Goal: Task Accomplishment & Management: Manage account settings

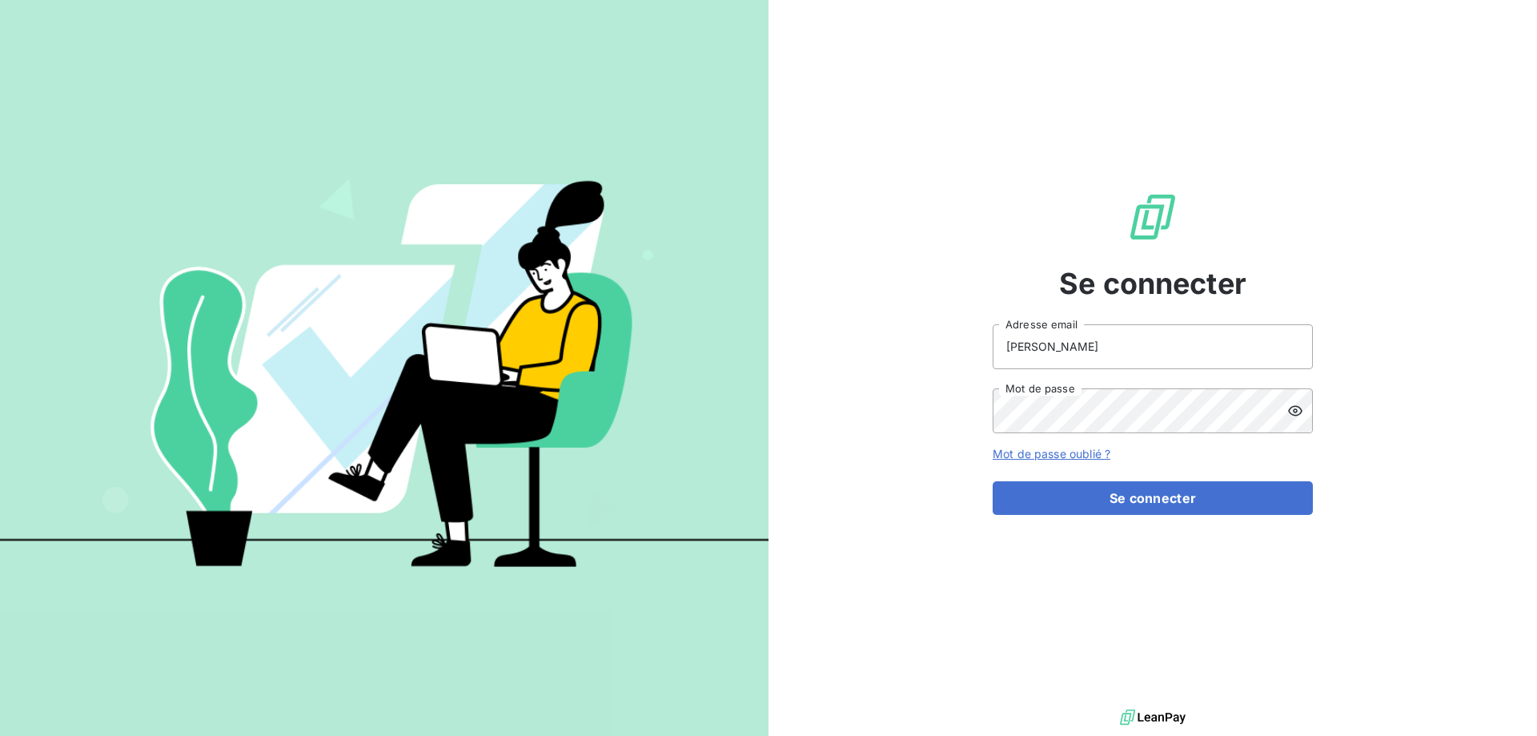
click at [1293, 407] on icon at bounding box center [1295, 411] width 16 height 16
click at [1194, 351] on input "Kaminski" at bounding box center [1153, 346] width 320 height 45
click at [1185, 503] on button "Se connecter" at bounding box center [1153, 498] width 320 height 34
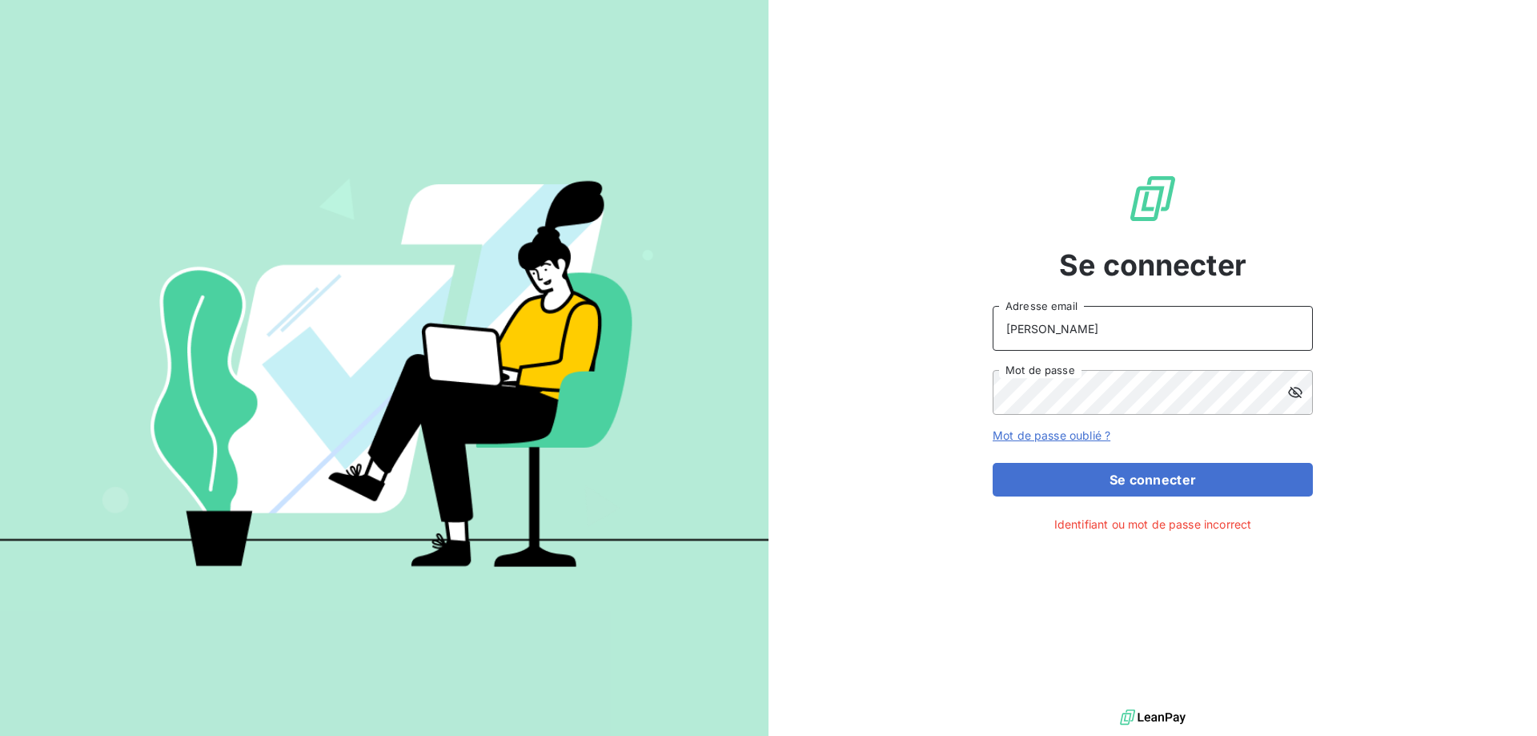
click at [1060, 325] on input "Kaminski" at bounding box center [1153, 328] width 320 height 45
drag, startPoint x: 1060, startPoint y: 325, endPoint x: 985, endPoint y: 356, distance: 81.5
click at [961, 342] on div "Se connecter Kaminski Adresse email Mot de passe Mot de passe oublié ? Se conne…" at bounding box center [1152, 352] width 768 height 705
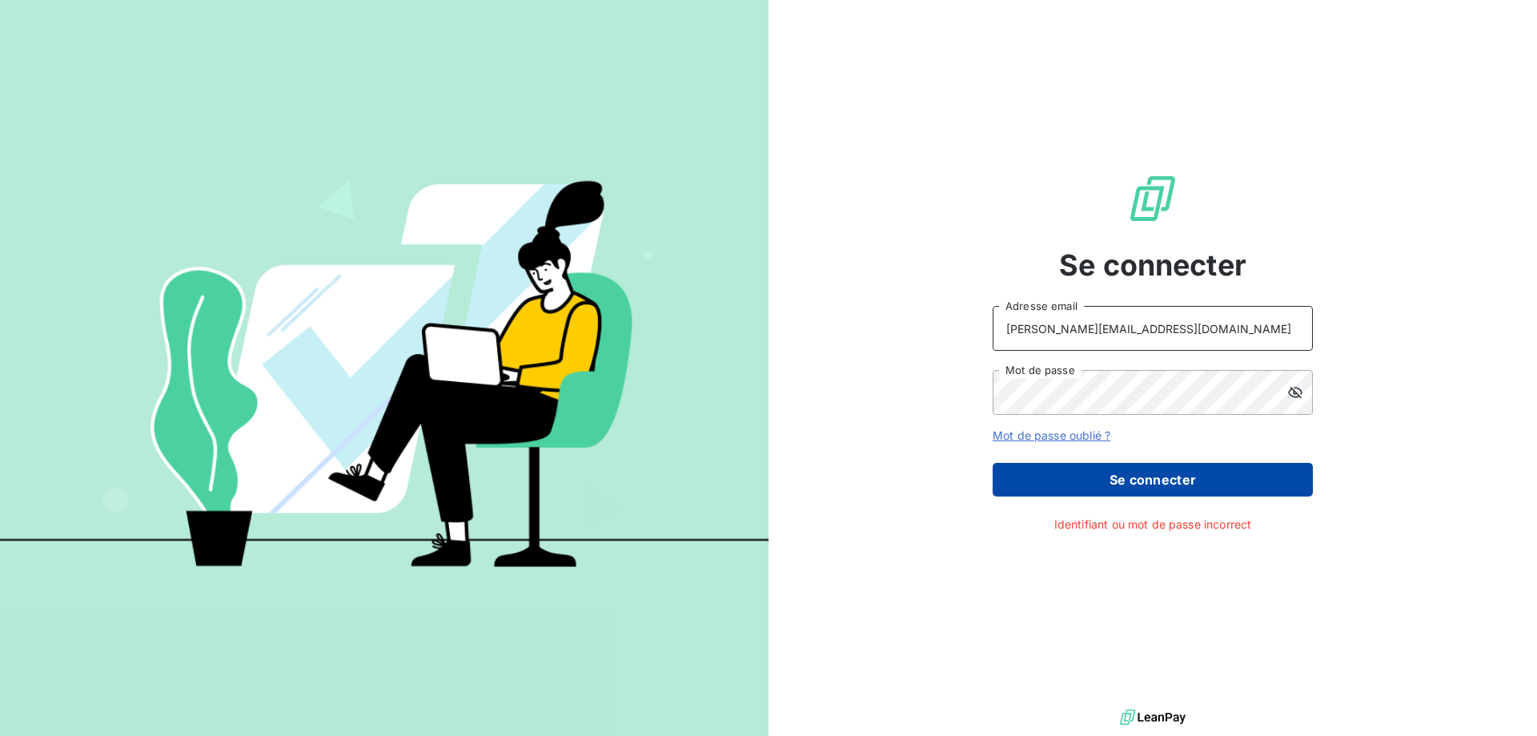
type input "[PERSON_NAME][EMAIL_ADDRESS][DOMAIN_NAME]"
click at [1281, 488] on button "Se connecter" at bounding box center [1153, 480] width 320 height 34
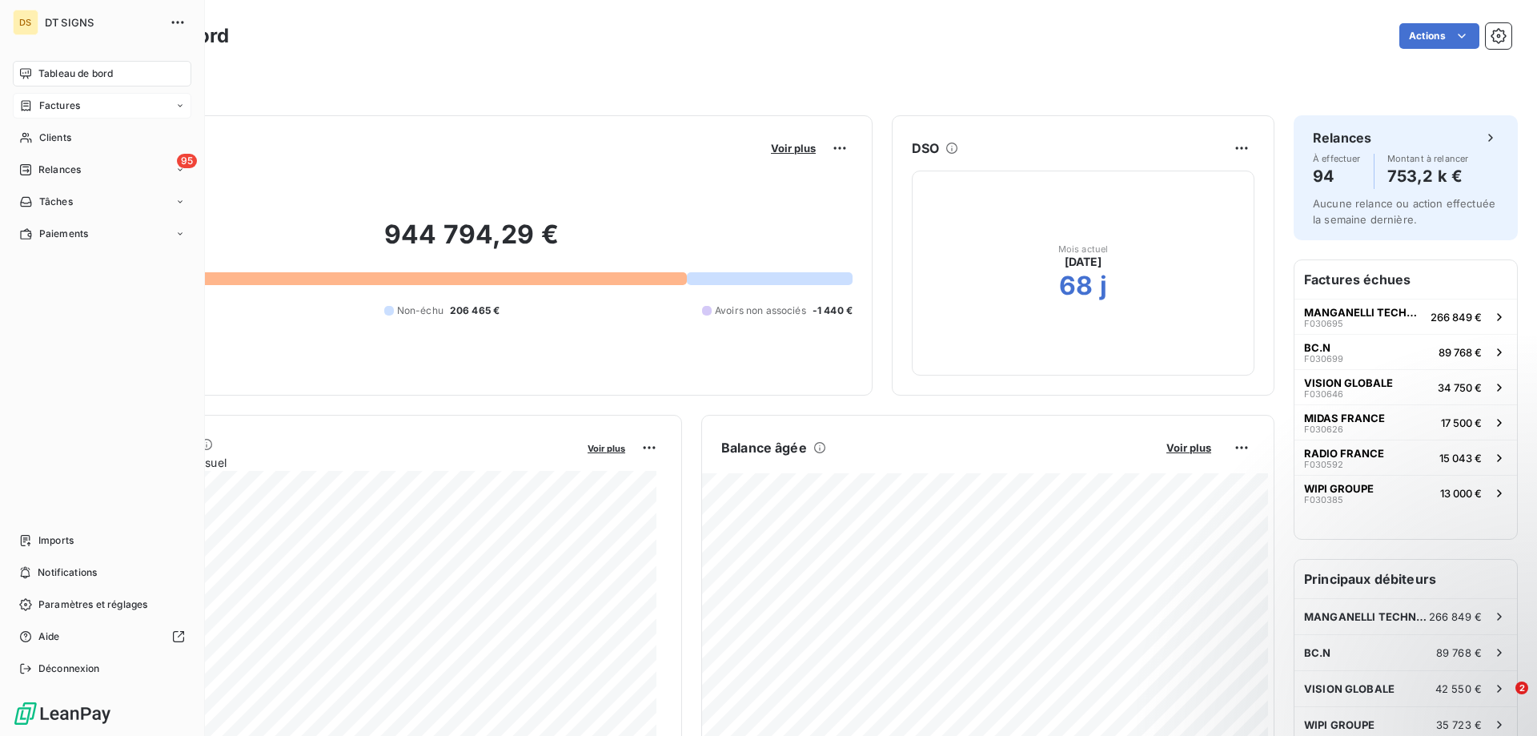
click at [51, 106] on span "Factures" at bounding box center [59, 105] width 41 height 14
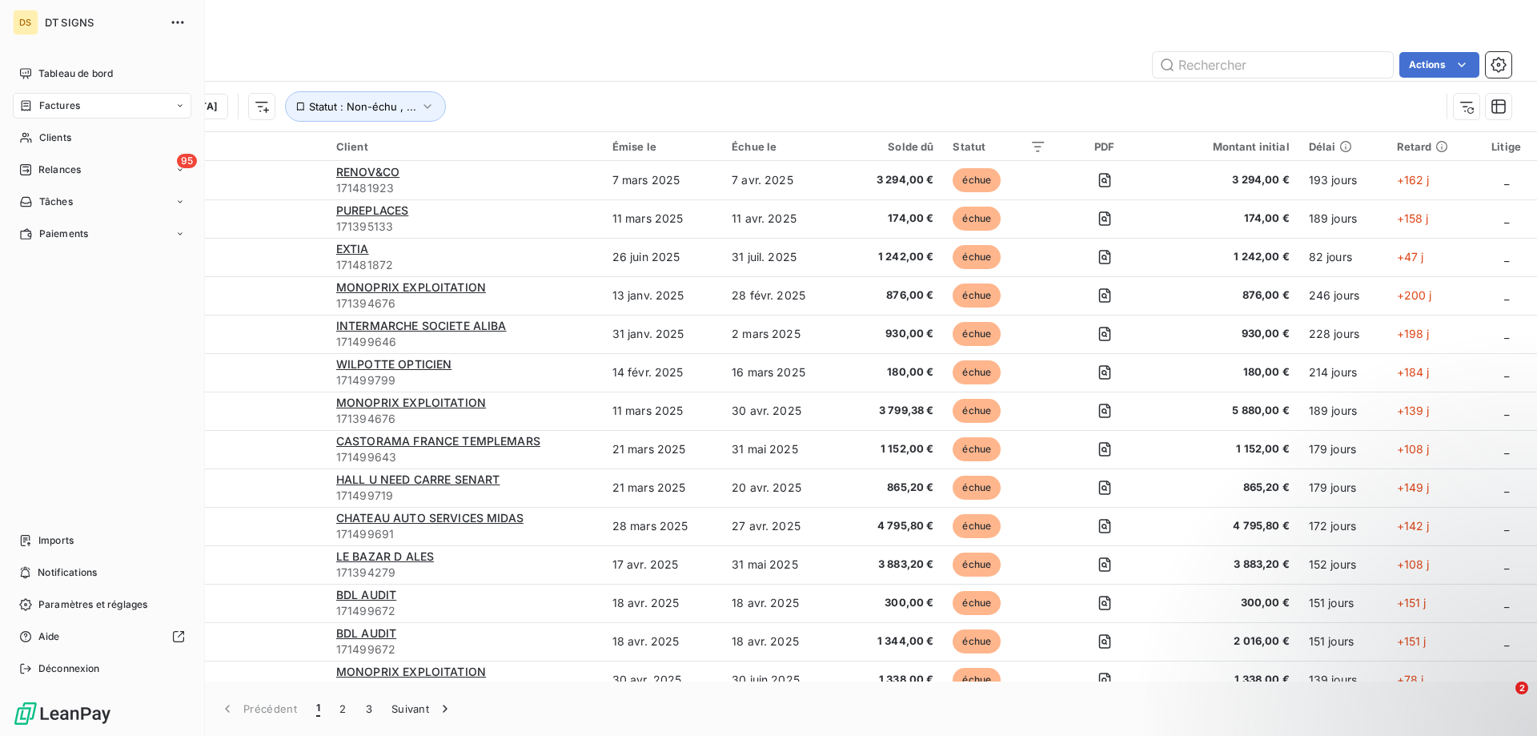
click at [18, 21] on div "DS" at bounding box center [26, 23] width 26 height 26
click at [65, 15] on div "DT SIGNS" at bounding box center [118, 23] width 146 height 26
click at [78, 78] on span "Tableau de bord" at bounding box center [75, 73] width 74 height 14
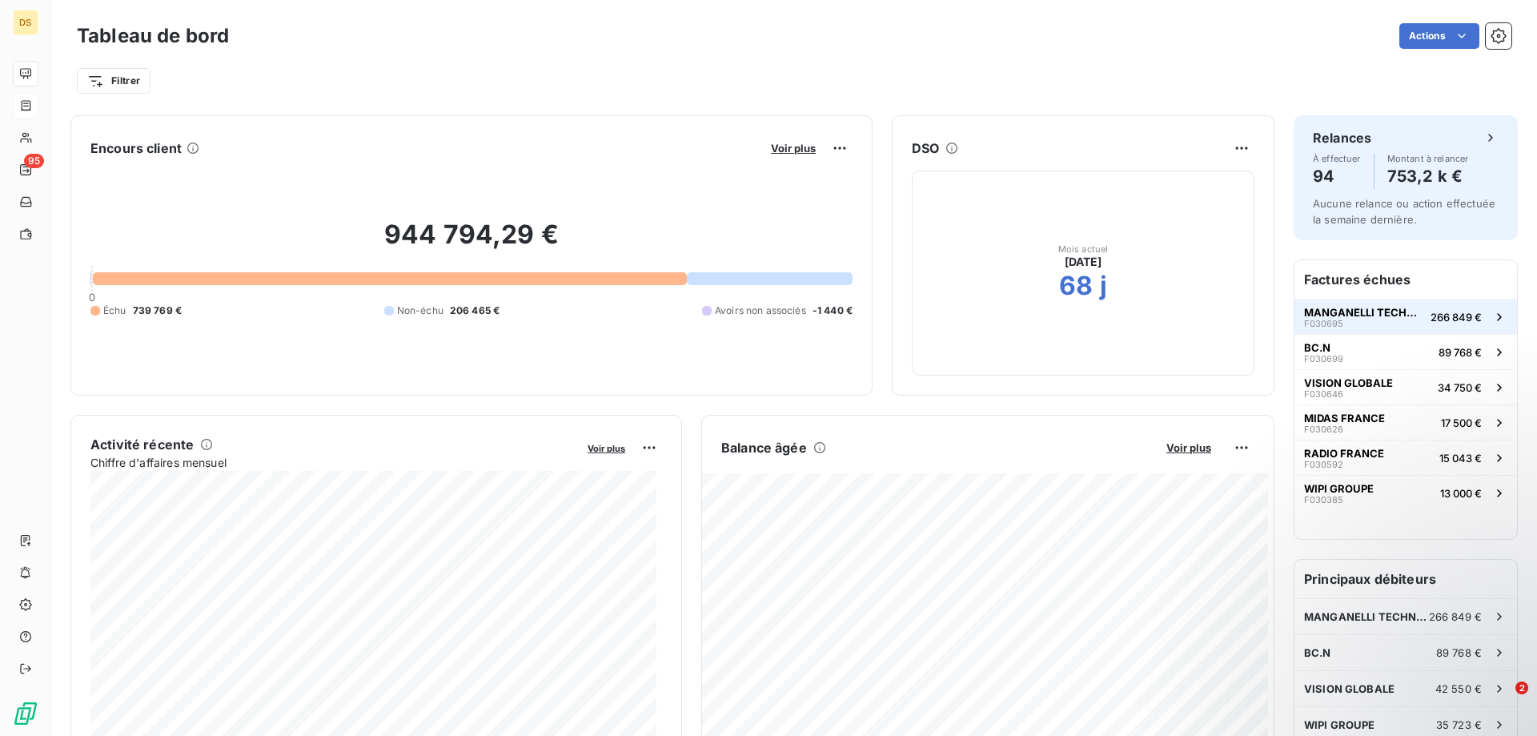
click at [1327, 311] on span "MANGANELLI TECHNOLOGY" at bounding box center [1364, 312] width 120 height 13
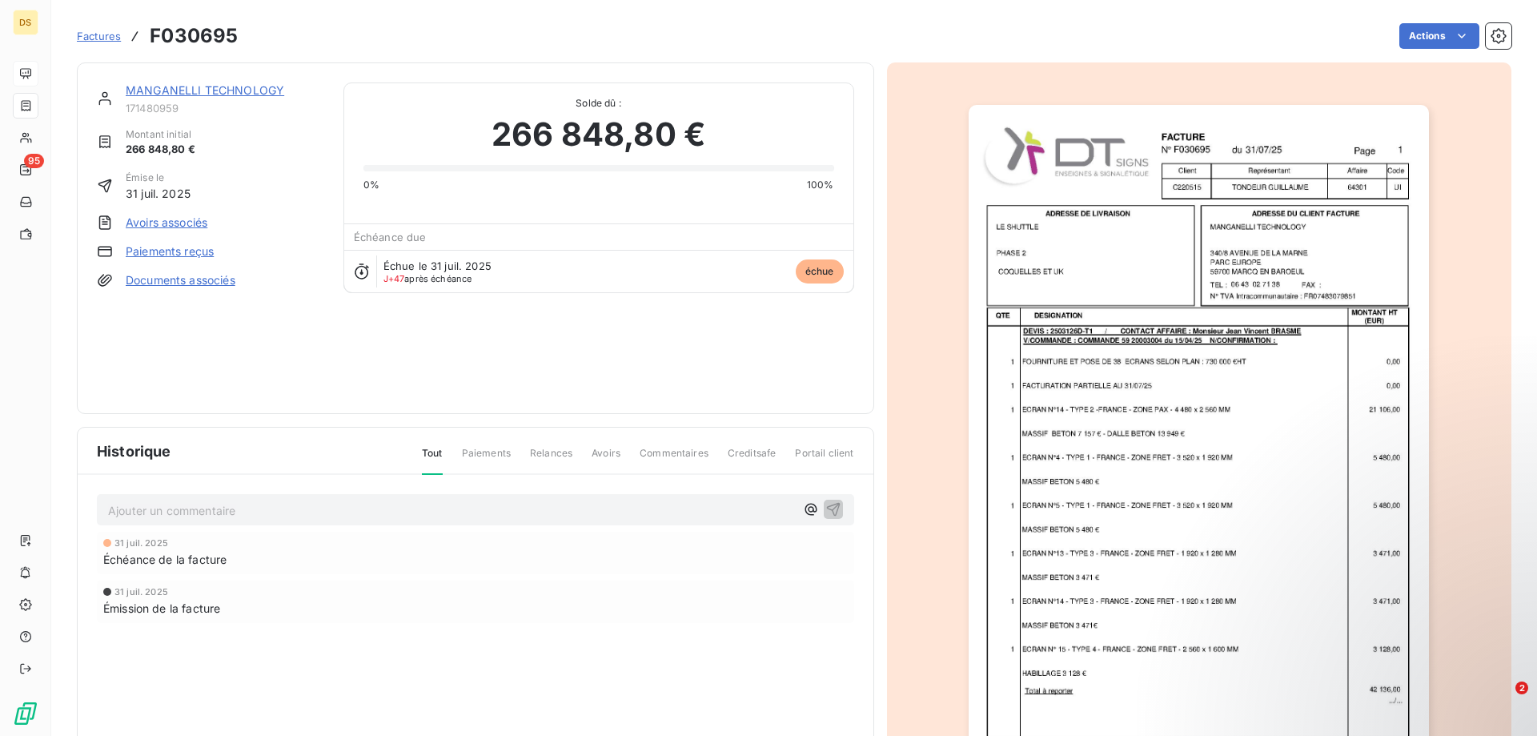
click at [176, 516] on p "Ajouter un commentaire ﻿" at bounding box center [451, 510] width 687 height 20
click at [306, 510] on span "La facture a été éditée le vendredi 5 sept relancée le" at bounding box center [226, 509] width 237 height 14
click at [338, 509] on span "La facture a été éditée le vendredi 5 sept relancée le" at bounding box center [226, 509] width 237 height 14
click at [335, 508] on span "La facture a été éditée le vendredi 5 sept relancée le" at bounding box center [226, 509] width 237 height 14
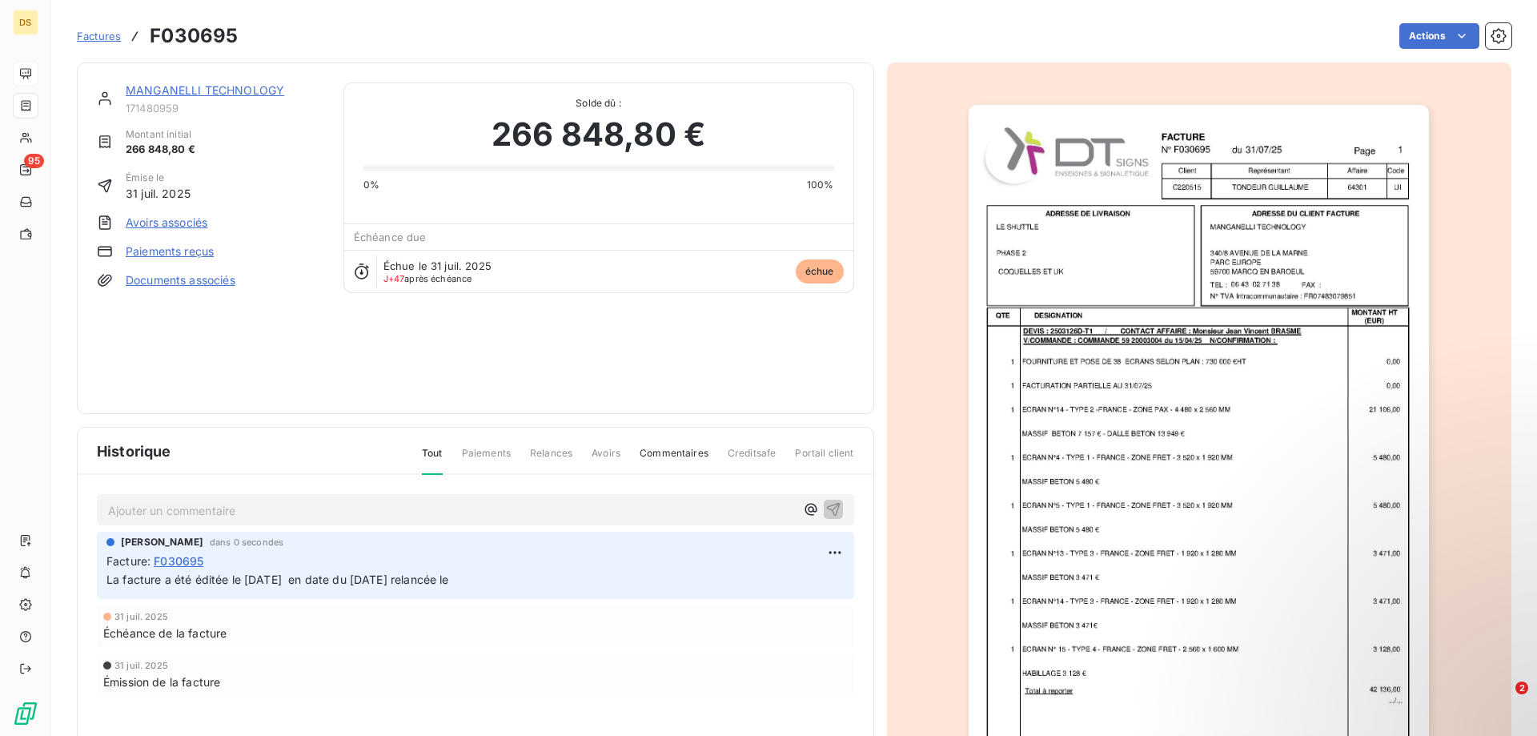
click at [511, 588] on p "La facture a été éditée le vendredi 5 sept en date du 31/07/25 relancée le" at bounding box center [475, 580] width 738 height 18
click at [827, 546] on html "DS 95 Factures F030695 Actions MANGANELLI TECHNOLOGY 171480959 Montant initial …" at bounding box center [768, 368] width 1537 height 736
click at [243, 564] on html "DS 95 Factures F030695 Actions MANGANELLI TECHNOLOGY 171480959 Montant initial …" at bounding box center [768, 368] width 1537 height 736
drag, startPoint x: 512, startPoint y: 580, endPoint x: 100, endPoint y: 590, distance: 412.4
click at [100, 590] on div "Christelle Kaminski dans 0 secondes Facture : F030695 La facture a été éditée l…" at bounding box center [475, 565] width 757 height 67
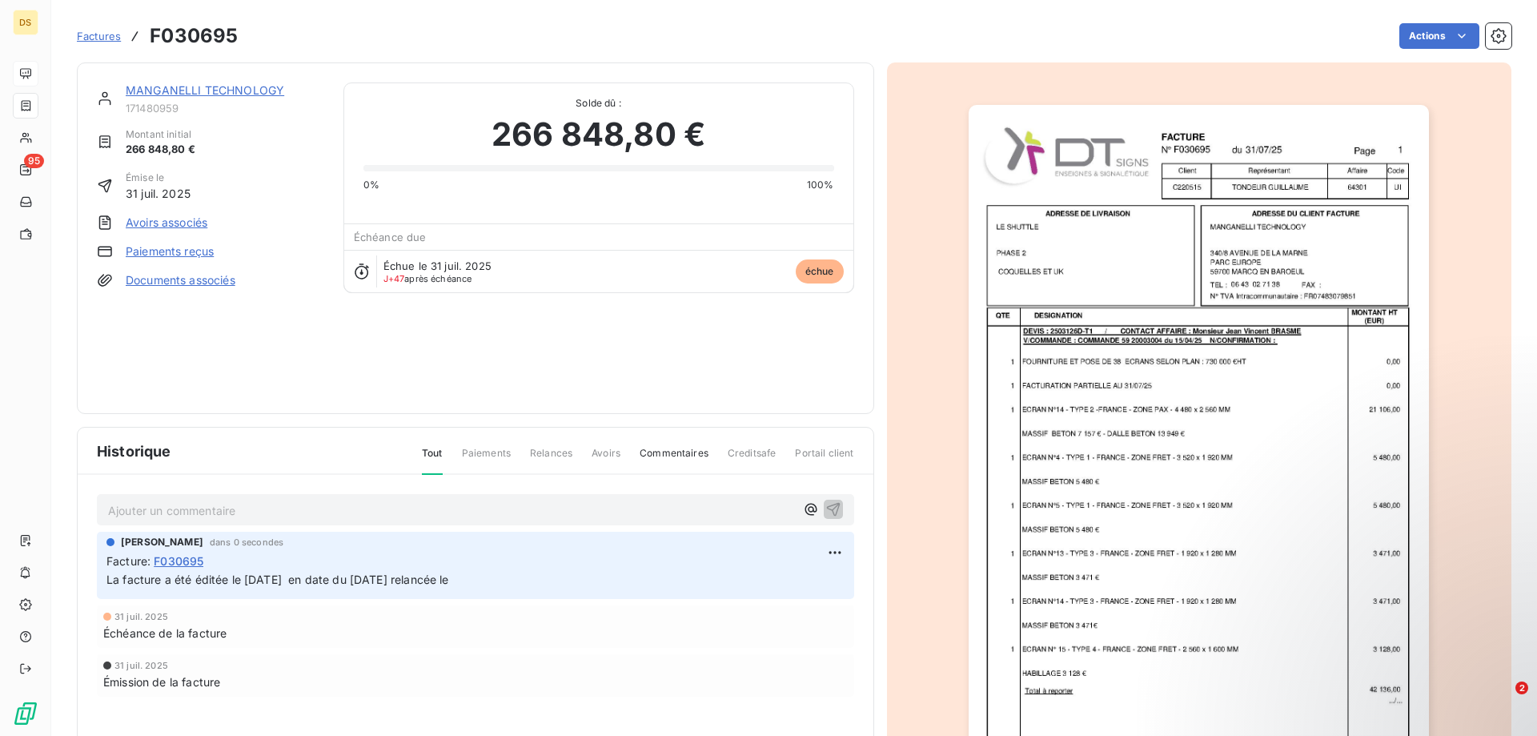
copy span "La facture a été éditée le vendredi 5 sept en date du 31/07/25 relancée le"
click at [827, 551] on html "DS 95 Factures F030695 Actions MANGANELLI TECHNOLOGY 171480959 Montant initial …" at bounding box center [768, 368] width 1537 height 736
click at [756, 616] on div "Supprimer" at bounding box center [790, 617] width 90 height 26
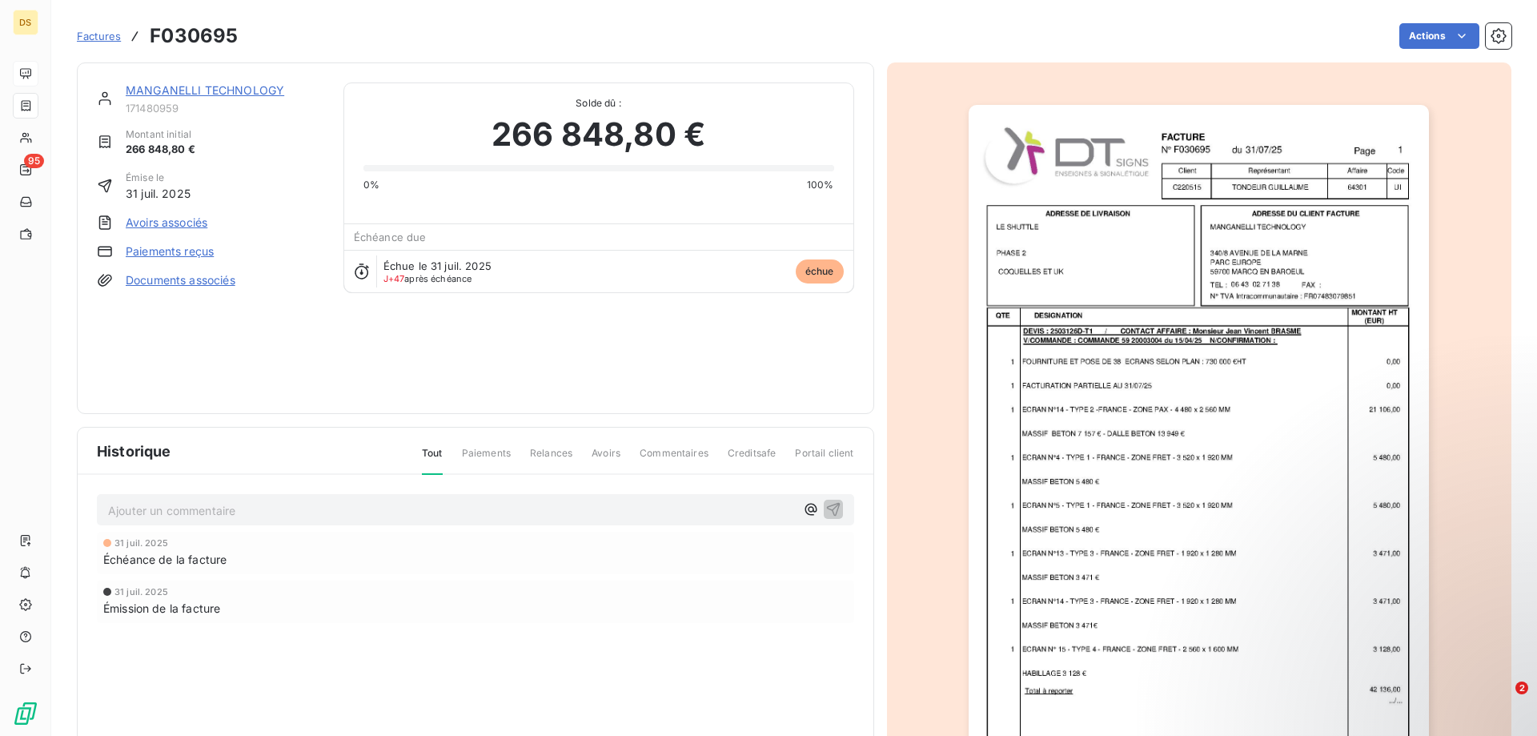
click at [206, 504] on p "Ajouter un commentaire ﻿" at bounding box center [451, 510] width 687 height 20
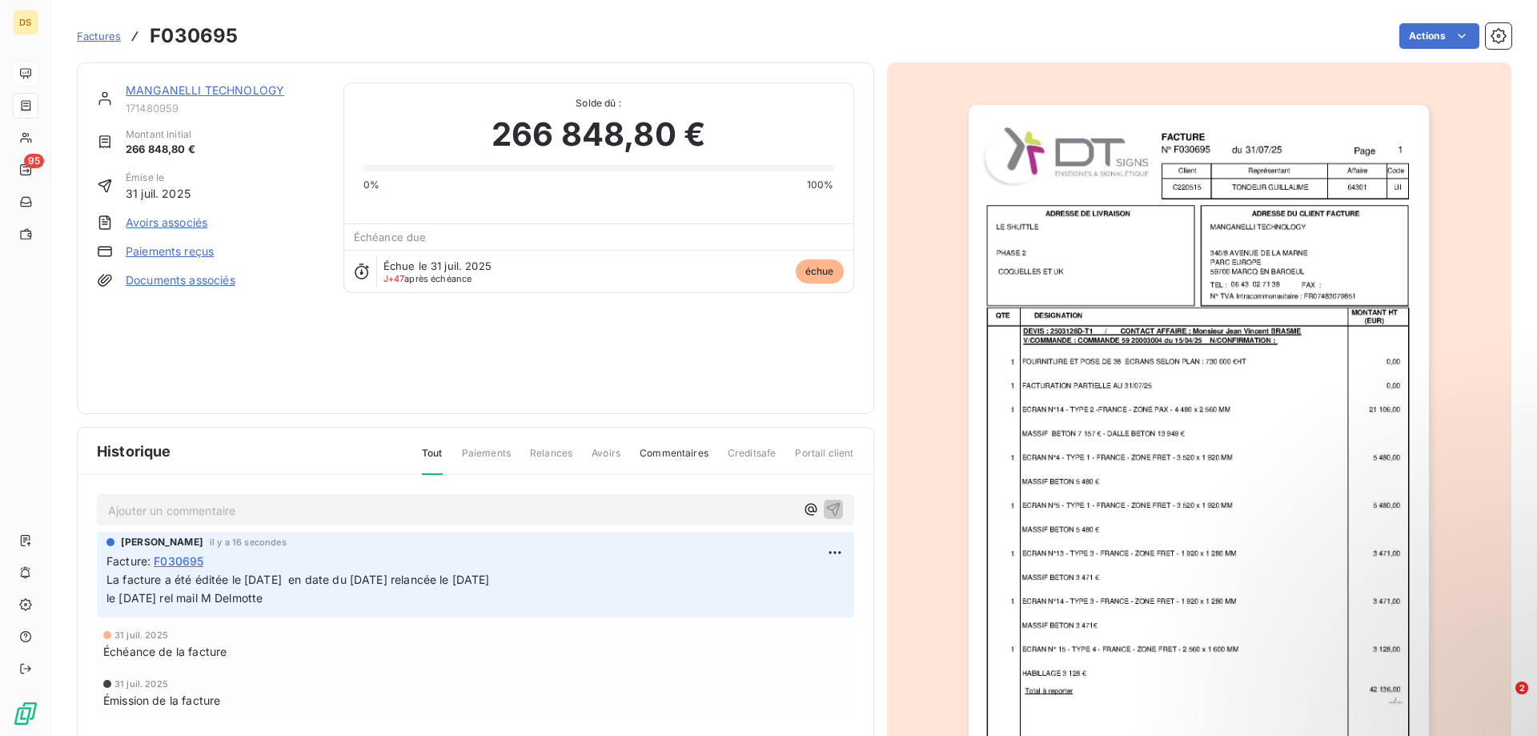
click at [154, 286] on link "Documents associés" at bounding box center [181, 280] width 110 height 16
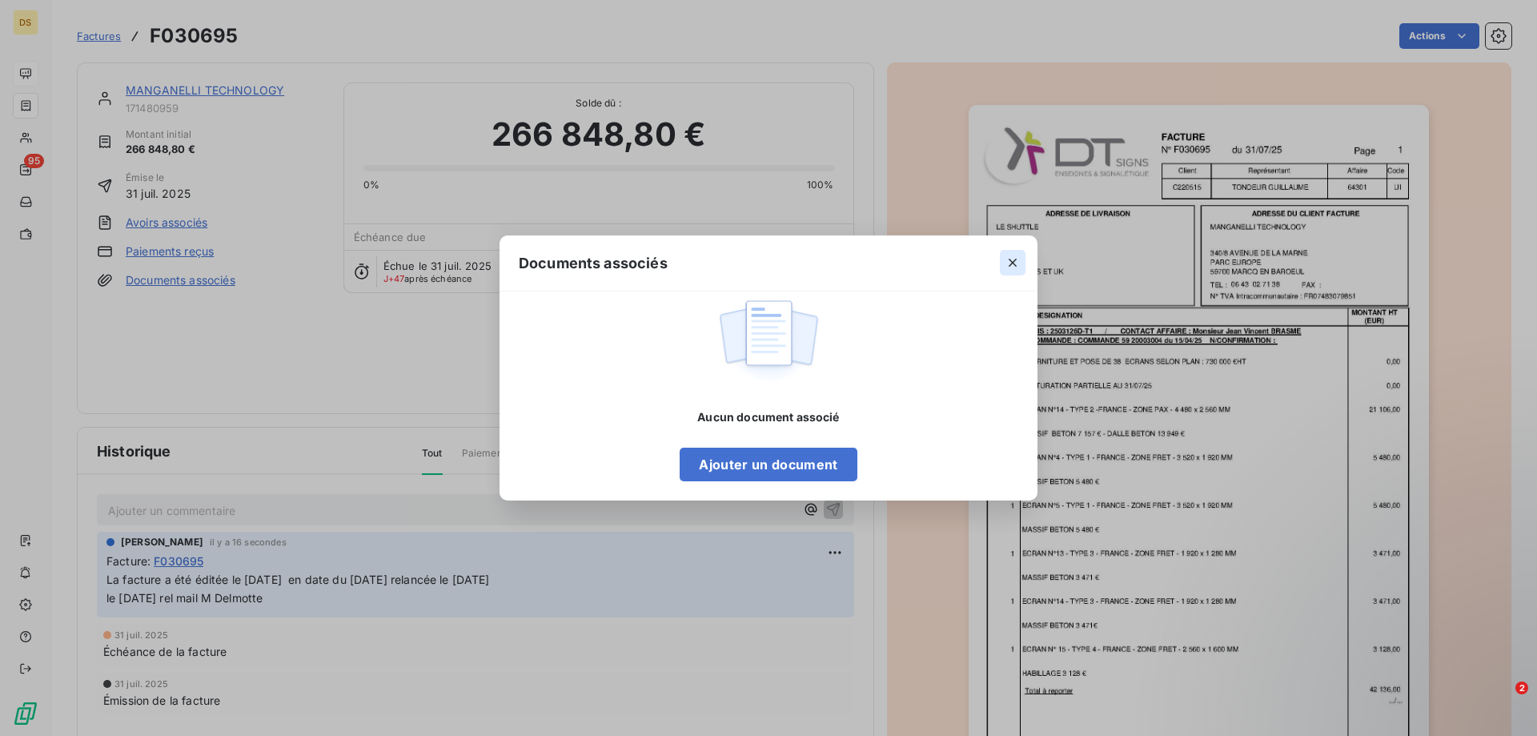
click at [1013, 259] on icon "button" at bounding box center [1013, 263] width 16 height 16
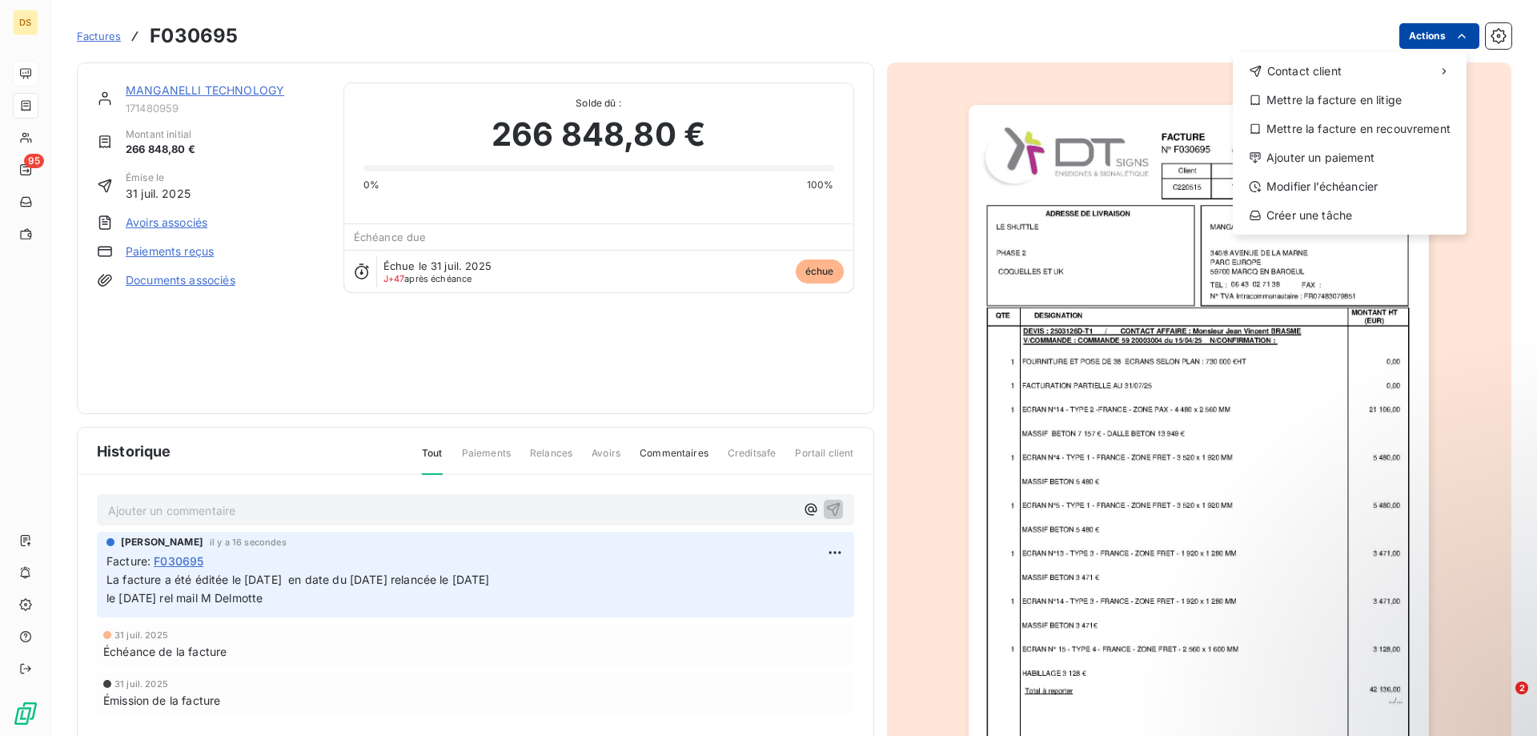
click at [1417, 33] on html "DS 95 Factures F030695 Actions Contact client Mettre la facture en litige Mettr…" at bounding box center [768, 368] width 1537 height 736
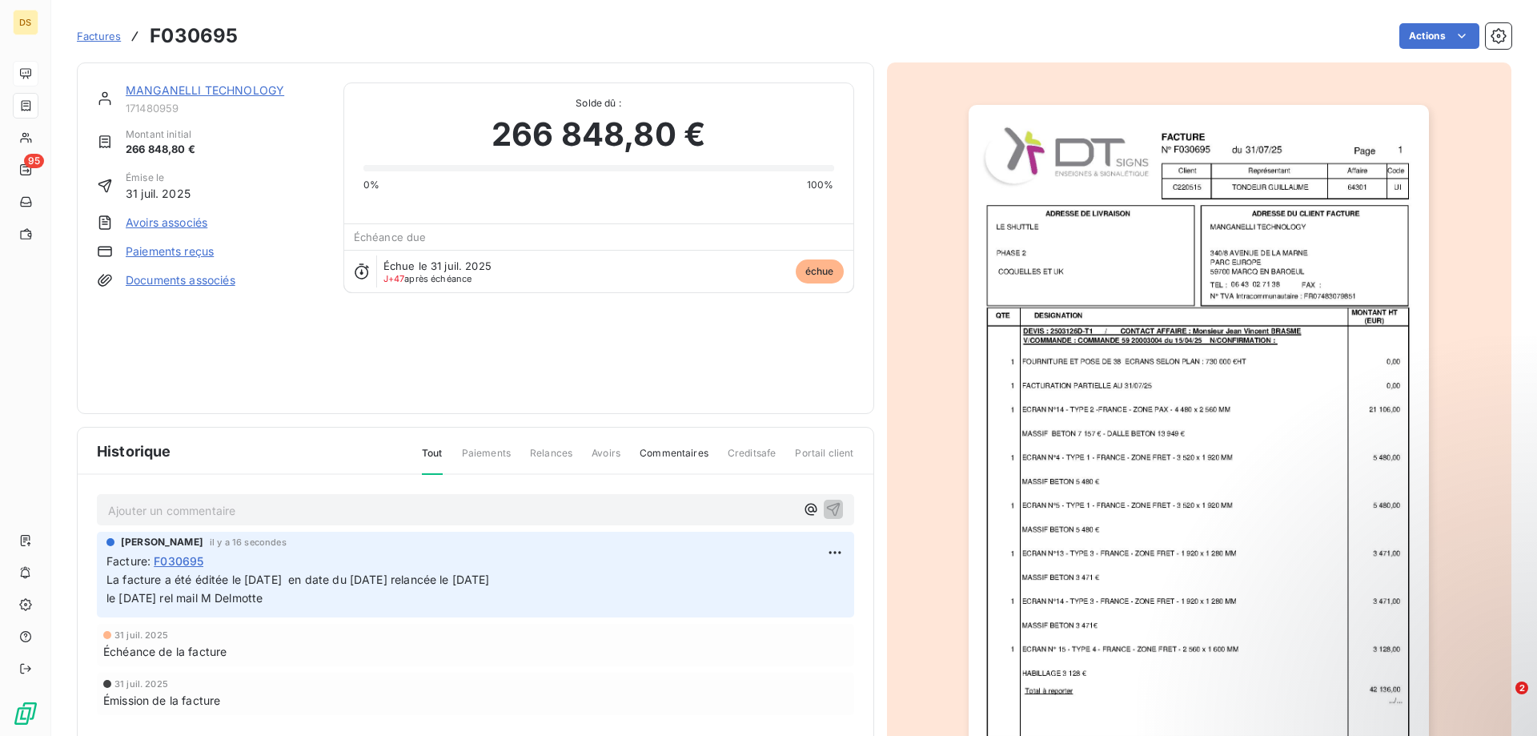
click at [195, 91] on html "DS 95 Factures F030695 Actions MANGANELLI TECHNOLOGY 171480959 Montant initial …" at bounding box center [768, 368] width 1537 height 736
click at [195, 91] on link "MANGANELLI TECHNOLOGY" at bounding box center [205, 90] width 158 height 14
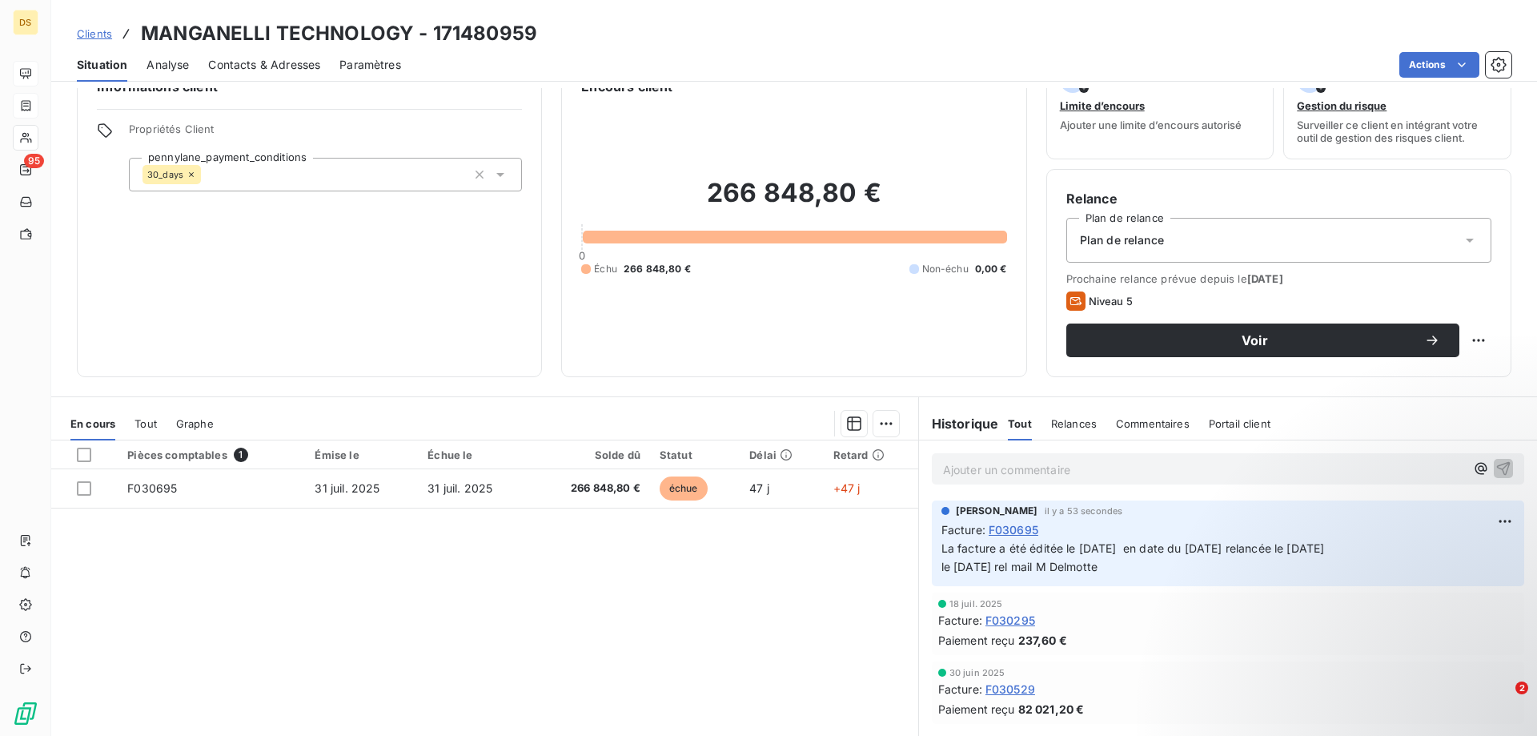
scroll to position [102, 0]
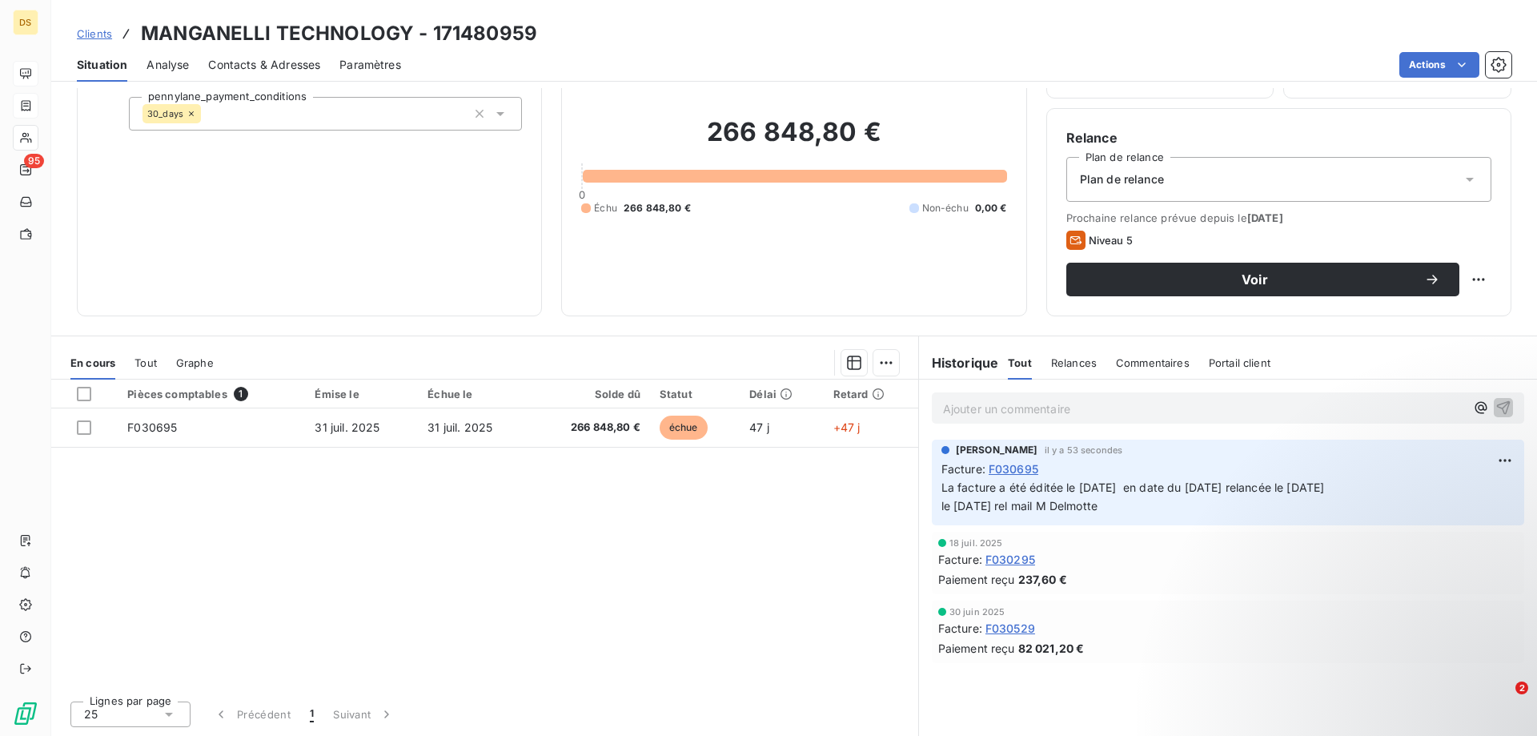
click at [235, 64] on span "Contacts & Adresses" at bounding box center [264, 65] width 112 height 16
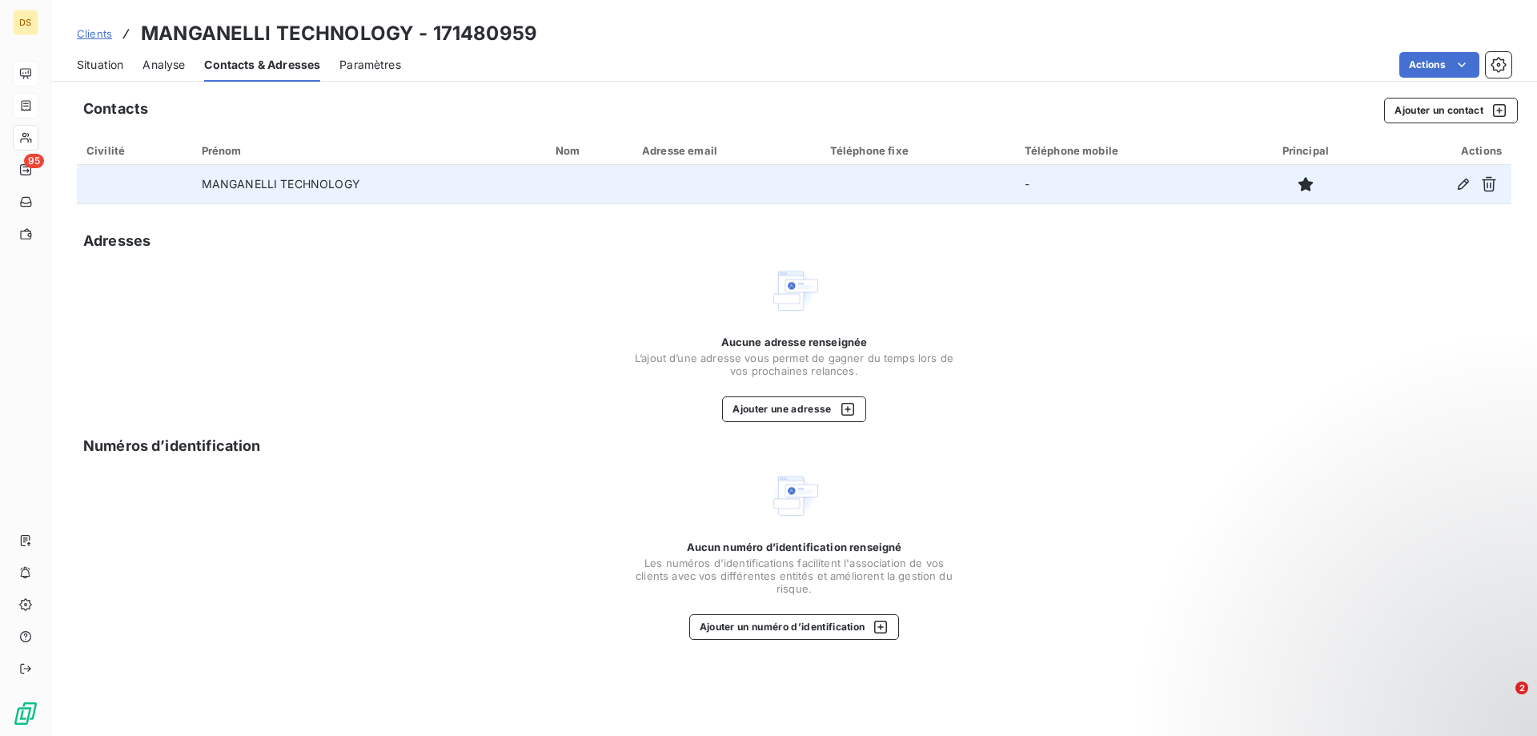
click at [666, 189] on td at bounding box center [726, 184] width 188 height 38
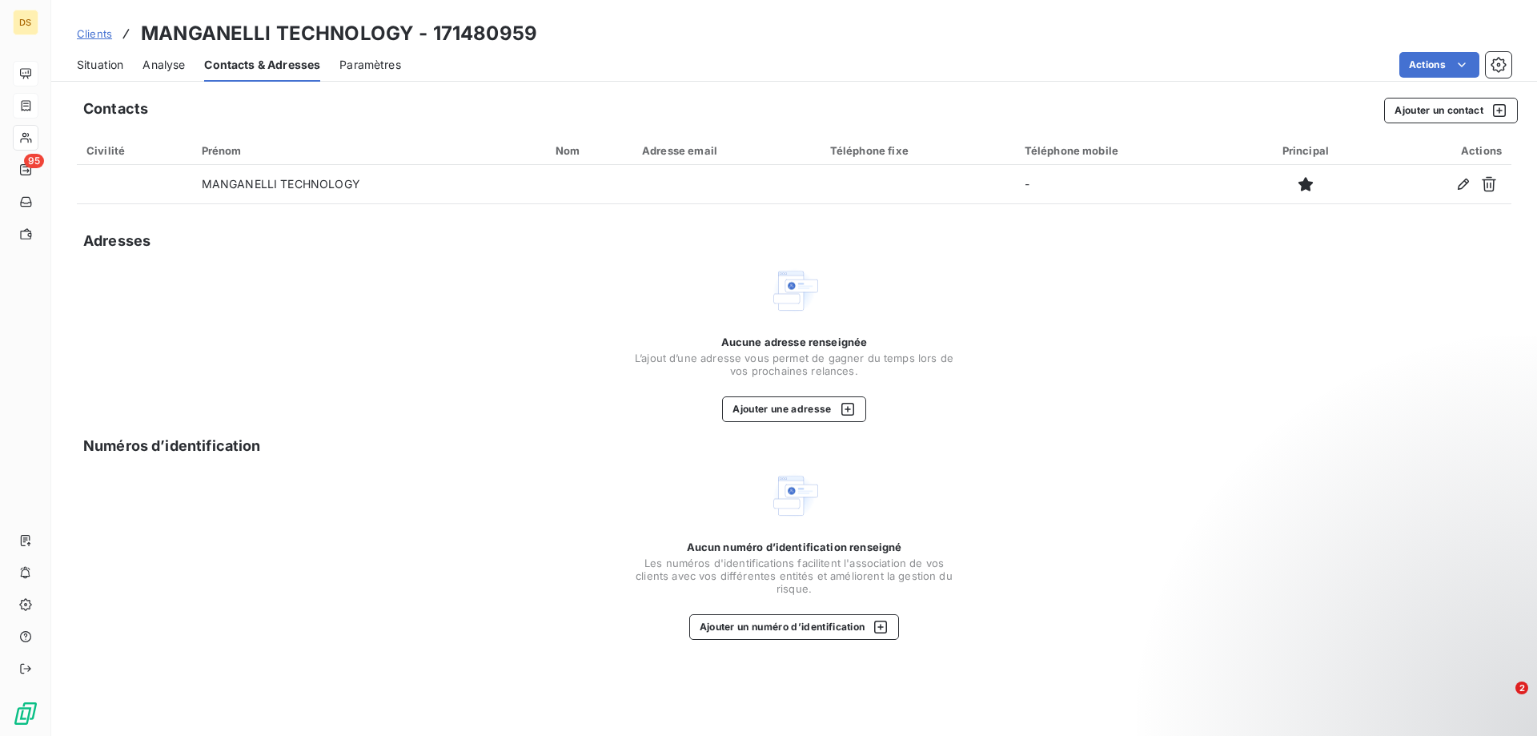
click at [672, 154] on div "Adresse email" at bounding box center [726, 150] width 169 height 13
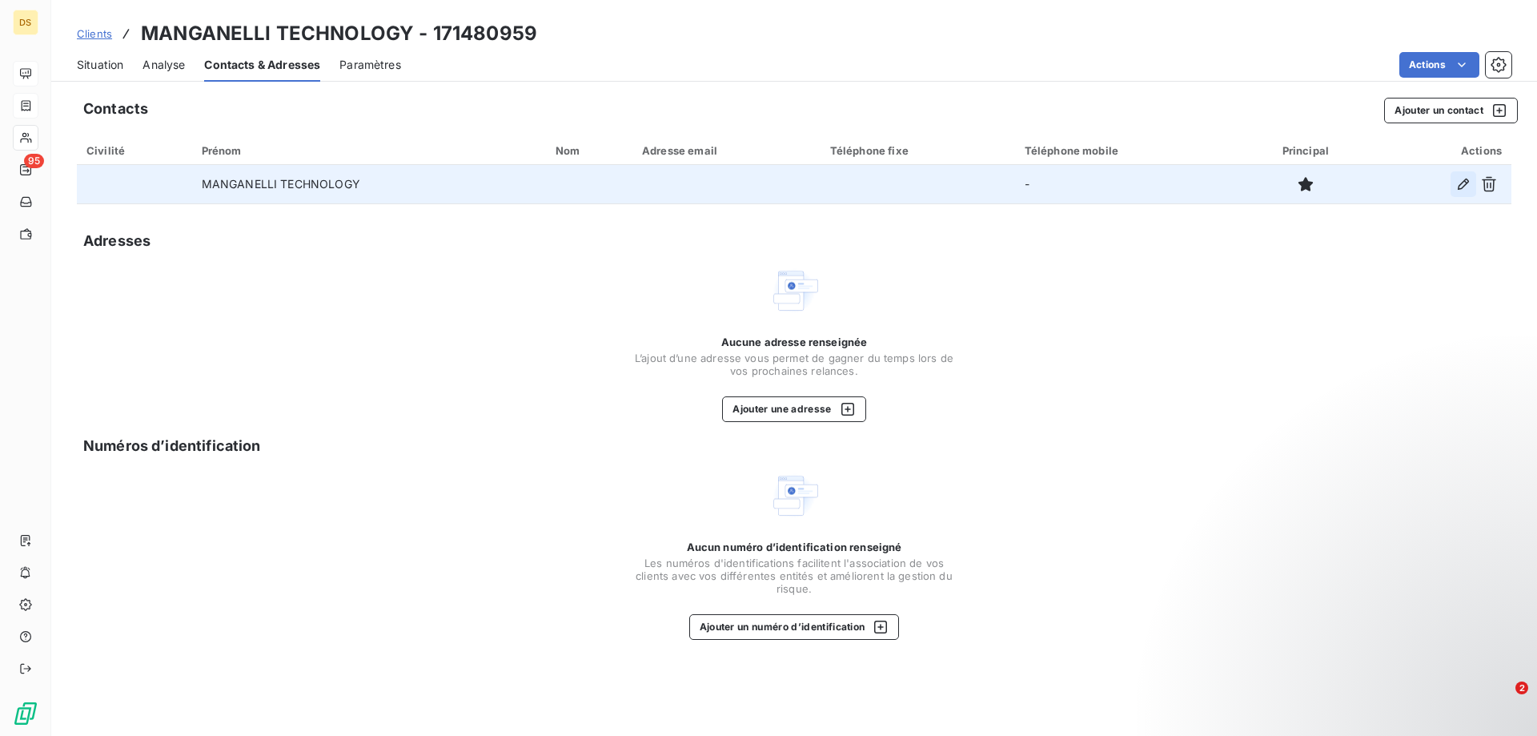
click at [1463, 189] on icon "button" at bounding box center [1463, 184] width 16 height 16
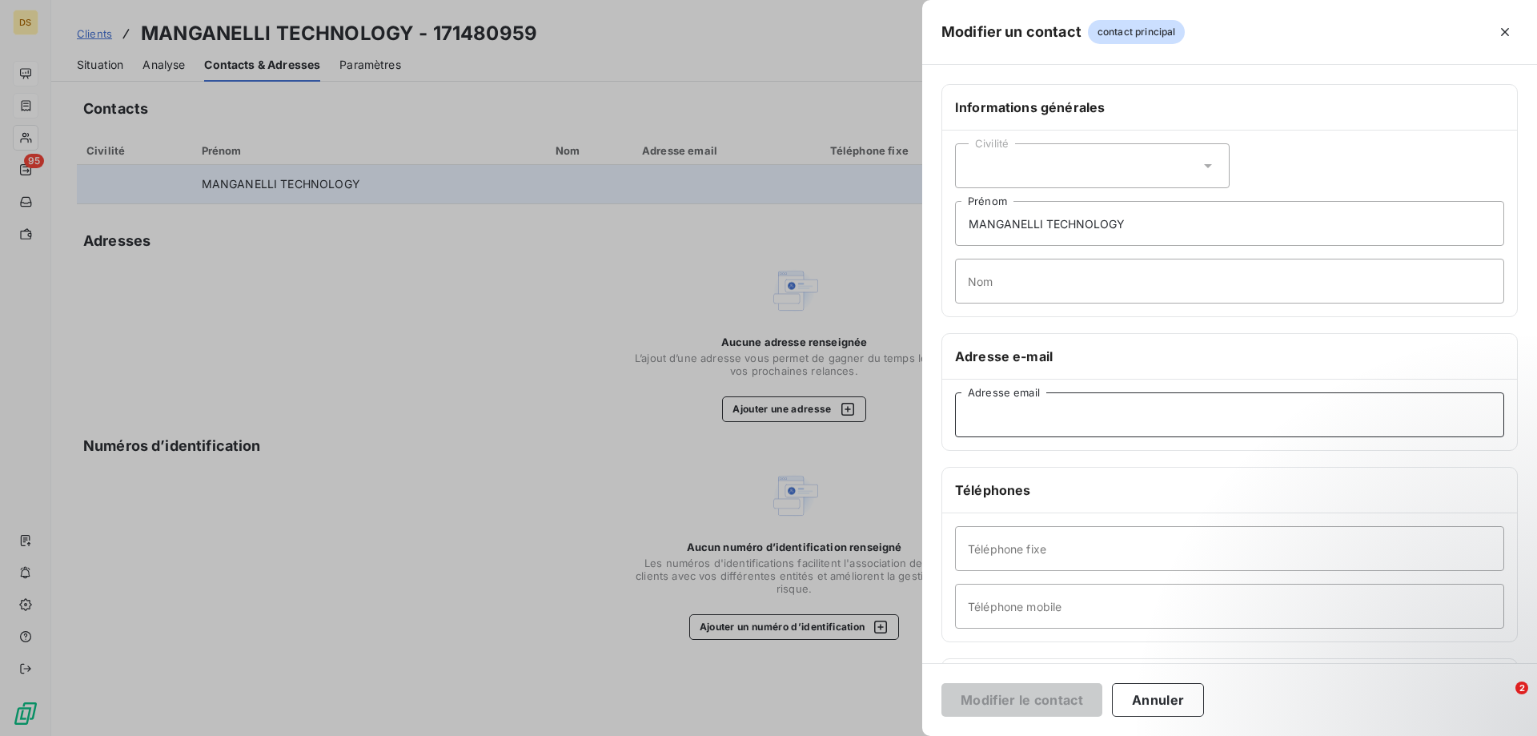
paste input "comptabilite.fournisseur@manganelli-technology.com"
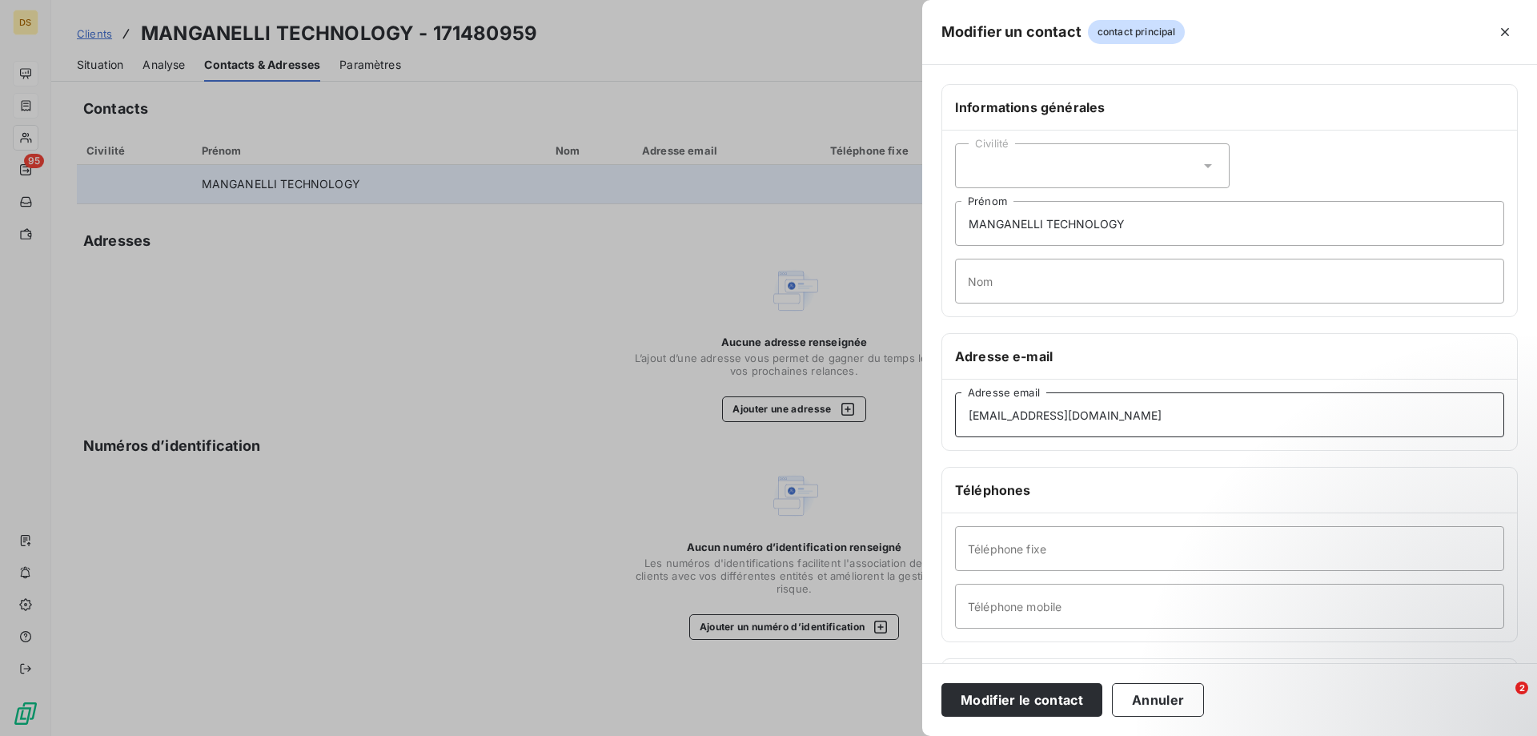
type input "comptabilite.fournisseur@manganelli-technology.com"
click at [997, 283] on input "Nom" at bounding box center [1229, 281] width 549 height 45
type input "M. Delmotte"
click at [1025, 699] on button "Modifier le contact" at bounding box center [1021, 700] width 161 height 34
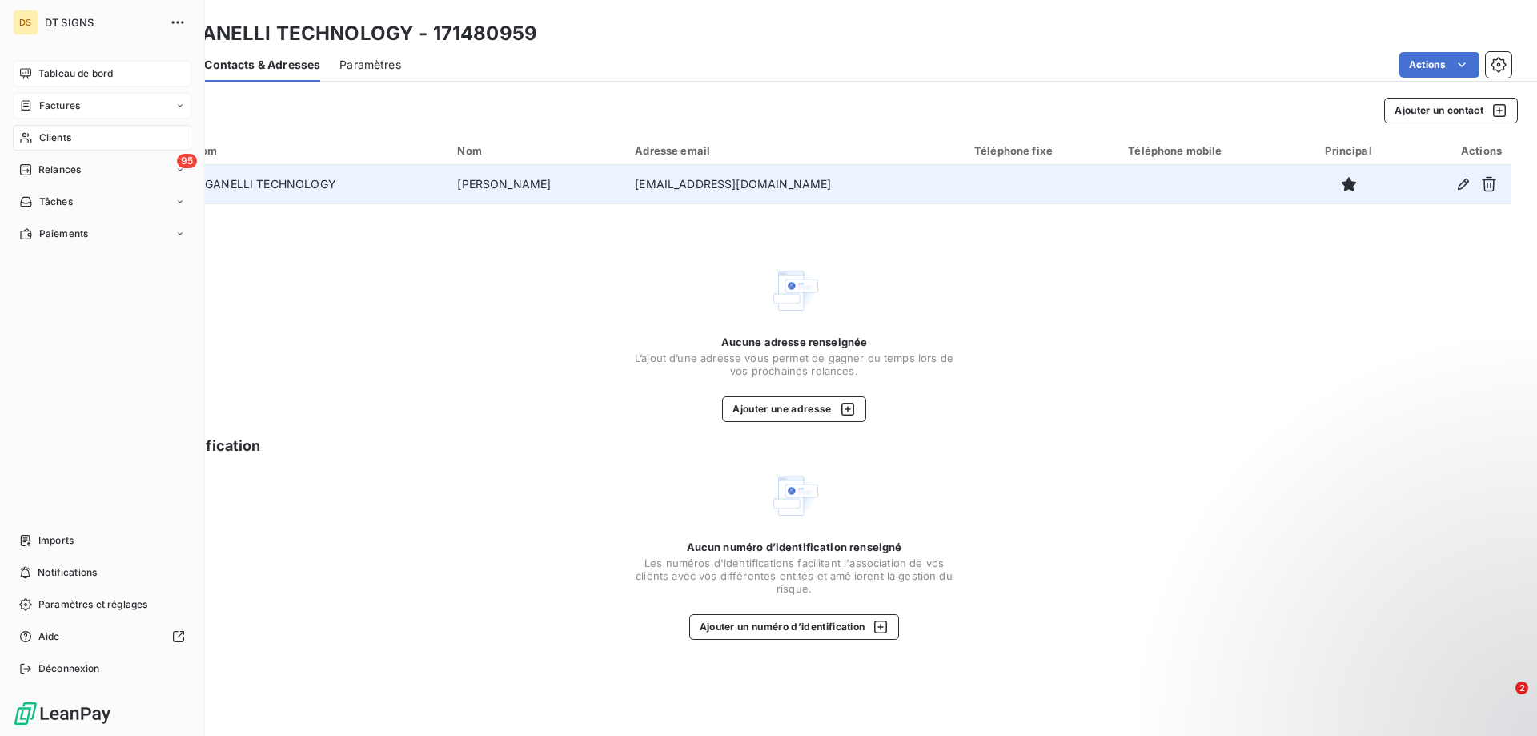
click at [94, 109] on div "Factures" at bounding box center [102, 106] width 179 height 26
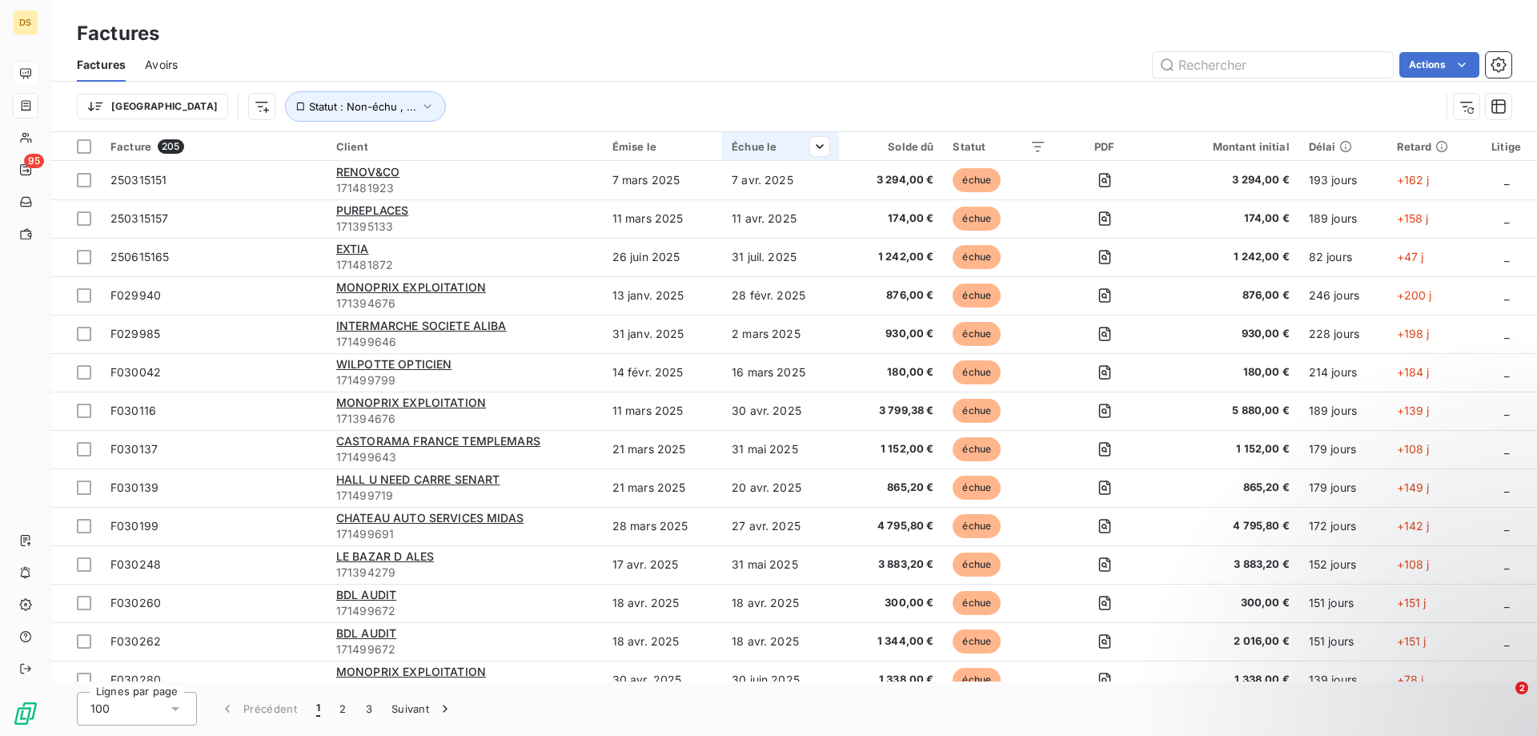
click at [744, 143] on div "Échue le" at bounding box center [781, 146] width 98 height 13
click at [901, 142] on div "Solde dû" at bounding box center [891, 146] width 85 height 13
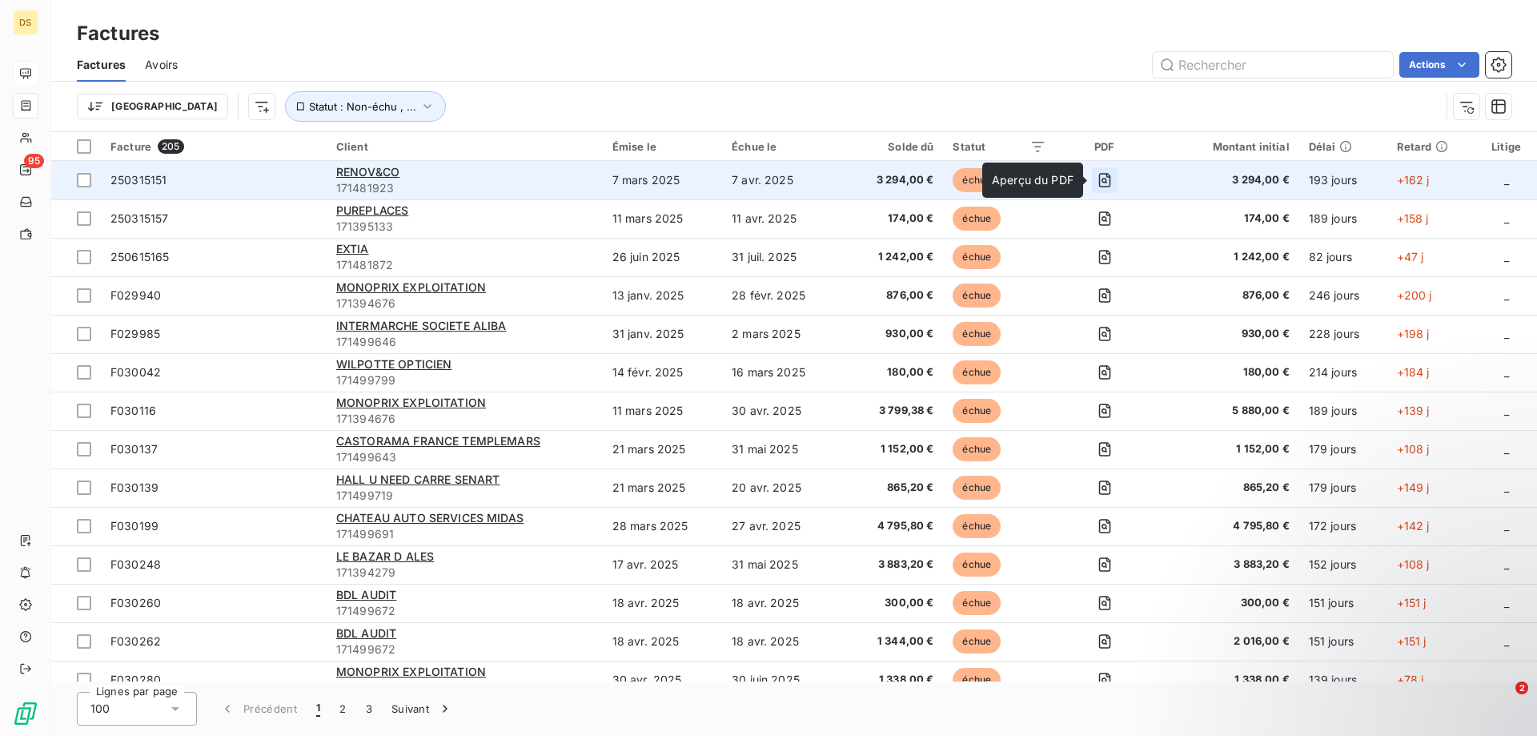
click at [1100, 181] on icon "button" at bounding box center [1105, 180] width 16 height 16
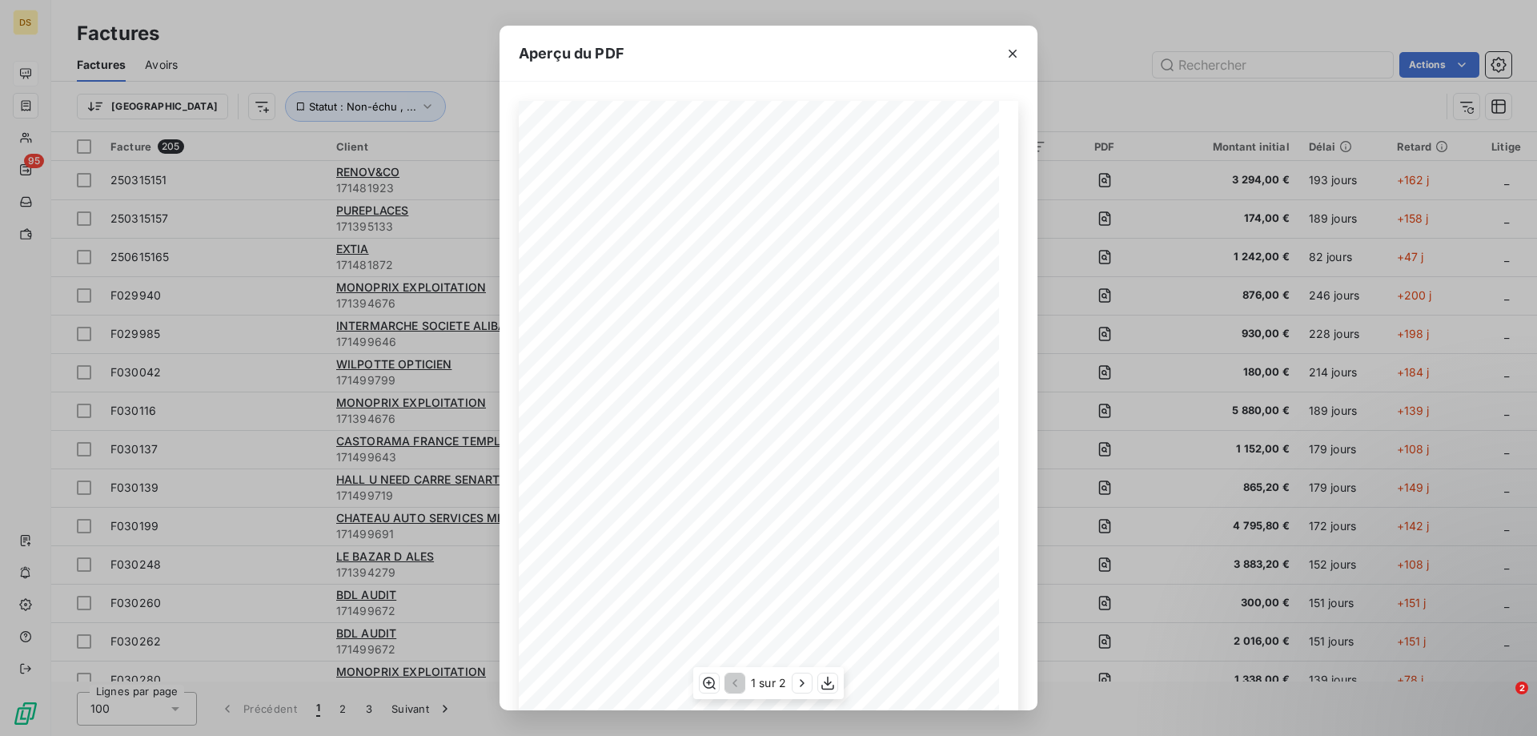
scroll to position [89, 0]
click at [803, 688] on icon "button" at bounding box center [802, 683] width 16 height 16
click at [1009, 48] on icon "button" at bounding box center [1013, 54] width 16 height 16
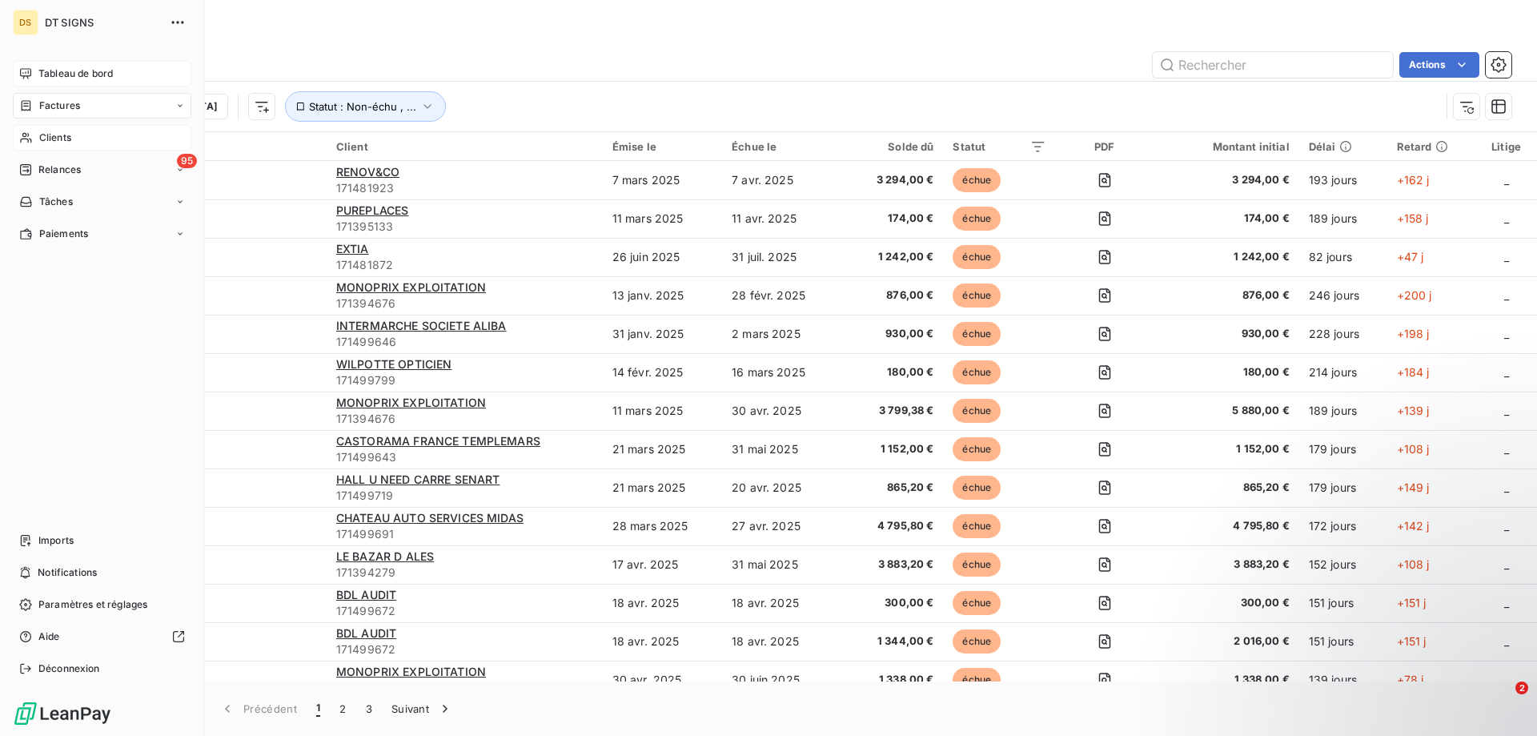
click at [70, 137] on span "Clients" at bounding box center [55, 137] width 32 height 14
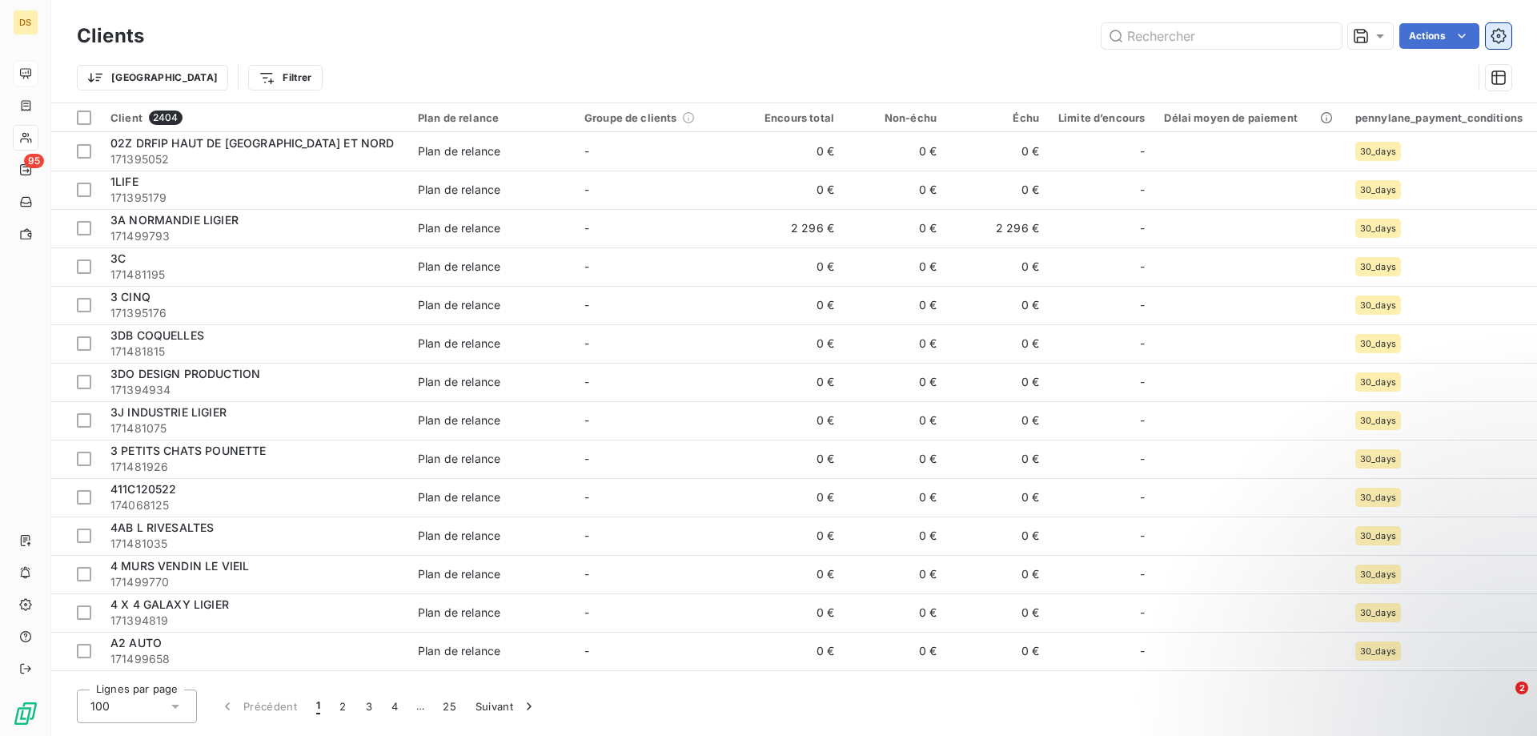
click at [1498, 33] on icon "button" at bounding box center [1498, 36] width 16 height 16
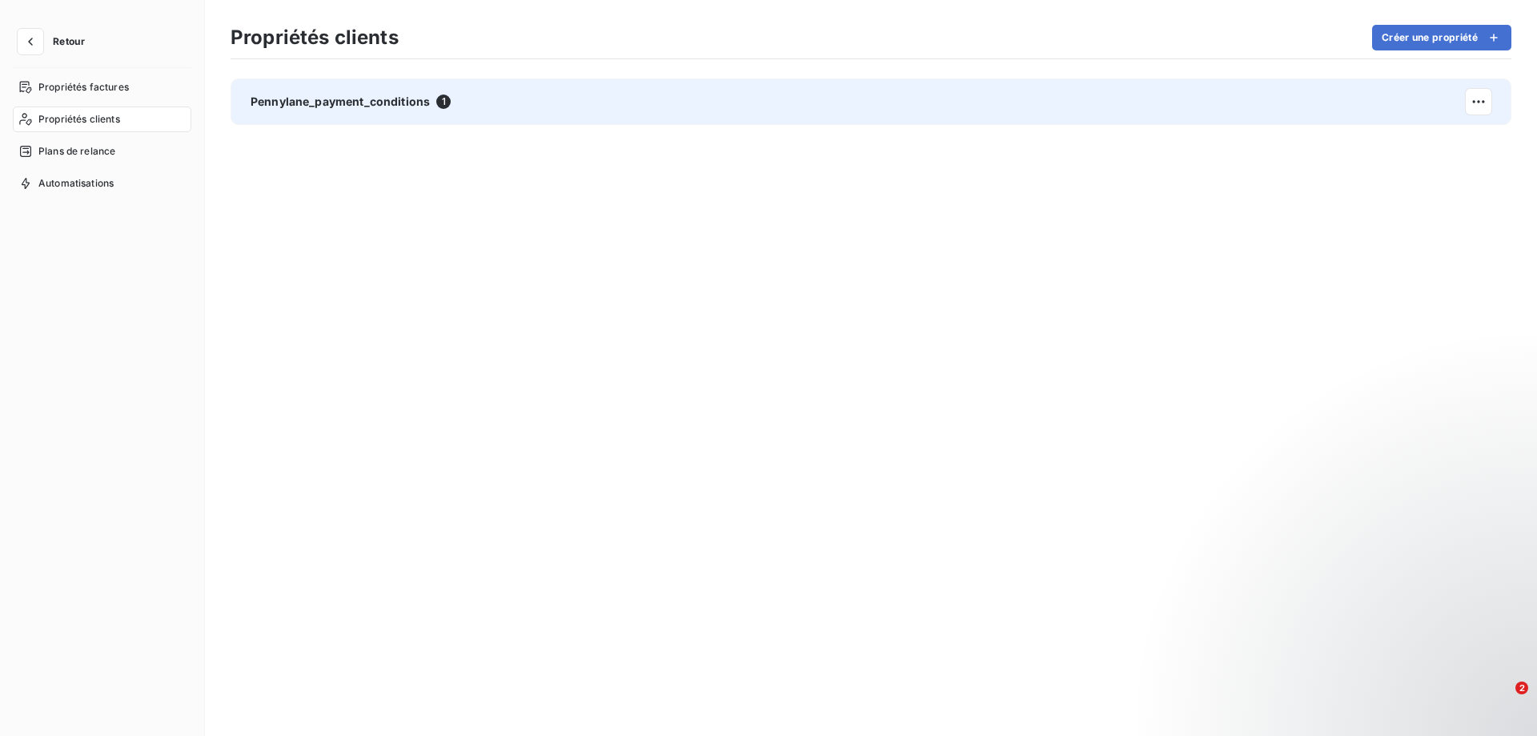
click at [348, 106] on span "Pennylane_payment_conditions" at bounding box center [340, 102] width 179 height 16
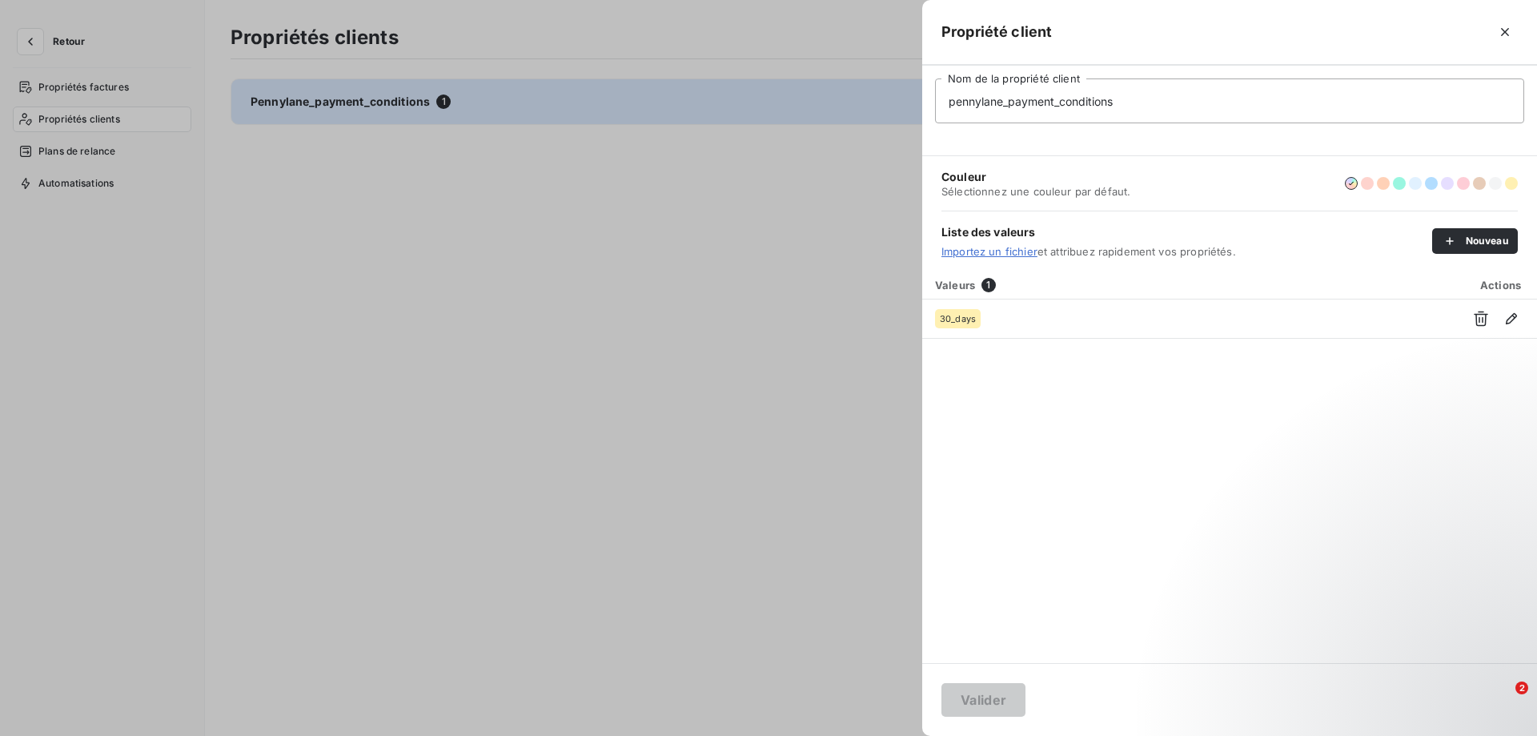
click at [1494, 31] on button "button" at bounding box center [1505, 32] width 26 height 26
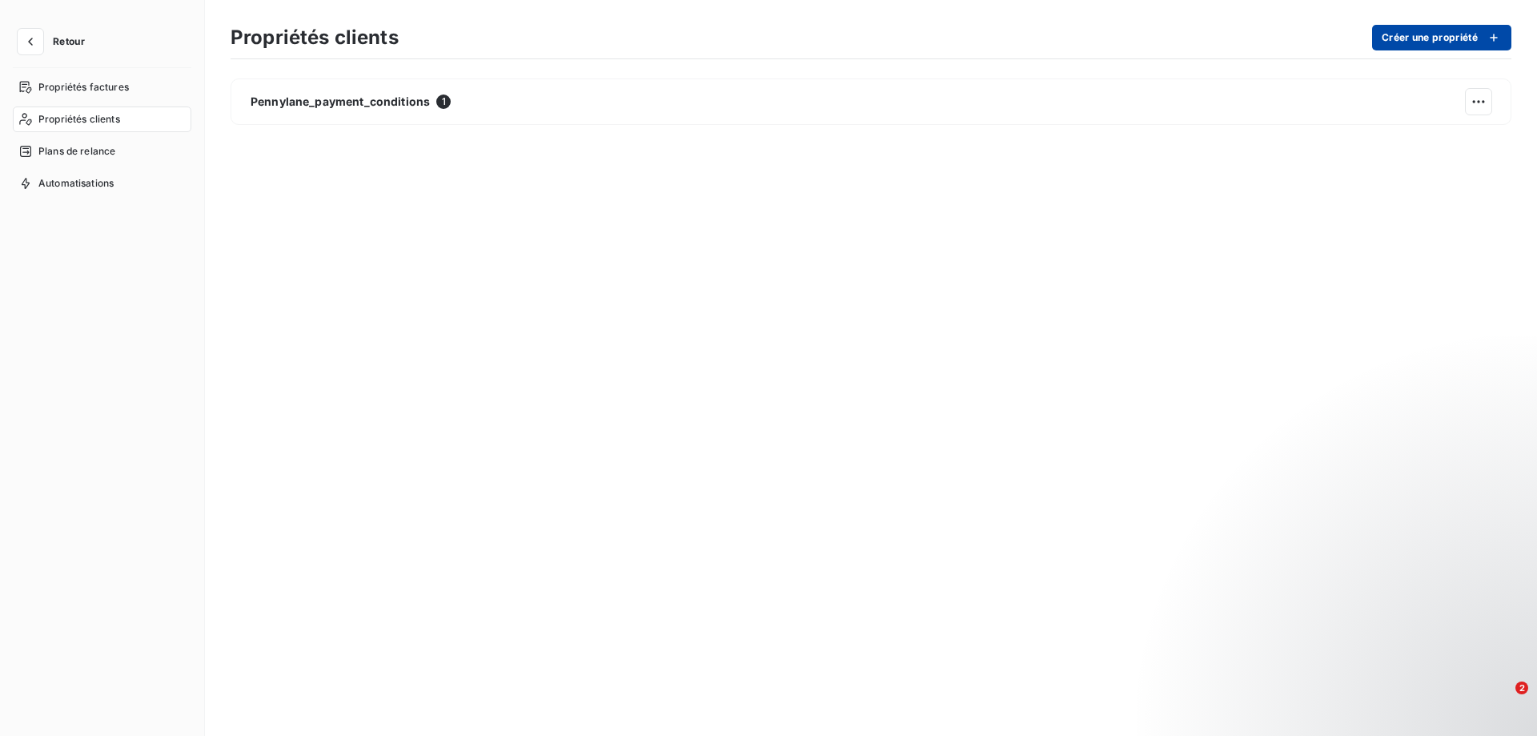
click at [1507, 28] on button "Créer une propriété" at bounding box center [1441, 38] width 139 height 26
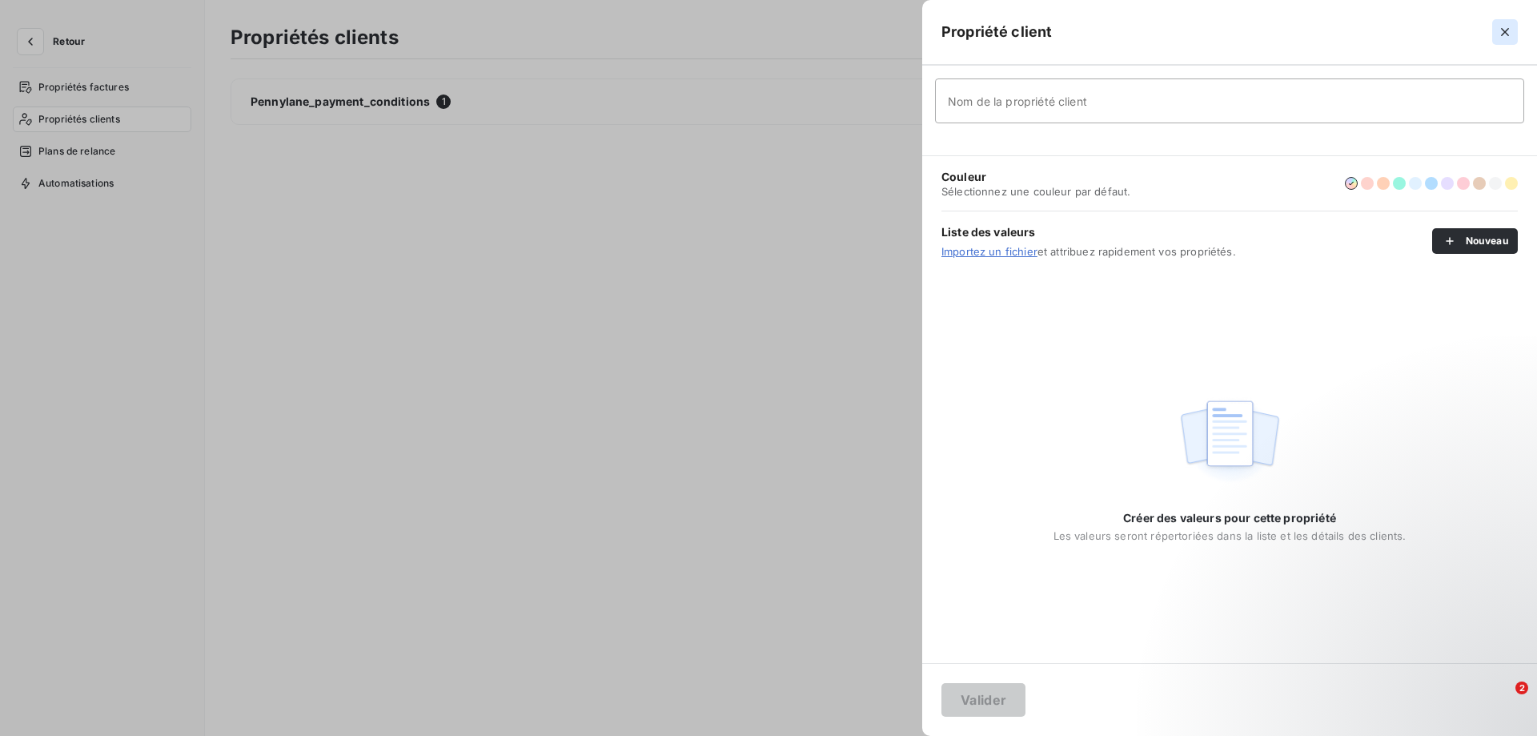
click at [1502, 26] on icon "button" at bounding box center [1505, 32] width 16 height 16
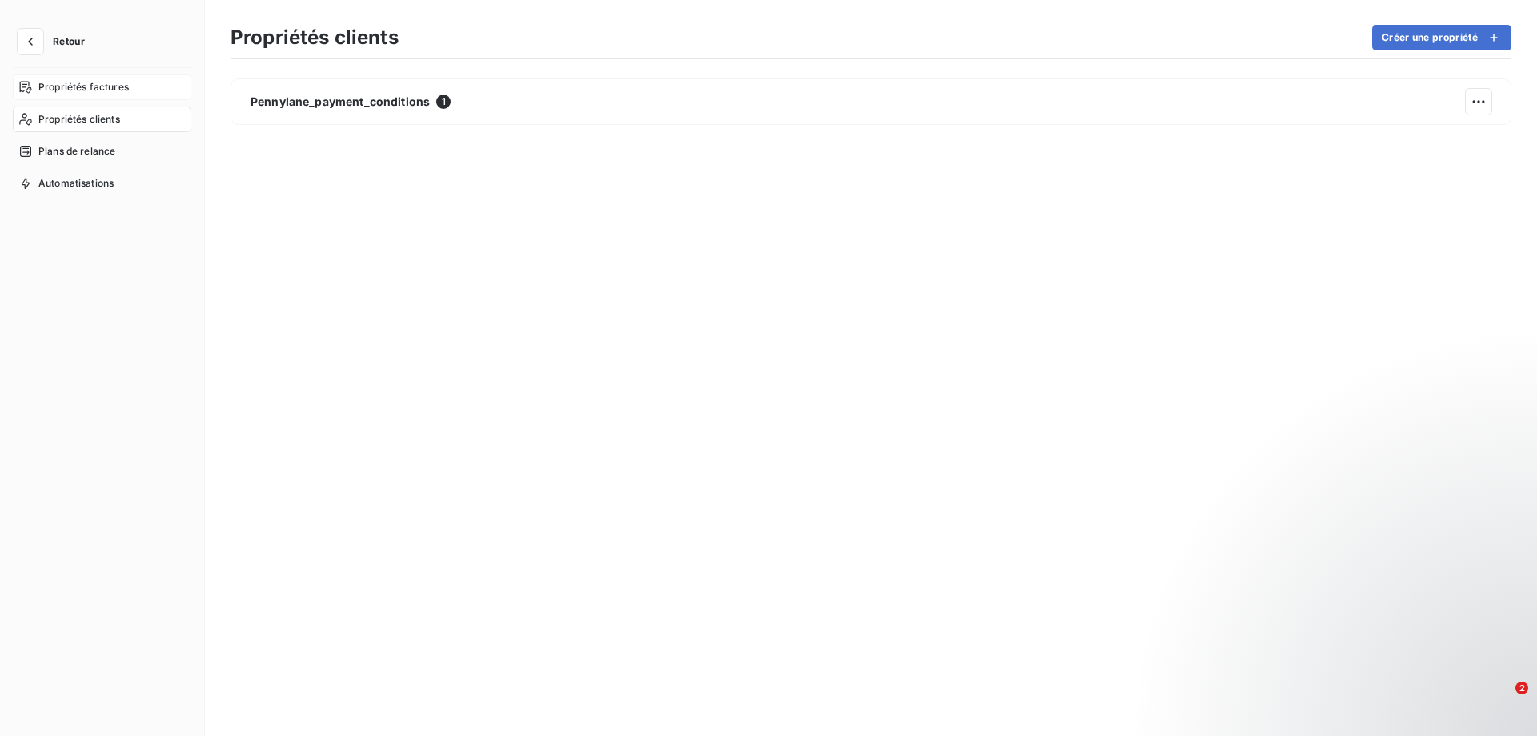
click at [93, 91] on span "Propriétés factures" at bounding box center [83, 87] width 90 height 14
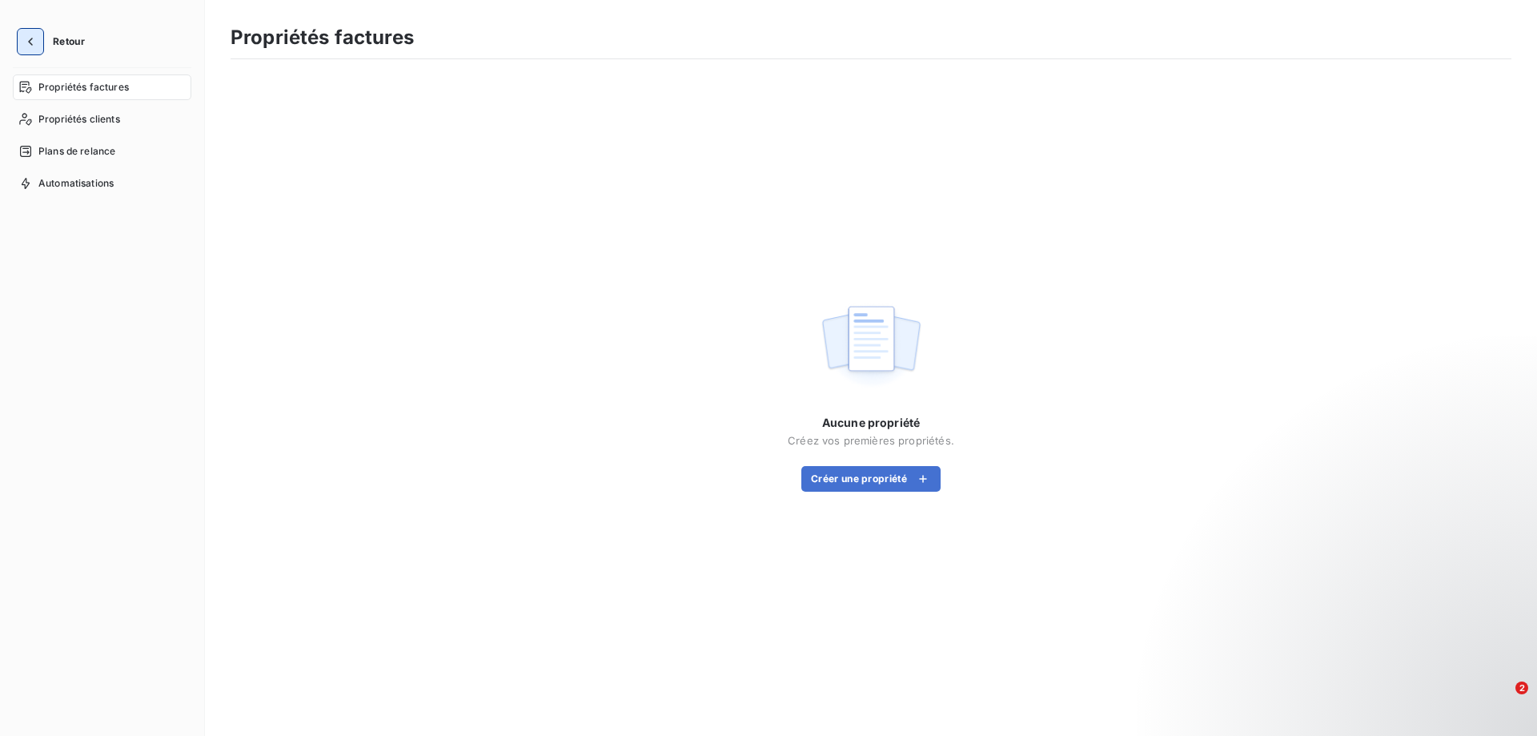
click at [18, 37] on button "button" at bounding box center [31, 42] width 26 height 26
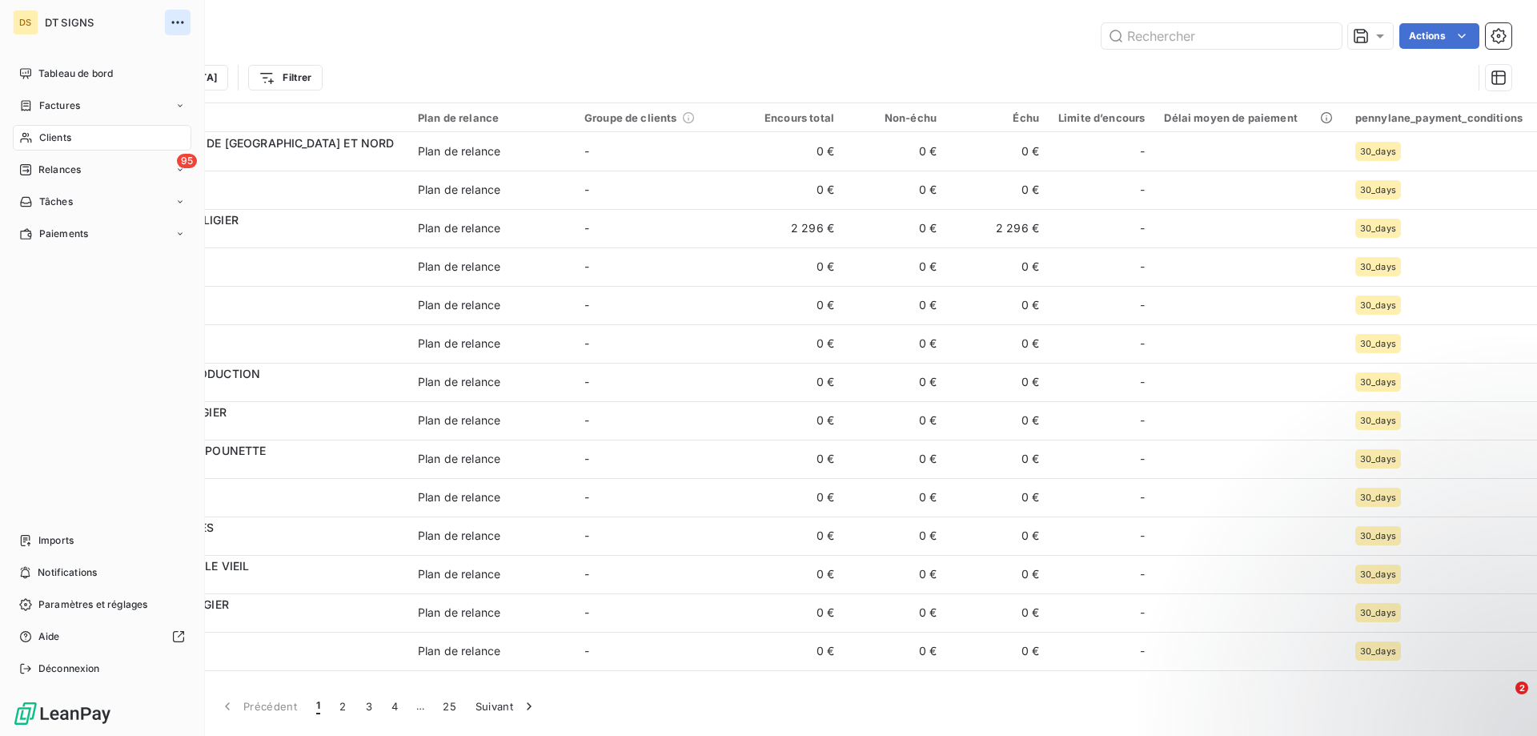
click at [174, 19] on icon "button" at bounding box center [178, 22] width 16 height 16
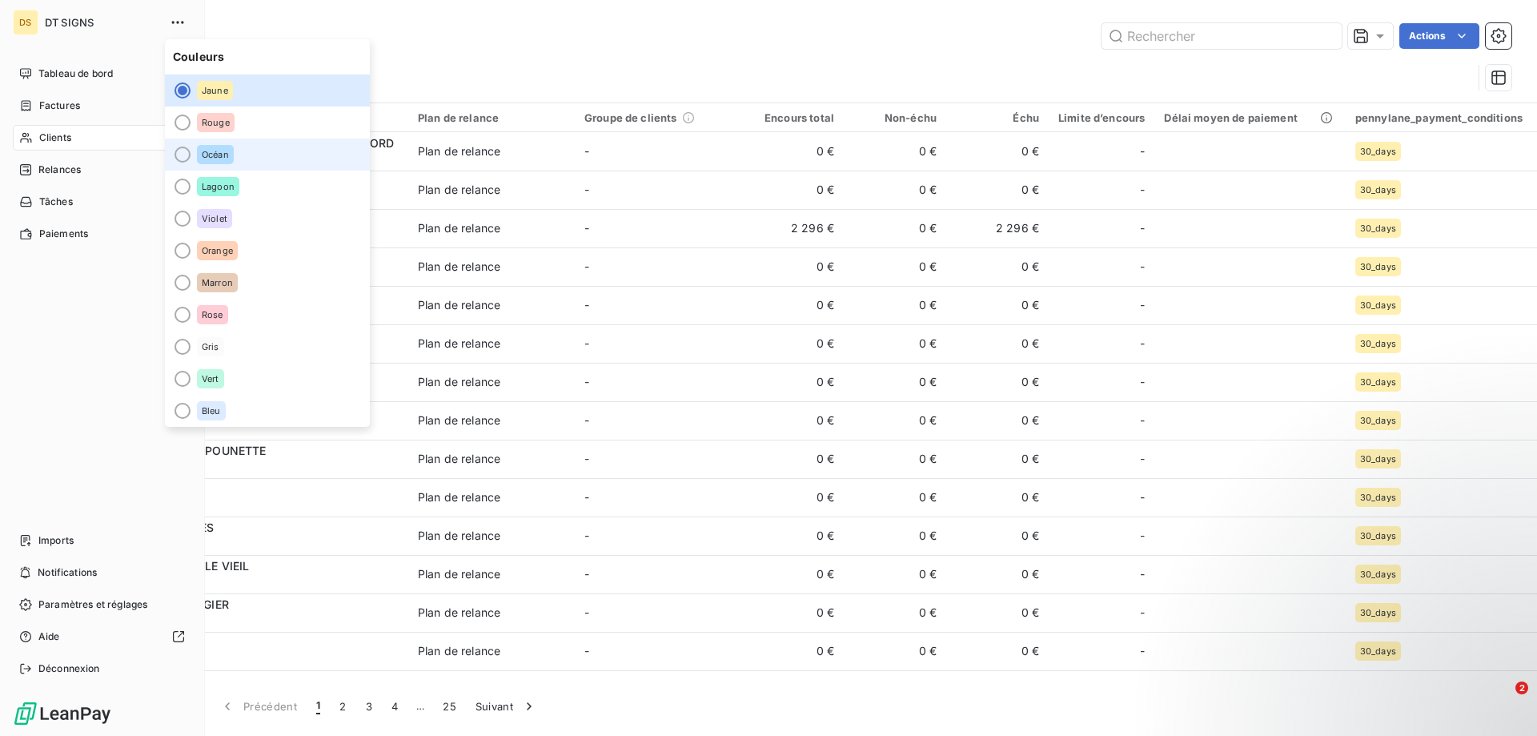
click at [184, 153] on div at bounding box center [183, 154] width 16 height 16
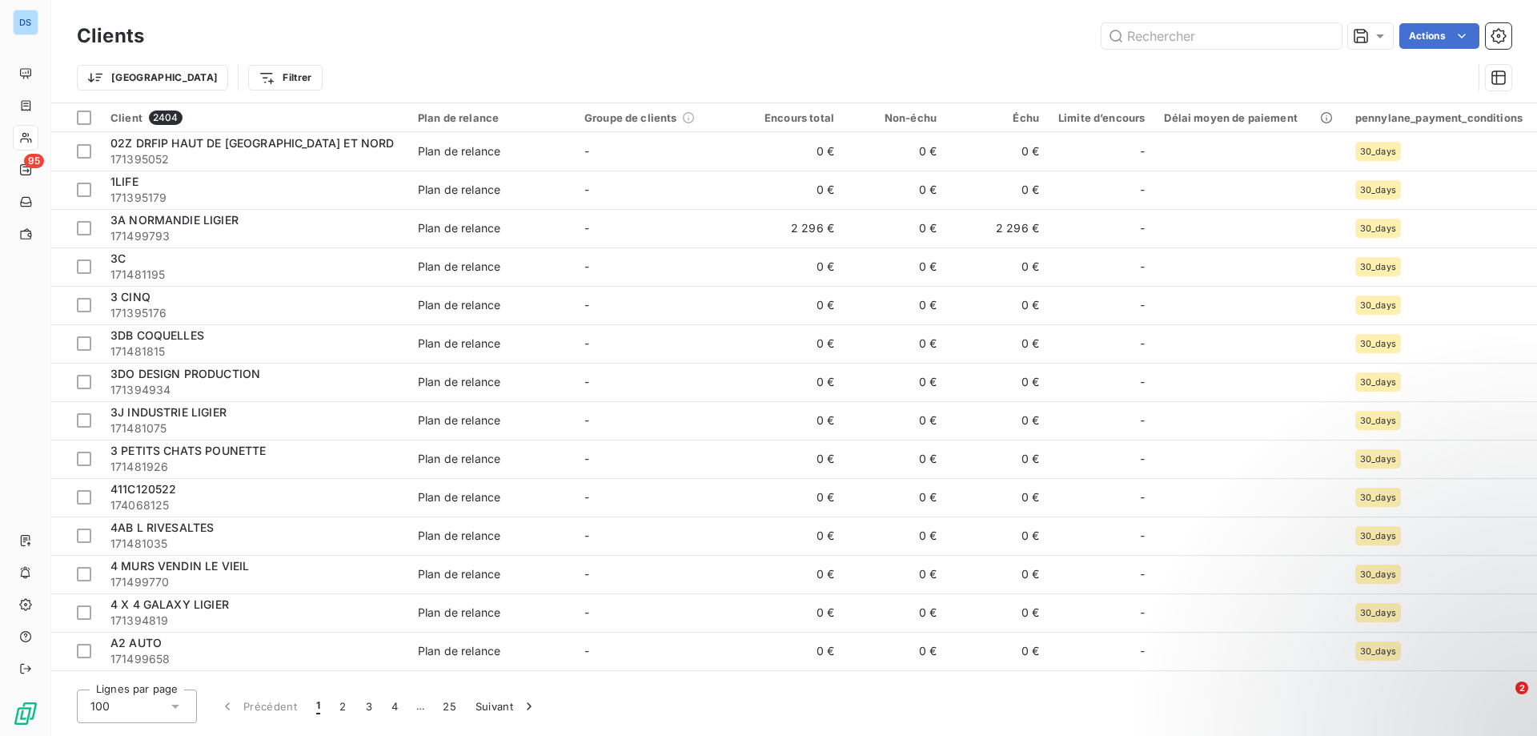
click at [411, 68] on div "Trier Filtrer" at bounding box center [774, 77] width 1395 height 30
click at [1497, 80] on icon "button" at bounding box center [1498, 77] width 14 height 14
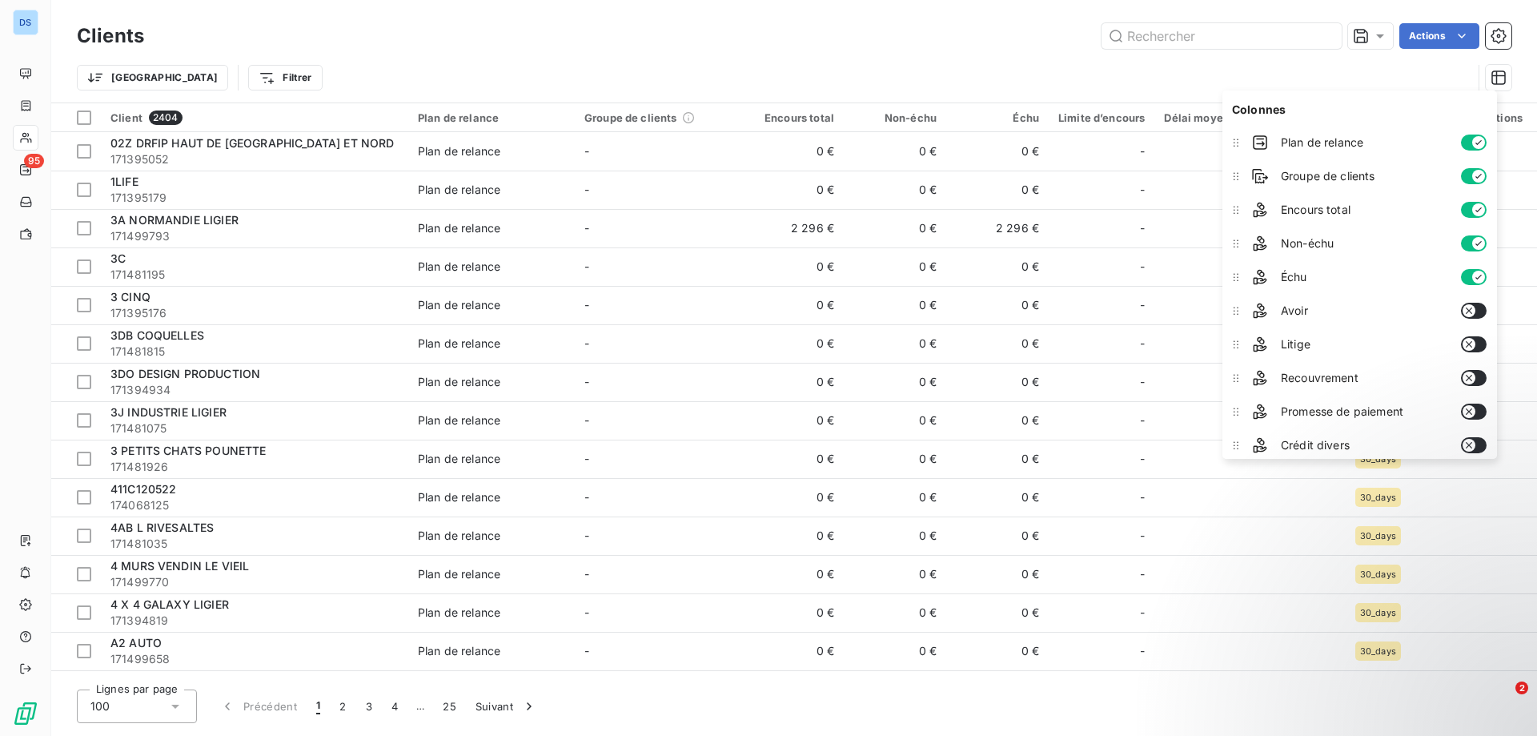
click at [1475, 409] on icon "button" at bounding box center [1468, 411] width 13 height 13
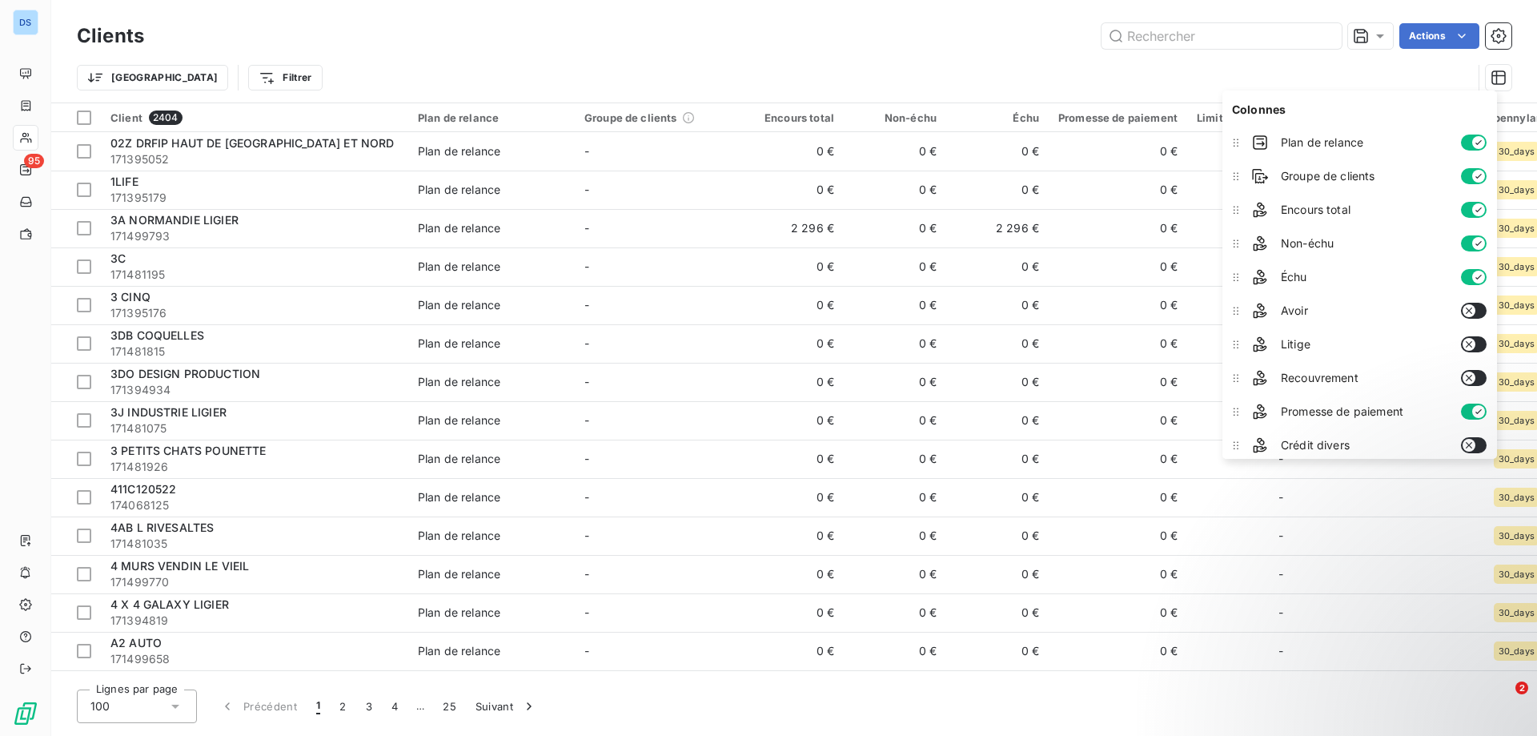
click at [1475, 342] on icon "button" at bounding box center [1468, 344] width 13 height 13
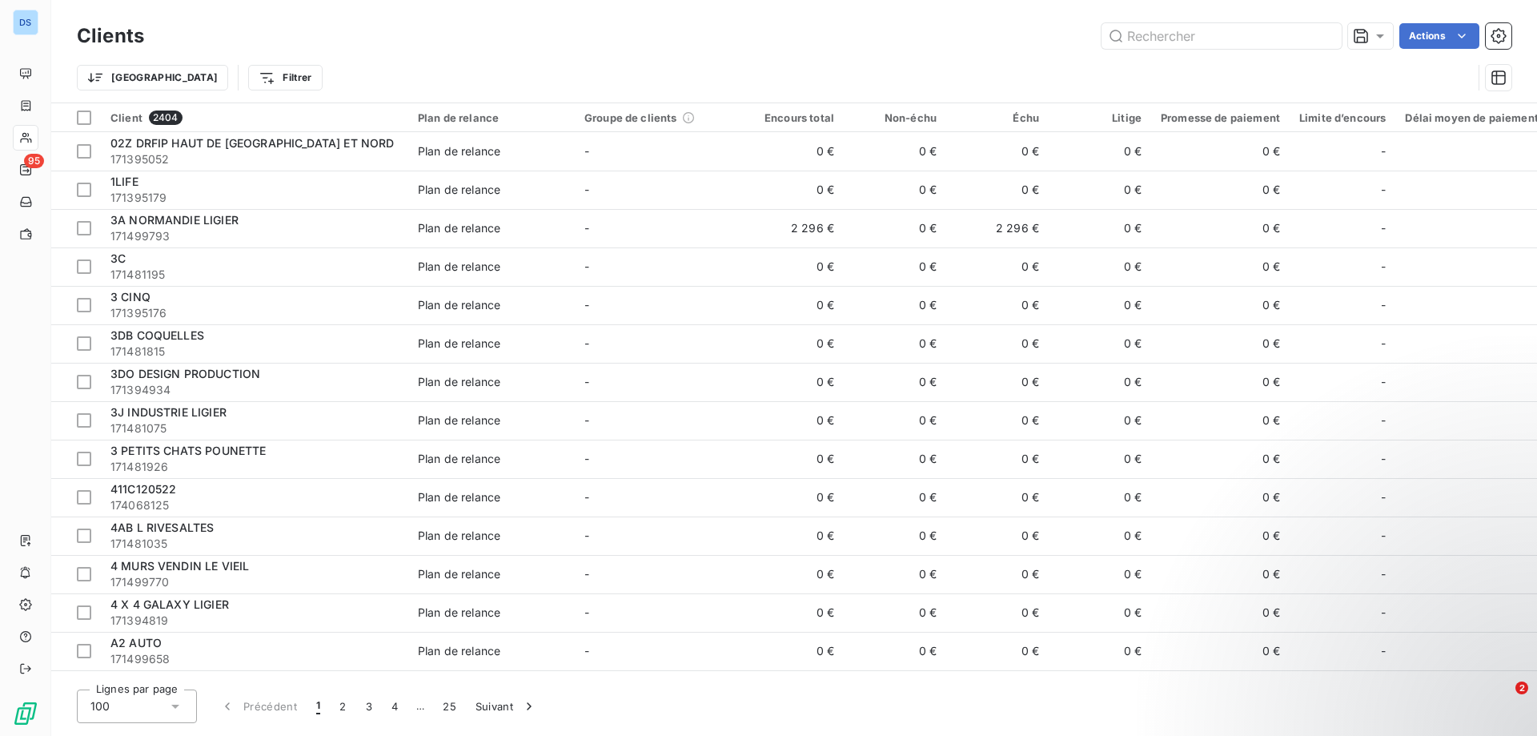
click at [1228, 86] on div "Trier Filtrer" at bounding box center [774, 77] width 1395 height 30
click at [1499, 80] on icon "button" at bounding box center [1498, 78] width 16 height 16
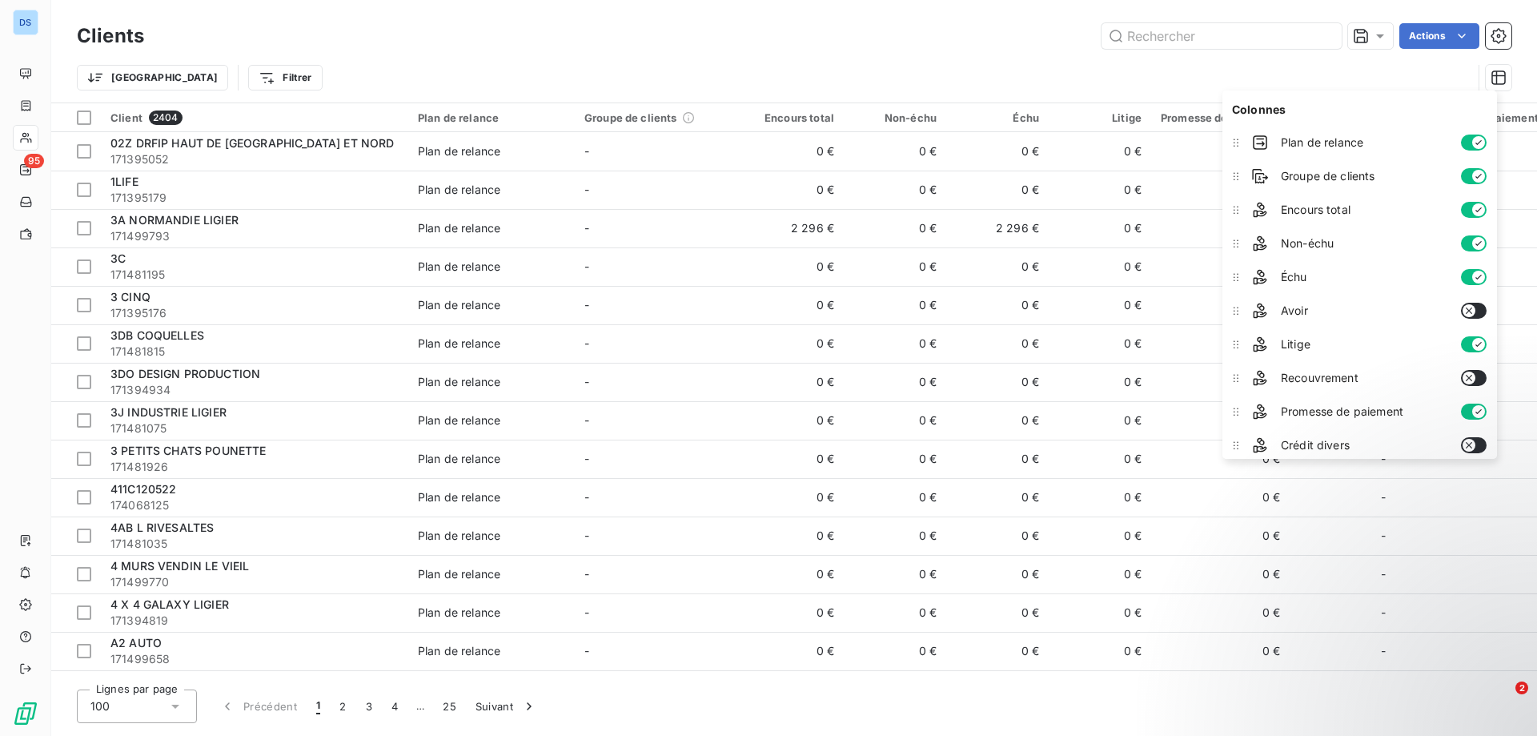
click at [1477, 240] on icon "button" at bounding box center [1478, 243] width 13 height 13
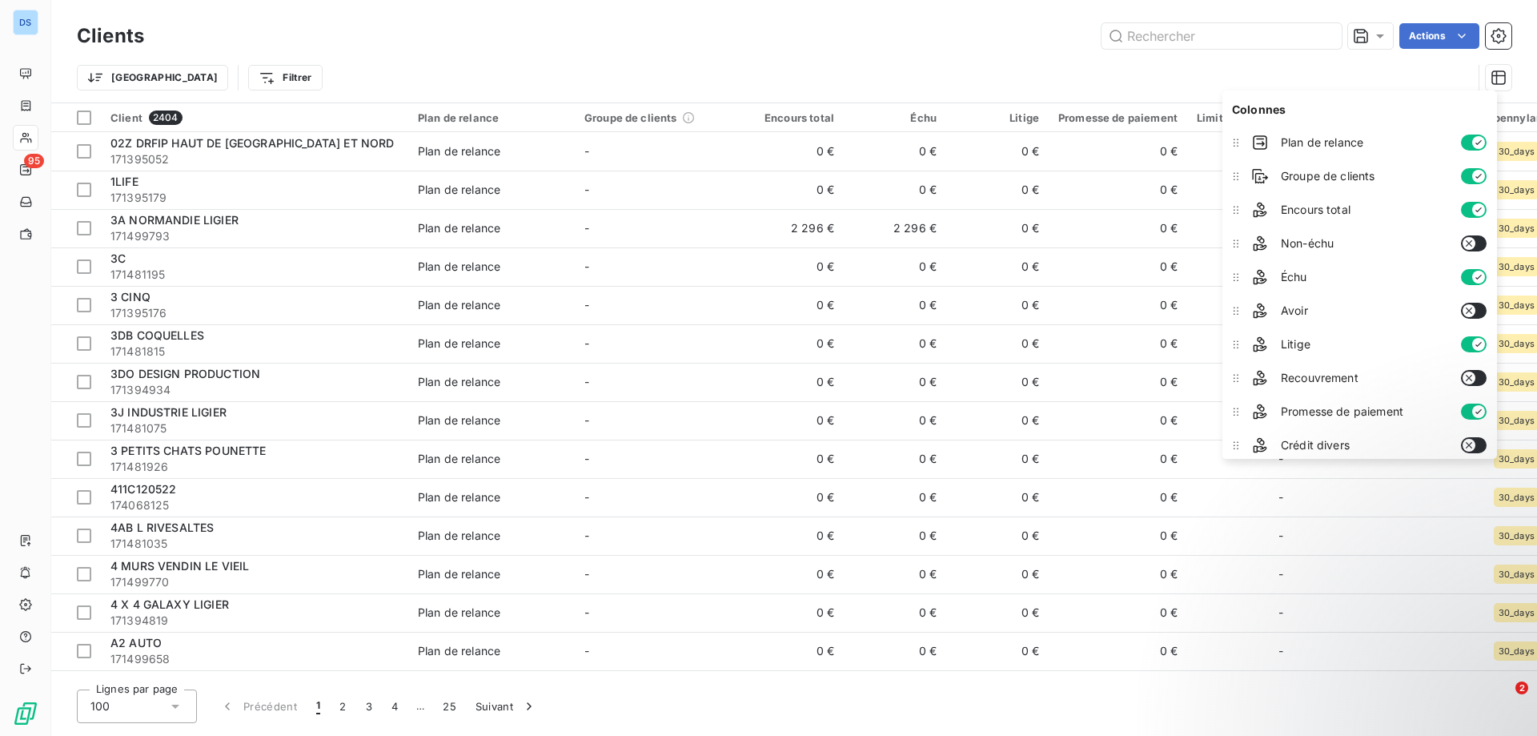
click at [1187, 83] on div "Trier Filtrer" at bounding box center [774, 77] width 1395 height 30
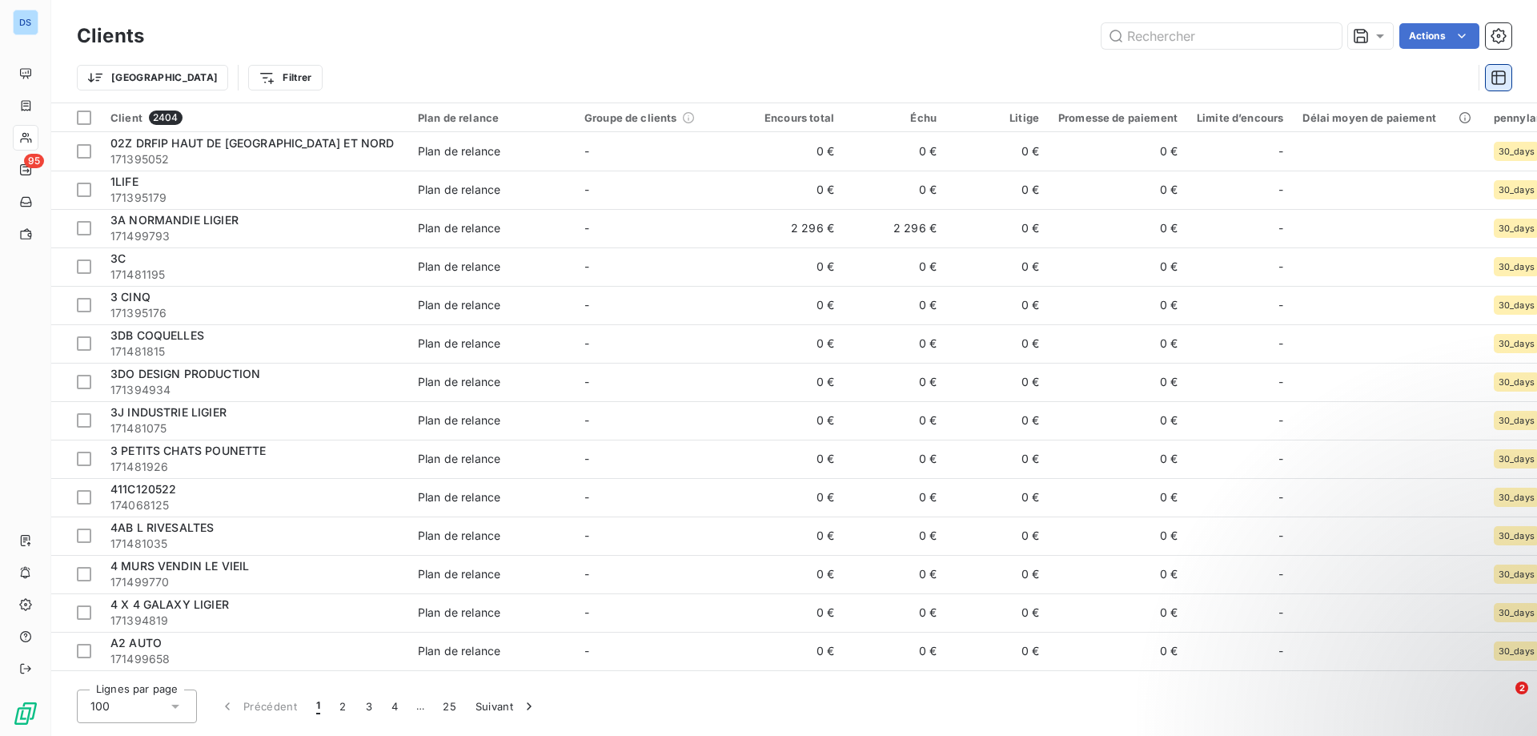
click at [1498, 78] on icon "button" at bounding box center [1498, 78] width 16 height 16
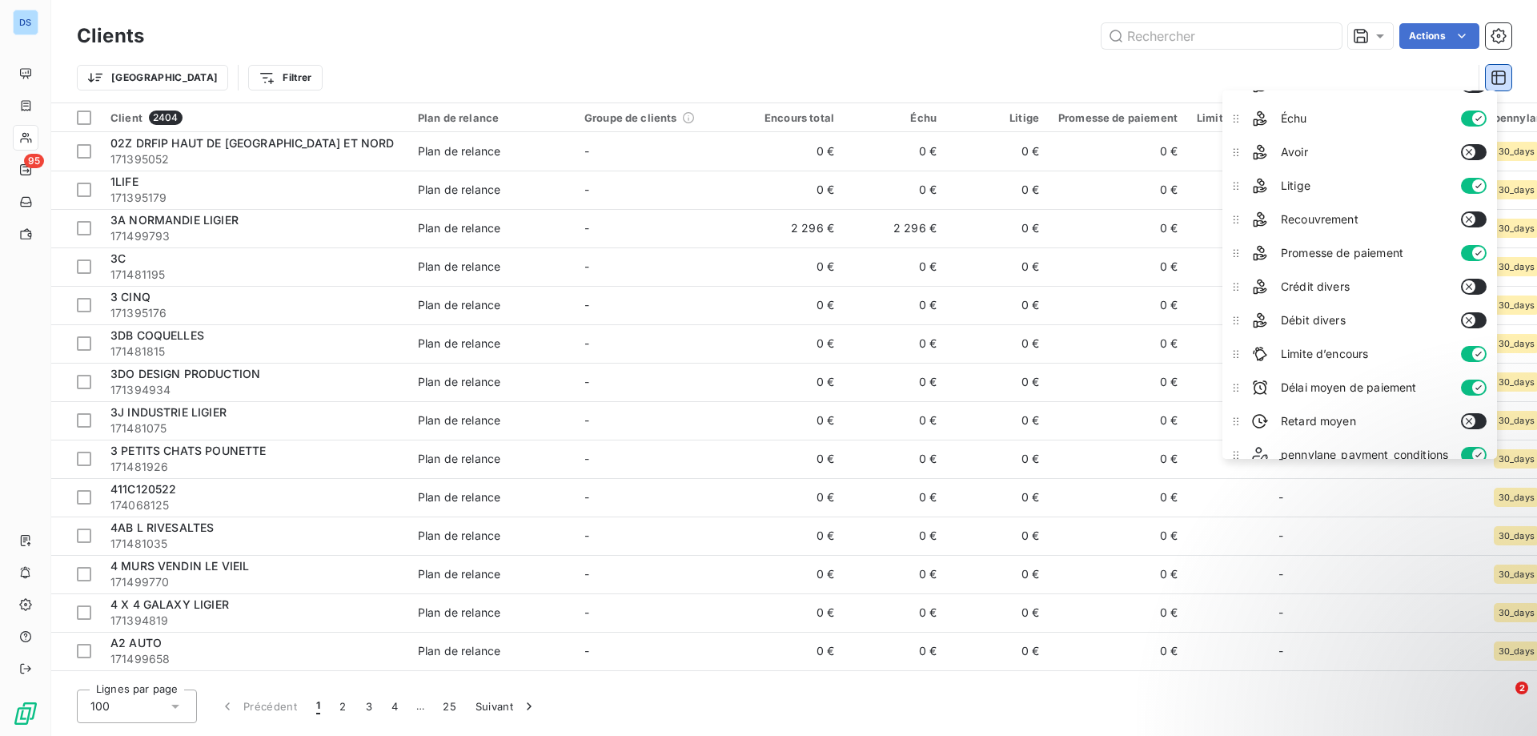
scroll to position [175, 0]
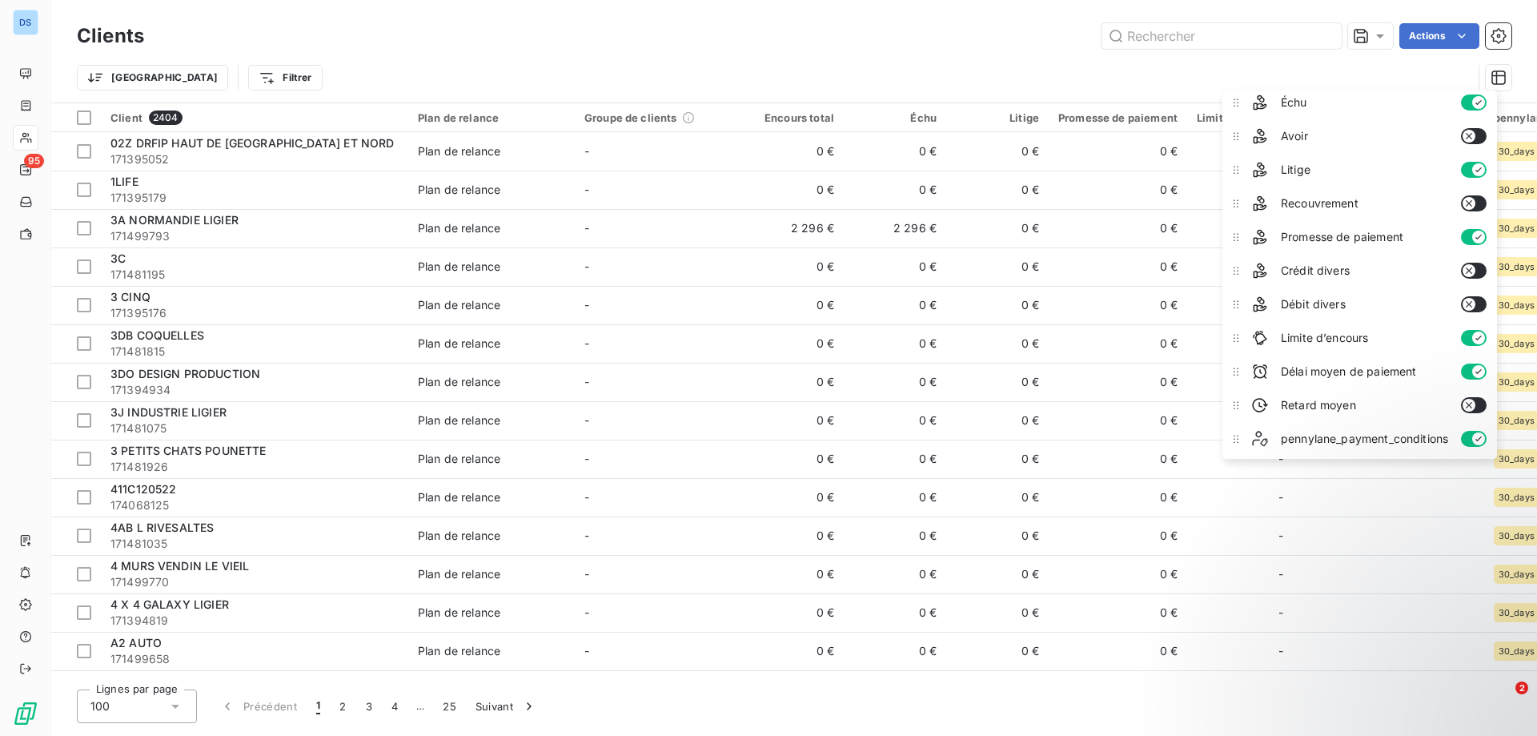
click at [1473, 367] on button "button" at bounding box center [1474, 371] width 26 height 16
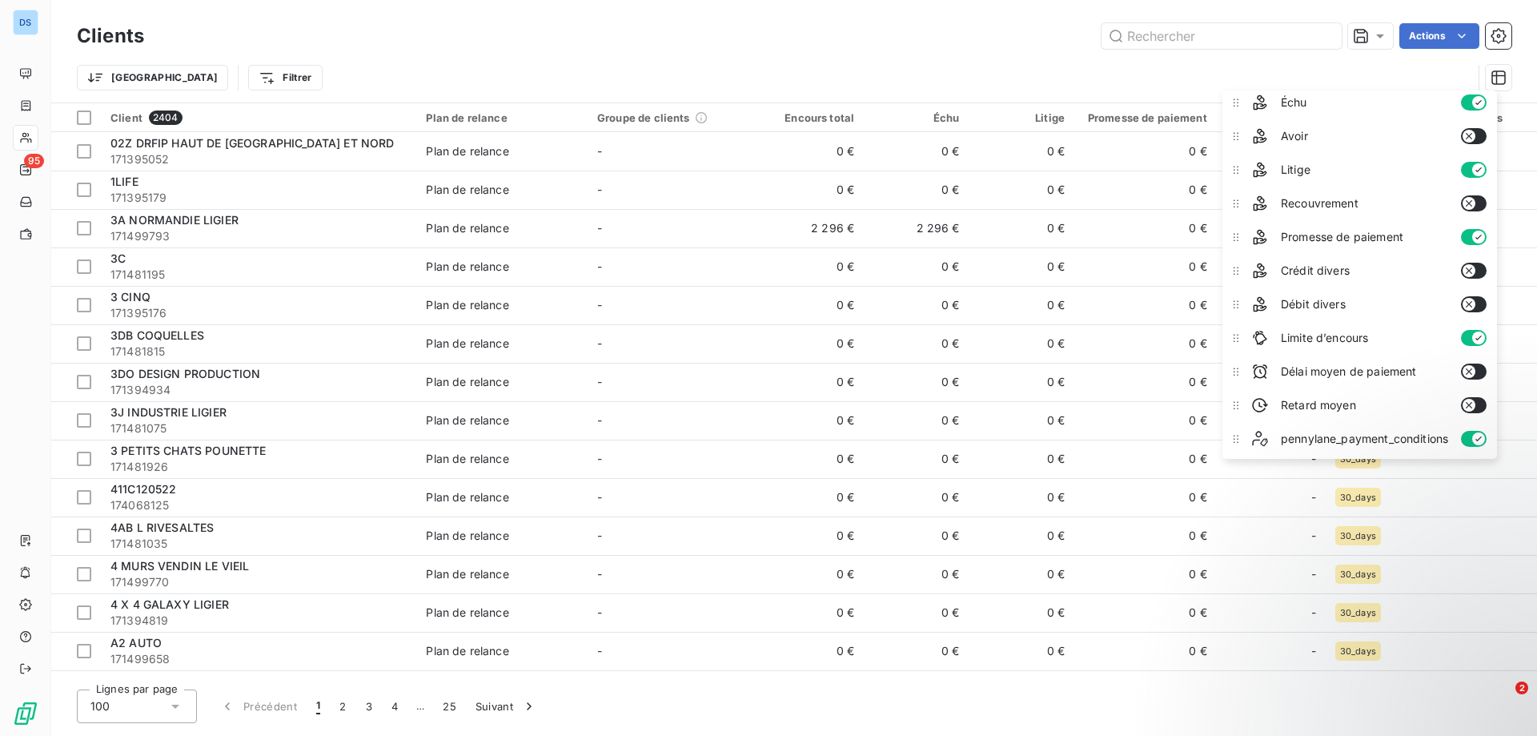
scroll to position [94, 0]
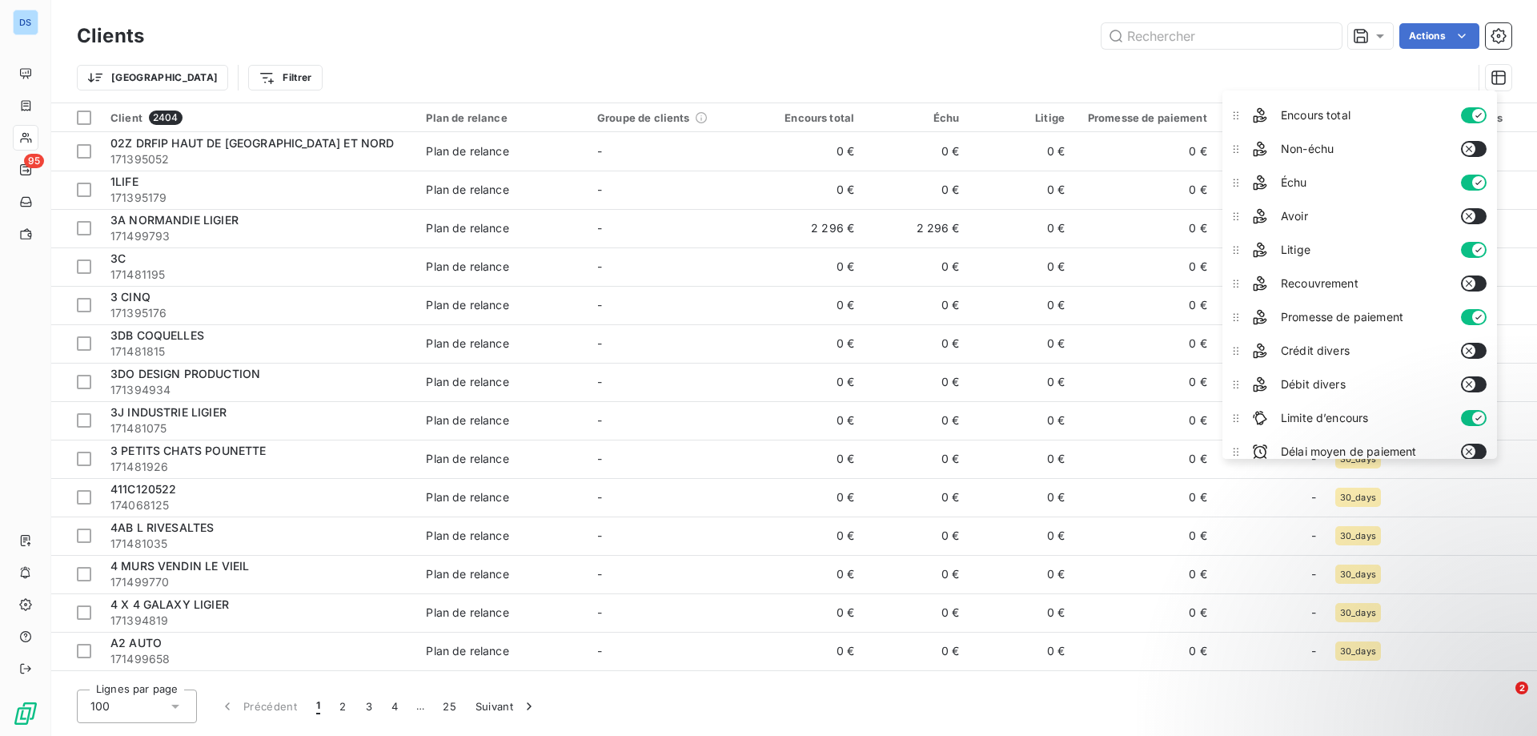
click at [1167, 80] on div "Trier Filtrer" at bounding box center [774, 77] width 1395 height 30
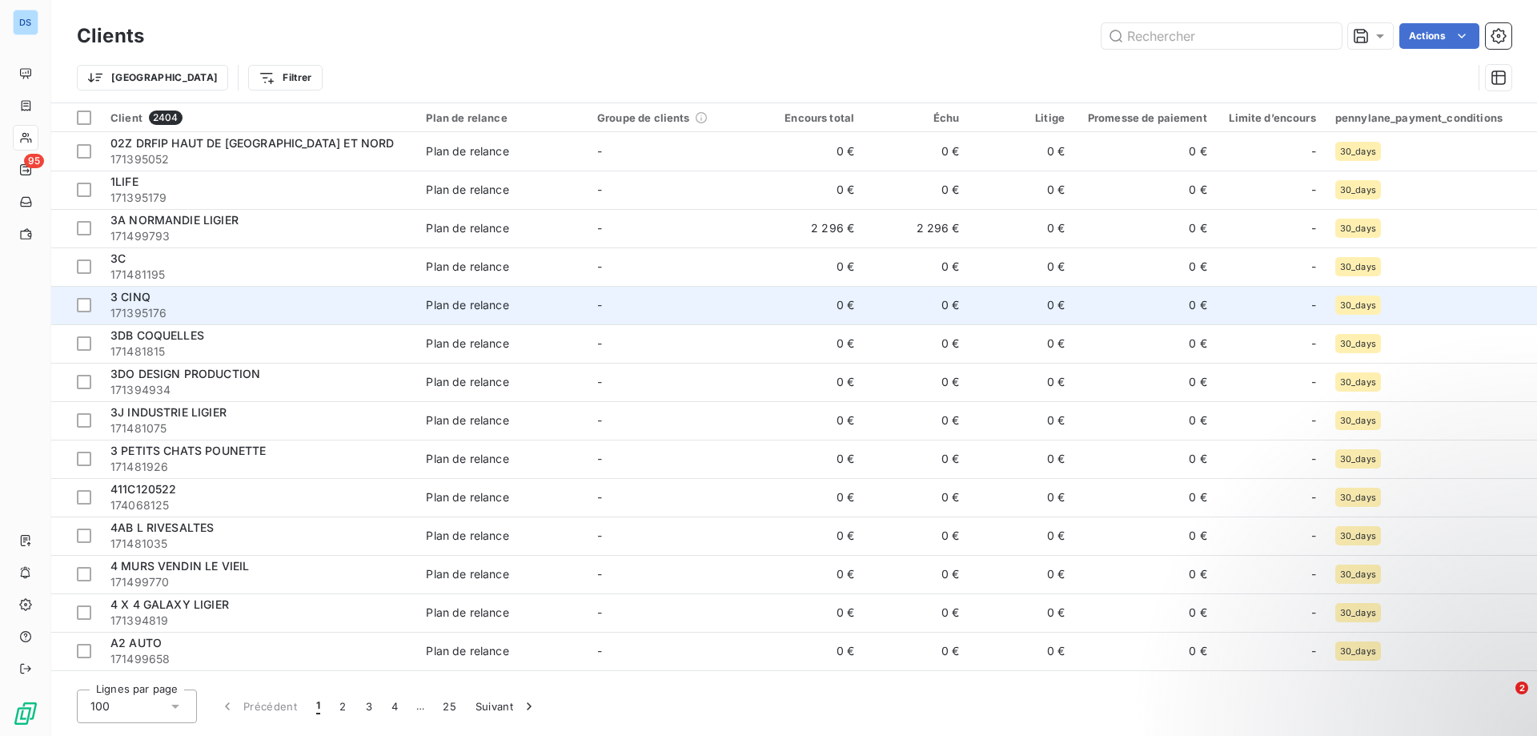
click at [1430, 315] on td "30_days" at bounding box center [1431, 305] width 211 height 38
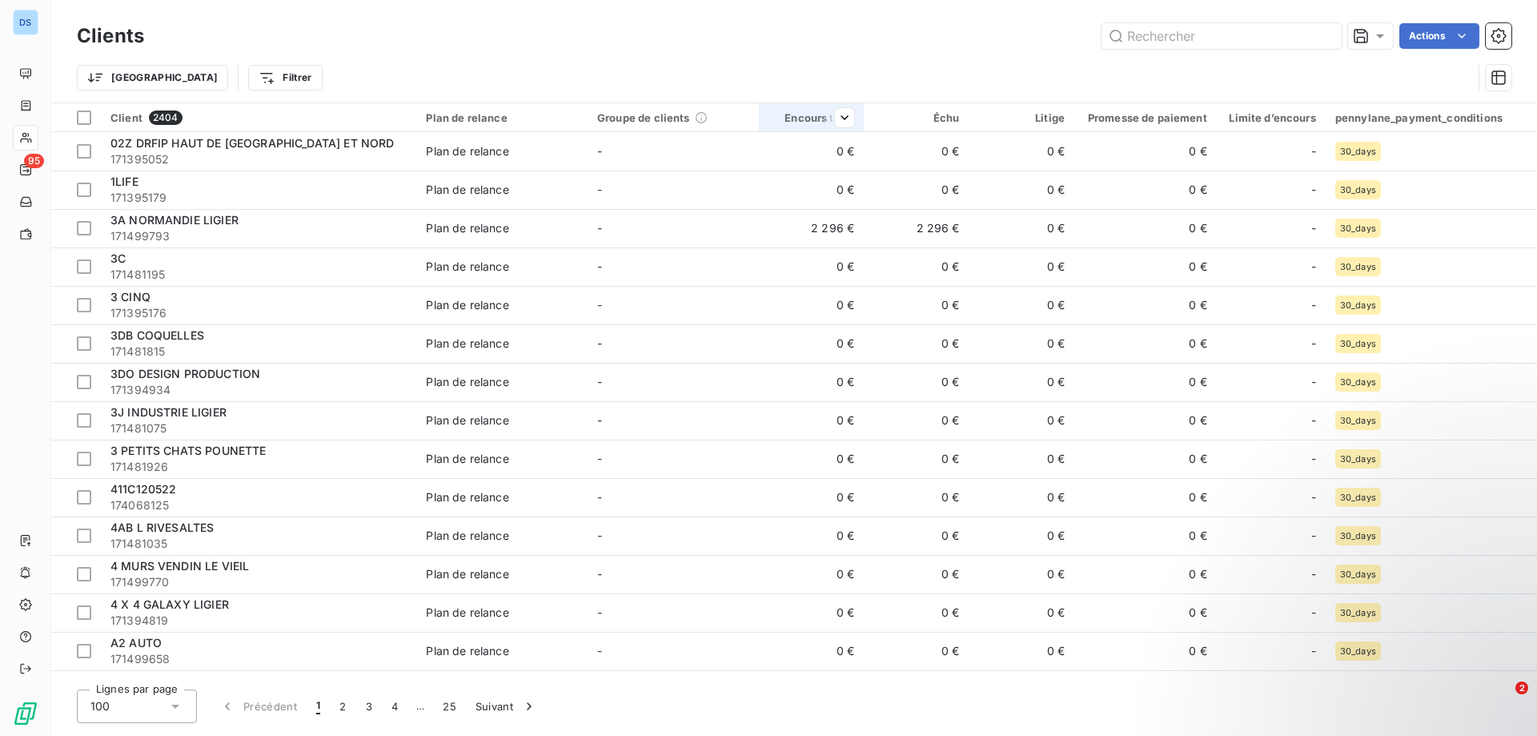
click at [790, 116] on div "Encours total" at bounding box center [811, 117] width 86 height 13
click at [815, 178] on div "Trier par ordre décroissant" at bounding box center [755, 186] width 191 height 35
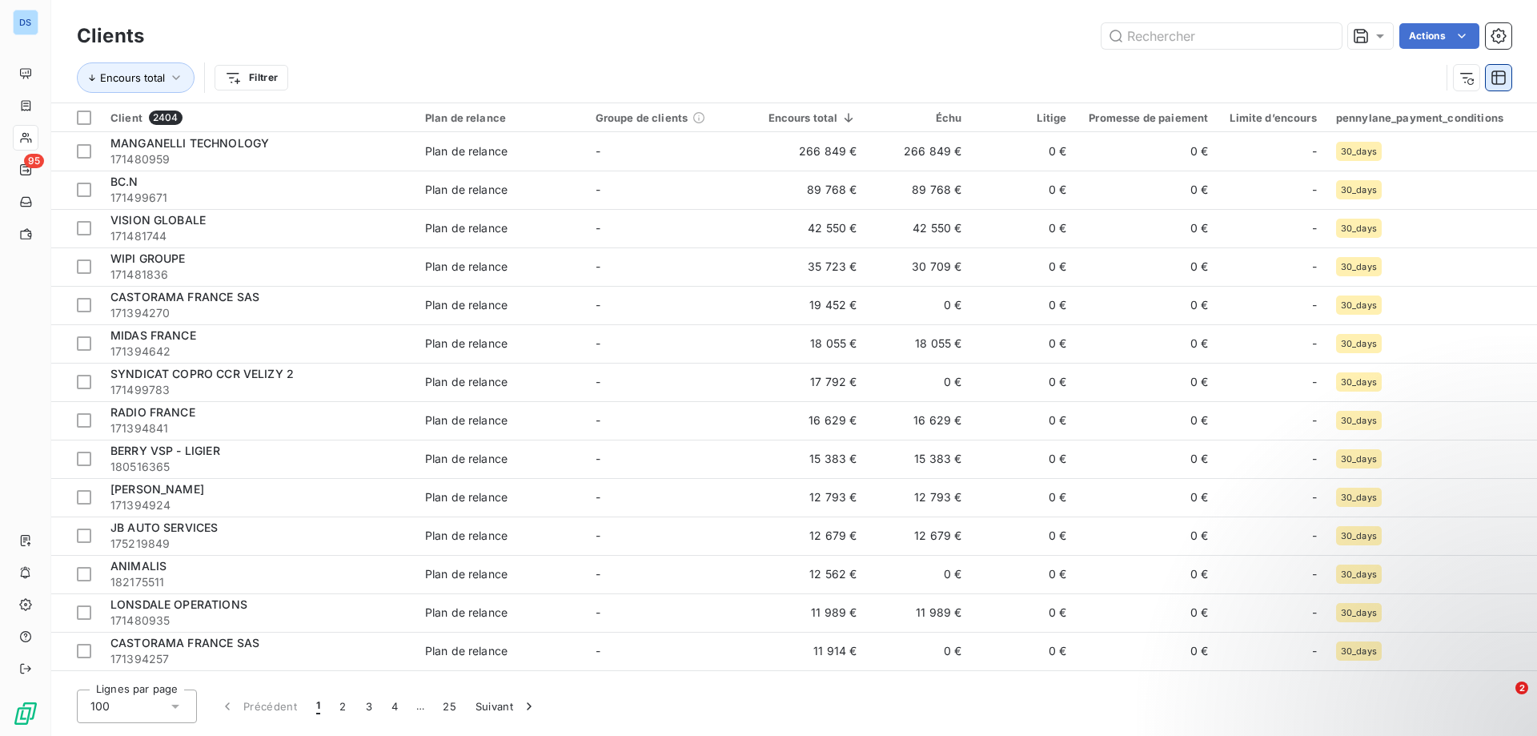
click at [1498, 75] on icon "button" at bounding box center [1498, 77] width 14 height 14
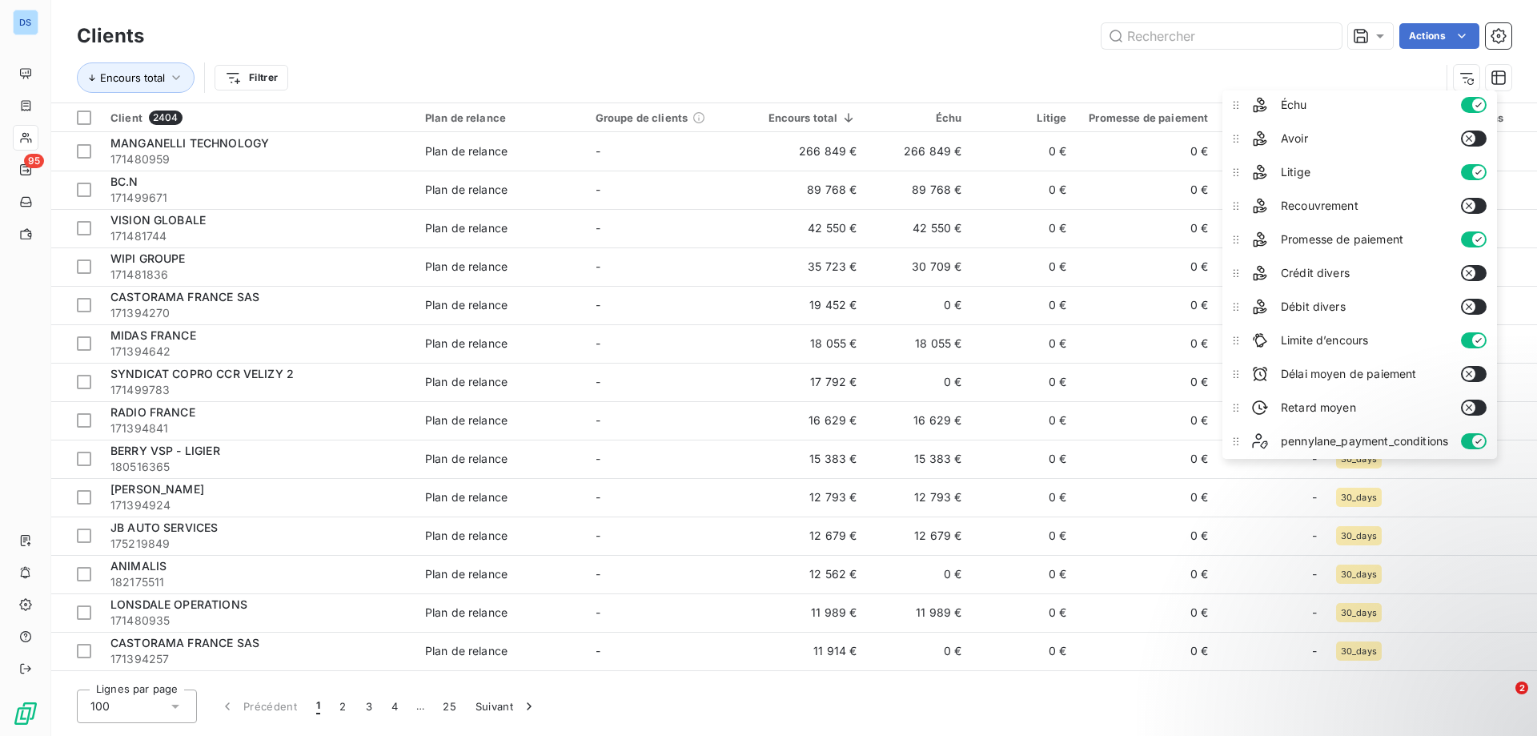
scroll to position [175, 0]
click at [1467, 407] on icon "button" at bounding box center [1468, 405] width 13 height 13
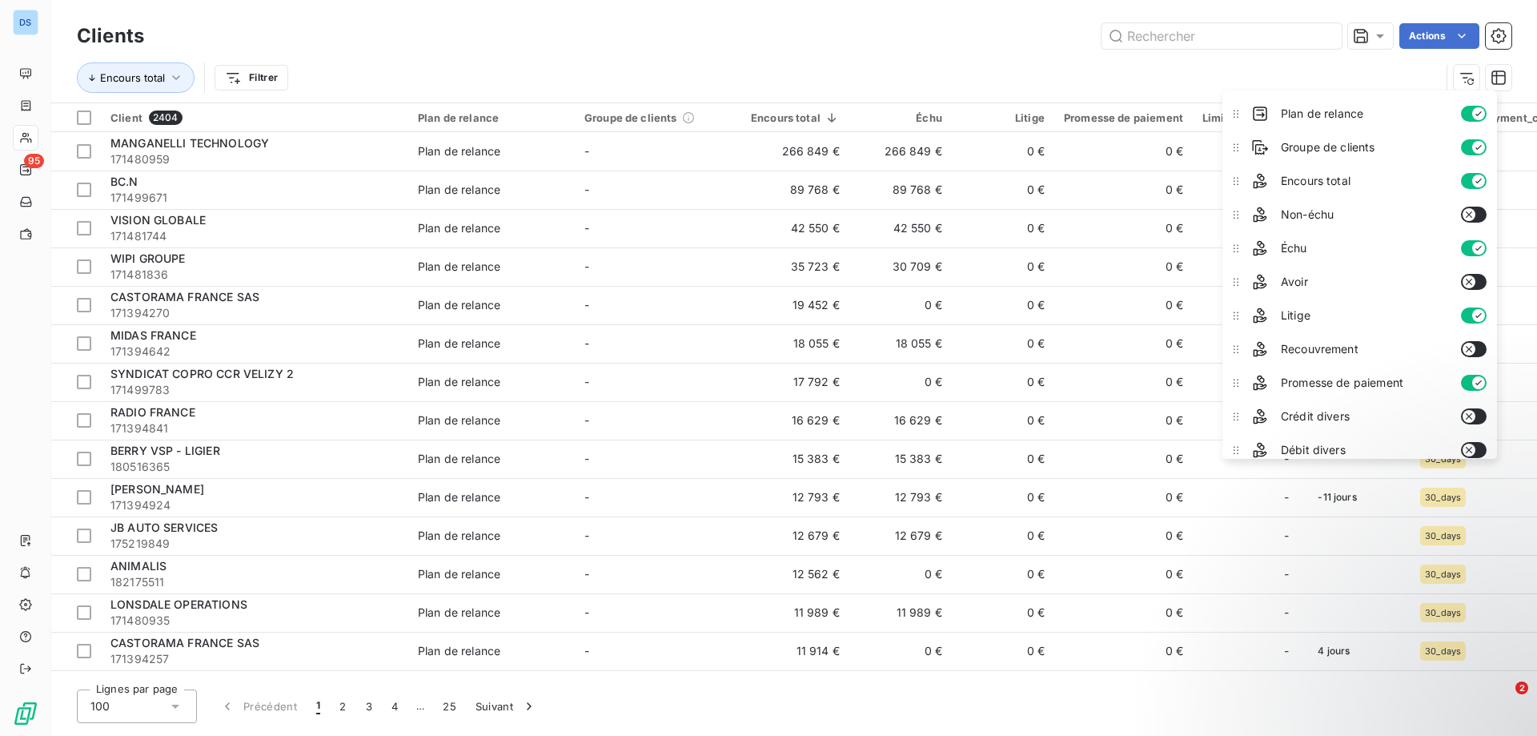
scroll to position [0, 0]
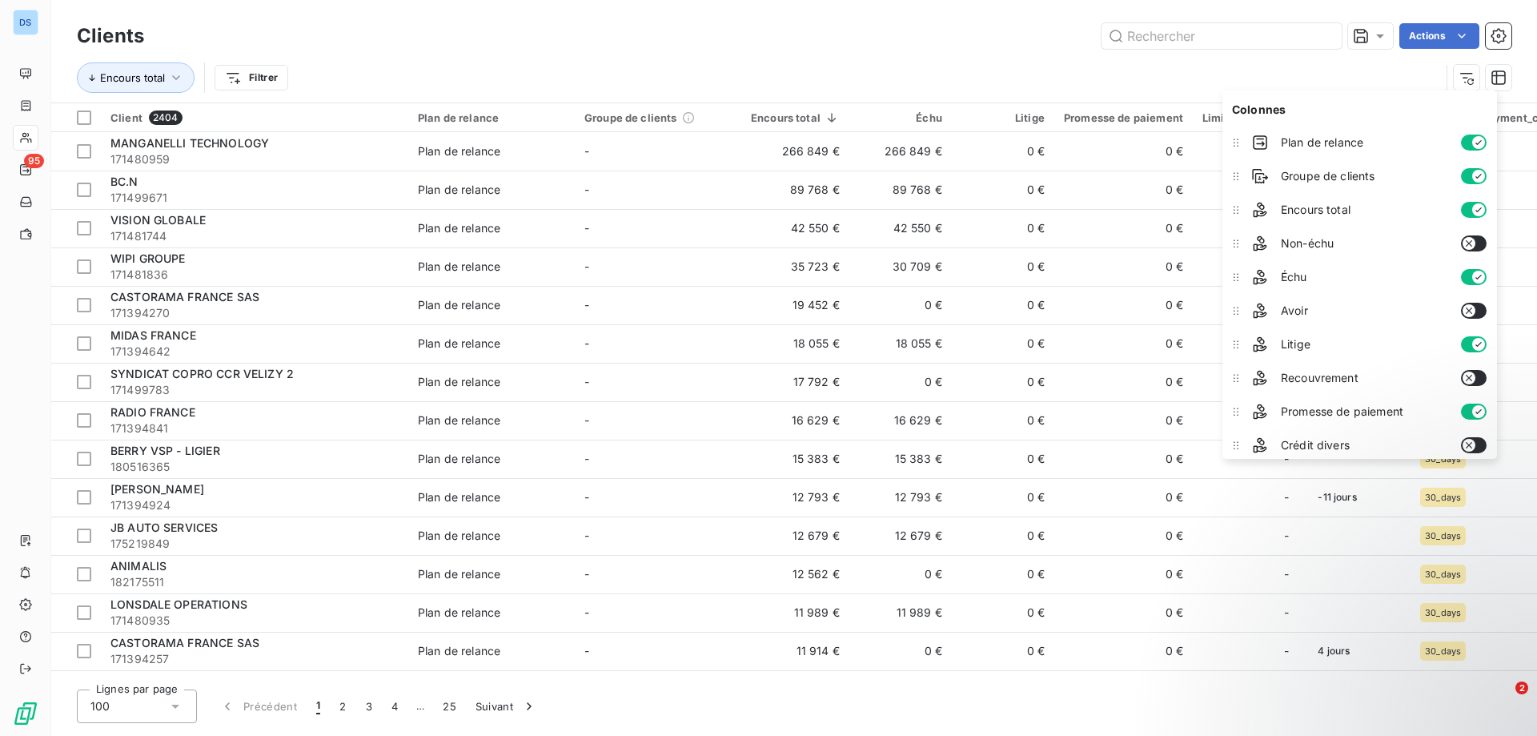
click at [1469, 138] on button "button" at bounding box center [1474, 142] width 26 height 16
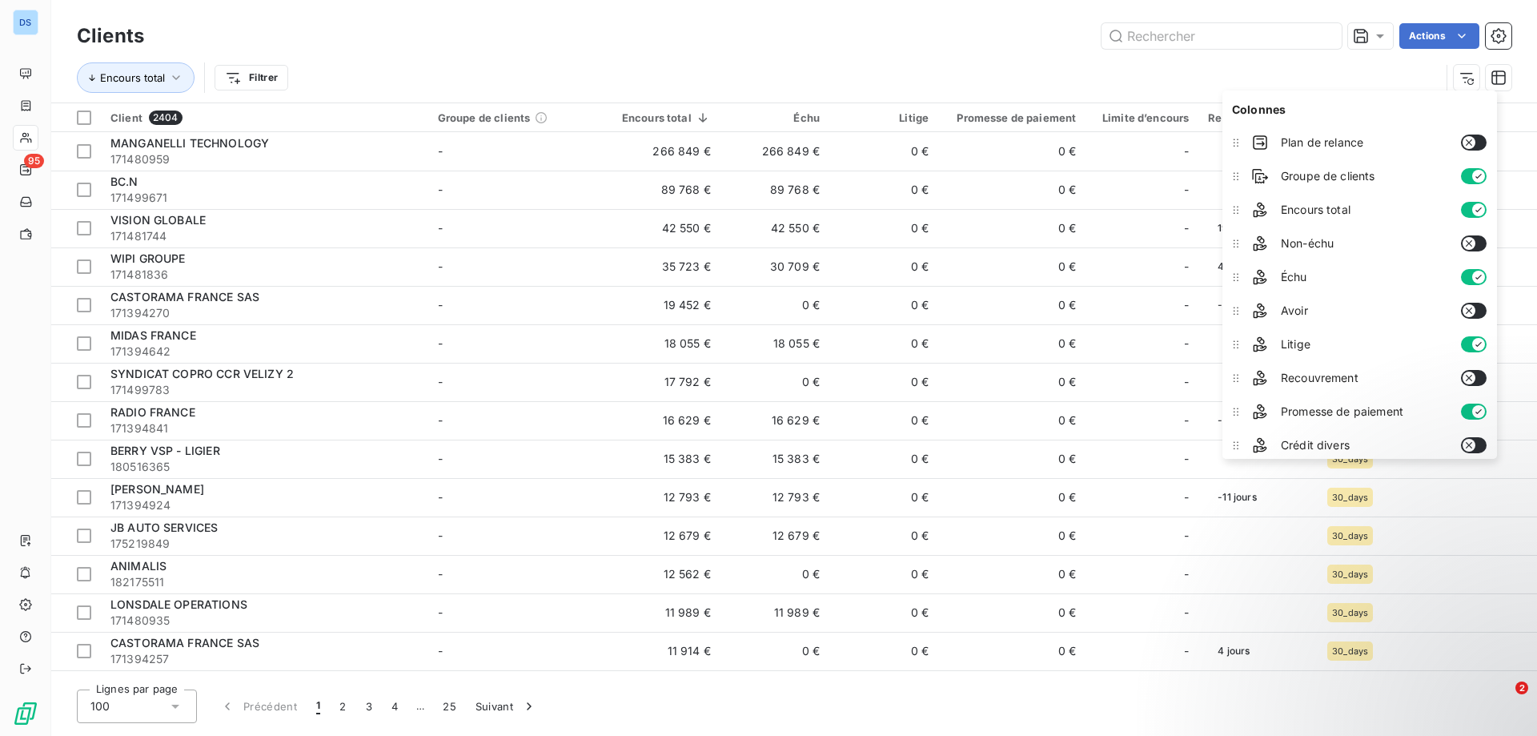
click at [1469, 138] on icon "button" at bounding box center [1468, 142] width 13 height 13
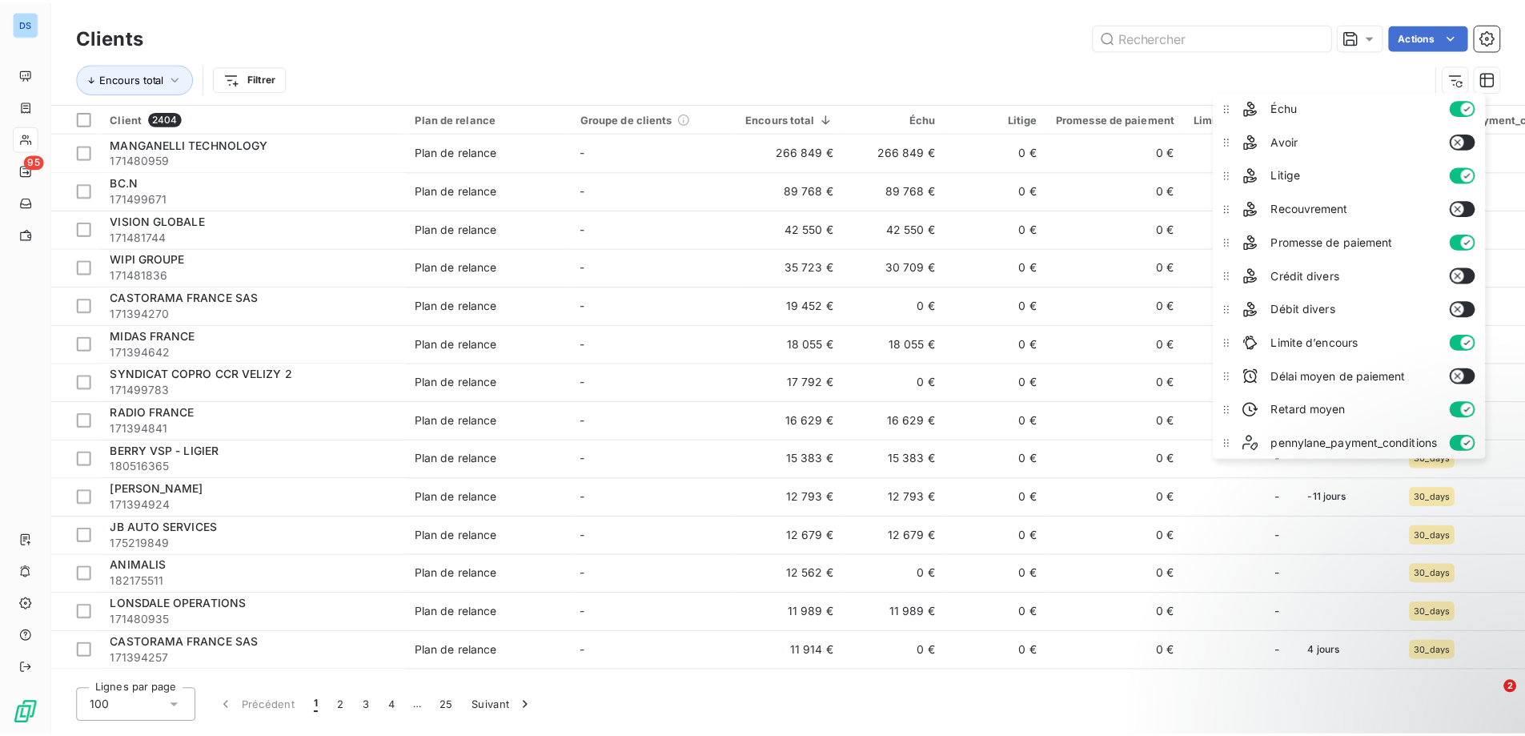
scroll to position [175, 0]
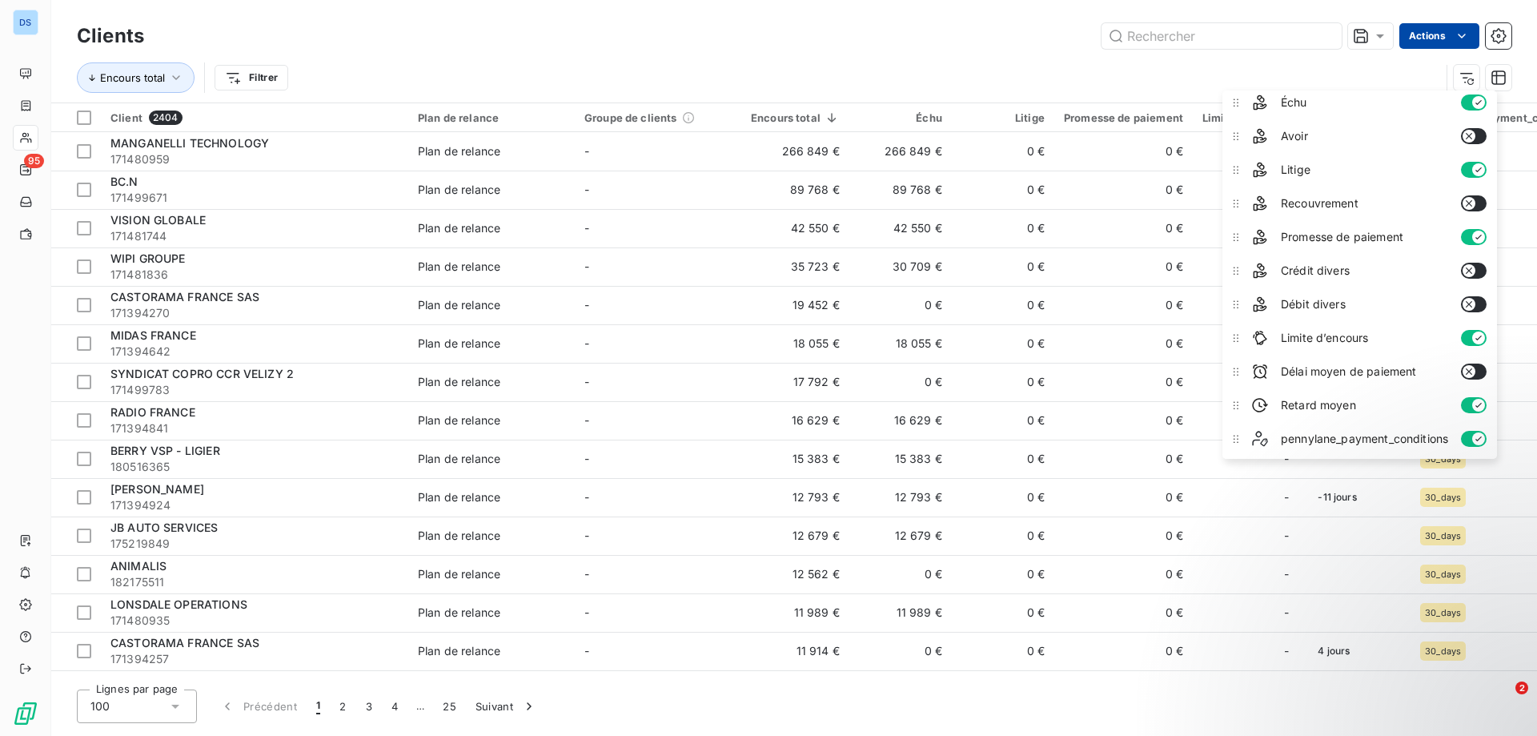
click at [1450, 43] on html "DS 95 Clients Actions Encours total Filtrer Client 2404 Plan de relance Groupe …" at bounding box center [768, 368] width 1537 height 736
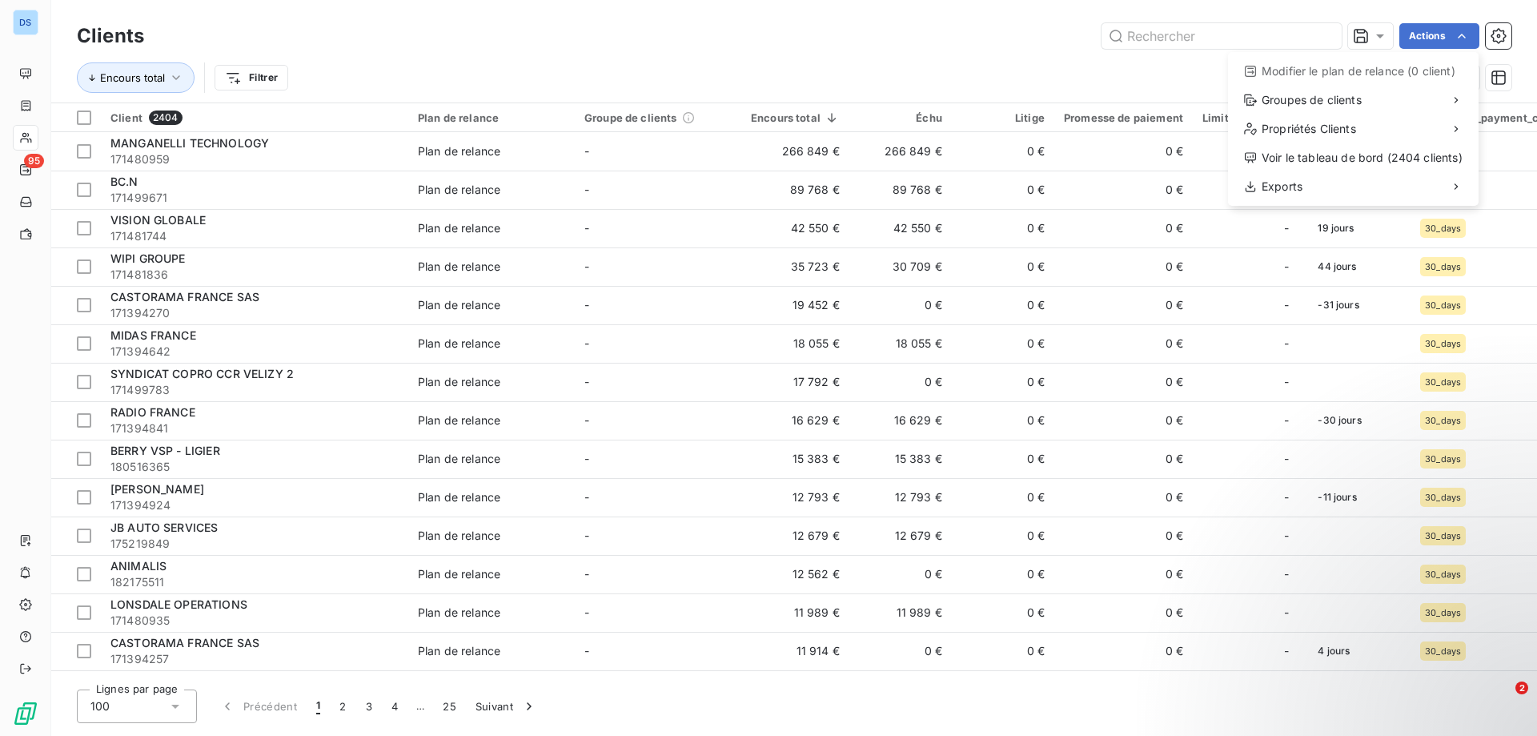
click at [1492, 40] on html "DS 95 Clients Actions Modifier le plan de relance (0 client) Groupes de clients…" at bounding box center [768, 368] width 1537 height 736
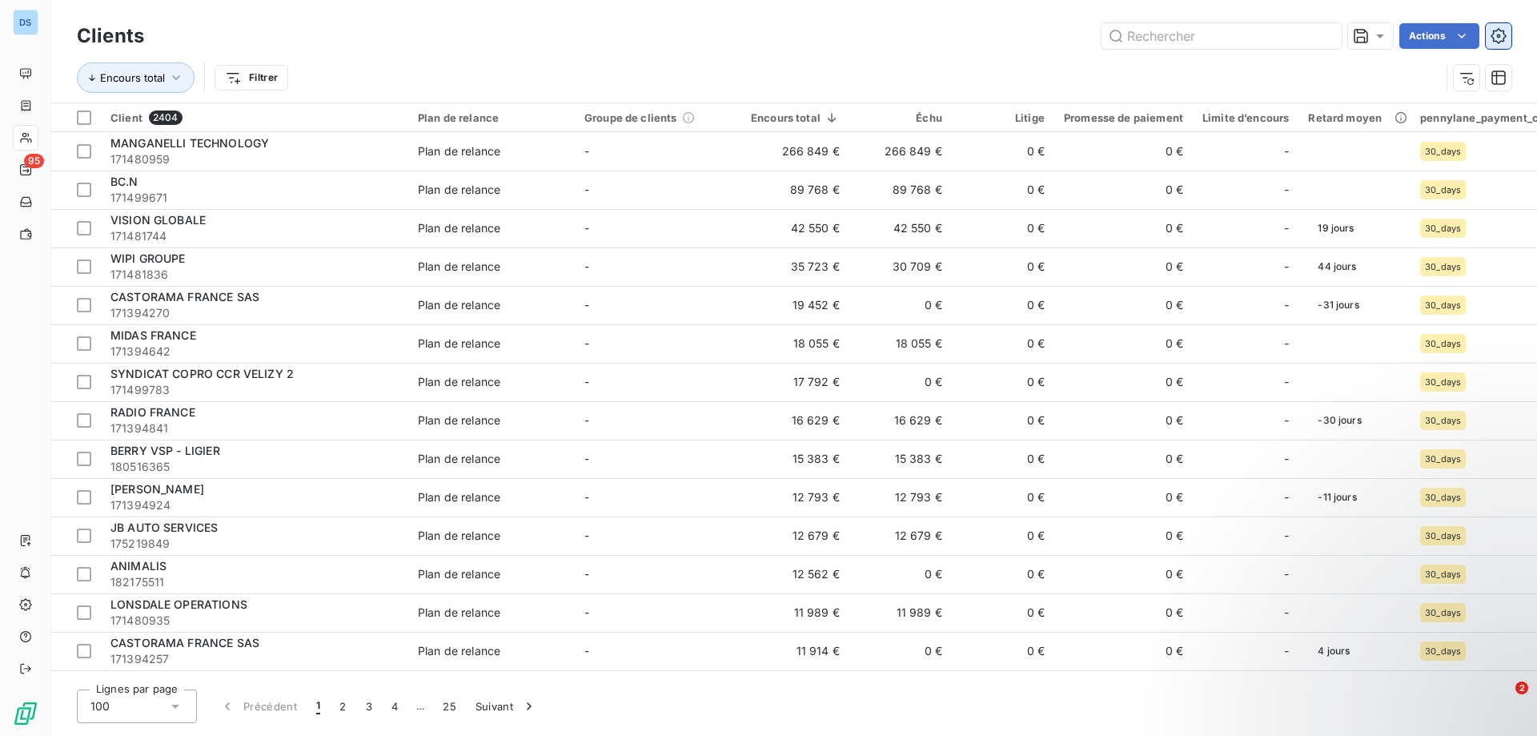
click at [1503, 34] on icon "button" at bounding box center [1498, 36] width 16 height 16
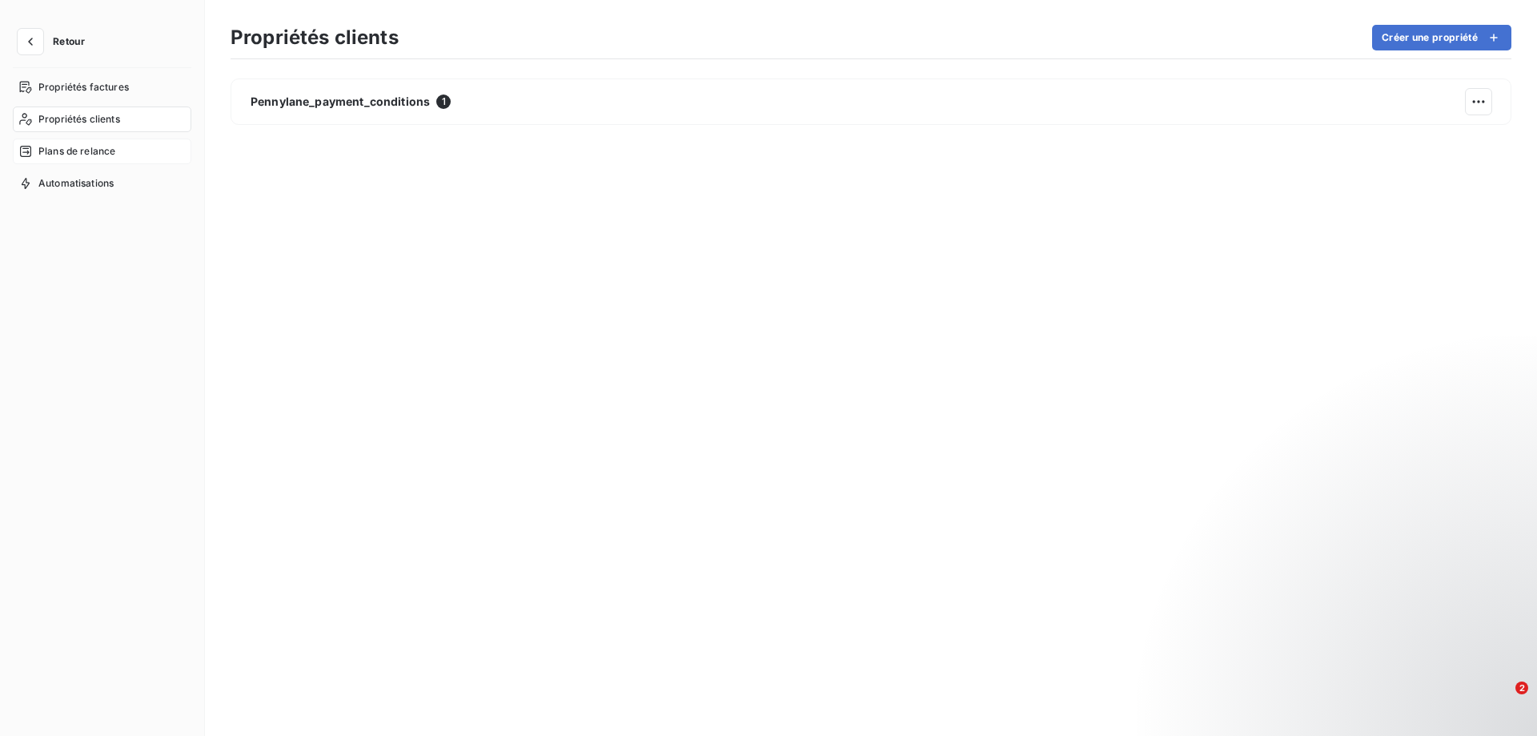
click at [78, 146] on span "Plans de relance" at bounding box center [76, 151] width 77 height 14
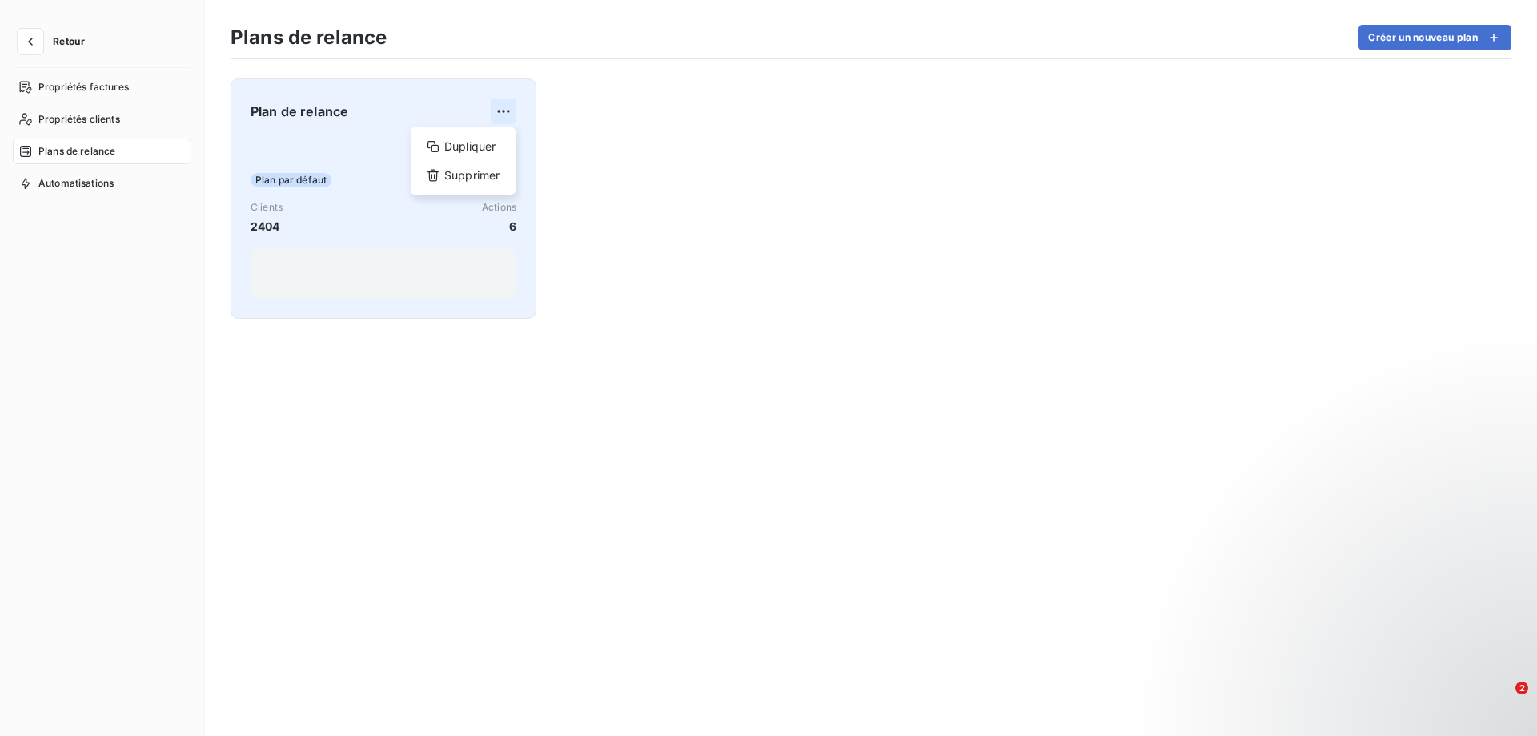
click at [508, 110] on html "Retour Propriétés factures Propriétés clients Plans de relance Automatisations …" at bounding box center [768, 368] width 1537 height 736
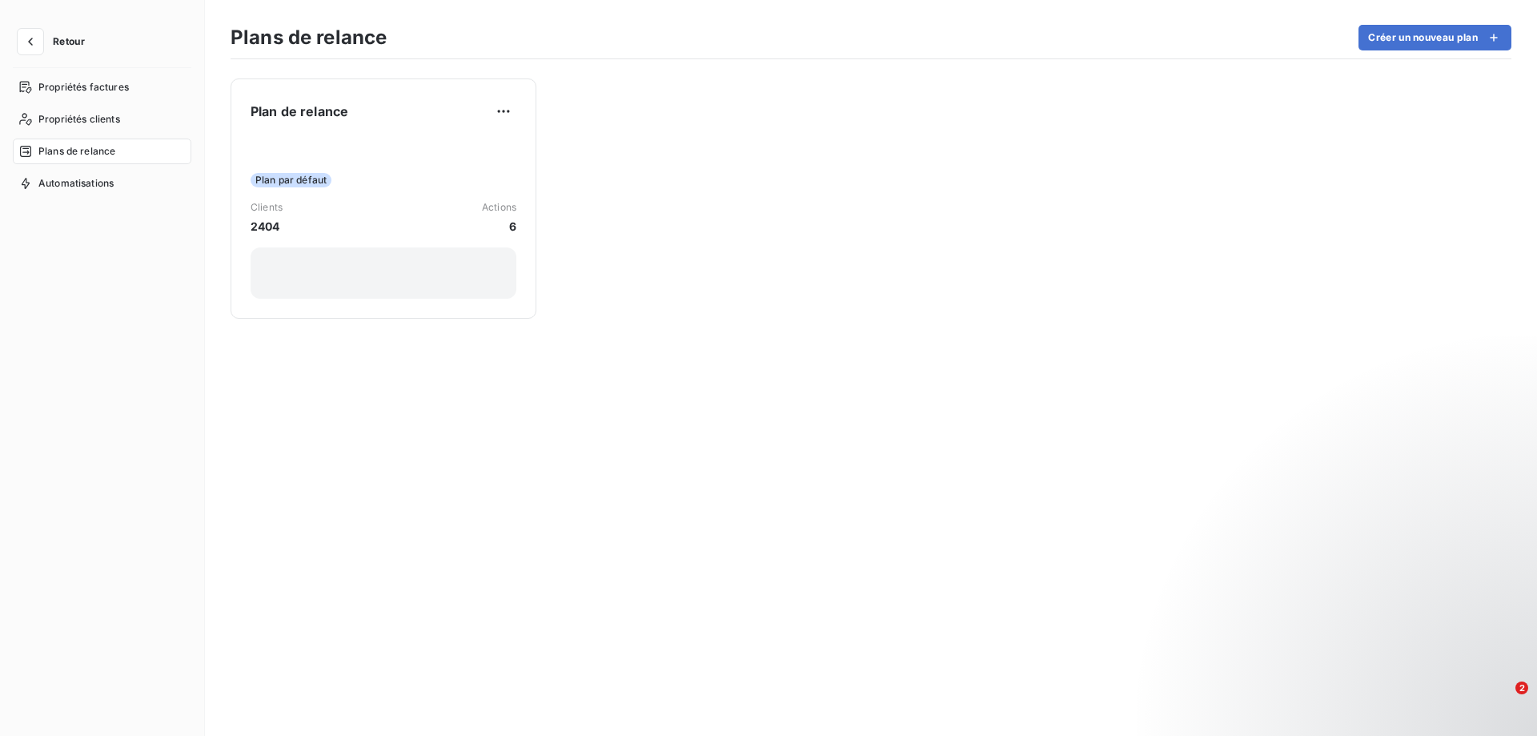
click at [306, 181] on html "Retour Propriétés factures Propriétés clients Plans de relance Automatisations …" at bounding box center [768, 368] width 1537 height 736
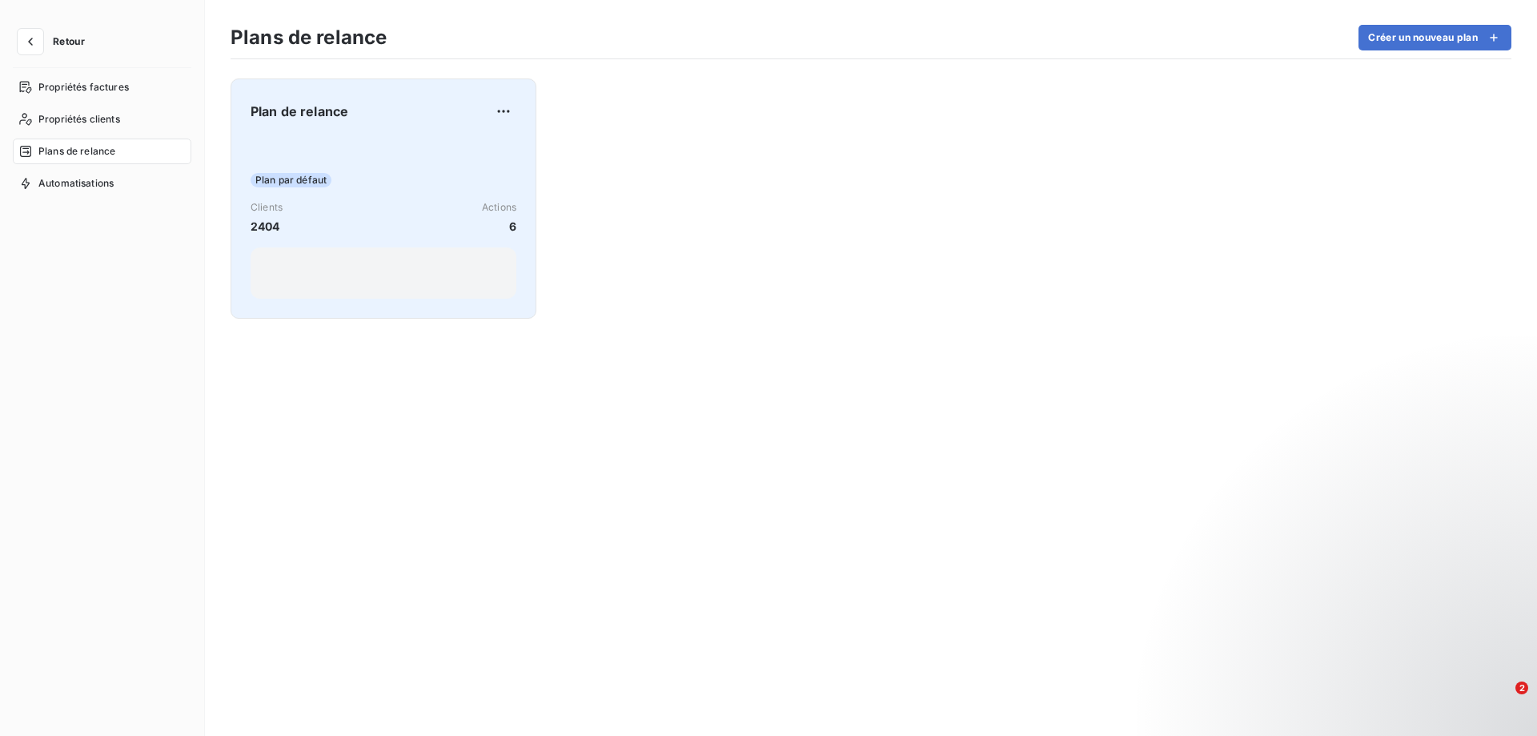
click at [498, 207] on span "Actions" at bounding box center [499, 207] width 34 height 14
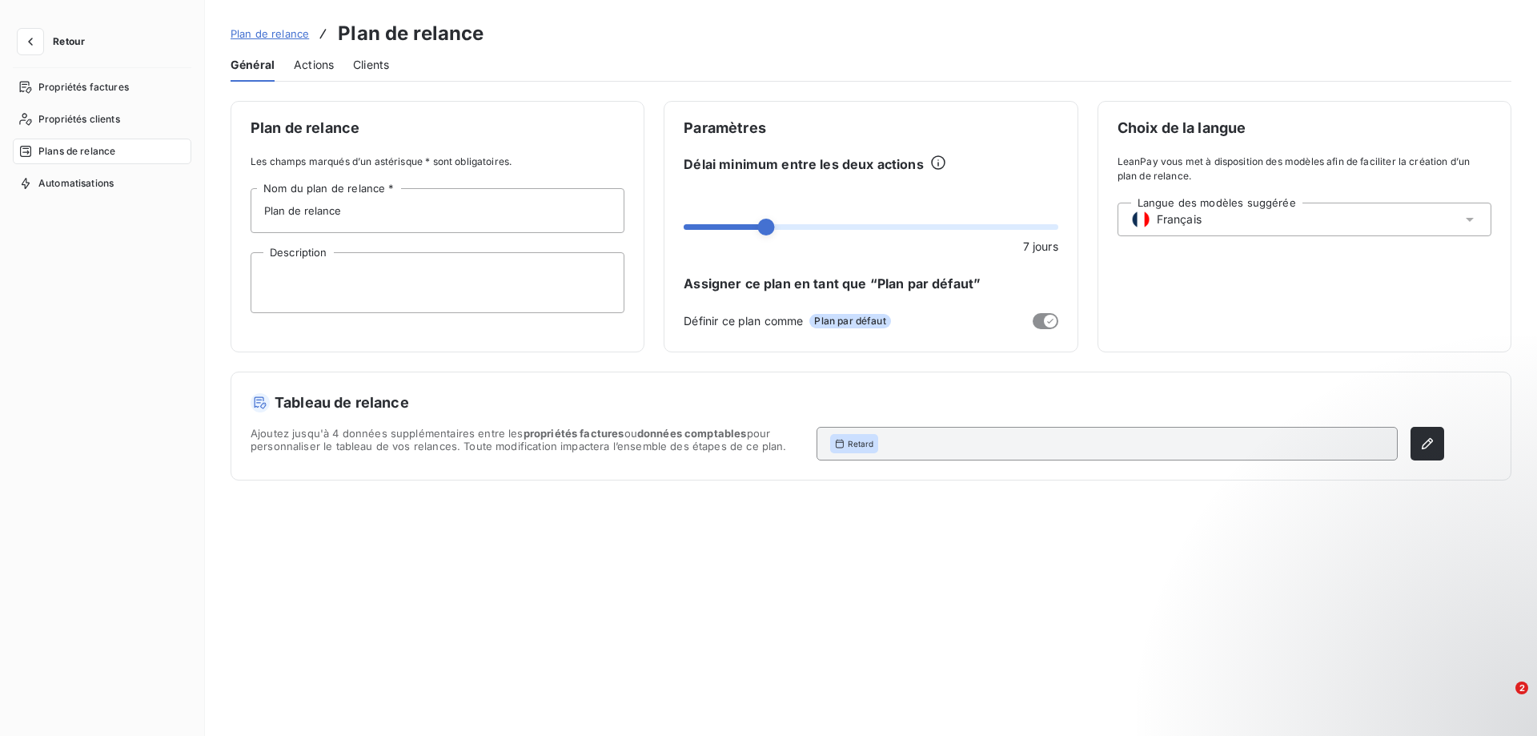
click at [311, 63] on span "Actions" at bounding box center [314, 65] width 40 height 16
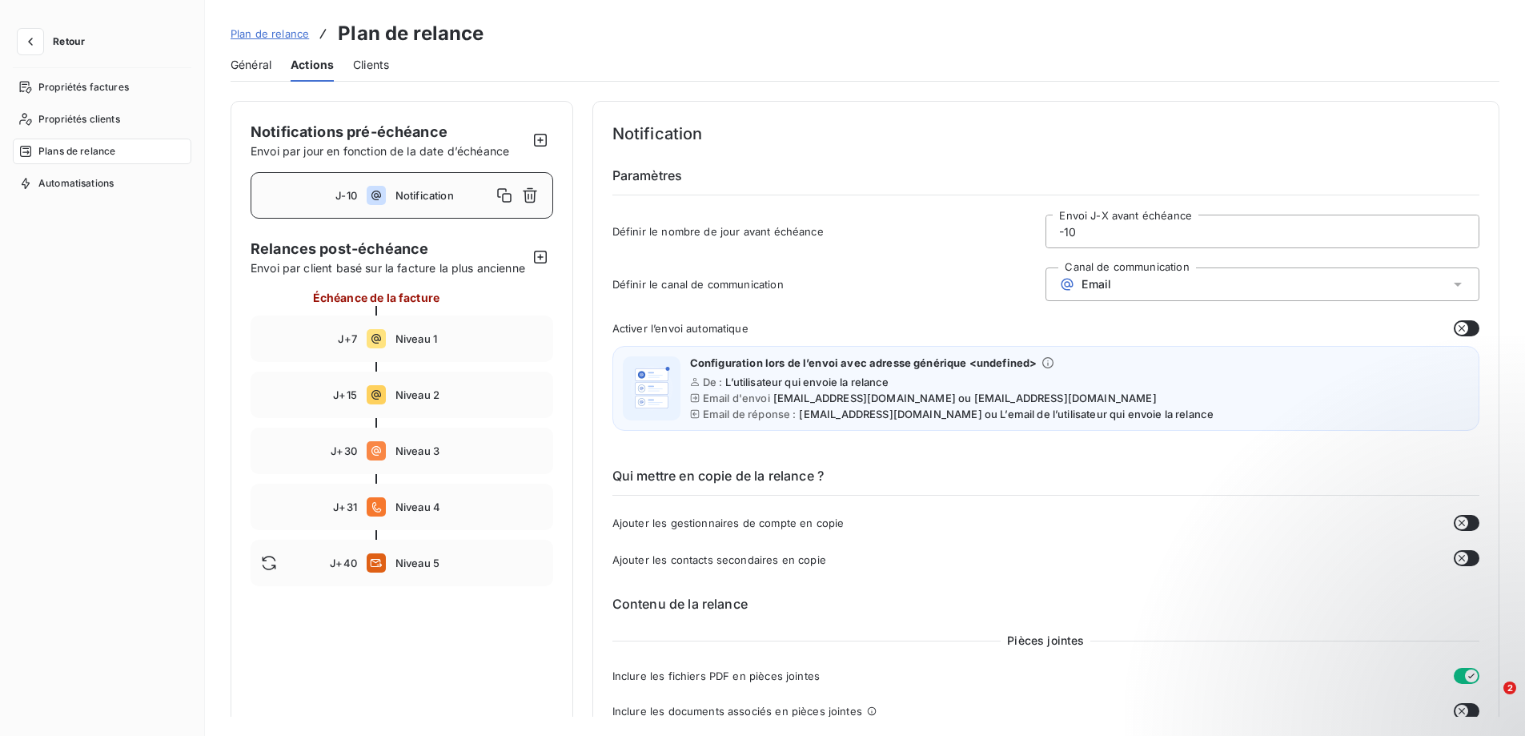
drag, startPoint x: 1054, startPoint y: 229, endPoint x: 1077, endPoint y: 228, distance: 22.4
click at [1077, 228] on input "-10" at bounding box center [1262, 231] width 432 height 32
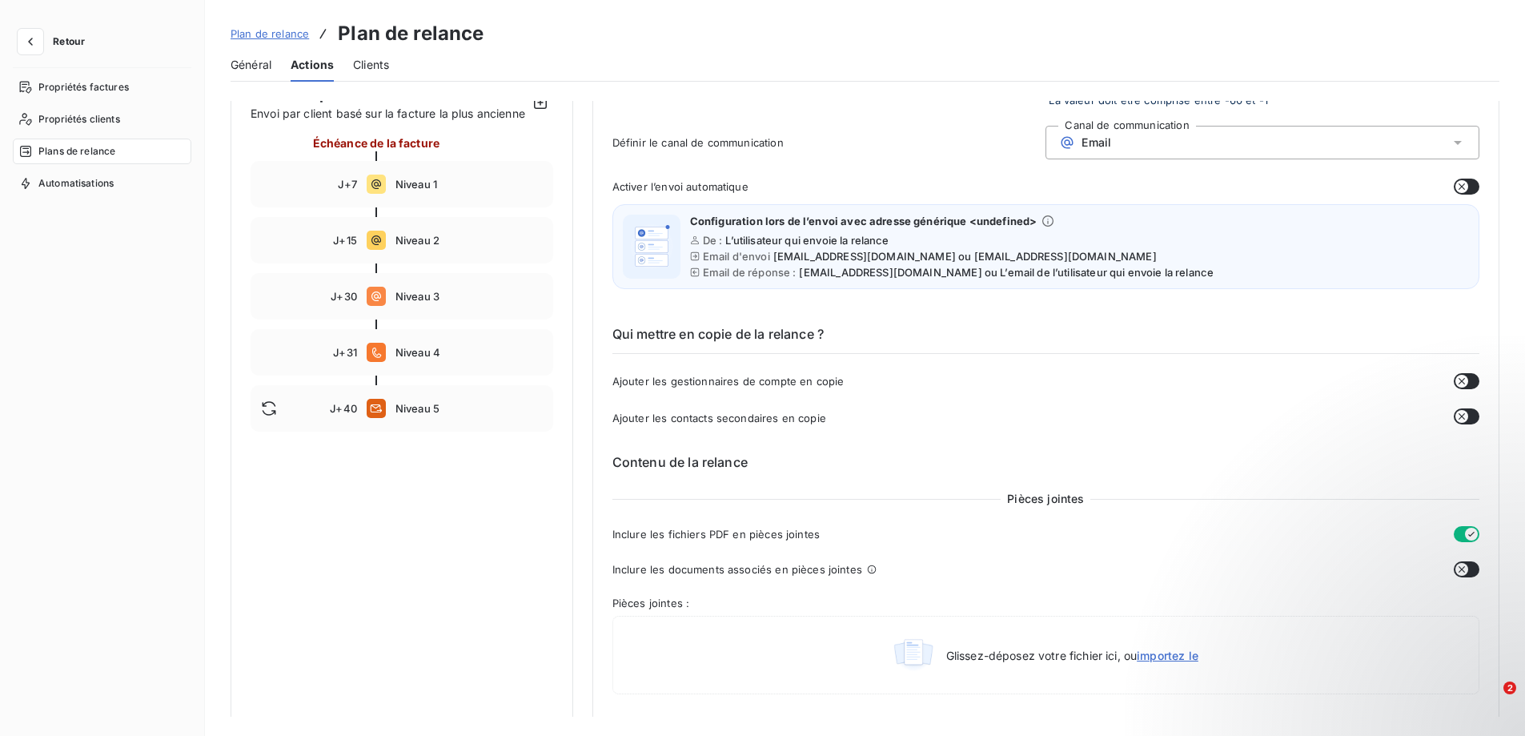
scroll to position [160, 0]
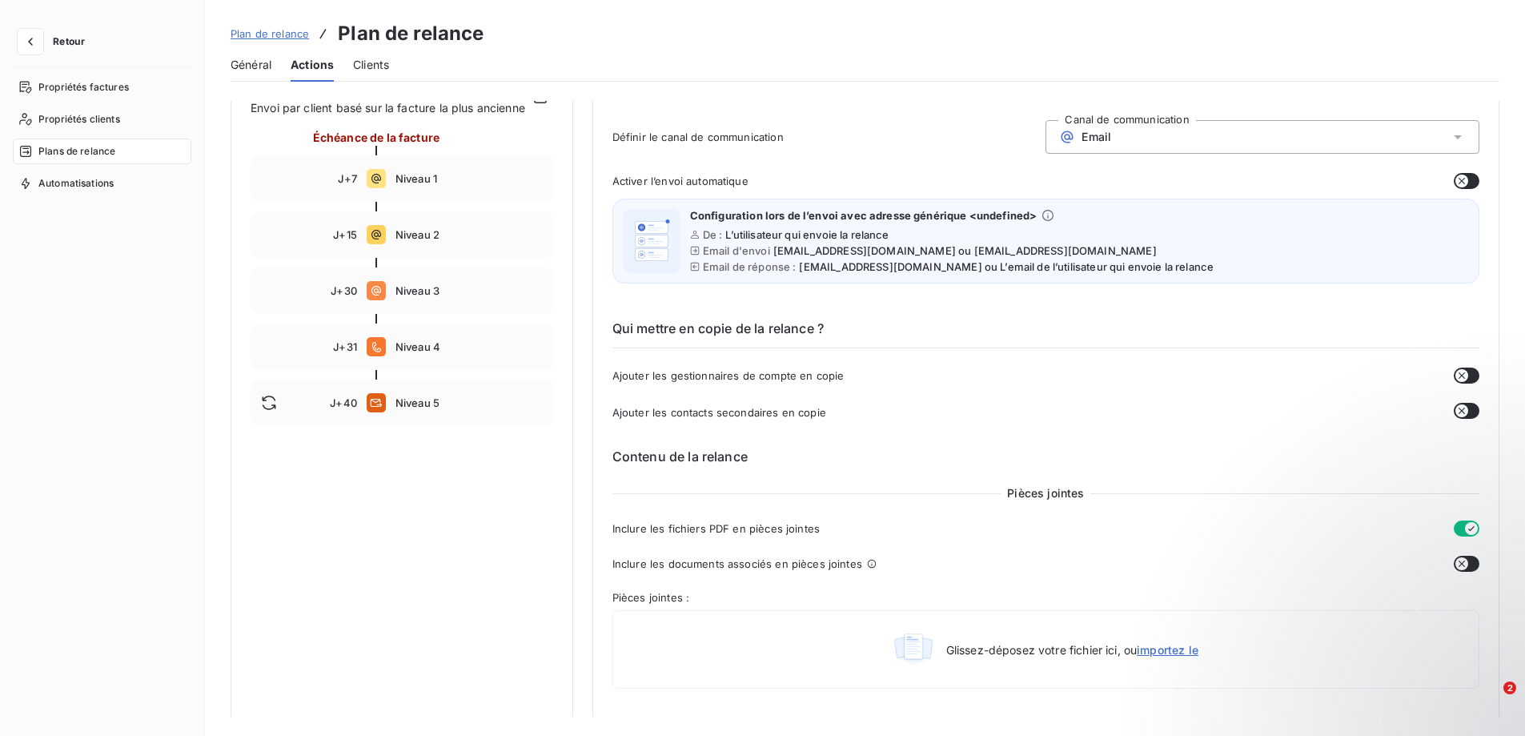
click at [1455, 373] on icon "button" at bounding box center [1461, 375] width 13 height 13
type input "-10"
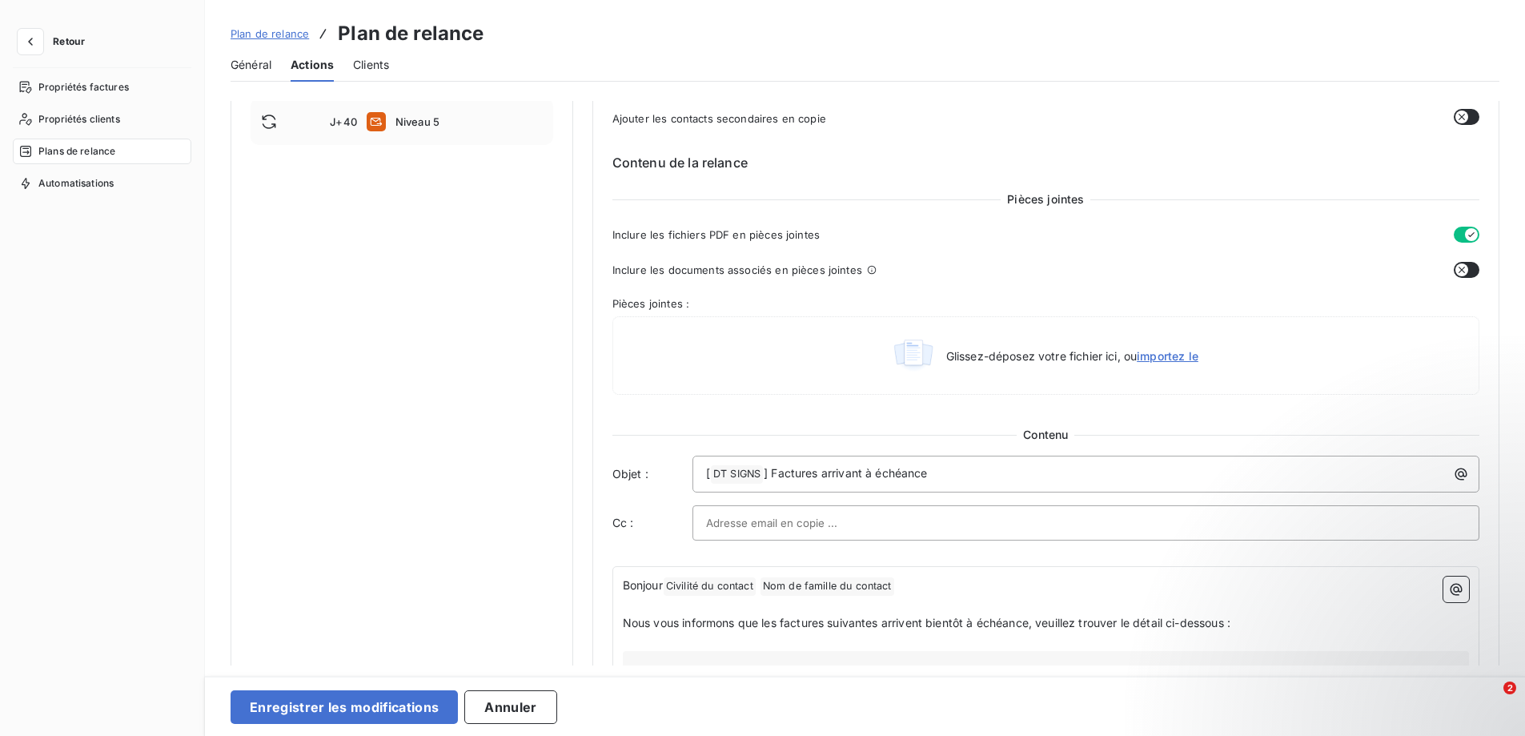
scroll to position [480, 0]
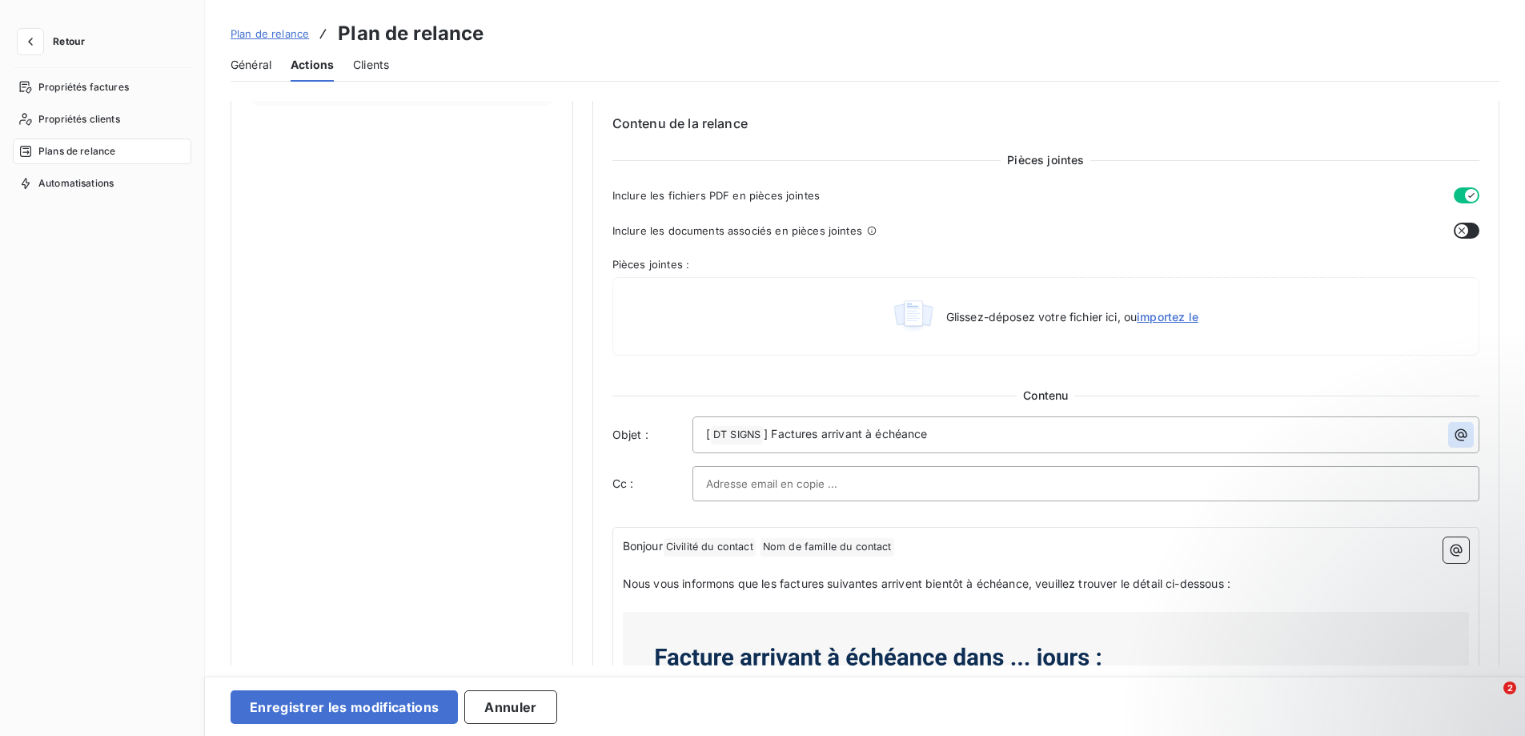
click at [1453, 435] on icon "button" at bounding box center [1461, 435] width 16 height 16
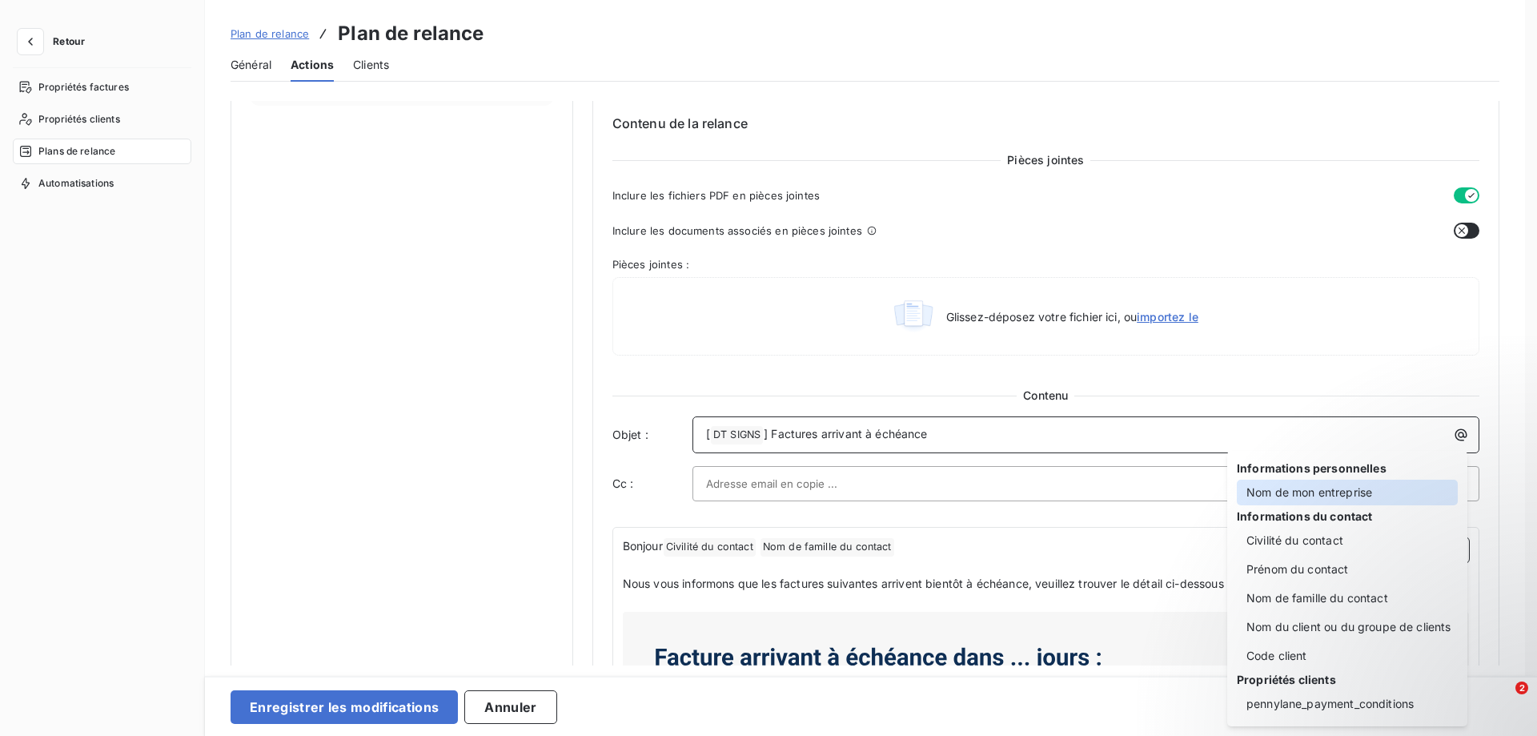
click at [1372, 499] on div "Nom de mon entreprise" at bounding box center [1347, 492] width 221 height 26
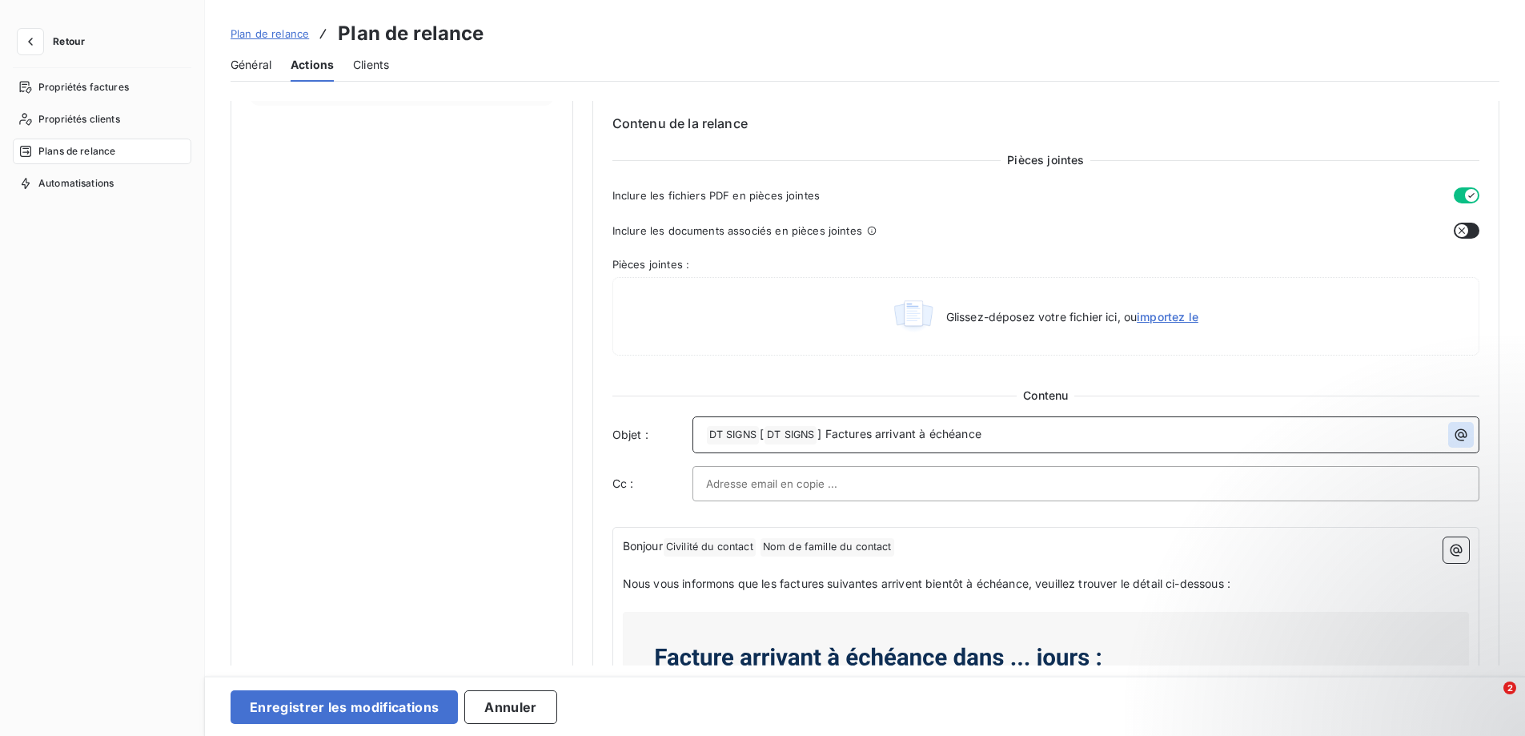
click at [1455, 439] on icon "button" at bounding box center [1461, 435] width 12 height 12
click at [738, 435] on html "Retour Propriétés factures Propriétés clients Plans de relance Automatisations …" at bounding box center [762, 368] width 1525 height 736
click at [744, 429] on span "DT SIGNS ﻿" at bounding box center [733, 435] width 52 height 18
click at [769, 437] on span "] Factures arrivant à échéance" at bounding box center [846, 434] width 164 height 14
click at [1455, 433] on icon "button" at bounding box center [1461, 435] width 16 height 16
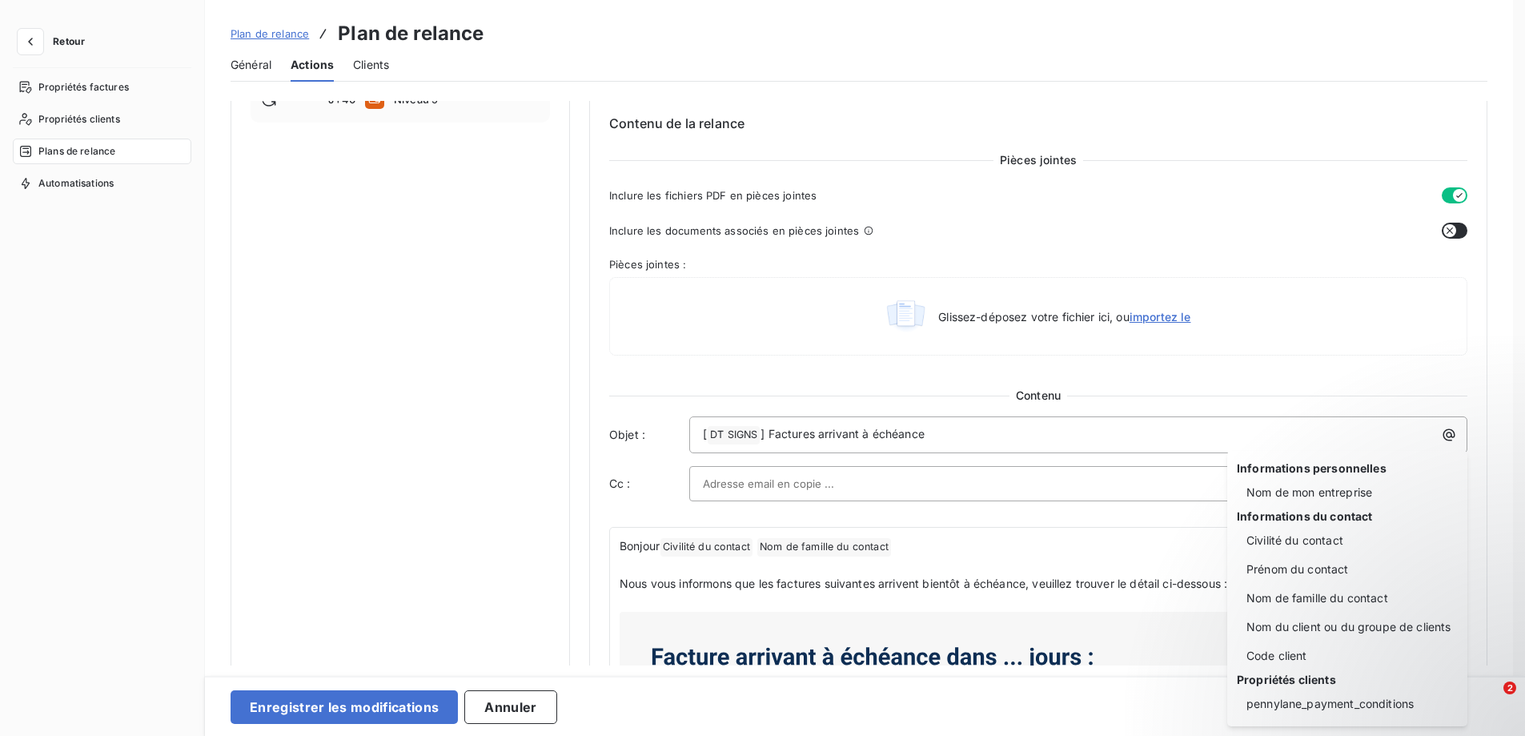
click at [949, 479] on html "Retour Propriétés factures Propriétés clients Plans de relance Automatisations …" at bounding box center [762, 368] width 1525 height 736
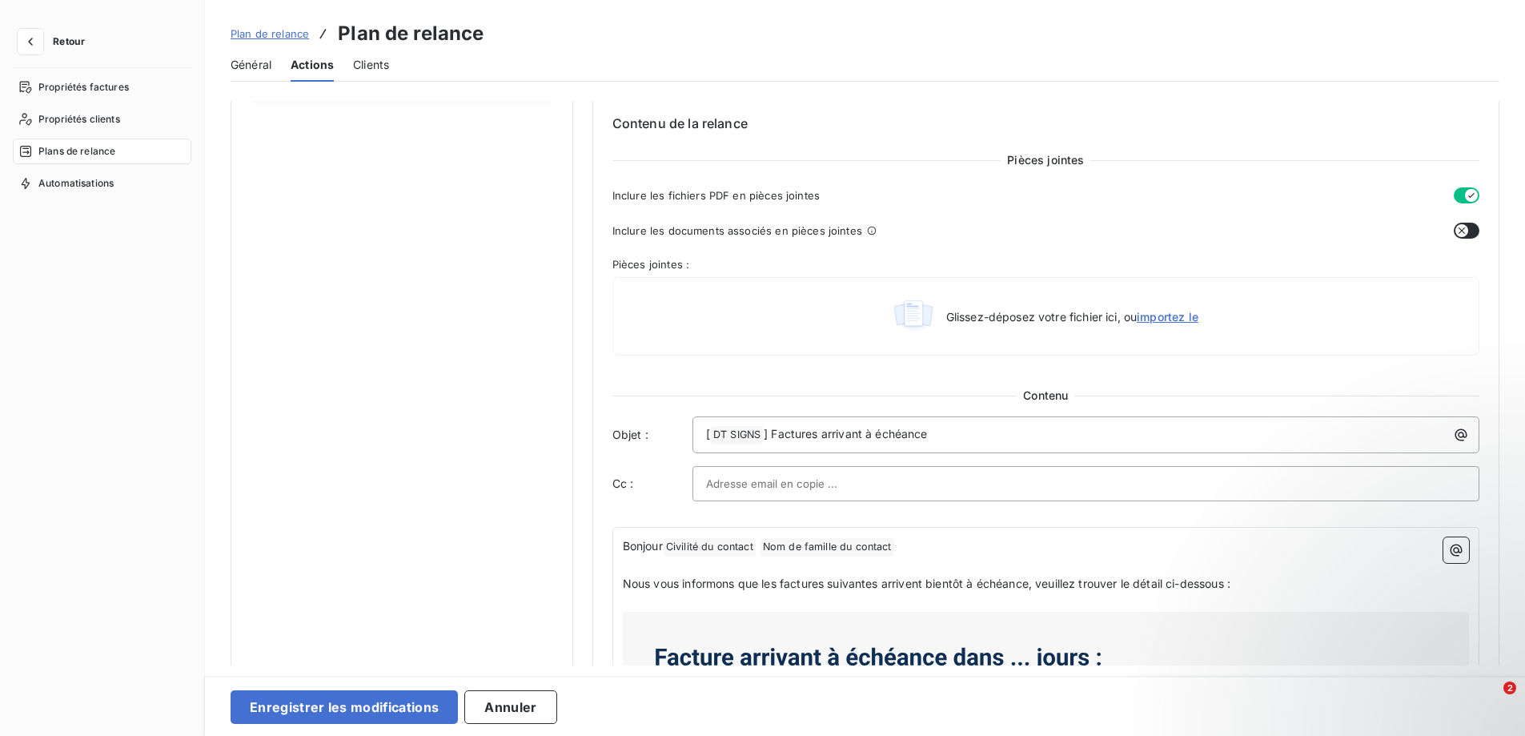
click at [958, 468] on div at bounding box center [1085, 483] width 787 height 35
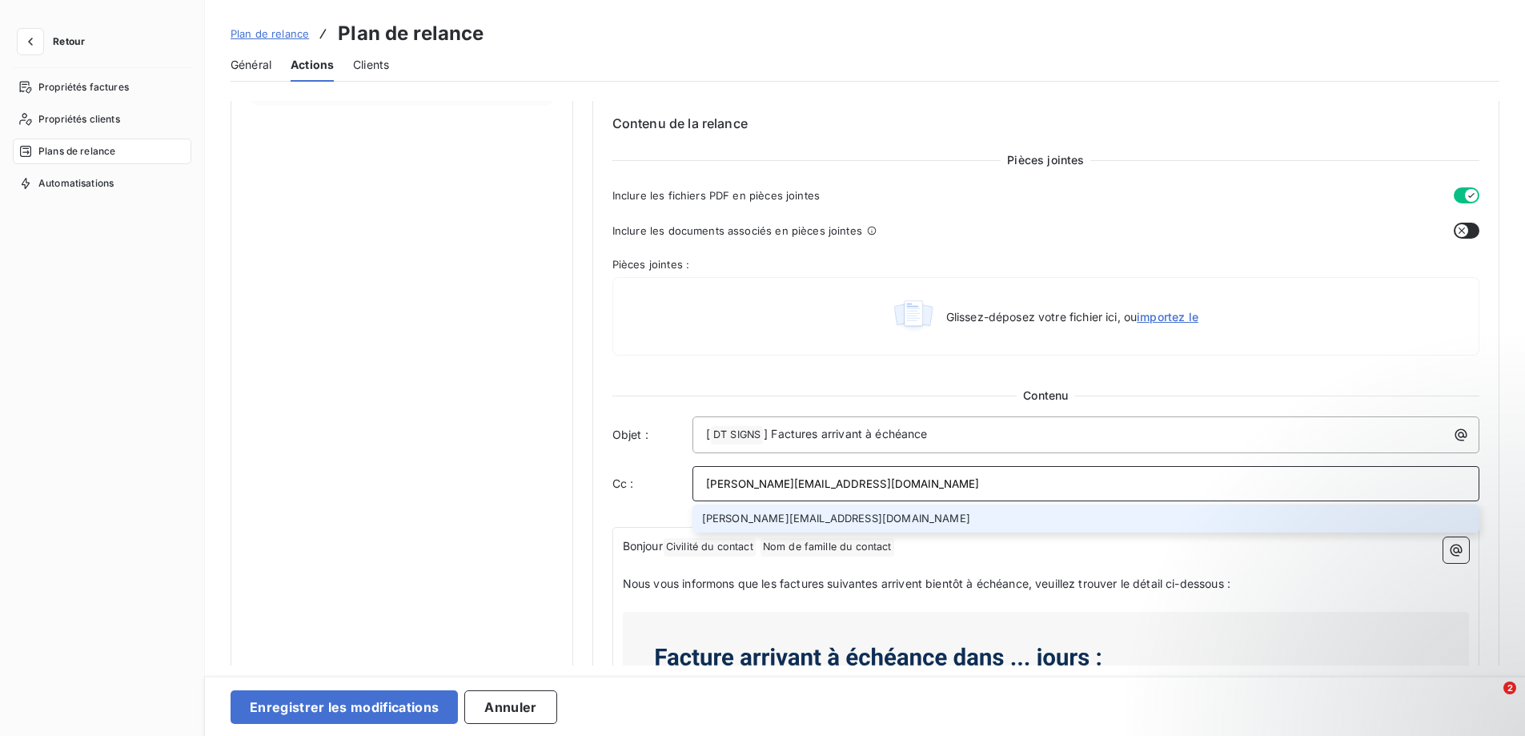
type input "[PERSON_NAME][EMAIL_ADDRESS][DOMAIN_NAME]"
click at [913, 515] on li "[PERSON_NAME][EMAIL_ADDRESS][DOMAIN_NAME]" at bounding box center [1085, 518] width 787 height 28
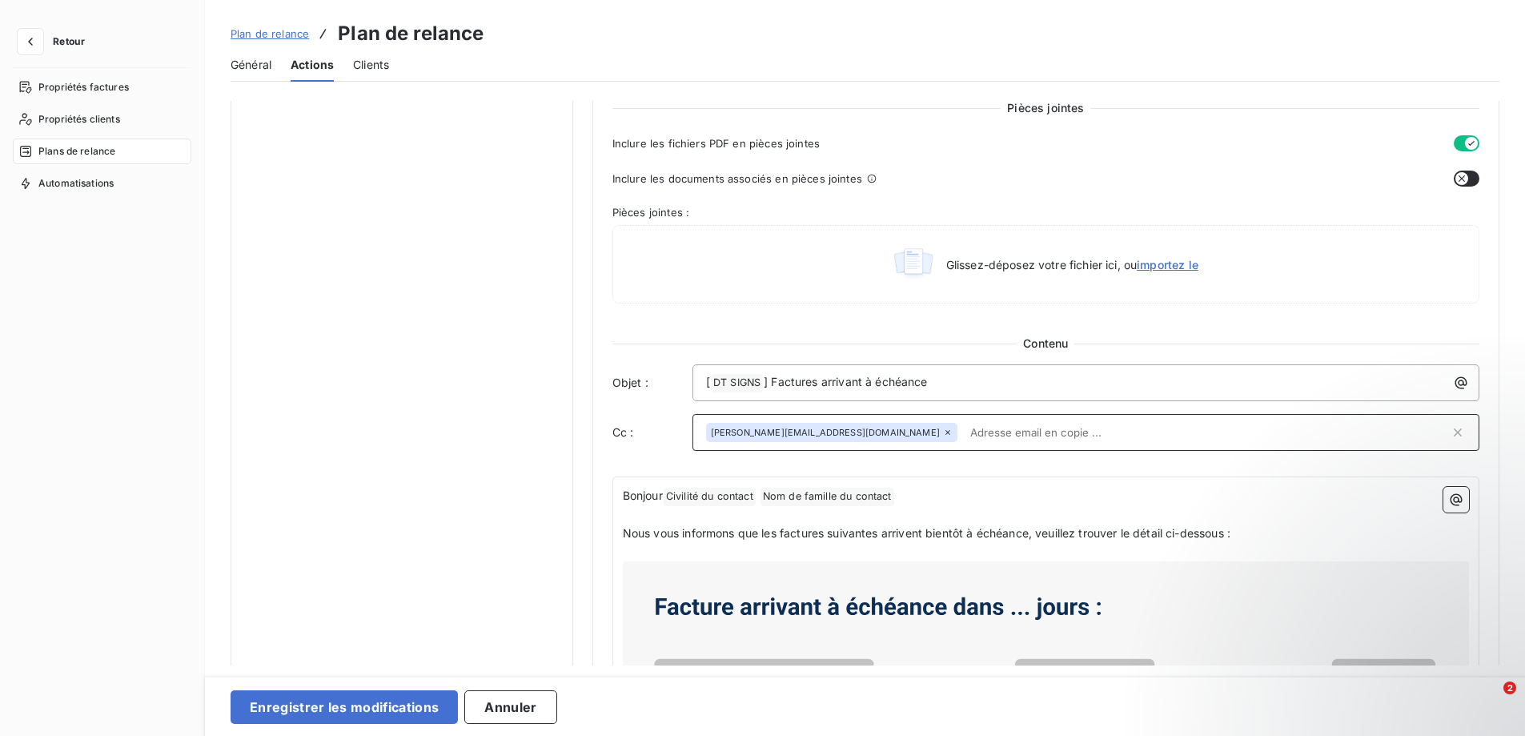
scroll to position [560, 0]
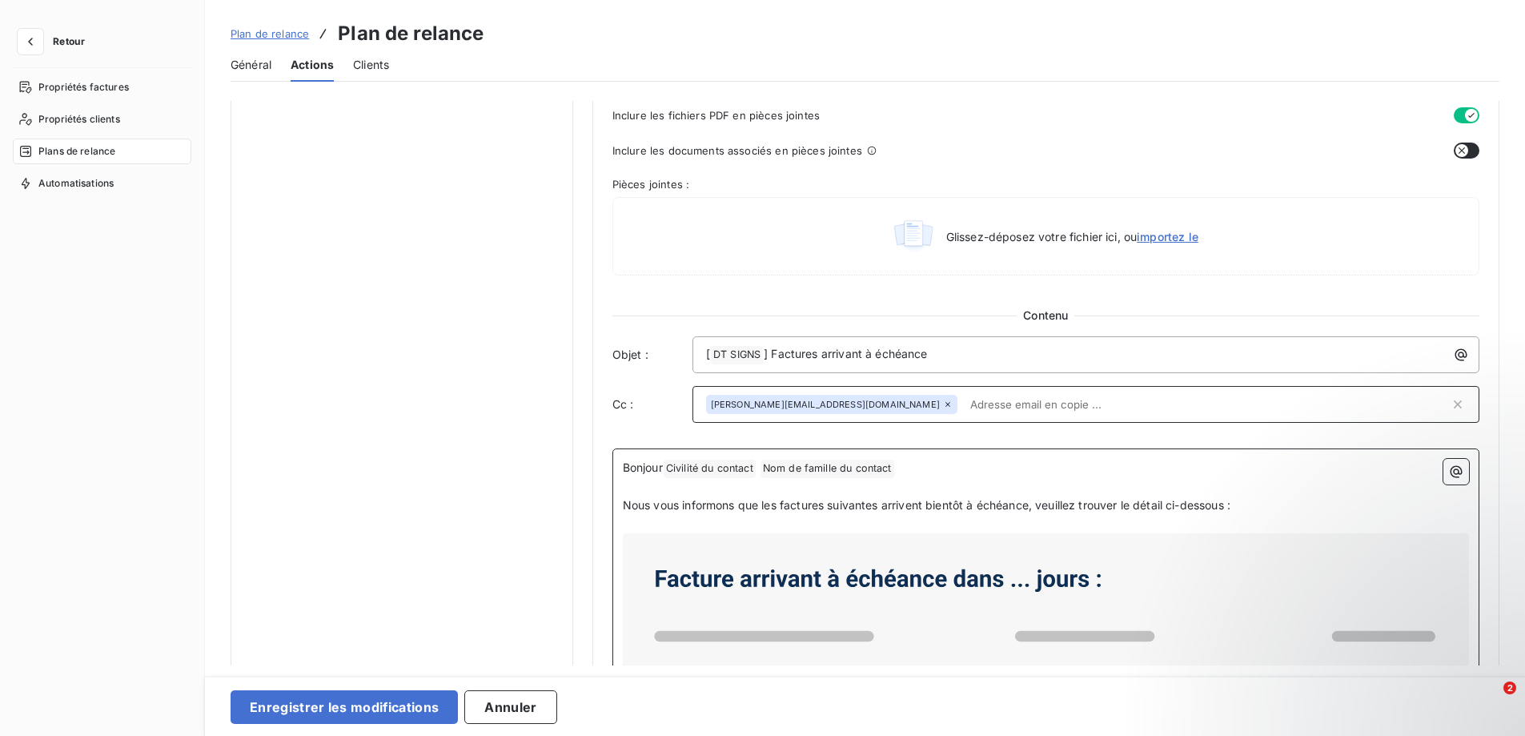
click at [805, 471] on span "Nom de famille du contact ﻿" at bounding box center [827, 468] width 134 height 18
click at [746, 471] on span "Civilité du contact ﻿" at bounding box center [710, 468] width 92 height 18
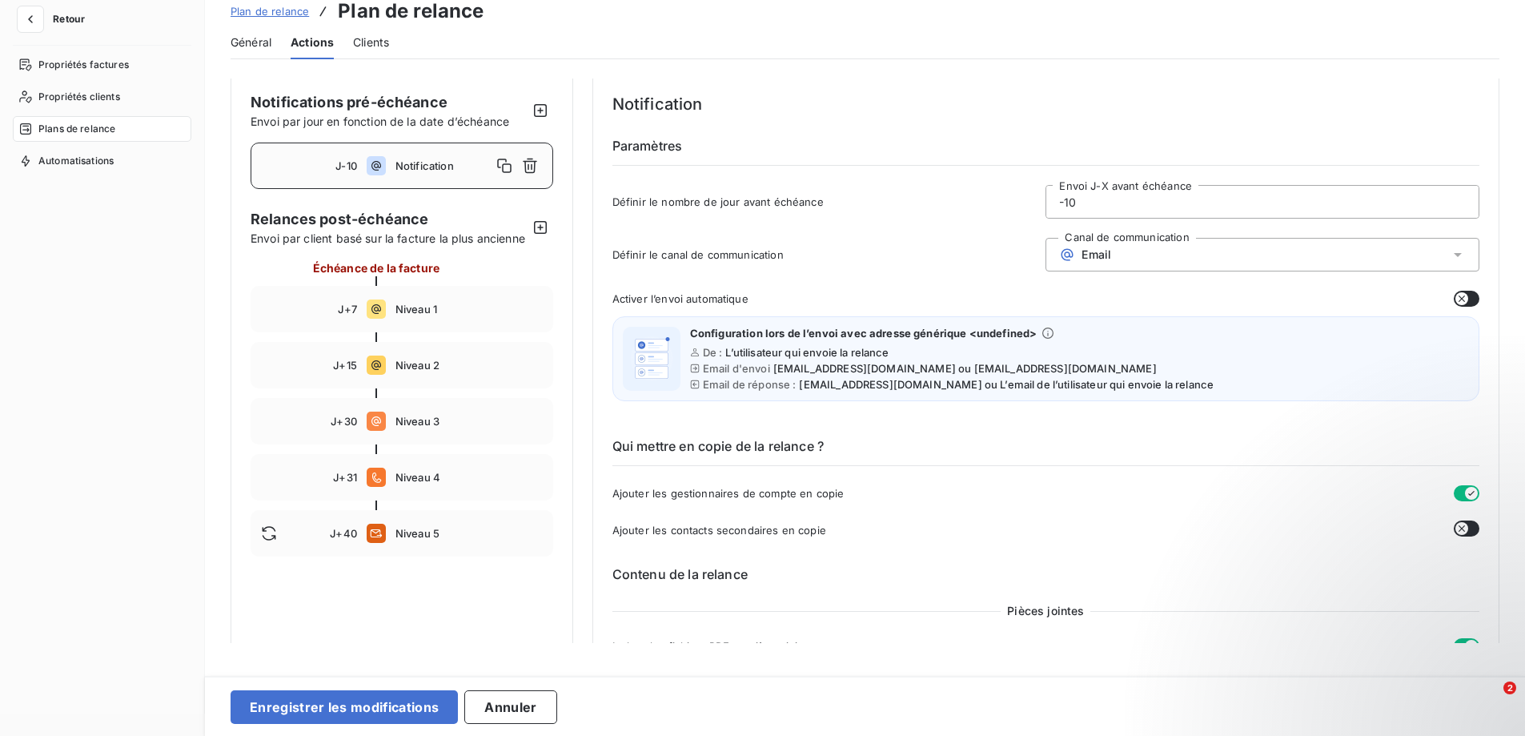
scroll to position [0, 0]
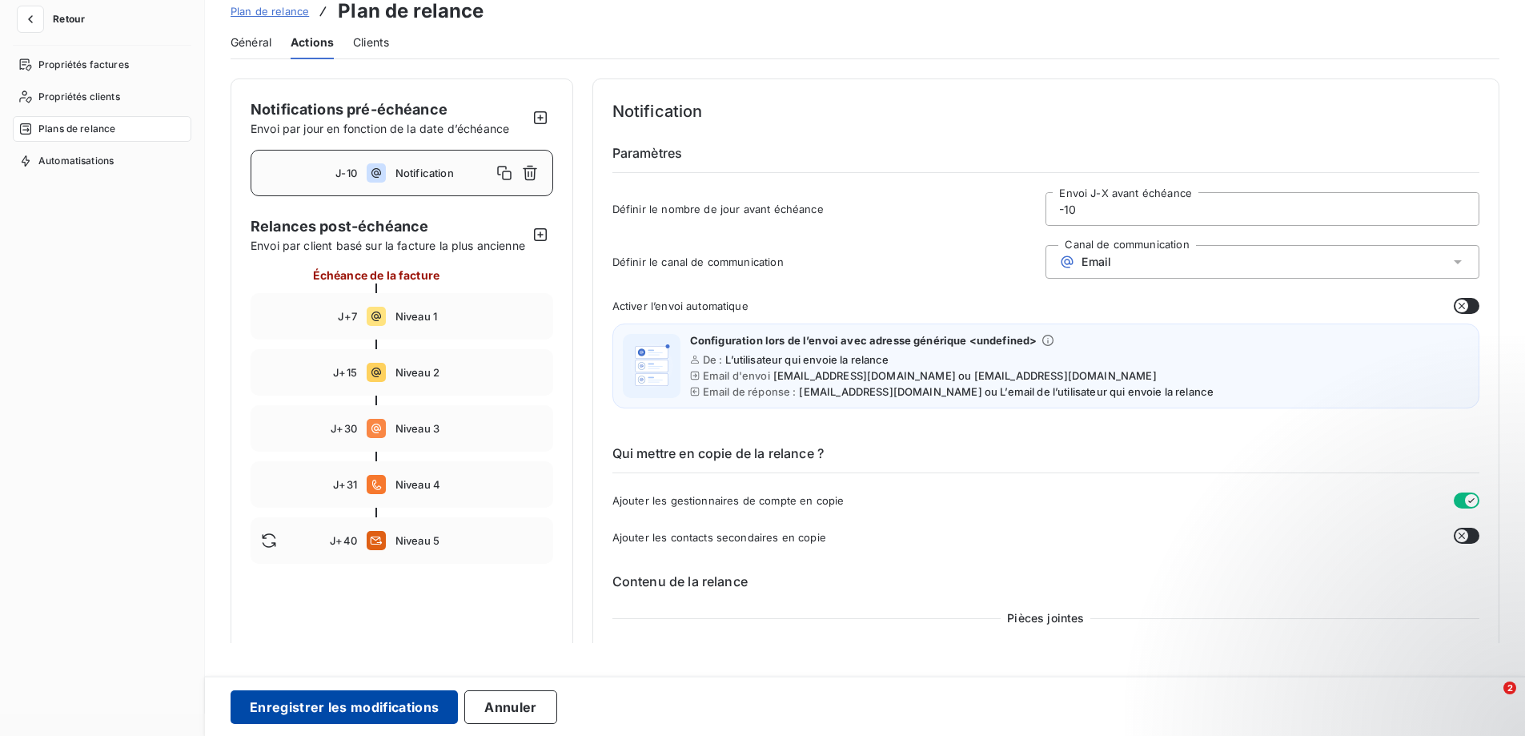
click at [283, 708] on button "Enregistrer les modifications" at bounding box center [344, 707] width 227 height 34
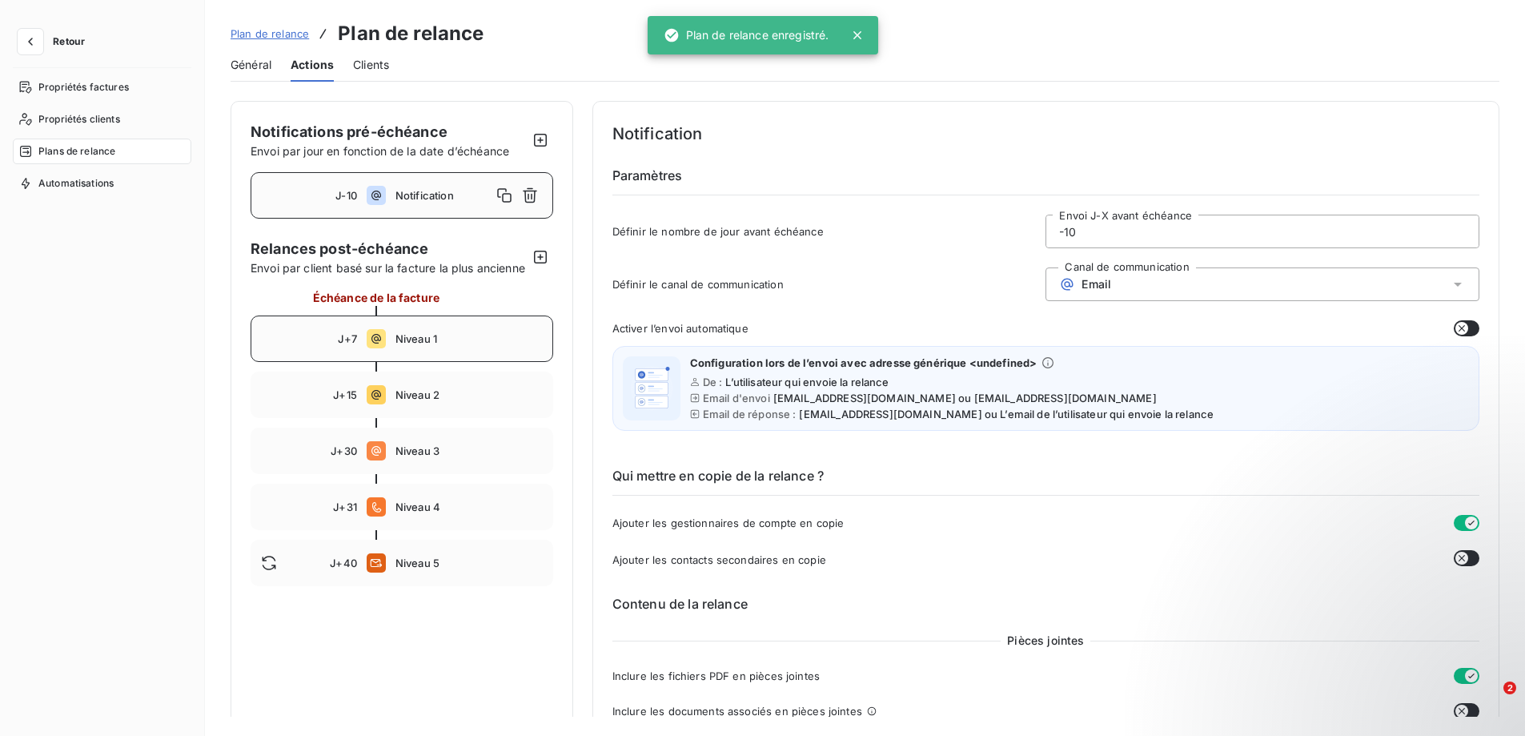
click at [397, 345] on span "Niveau 1" at bounding box center [468, 338] width 147 height 13
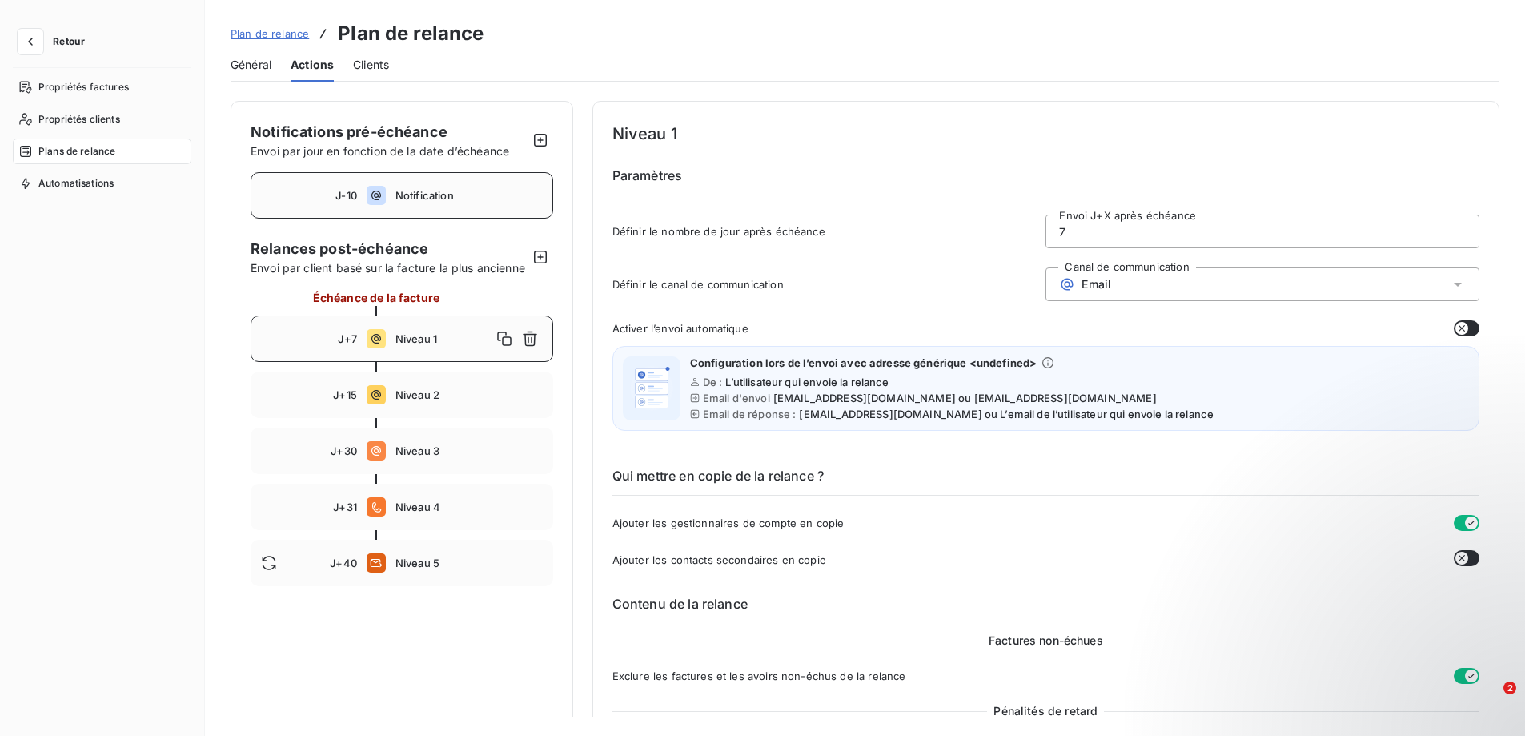
click at [415, 199] on span "Notification" at bounding box center [468, 195] width 147 height 13
type input "-10"
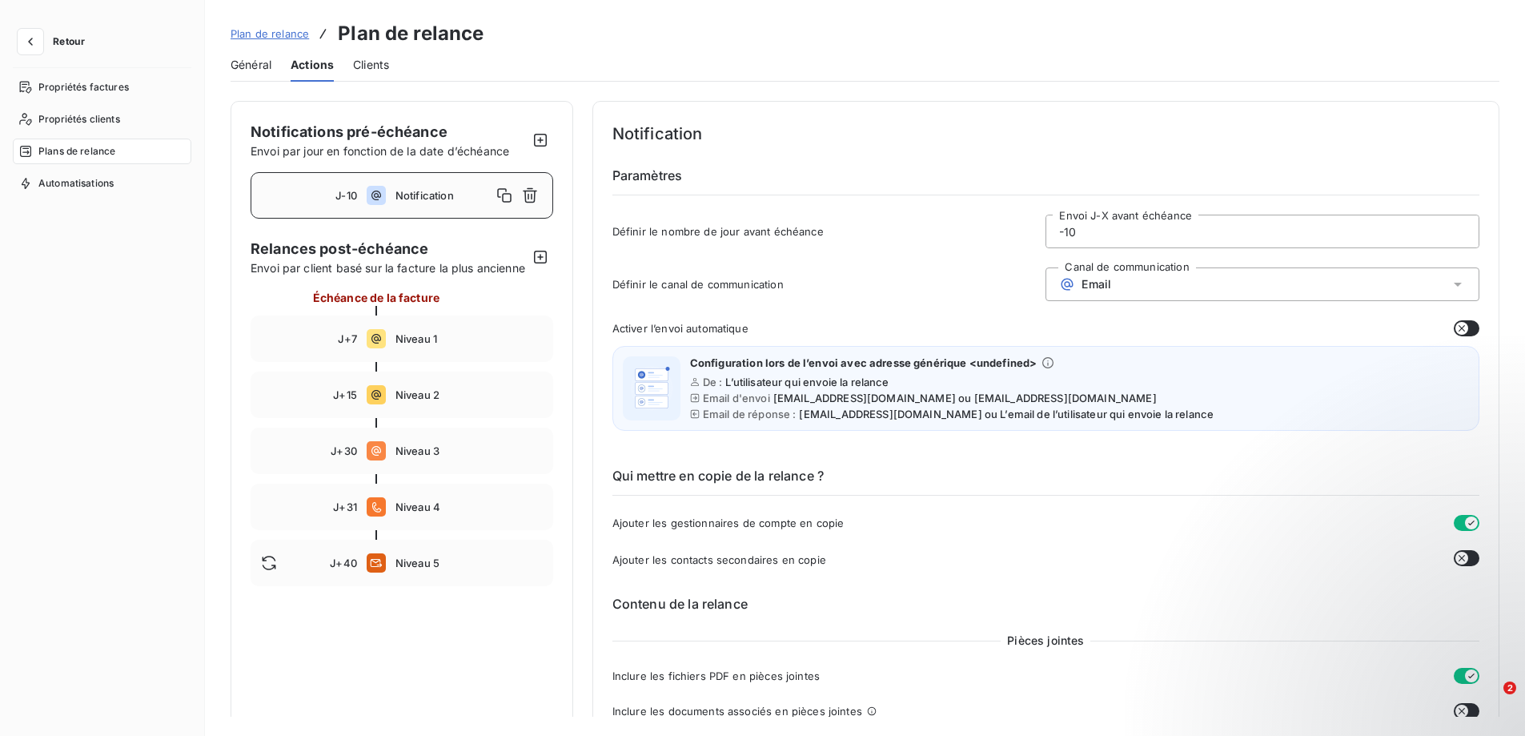
click at [1102, 239] on input "-10" at bounding box center [1262, 231] width 432 height 32
drag, startPoint x: 1083, startPoint y: 239, endPoint x: 1041, endPoint y: 239, distance: 42.4
click at [1045, 239] on div "-10 Envoi J-X avant échéance" at bounding box center [1262, 232] width 434 height 34
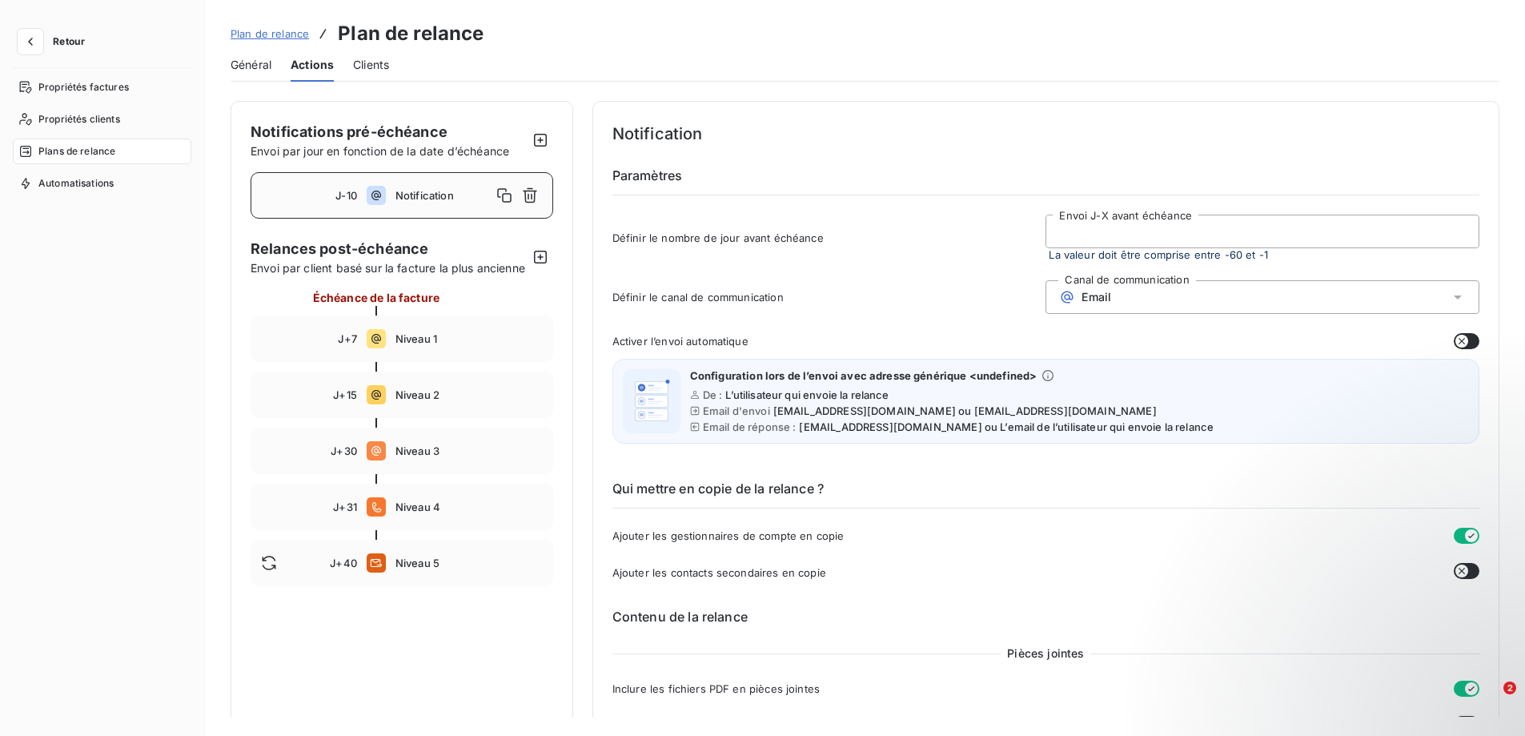
type input "7"
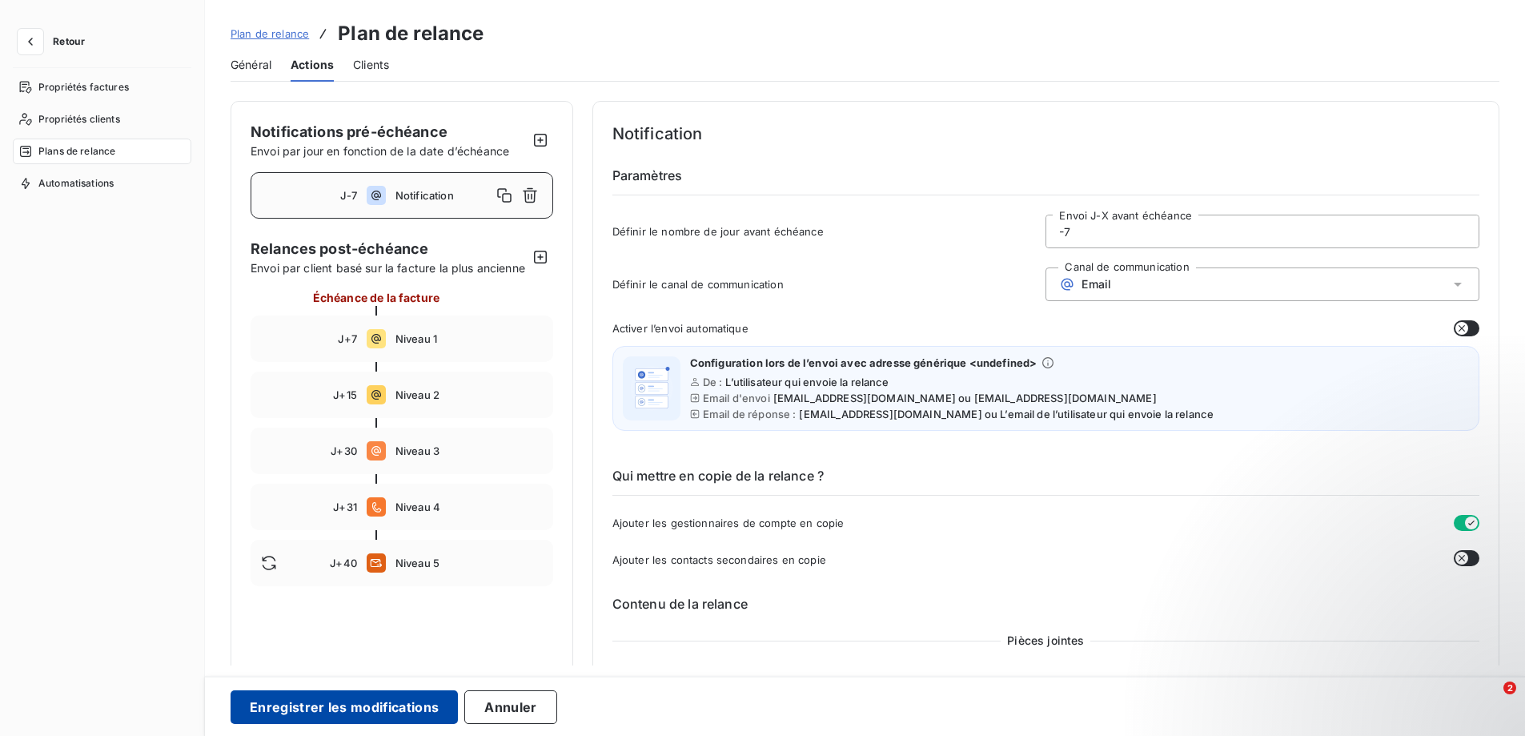
type input "-7"
click at [408, 708] on button "Enregistrer les modifications" at bounding box center [344, 707] width 227 height 34
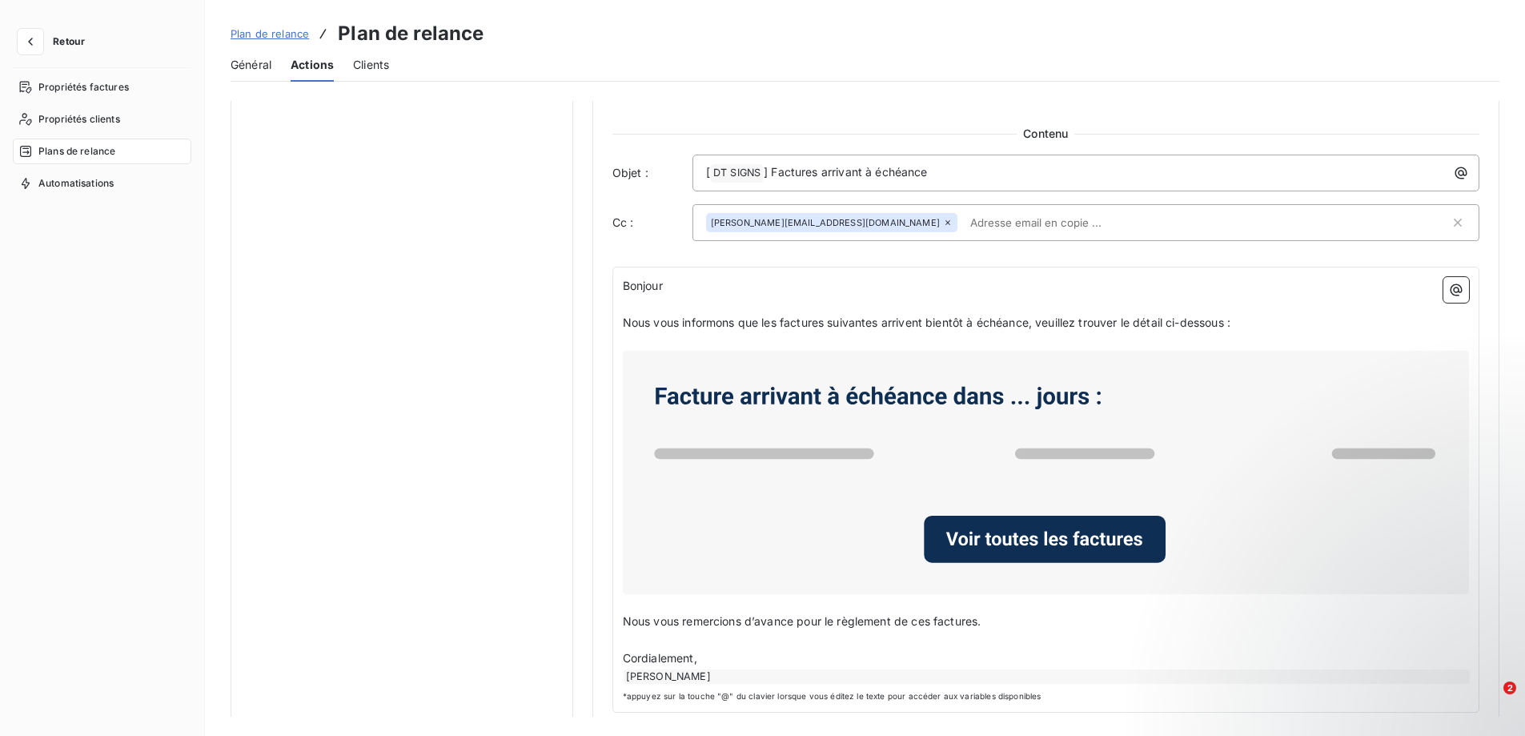
scroll to position [756, 0]
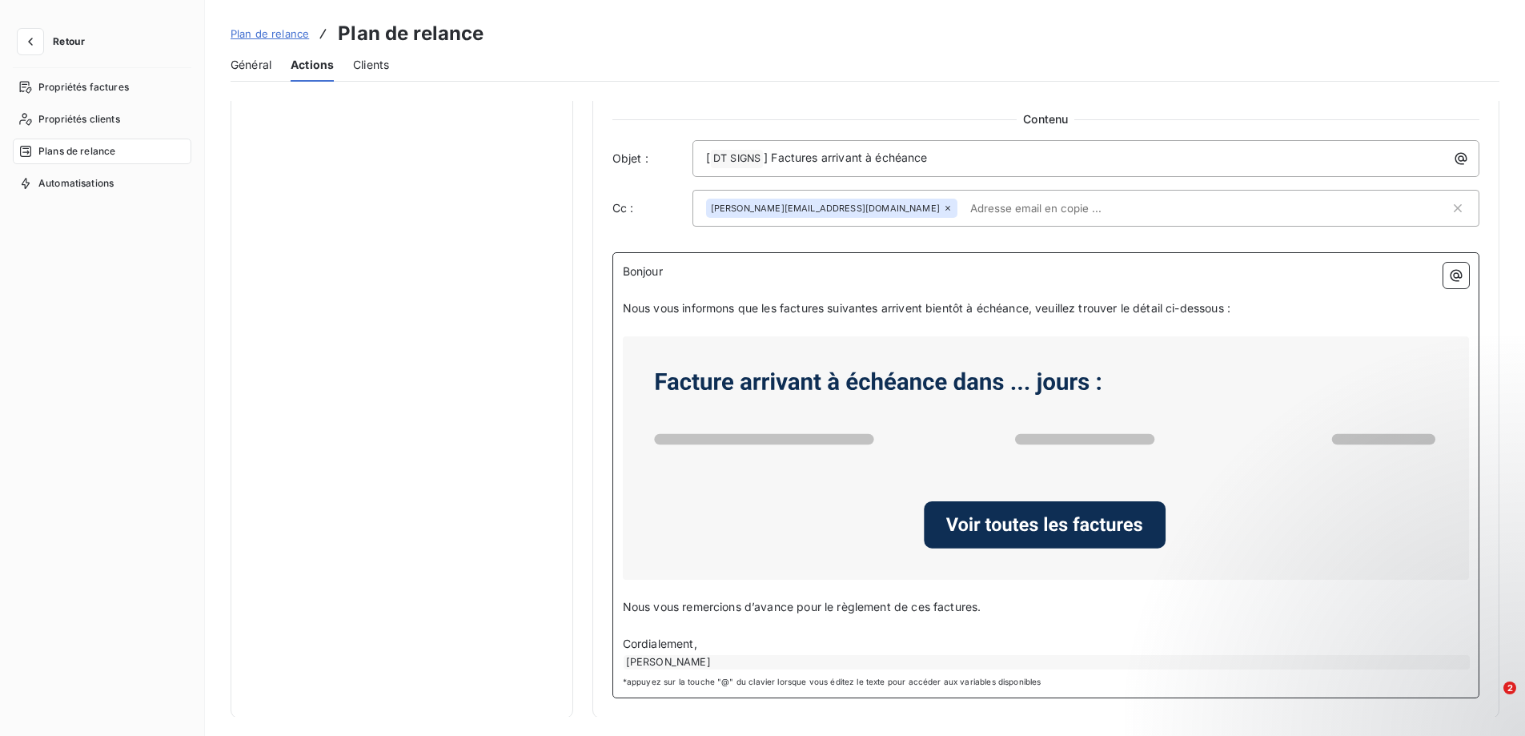
click at [1002, 606] on p "Nous vous remercions d’avance pour le règlement de ces factures." at bounding box center [1046, 607] width 846 height 18
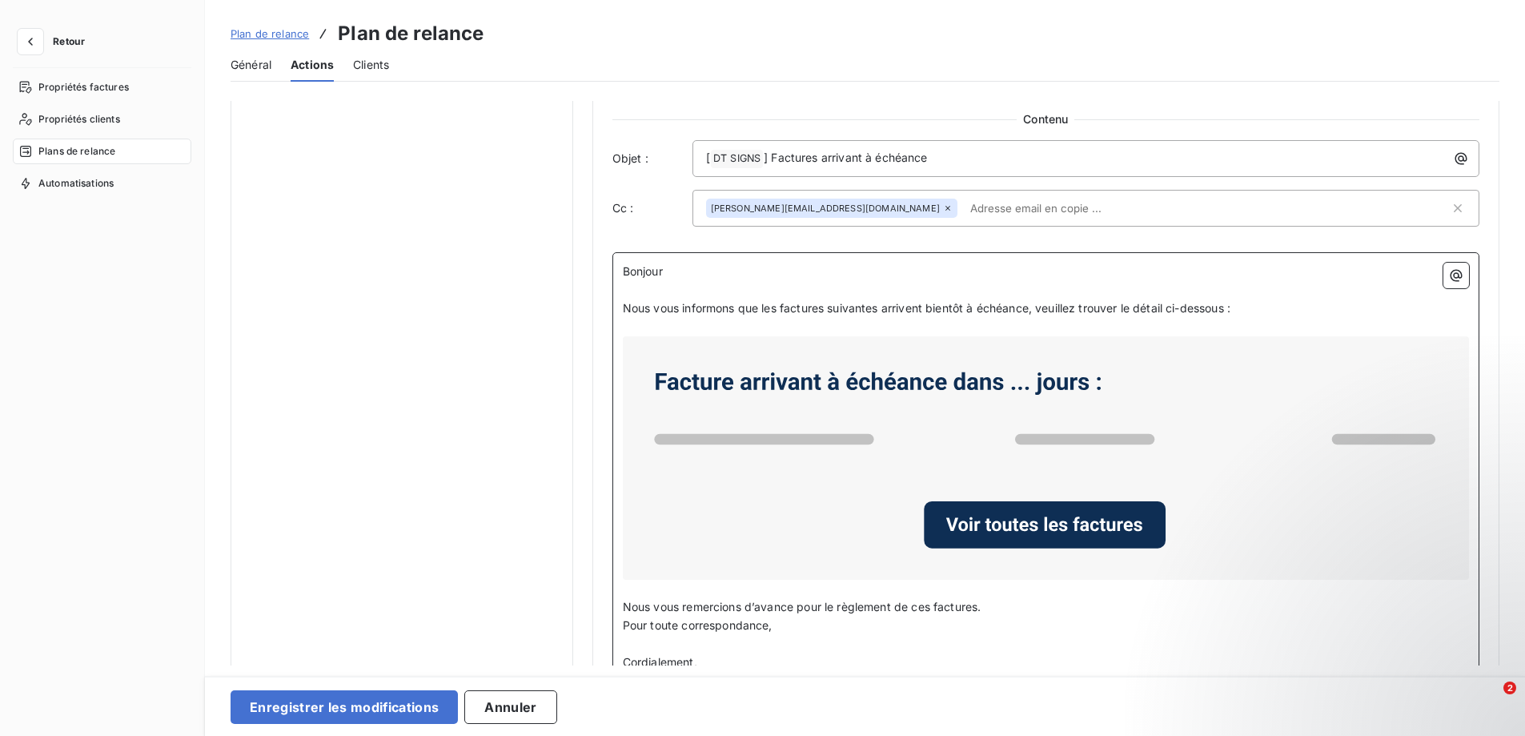
click at [833, 632] on p "Pour toute correspondance," at bounding box center [1046, 625] width 846 height 18
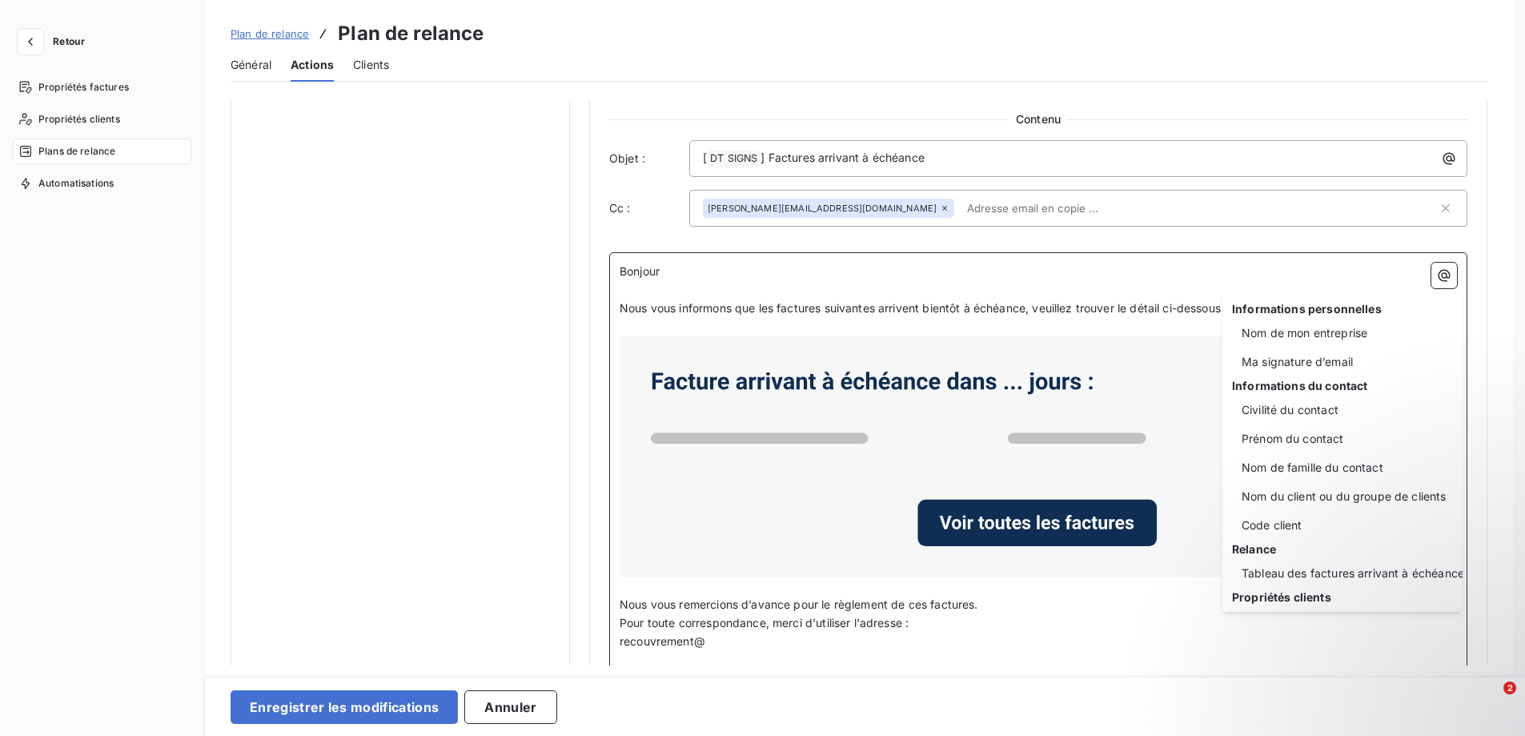
click at [760, 644] on html "Retour Propriétés factures Propriétés clients Plans de relance Automatisations …" at bounding box center [762, 368] width 1525 height 736
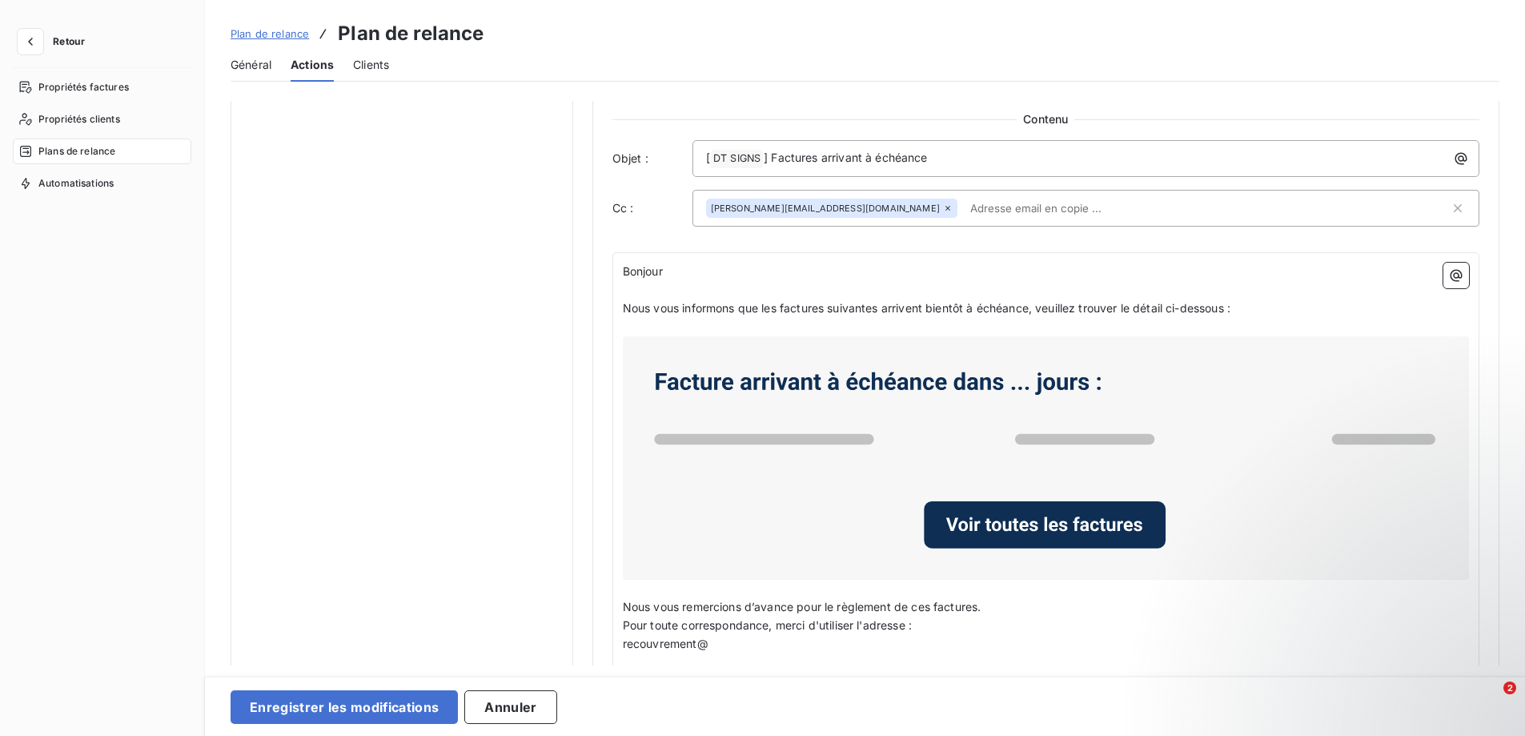
click at [978, 66] on div "Général Actions Clients" at bounding box center [865, 65] width 1269 height 34
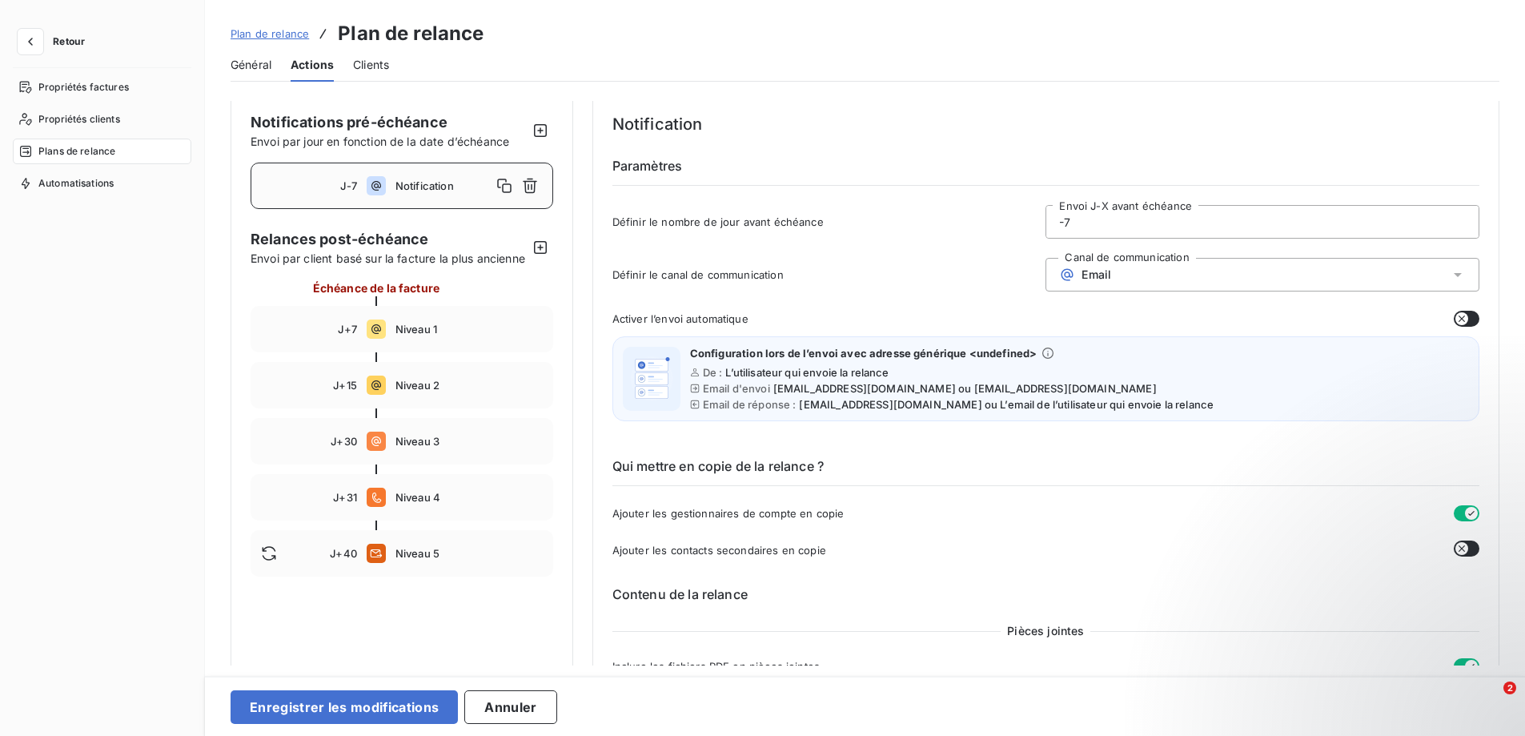
scroll to position [0, 0]
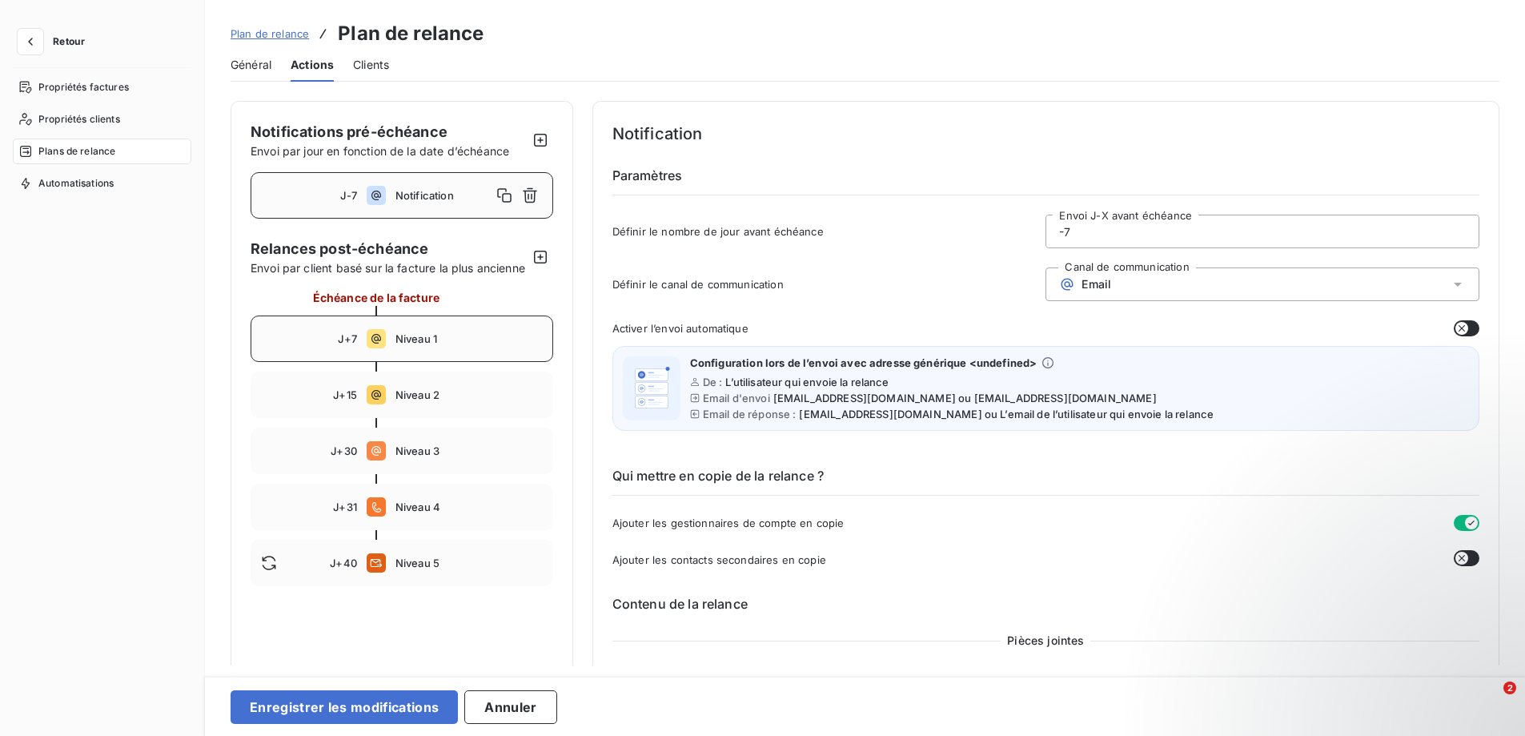
click at [398, 345] on span "Niveau 1" at bounding box center [468, 338] width 147 height 13
type input "7"
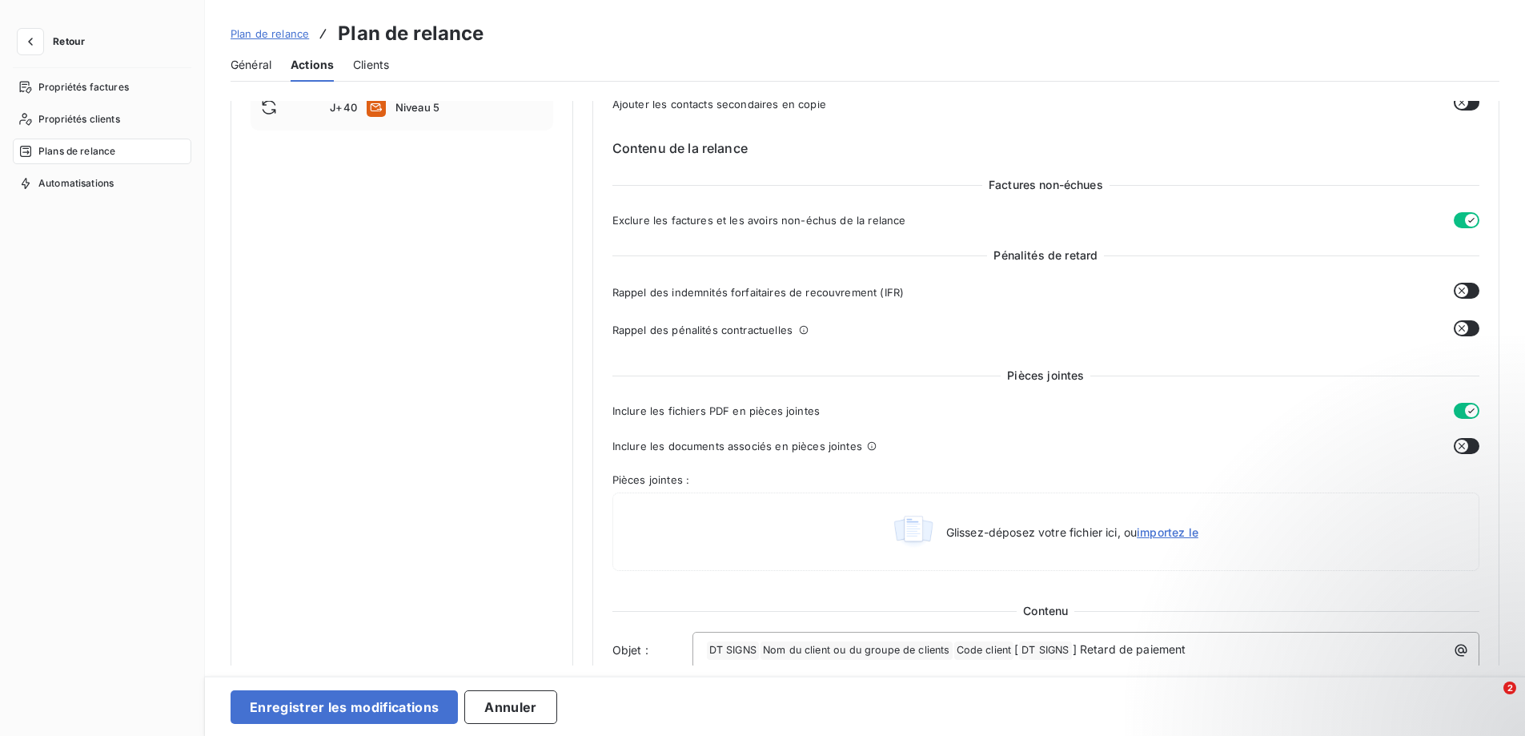
scroll to position [480, 0]
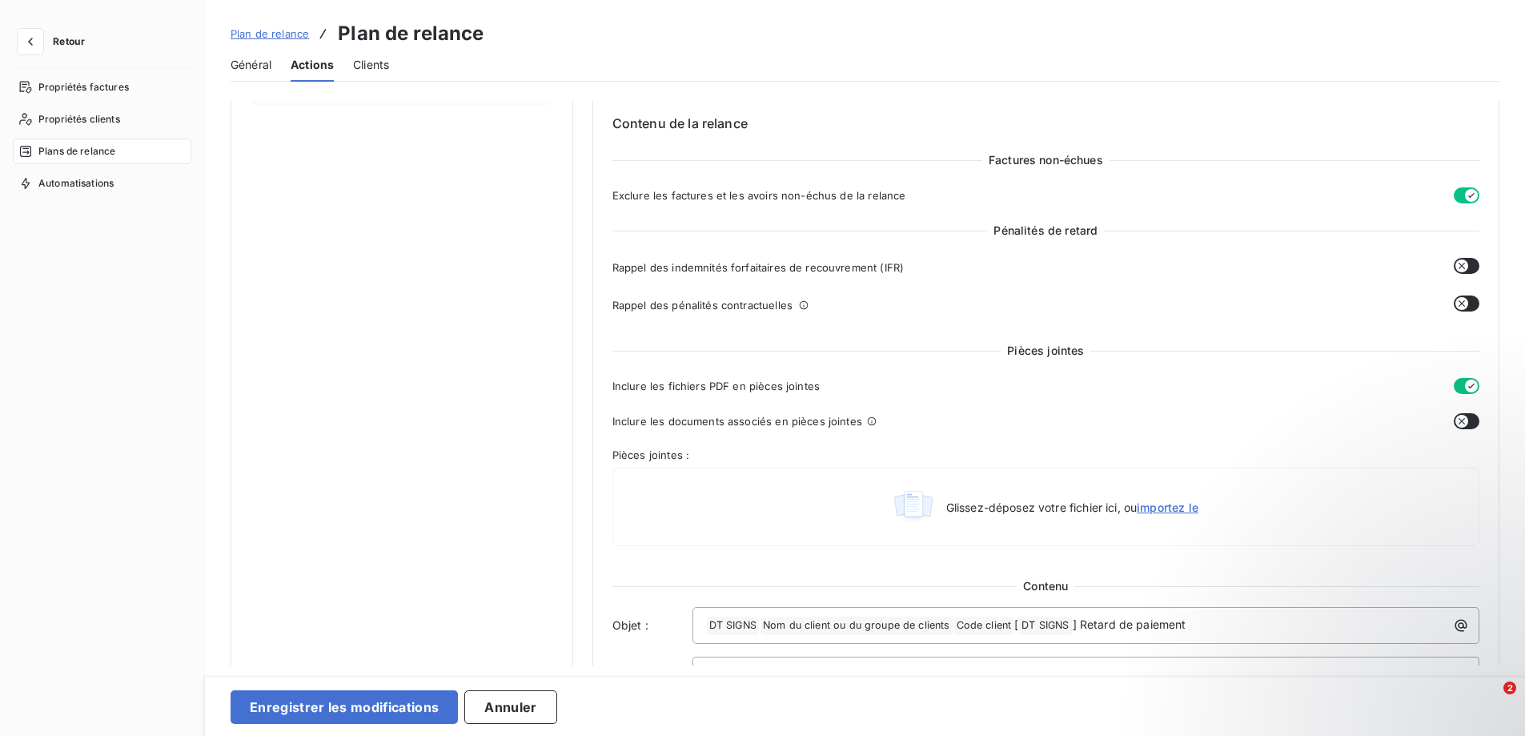
click at [1462, 297] on button "button" at bounding box center [1467, 303] width 26 height 16
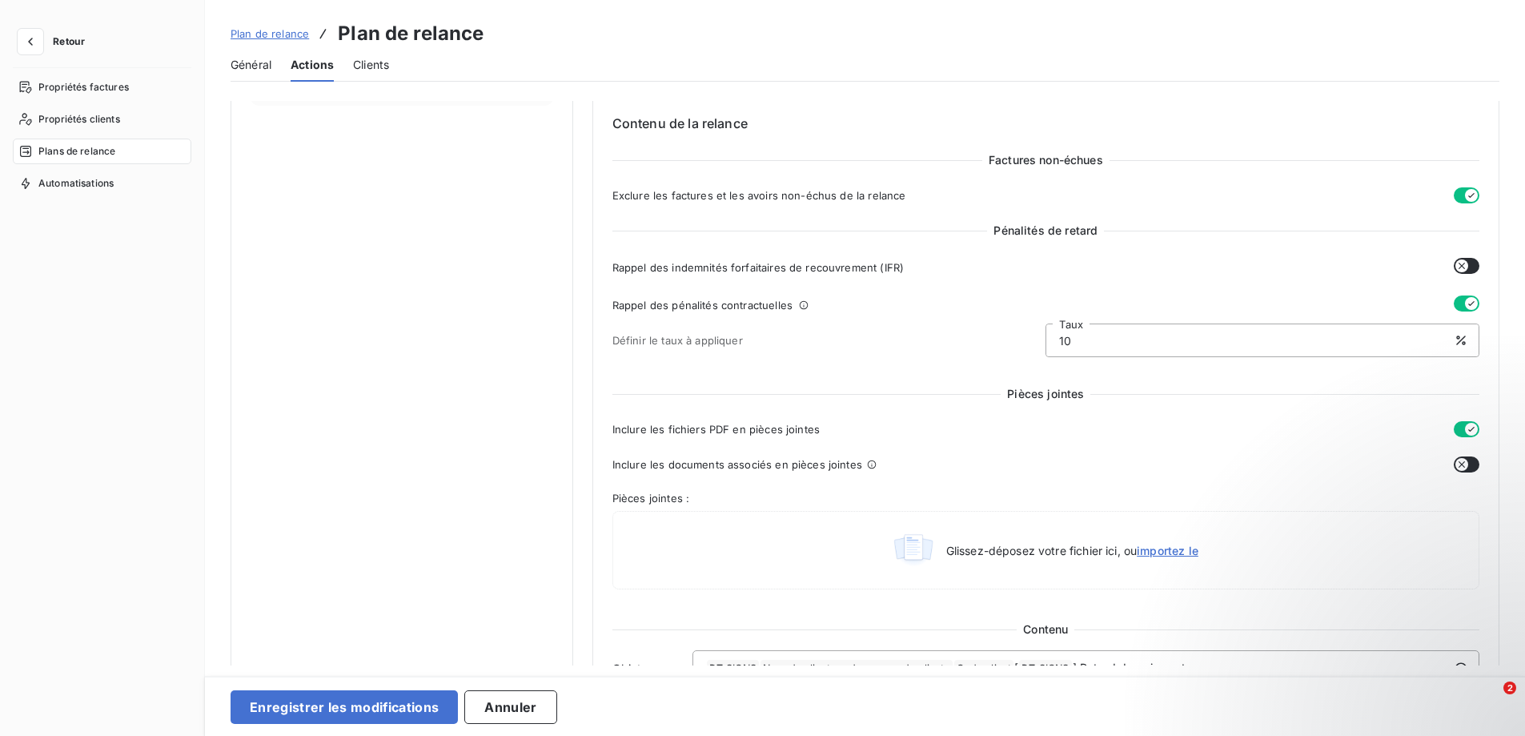
click at [1465, 298] on icon "button" at bounding box center [1471, 303] width 13 height 13
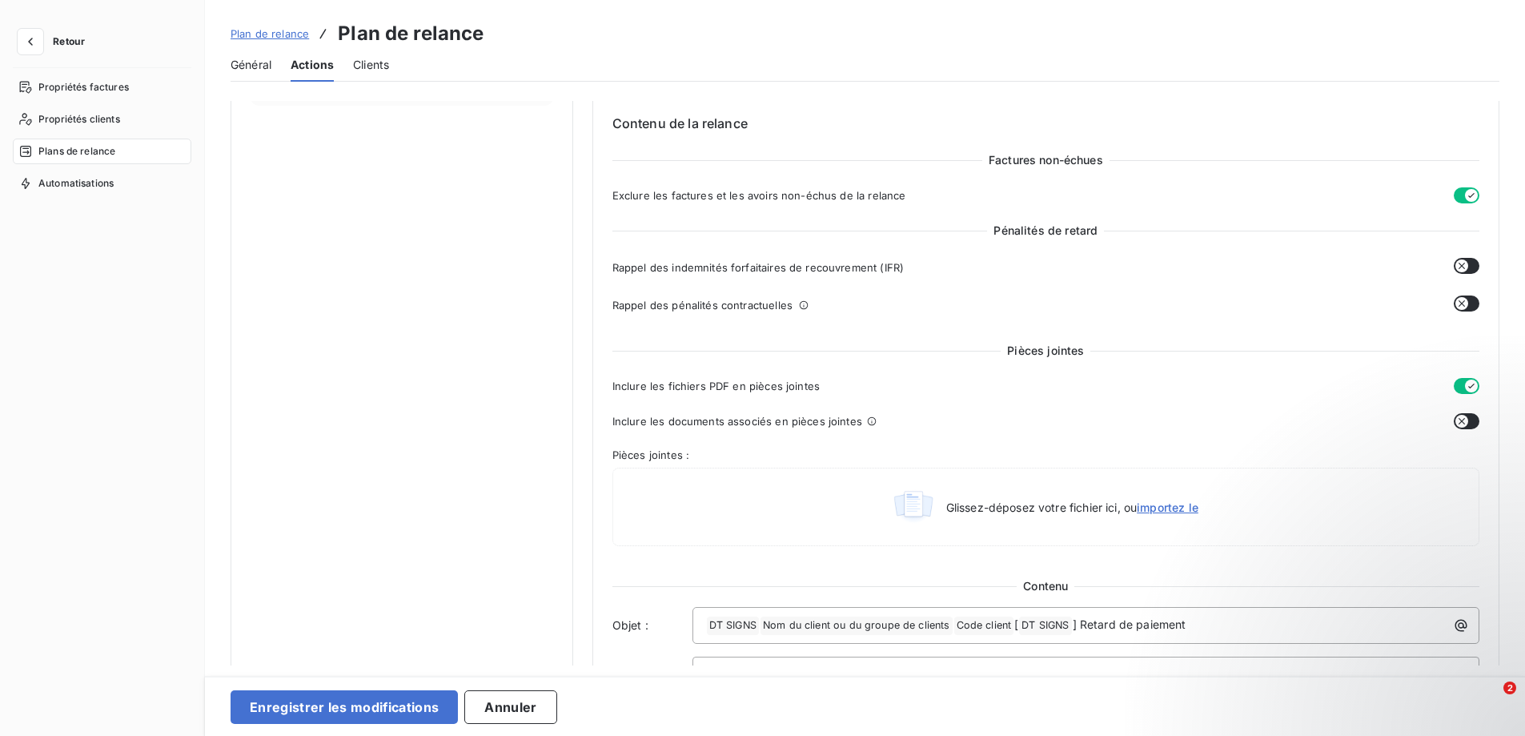
click at [1462, 257] on div "Factures non-échues Exclure les factures et les avoirs non-échus de la relance …" at bounding box center [1045, 237] width 867 height 171
click at [1458, 264] on icon "button" at bounding box center [1461, 265] width 13 height 13
click at [1465, 264] on icon "button" at bounding box center [1471, 265] width 13 height 13
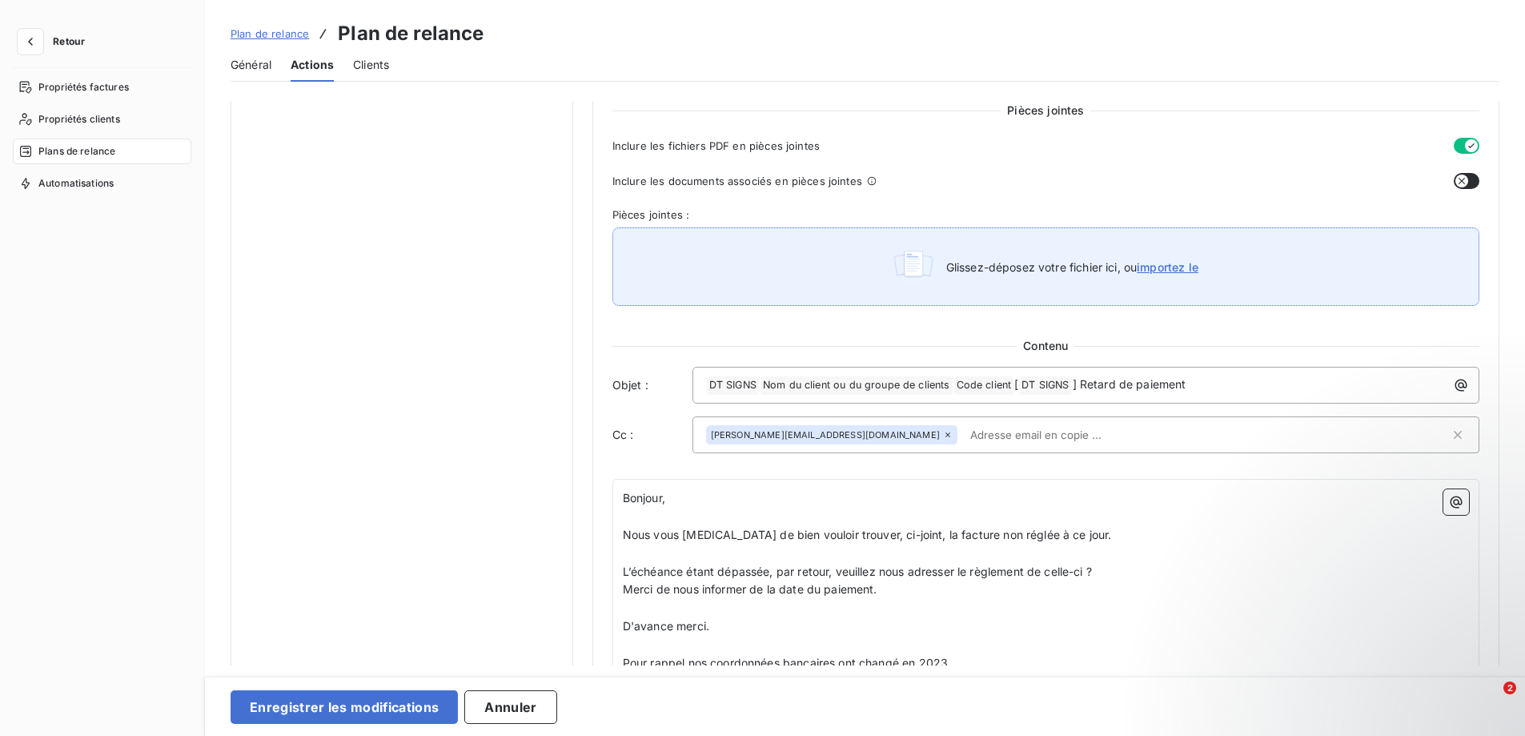
scroll to position [800, 0]
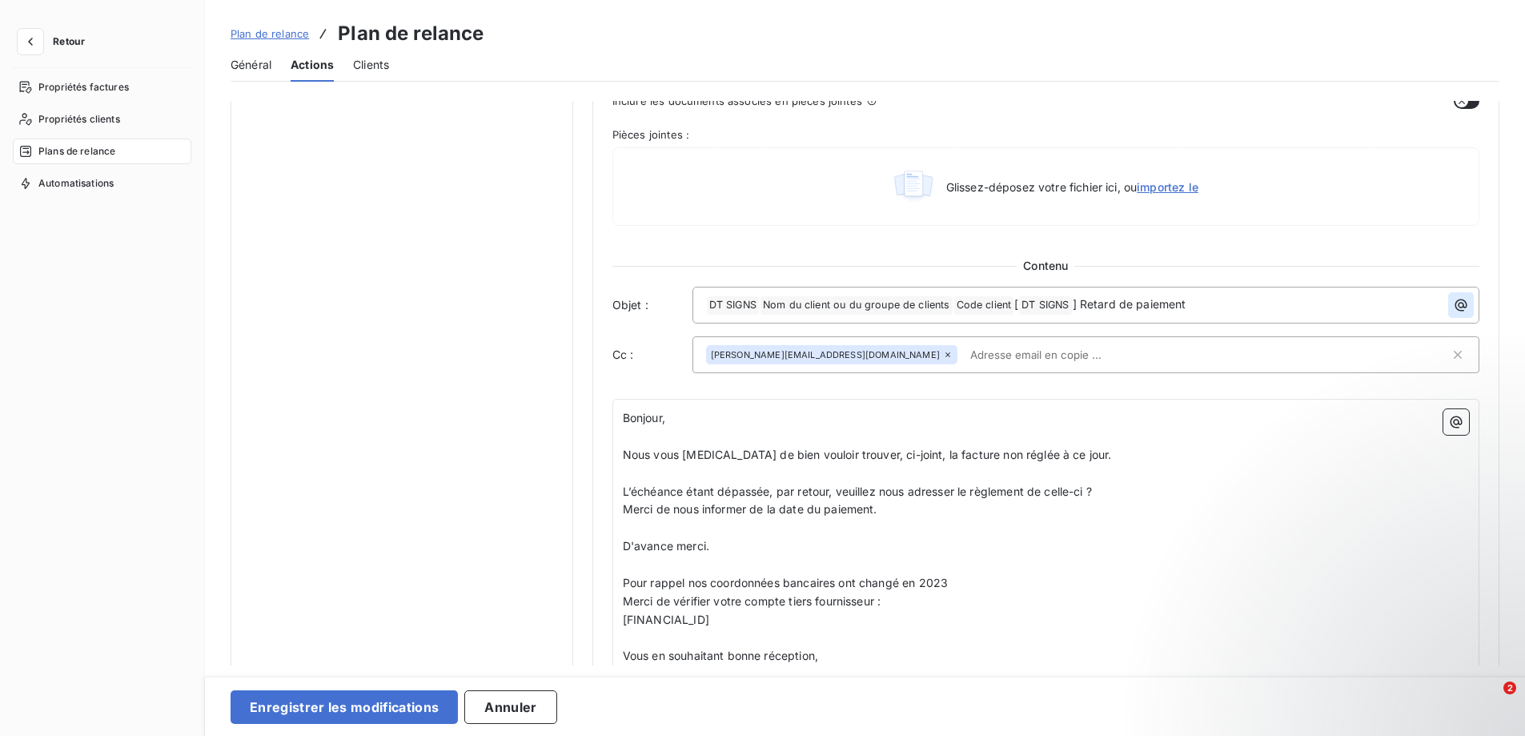
click at [1455, 303] on icon "button" at bounding box center [1461, 305] width 12 height 12
click at [1017, 391] on html "Retour Propriétés factures Propriétés clients Plans de relance Automatisations …" at bounding box center [762, 368] width 1525 height 736
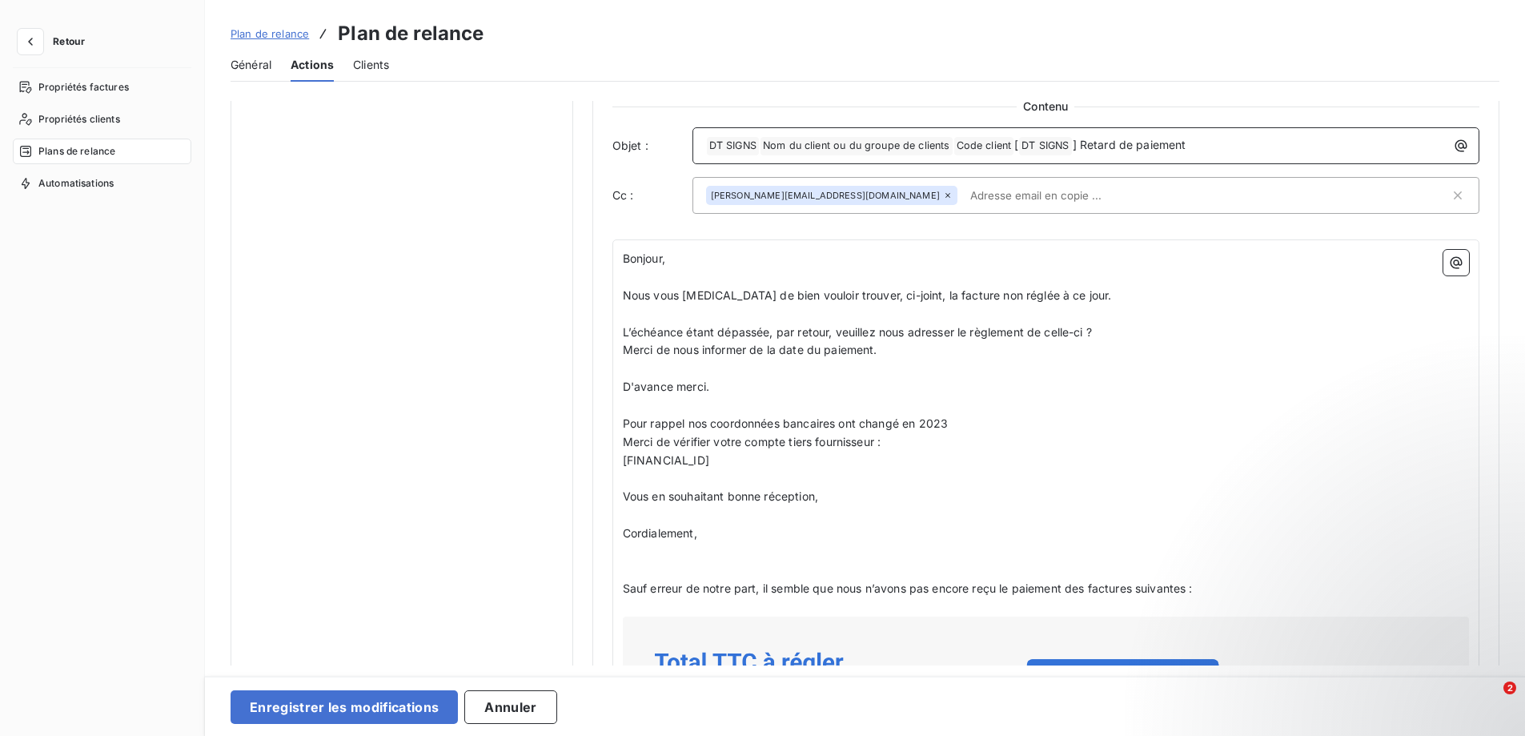
scroll to position [961, 0]
click at [903, 292] on span "Nous vous [MEDICAL_DATA] de bien vouloir trouver, ci-joint, la facture non régl…" at bounding box center [867, 294] width 489 height 14
click at [967, 296] on span "Nous vous [MEDICAL_DATA] de bien vouloir trouver, ci-joint, la (les) facture no…" at bounding box center [881, 294] width 516 height 14
click at [1041, 294] on span "Nous vous [MEDICAL_DATA] de bien vouloir trouver, ci-joint, la (les) facture(s)…" at bounding box center [887, 294] width 529 height 14
click at [1071, 329] on span "L’échéance étant dépassée, par retour, veuillez nous adresser le règlement de c…" at bounding box center [857, 331] width 469 height 14
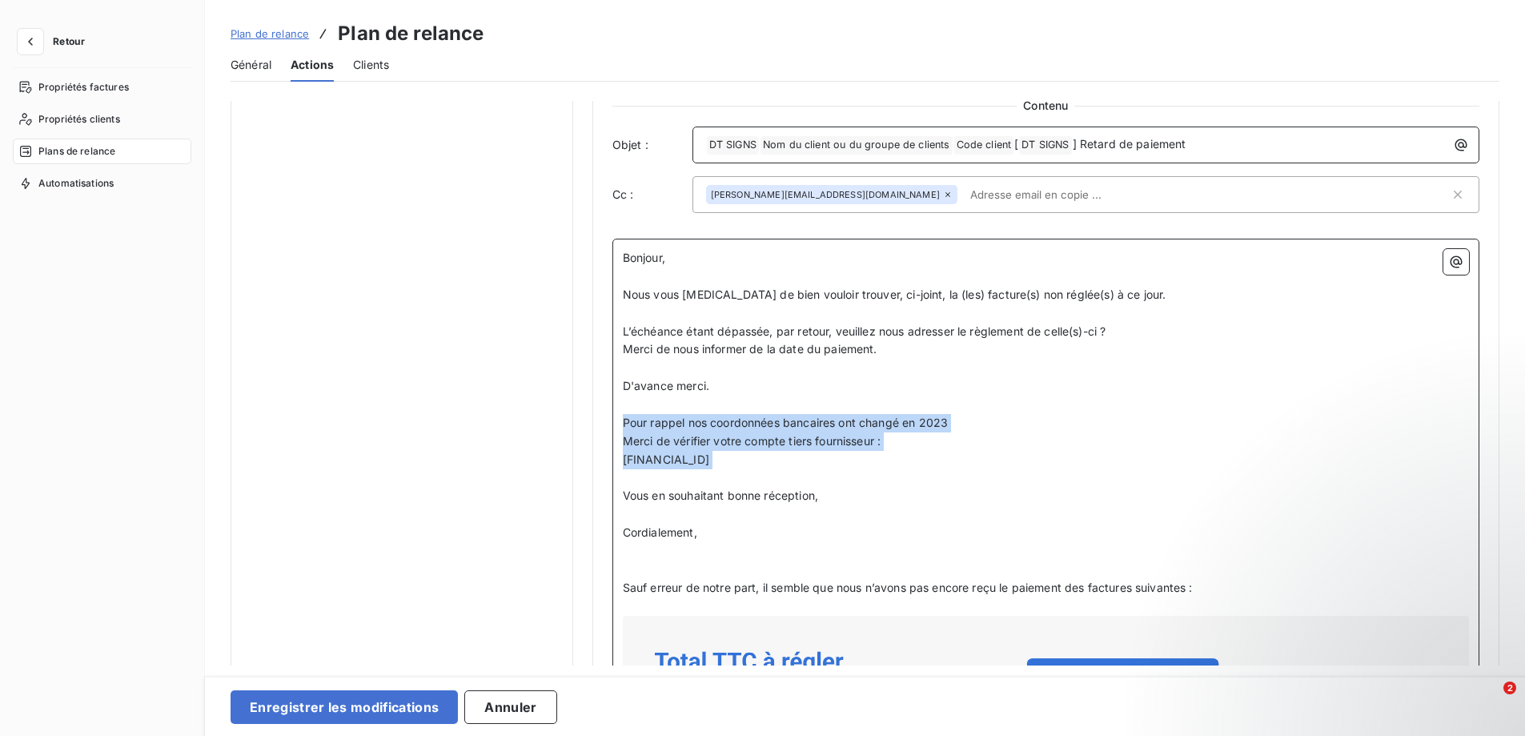
drag, startPoint x: 621, startPoint y: 419, endPoint x: 842, endPoint y: 481, distance: 229.4
click at [842, 481] on div "Bonjour, ﻿ Nous vous [MEDICAL_DATA] de bien vouloir trouver, ci-joint, la (les)…" at bounding box center [1046, 717] width 846 height 937
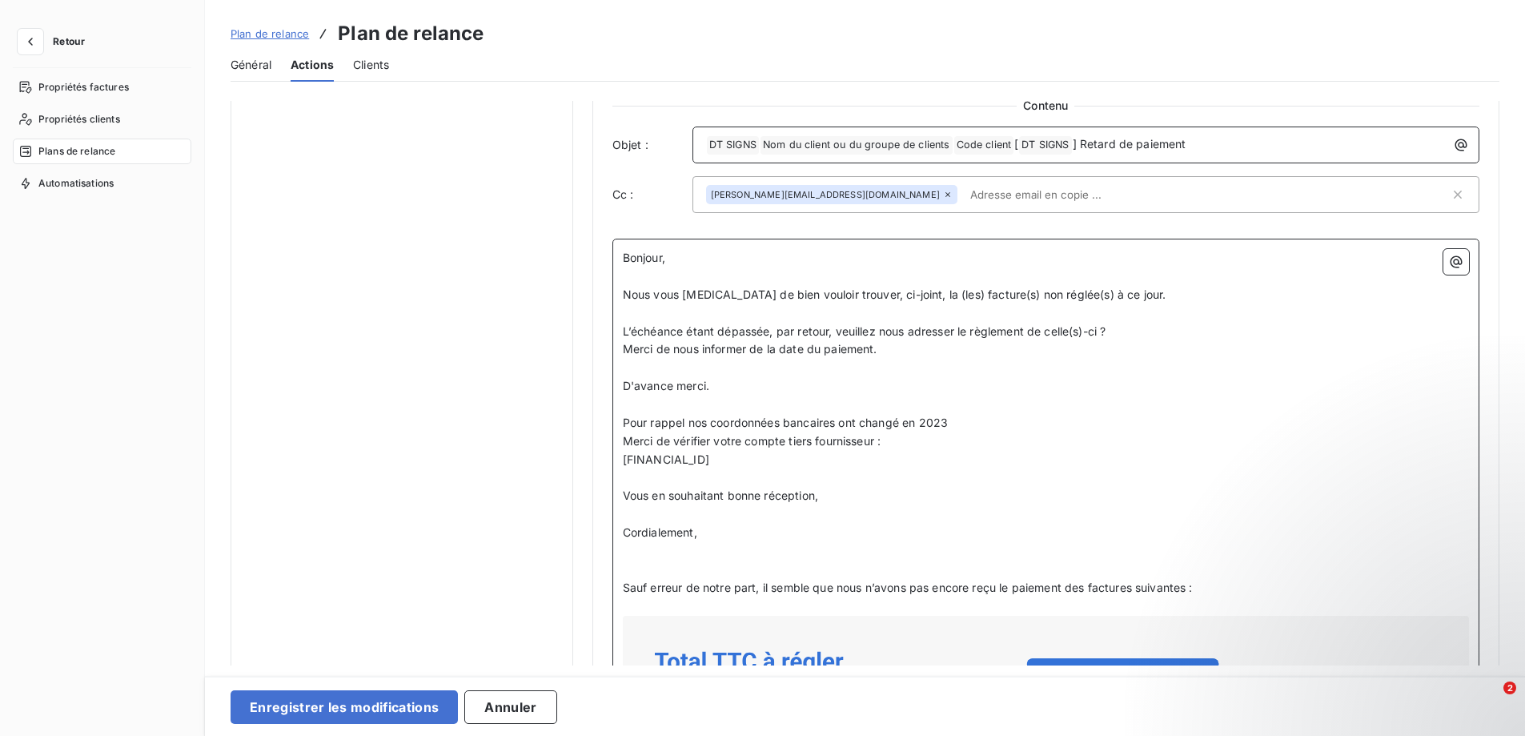
drag, startPoint x: 820, startPoint y: 458, endPoint x: 872, endPoint y: 498, distance: 65.0
click at [872, 498] on p "Vous en souhaitant bonne réception," at bounding box center [1046, 496] width 846 height 18
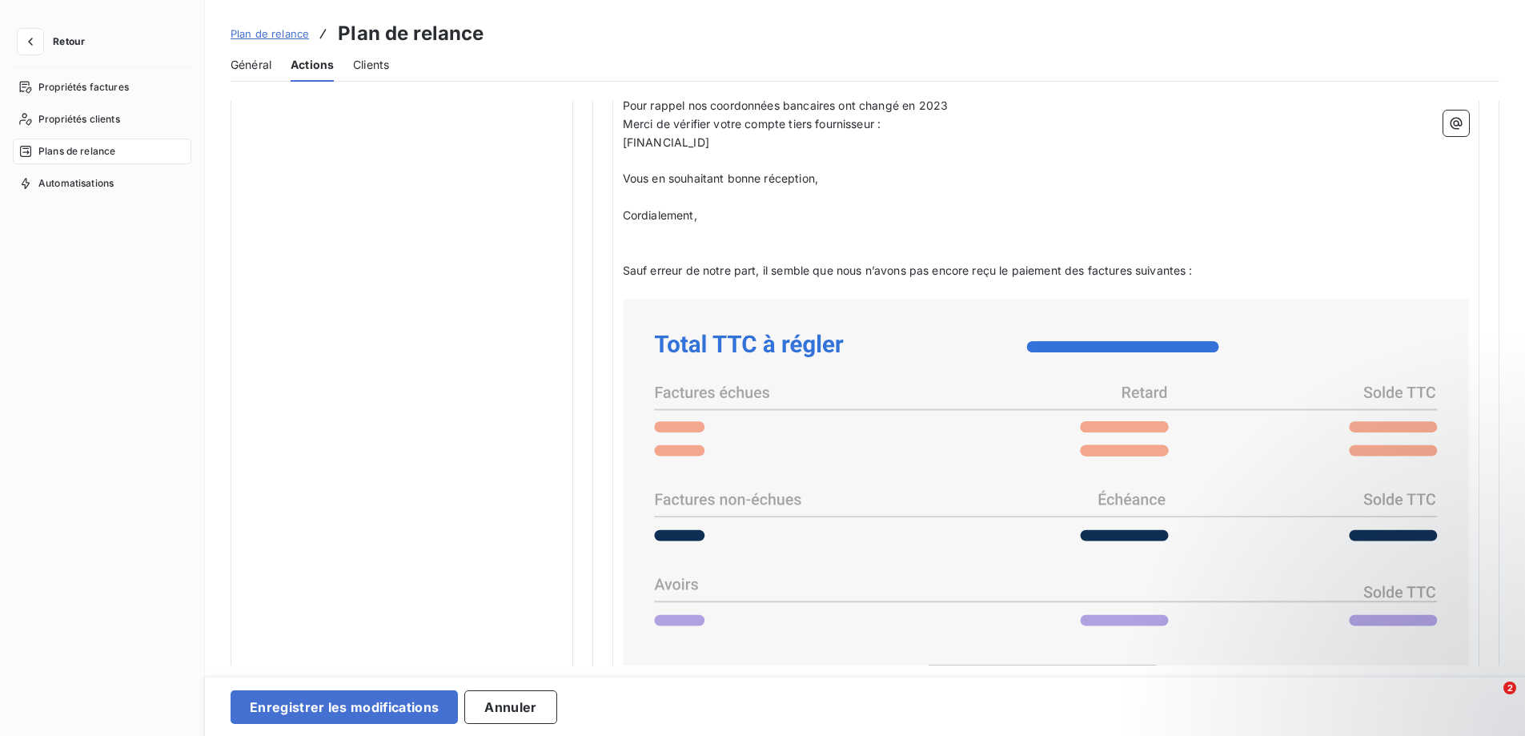
scroll to position [1281, 0]
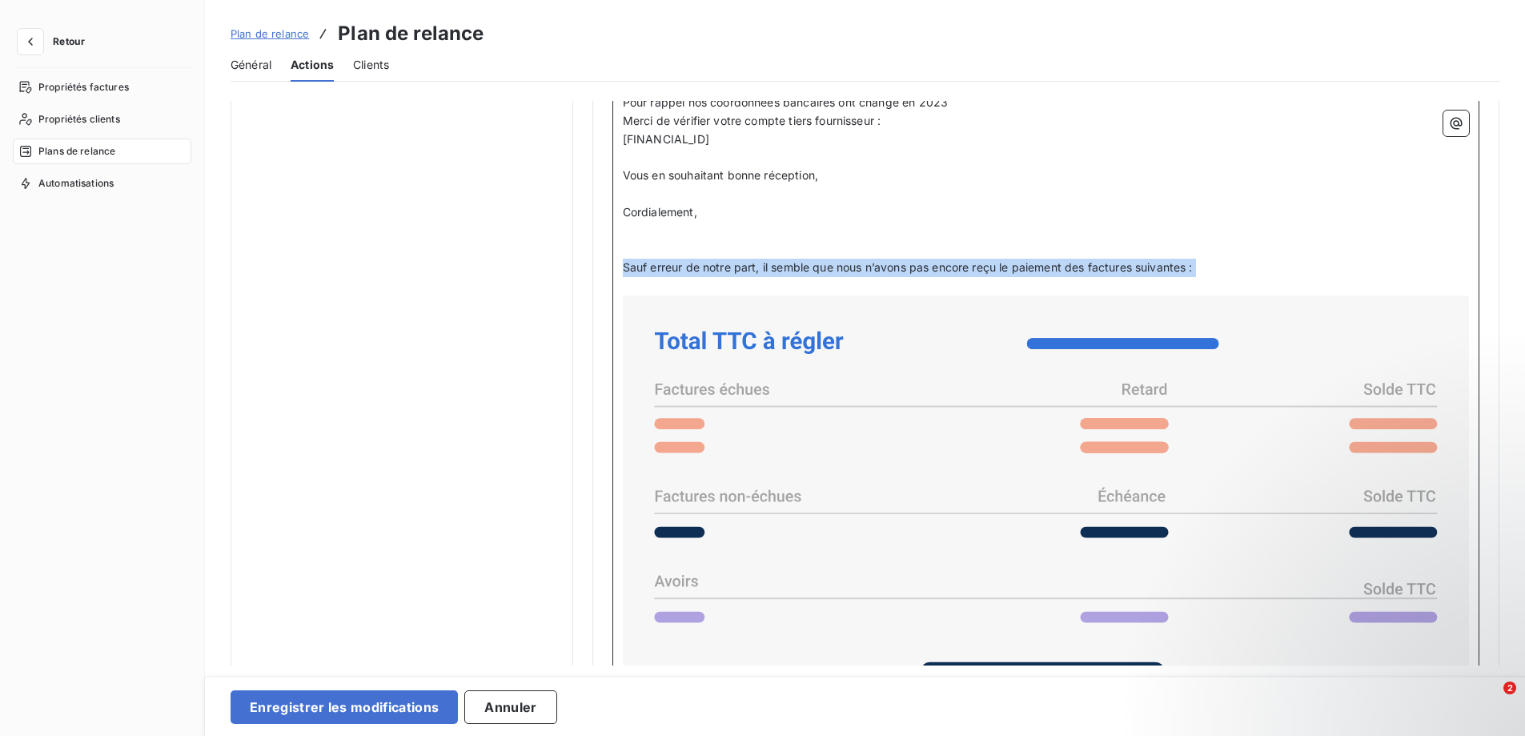
drag, startPoint x: 621, startPoint y: 265, endPoint x: 844, endPoint y: 279, distance: 222.9
click at [844, 279] on div "Bonjour, ﻿ Nous vous [MEDICAL_DATA] de bien vouloir trouver, ci-joint, la (les)…" at bounding box center [1046, 397] width 846 height 937
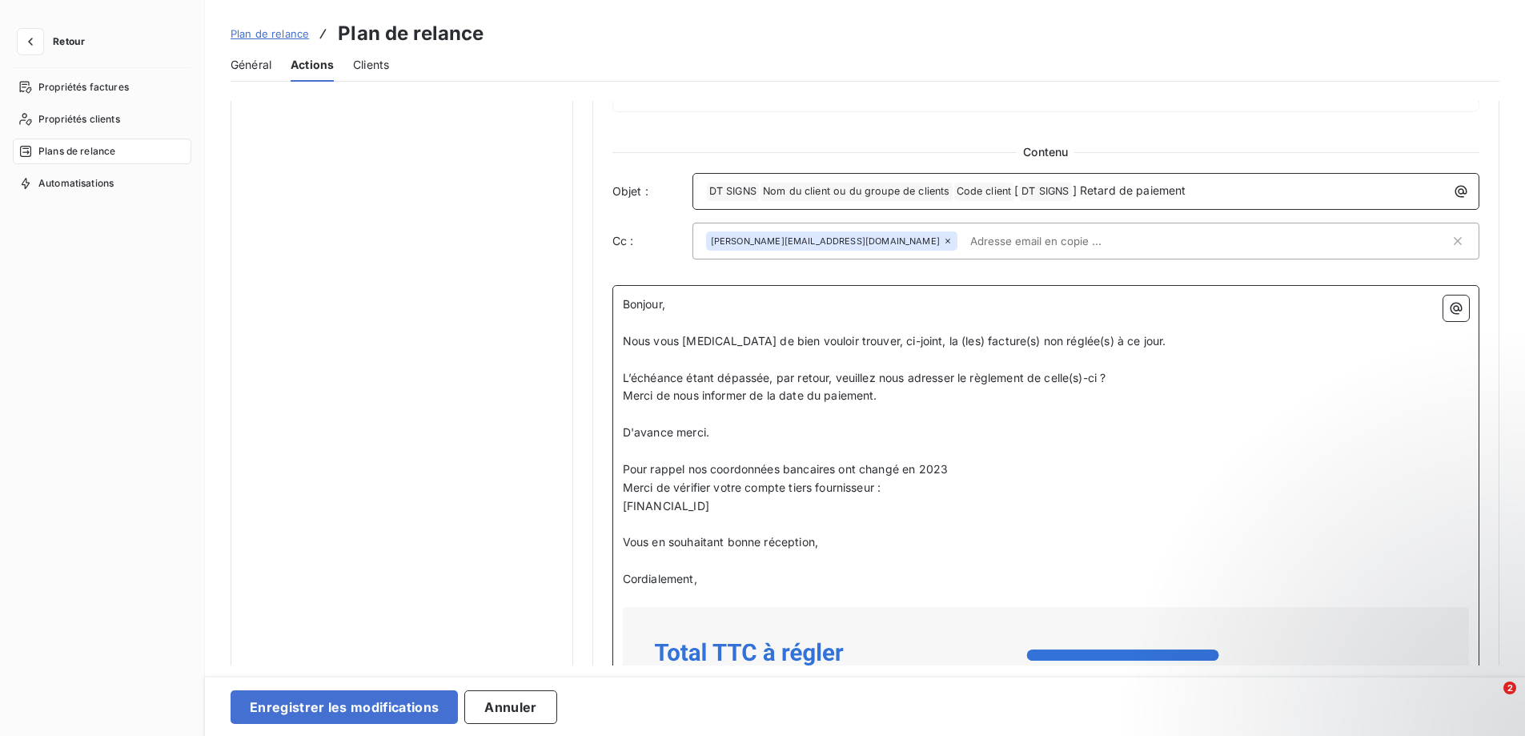
scroll to position [913, 0]
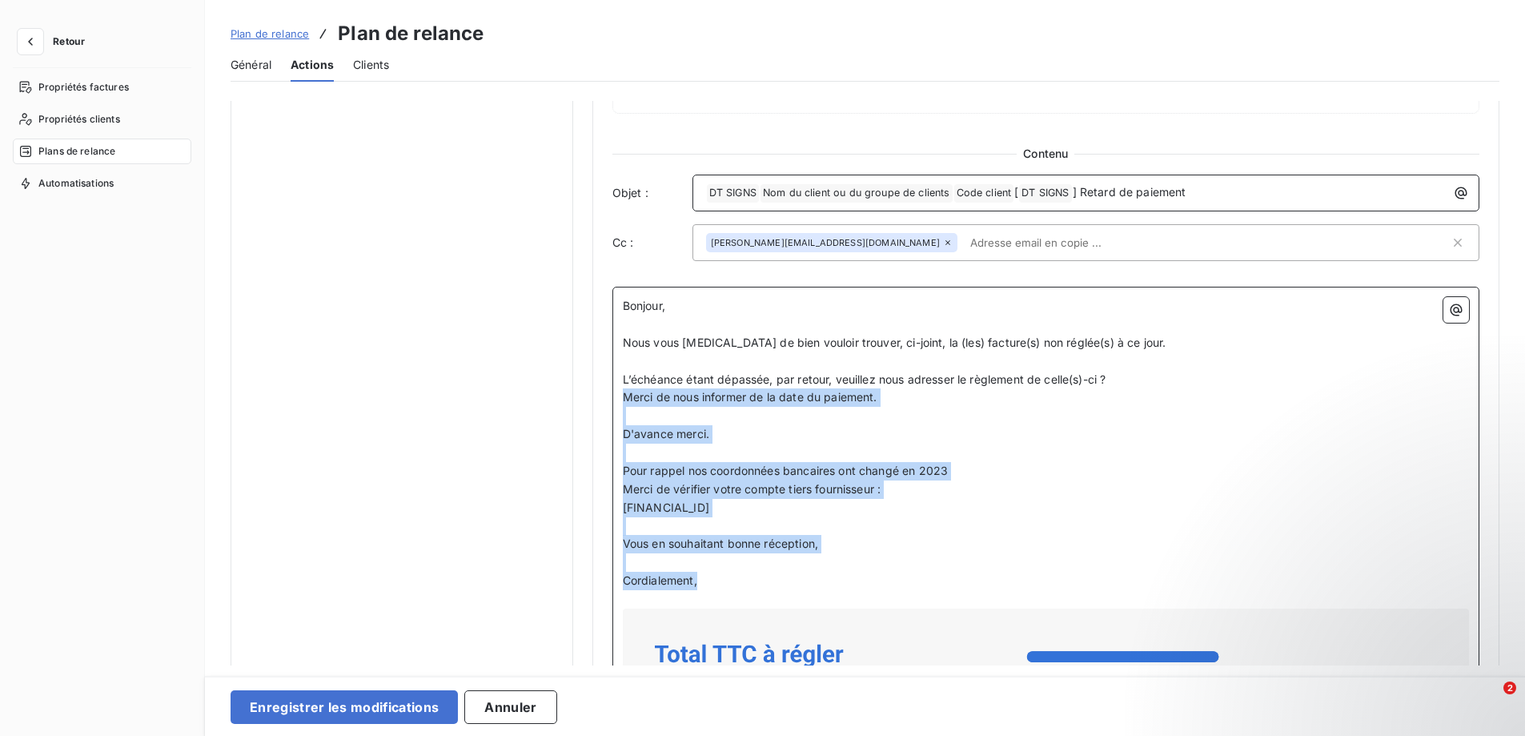
drag, startPoint x: 621, startPoint y: 398, endPoint x: 831, endPoint y: 580, distance: 278.0
click at [831, 580] on div "Bonjour, ﻿ Nous vous [MEDICAL_DATA] de bien vouloir trouver, ci-joint, la (les)…" at bounding box center [1046, 738] width 846 height 882
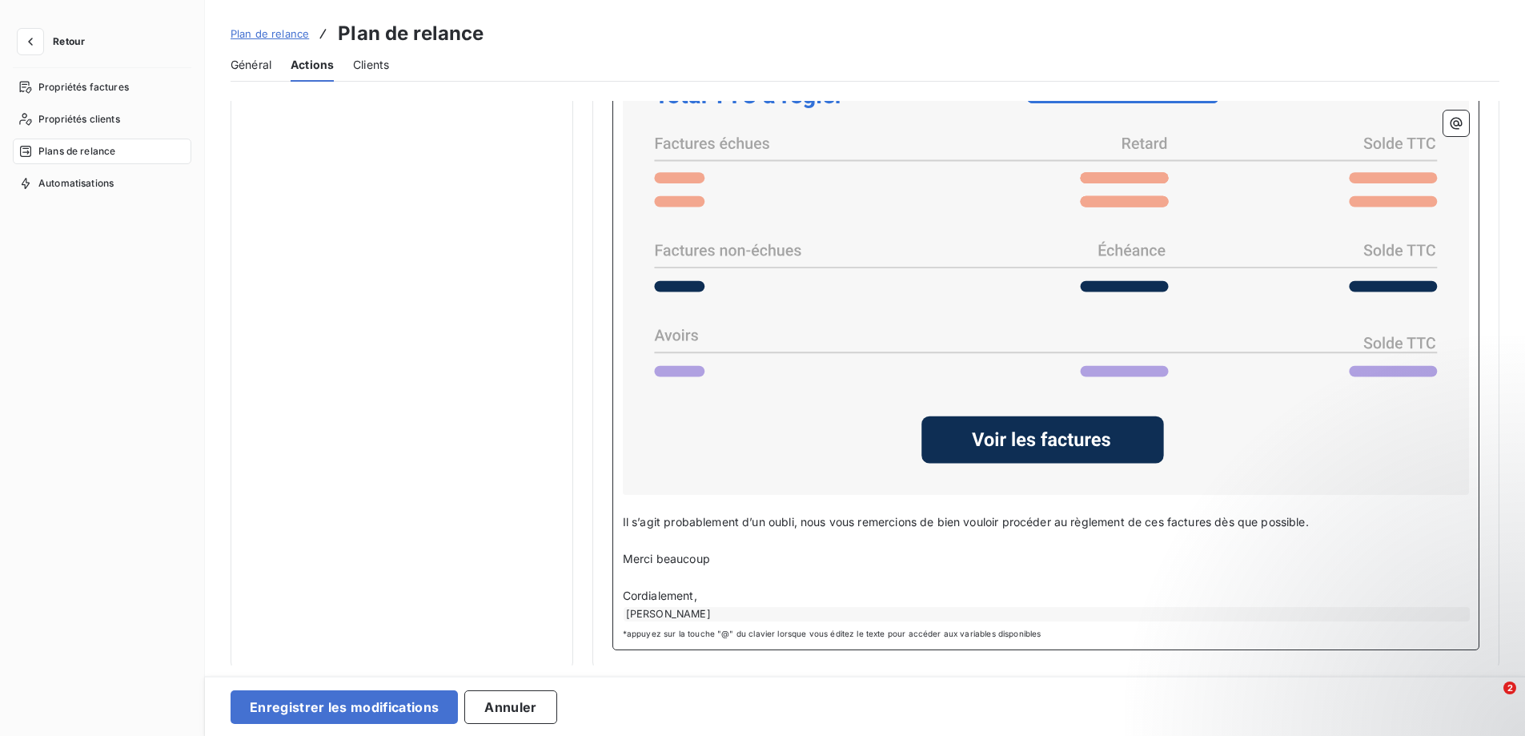
scroll to position [1290, 0]
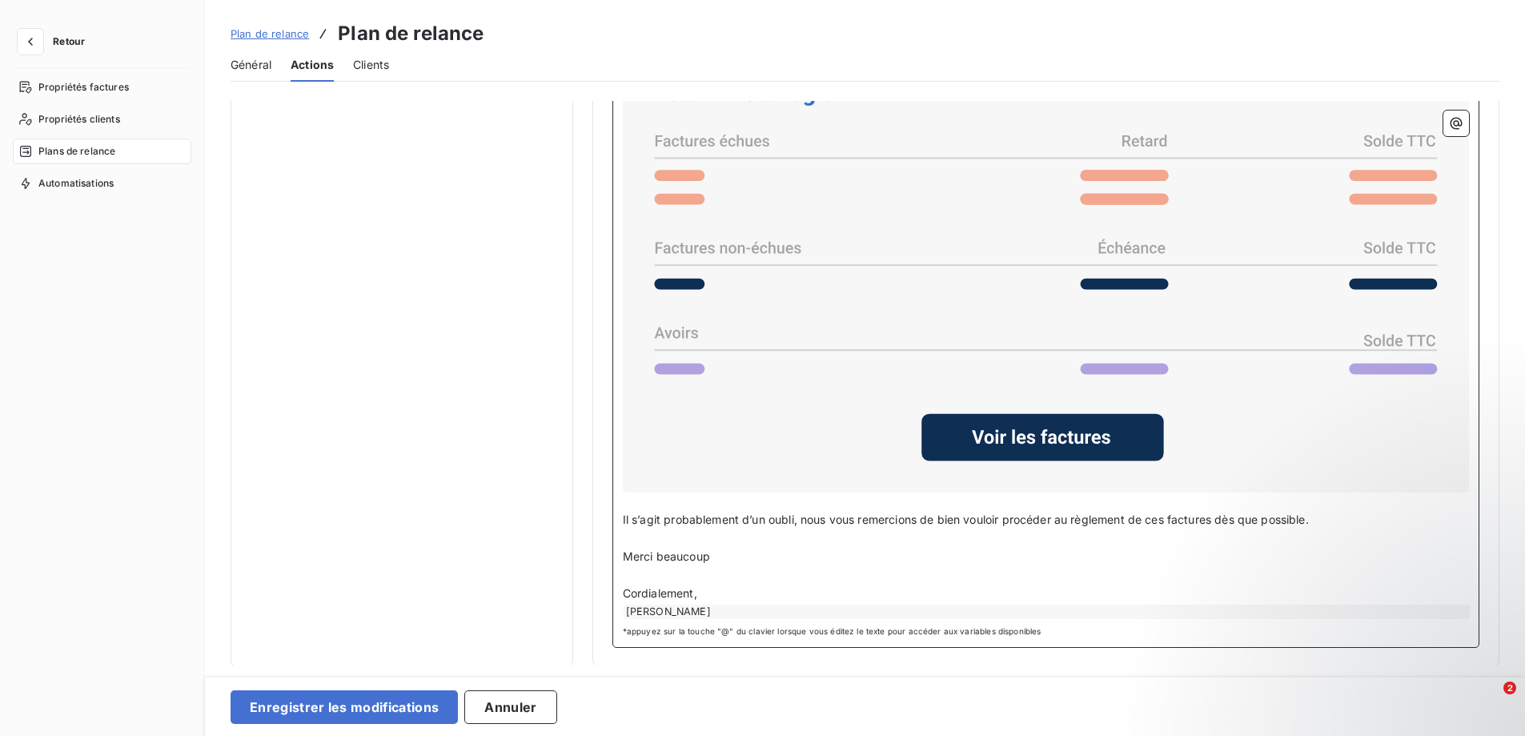
click at [624, 535] on p "﻿" at bounding box center [1046, 538] width 846 height 18
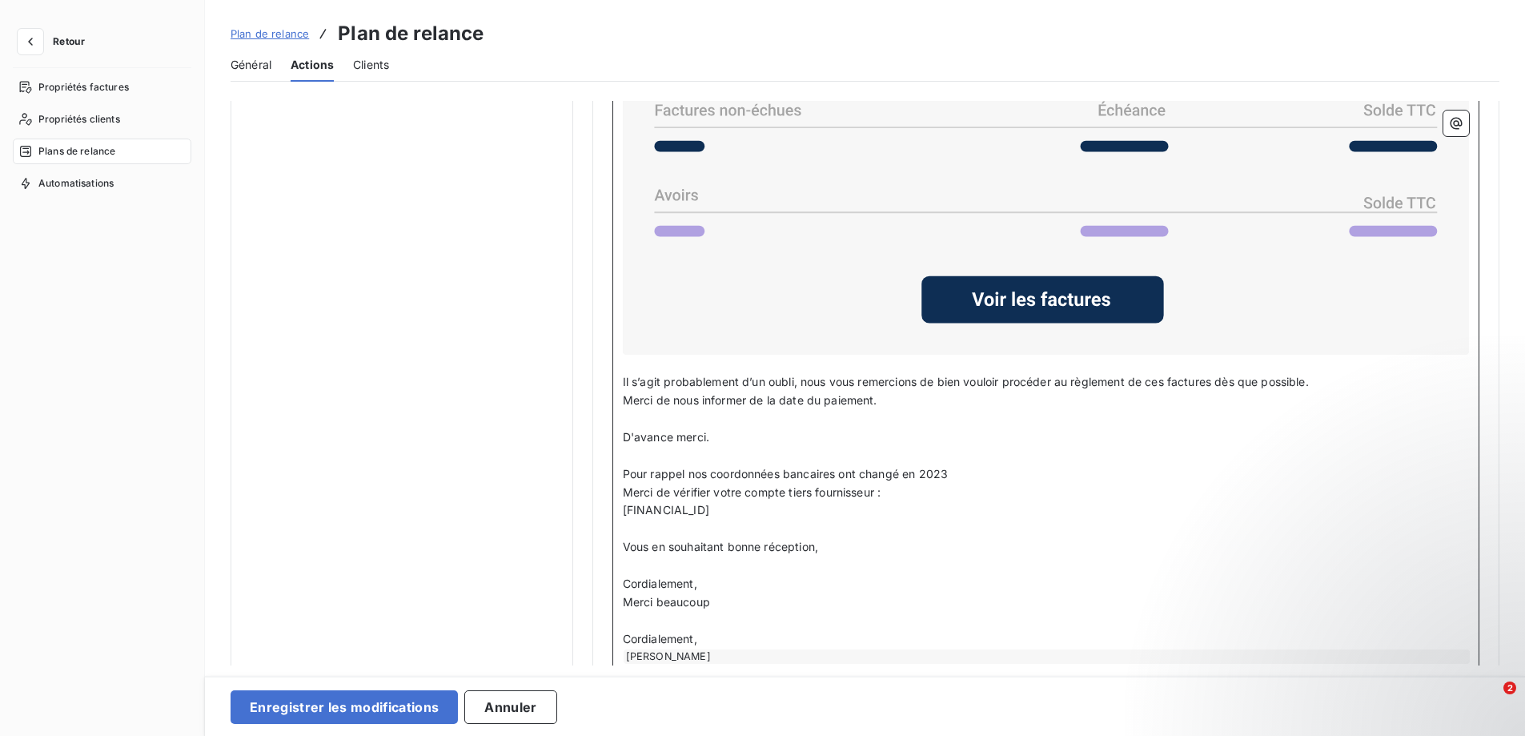
scroll to position [1473, 0]
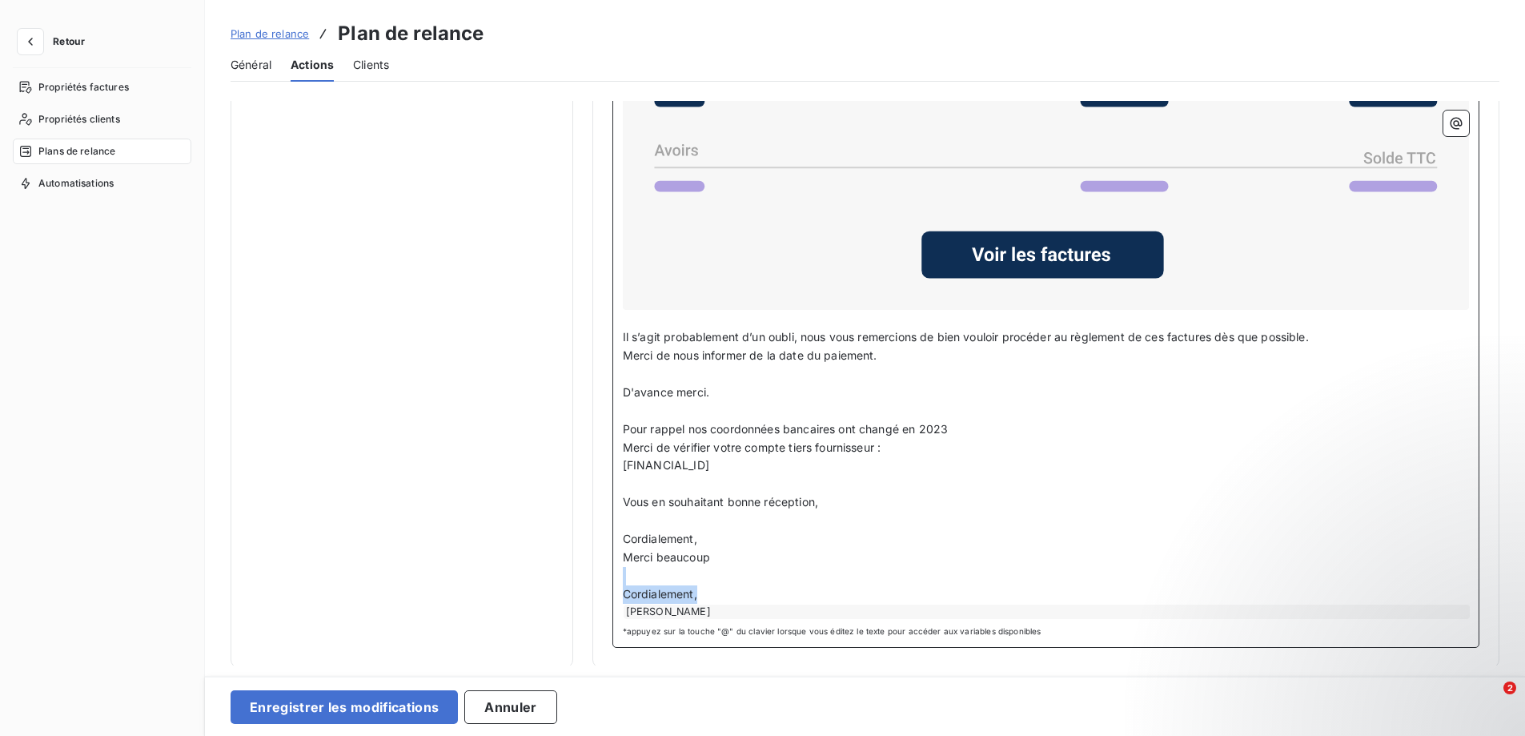
drag, startPoint x: 705, startPoint y: 596, endPoint x: 629, endPoint y: 580, distance: 77.7
click at [629, 580] on div "Bonjour, ﻿ Nous vous [MEDICAL_DATA] de bien vouloir trouver, ci-joint, la (les)…" at bounding box center [1046, 178] width 846 height 882
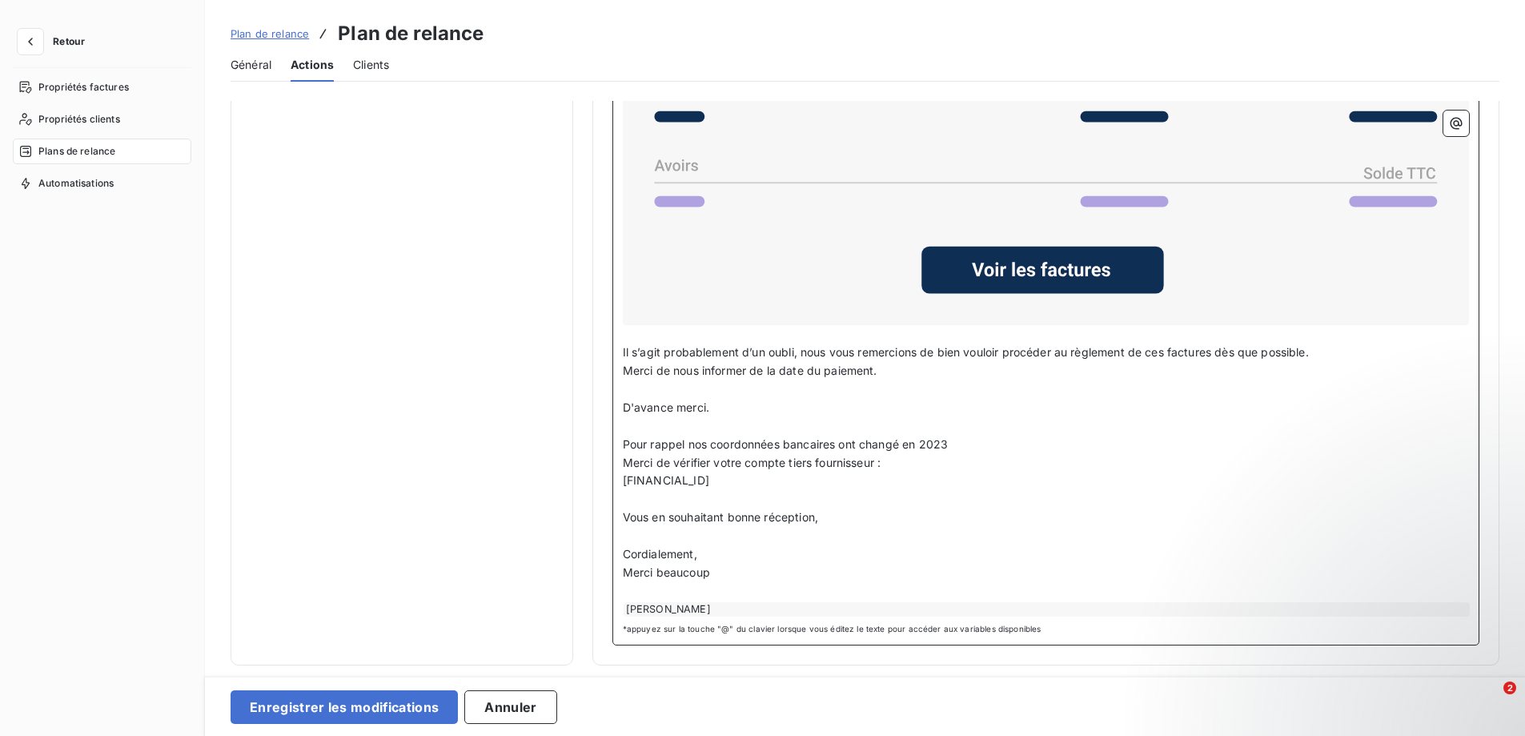
scroll to position [1454, 0]
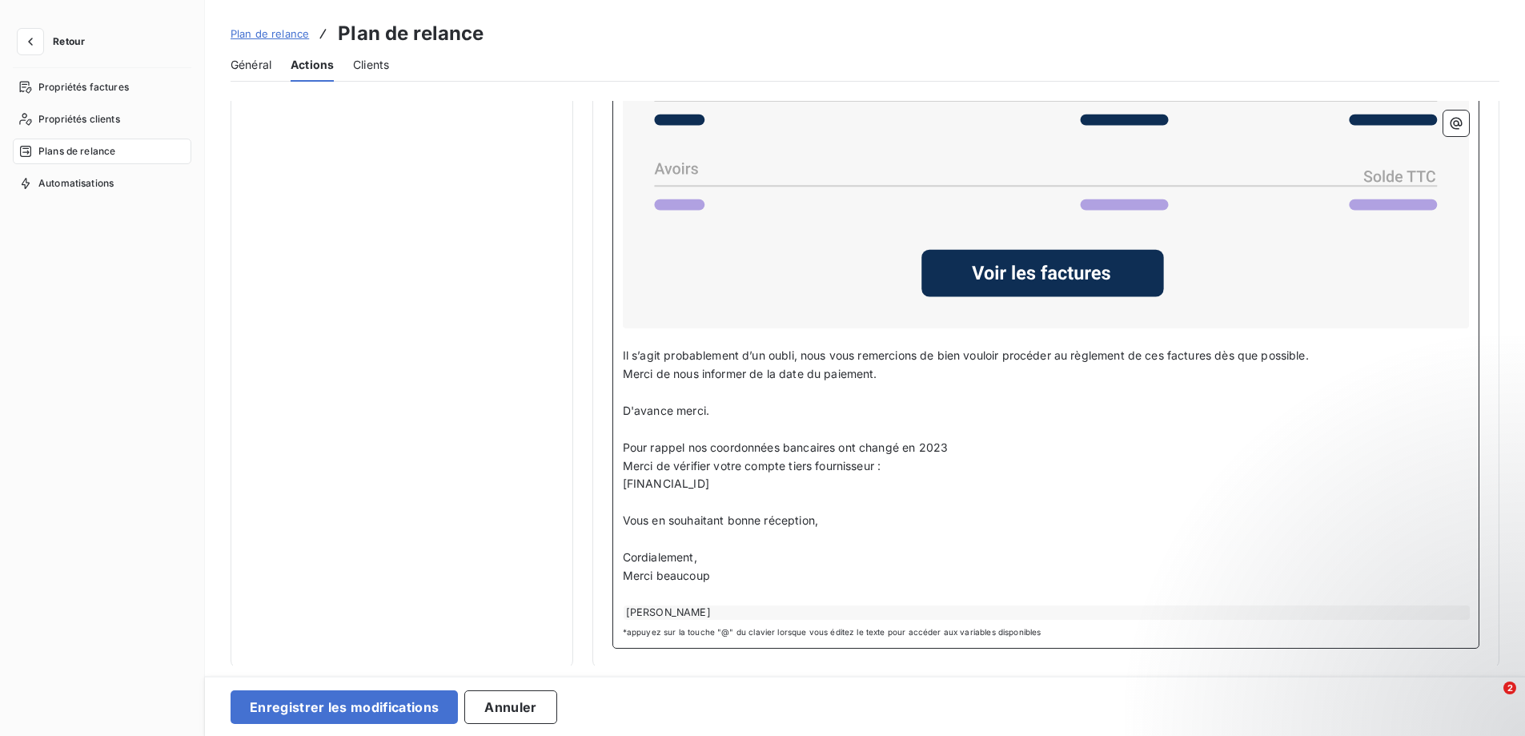
click at [625, 612] on div "[PERSON_NAME]" at bounding box center [1047, 612] width 846 height 14
click at [744, 588] on p "﻿" at bounding box center [1046, 594] width 846 height 18
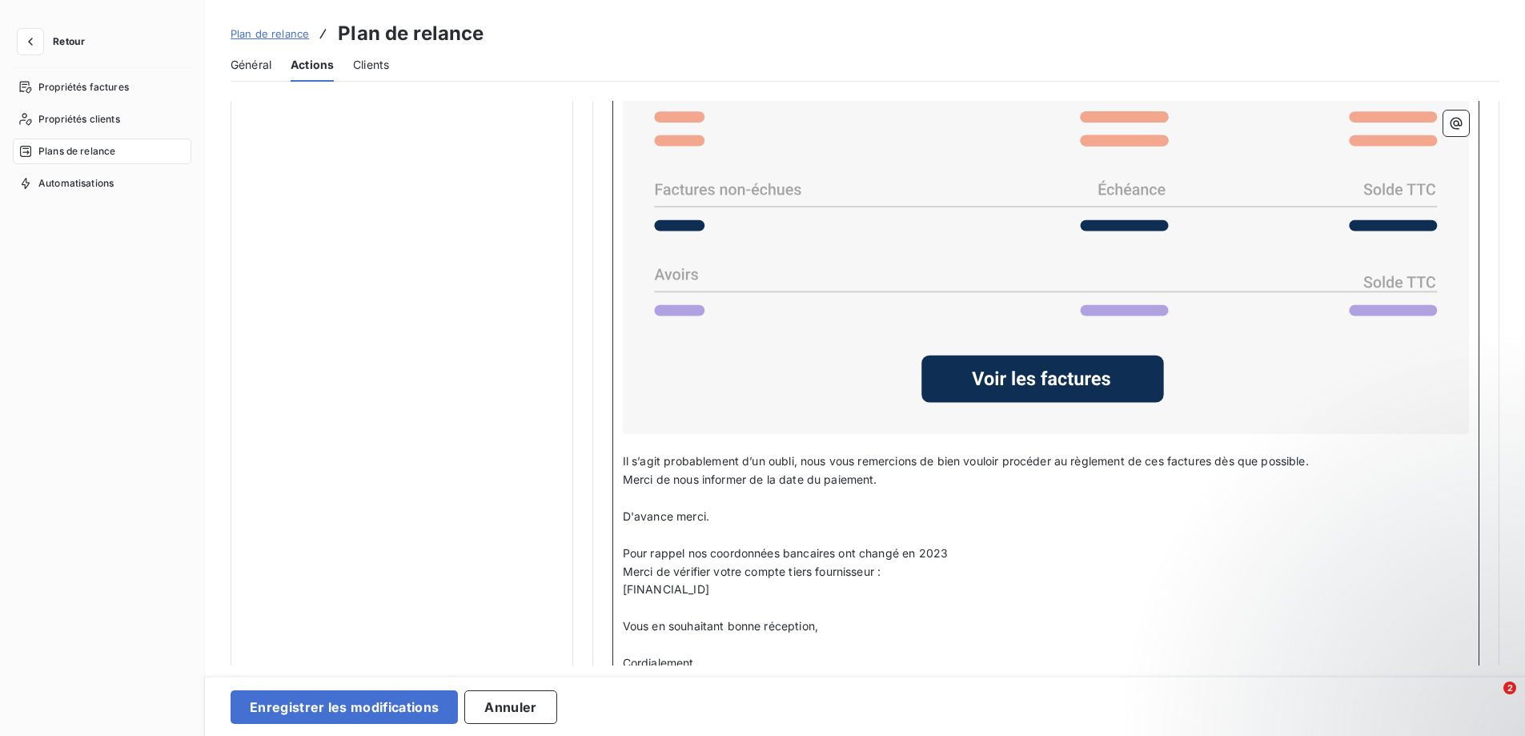
scroll to position [1374, 0]
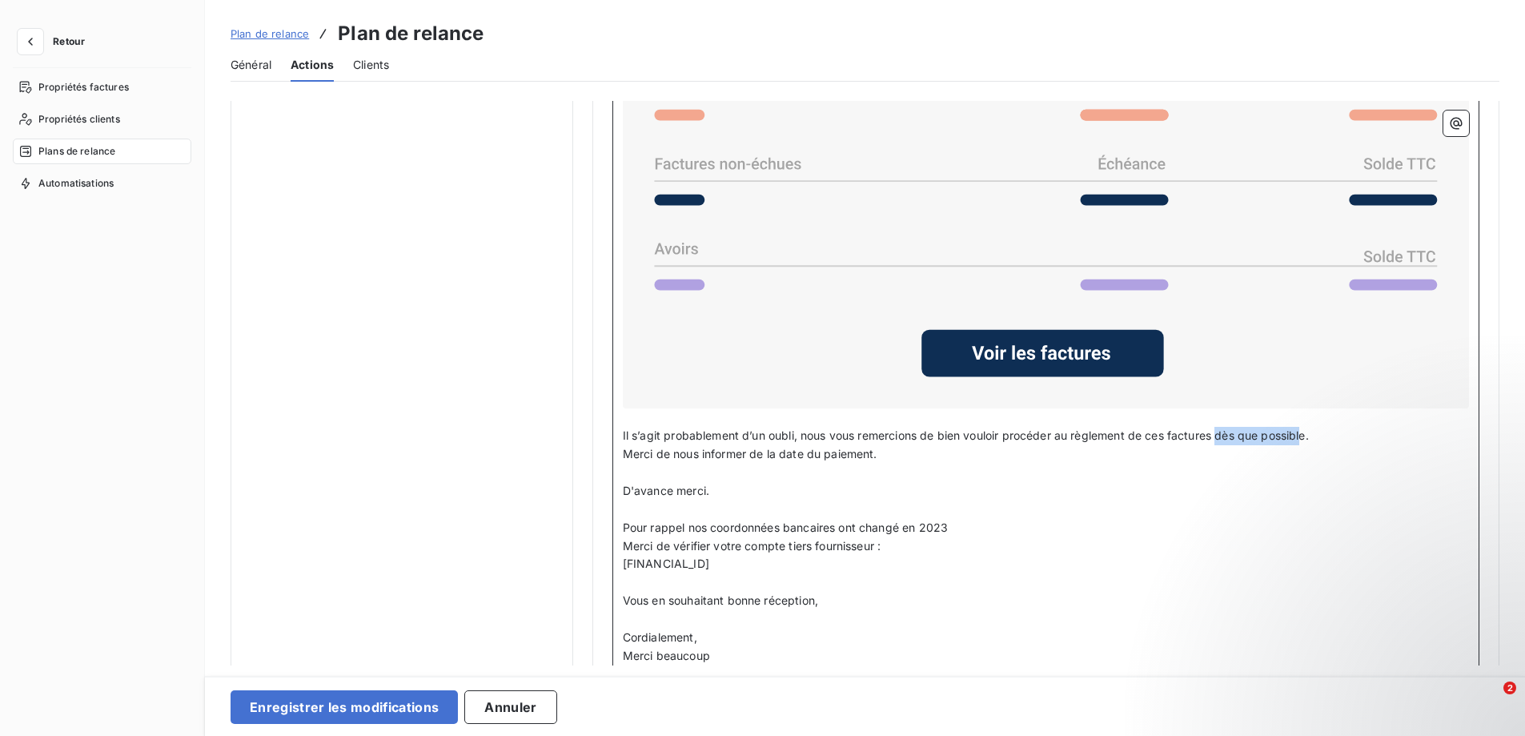
drag, startPoint x: 1219, startPoint y: 433, endPoint x: 1306, endPoint y: 436, distance: 87.3
click at [1306, 436] on span "Il s’agit probablement d’un oubli, nous vous remercions de bien vouloir procéde…" at bounding box center [966, 435] width 686 height 14
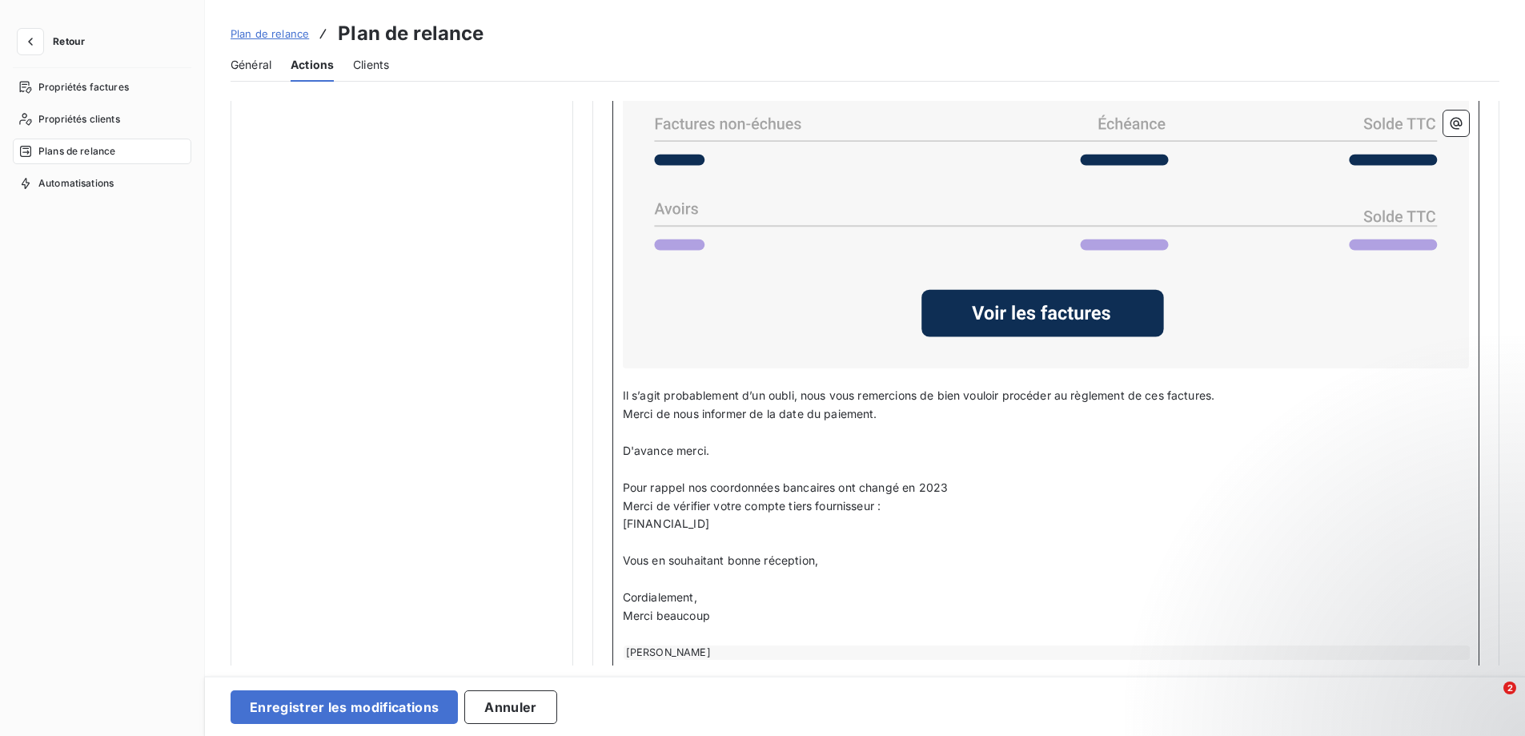
scroll to position [1441, 0]
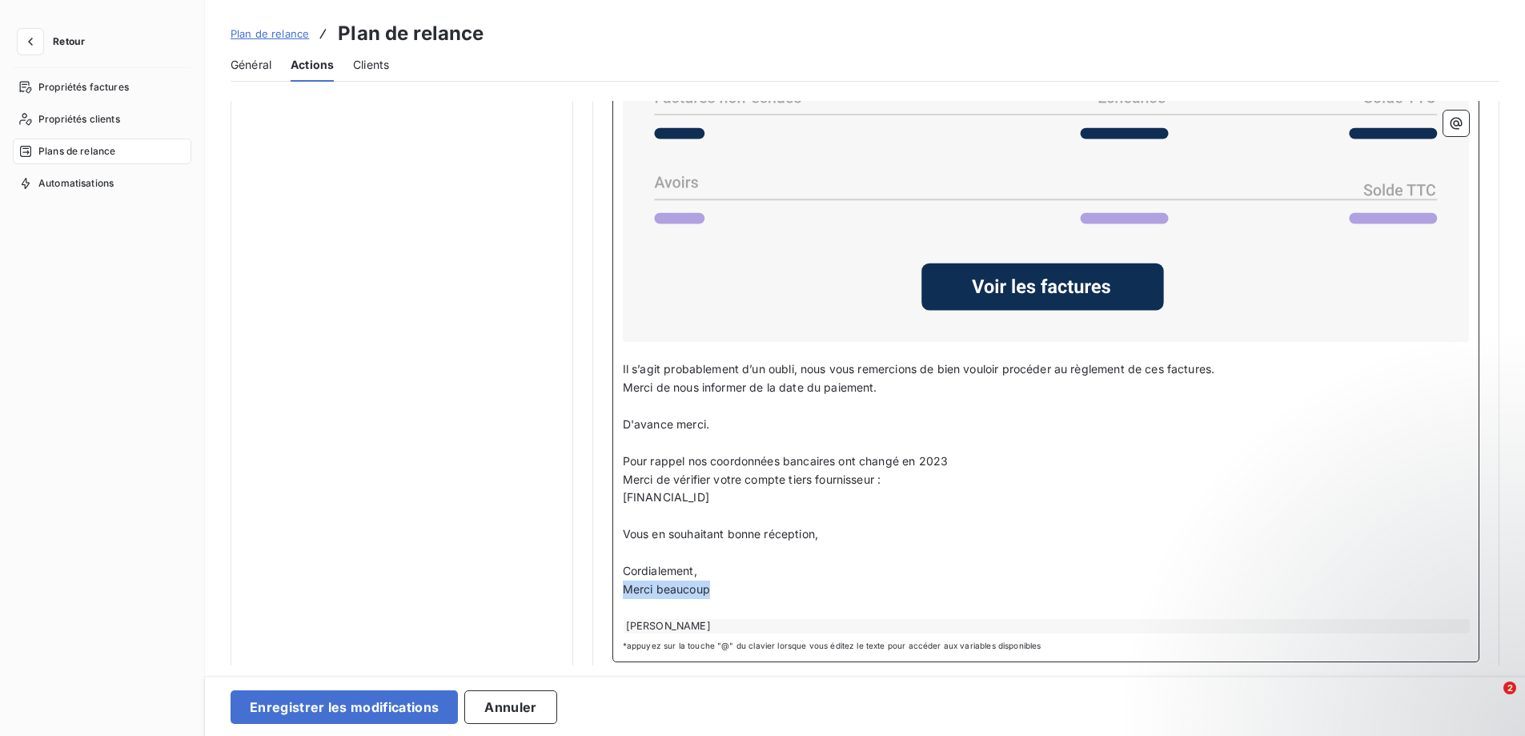
drag, startPoint x: 621, startPoint y: 586, endPoint x: 715, endPoint y: 588, distance: 93.7
click at [715, 588] on p "Merci beaucoup" at bounding box center [1046, 589] width 846 height 18
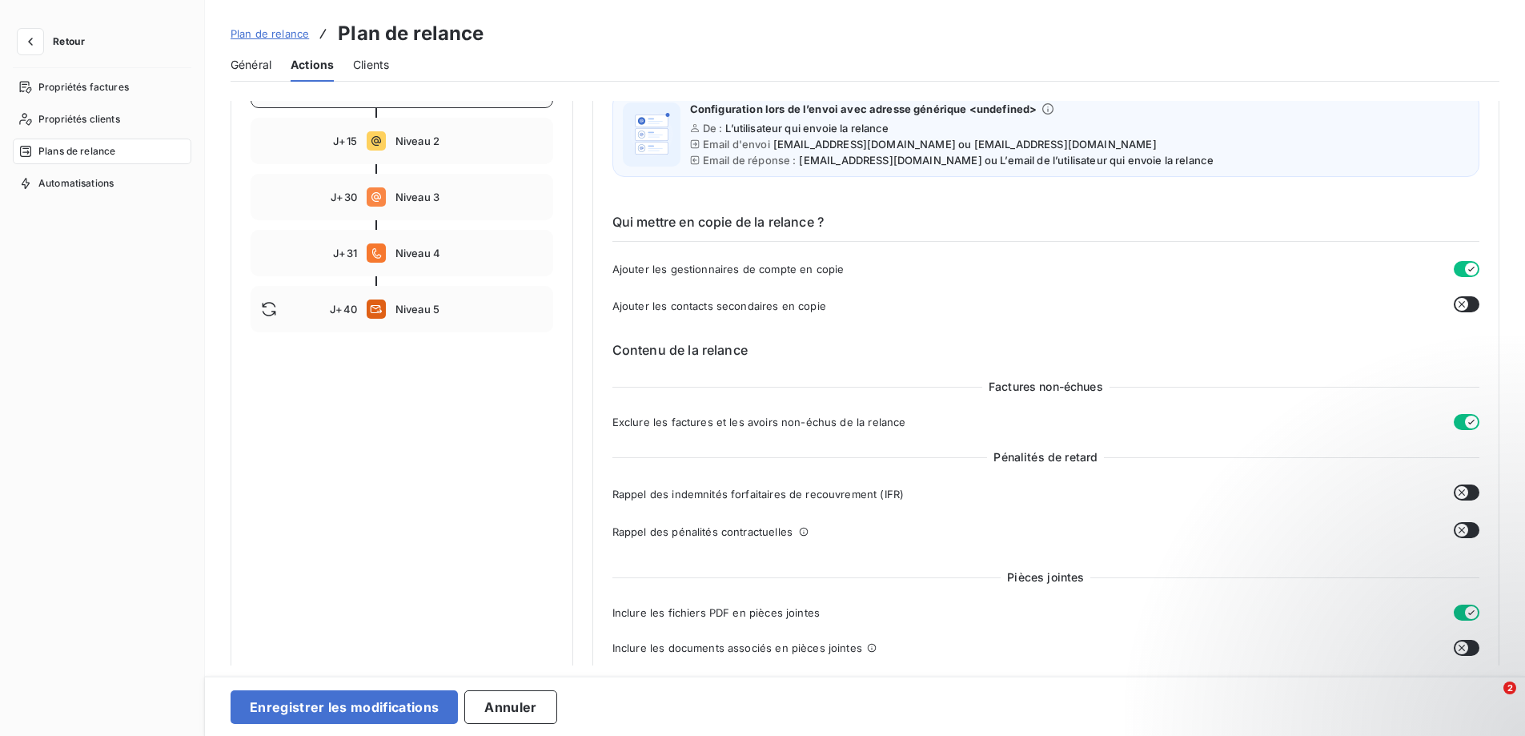
scroll to position [76, 0]
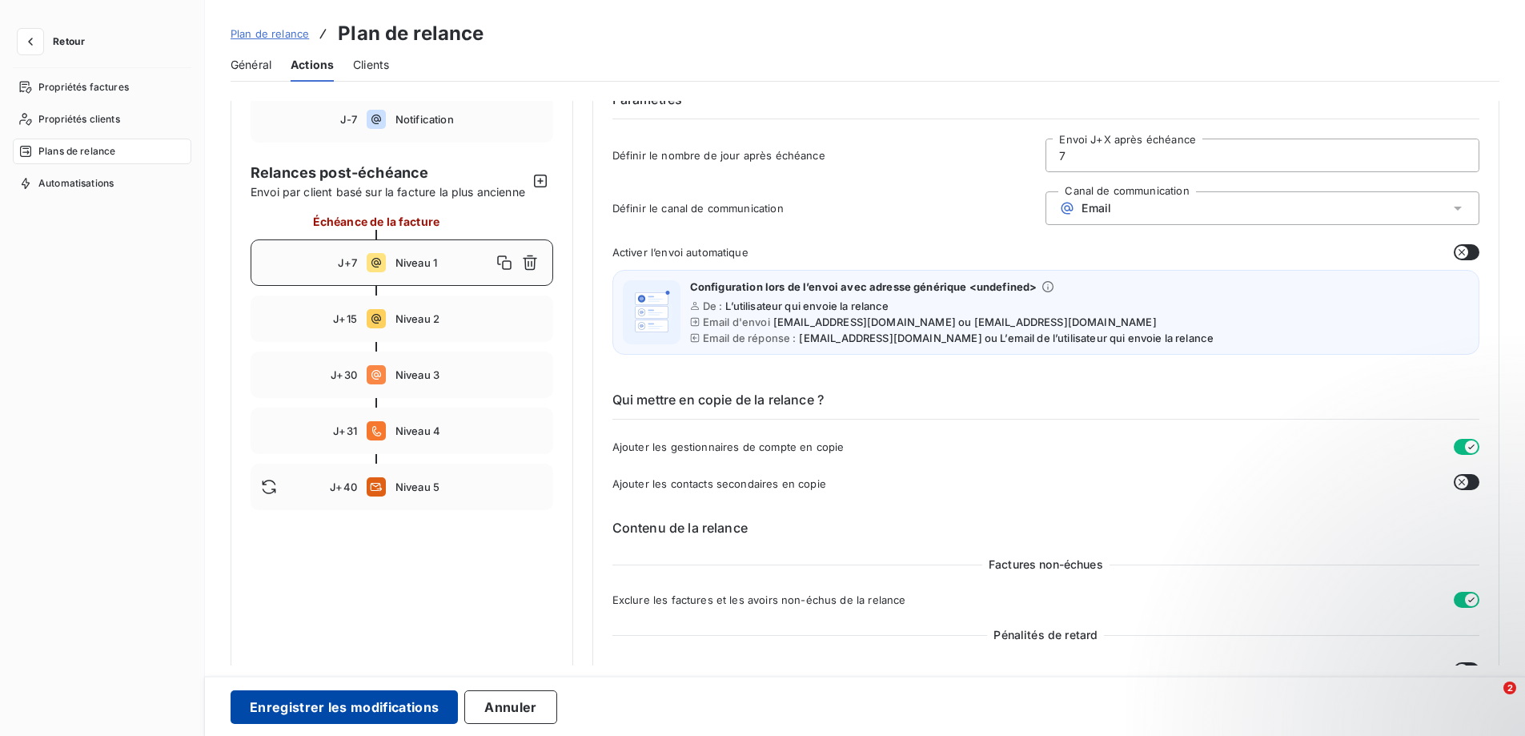
click at [272, 711] on button "Enregistrer les modifications" at bounding box center [344, 707] width 227 height 34
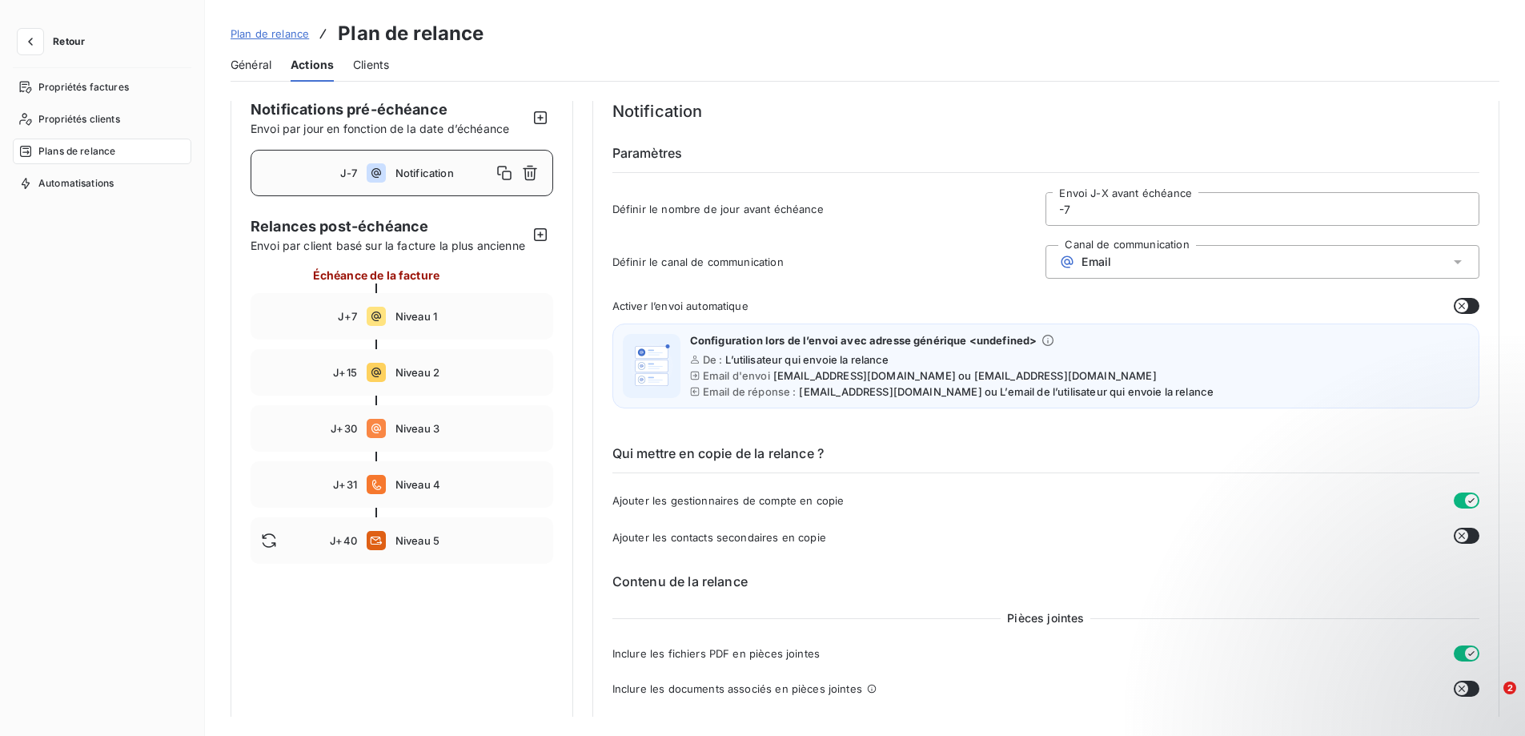
scroll to position [0, 0]
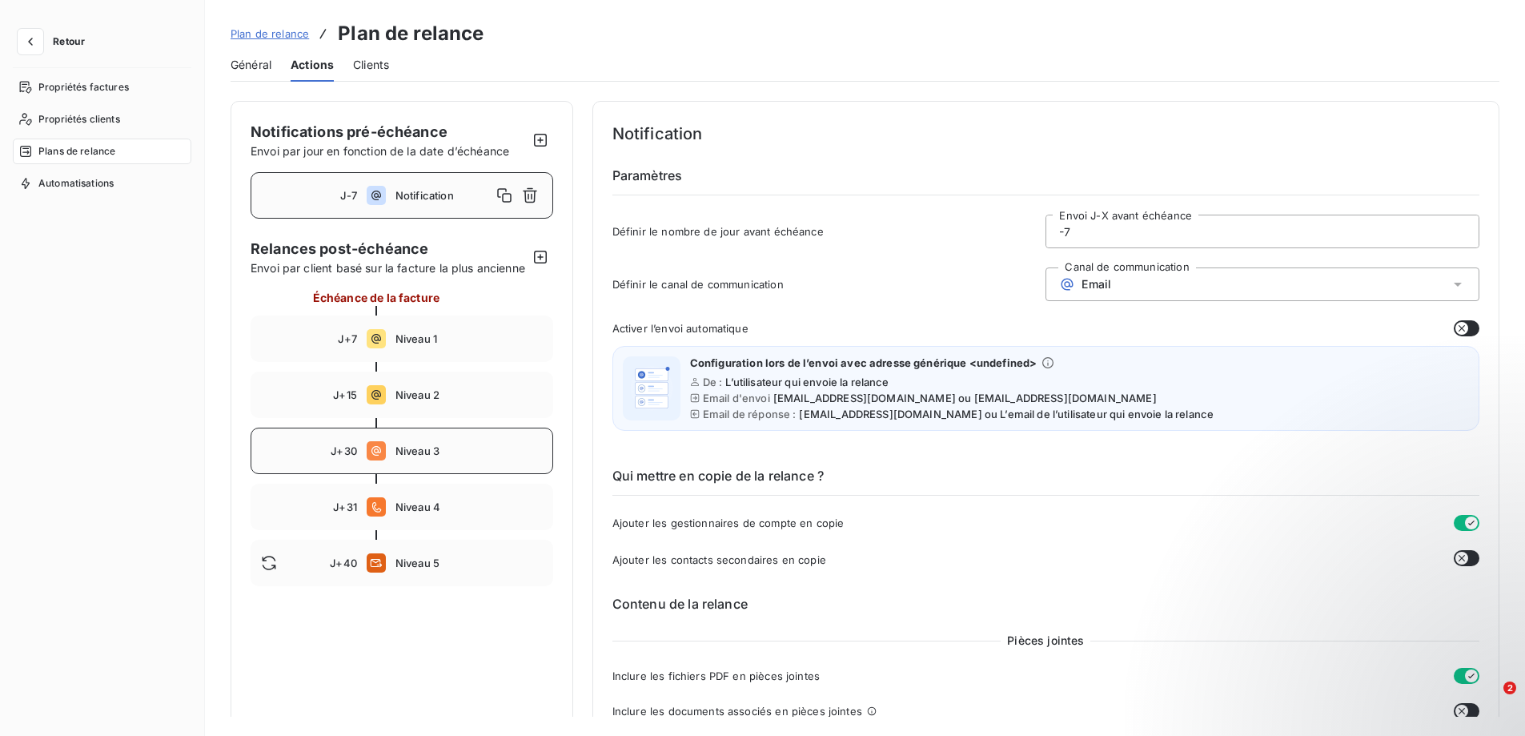
click at [391, 471] on div "J+30 Niveau 3" at bounding box center [402, 450] width 303 height 46
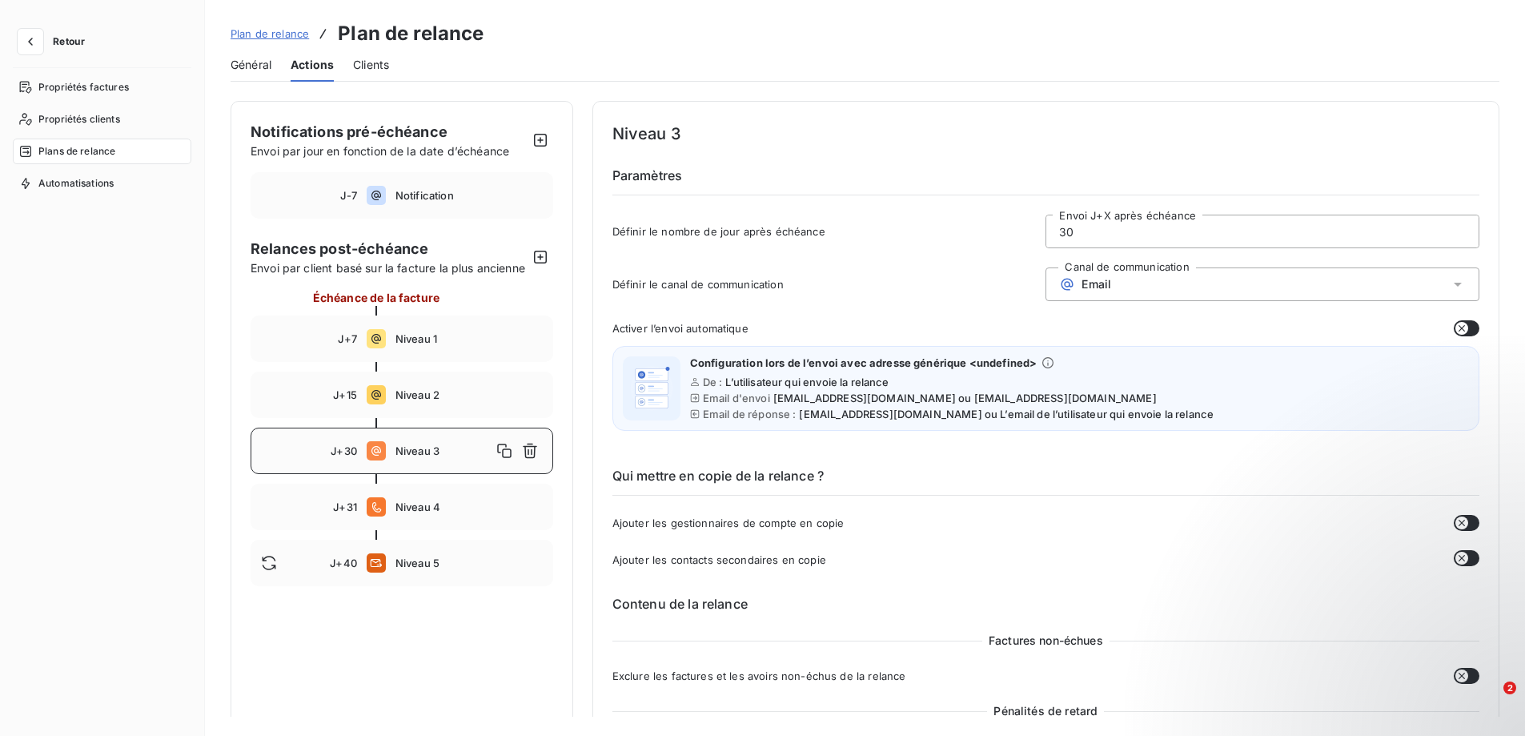
click at [425, 457] on span "Niveau 3" at bounding box center [443, 450] width 96 height 13
drag, startPoint x: 1068, startPoint y: 228, endPoint x: 1041, endPoint y: 239, distance: 29.1
click at [1041, 238] on div "Définir le nombre de jour après échéance 30 Envoi J+X après échéance" at bounding box center [1045, 236] width 867 height 43
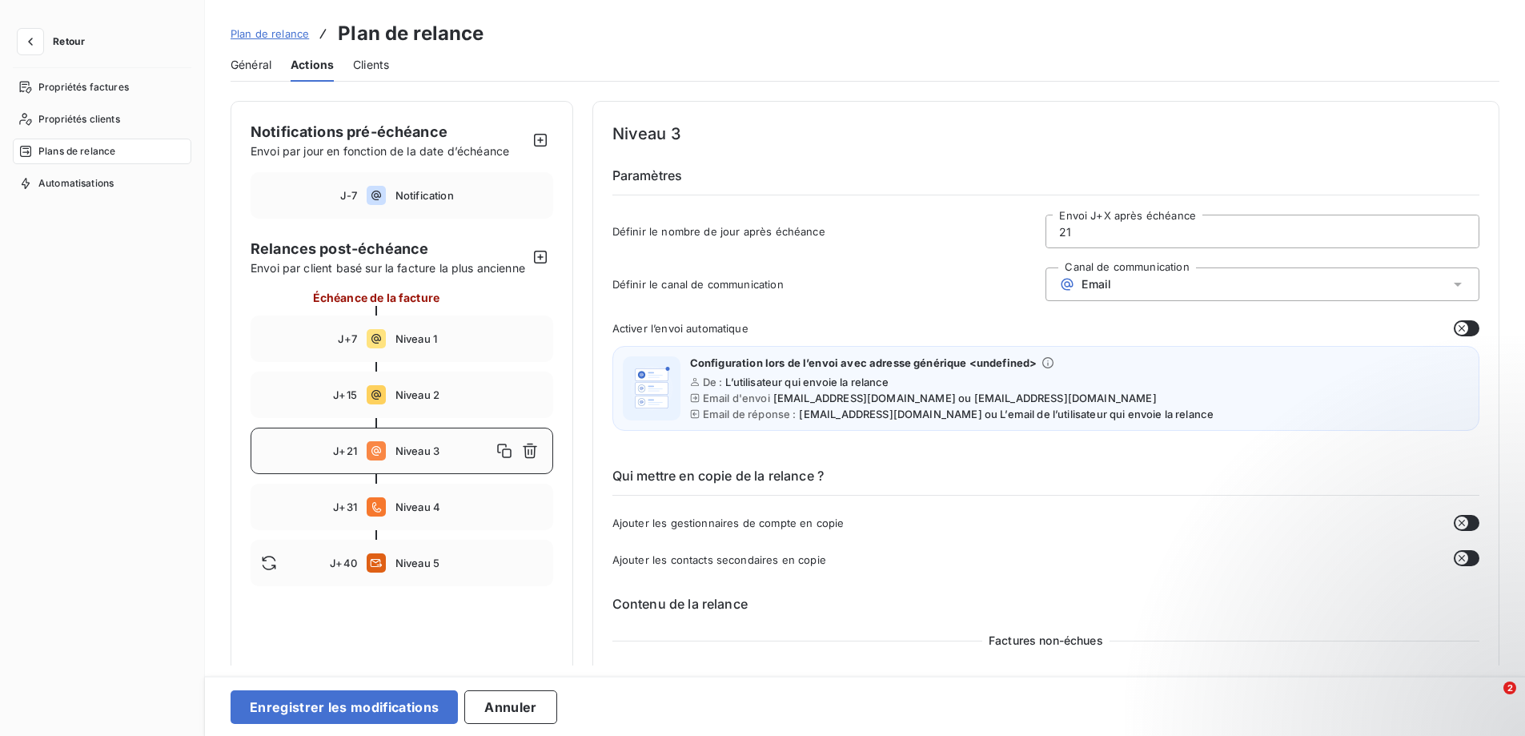
type input "21"
click at [1087, 284] on span "Email" at bounding box center [1096, 284] width 30 height 13
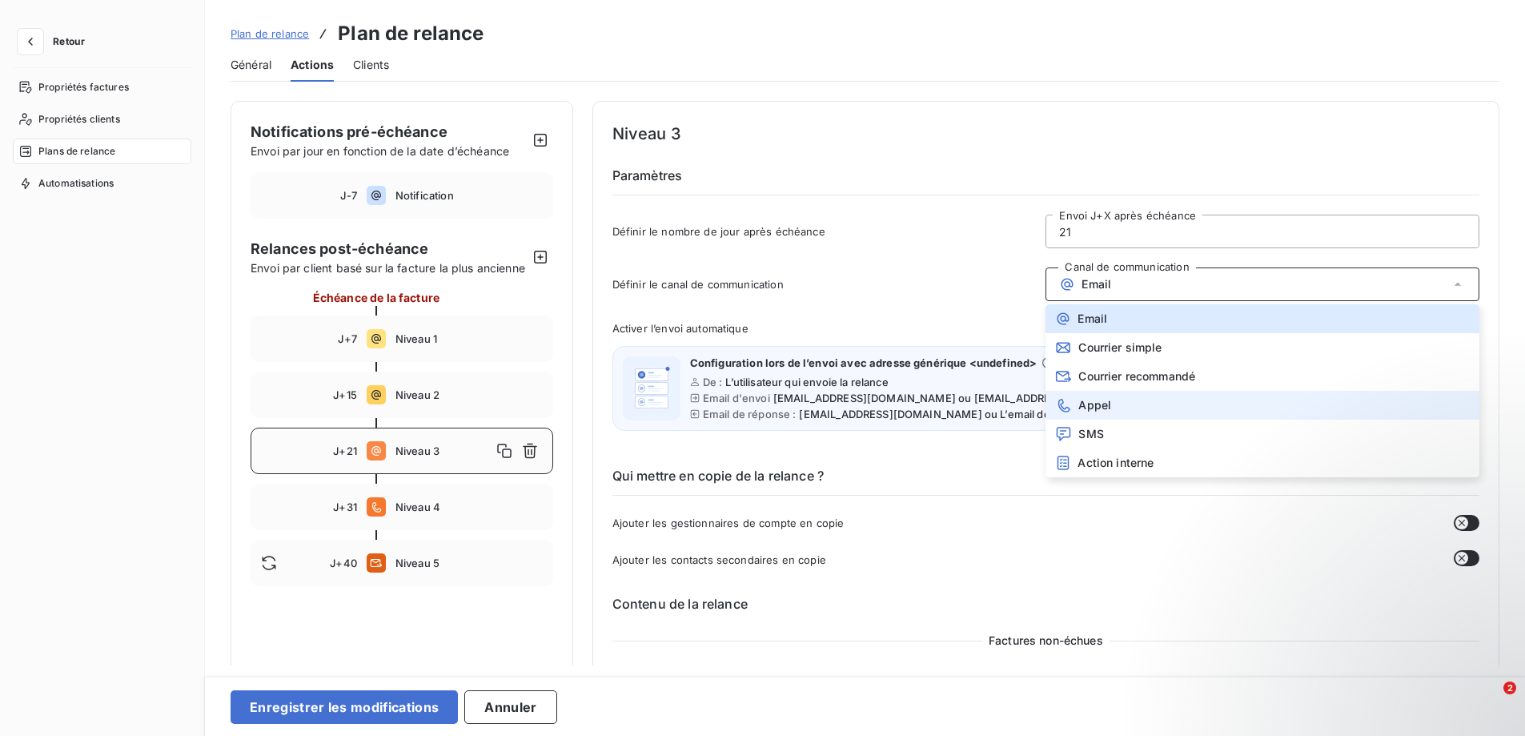
click at [1078, 407] on span "Appel" at bounding box center [1094, 405] width 33 height 13
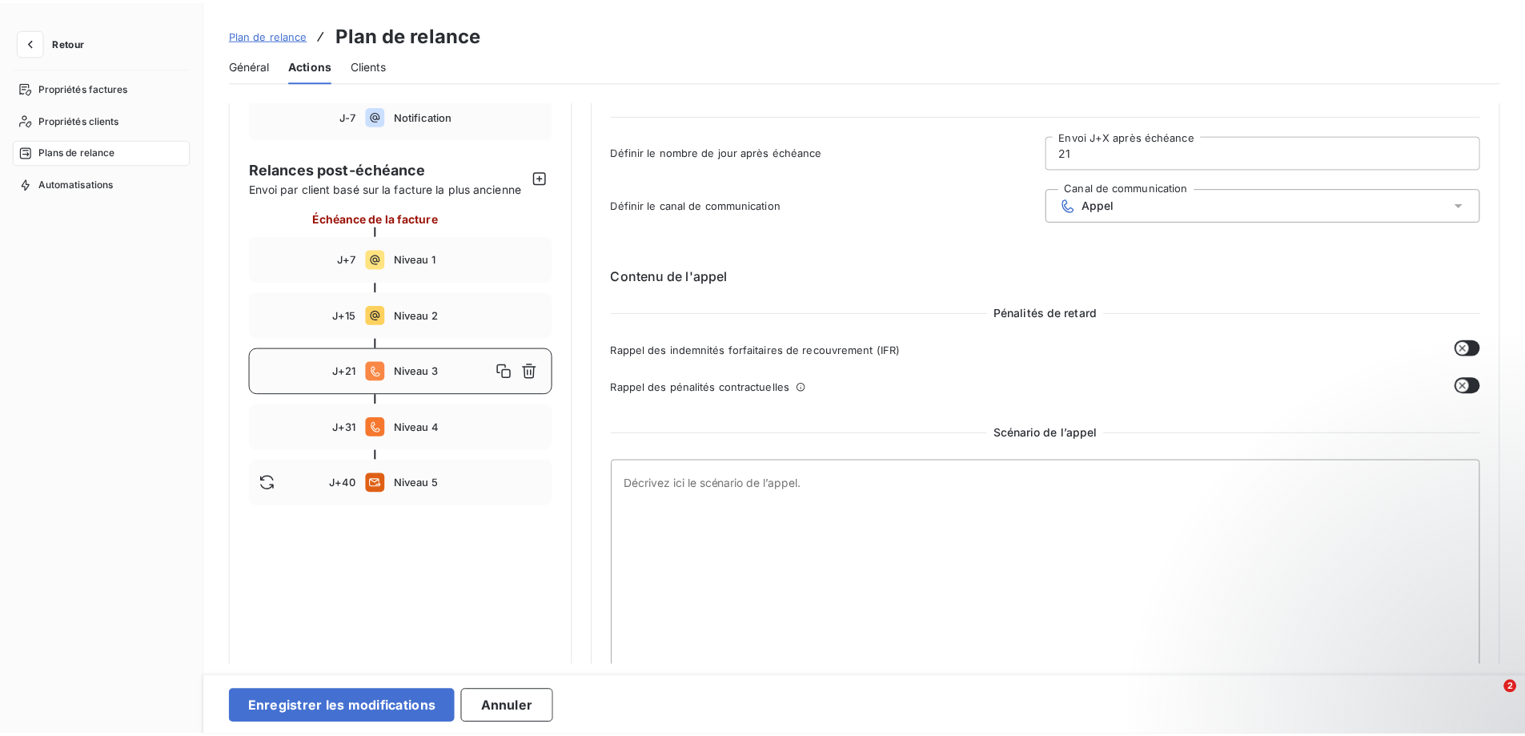
scroll to position [132, 0]
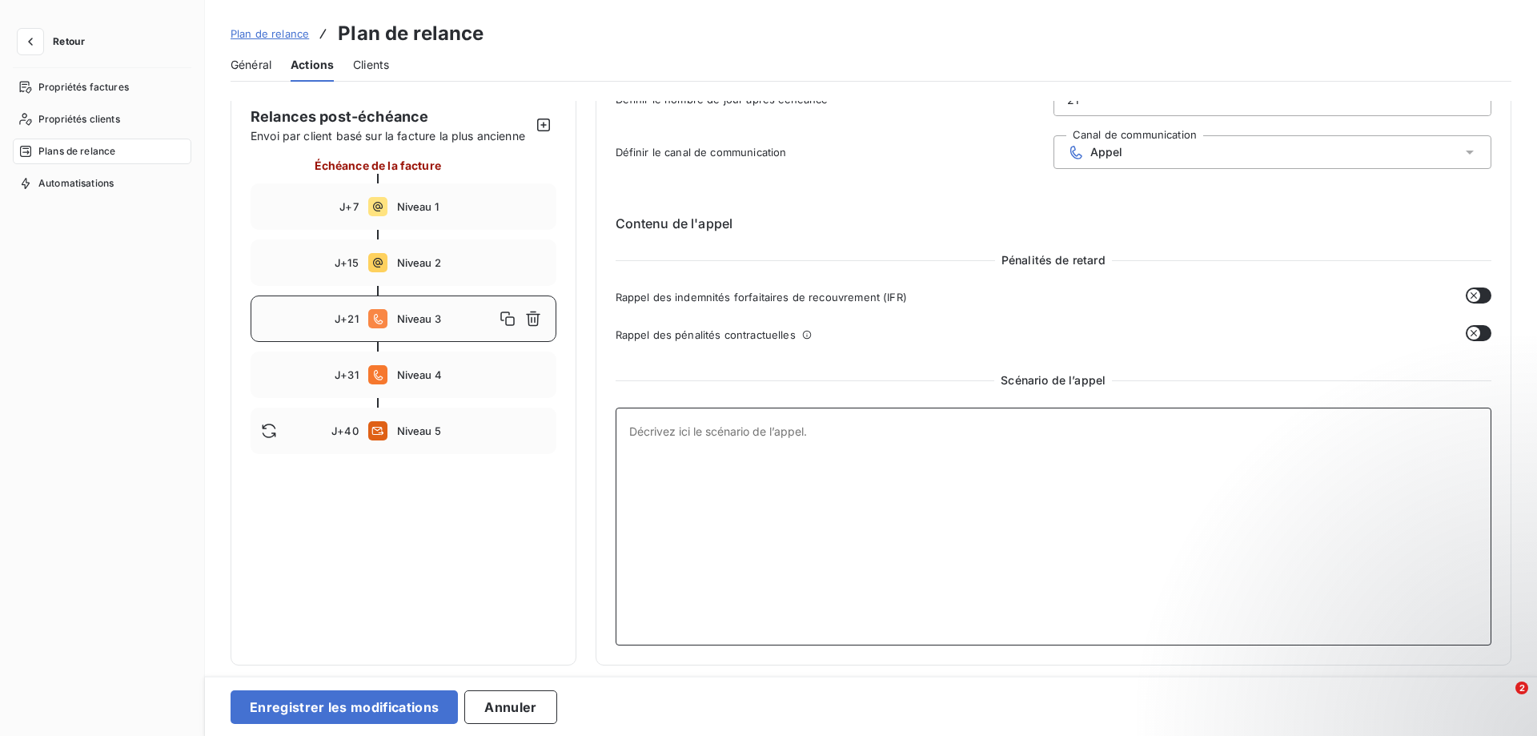
click at [628, 430] on textarea at bounding box center [1054, 526] width 877 height 238
click at [878, 431] on textarea "Appel pour connaitre l'état de la facture dans les comptes clients, voir si nou…" at bounding box center [1054, 526] width 877 height 238
drag, startPoint x: 950, startPoint y: 430, endPoint x: 979, endPoint y: 428, distance: 28.9
click at [979, 428] on textarea "Appel pour connaitre l'état de la facture dans leurs comptes clients, voir si n…" at bounding box center [1054, 526] width 877 height 238
click at [1271, 433] on textarea "Appel pour connaitre l'état de la facture dans leurs comptes fournisseurs, voir…" at bounding box center [1054, 526] width 877 height 238
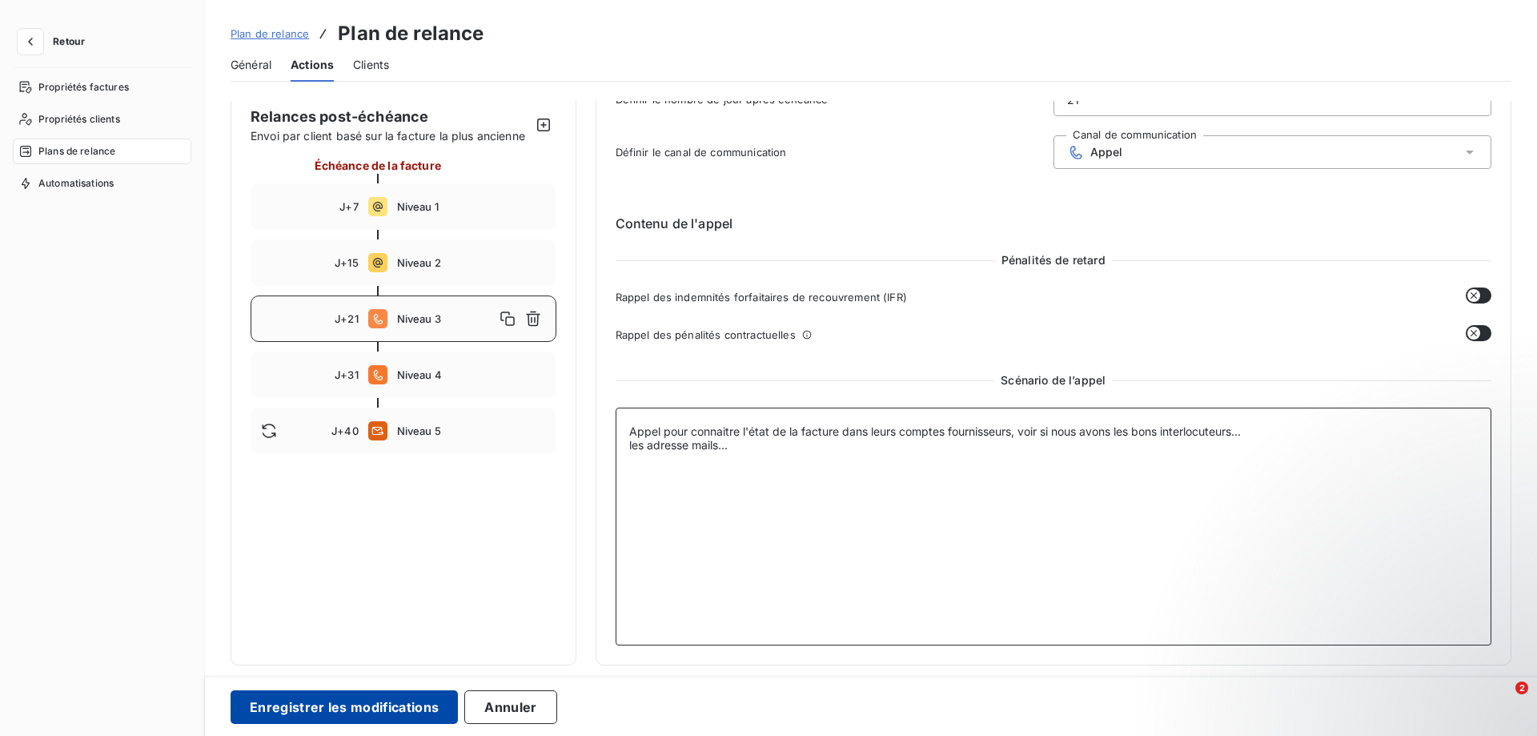
type textarea "Appel pour connaitre l'état de la facture dans leurs comptes fournisseurs, voir…"
click at [386, 704] on button "Enregistrer les modifications" at bounding box center [344, 707] width 227 height 34
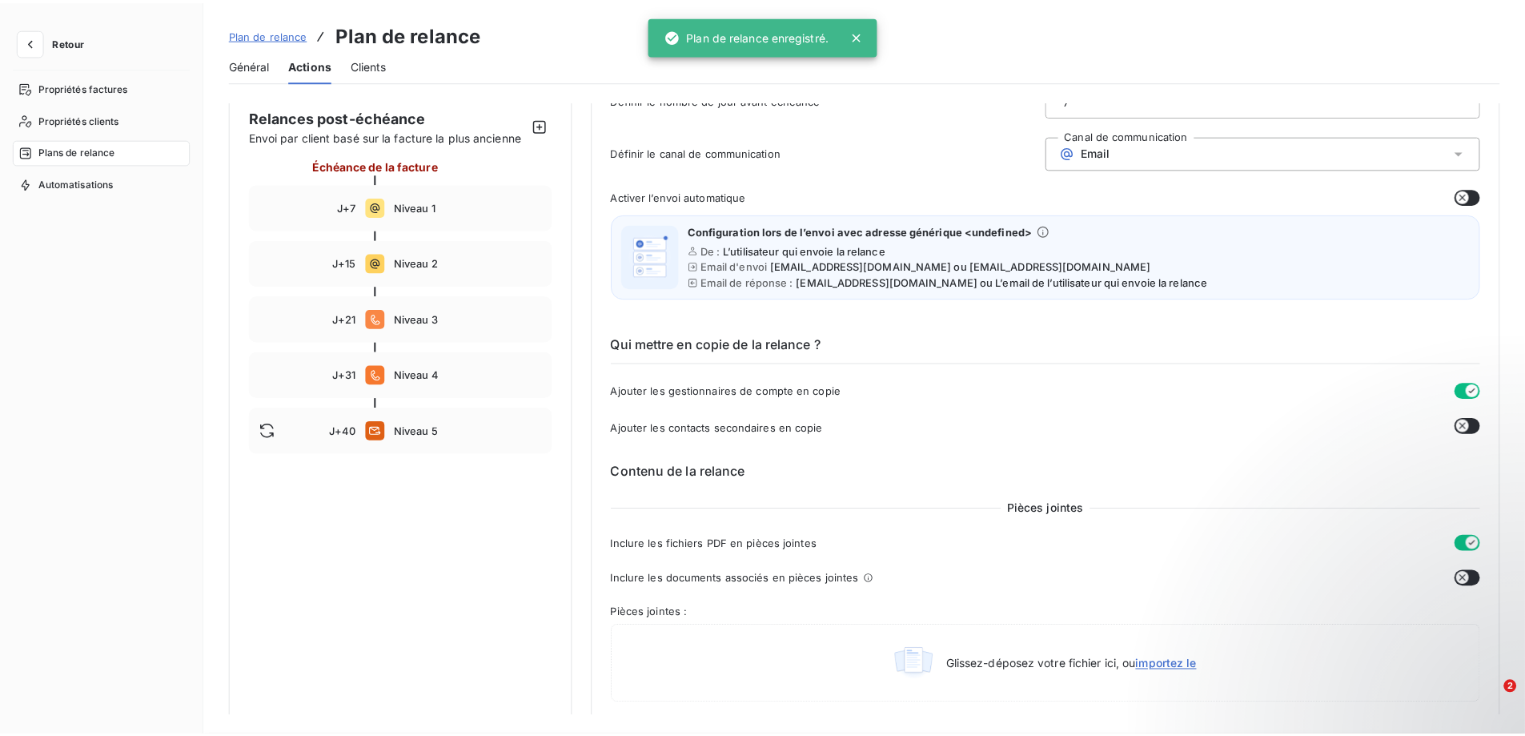
scroll to position [0, 0]
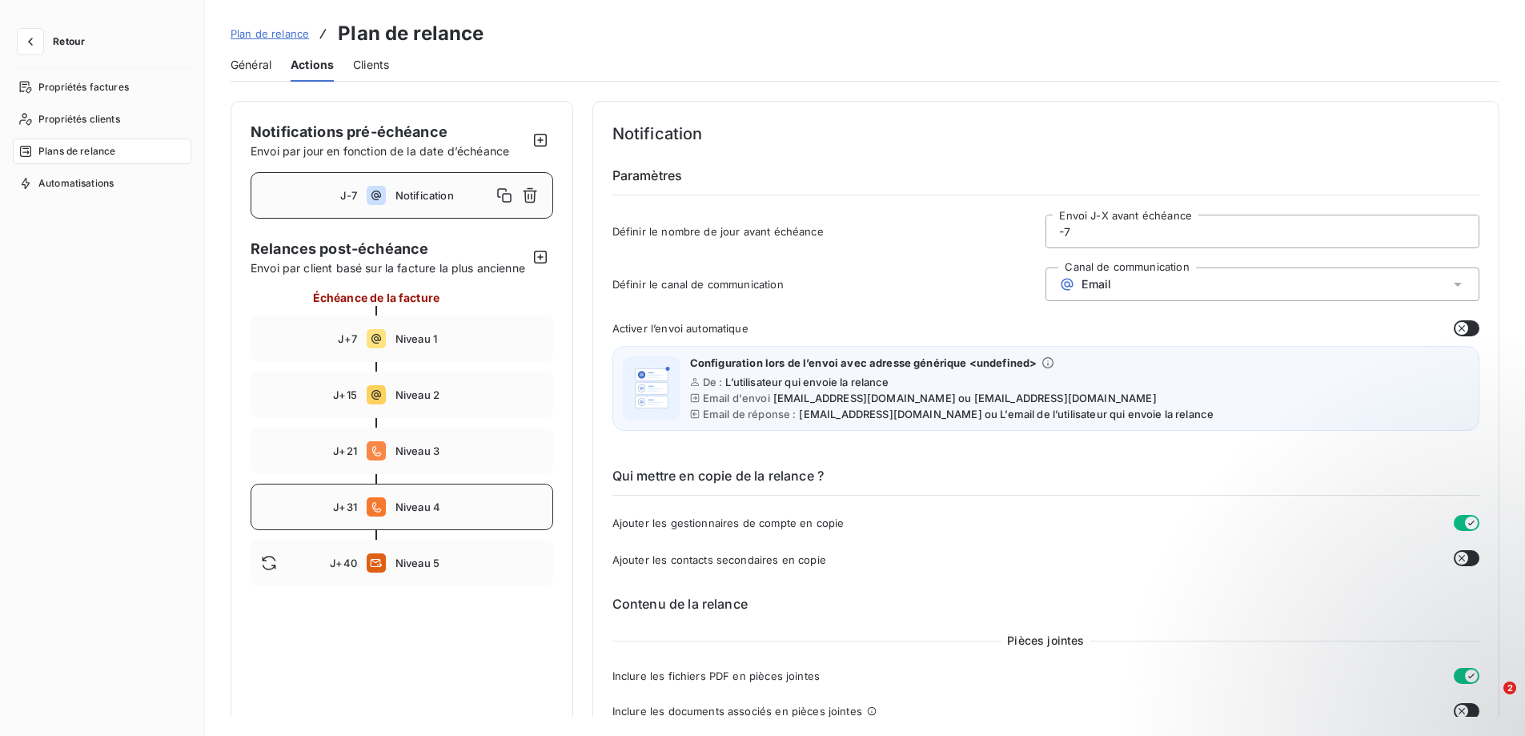
click at [391, 524] on div "J+31 Niveau 4" at bounding box center [402, 506] width 303 height 46
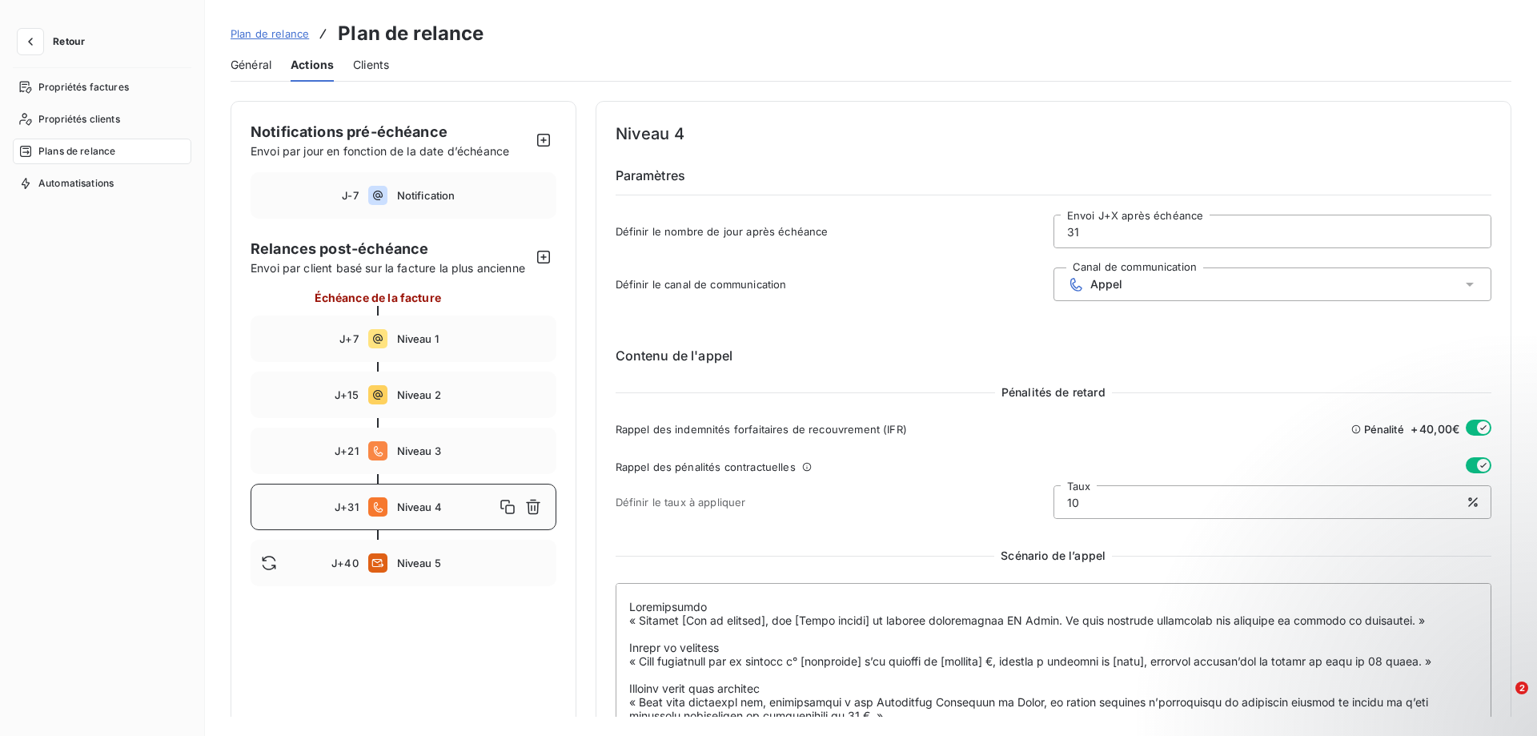
click at [1102, 290] on span "Appel" at bounding box center [1106, 284] width 33 height 13
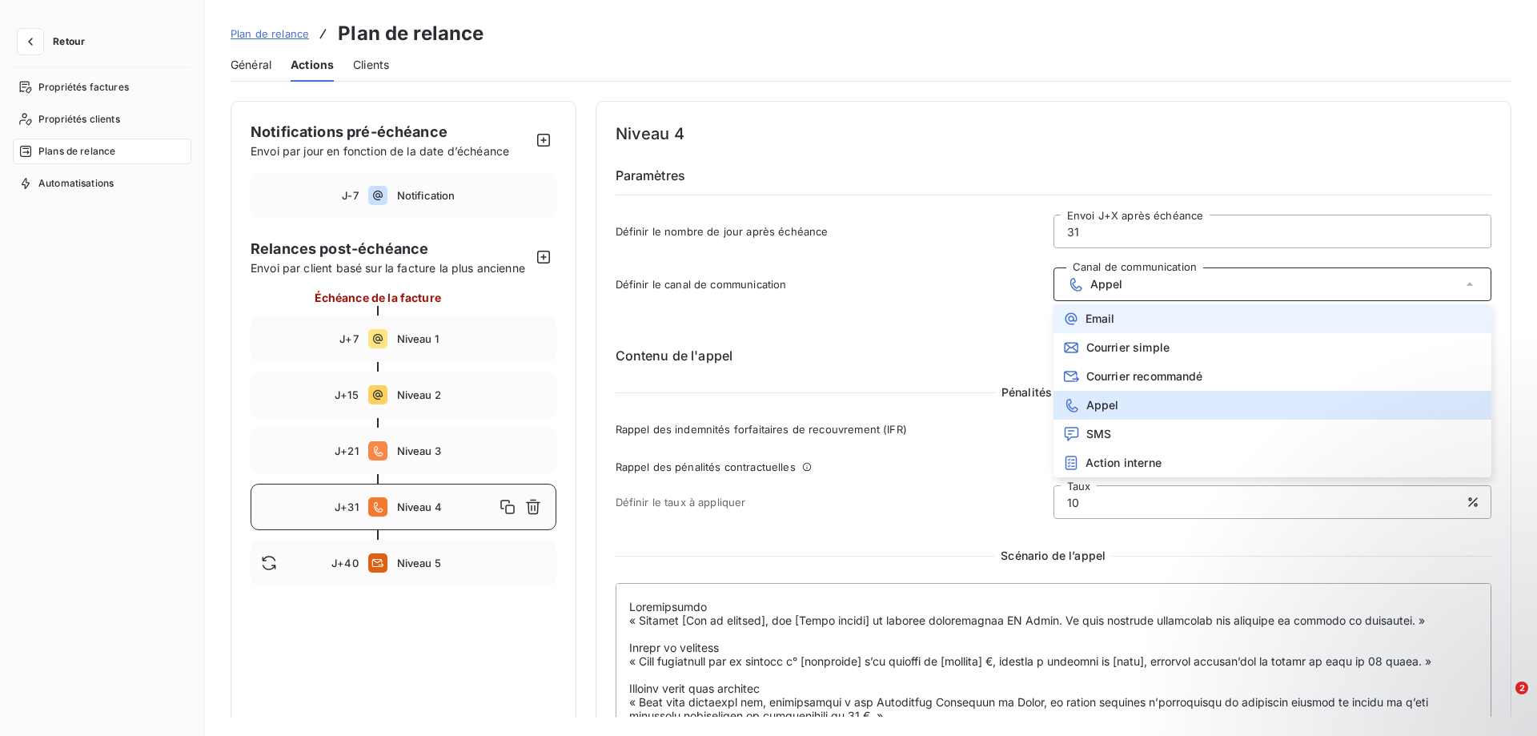
click at [1089, 323] on span "Email" at bounding box center [1100, 318] width 30 height 13
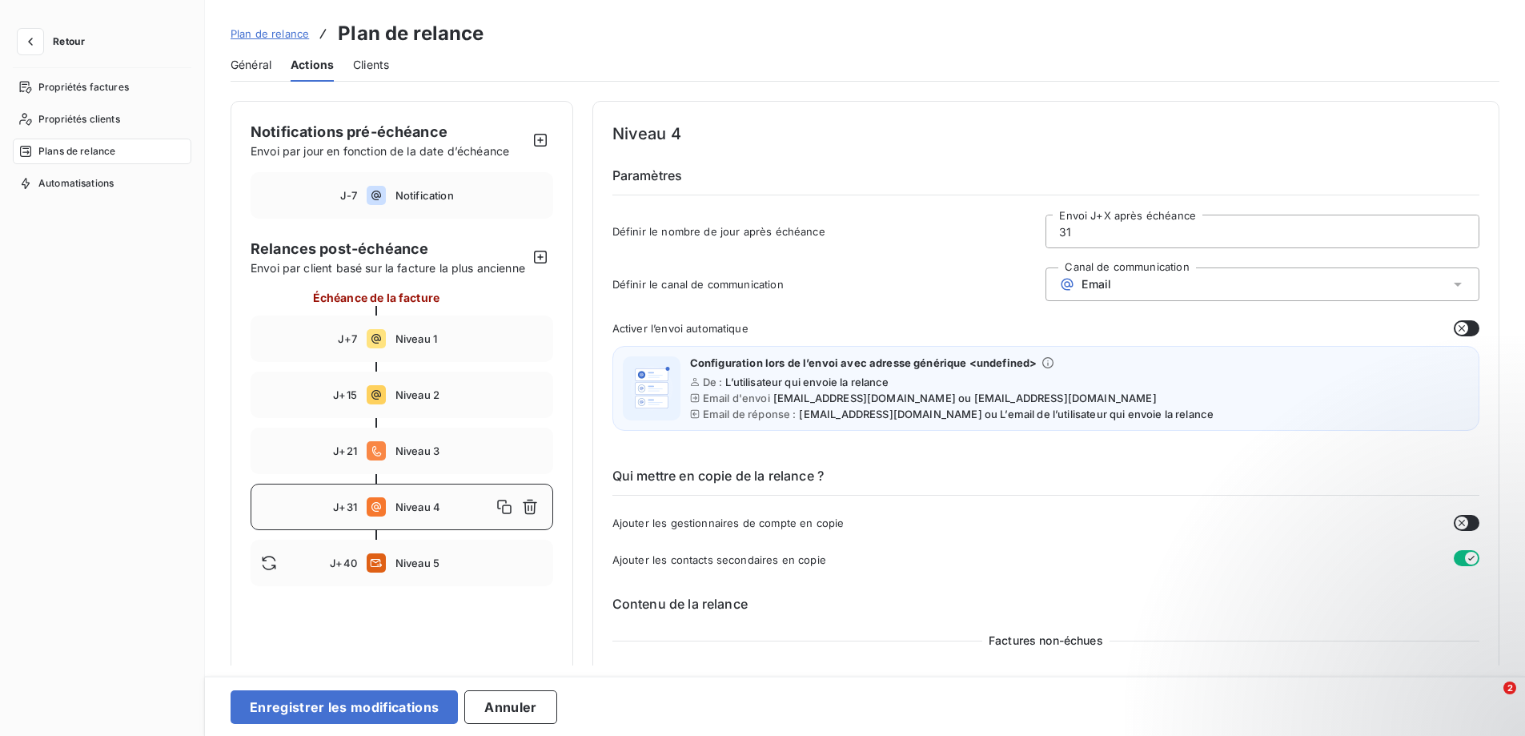
click at [1074, 234] on input "31" at bounding box center [1262, 231] width 432 height 32
type input "30"
click at [956, 244] on div "Définir le nombre de jour après échéance 30 Envoi J+X après échéance" at bounding box center [1045, 236] width 867 height 43
drag, startPoint x: 1082, startPoint y: 230, endPoint x: 1047, endPoint y: 237, distance: 36.0
click at [1047, 237] on input "30" at bounding box center [1262, 231] width 432 height 32
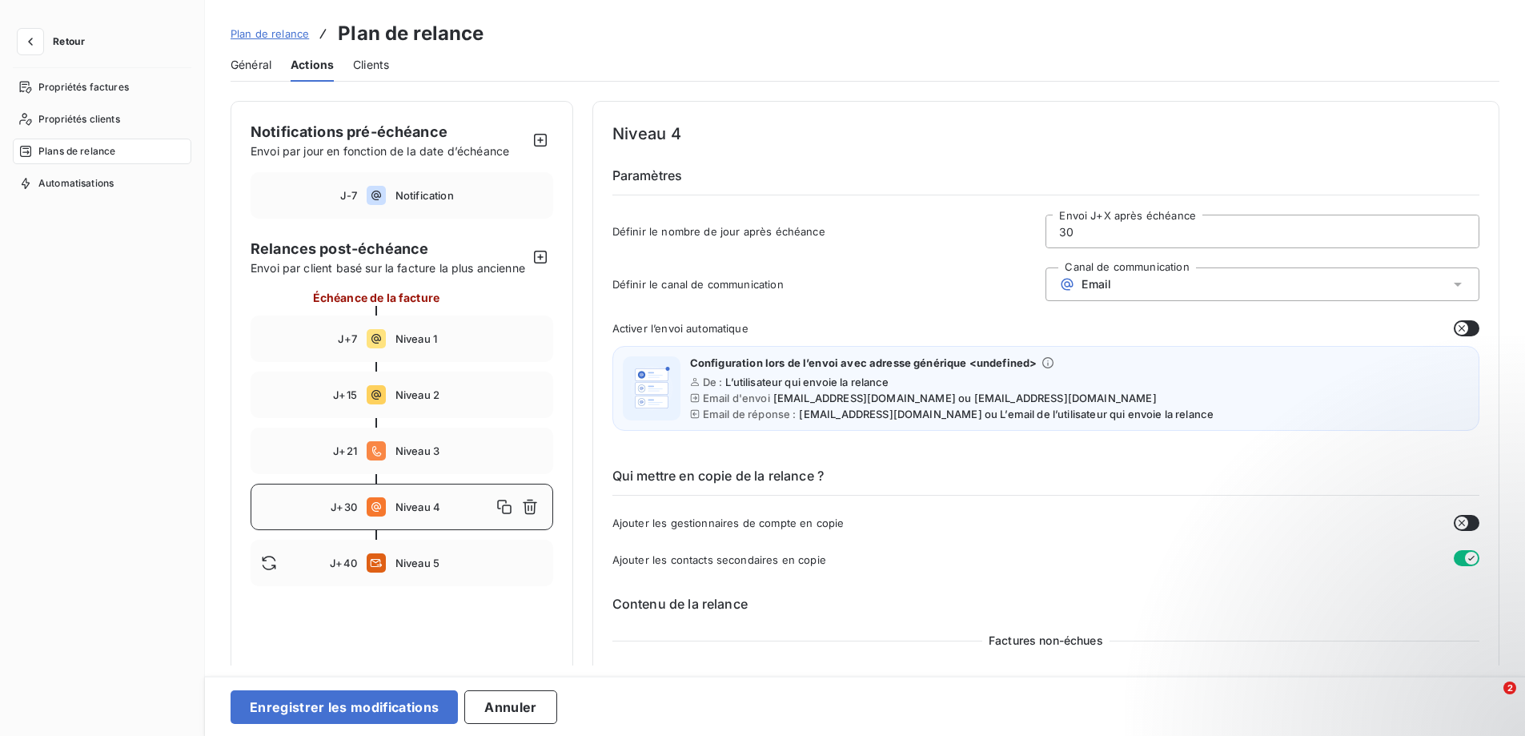
click at [808, 303] on div "Définir le canal de communication Canal de communication Email" at bounding box center [1045, 288] width 867 height 43
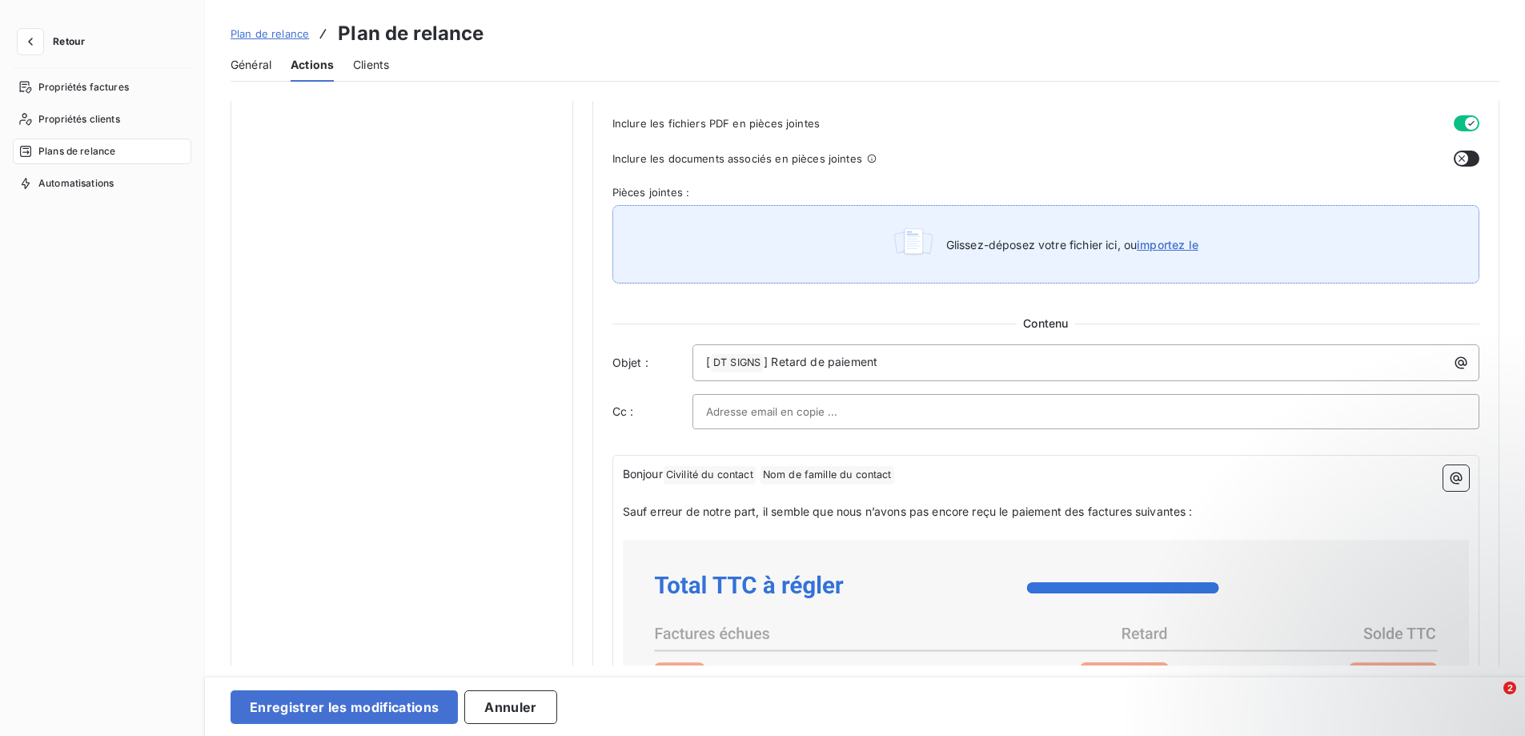
scroll to position [800, 0]
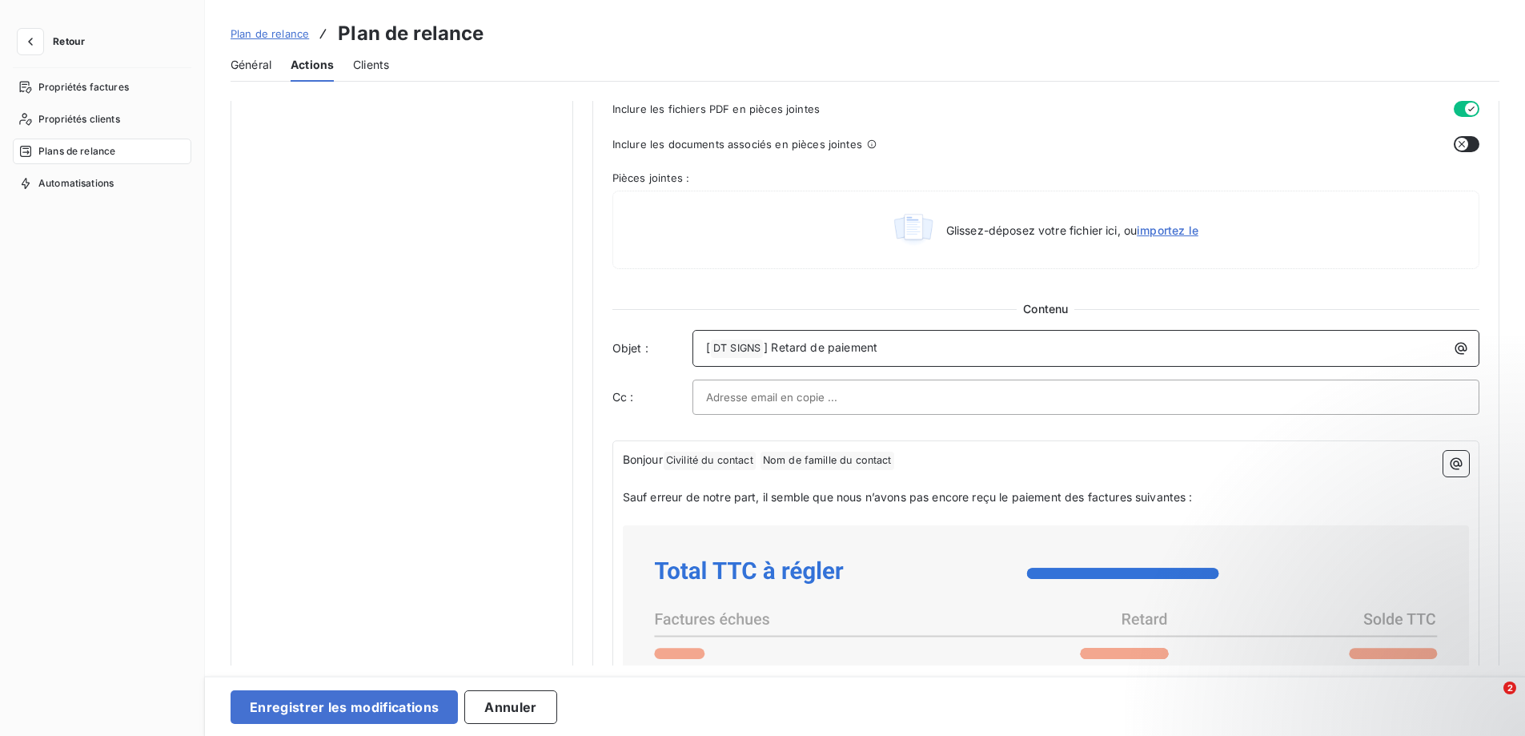
click at [885, 348] on p "[ DT SIGNS ﻿ ] Retard de paiement" at bounding box center [1090, 348] width 768 height 19
click at [1454, 351] on icon "button" at bounding box center [1461, 348] width 16 height 16
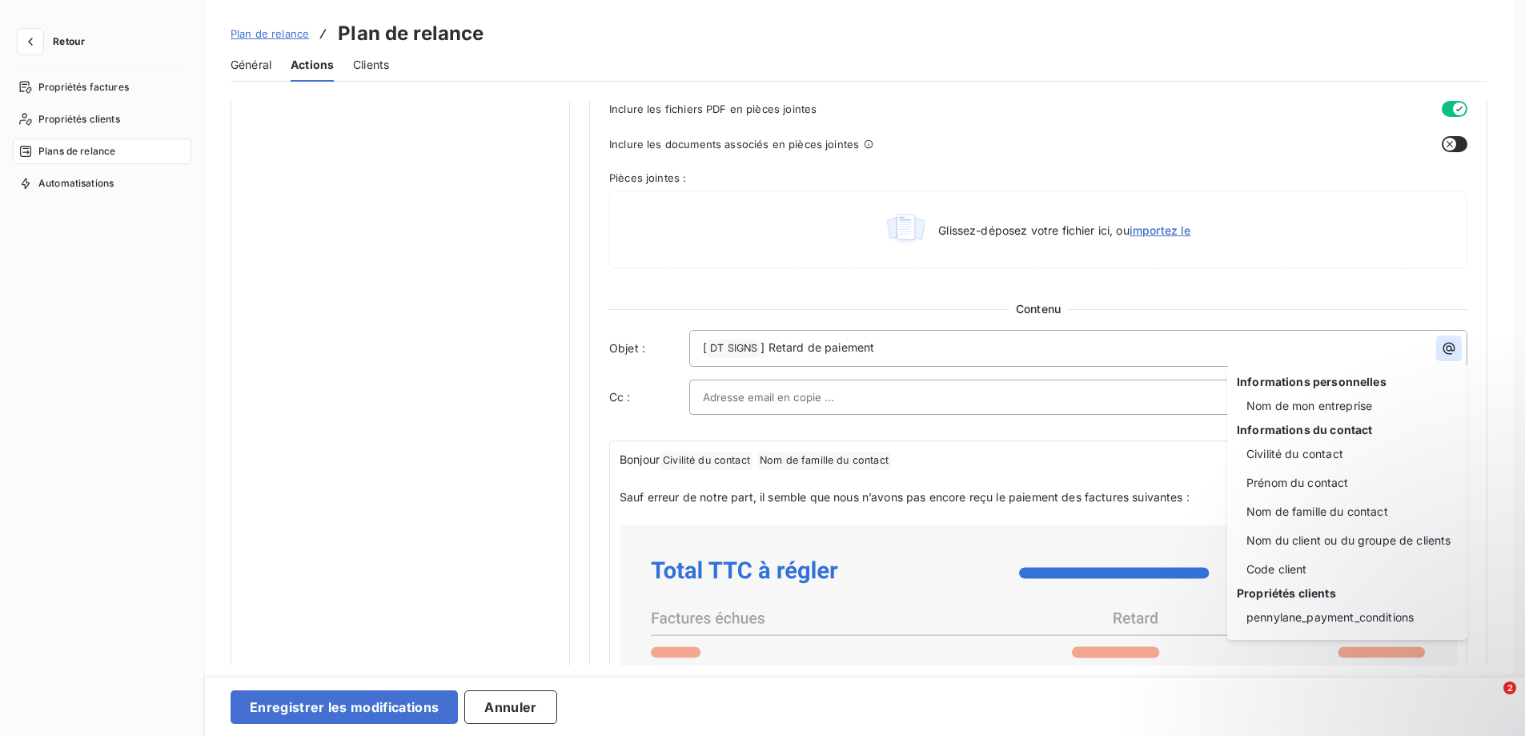
click at [1454, 351] on html "Retour Propriétés factures Propriétés clients Plans de relance Automatisations …" at bounding box center [762, 368] width 1525 height 736
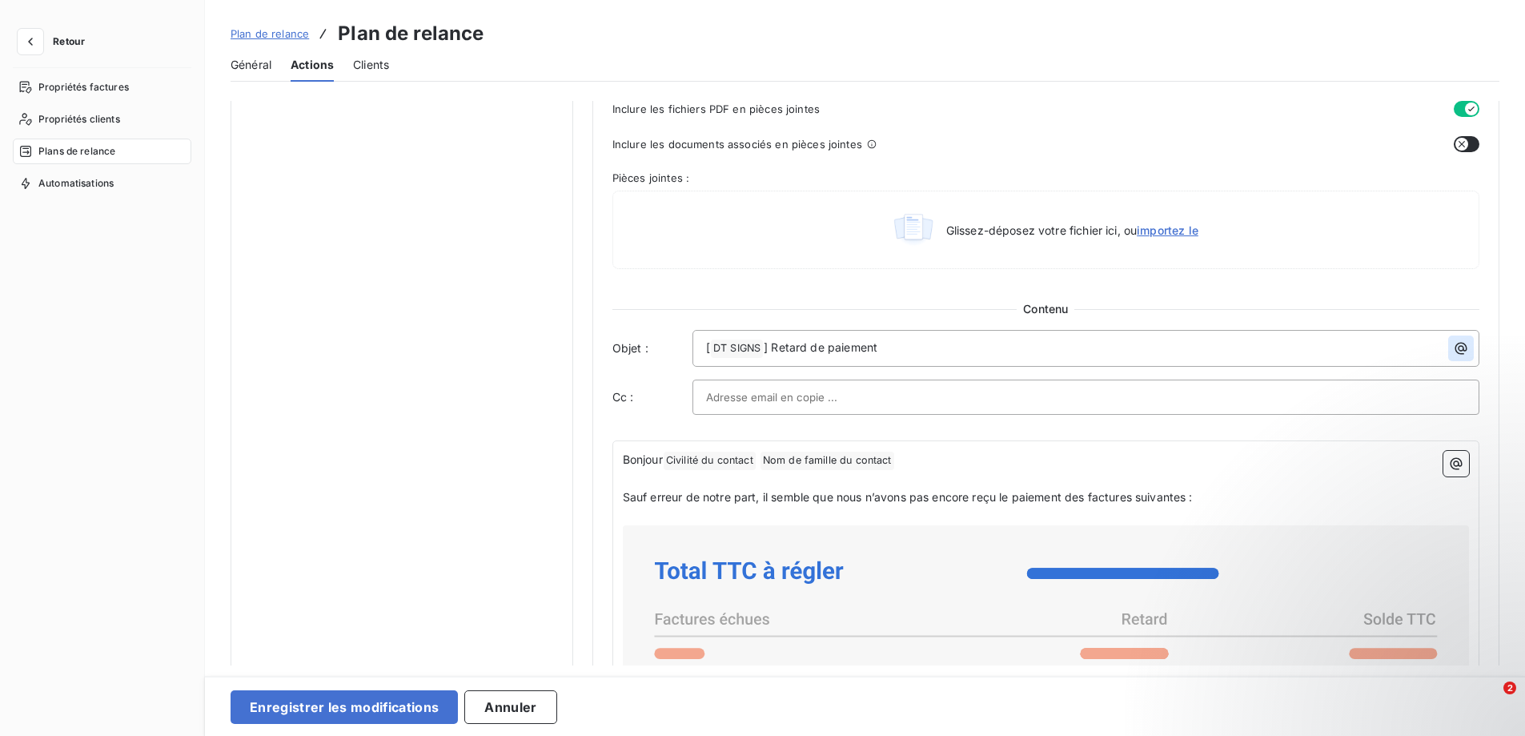
click at [1454, 351] on icon "button" at bounding box center [1461, 348] width 16 height 16
click at [1035, 341] on html "Retour Propriétés factures Propriétés clients Plans de relance Automatisations …" at bounding box center [762, 368] width 1525 height 736
click at [1455, 347] on icon "button" at bounding box center [1461, 349] width 12 height 12
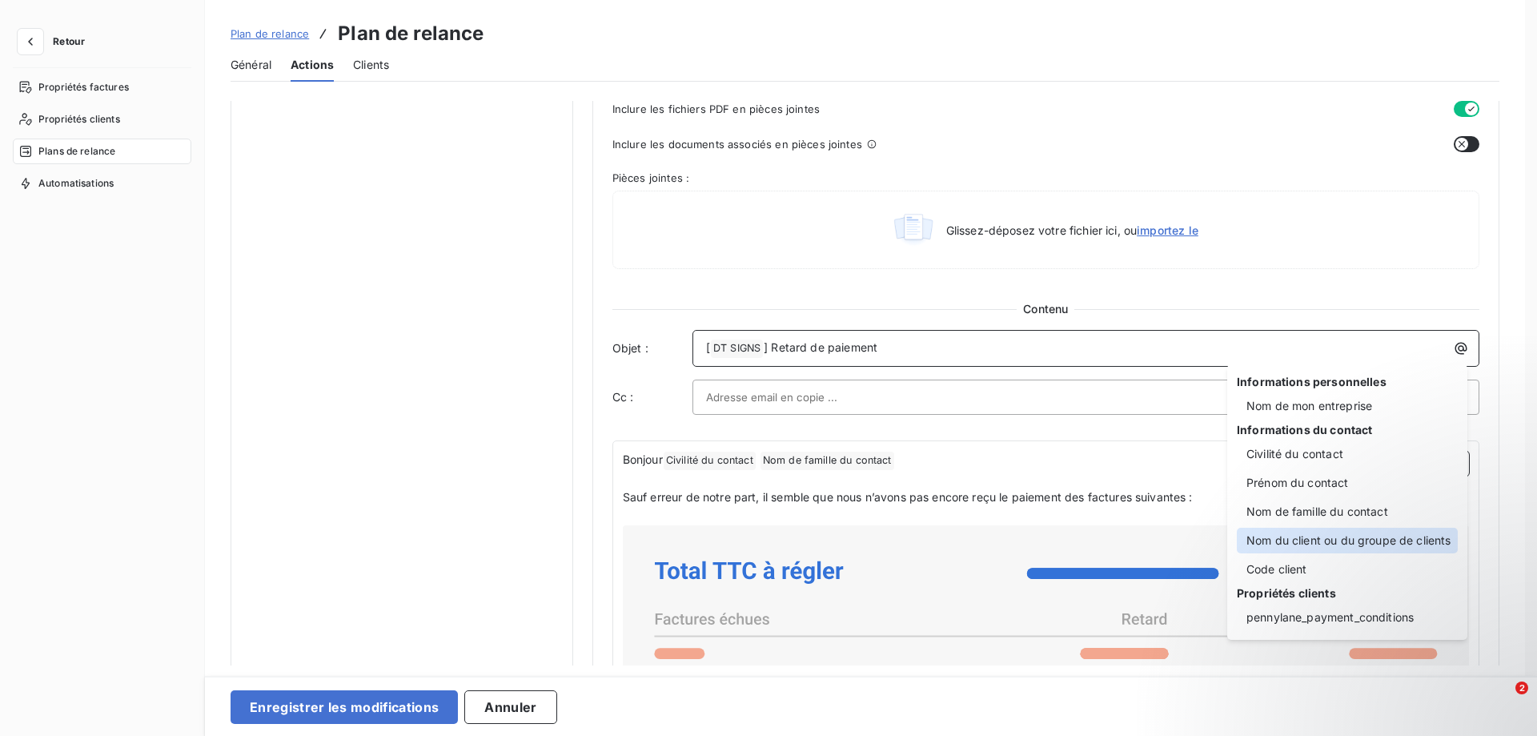
click at [1306, 537] on div "Nom du client ou du groupe de clients" at bounding box center [1347, 541] width 221 height 26
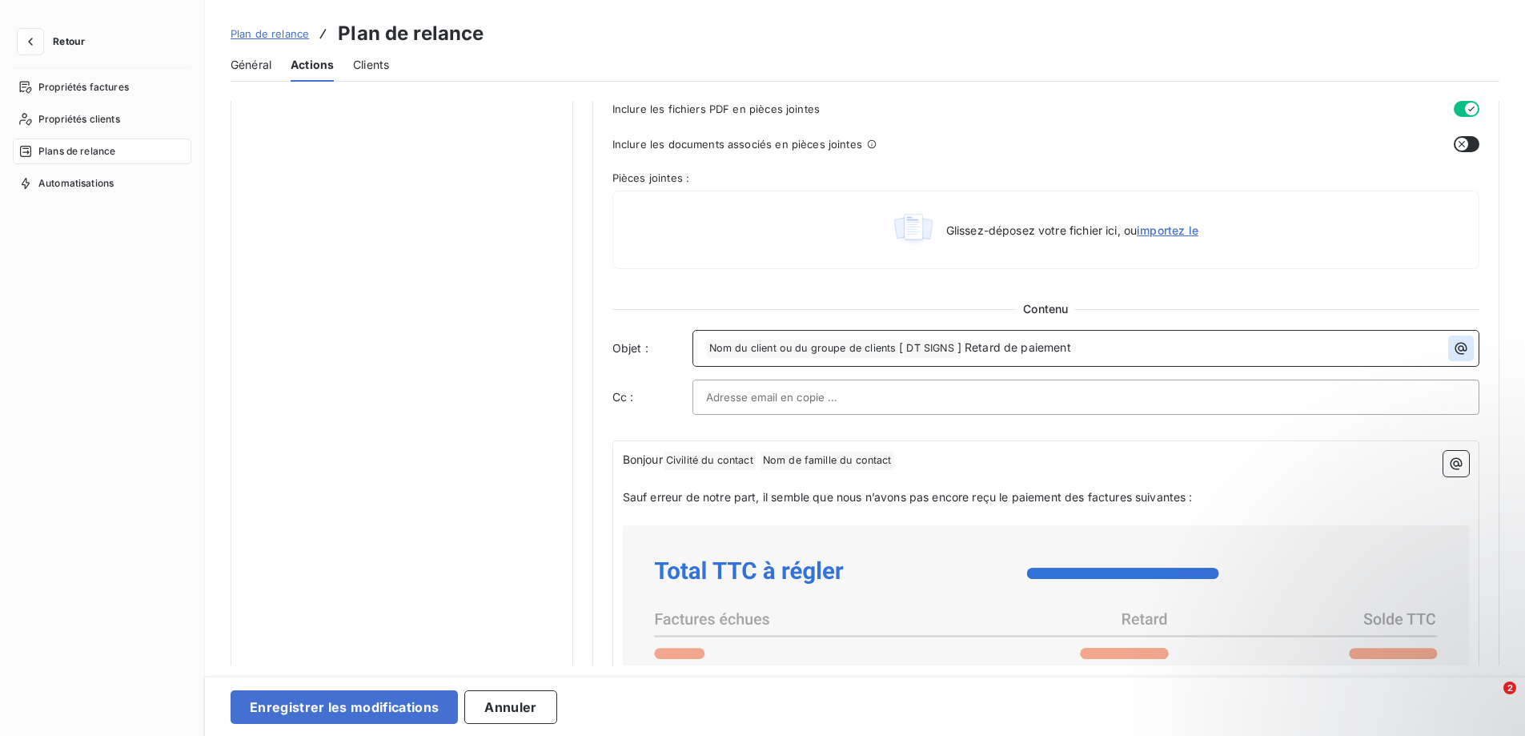
click at [1455, 350] on icon "button" at bounding box center [1461, 349] width 12 height 12
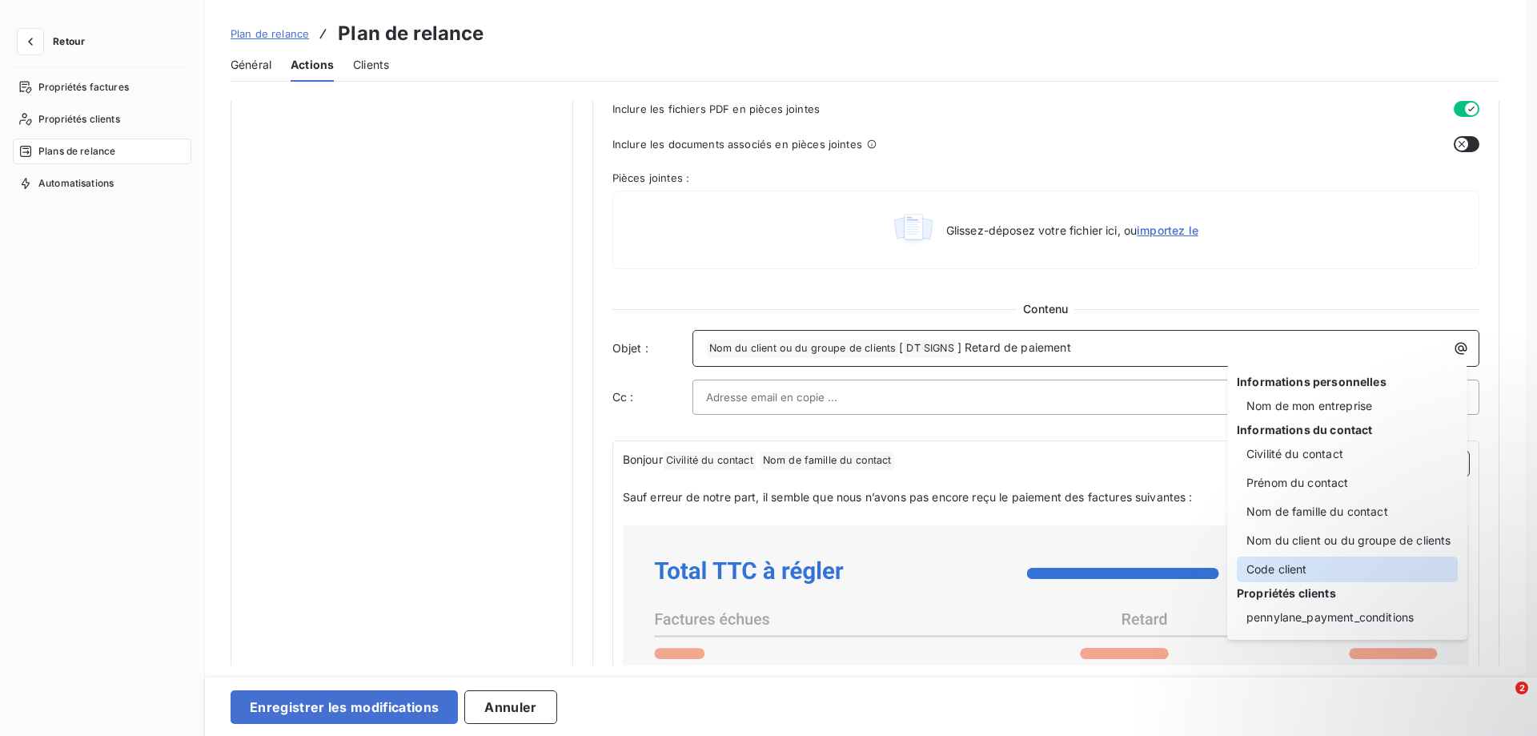
click at [1265, 569] on div "Code client" at bounding box center [1347, 569] width 221 height 26
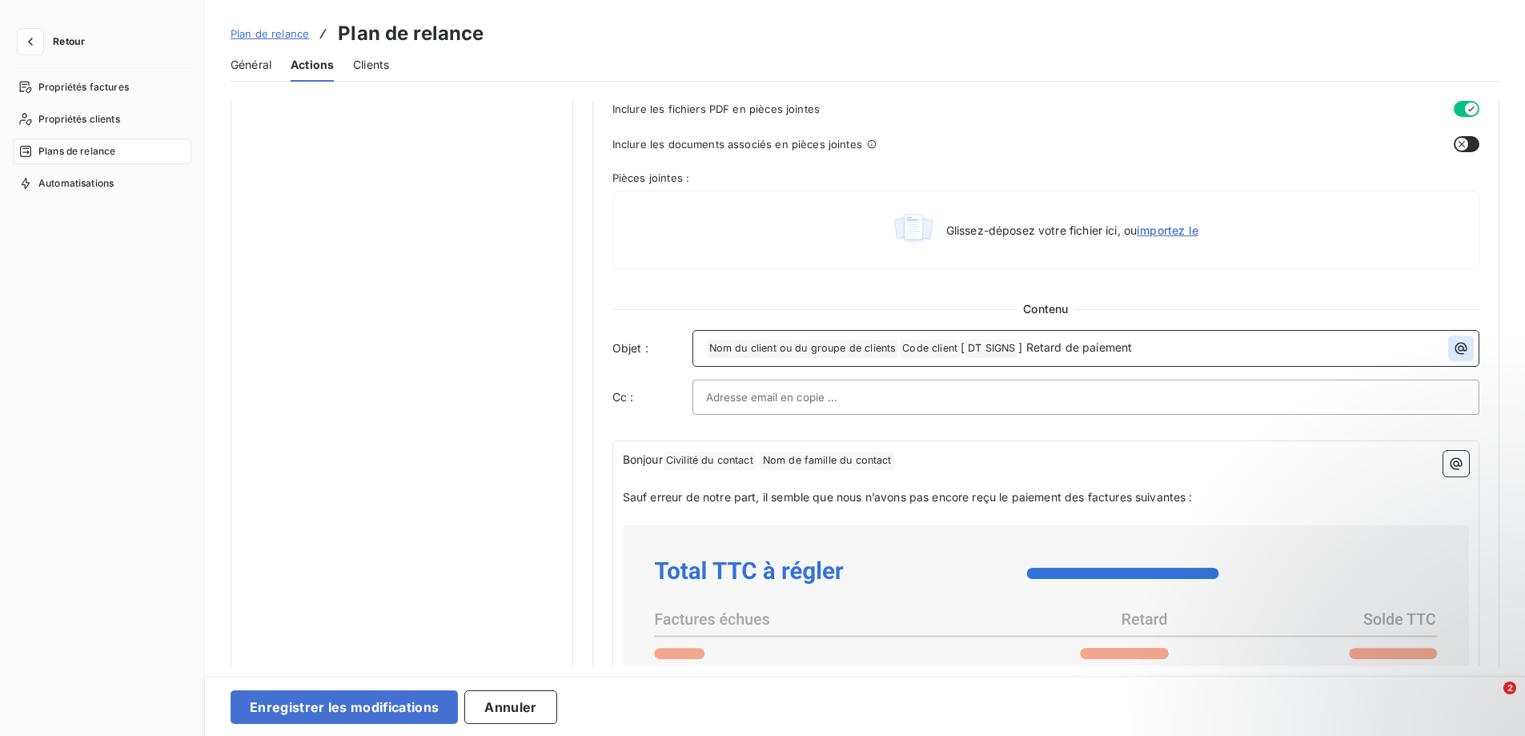
click at [1458, 347] on icon "button" at bounding box center [1461, 348] width 16 height 16
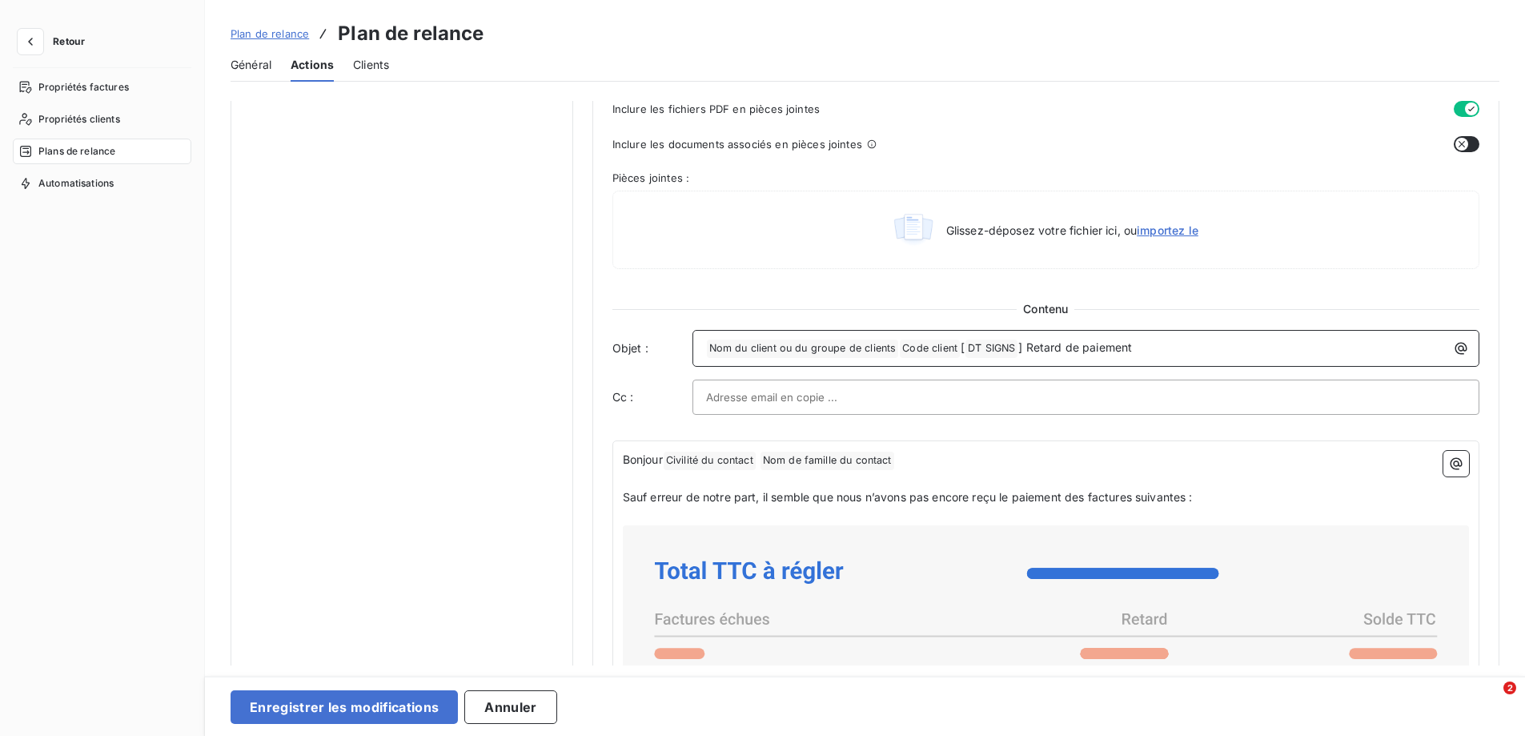
click at [783, 394] on html "Retour Propriétés factures Propriétés clients Plans de relance Automatisations …" at bounding box center [762, 368] width 1525 height 736
click at [783, 399] on input "text" at bounding box center [792, 397] width 172 height 24
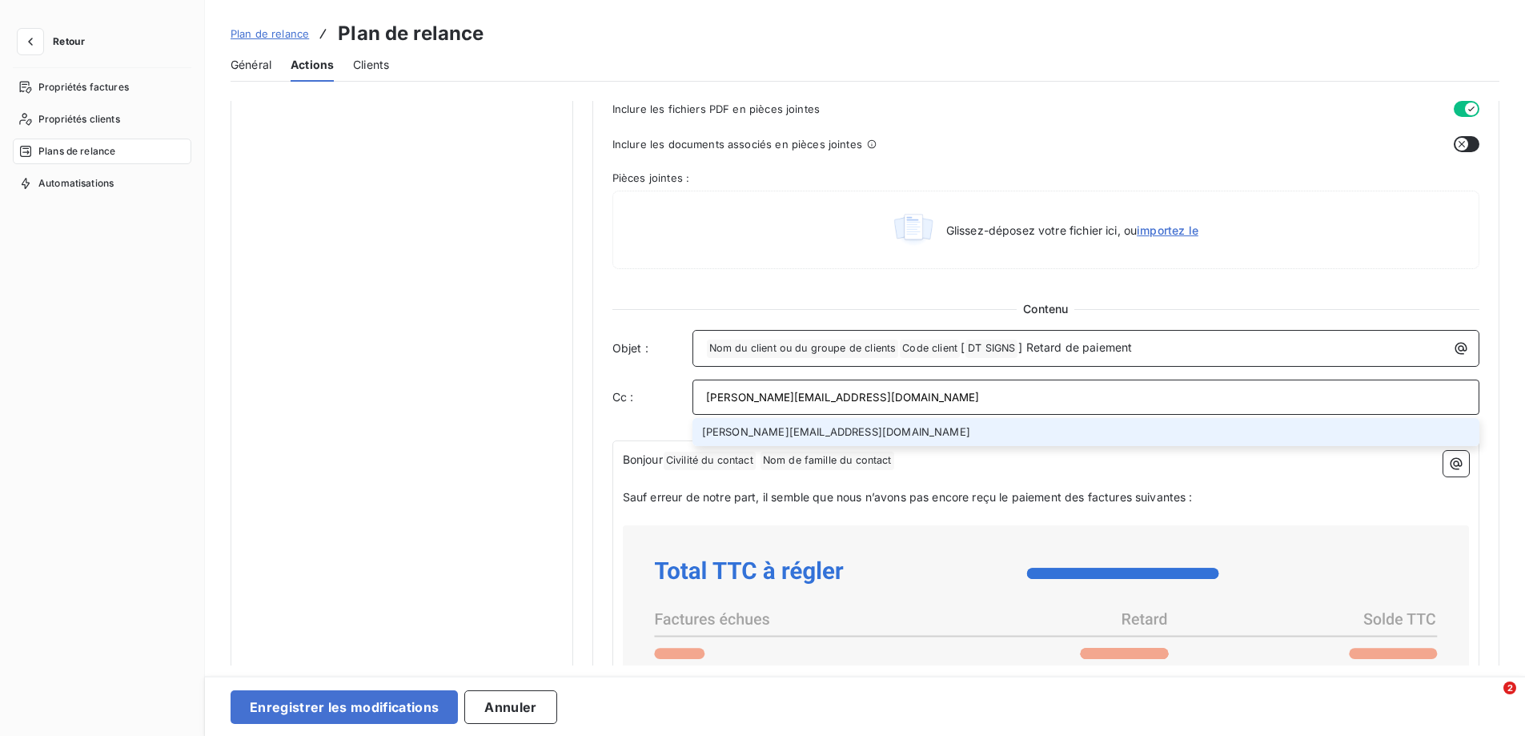
type input "[PERSON_NAME][EMAIL_ADDRESS][DOMAIN_NAME]"
click at [876, 435] on li "[PERSON_NAME][EMAIL_ADDRESS][DOMAIN_NAME]" at bounding box center [1085, 432] width 787 height 28
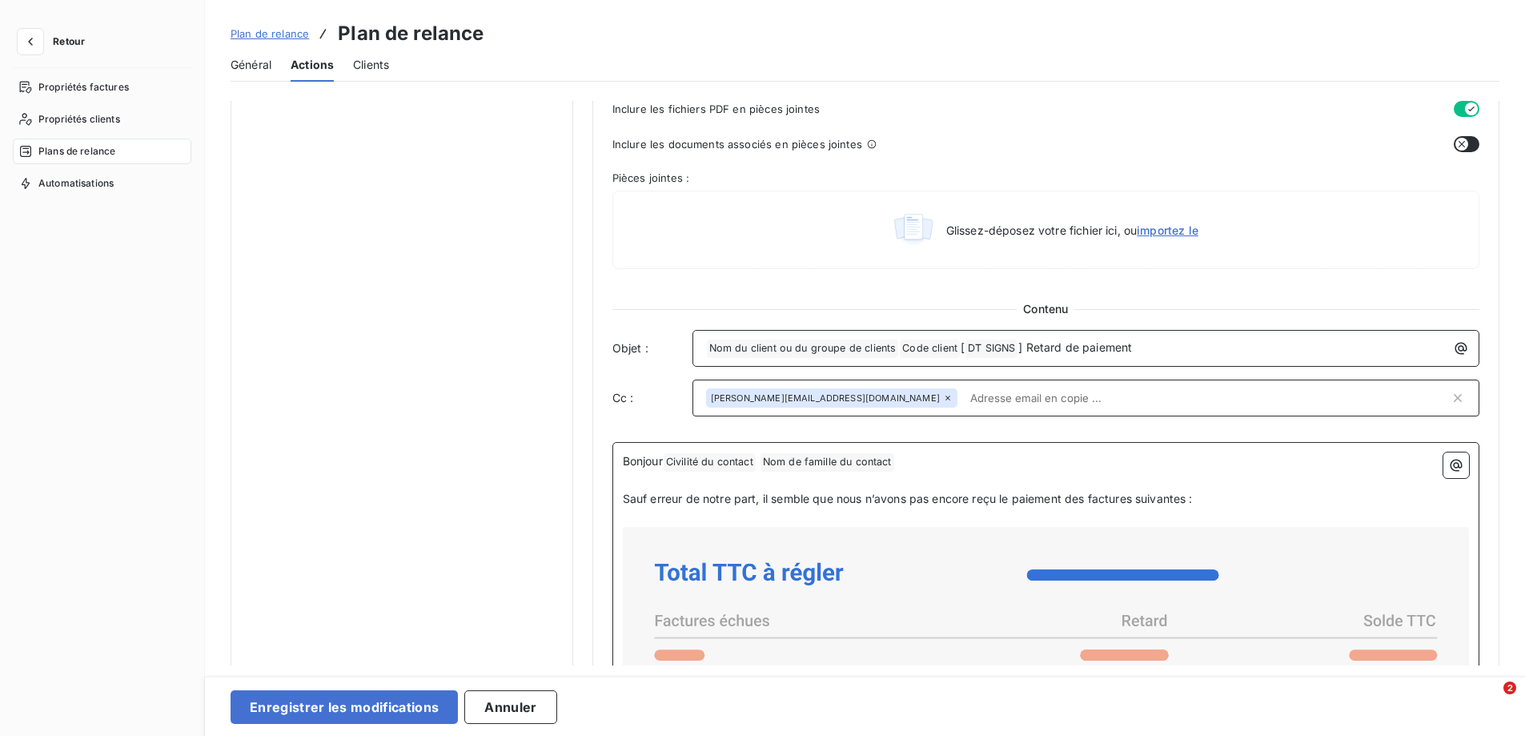
click at [820, 466] on span "Nom de famille du contact ﻿" at bounding box center [827, 462] width 134 height 18
click at [750, 463] on span "Civilité du contact ﻿" at bounding box center [710, 462] width 92 height 18
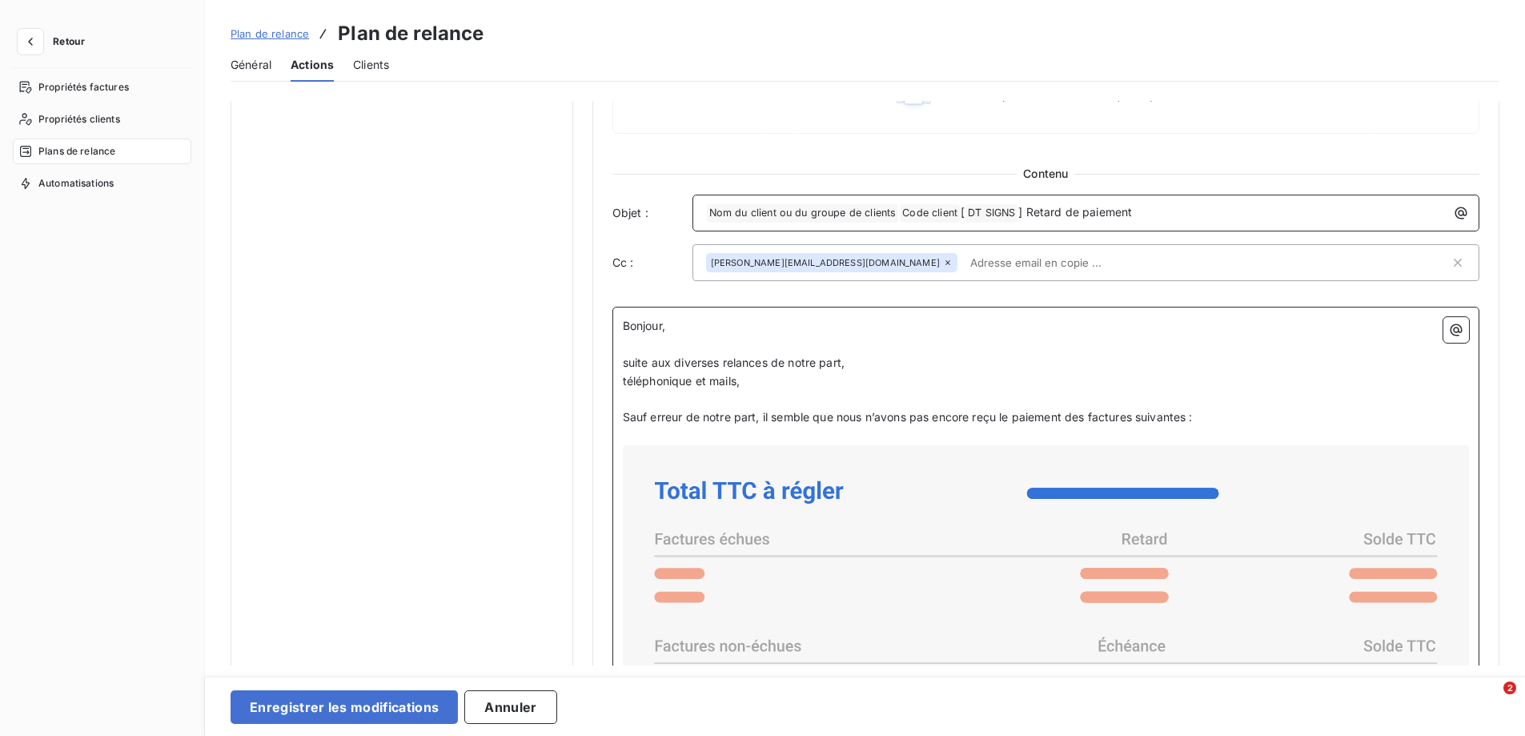
scroll to position [953, 0]
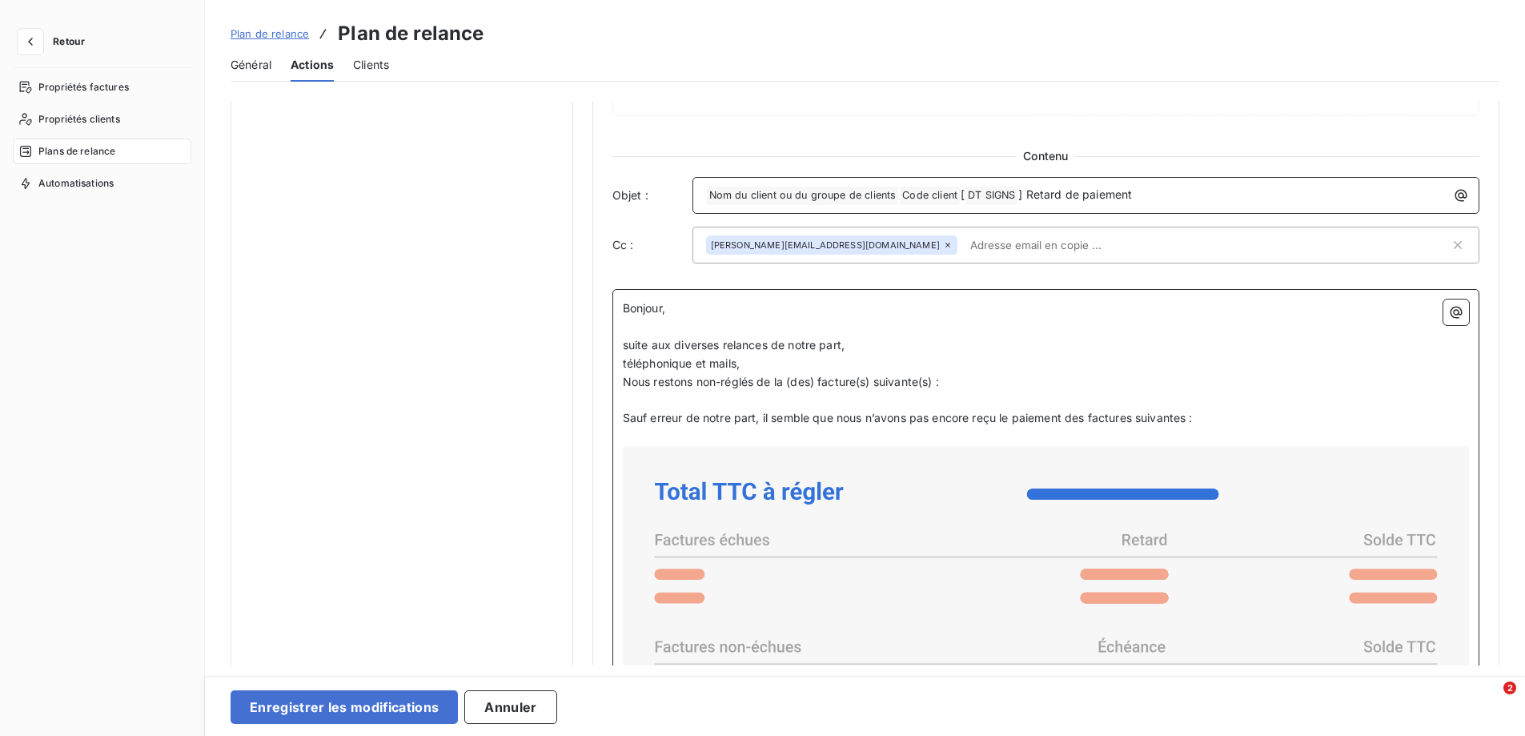
click at [628, 347] on span "suite aux diverses relances de notre part," at bounding box center [734, 345] width 222 height 14
click at [692, 363] on span "téléphonique et mails," at bounding box center [681, 363] width 117 height 14
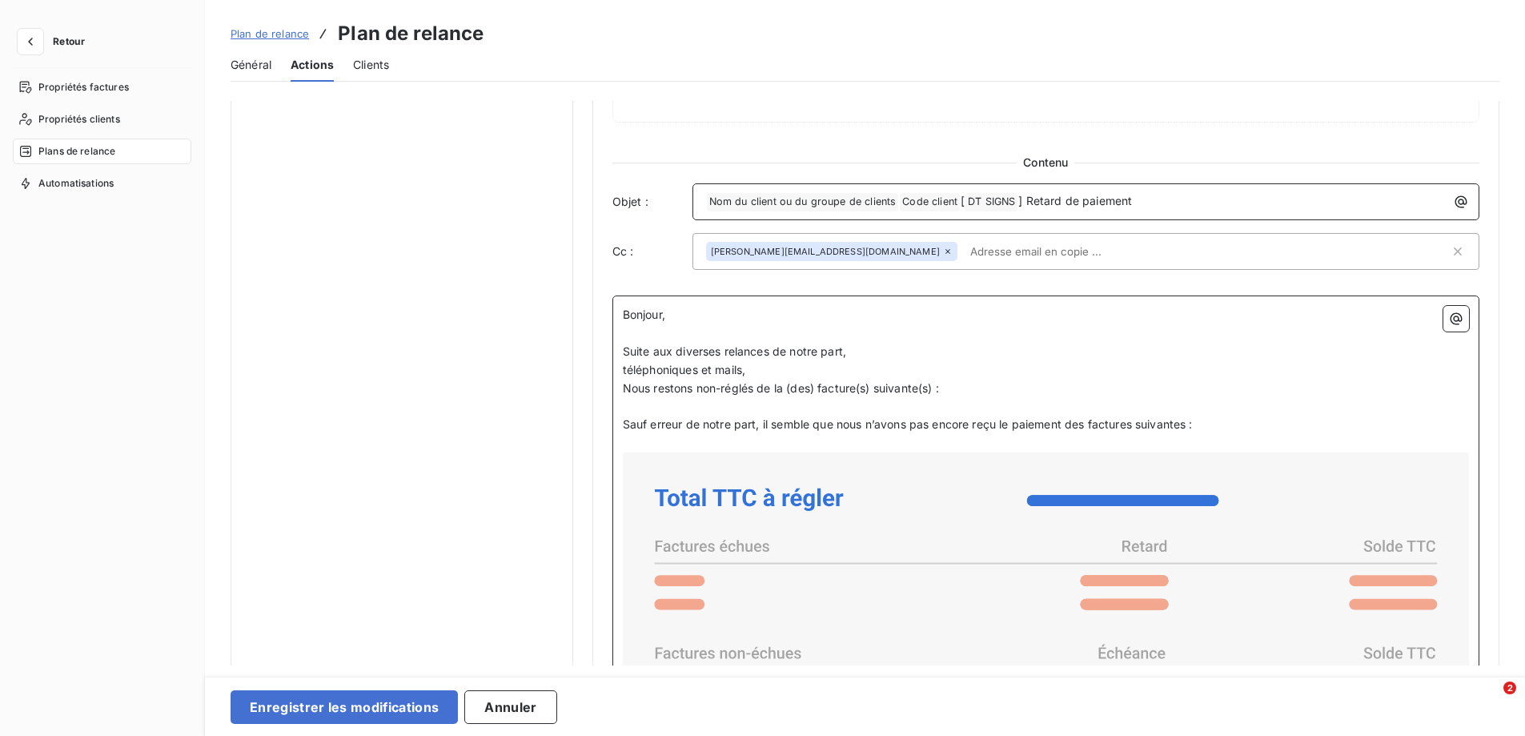
scroll to position [791, 0]
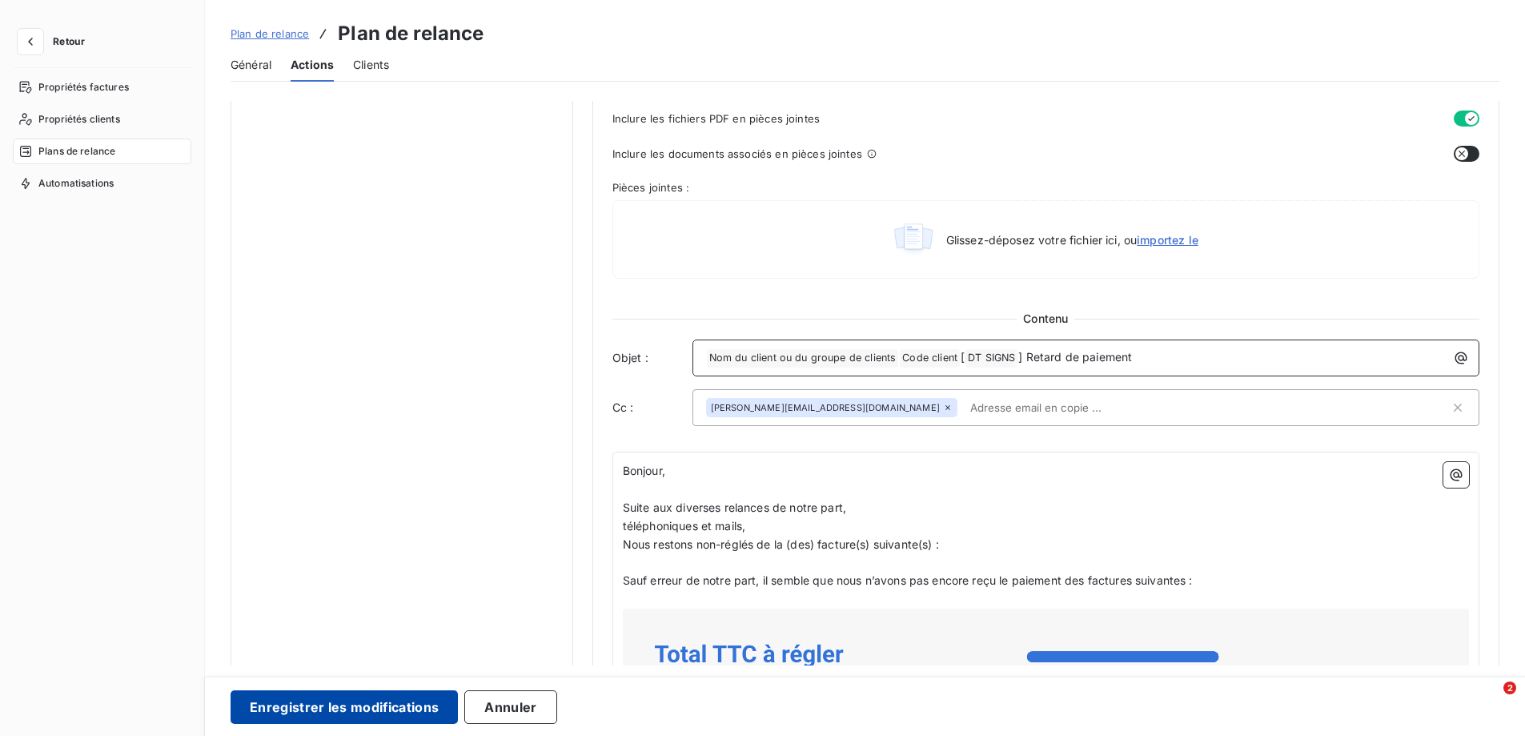
click at [323, 707] on button "Enregistrer les modifications" at bounding box center [344, 707] width 227 height 34
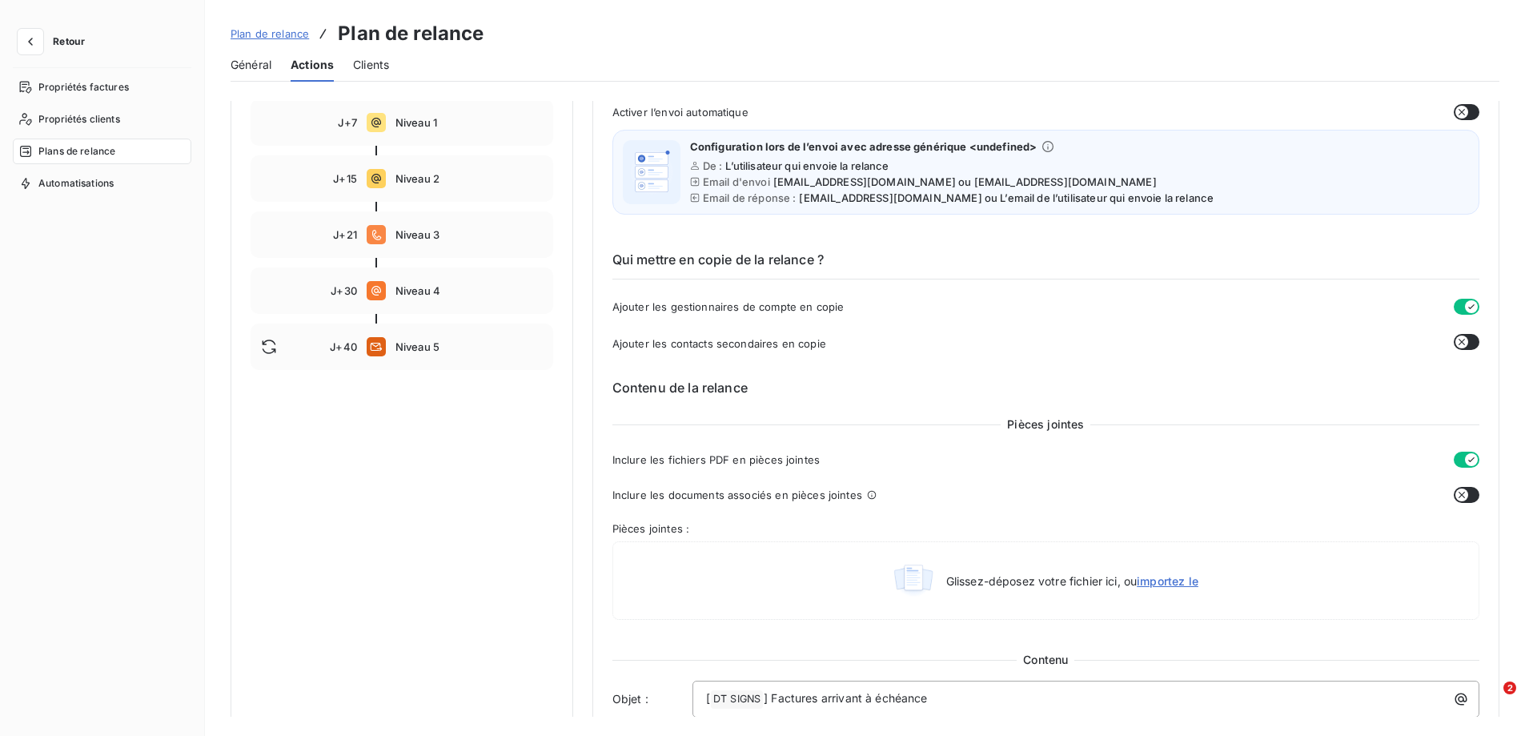
scroll to position [0, 0]
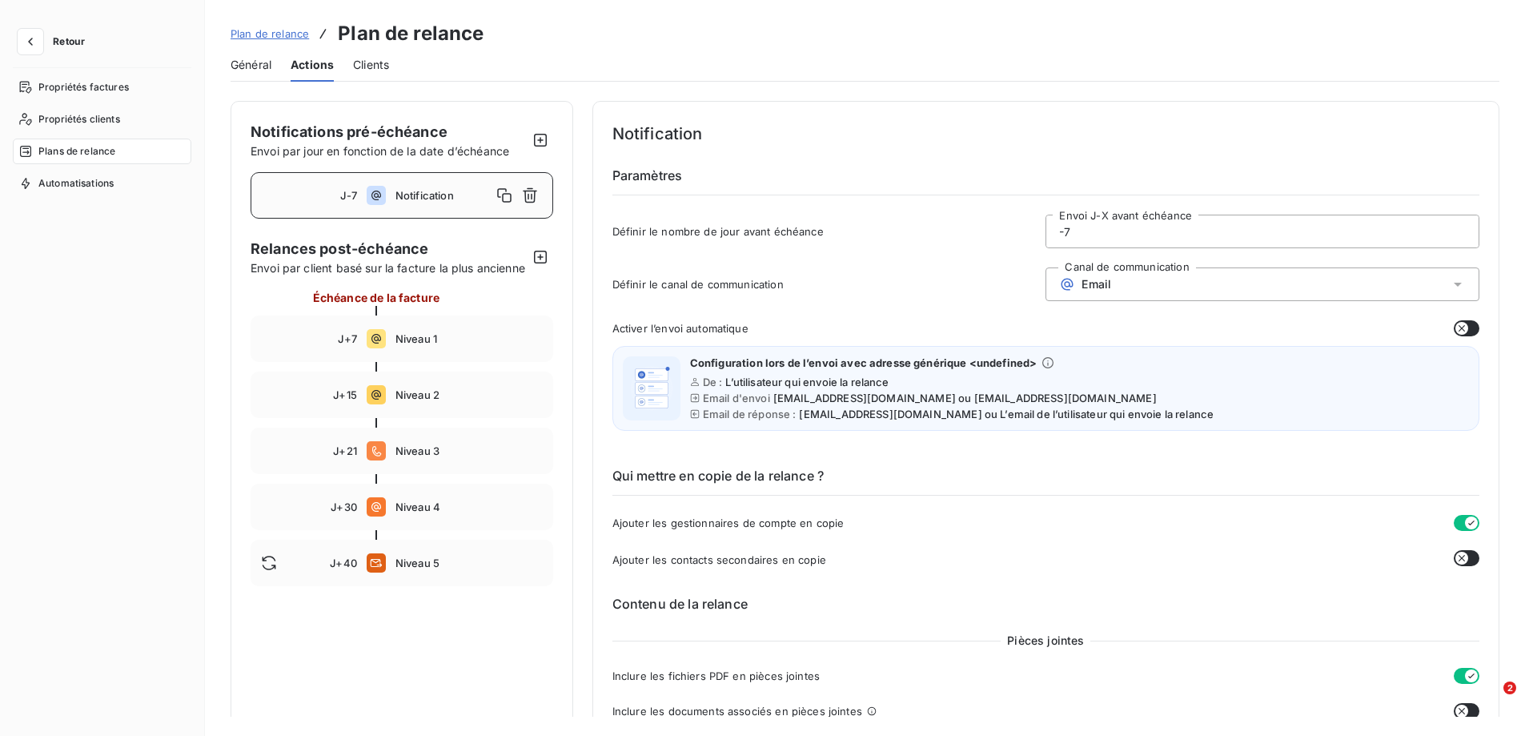
click at [365, 66] on span "Clients" at bounding box center [371, 65] width 36 height 16
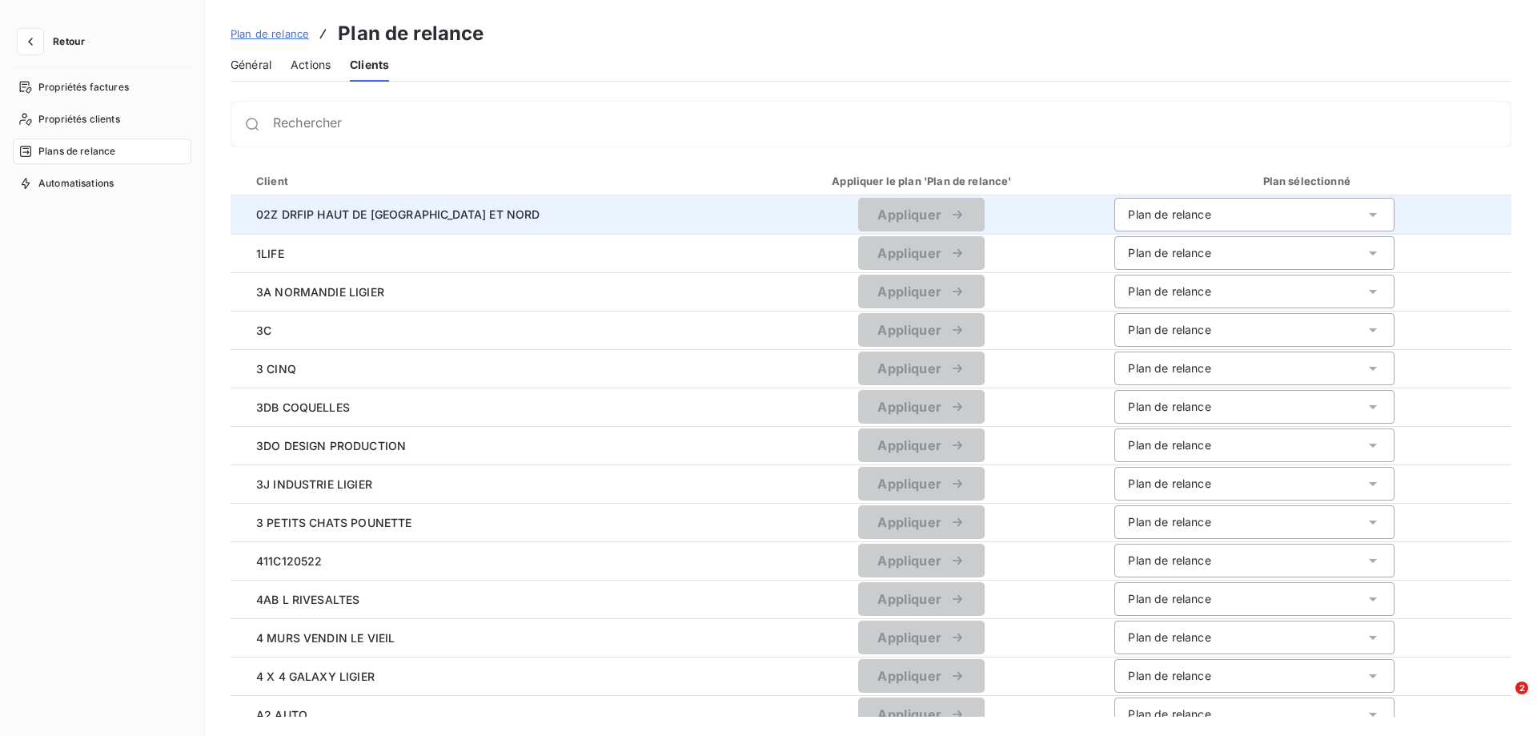
click at [1161, 225] on div "Plan de relance" at bounding box center [1254, 215] width 280 height 34
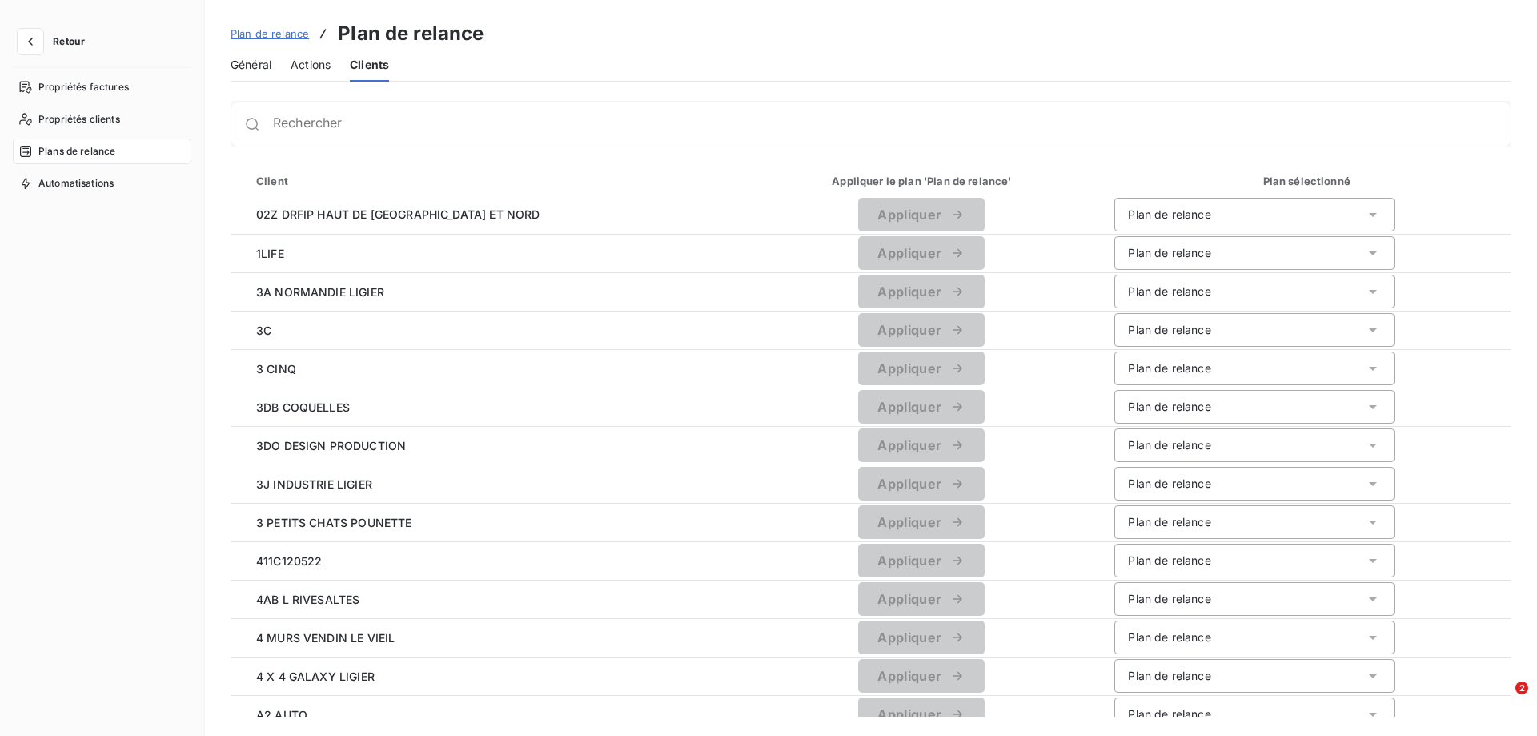
click at [308, 61] on span "Actions" at bounding box center [311, 65] width 40 height 16
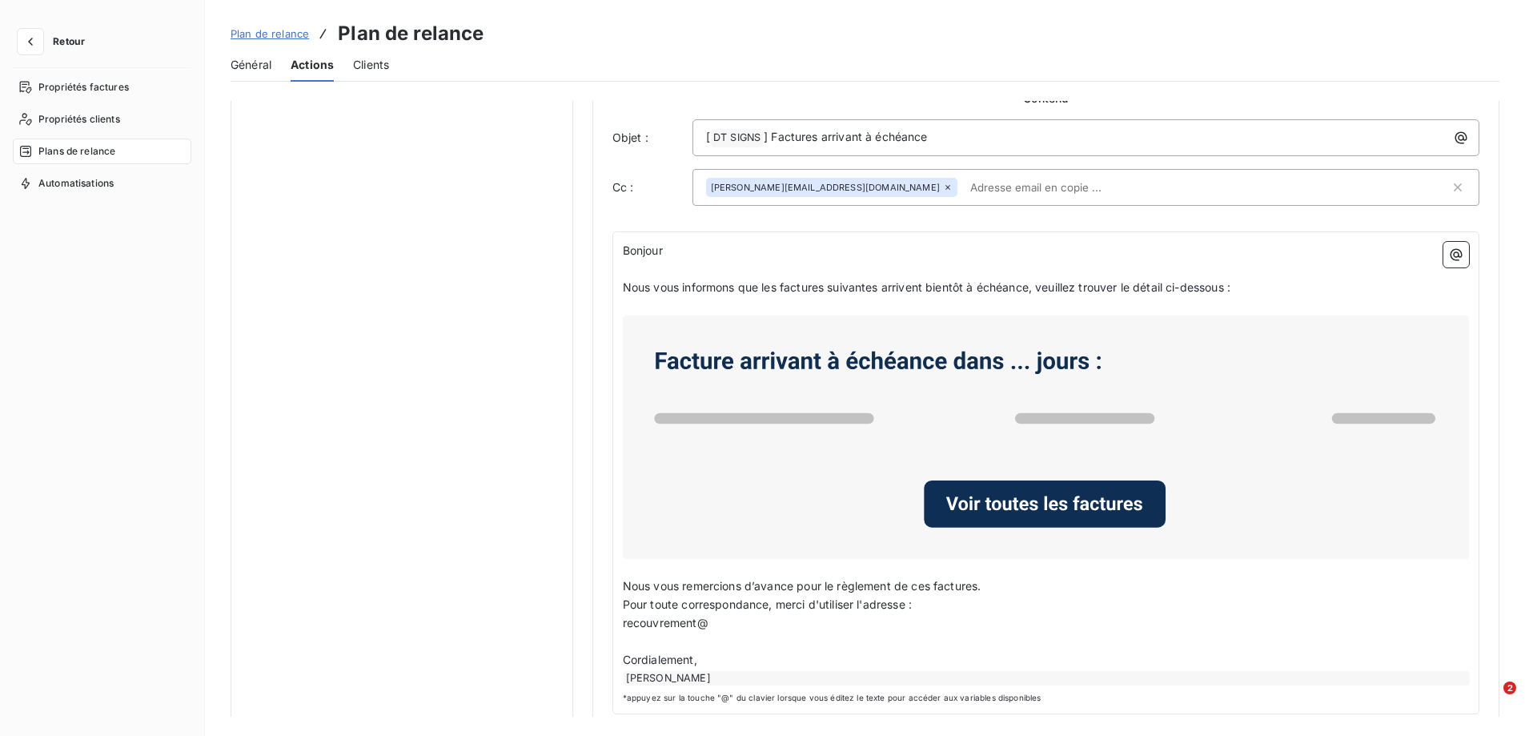
scroll to position [793, 0]
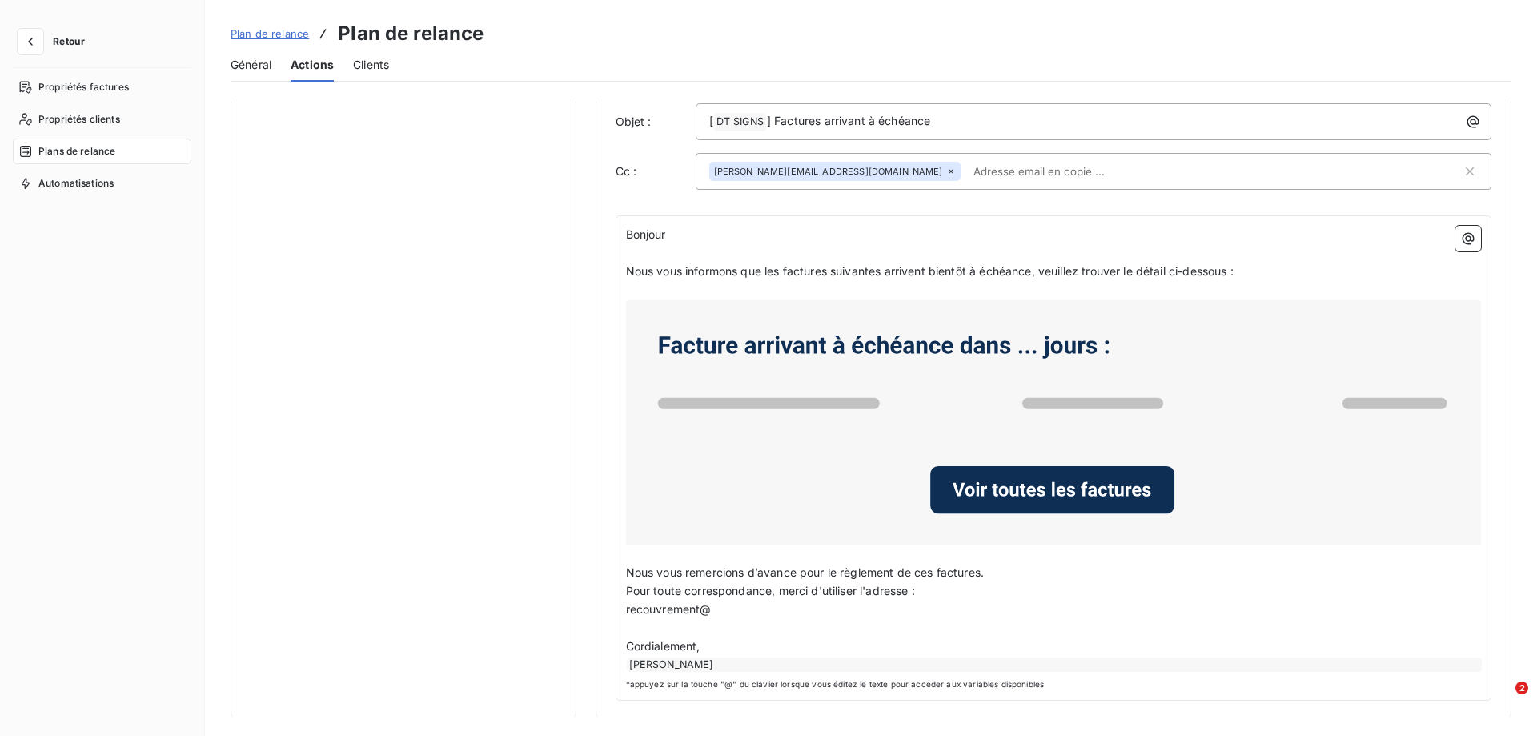
click at [716, 612] on html "Retour Propriétés factures Propriétés clients Plans de relance Automatisations …" at bounding box center [768, 368] width 1537 height 736
click at [715, 606] on html "Retour Propriétés factures Propriétés clients Plans de relance Automatisations …" at bounding box center [762, 368] width 1525 height 736
click at [708, 607] on html "Retour Propriétés factures Propriétés clients Plans de relance Automatisations …" at bounding box center [762, 368] width 1525 height 736
click at [709, 611] on html "Retour Propriétés factures Propriétés clients Plans de relance Automatisations …" at bounding box center [762, 368] width 1525 height 736
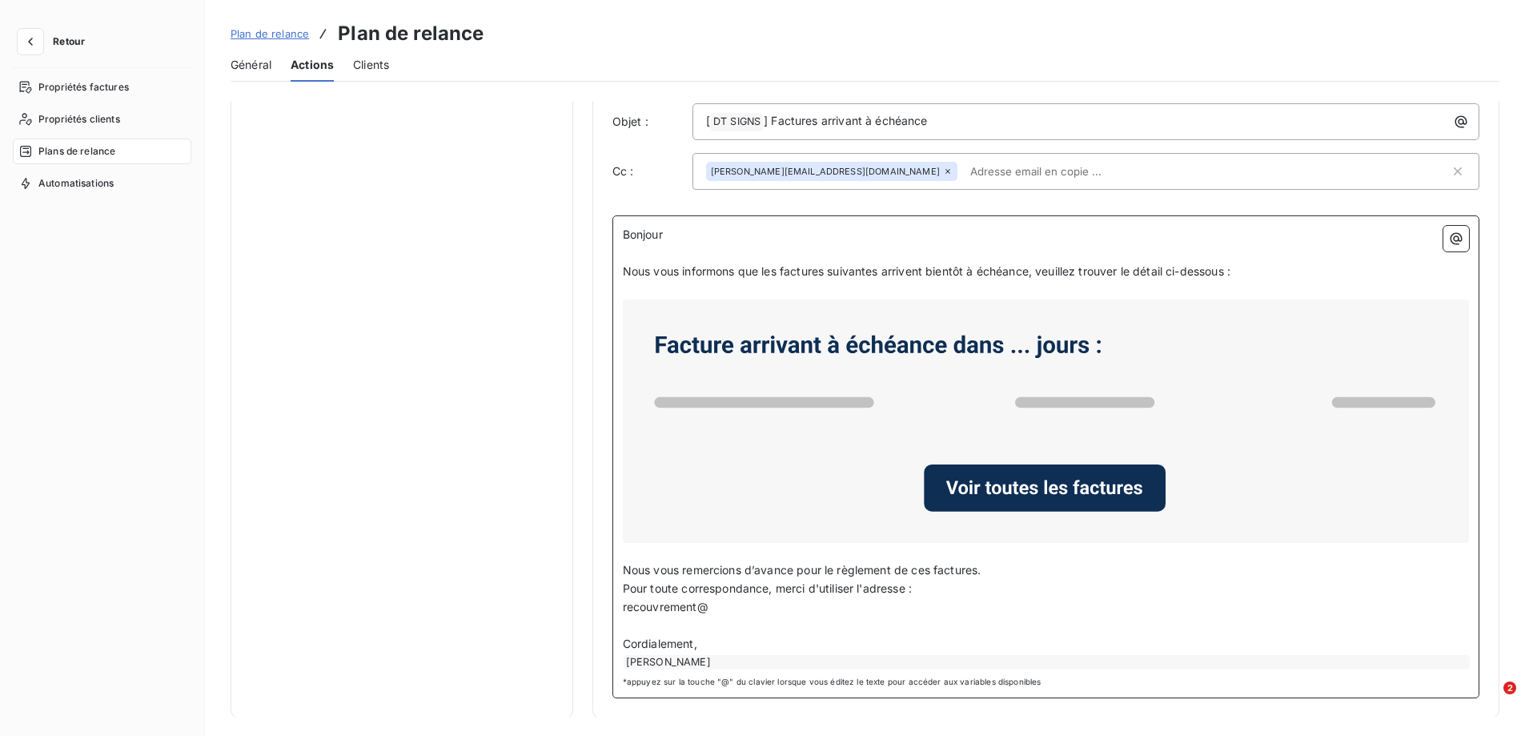
click at [700, 604] on span "recouvrement@" at bounding box center [666, 607] width 86 height 14
click at [704, 605] on html "Retour Propriétés factures Propriétés clients Plans de relance Automatisations …" at bounding box center [762, 368] width 1525 height 736
click at [708, 608] on html "Retour Propriétés factures Propriétés clients Plans de relance Automatisations …" at bounding box center [762, 368] width 1525 height 736
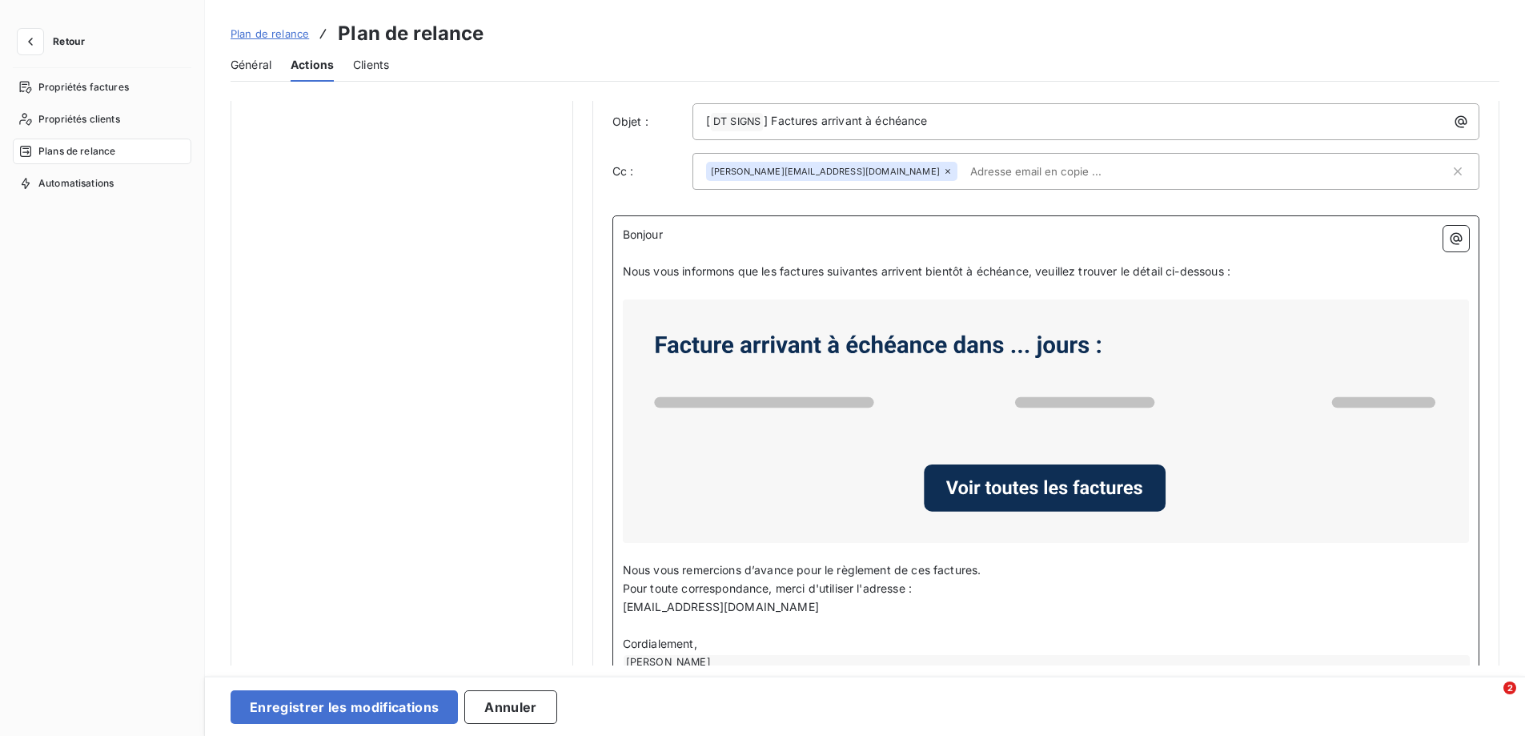
click at [779, 624] on p "﻿" at bounding box center [1046, 625] width 846 height 18
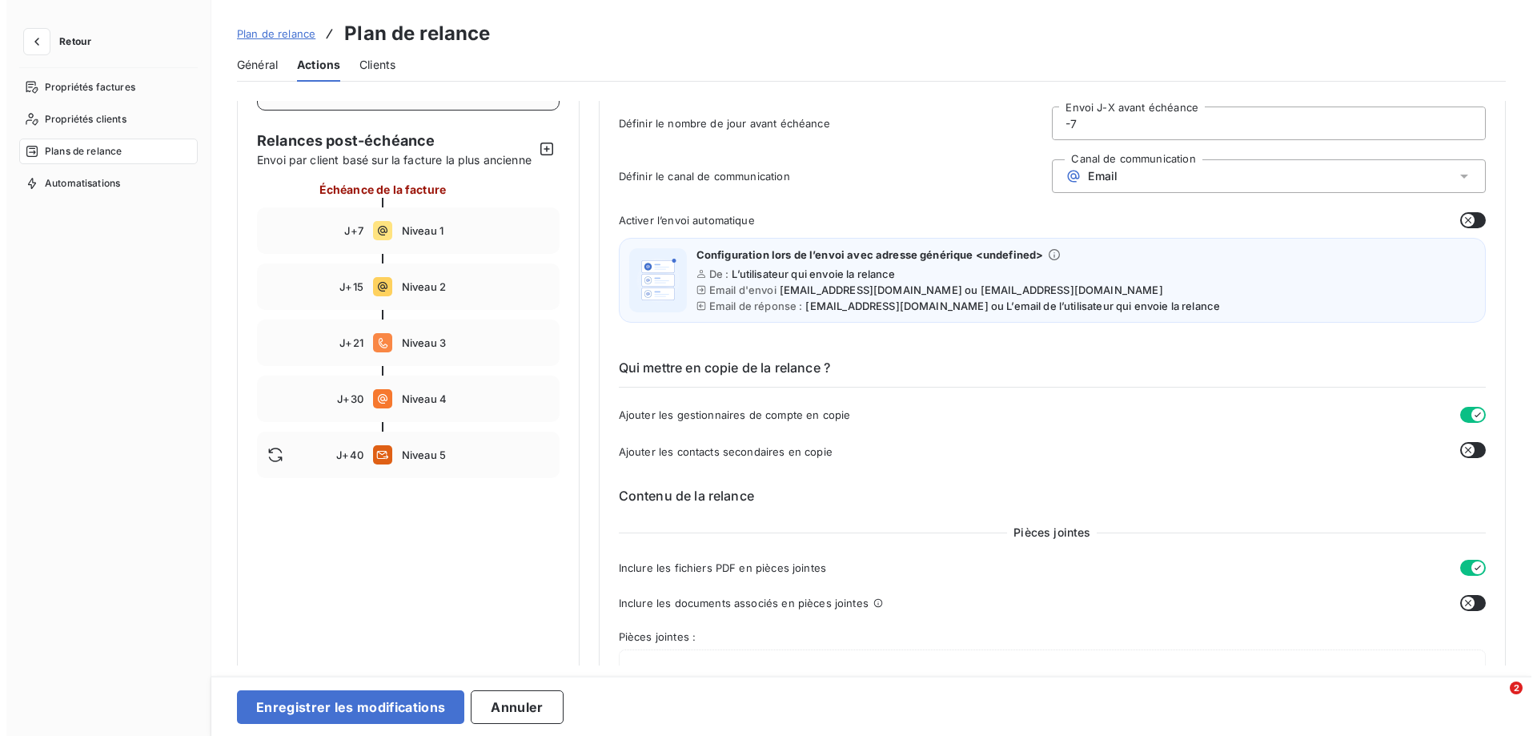
scroll to position [73, 0]
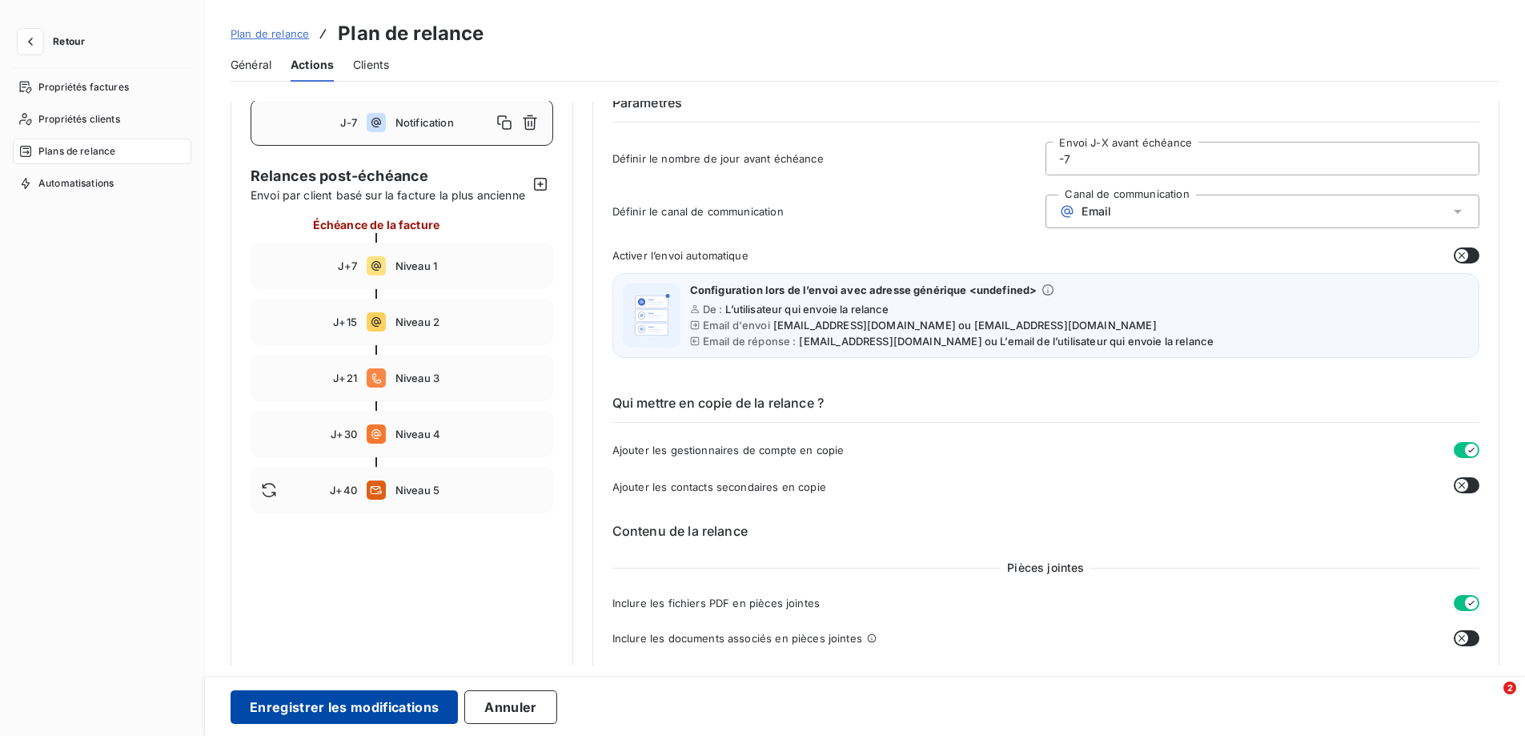
click at [315, 706] on button "Enregistrer les modifications" at bounding box center [344, 707] width 227 height 34
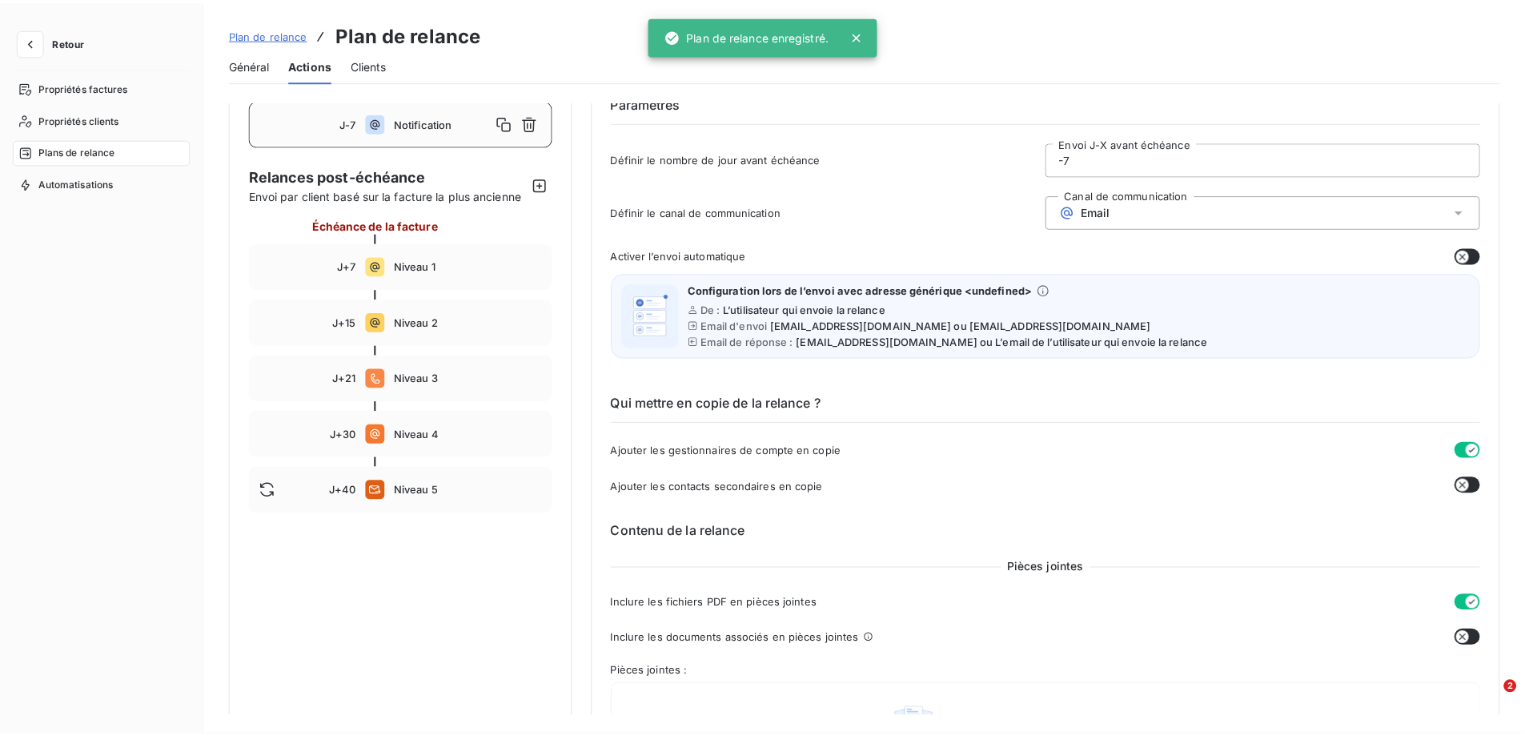
scroll to position [0, 0]
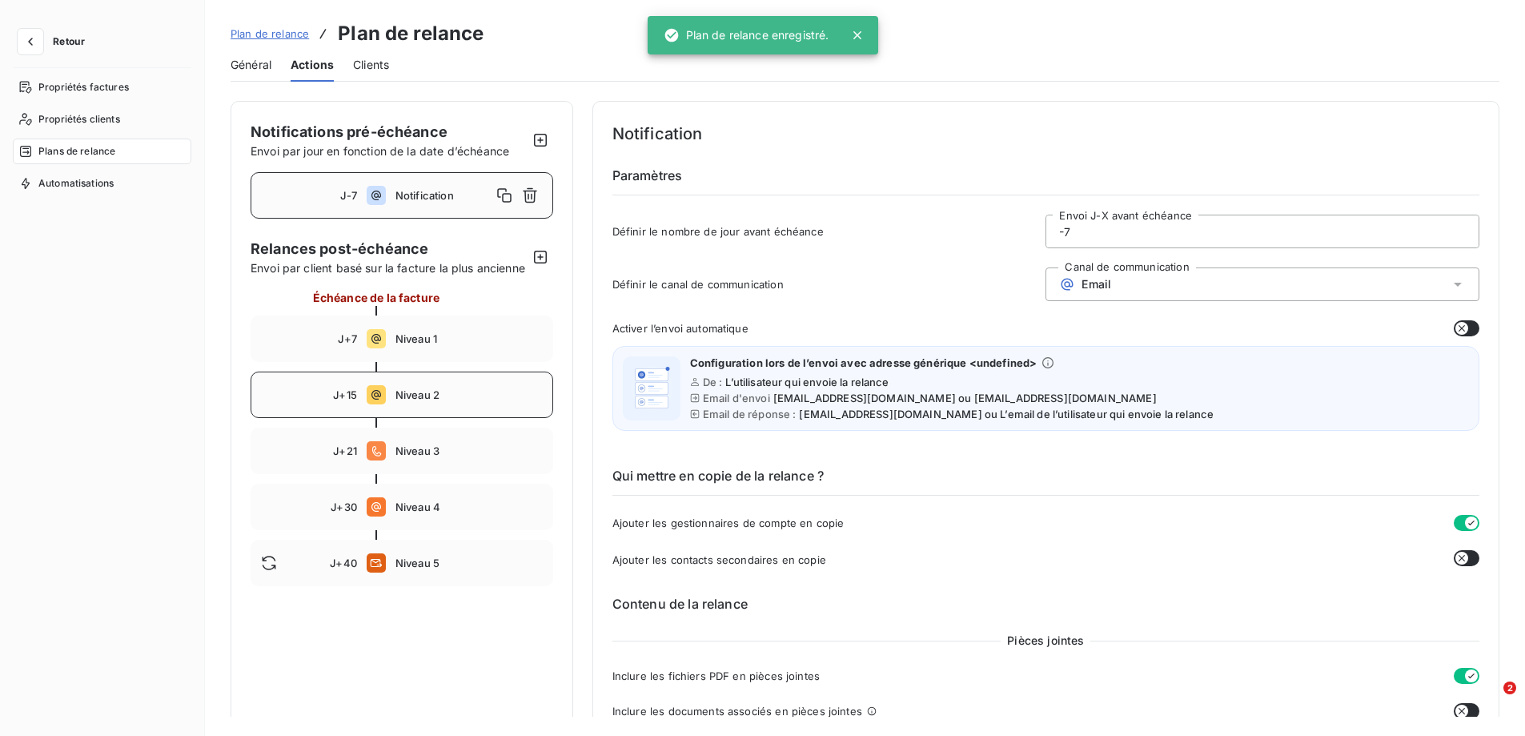
click at [396, 401] on span "Niveau 2" at bounding box center [468, 394] width 147 height 13
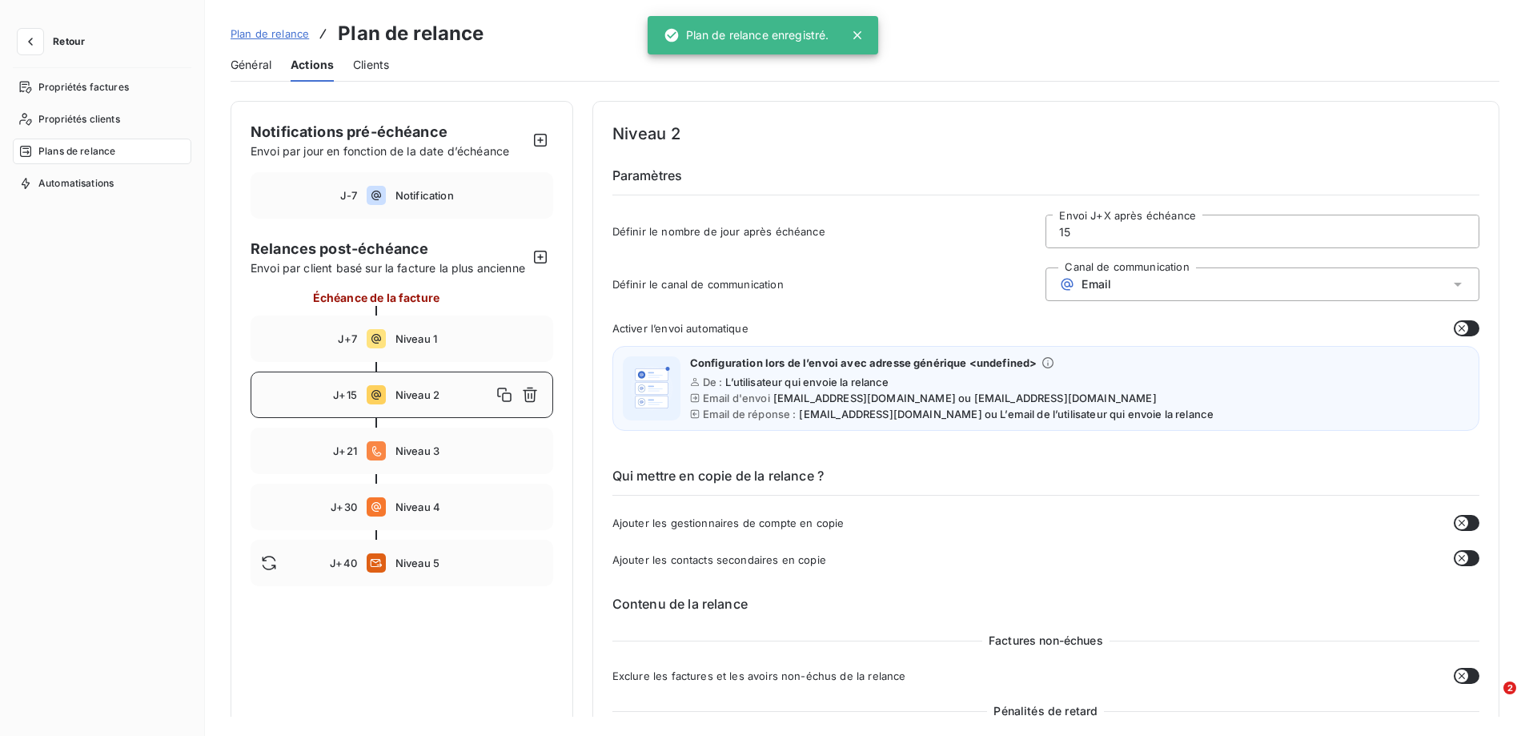
type input "15"
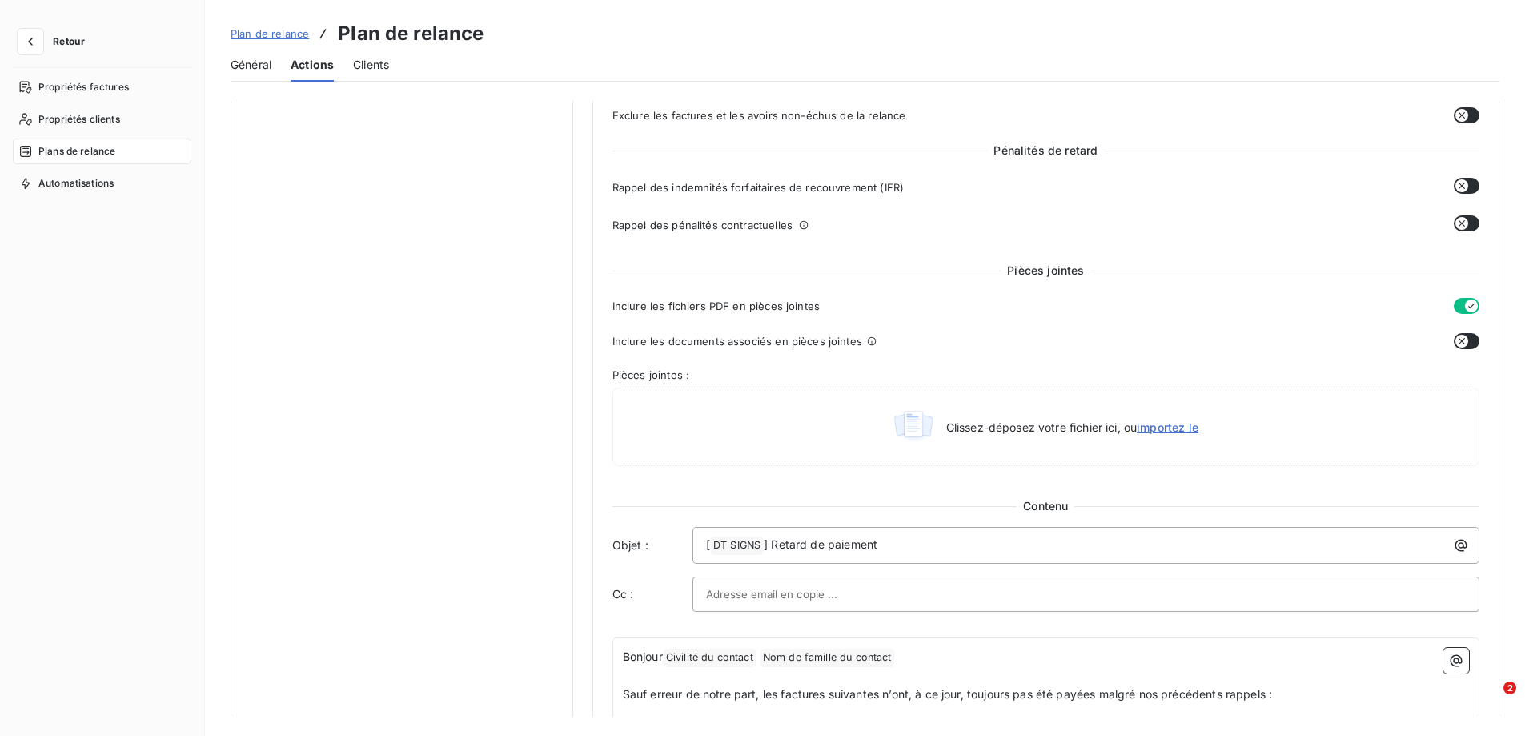
scroll to position [720, 0]
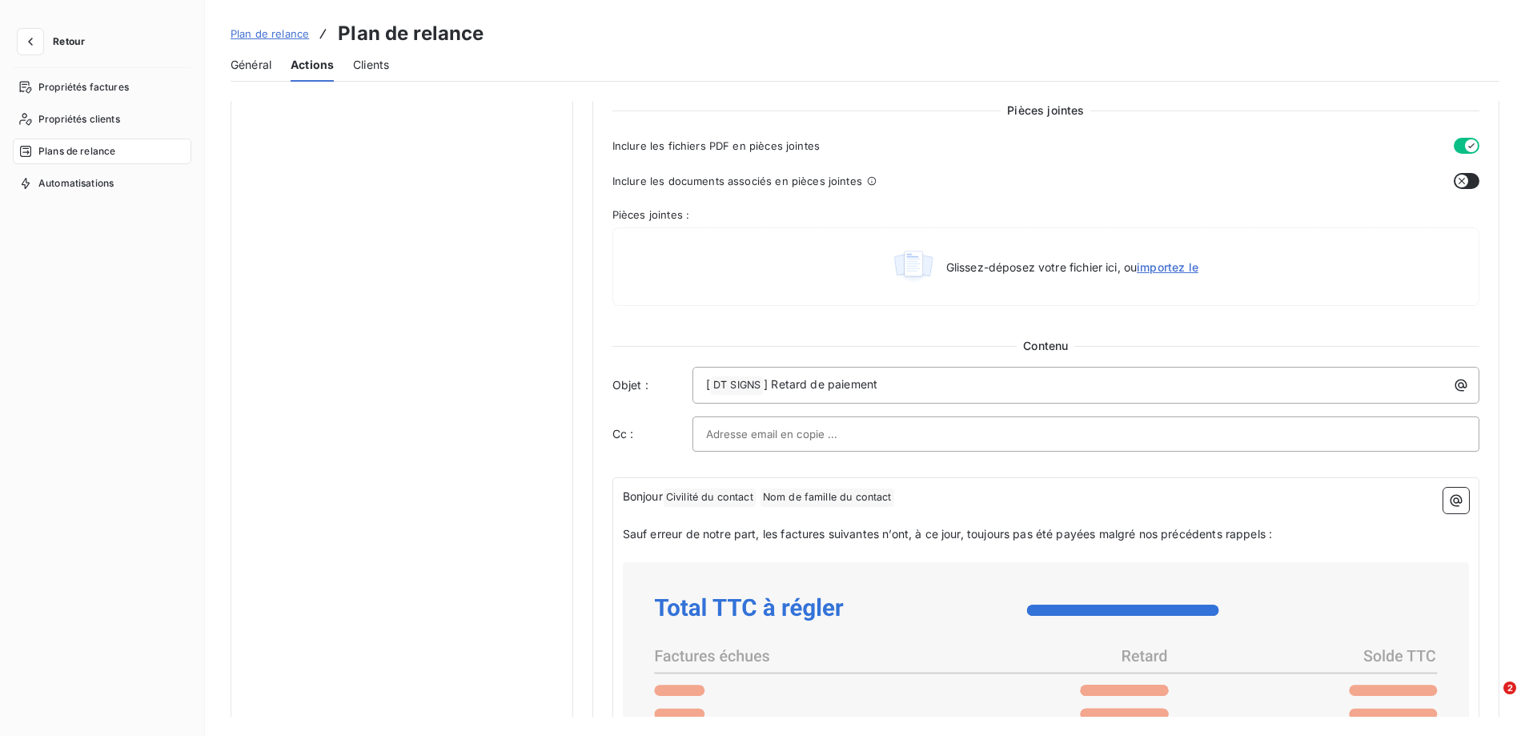
click at [909, 435] on div at bounding box center [1086, 434] width 760 height 24
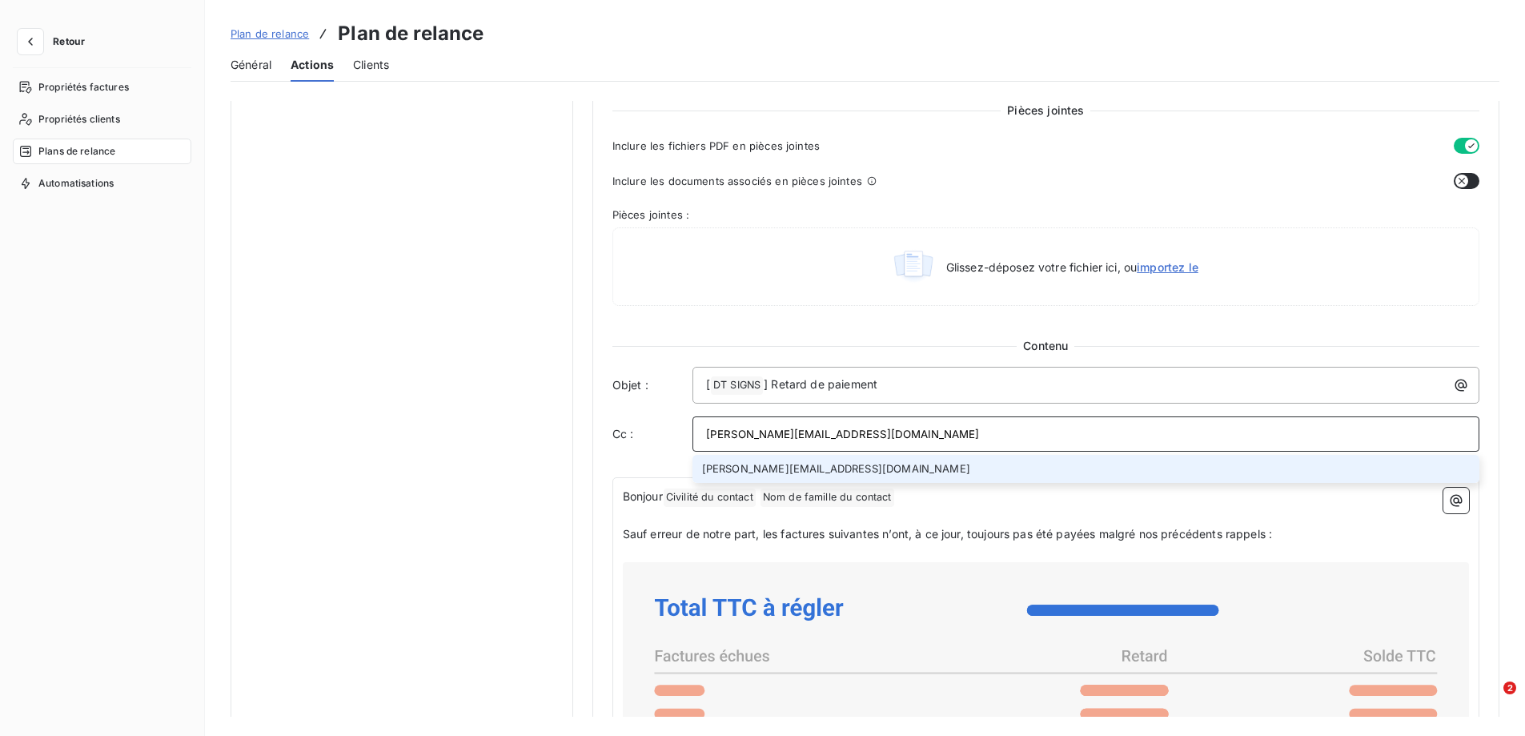
type input "[PERSON_NAME][EMAIL_ADDRESS][DOMAIN_NAME]"
click at [901, 465] on li "[PERSON_NAME][EMAIL_ADDRESS][DOMAIN_NAME]" at bounding box center [1085, 469] width 787 height 28
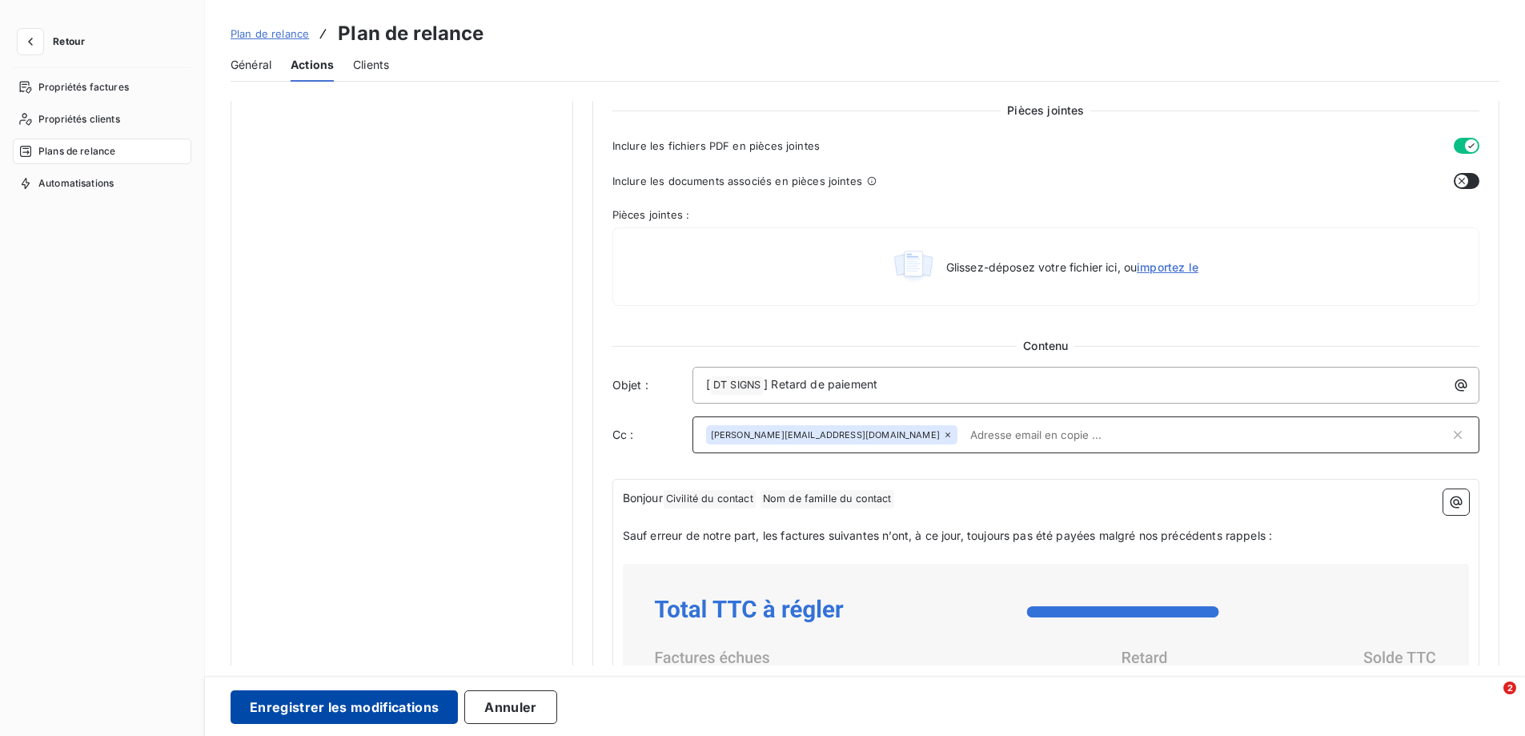
click at [393, 710] on button "Enregistrer les modifications" at bounding box center [344, 707] width 227 height 34
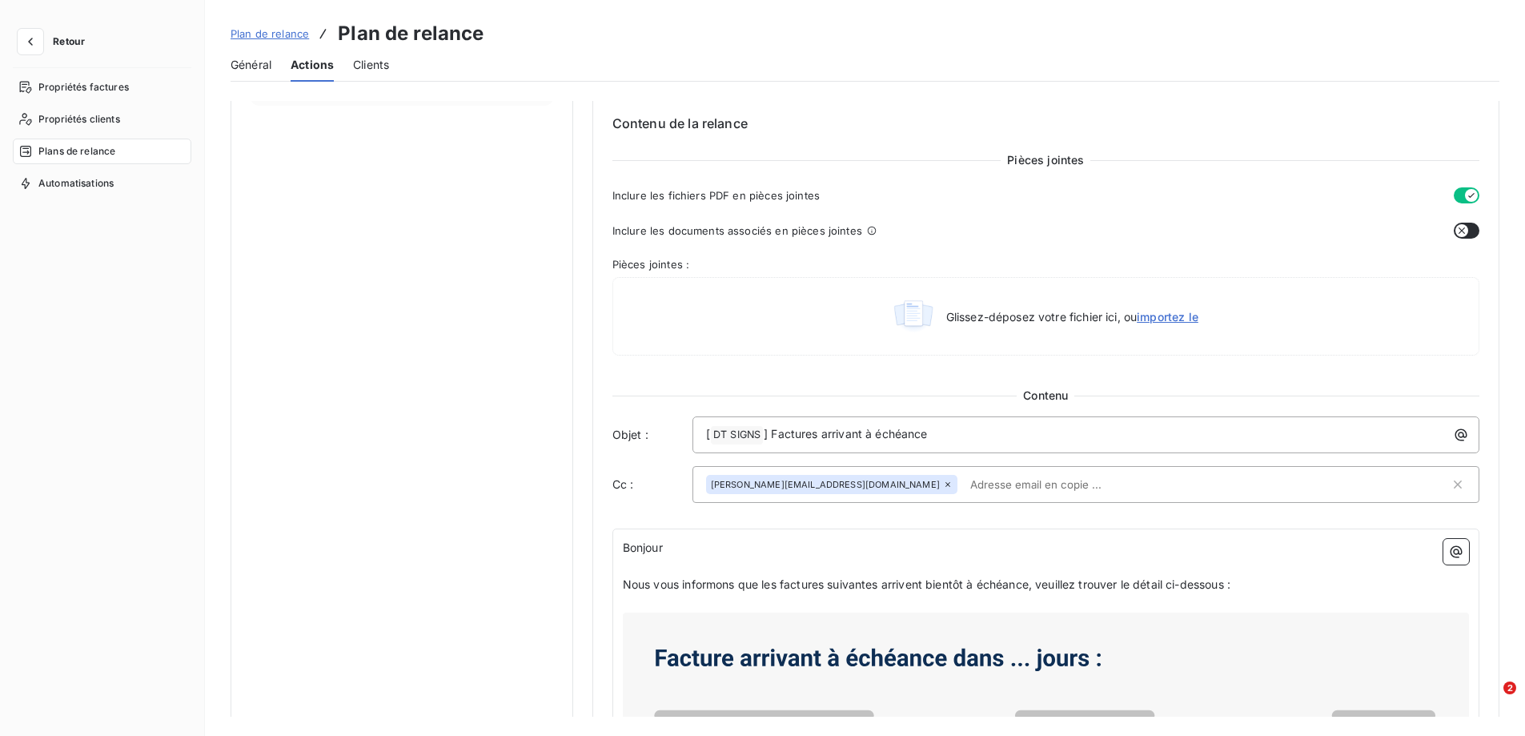
scroll to position [560, 0]
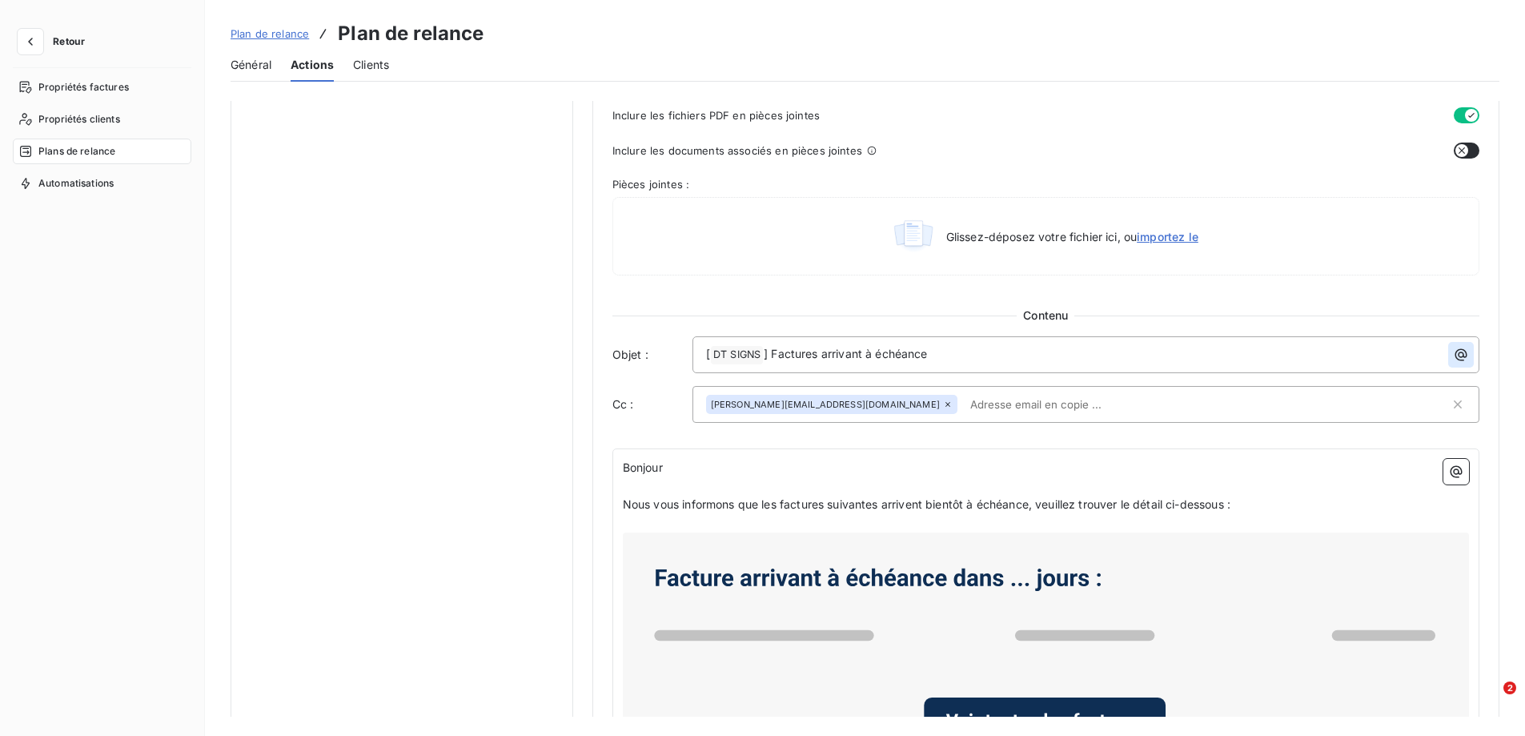
click at [1455, 355] on icon "button" at bounding box center [1461, 355] width 16 height 16
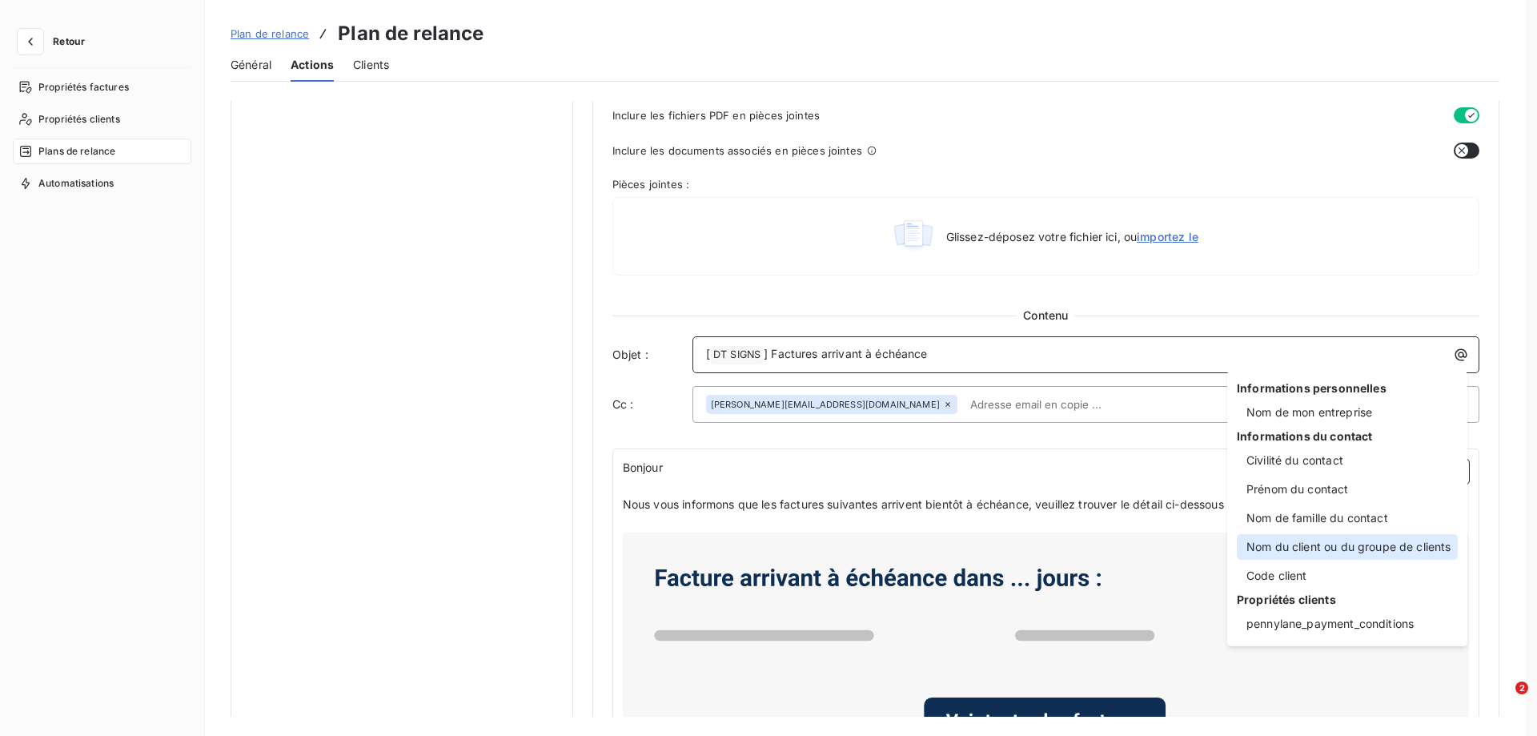
click at [1270, 543] on div "Nom du client ou du groupe de clients" at bounding box center [1347, 547] width 221 height 26
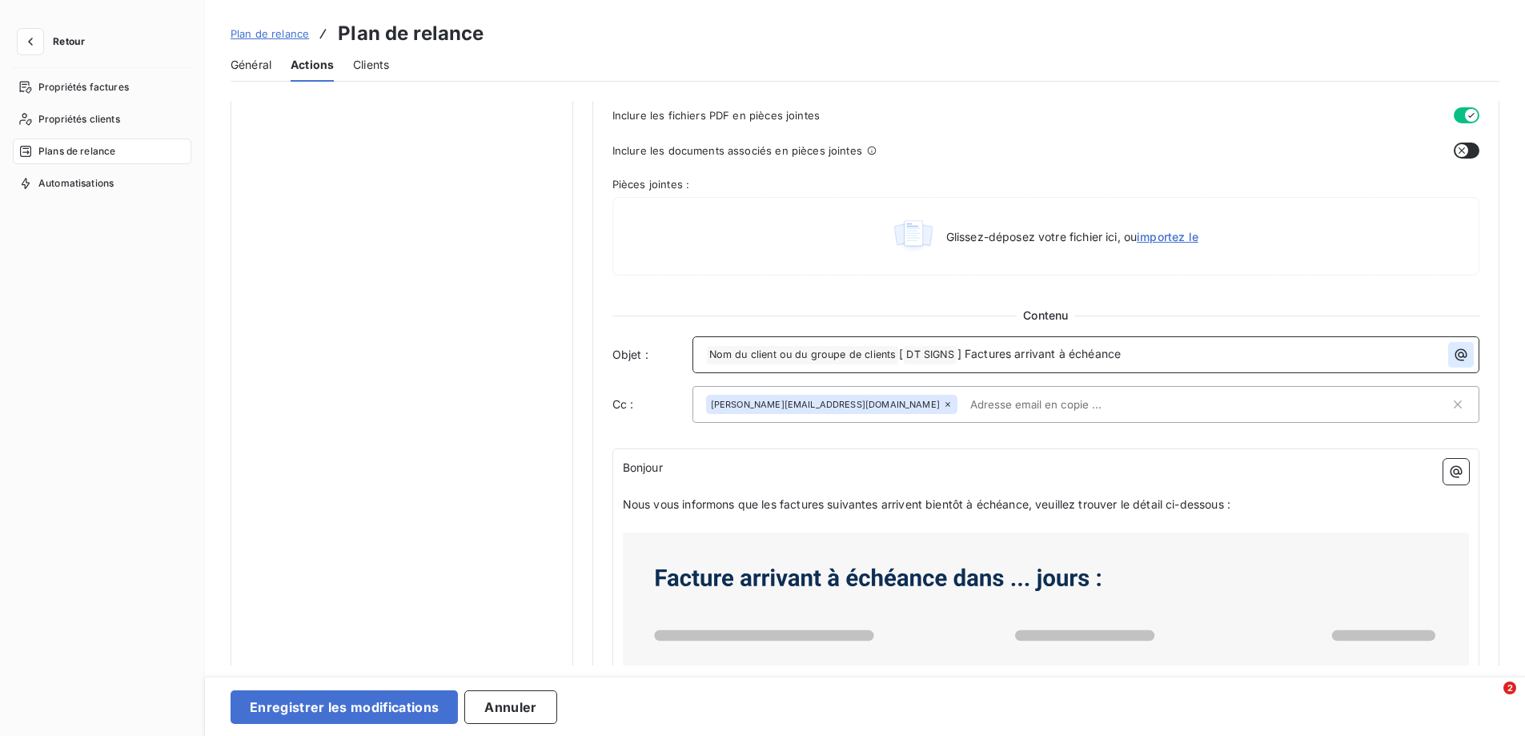
click at [1464, 353] on button "button" at bounding box center [1461, 355] width 26 height 26
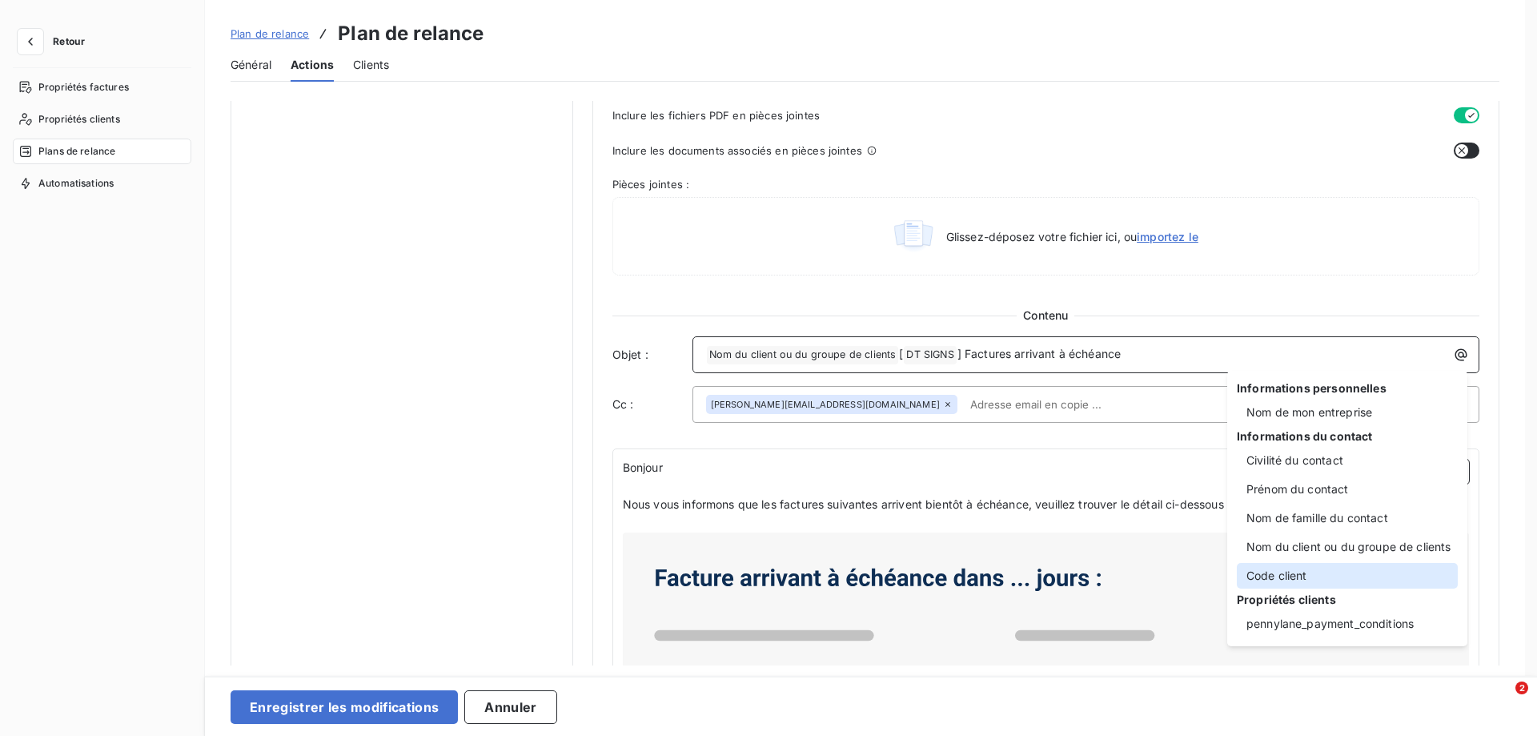
click at [1314, 576] on div "Code client" at bounding box center [1347, 576] width 221 height 26
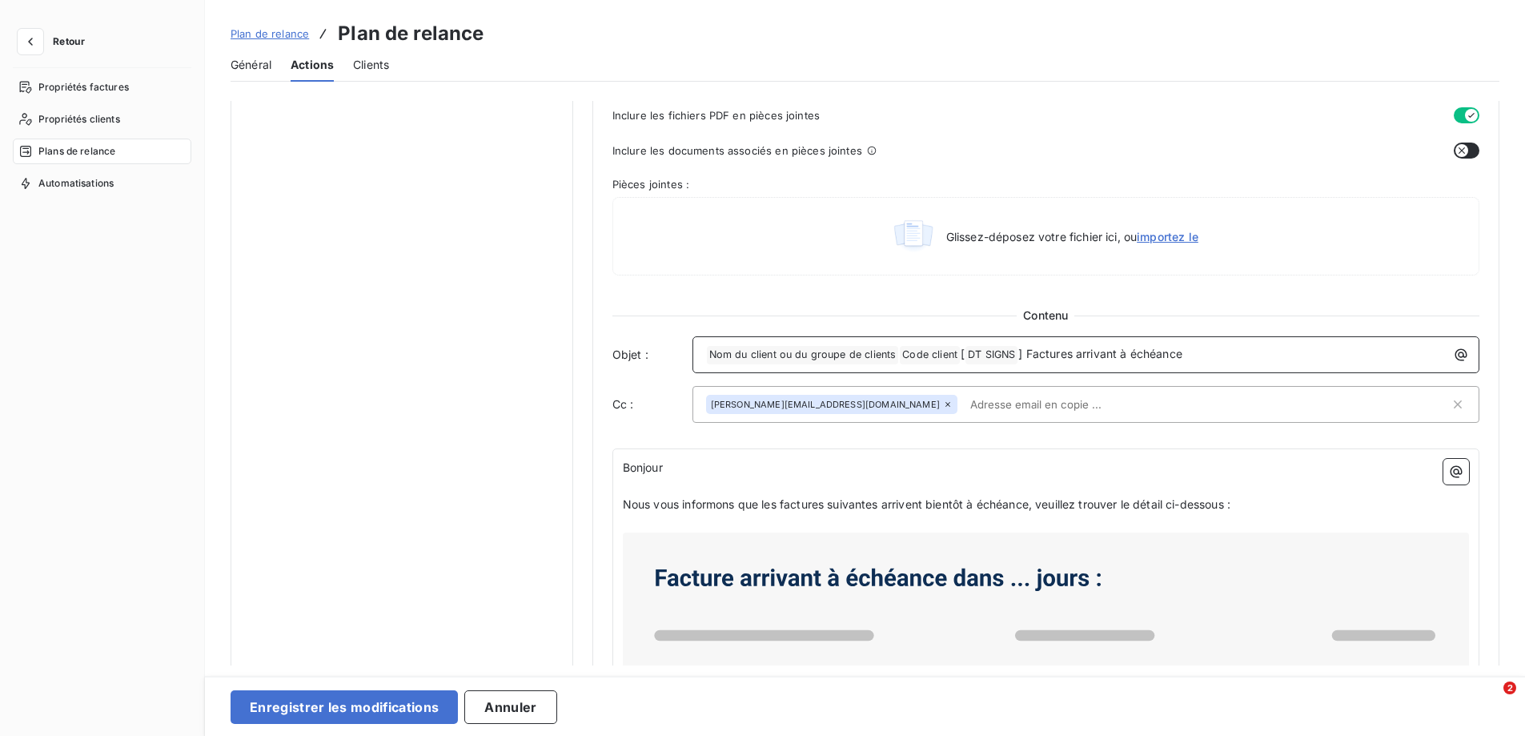
click at [999, 356] on span "DT SIGNS ﻿" at bounding box center [991, 355] width 52 height 18
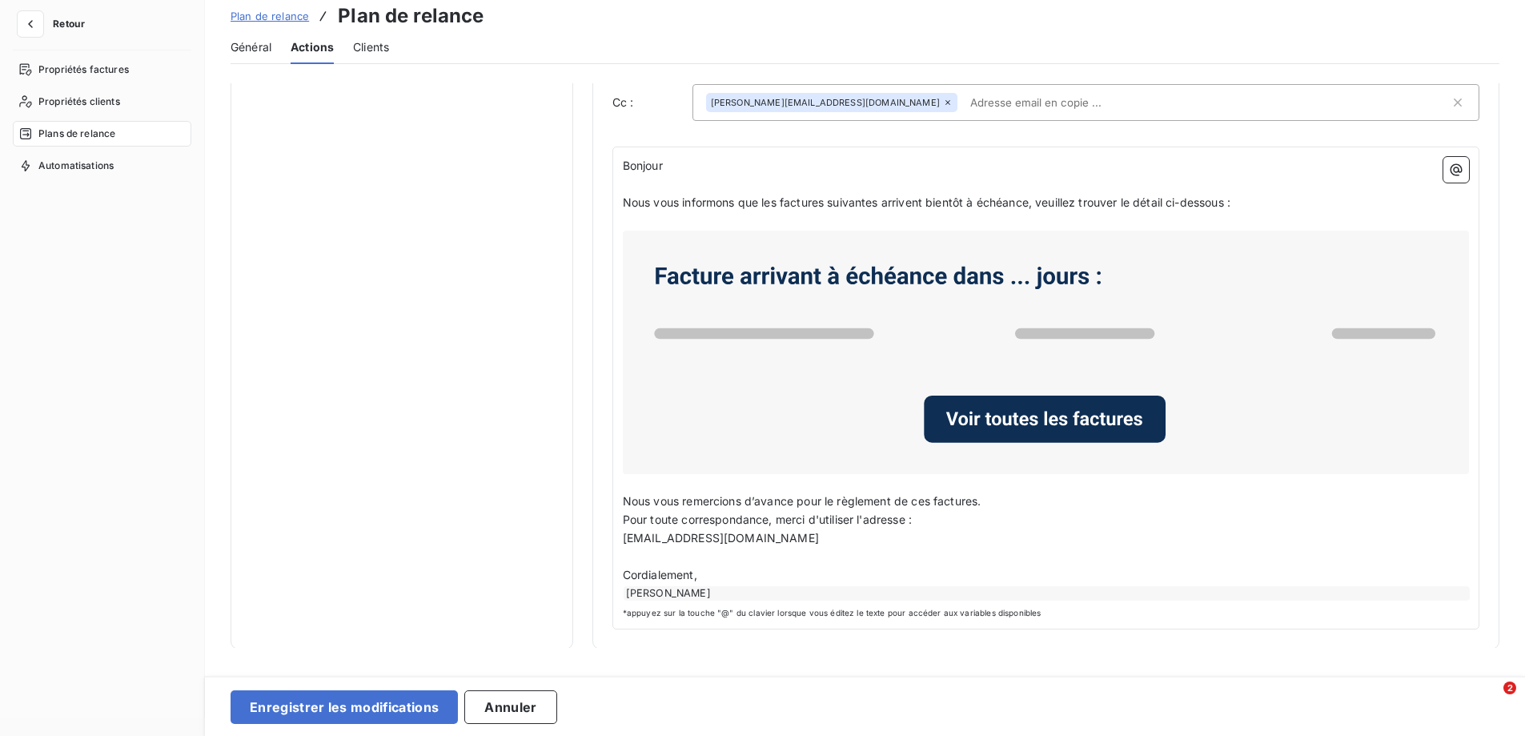
scroll to position [22, 0]
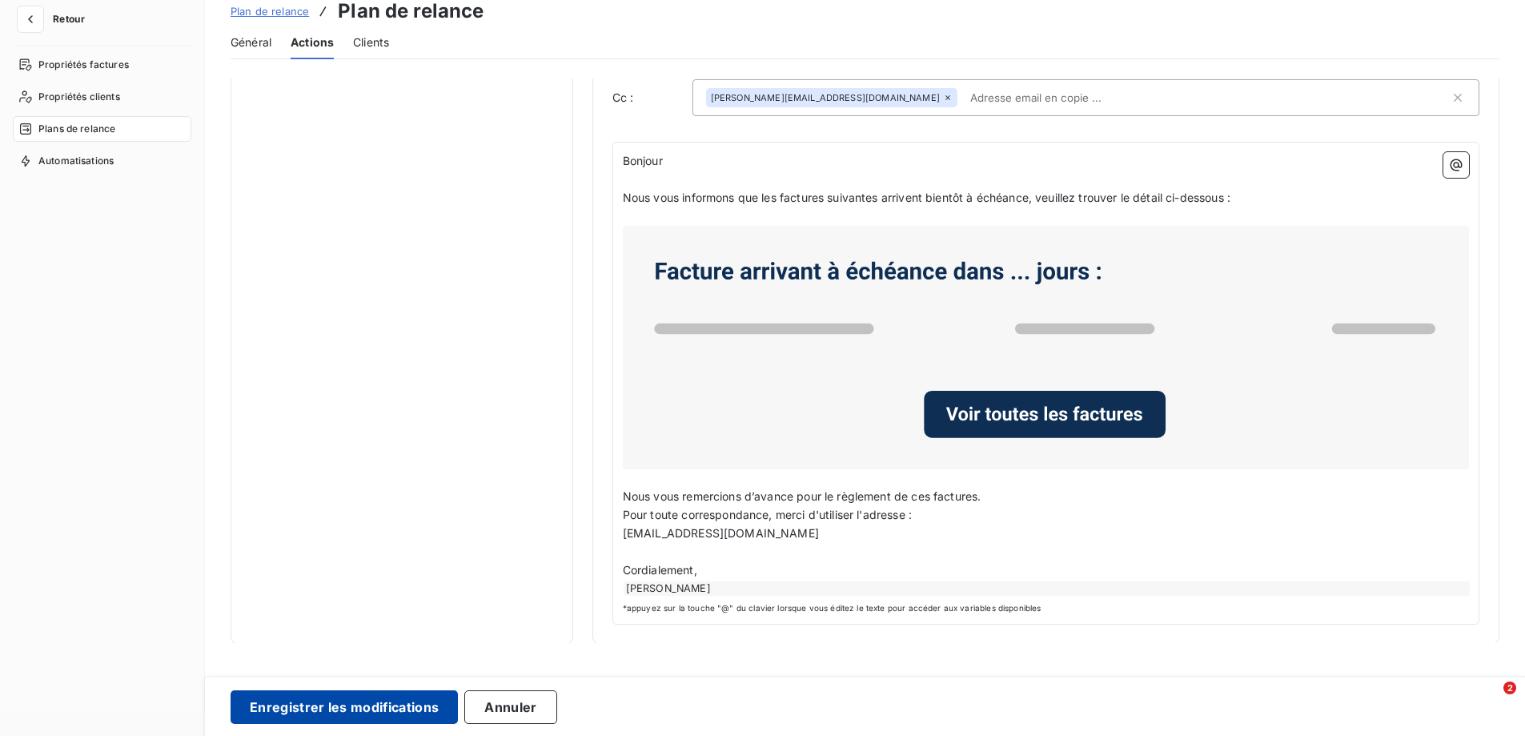
click at [379, 705] on button "Enregistrer les modifications" at bounding box center [344, 707] width 227 height 34
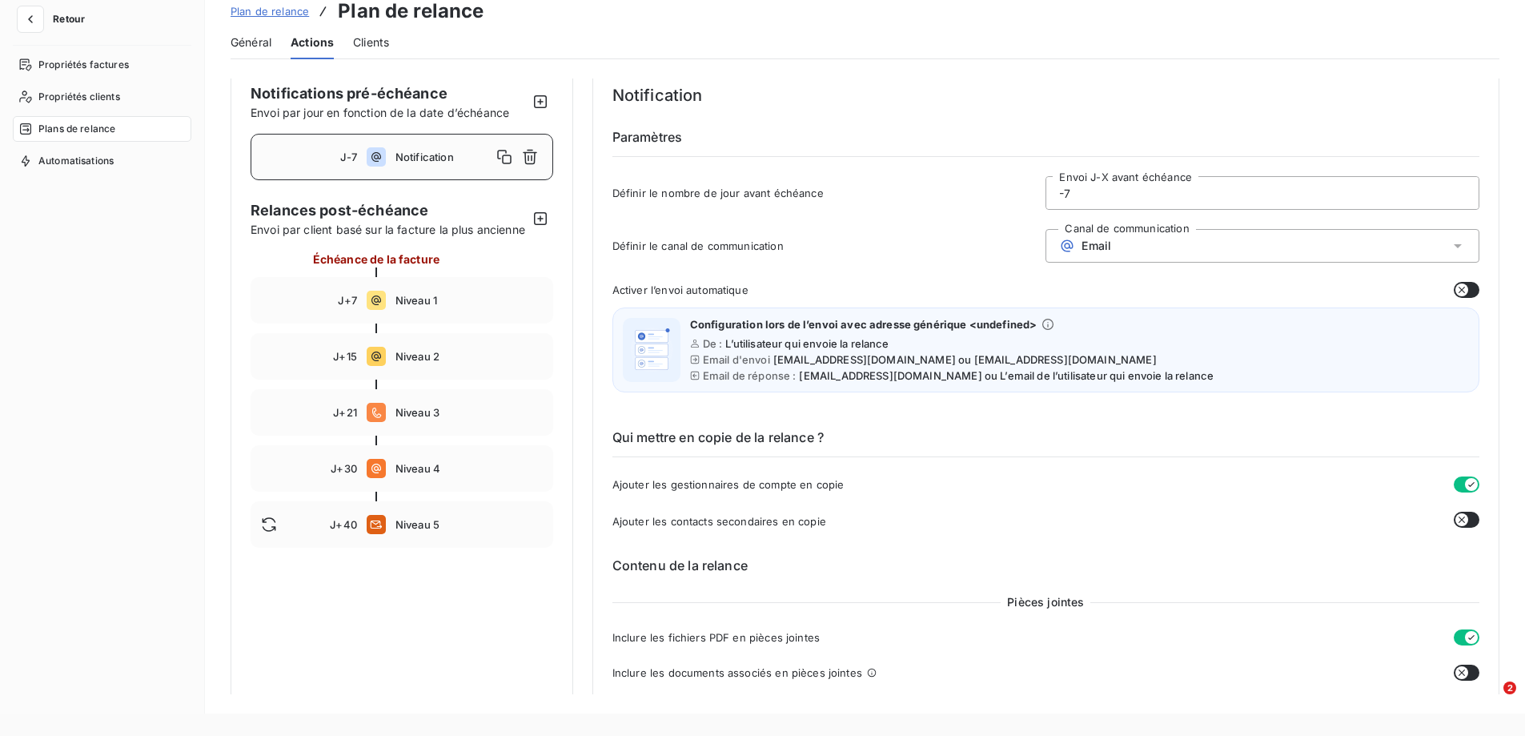
scroll to position [0, 0]
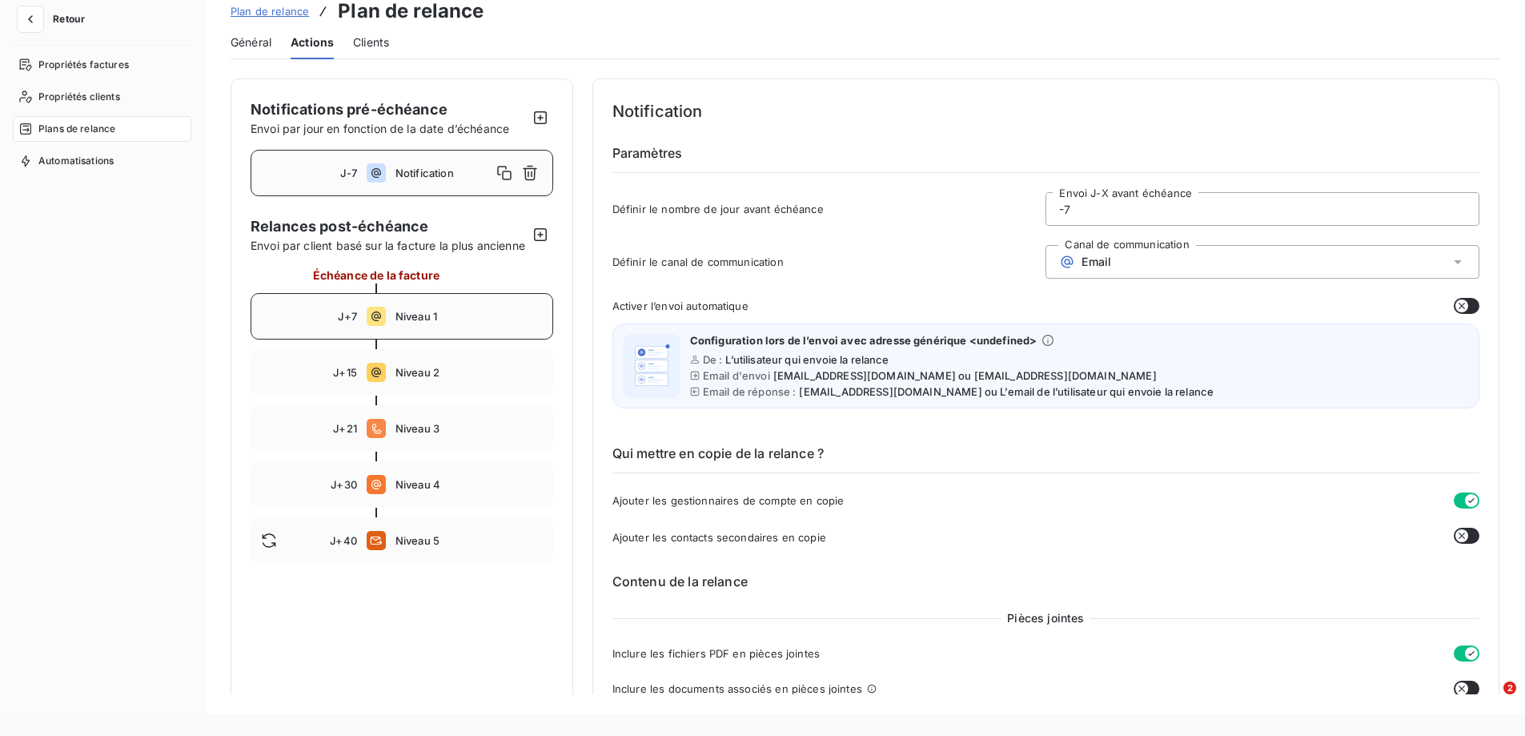
click at [396, 323] on span "Niveau 1" at bounding box center [468, 316] width 147 height 13
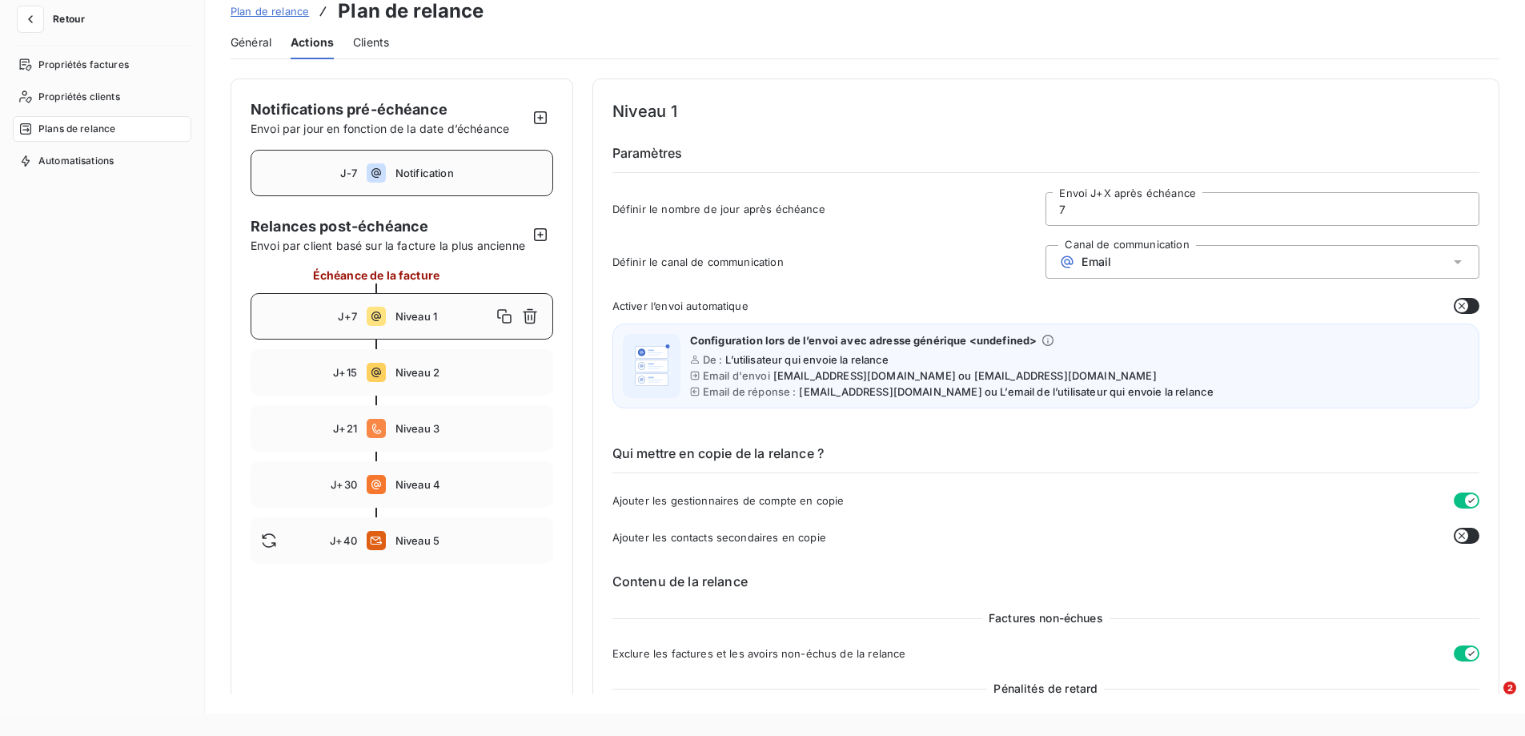
click at [498, 183] on div "J-7 Notification" at bounding box center [402, 173] width 303 height 46
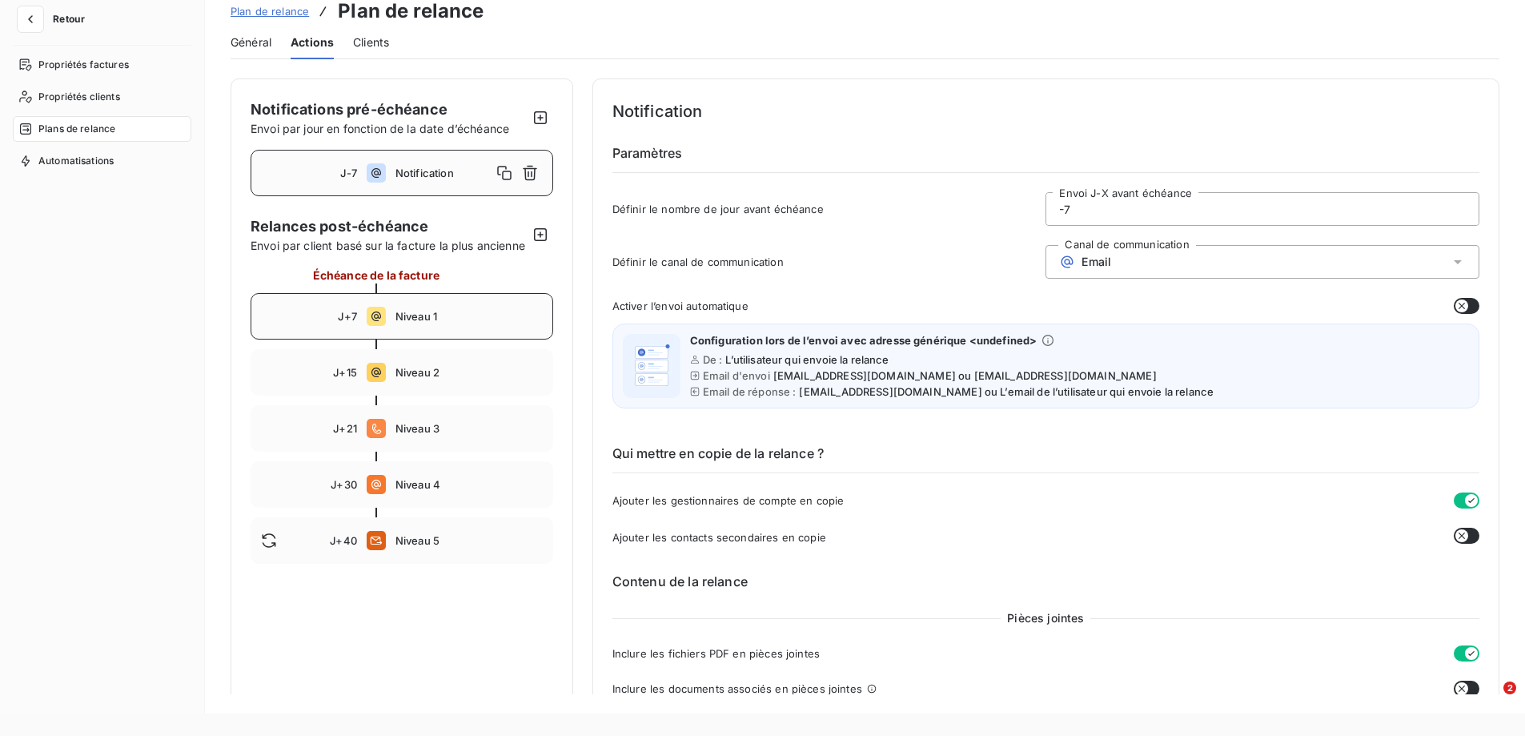
click at [445, 323] on span "Niveau 1" at bounding box center [468, 316] width 147 height 13
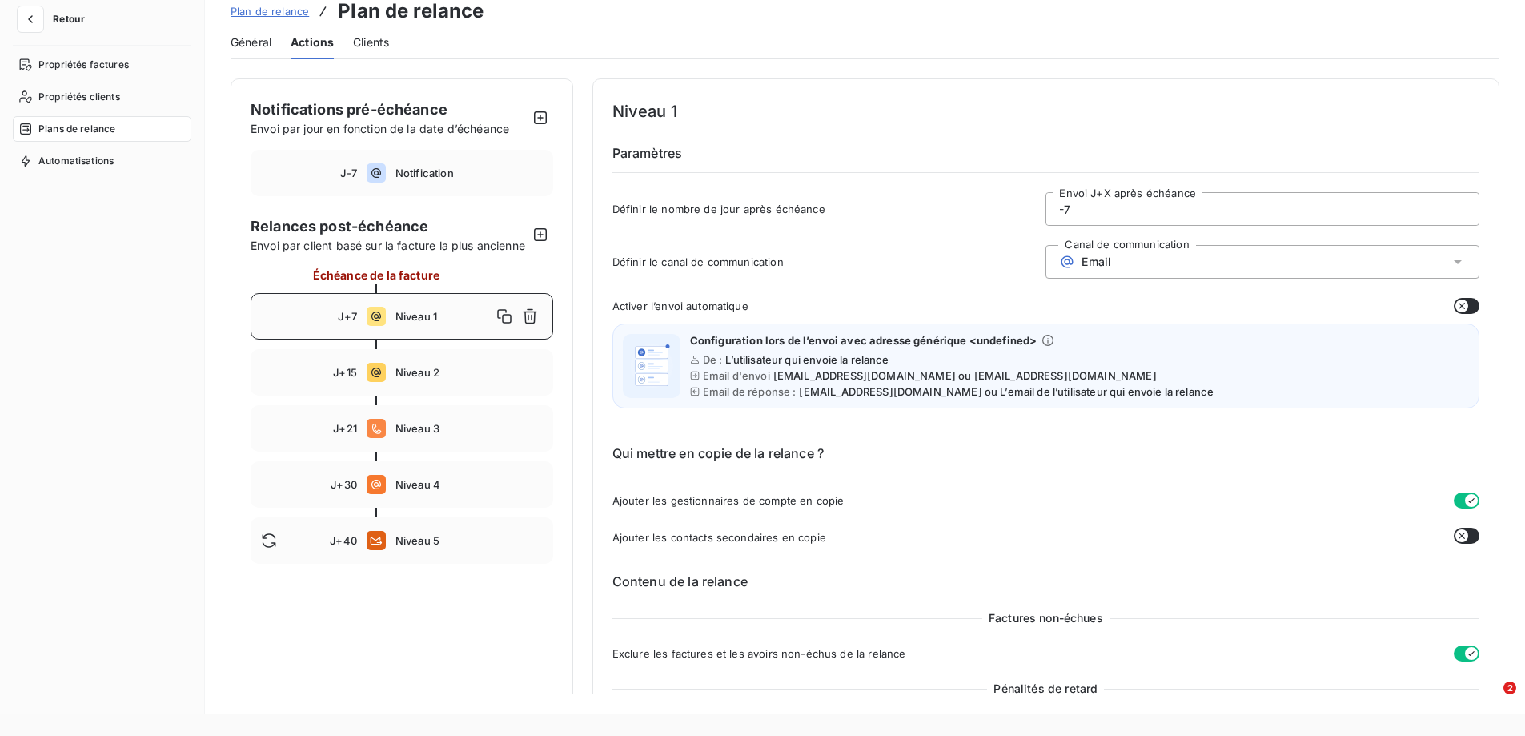
type input "7"
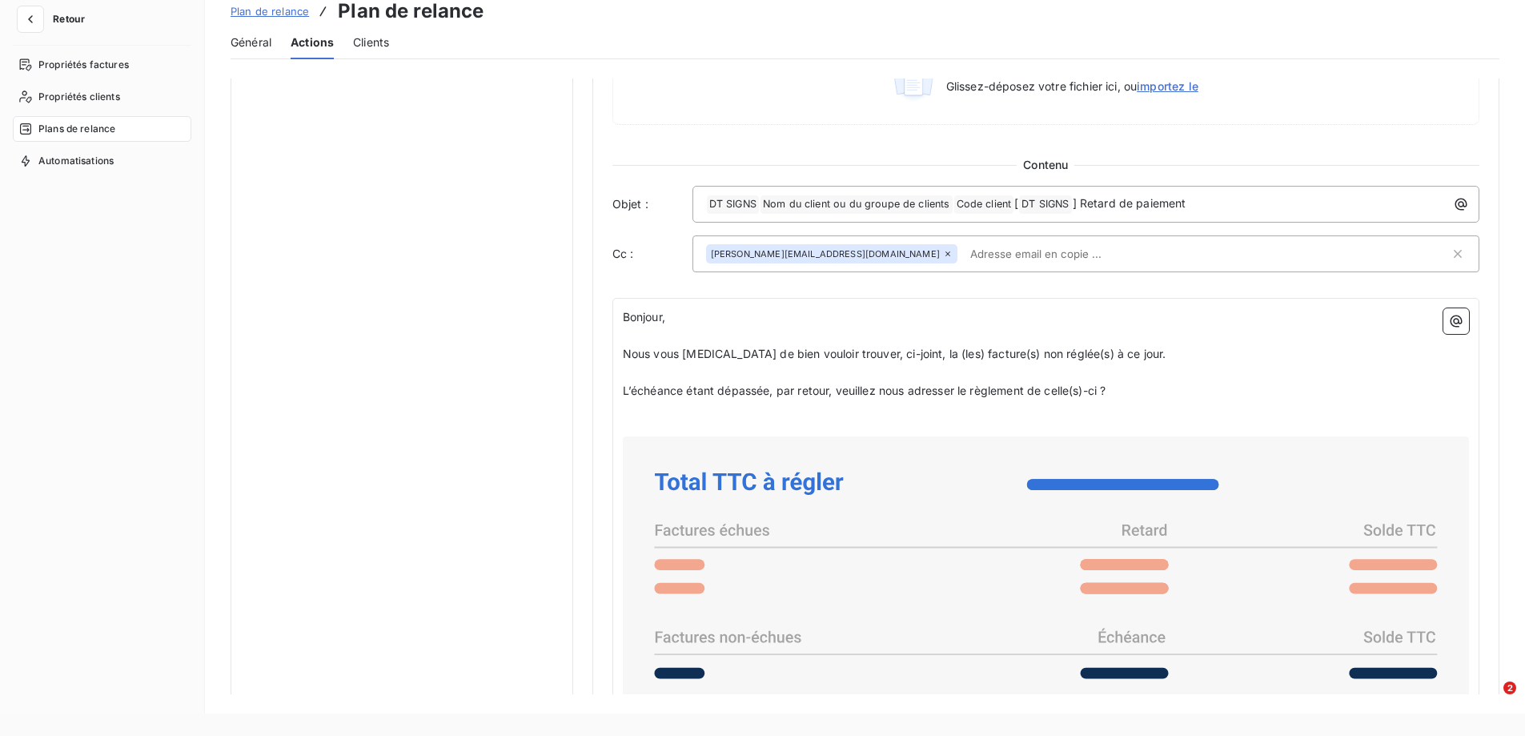
scroll to position [881, 0]
click at [1109, 353] on span "Nous vous [MEDICAL_DATA] de bien vouloir trouver, ci-joint, la (les) facture(s)…" at bounding box center [895, 352] width 544 height 14
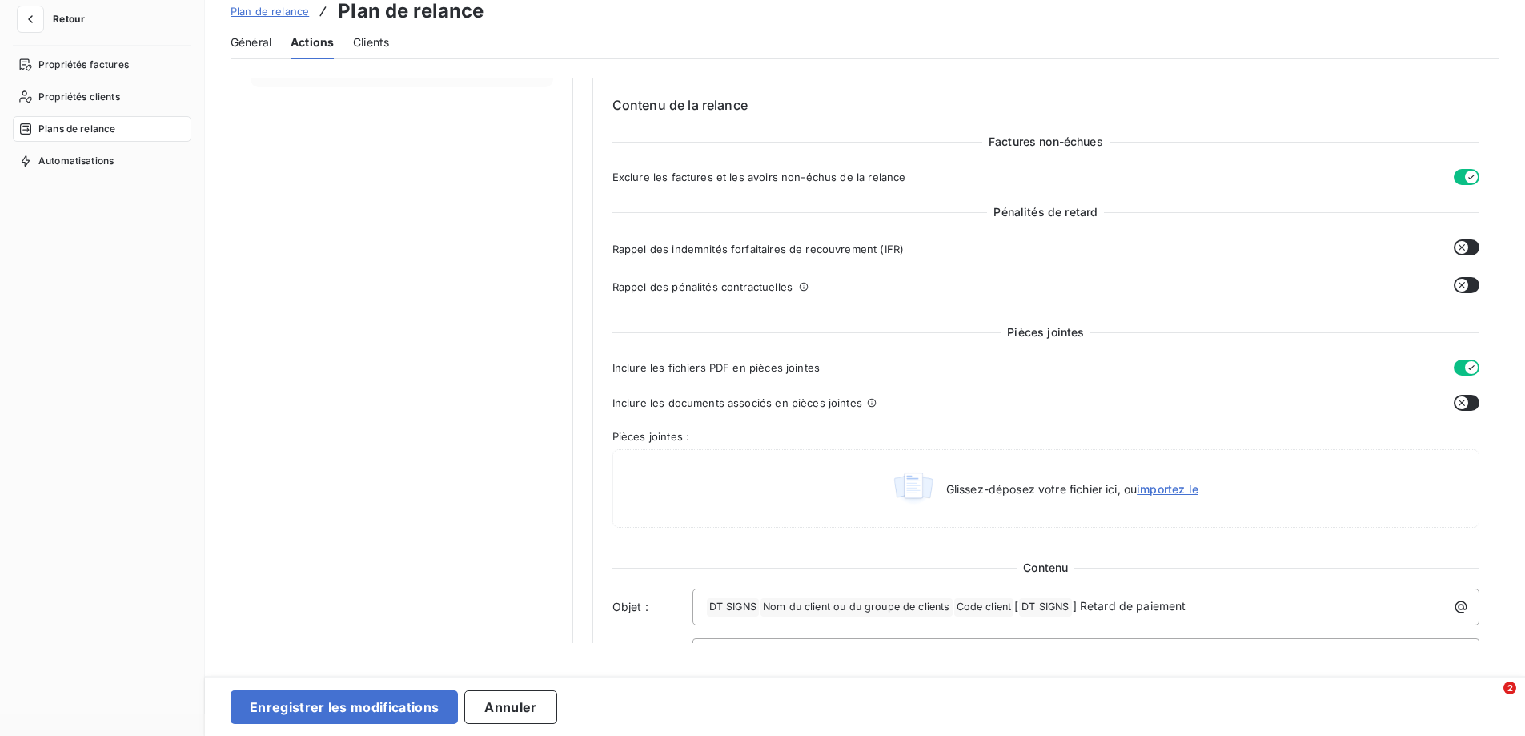
scroll to position [236, 0]
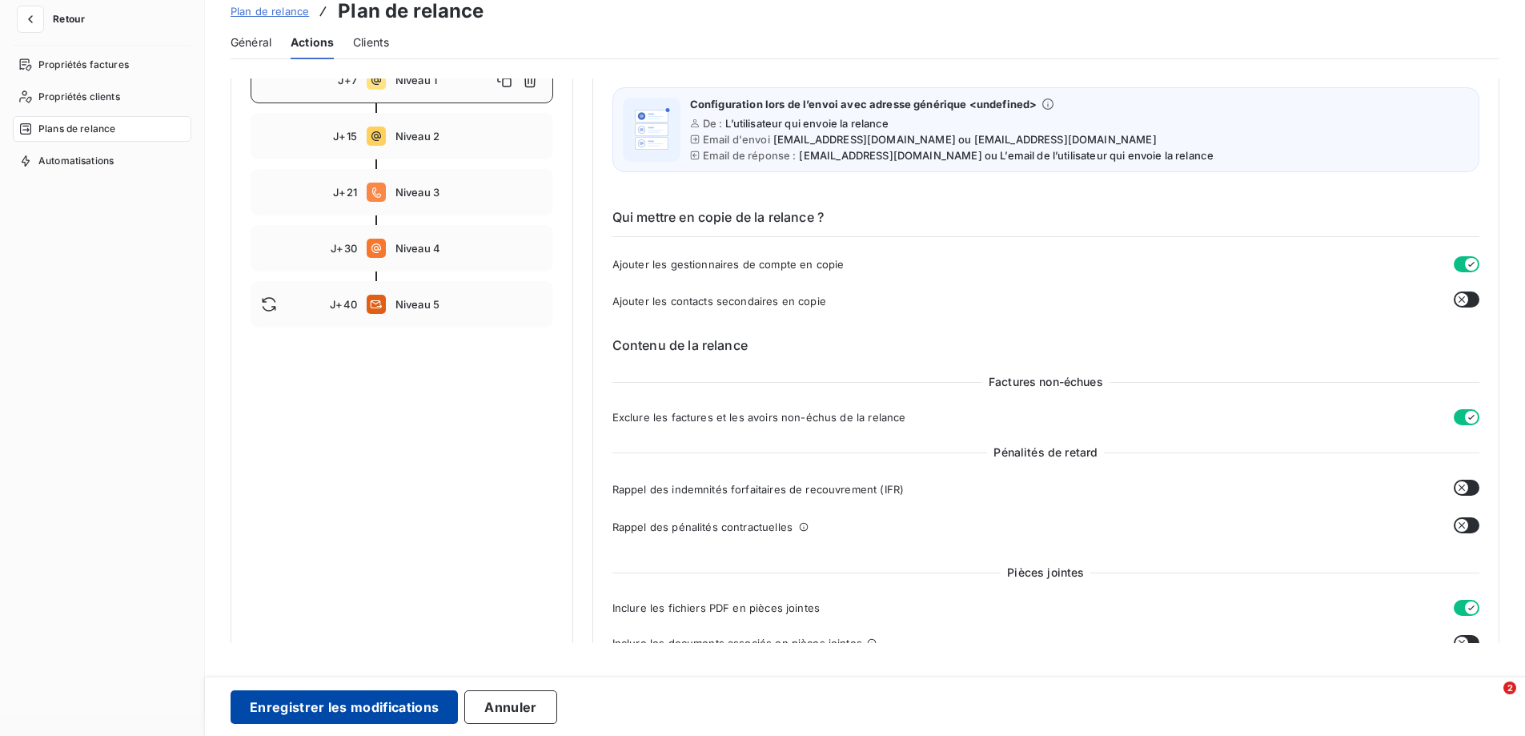
click at [386, 703] on button "Enregistrer les modifications" at bounding box center [344, 707] width 227 height 34
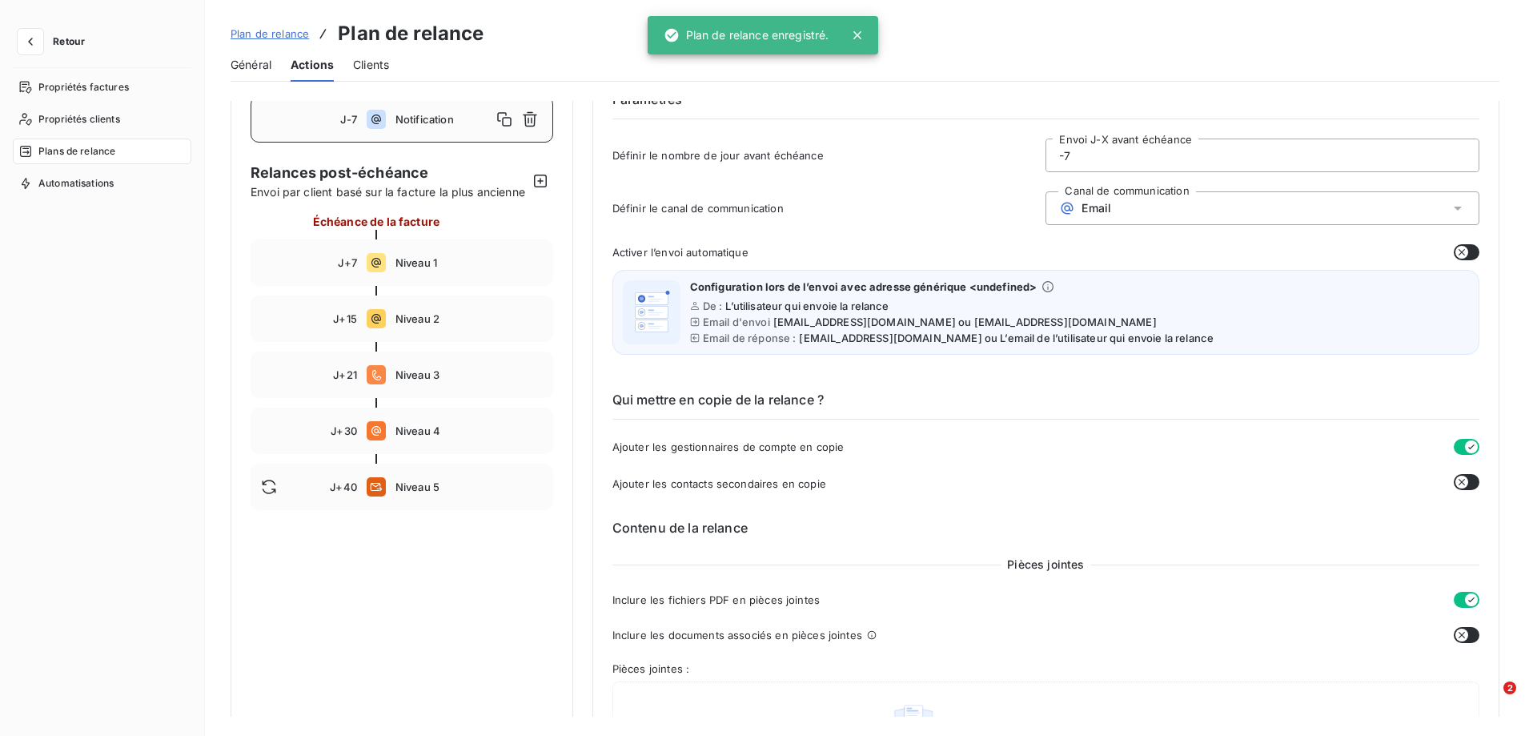
scroll to position [0, 0]
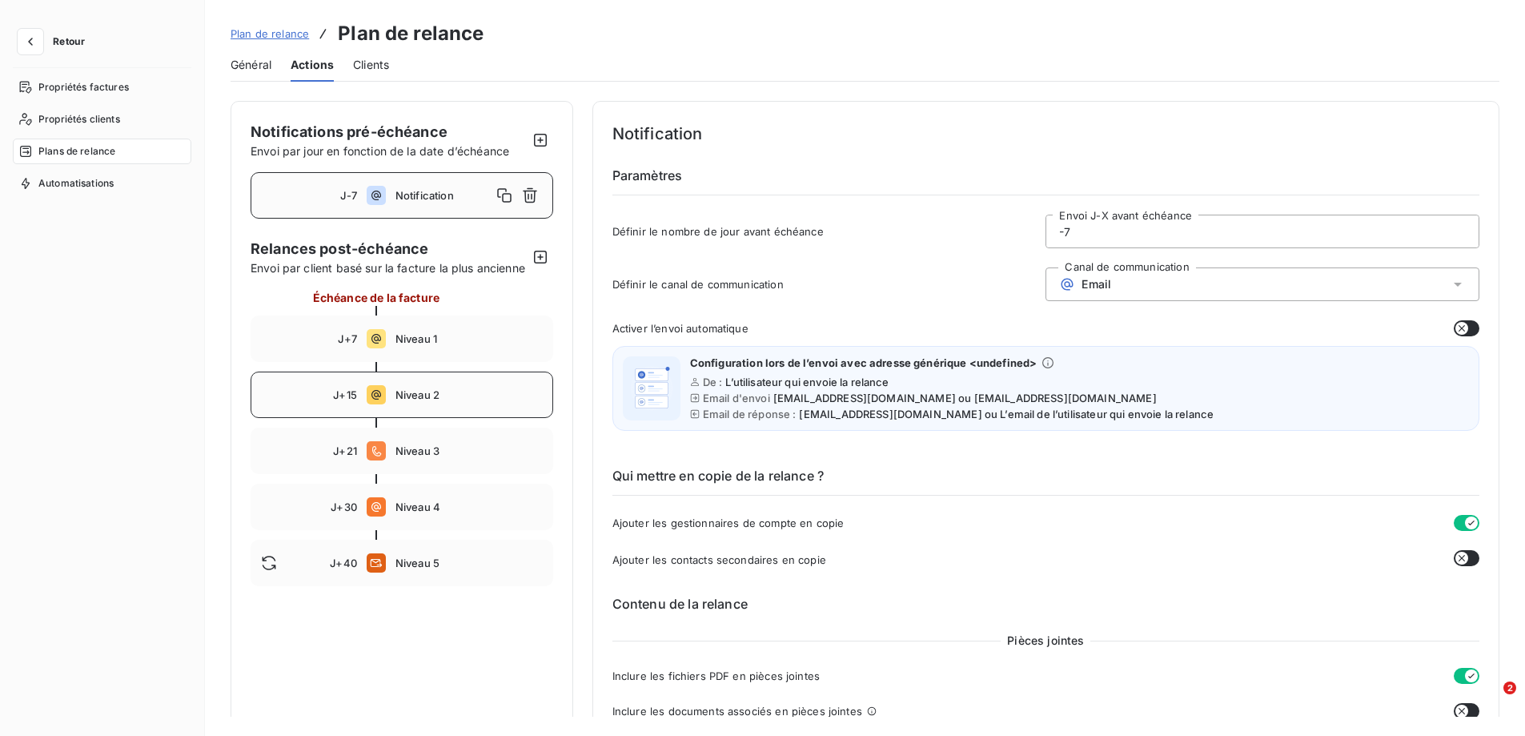
click at [411, 401] on span "Niveau 2" at bounding box center [468, 394] width 147 height 13
type input "15"
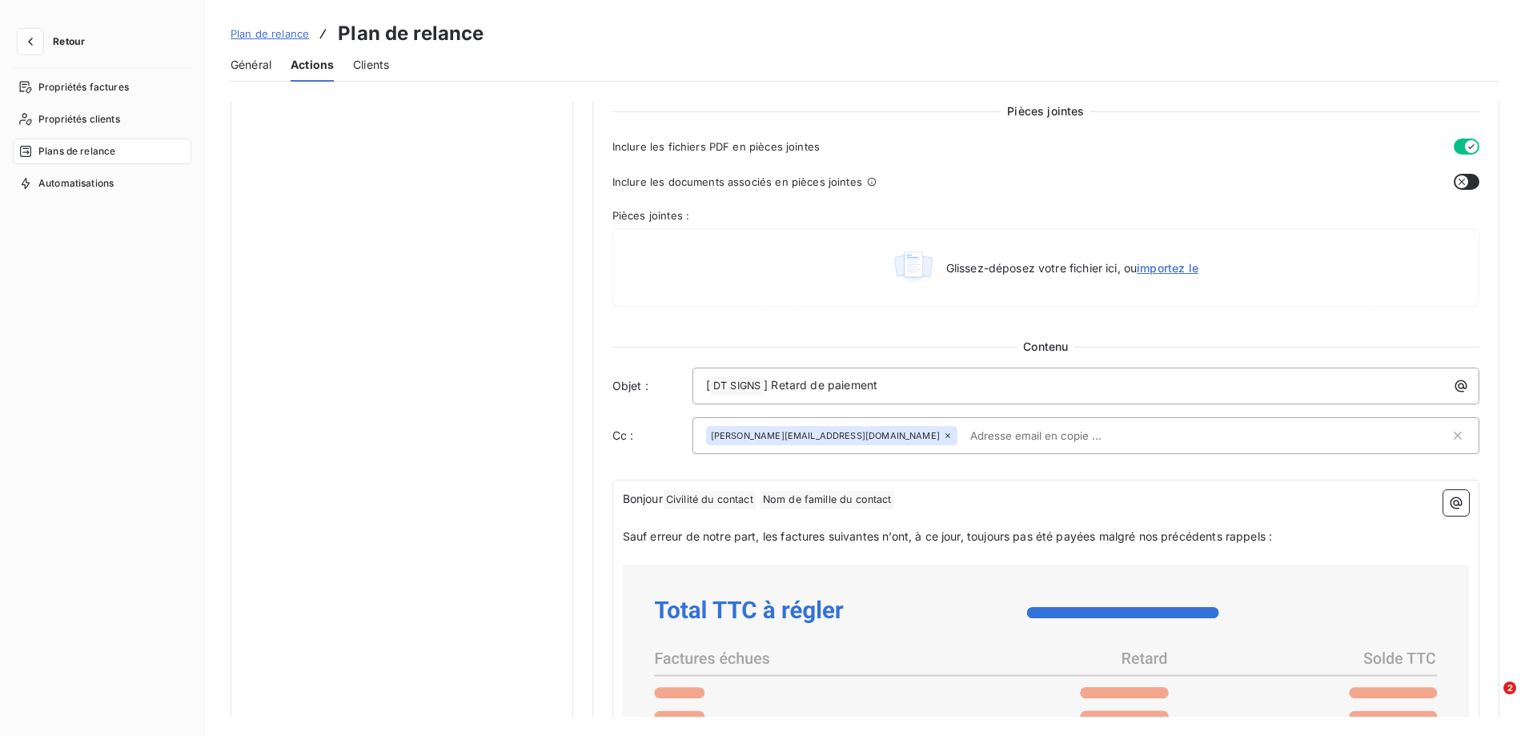
scroll to position [720, 0]
click at [1453, 383] on icon "button" at bounding box center [1461, 385] width 16 height 16
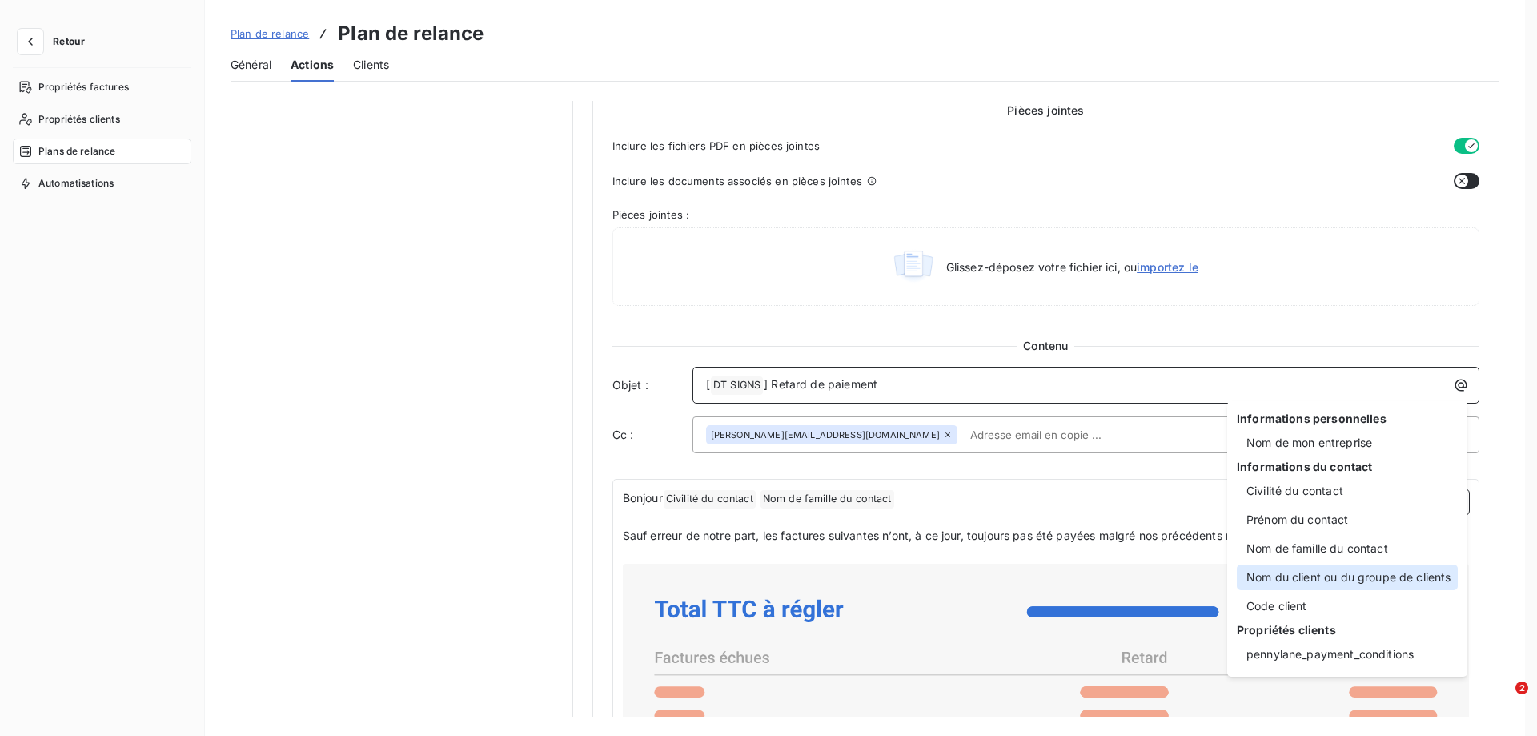
click at [1257, 573] on div "Nom du client ou du groupe de clients" at bounding box center [1347, 577] width 221 height 26
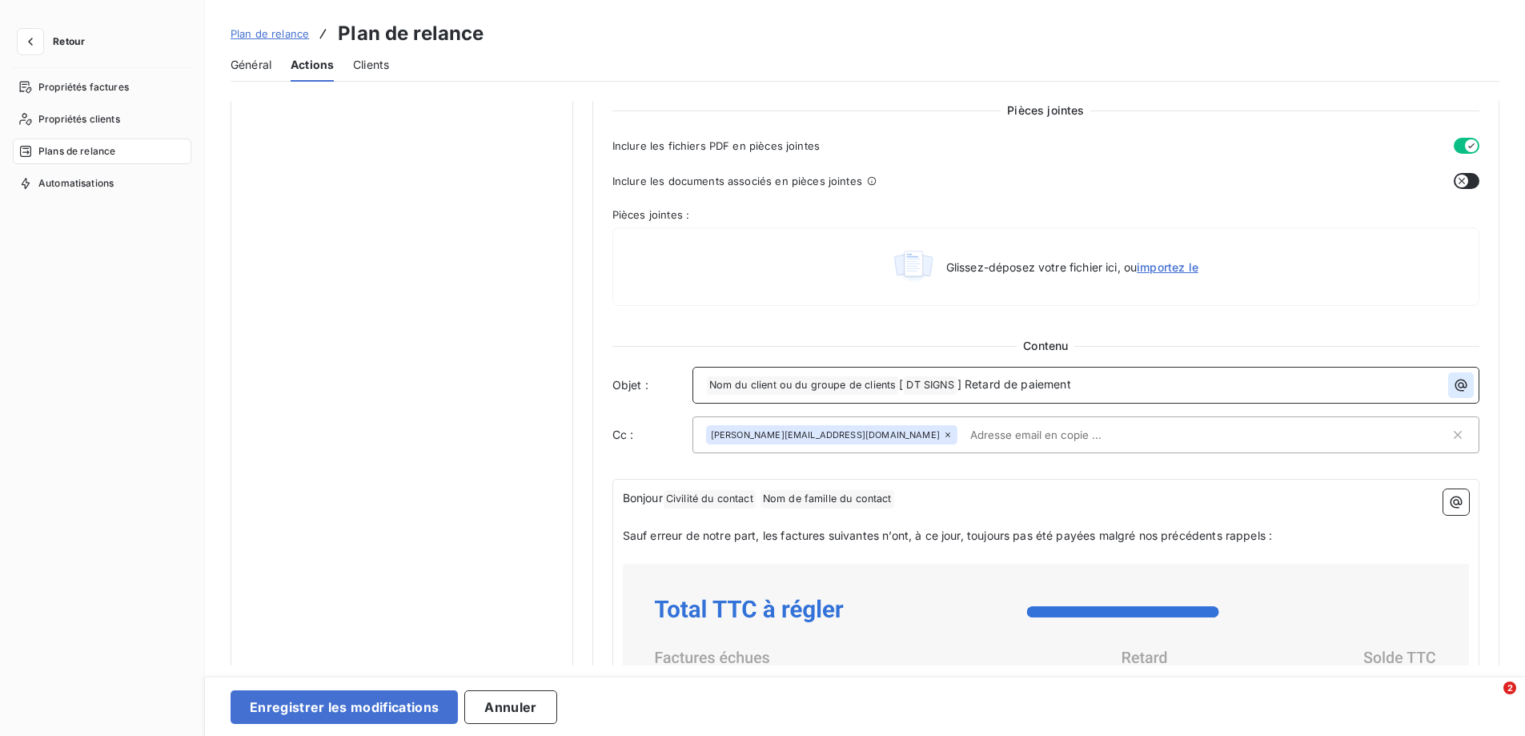
click at [1456, 379] on icon "button" at bounding box center [1461, 385] width 12 height 12
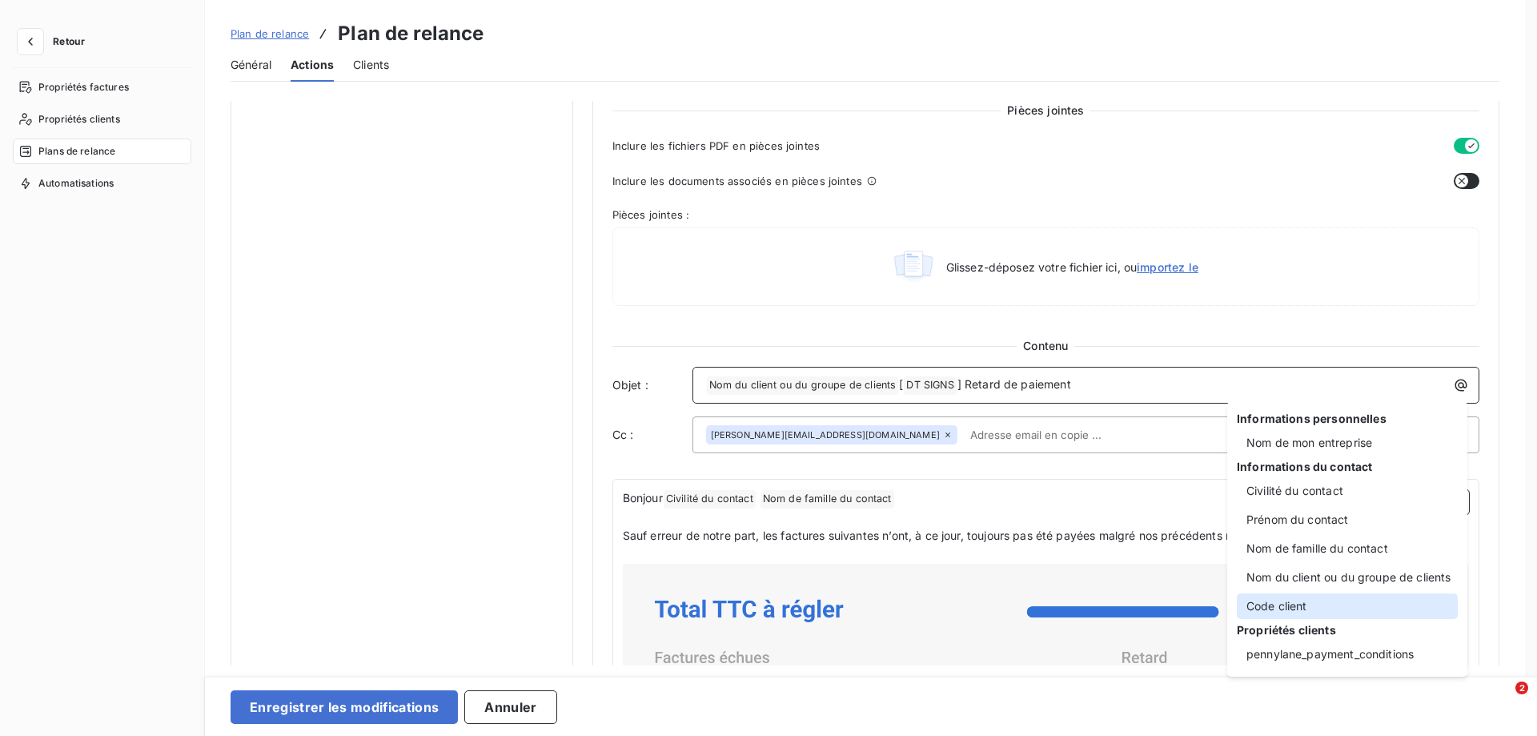
click at [1259, 608] on div "Code client" at bounding box center [1347, 606] width 221 height 26
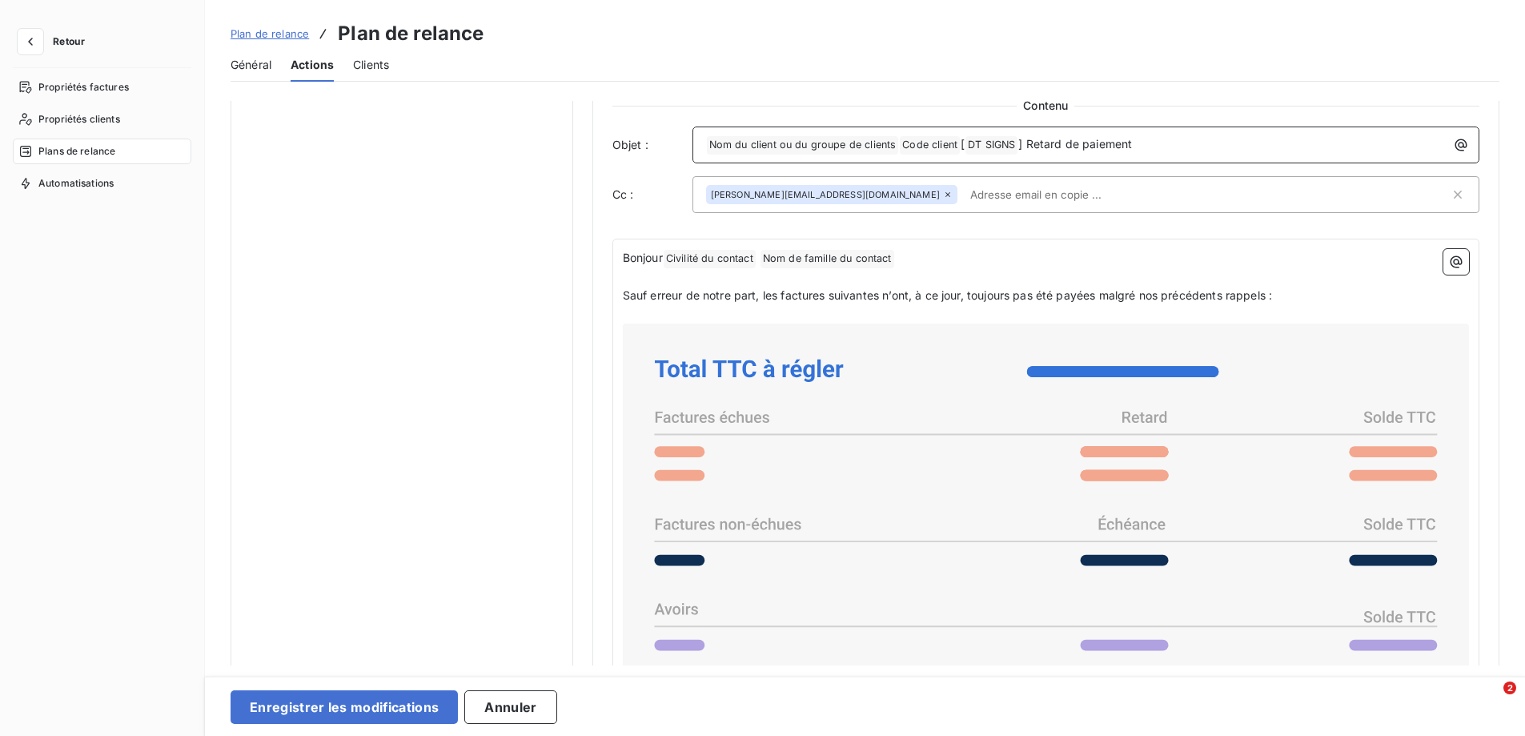
scroll to position [881, 0]
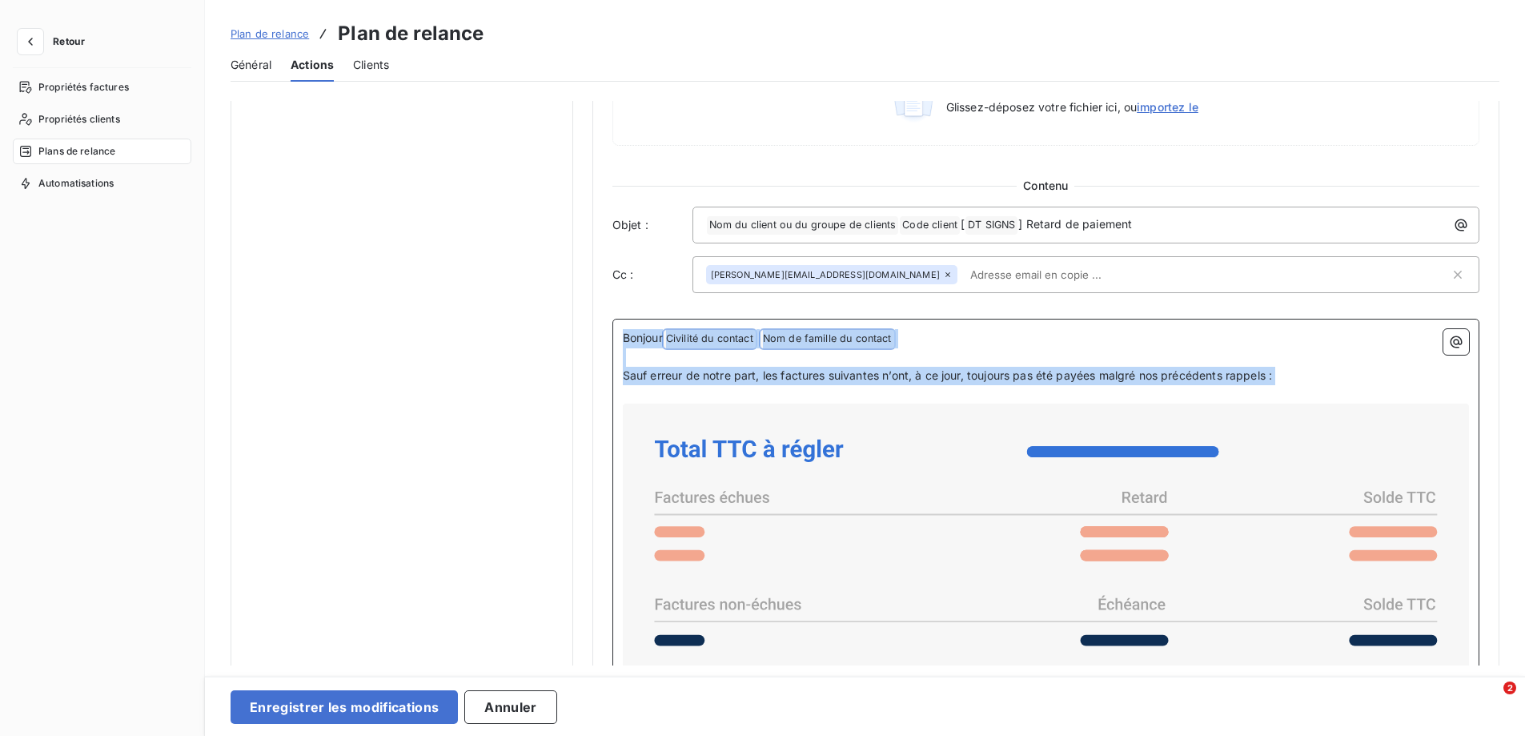
drag, startPoint x: 622, startPoint y: 335, endPoint x: 1319, endPoint y: 387, distance: 699.1
click at [1319, 387] on div "Bonjour Civilité du contact ﻿ Nom de famille du contact ﻿ ﻿ ﻿ Sauf erreur de no…" at bounding box center [1046, 651] width 846 height 645
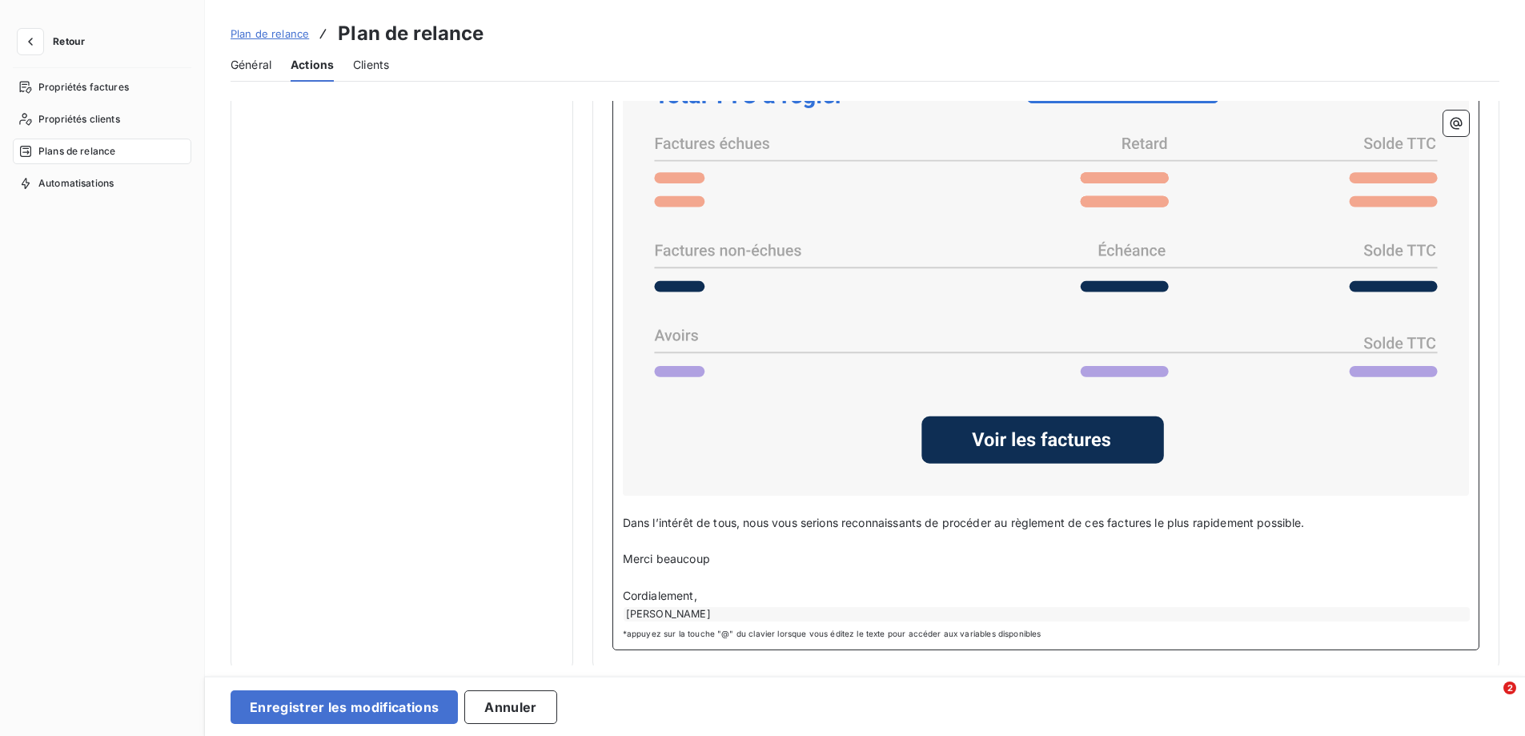
scroll to position [1254, 0]
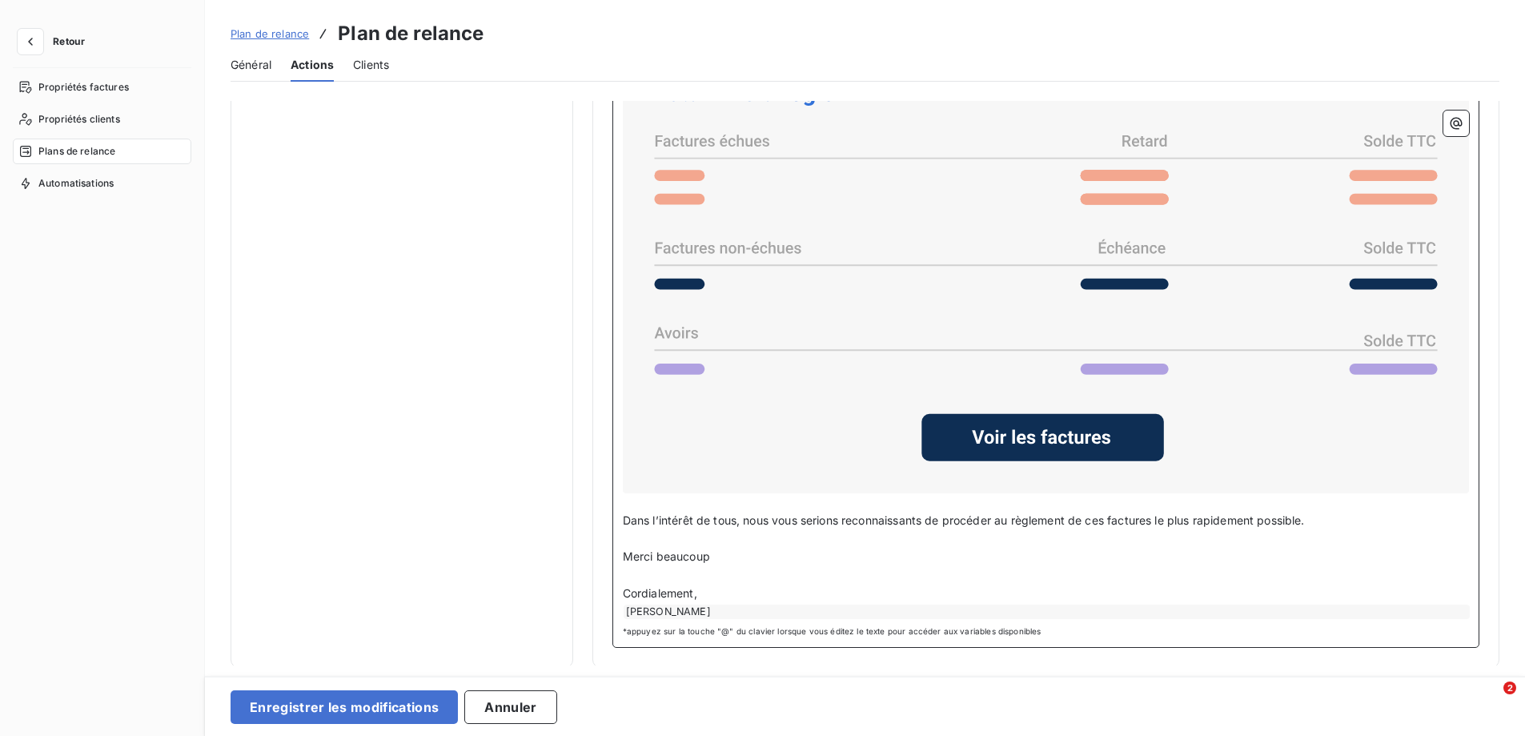
click at [731, 555] on p "Merci beaucoup" at bounding box center [1046, 557] width 846 height 18
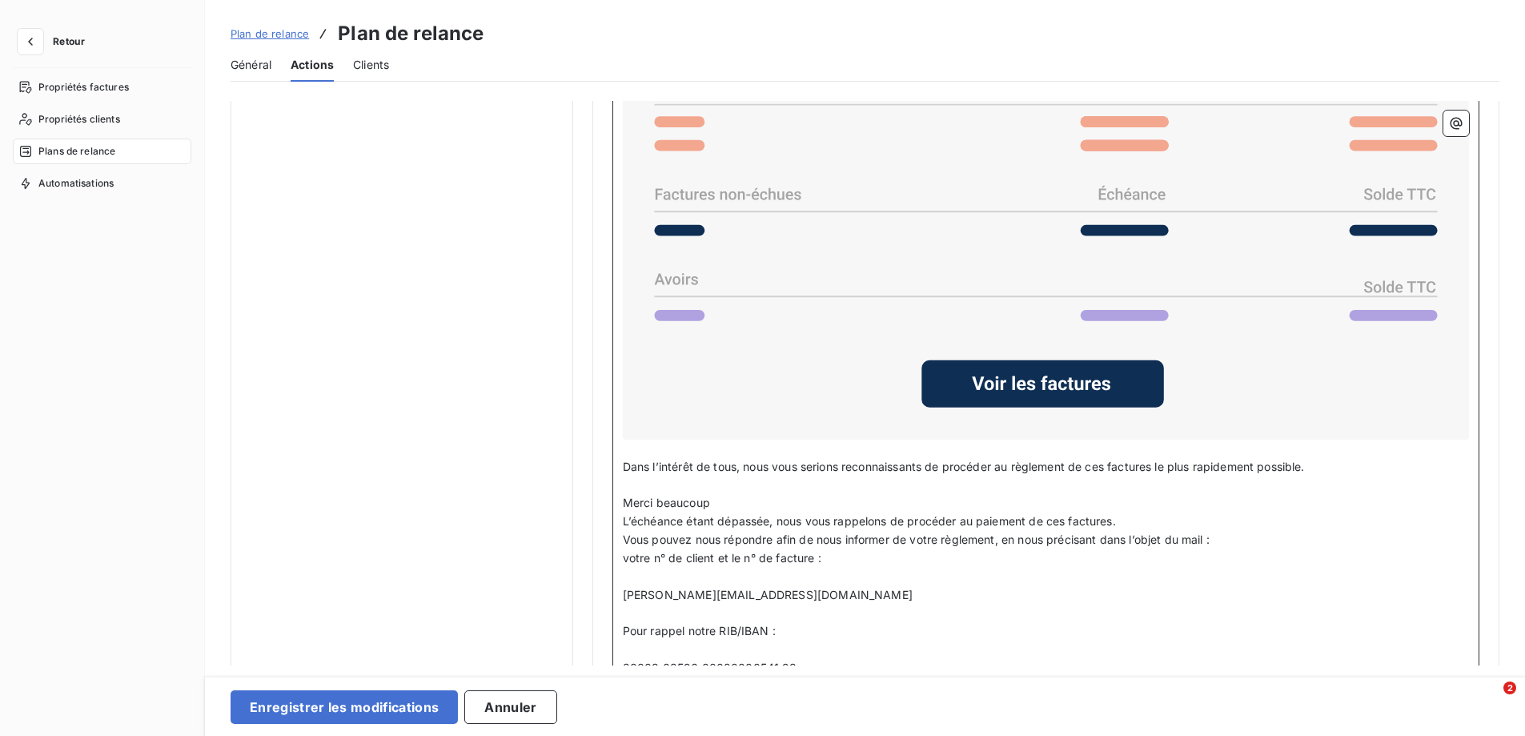
scroll to position [1334, 0]
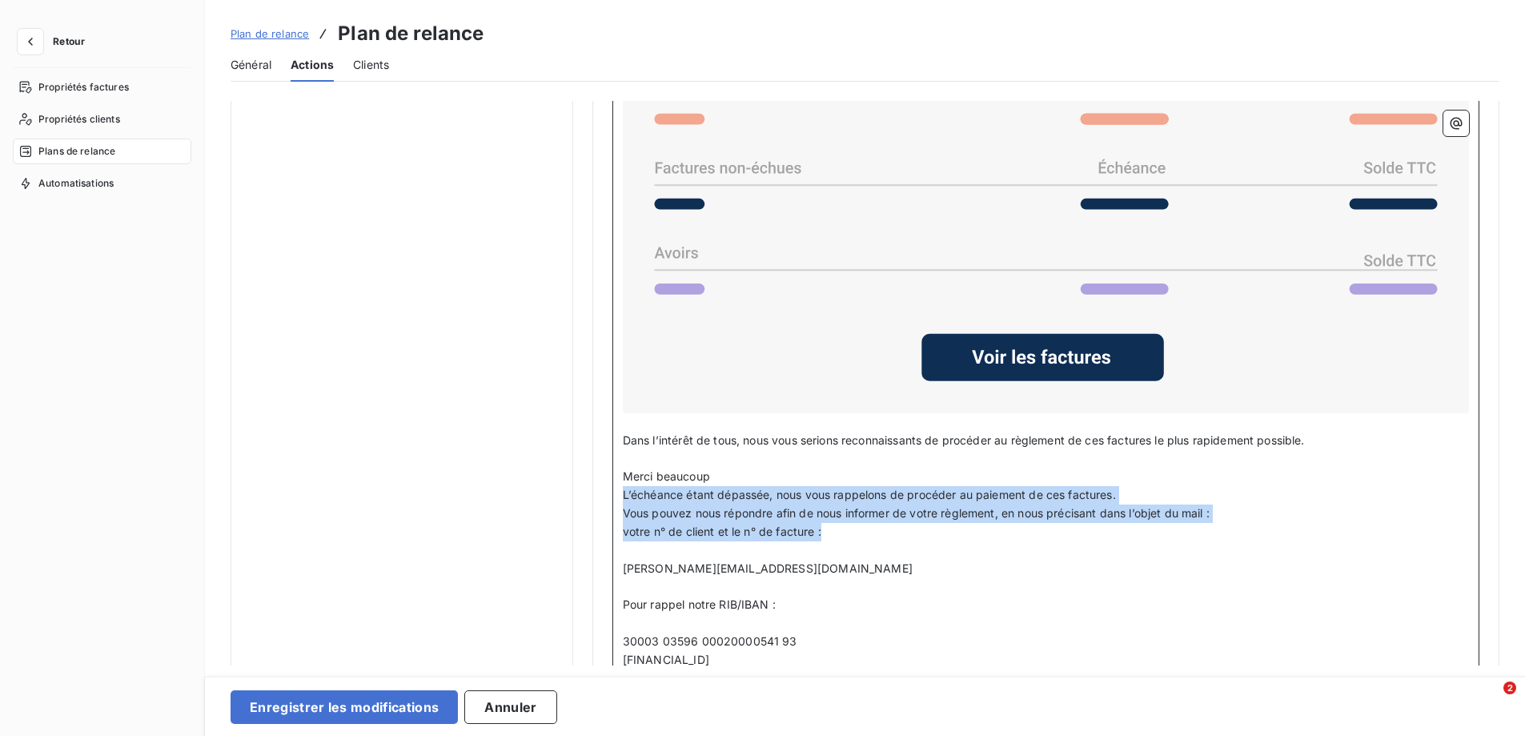
drag, startPoint x: 622, startPoint y: 493, endPoint x: 942, endPoint y: 537, distance: 323.2
click at [942, 537] on div "﻿ Bonjour, ﻿ Nous vous [MEDICAL_DATA] de bien vouloir trouver, ci-joint, de nou…" at bounding box center [1046, 454] width 846 height 1157
click at [647, 532] on span "votre n° de client et le n° de facture :" at bounding box center [722, 531] width 199 height 14
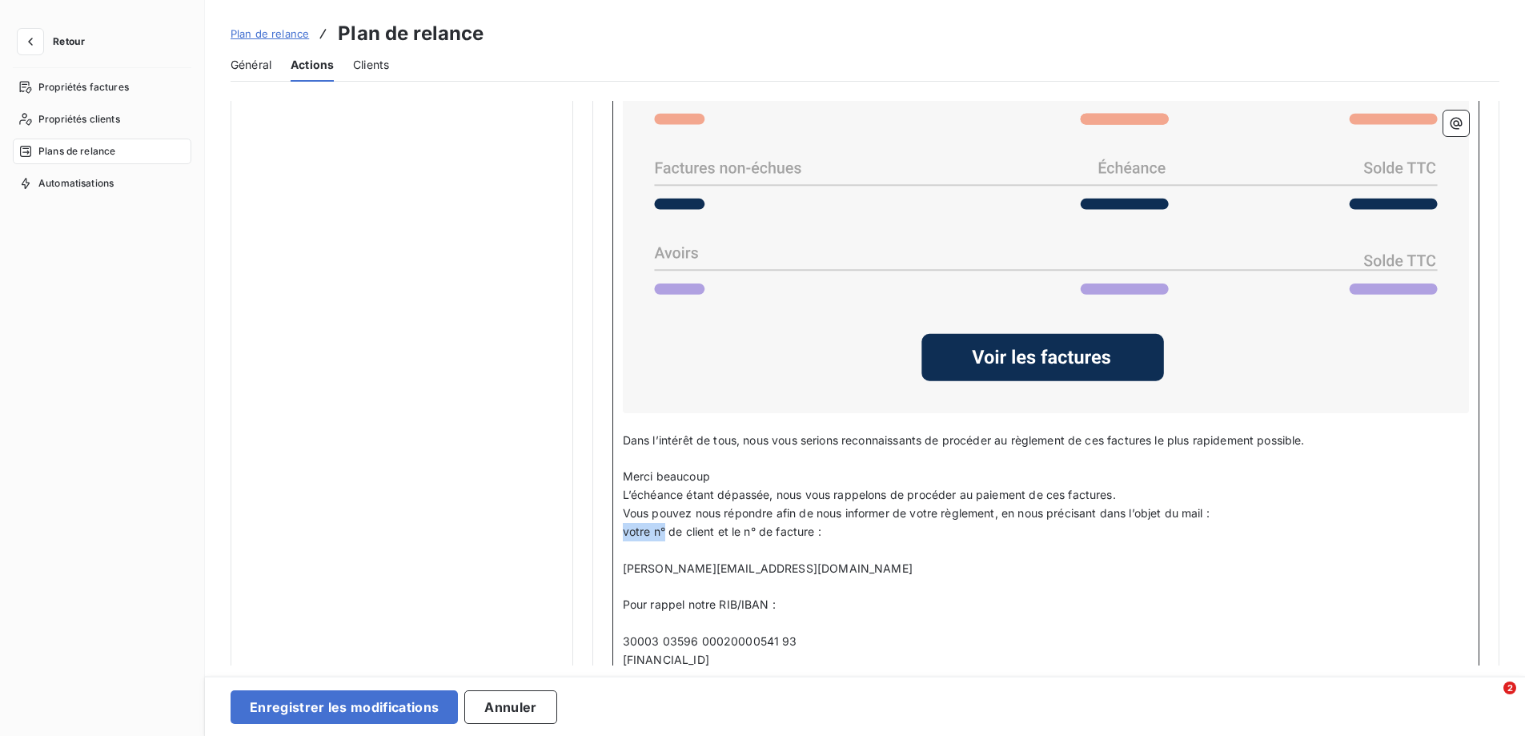
drag, startPoint x: 664, startPoint y: 528, endPoint x: 620, endPoint y: 532, distance: 44.9
click at [620, 532] on div "﻿ Bonjour, ﻿ Nous vous [MEDICAL_DATA] de bien vouloir trouver, ci-joint, de nou…" at bounding box center [1045, 464] width 867 height 1197
click at [817, 528] on span "votre désignation et le n° de facture :" at bounding box center [723, 531] width 200 height 14
drag, startPoint x: 622, startPoint y: 565, endPoint x: 676, endPoint y: 562, distance: 54.5
click at [676, 562] on span "[PERSON_NAME][EMAIL_ADDRESS][DOMAIN_NAME]" at bounding box center [768, 568] width 290 height 14
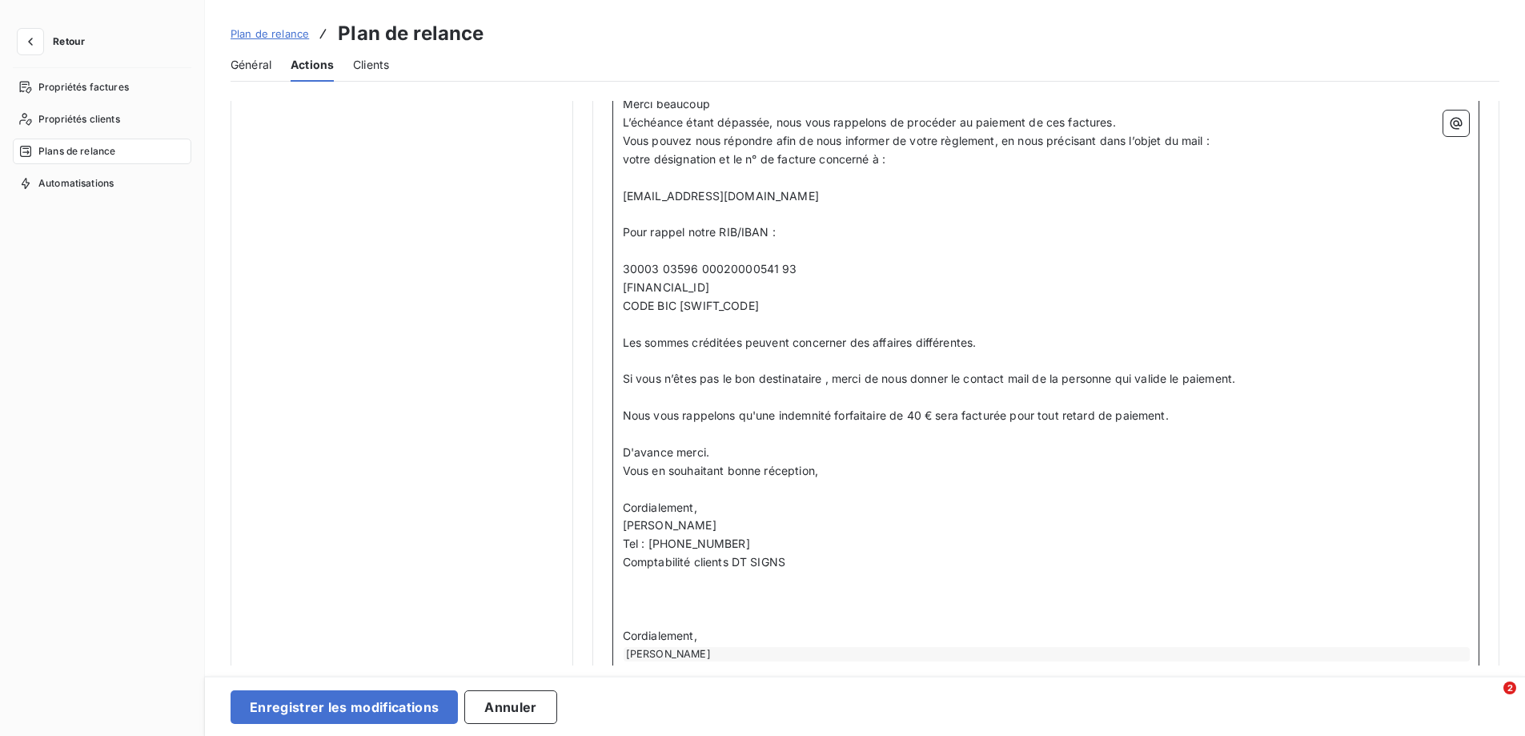
scroll to position [1734, 0]
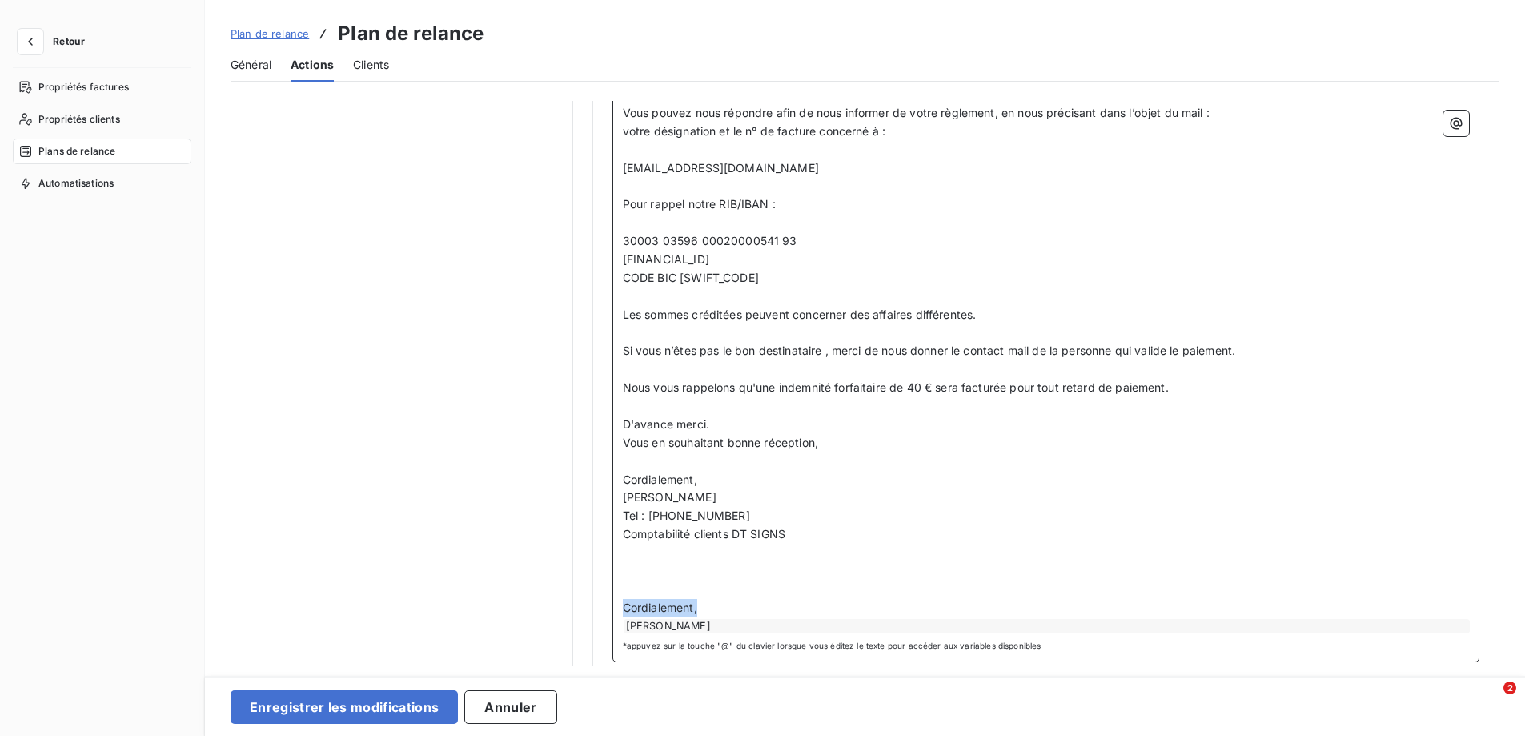
drag, startPoint x: 624, startPoint y: 602, endPoint x: 738, endPoint y: 606, distance: 114.5
click at [738, 606] on p "Cordialement," at bounding box center [1046, 608] width 846 height 18
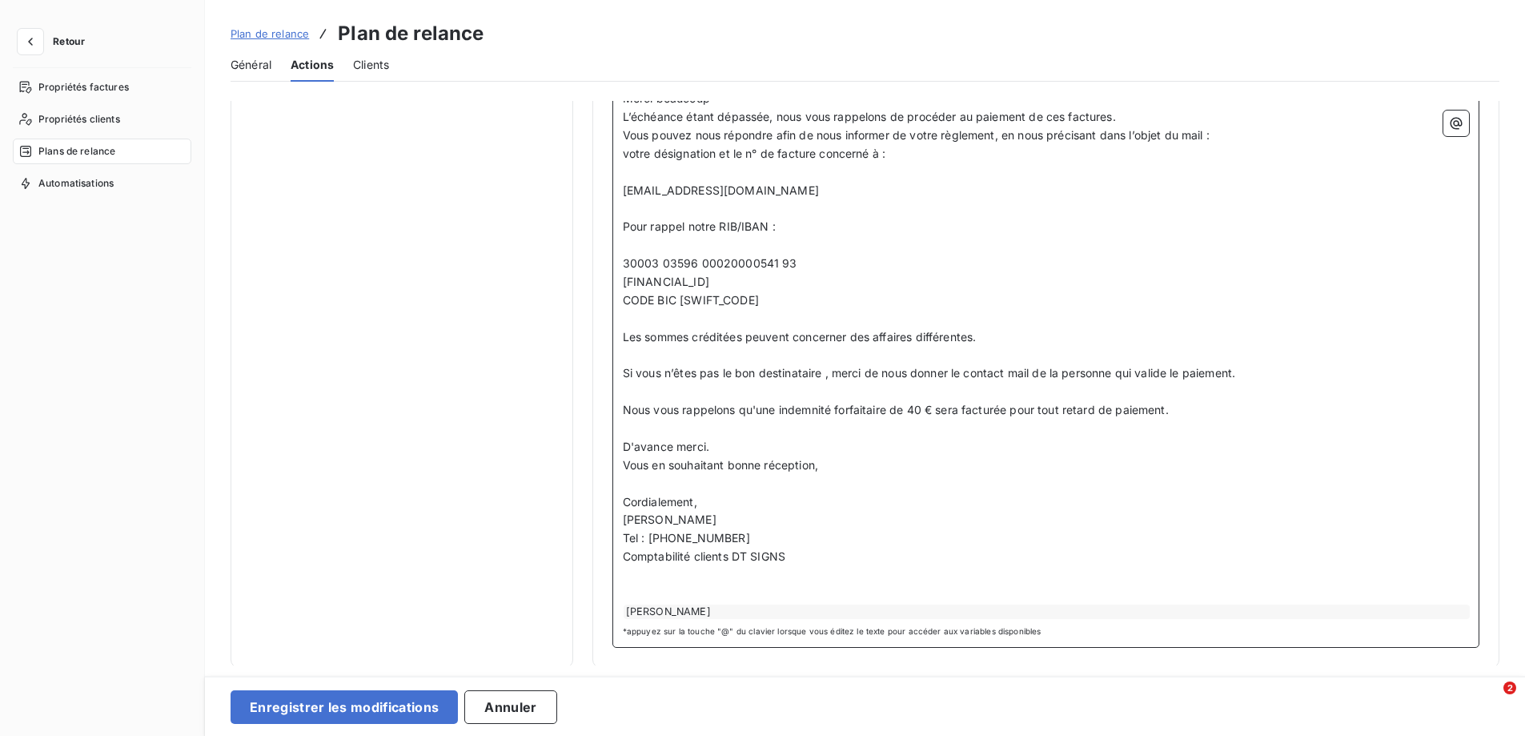
scroll to position [1693, 0]
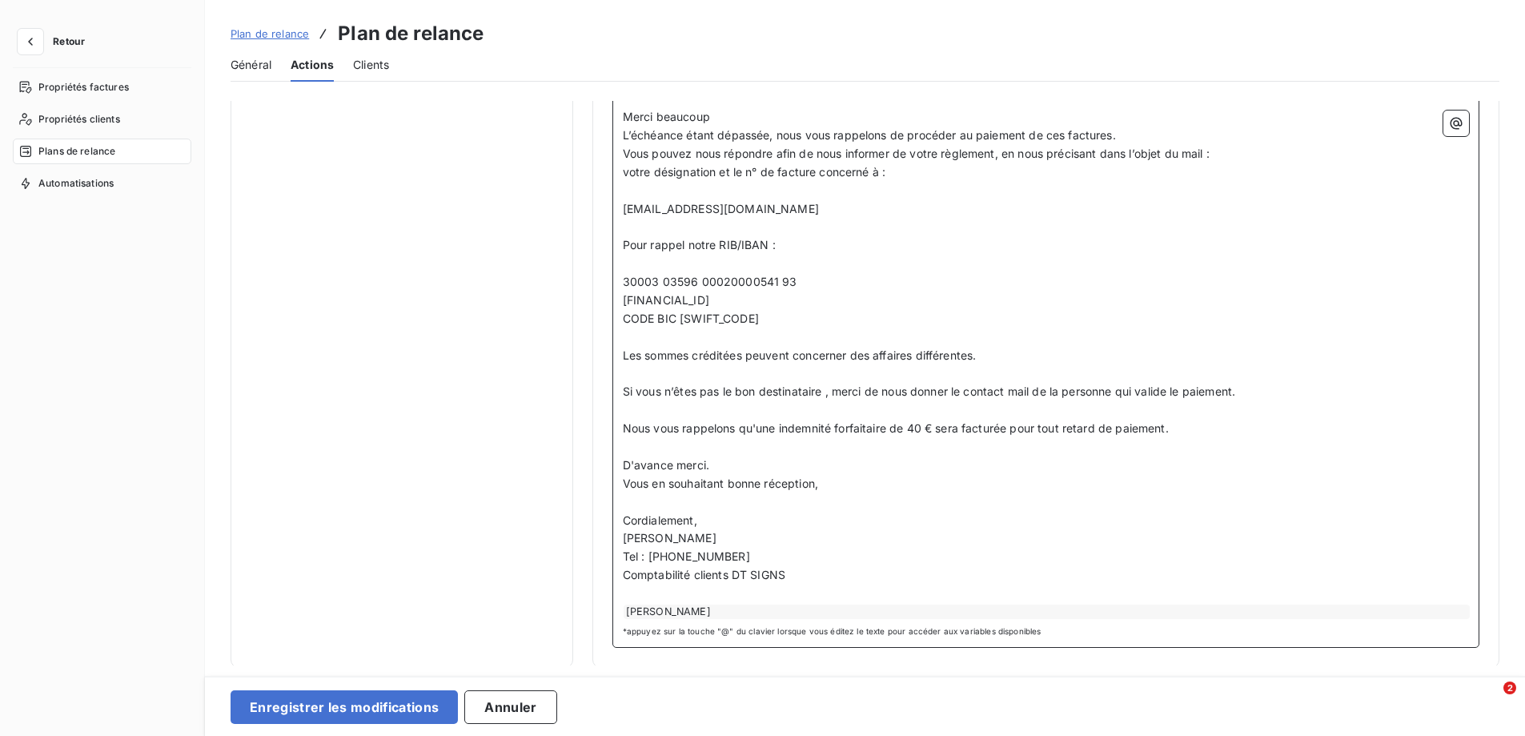
drag, startPoint x: 756, startPoint y: 532, endPoint x: 621, endPoint y: 543, distance: 134.9
click at [623, 543] on p "[PERSON_NAME]" at bounding box center [1046, 538] width 846 height 18
drag, startPoint x: 624, startPoint y: 554, endPoint x: 788, endPoint y: 586, distance: 167.2
click at [788, 586] on div "﻿ Bonjour, ﻿ Nous vous [MEDICAL_DATA] de bien vouloir trouver, ci-joint, de nou…" at bounding box center [1046, 68] width 846 height 1102
click at [743, 576] on span "Comptabilité clients DT SIGNS" at bounding box center [704, 575] width 162 height 14
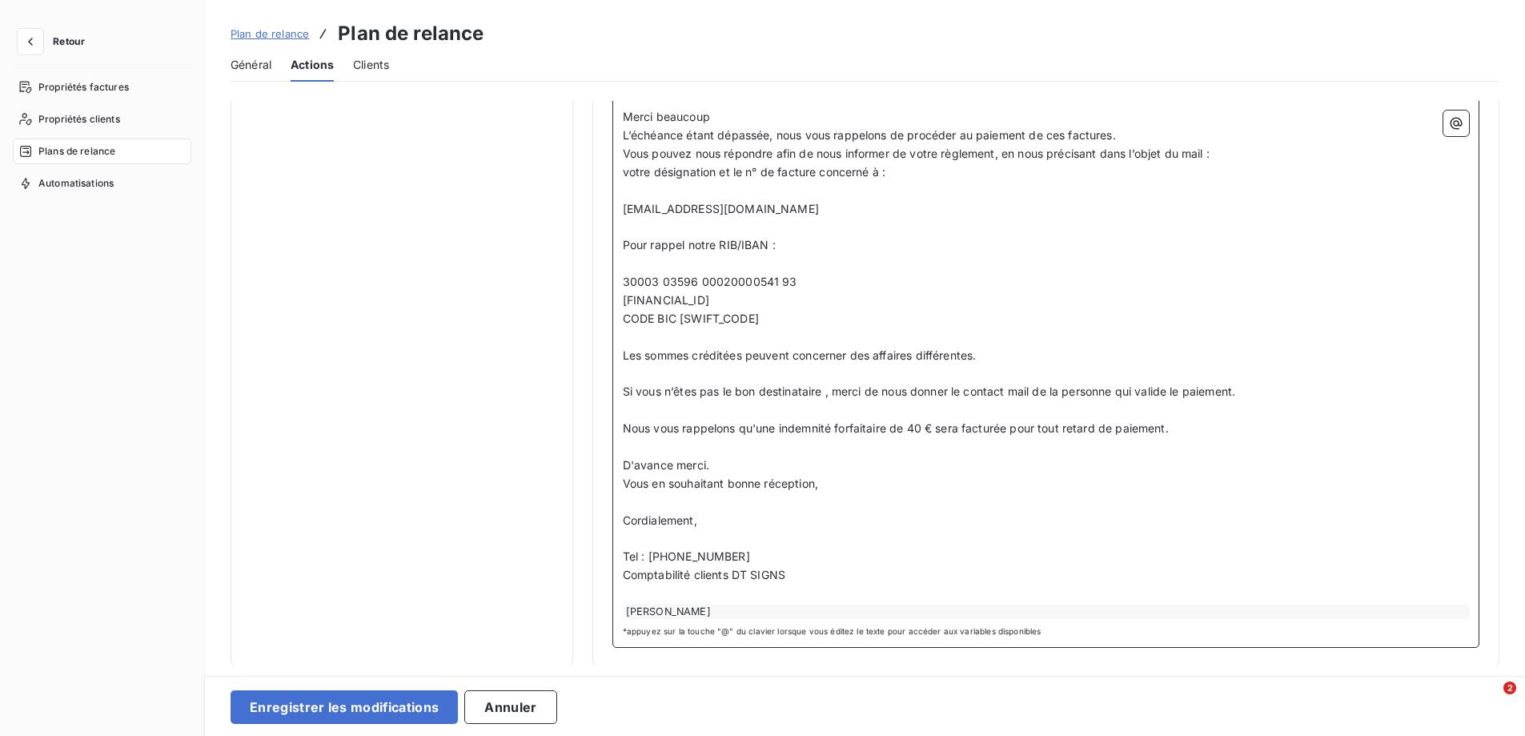
drag, startPoint x: 791, startPoint y: 572, endPoint x: 616, endPoint y: 555, distance: 176.2
click at [616, 554] on div "﻿ Bonjour, ﻿ Nous vous [MEDICAL_DATA] de bien vouloir trouver, ci-joint, de nou…" at bounding box center [1045, 76] width 867 height 1141
copy div "Tel : [PHONE_NUMBER] Comptabilité clients DT SIGNS"
click at [743, 606] on div "[PERSON_NAME]" at bounding box center [1047, 611] width 846 height 14
click at [794, 573] on p "Comptabilité clients DT SIGNS" at bounding box center [1046, 575] width 846 height 18
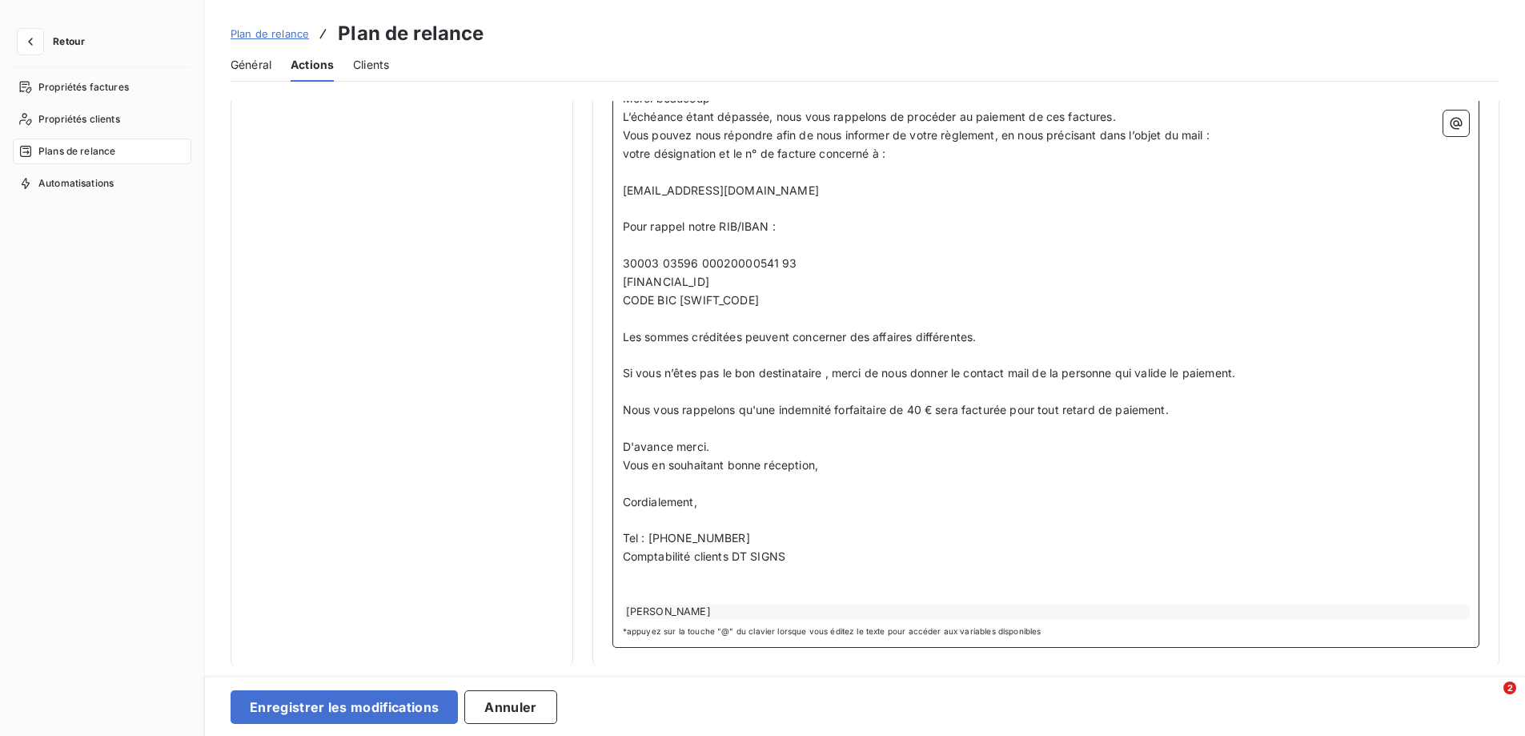
scroll to position [1730, 0]
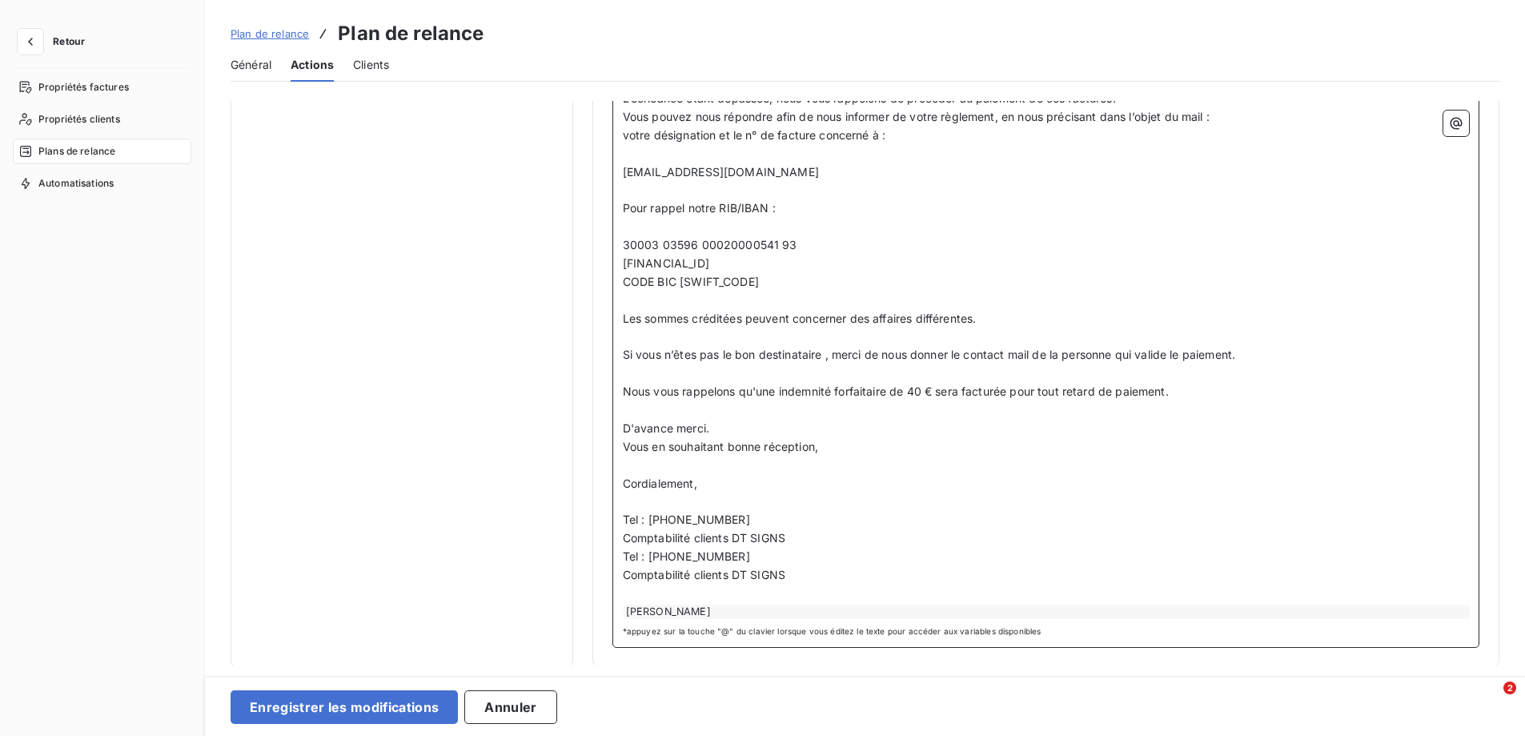
drag, startPoint x: 794, startPoint y: 570, endPoint x: 620, endPoint y: 556, distance: 174.2
click at [623, 556] on div "﻿ Bonjour, ﻿ Nous vous [MEDICAL_DATA] de bien vouloir trouver, ci-joint, de nou…" at bounding box center [1046, 49] width 846 height 1139
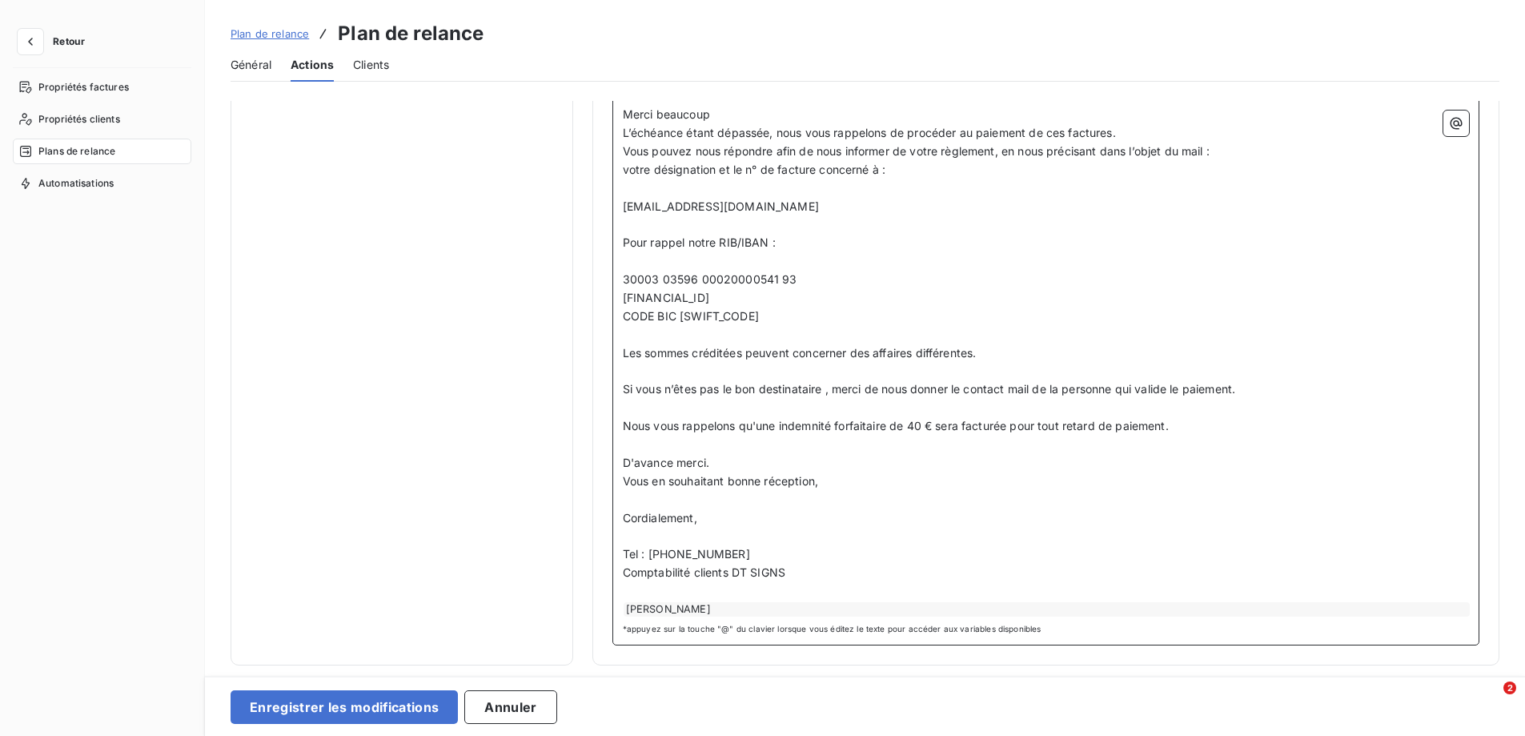
scroll to position [1693, 0]
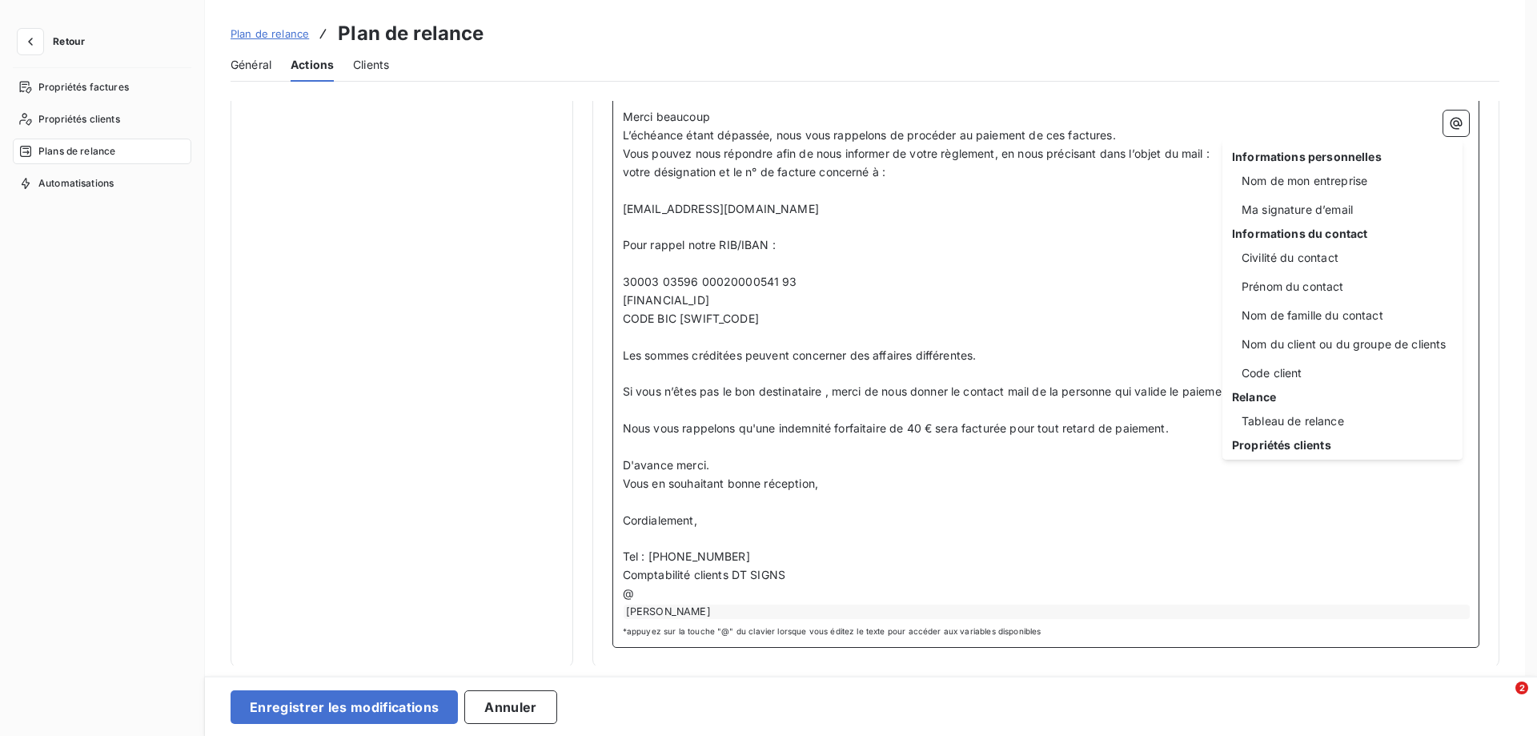
click at [1176, 635] on html "Retour Propriétés factures Propriétés clients Plans de relance Automatisations …" at bounding box center [768, 368] width 1537 height 736
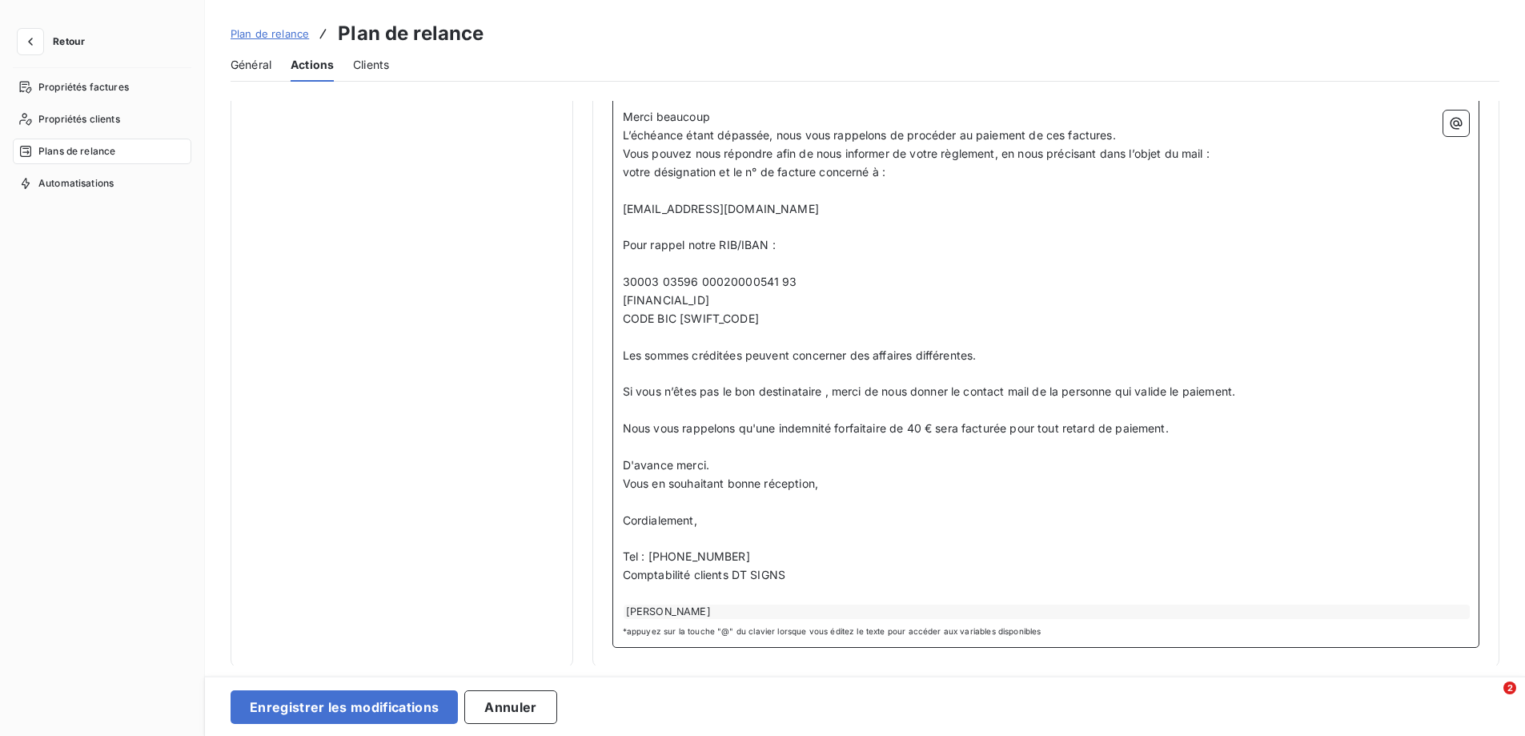
click at [668, 611] on div "[PERSON_NAME]" at bounding box center [1047, 611] width 846 height 14
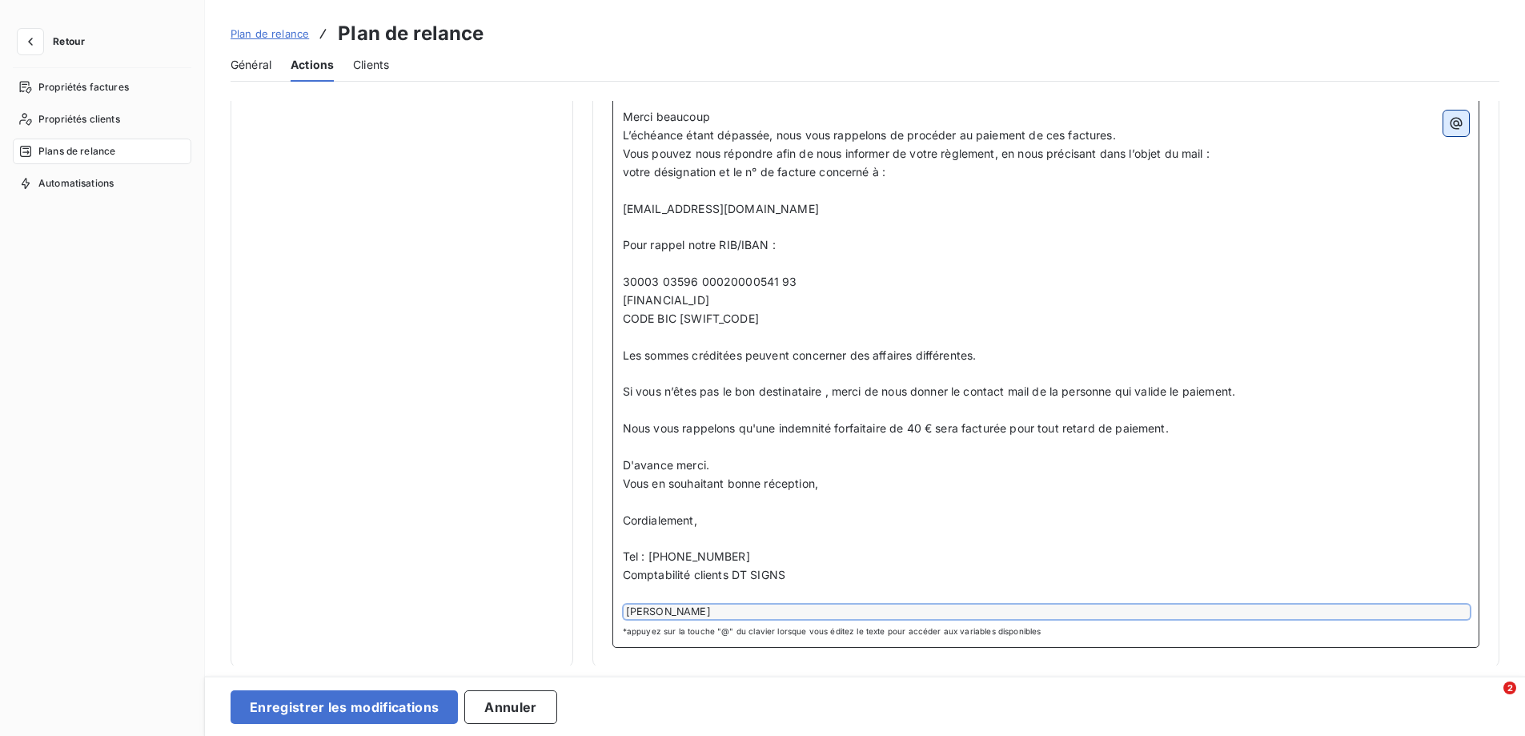
click at [1456, 127] on icon "button" at bounding box center [1456, 123] width 16 height 16
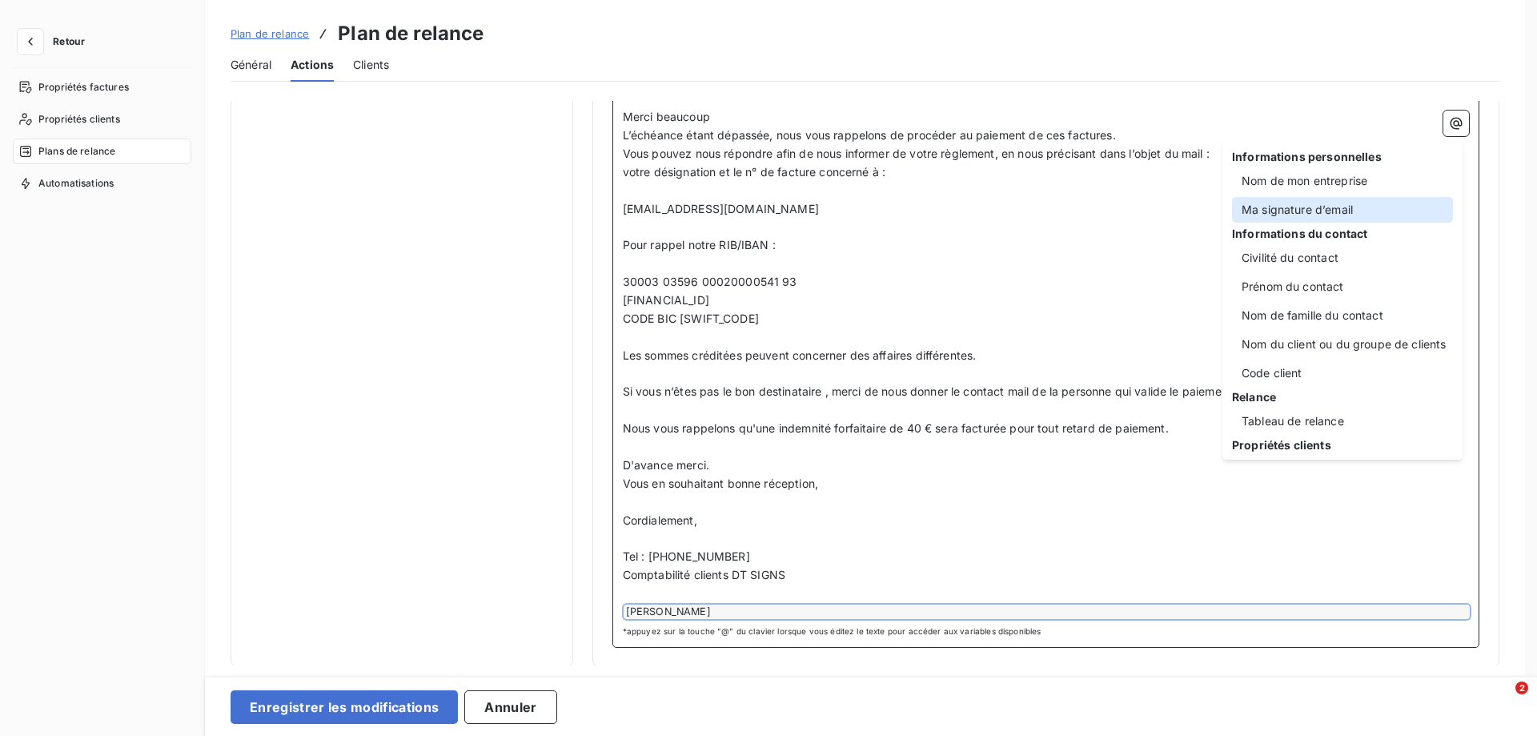
click at [1341, 205] on div "Ma signature d’email" at bounding box center [1342, 210] width 221 height 26
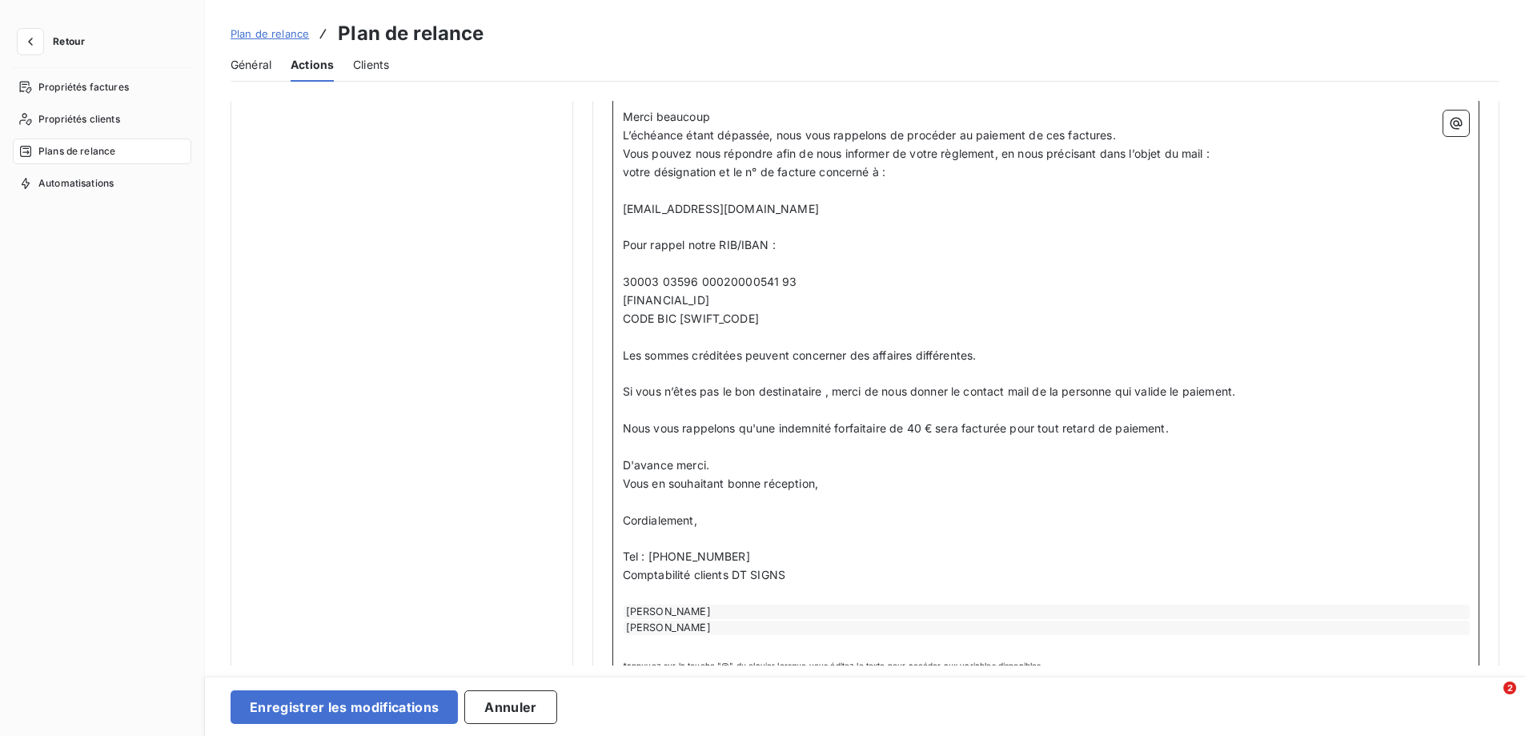
drag, startPoint x: 716, startPoint y: 624, endPoint x: 624, endPoint y: 631, distance: 93.1
click at [624, 631] on div "[PERSON_NAME]" at bounding box center [1047, 627] width 846 height 14
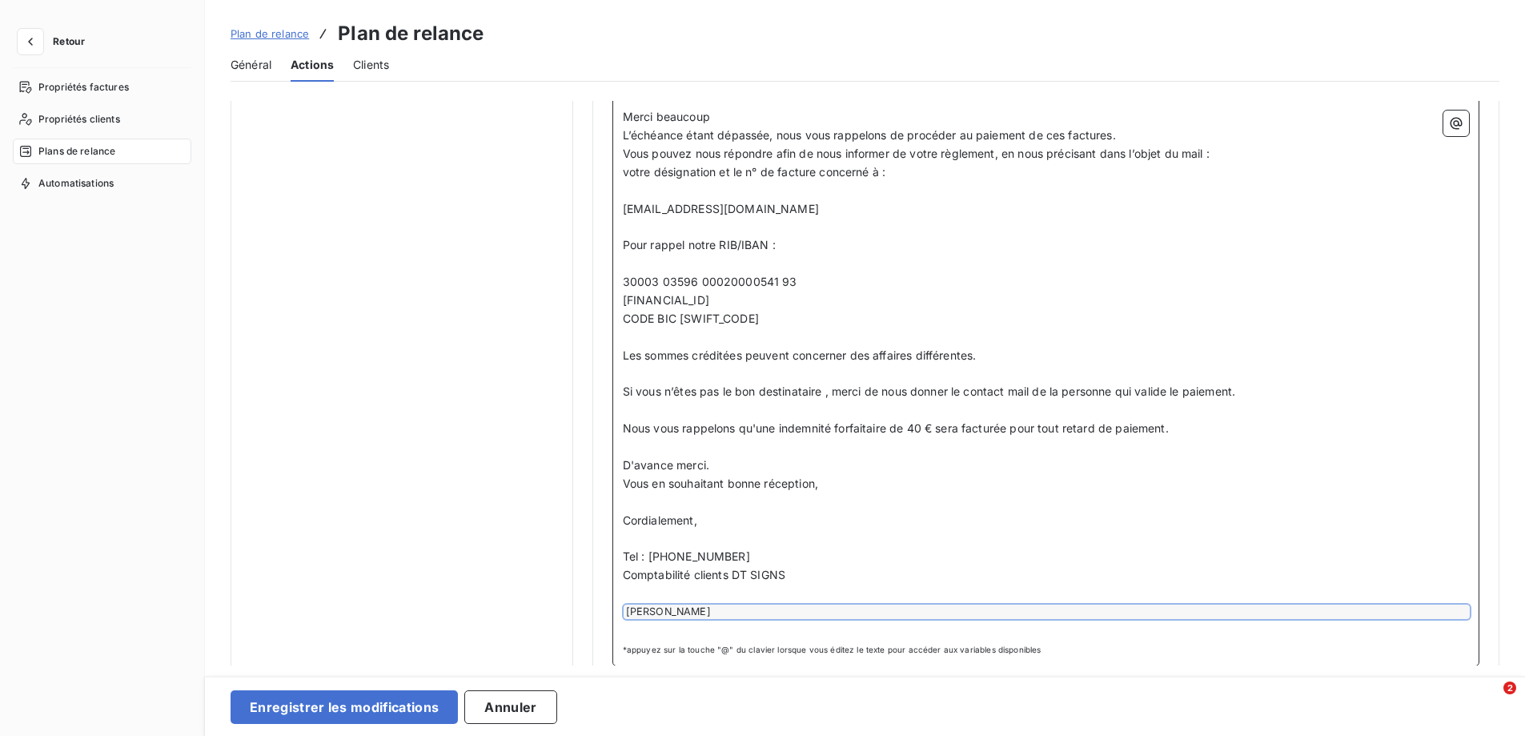
click at [728, 608] on div "[PERSON_NAME]" at bounding box center [1047, 611] width 846 height 14
click at [376, 706] on button "Enregistrer les modifications" at bounding box center [344, 707] width 227 height 34
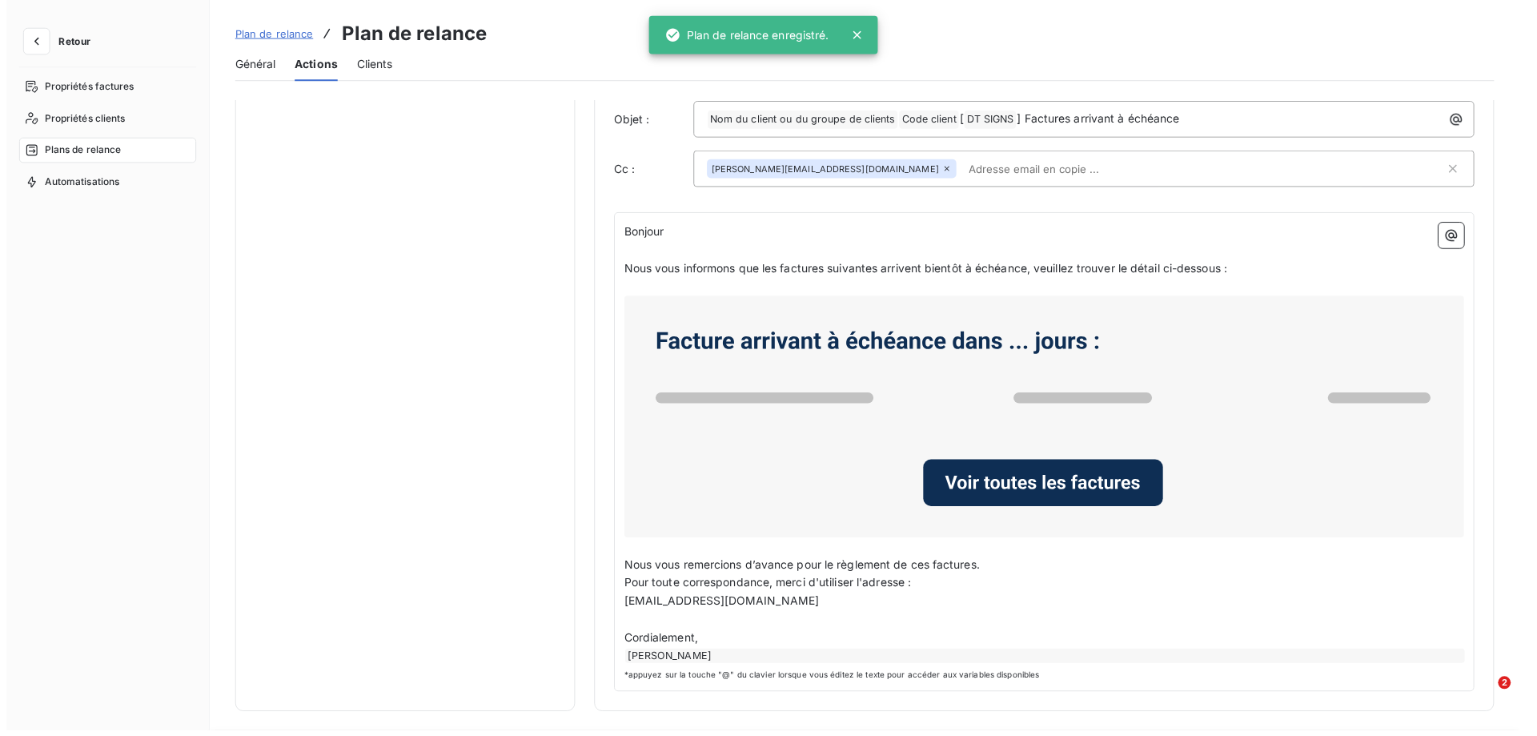
scroll to position [0, 0]
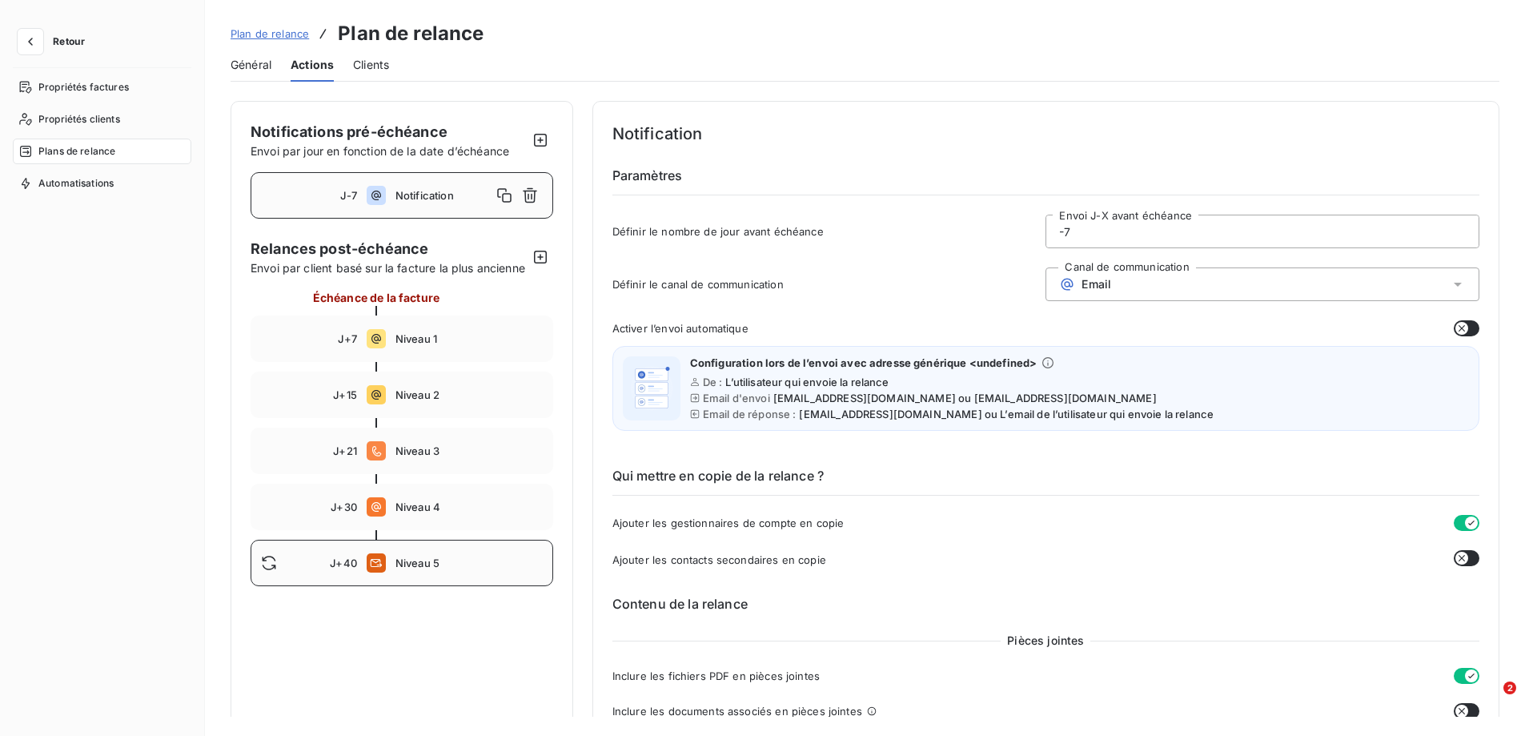
click at [375, 567] on icon at bounding box center [377, 563] width 12 height 8
type input "40"
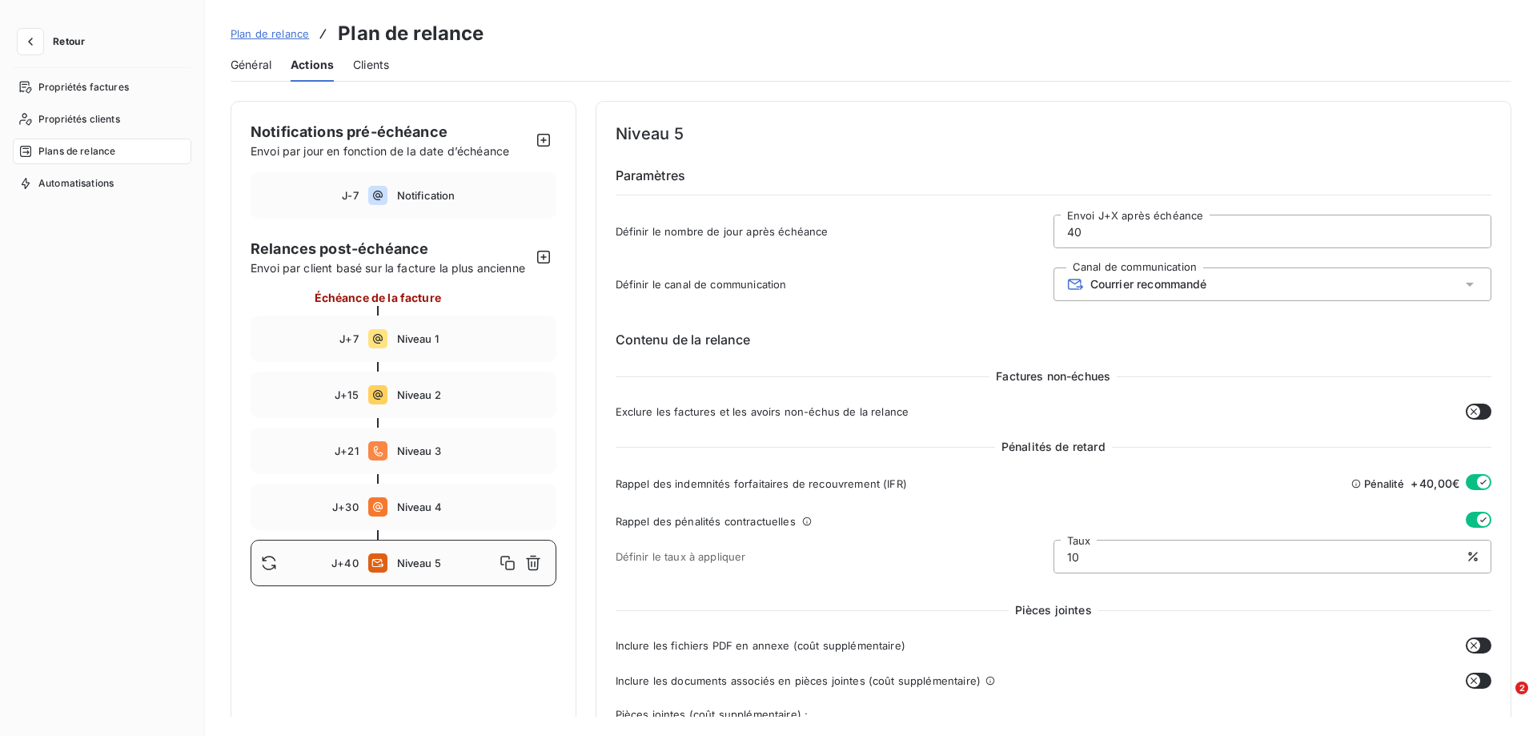
click at [1099, 291] on div "Courrier recommandé" at bounding box center [1137, 284] width 140 height 16
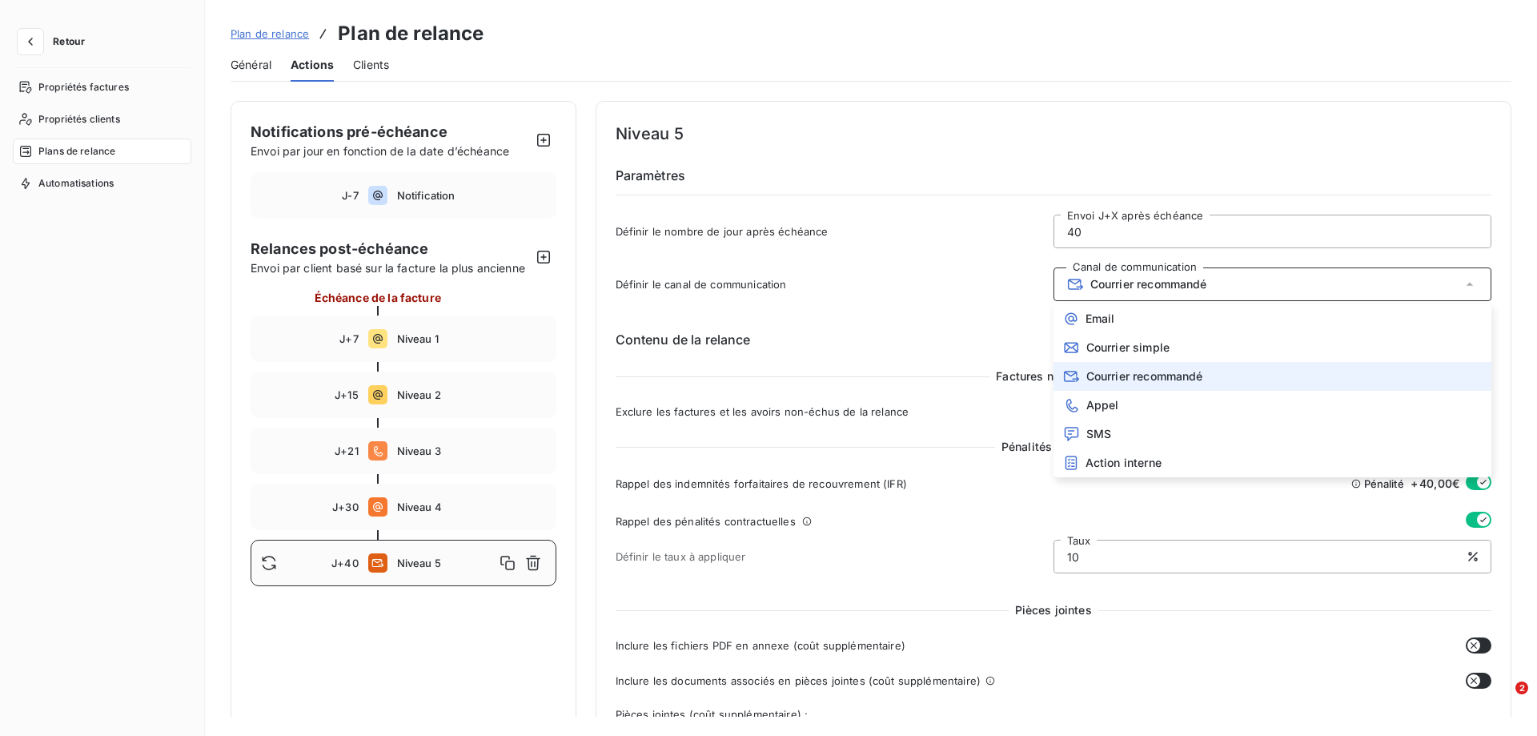
click at [1099, 291] on div "Courrier recommandé" at bounding box center [1137, 284] width 140 height 16
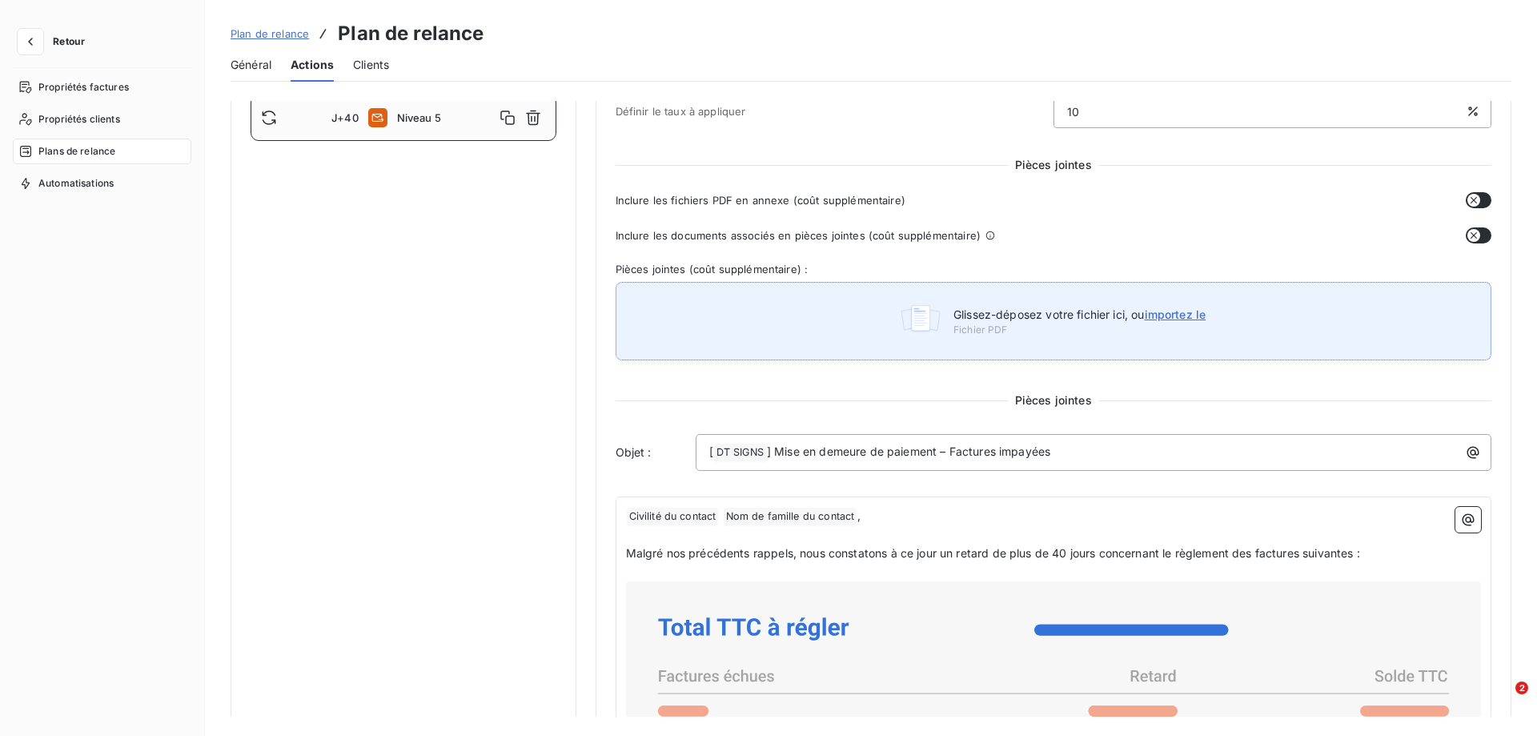
scroll to position [480, 0]
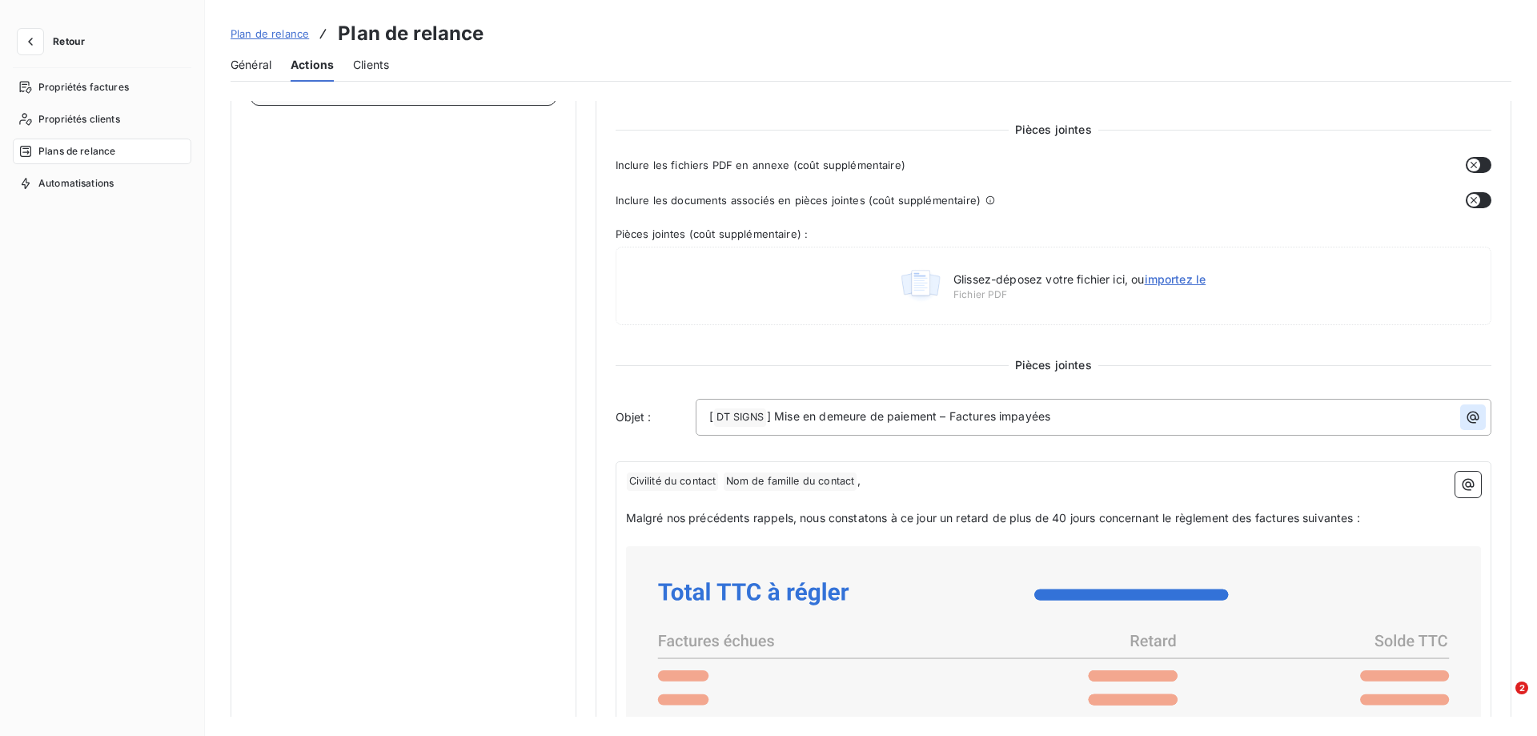
click at [1473, 413] on icon "button" at bounding box center [1473, 417] width 16 height 16
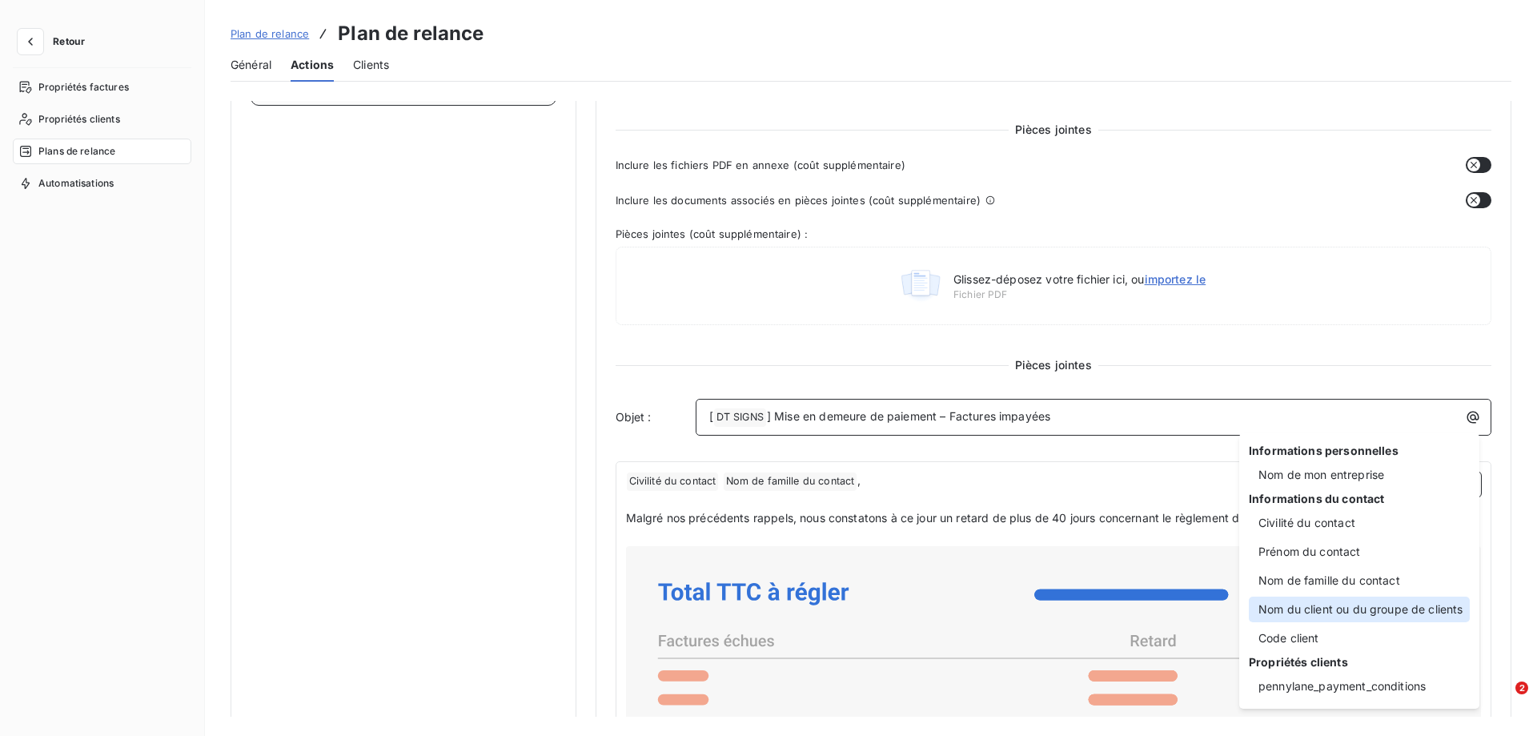
click at [1302, 605] on div "Nom du client ou du groupe de clients" at bounding box center [1359, 609] width 221 height 26
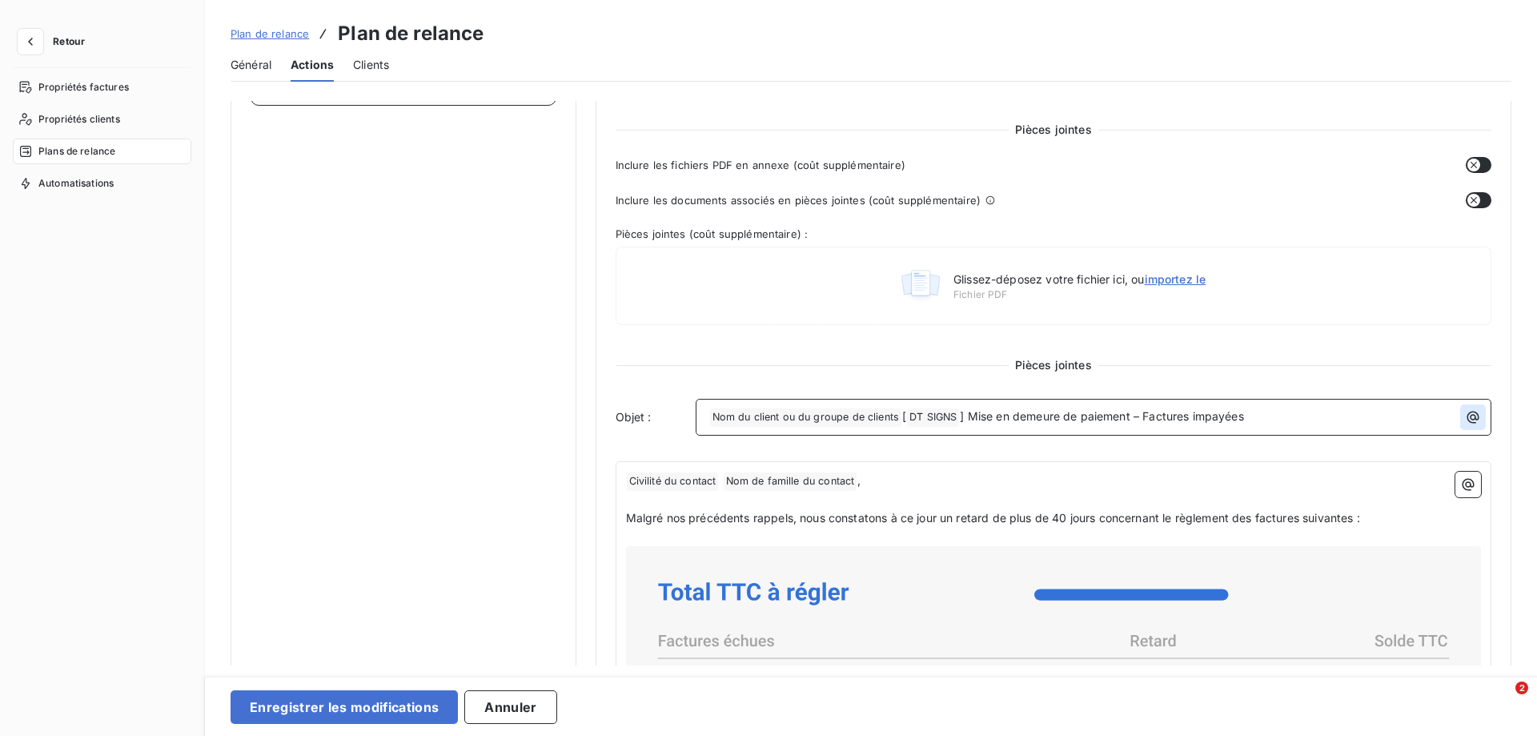
click at [1466, 416] on icon "button" at bounding box center [1473, 417] width 16 height 16
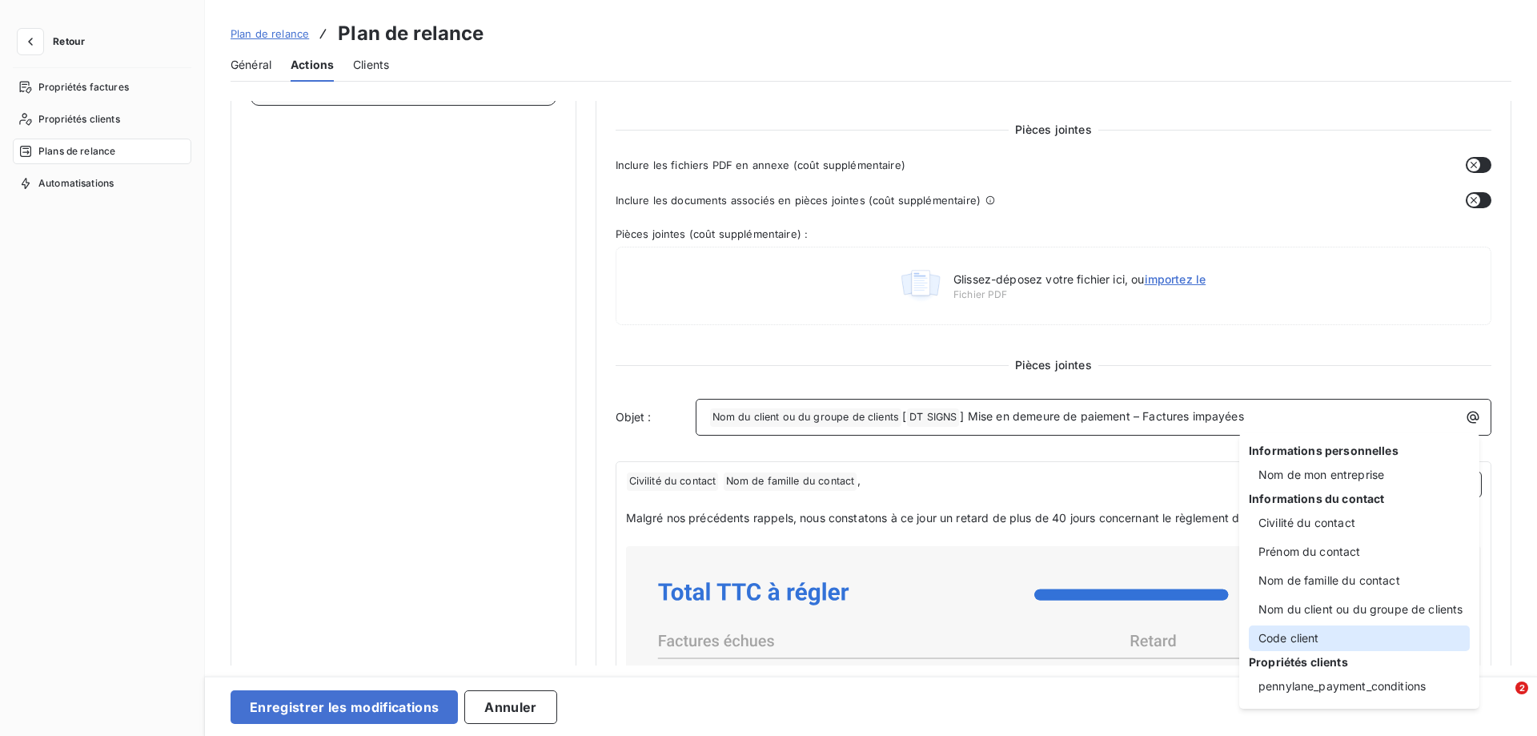
click at [1320, 632] on div "Code client" at bounding box center [1359, 638] width 221 height 26
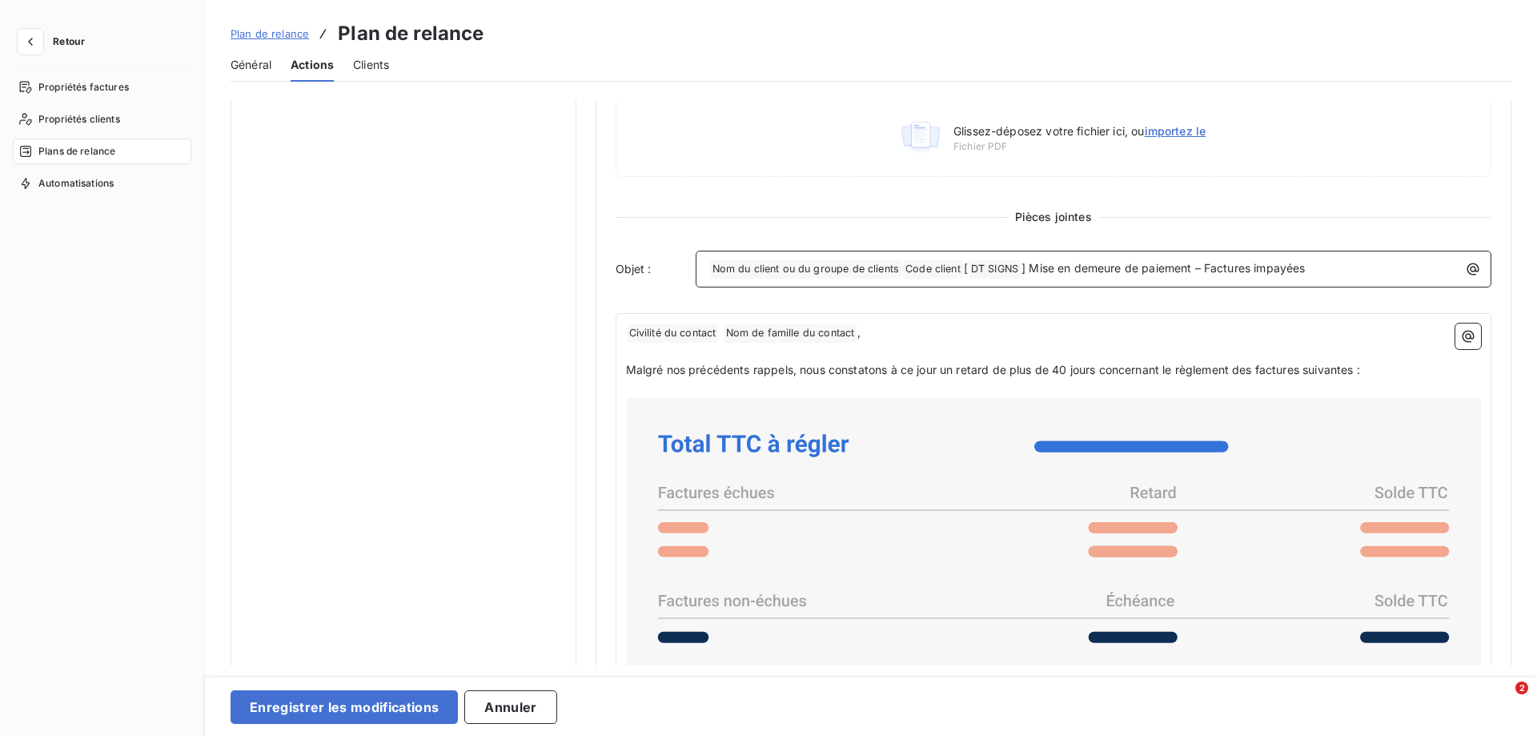
scroll to position [640, 0]
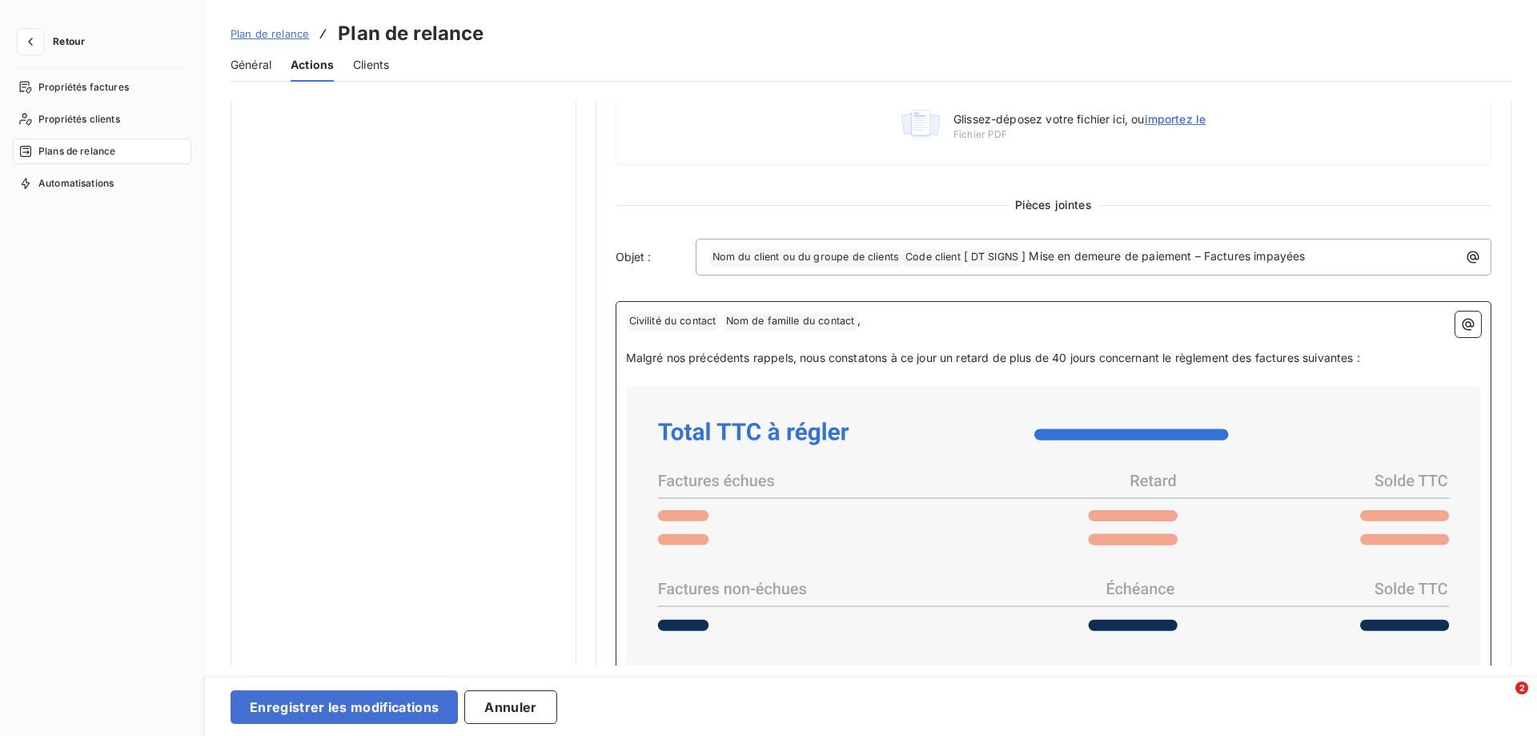
click at [764, 318] on span "Nom de famille du contact ﻿" at bounding box center [791, 321] width 134 height 18
click at [691, 317] on span "Civilité du contact ﻿" at bounding box center [673, 321] width 92 height 18
click at [691, 317] on span "Nom de famille du contact ﻿" at bounding box center [697, 321] width 134 height 18
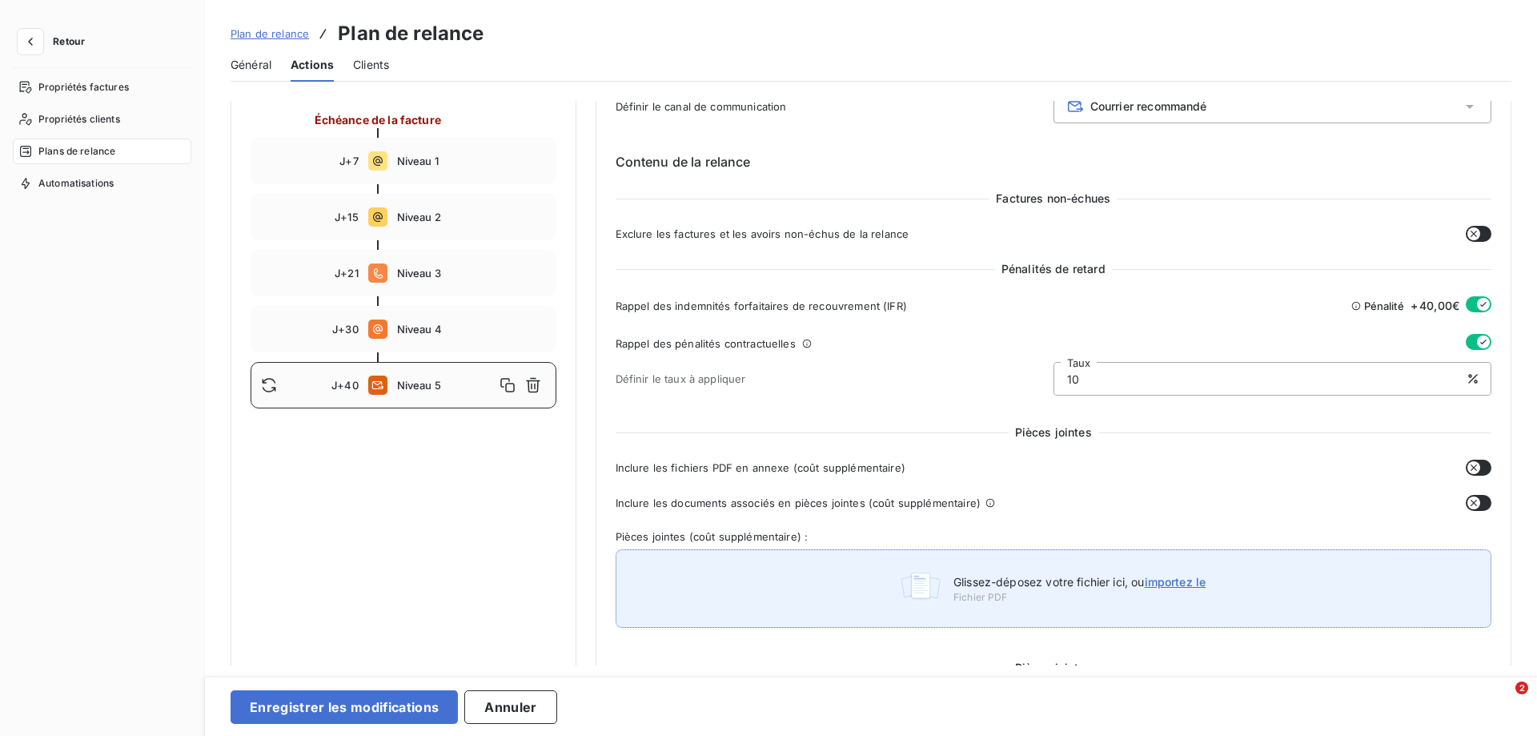
scroll to position [125, 0]
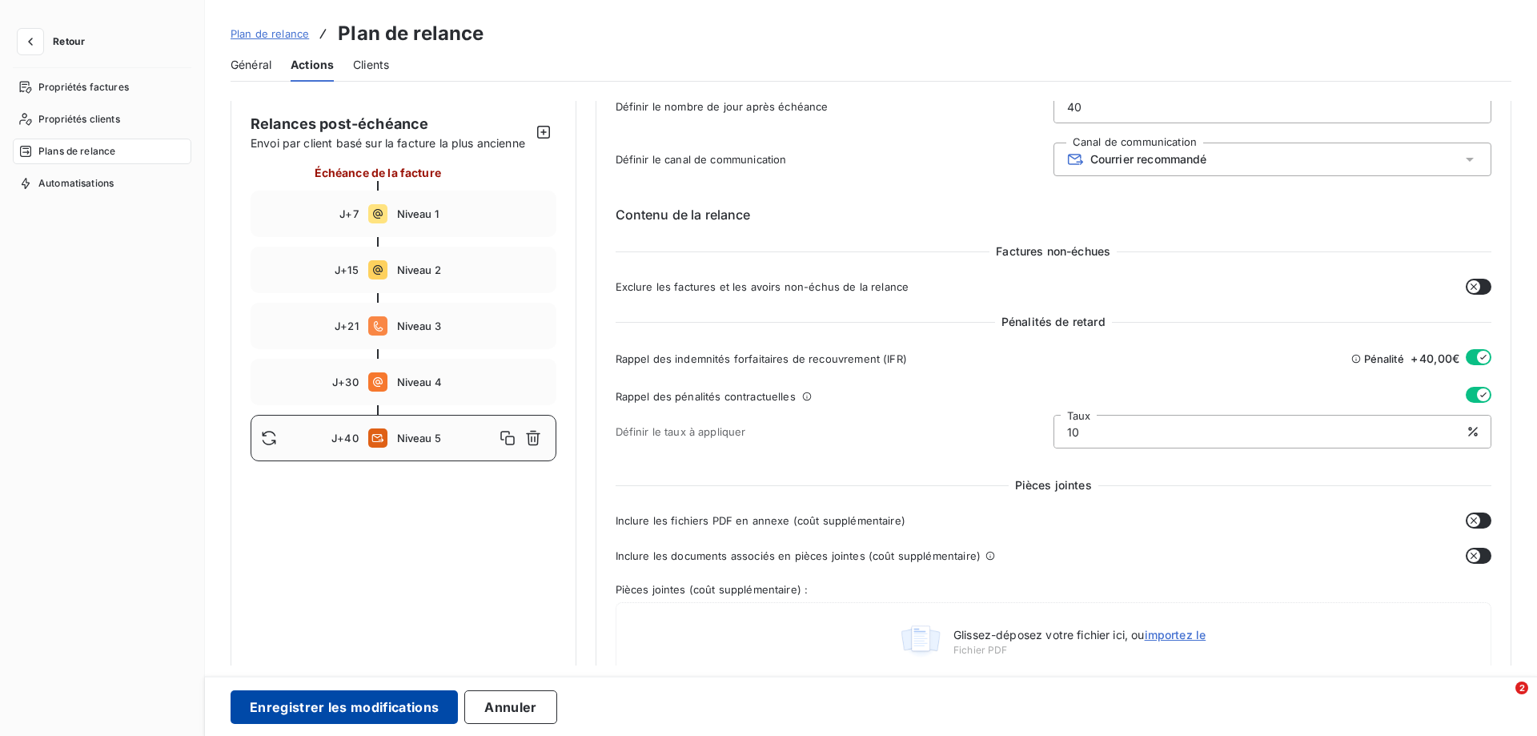
click at [290, 704] on button "Enregistrer les modifications" at bounding box center [344, 707] width 227 height 34
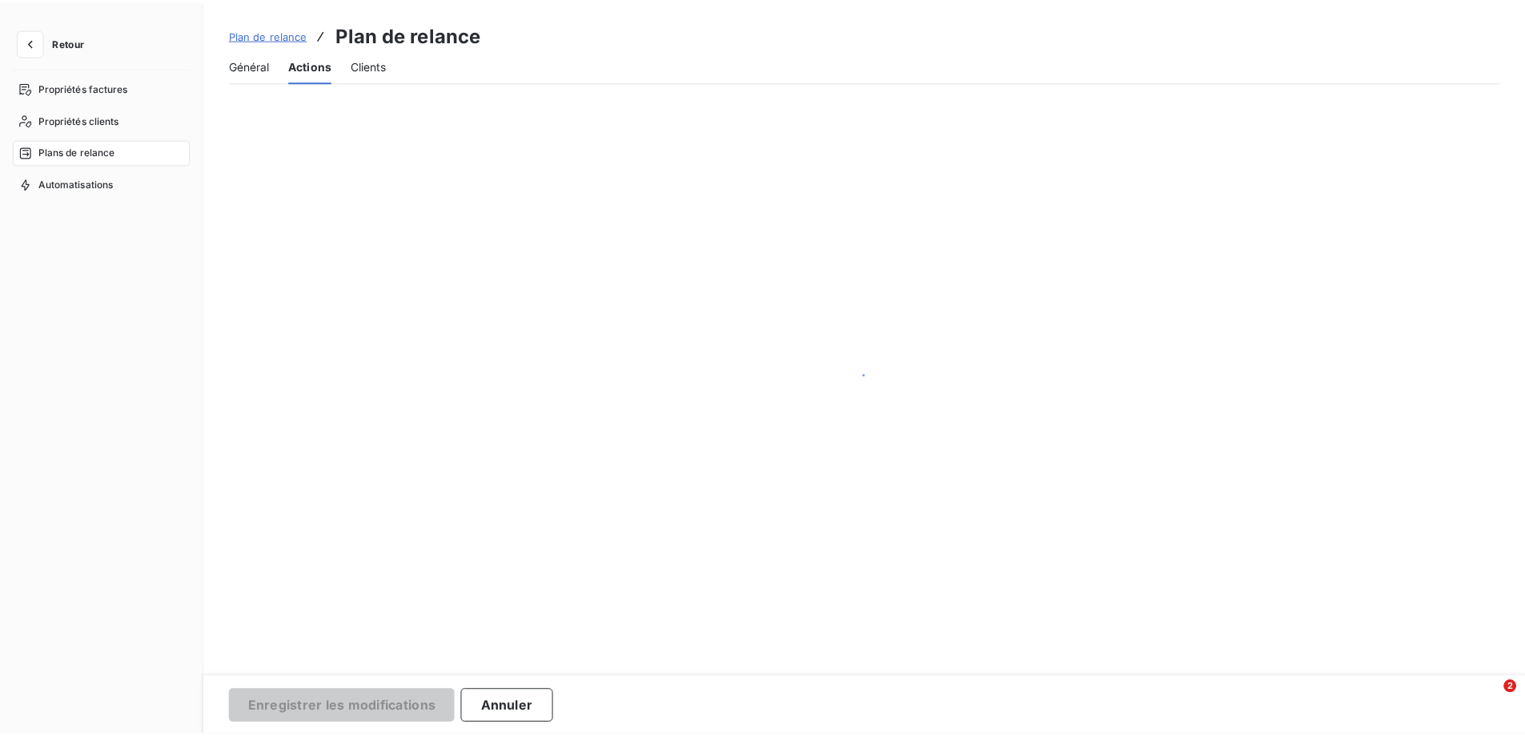
scroll to position [0, 0]
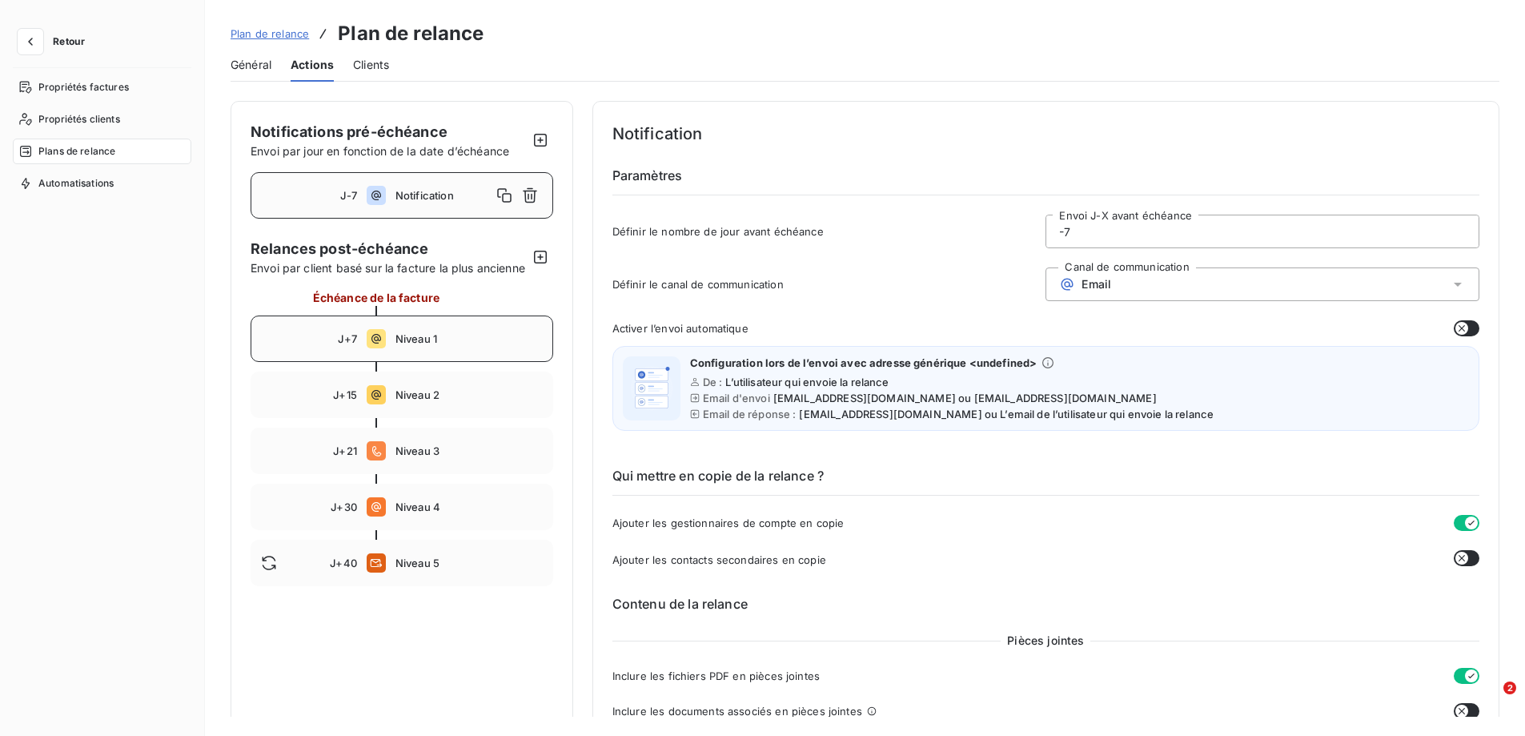
click at [456, 345] on span "Niveau 1" at bounding box center [468, 338] width 147 height 13
type input "7"
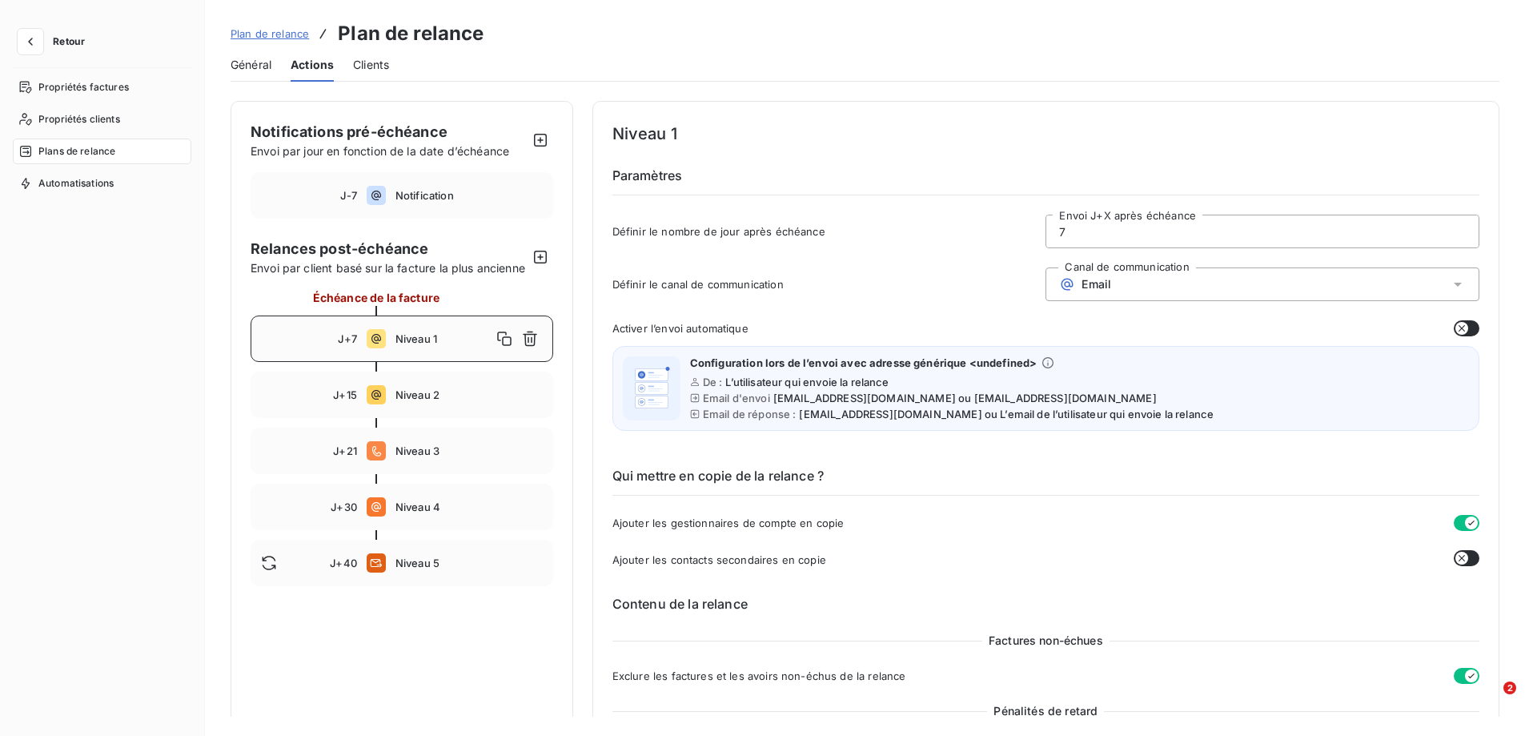
click at [381, 66] on span "Clients" at bounding box center [371, 65] width 36 height 16
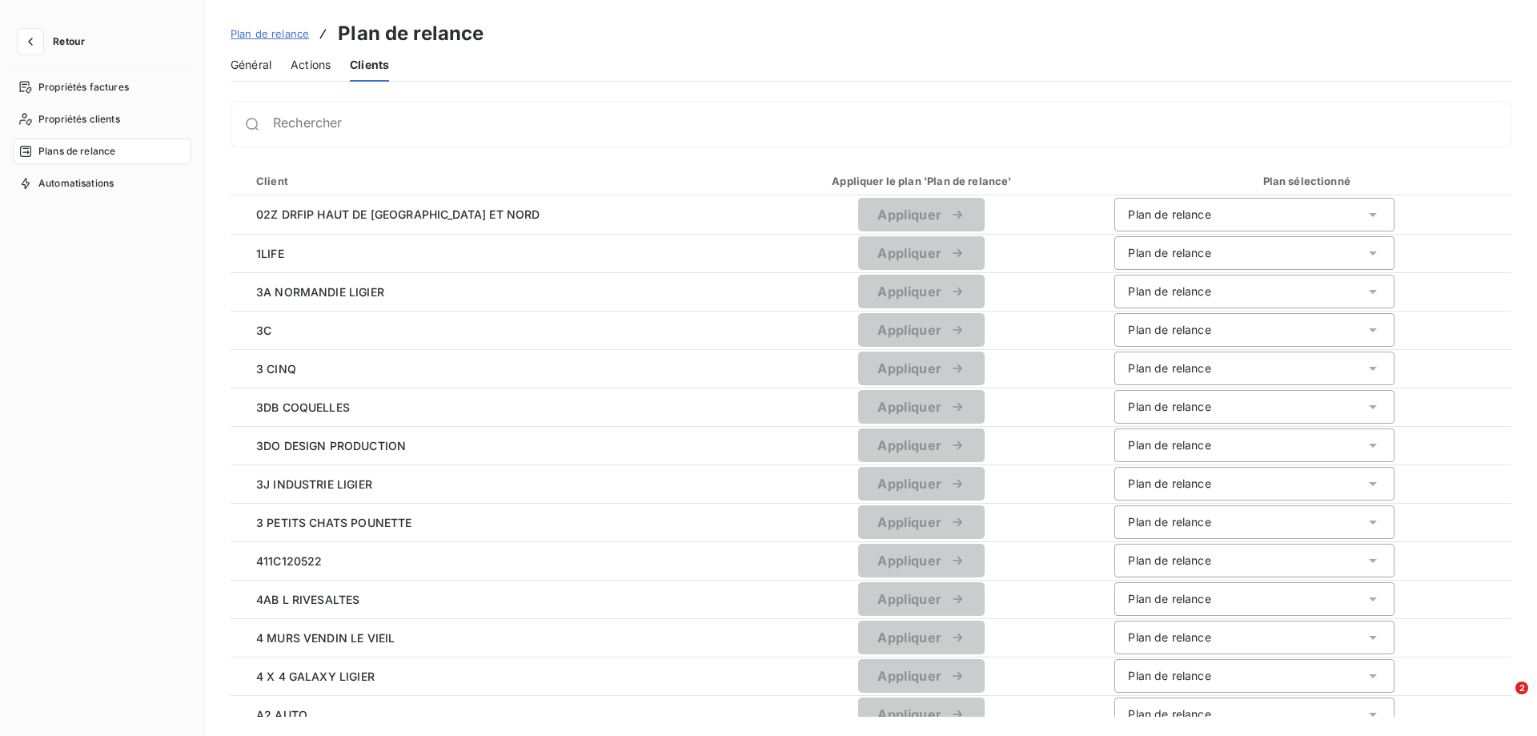
click at [245, 63] on span "Général" at bounding box center [251, 65] width 41 height 16
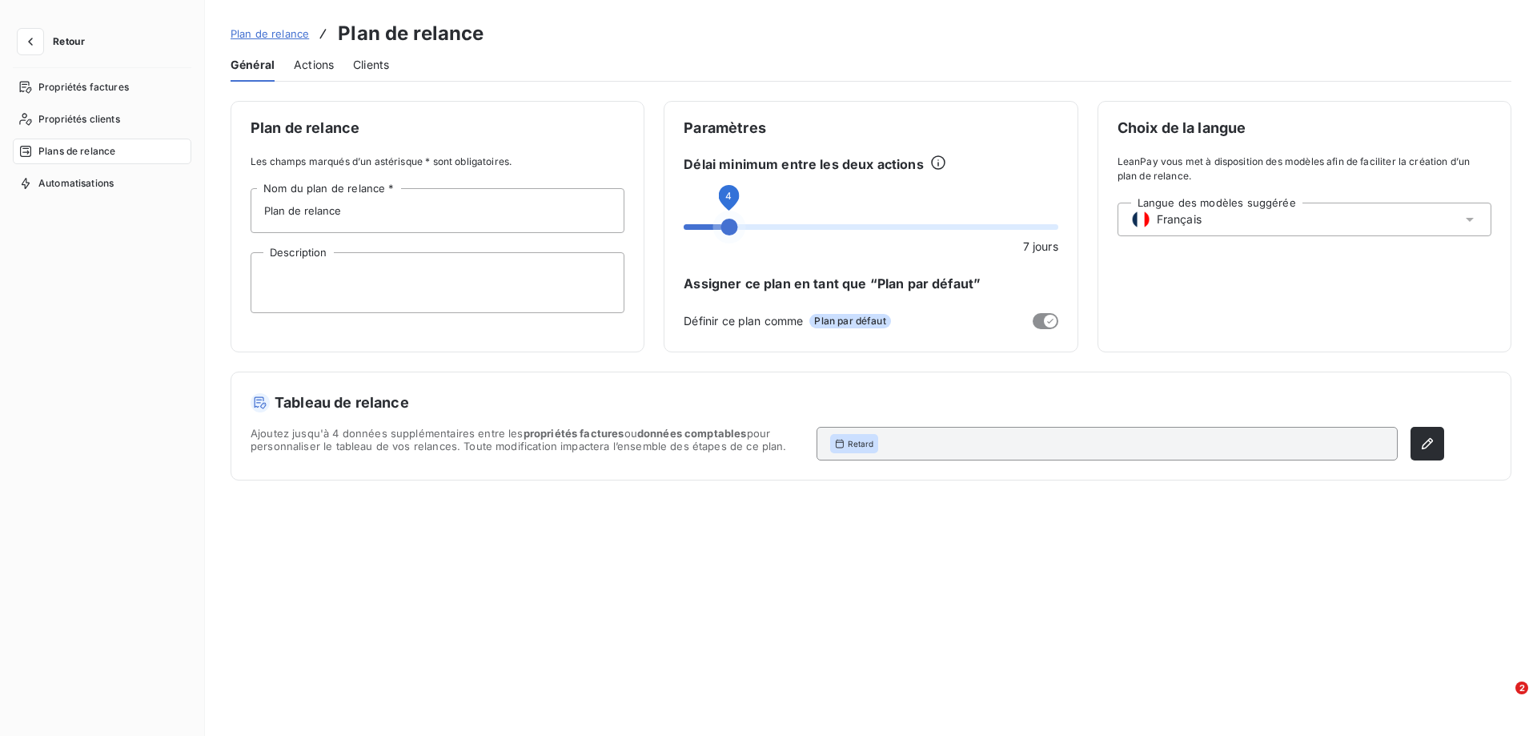
click at [720, 227] on span at bounding box center [728, 227] width 17 height 17
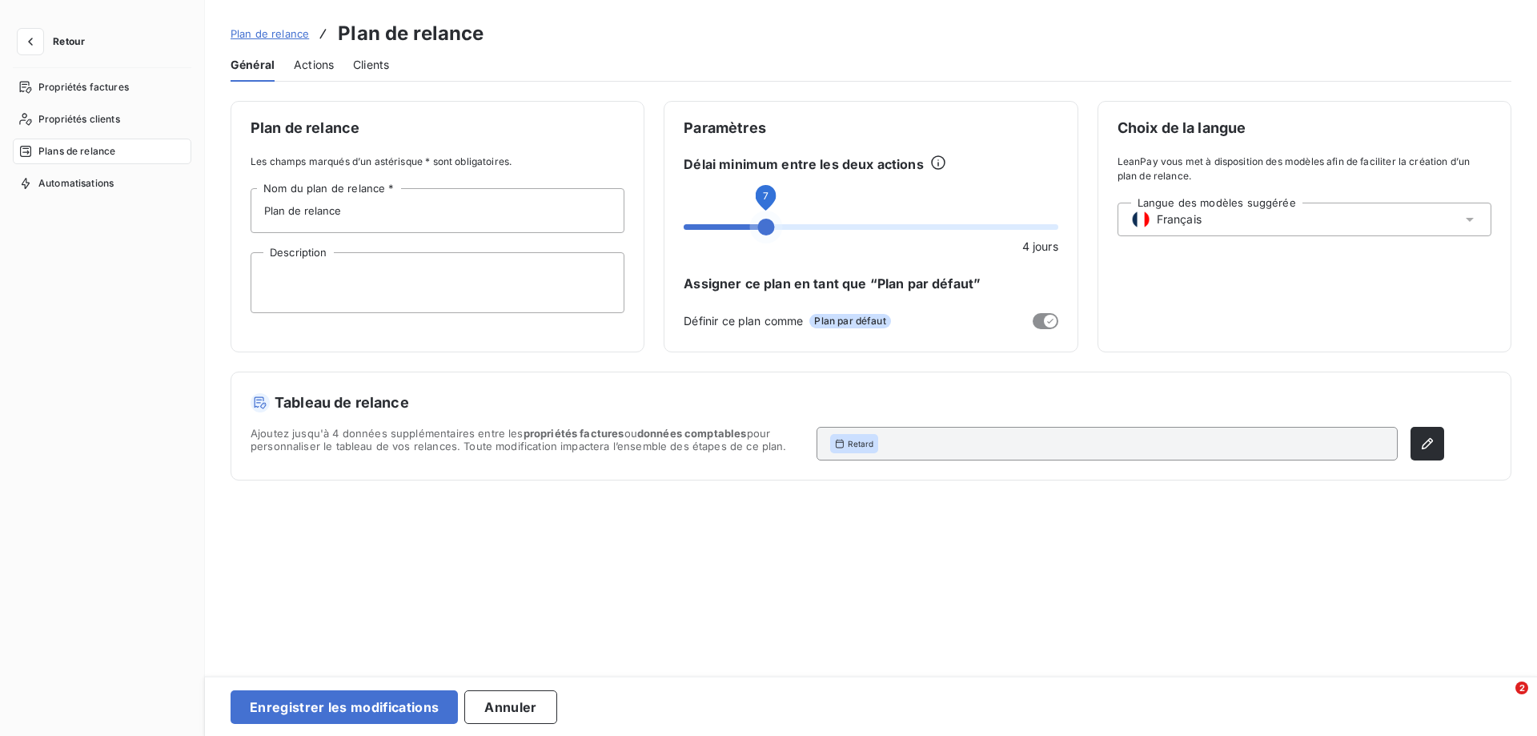
click at [758, 231] on span at bounding box center [766, 227] width 17 height 17
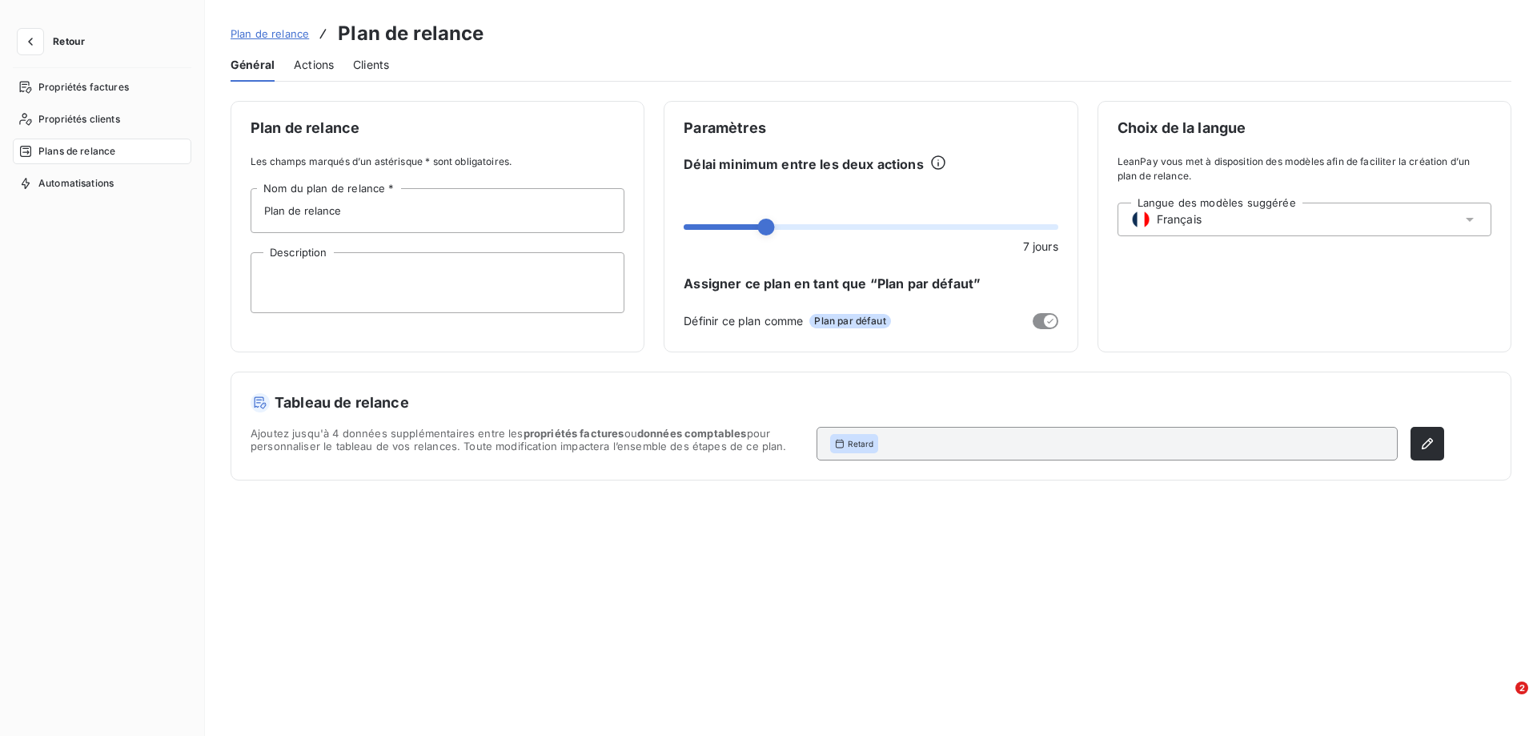
click at [865, 324] on span "Plan par défaut" at bounding box center [849, 321] width 81 height 14
click at [87, 185] on span "Automatisations" at bounding box center [75, 183] width 75 height 14
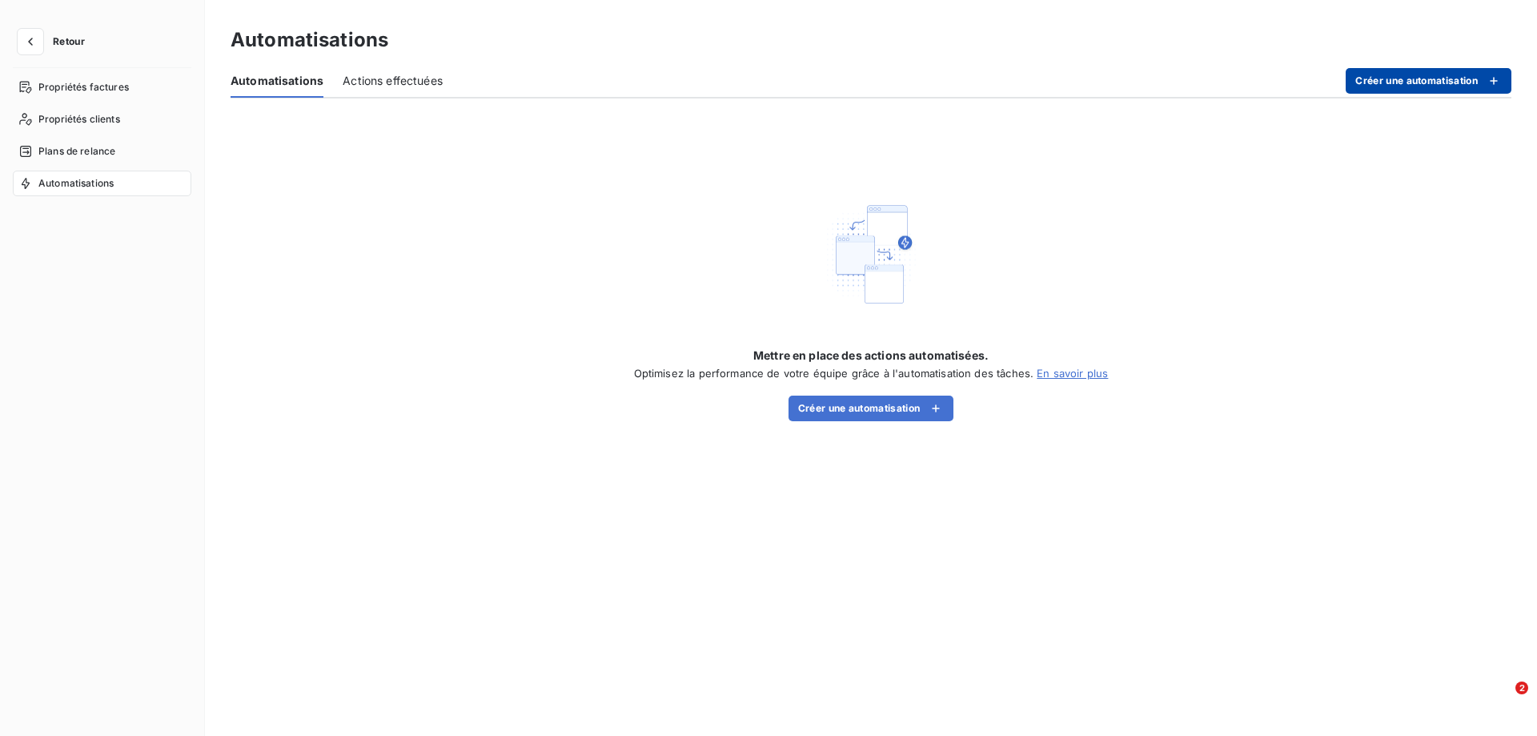
click at [1398, 82] on button "Créer une automatisation" at bounding box center [1429, 81] width 166 height 26
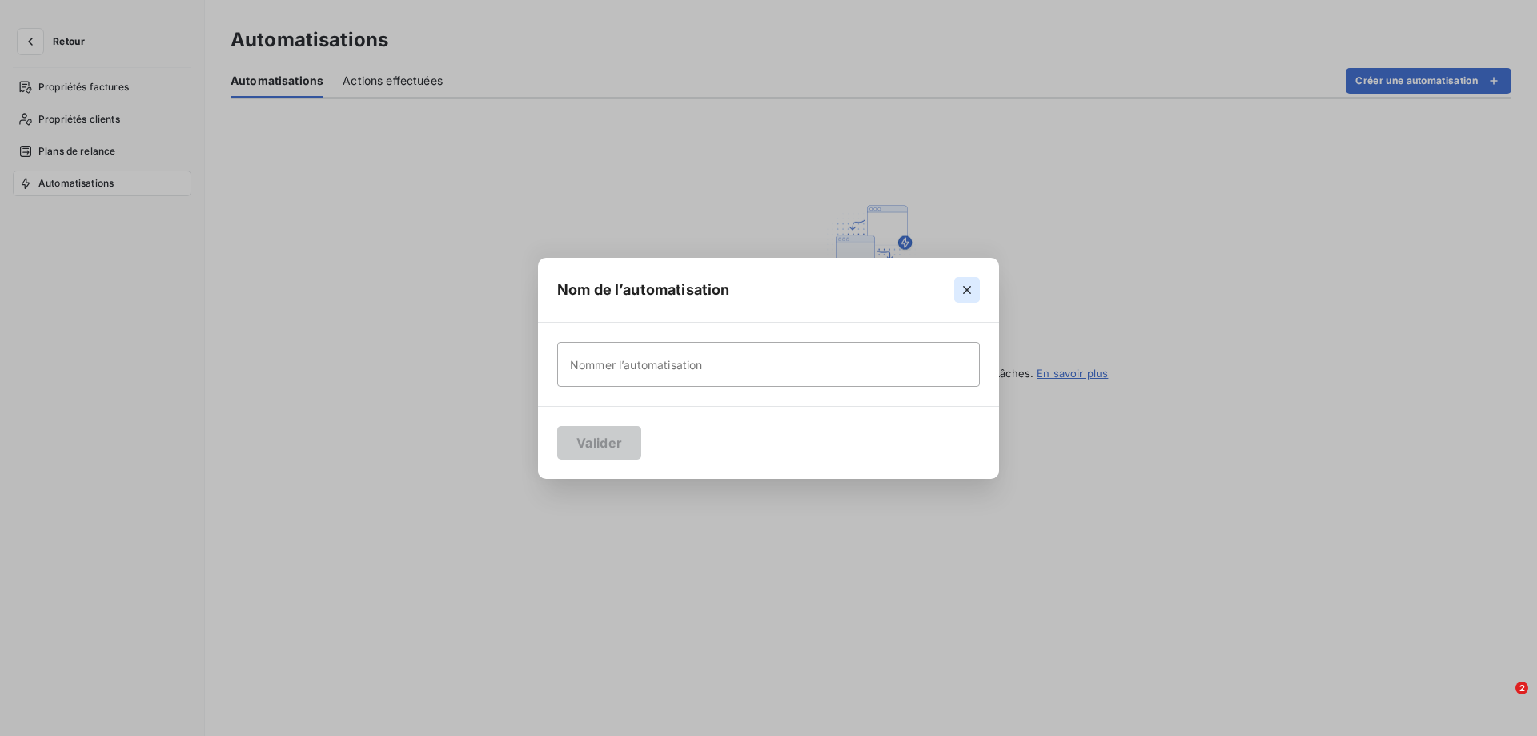
click at [971, 289] on icon "button" at bounding box center [967, 290] width 16 height 16
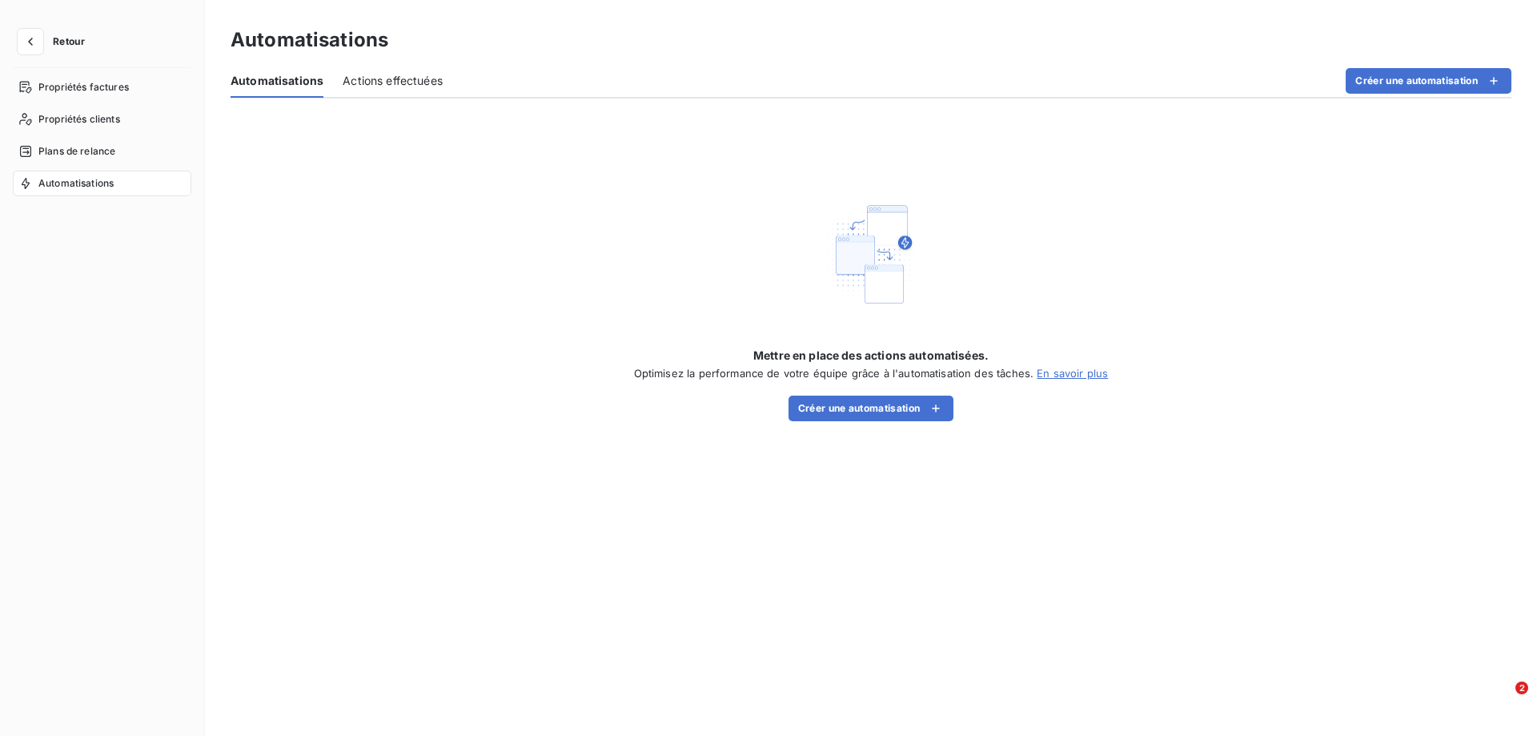
click at [375, 82] on span "Actions effectuées" at bounding box center [393, 81] width 100 height 16
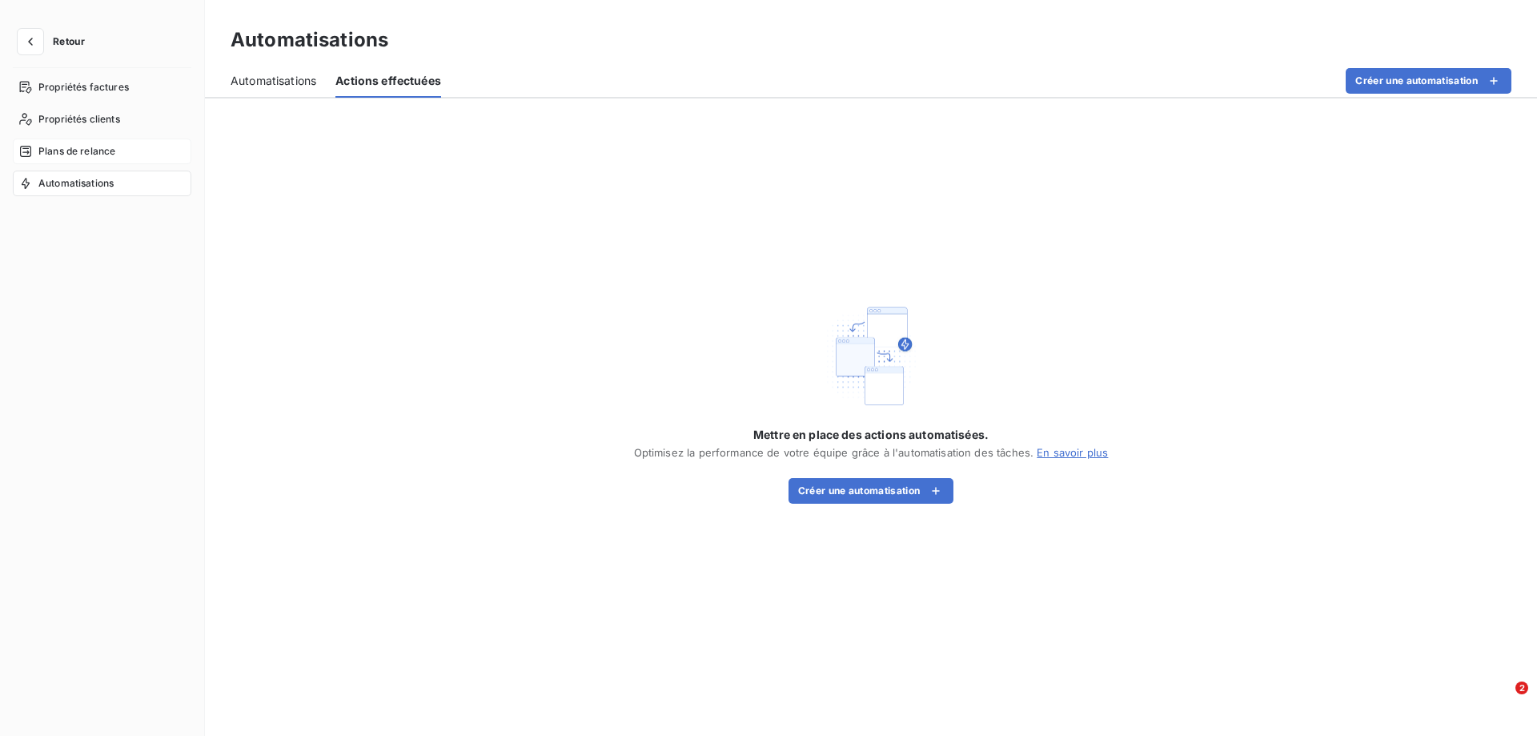
click at [86, 154] on span "Plans de relance" at bounding box center [76, 151] width 77 height 14
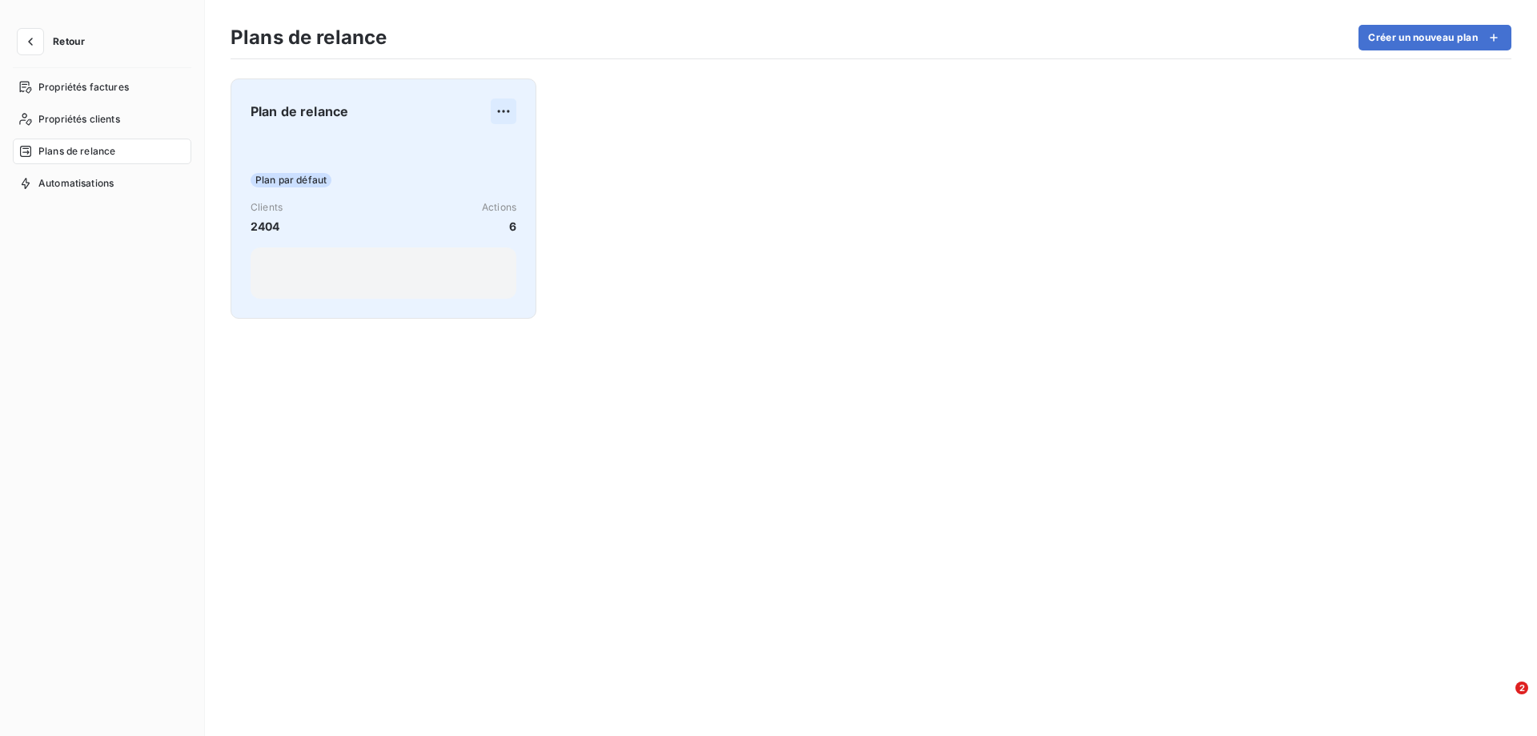
click at [509, 106] on html "Retour Propriétés factures Propriétés clients Plans de relance Automatisations …" at bounding box center [768, 368] width 1537 height 736
click at [330, 118] on html "Retour Propriétés factures Propriétés clients Plans de relance Automatisations …" at bounding box center [768, 368] width 1537 height 736
click at [311, 216] on div "Clients 2404 Actions 6" at bounding box center [384, 217] width 266 height 34
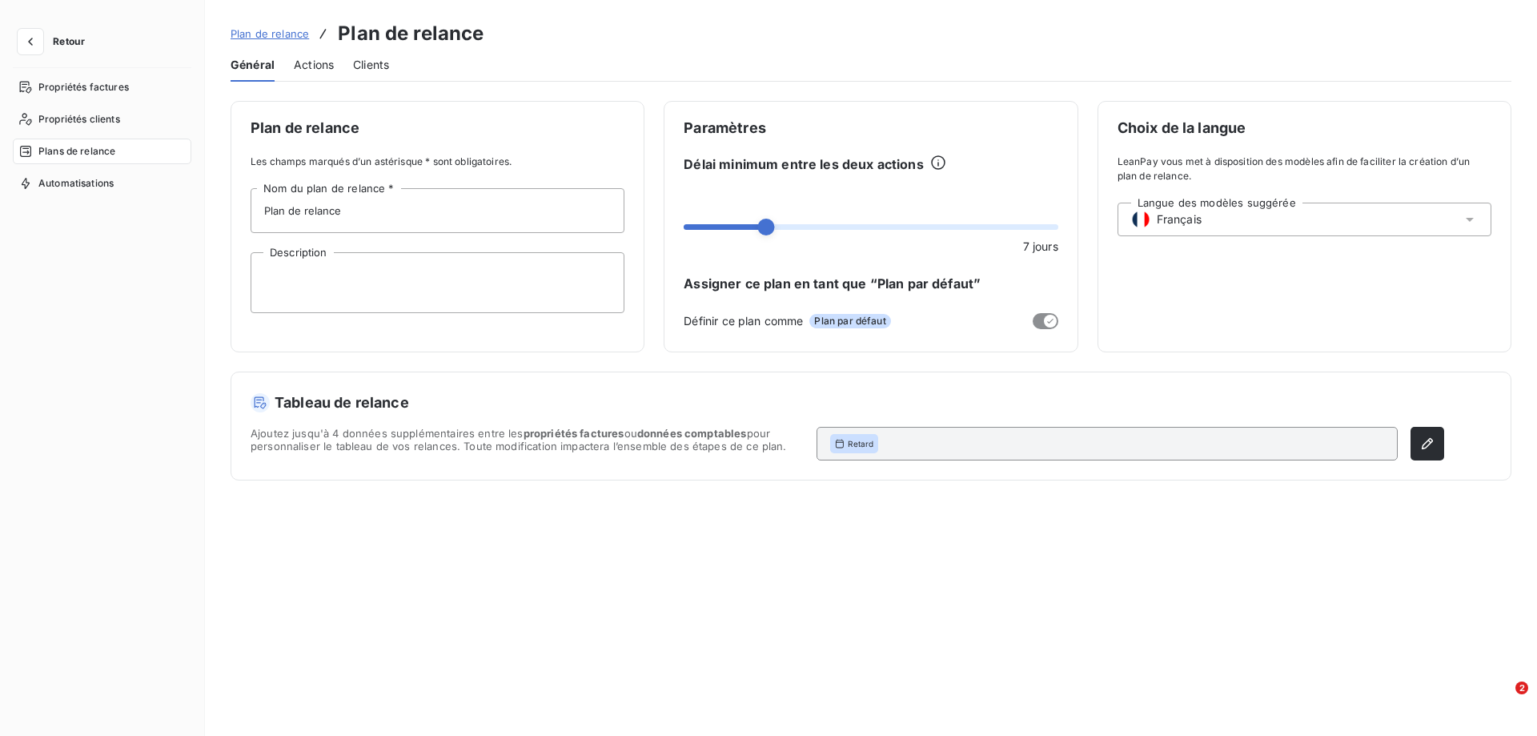
click at [314, 65] on span "Actions" at bounding box center [314, 65] width 40 height 16
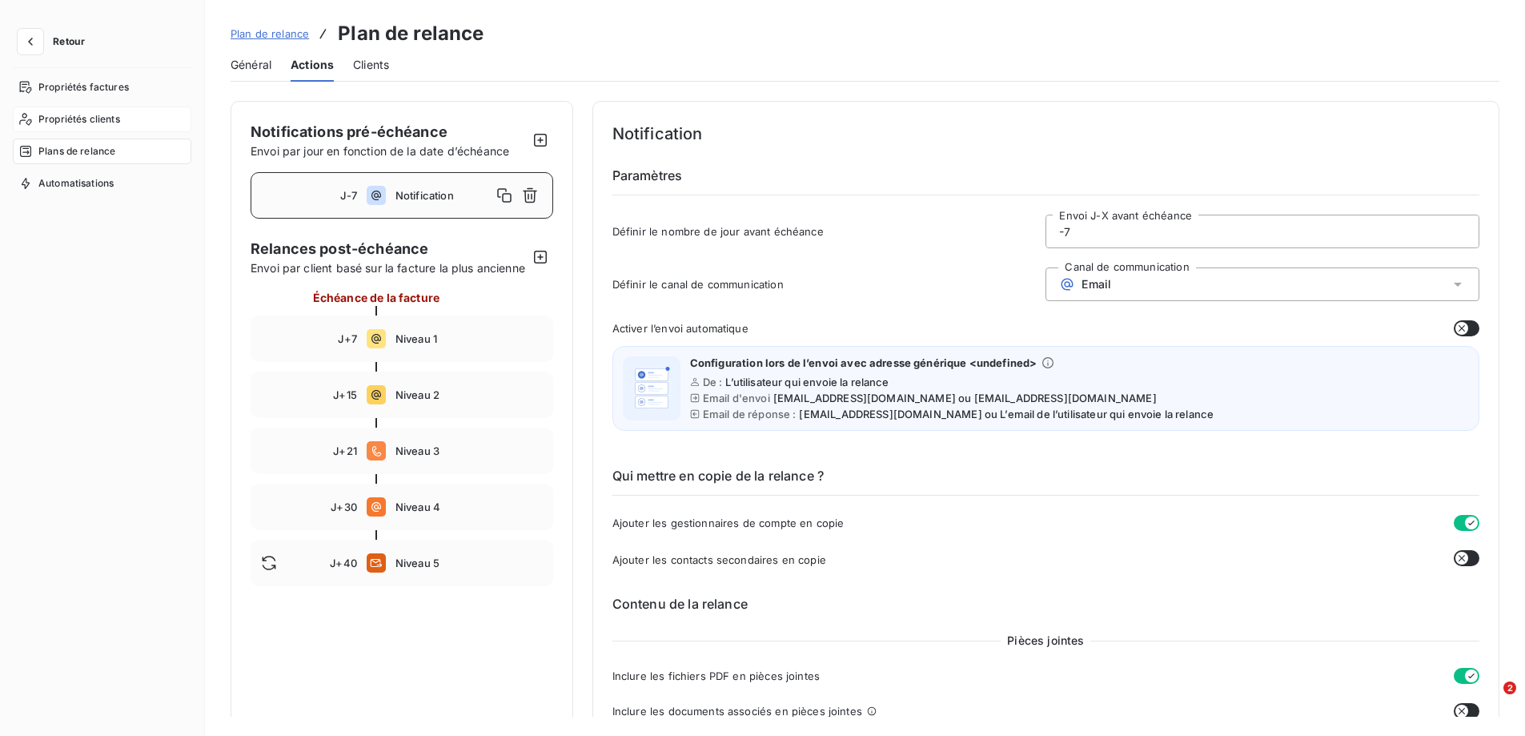
click at [104, 119] on span "Propriétés clients" at bounding box center [79, 119] width 82 height 14
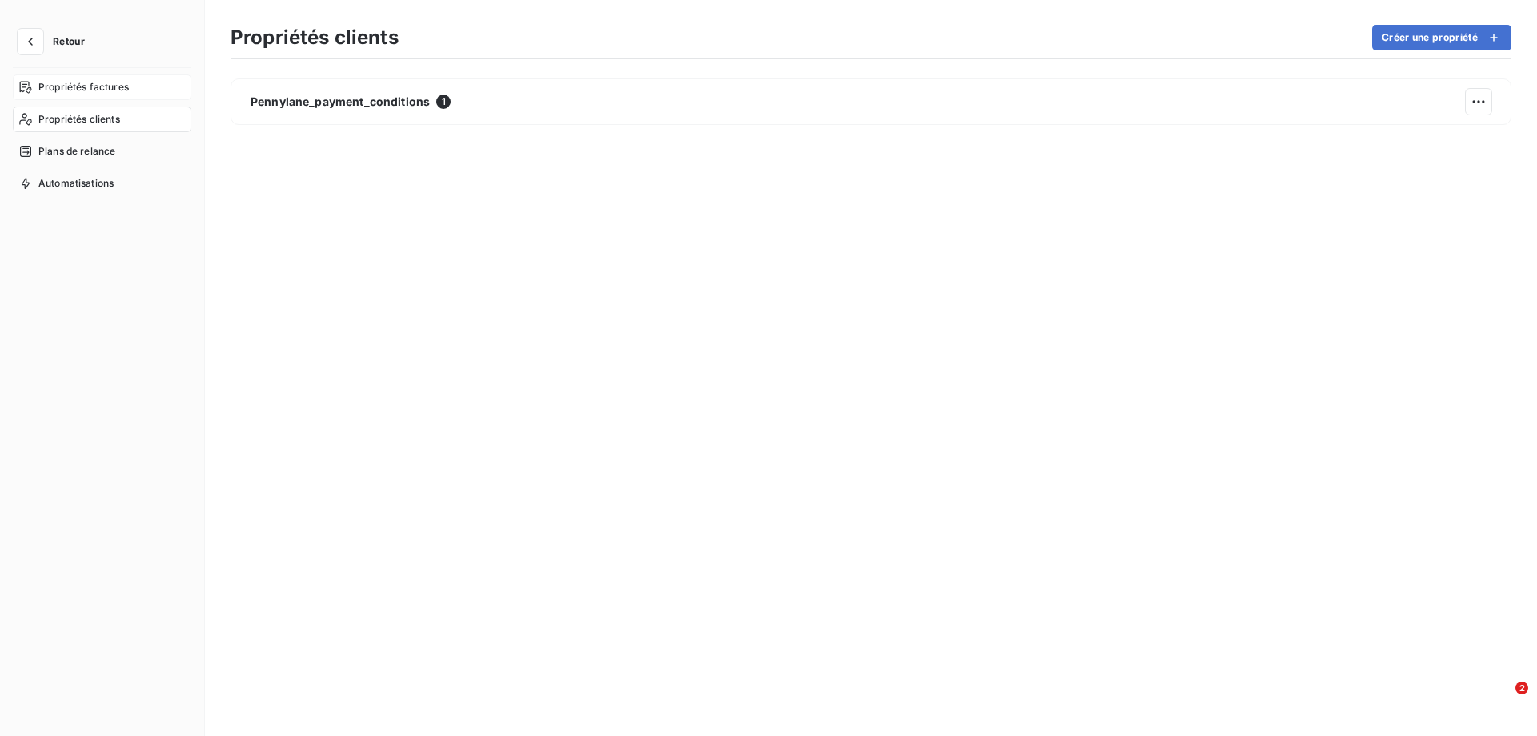
click at [83, 82] on span "Propriétés factures" at bounding box center [83, 87] width 90 height 14
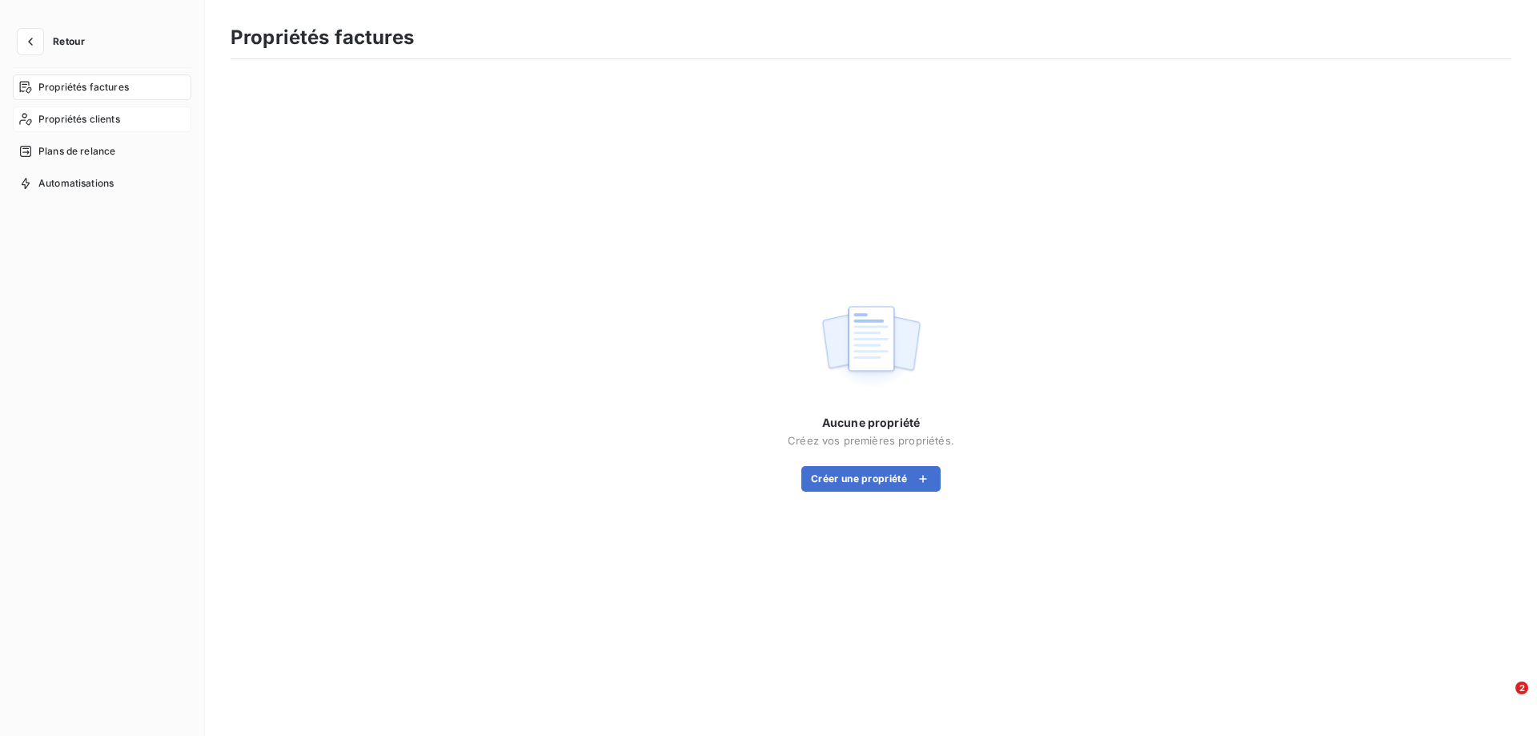
click at [44, 111] on div "Propriétés clients" at bounding box center [102, 119] width 179 height 26
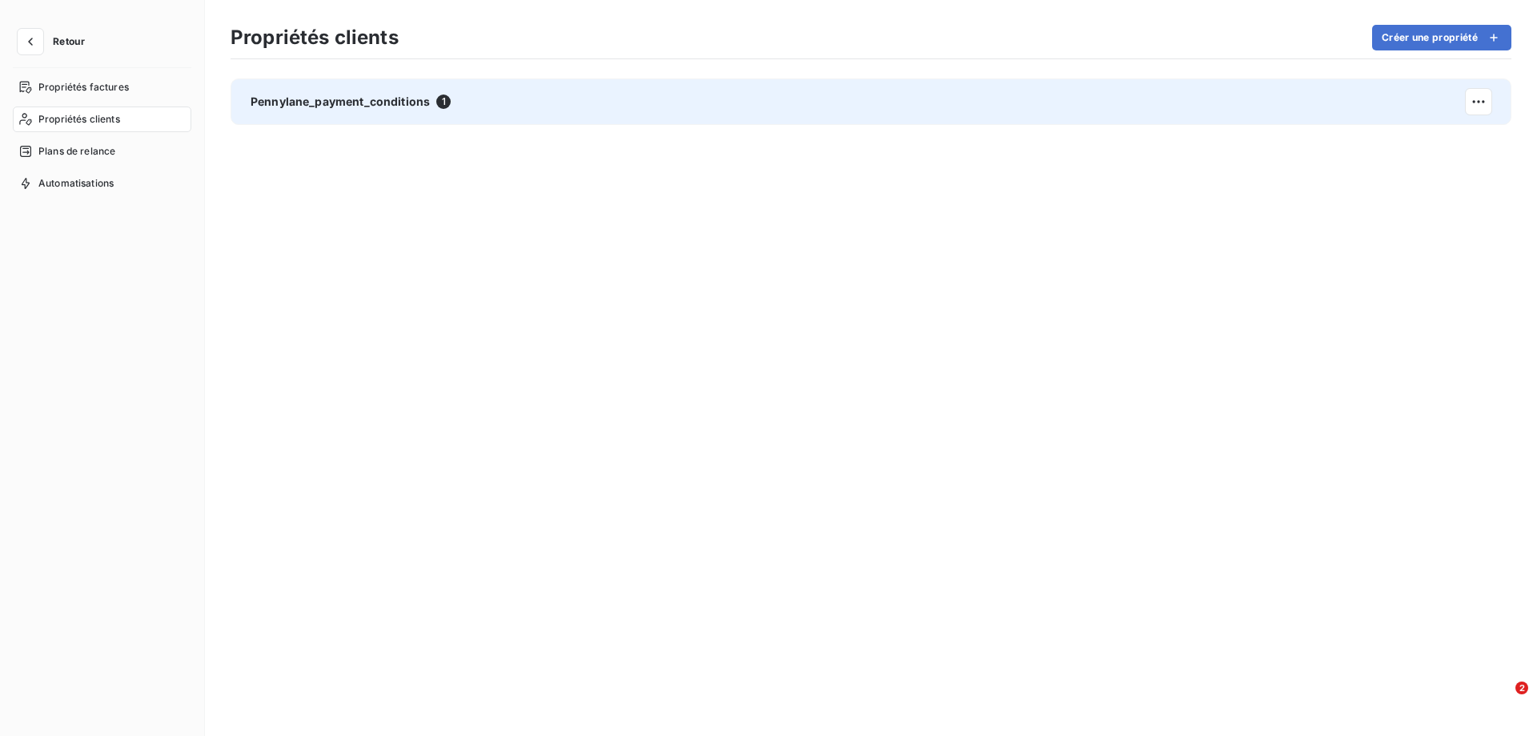
click at [308, 94] on span "Pennylane_payment_conditions" at bounding box center [340, 102] width 179 height 16
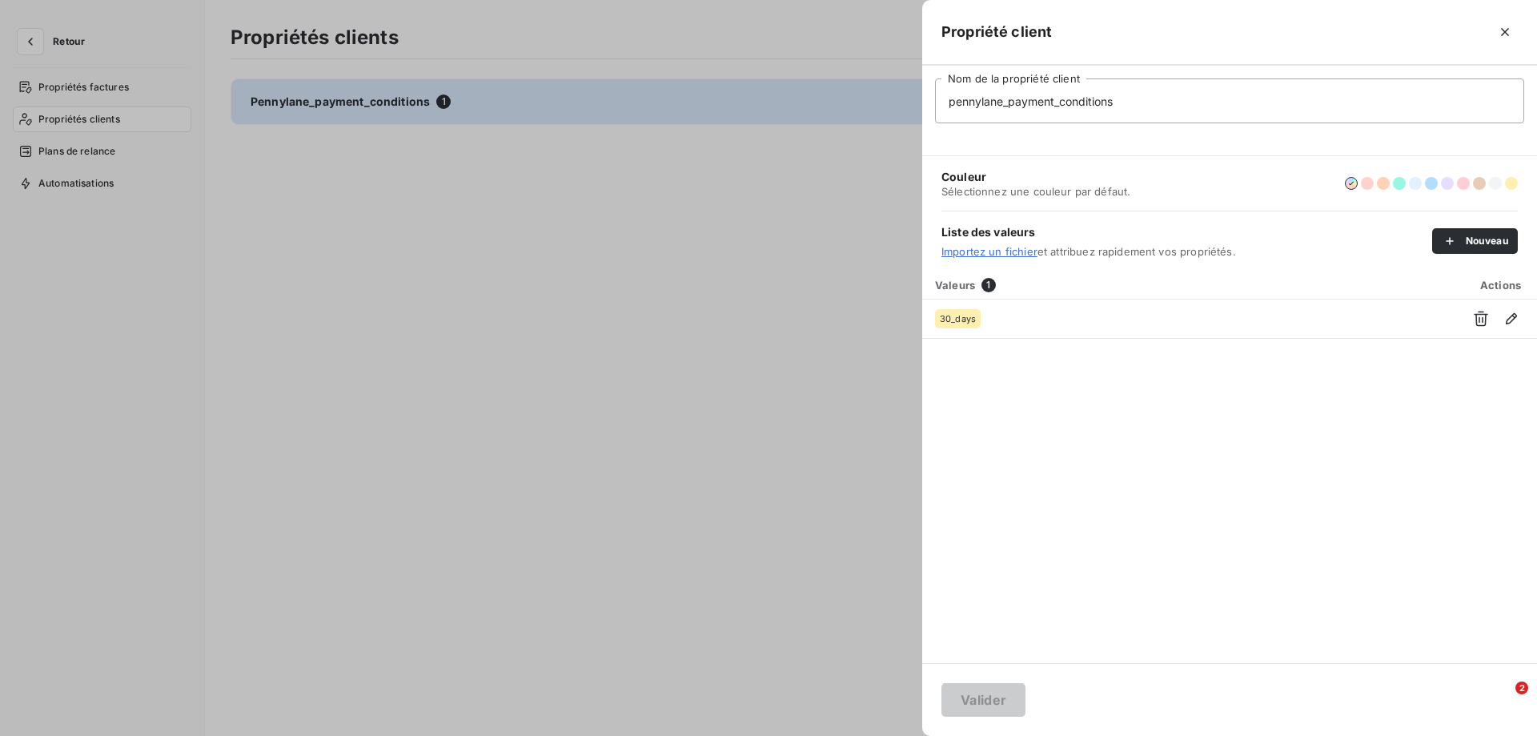
click at [845, 194] on div at bounding box center [768, 368] width 1537 height 736
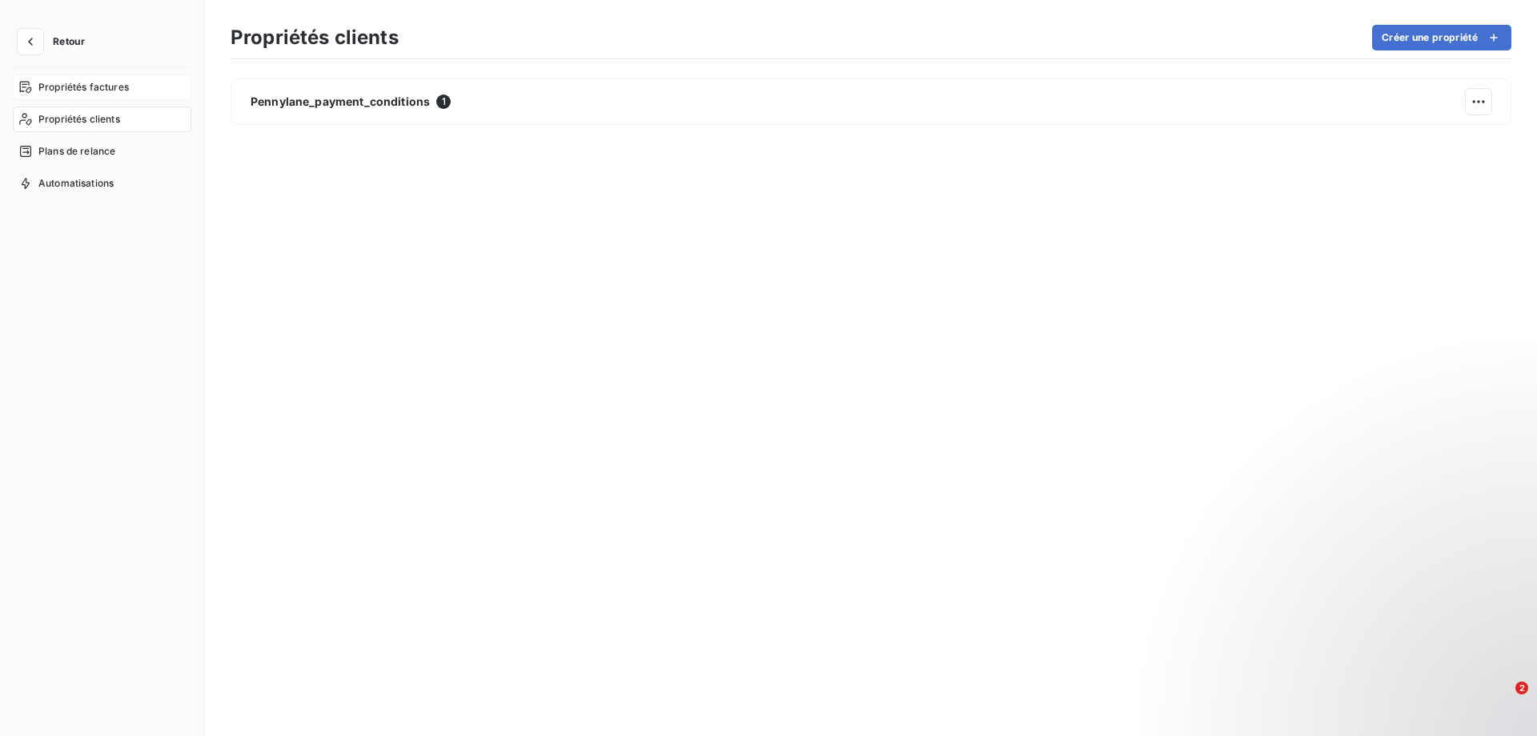
click at [79, 82] on span "Propriétés factures" at bounding box center [83, 87] width 90 height 14
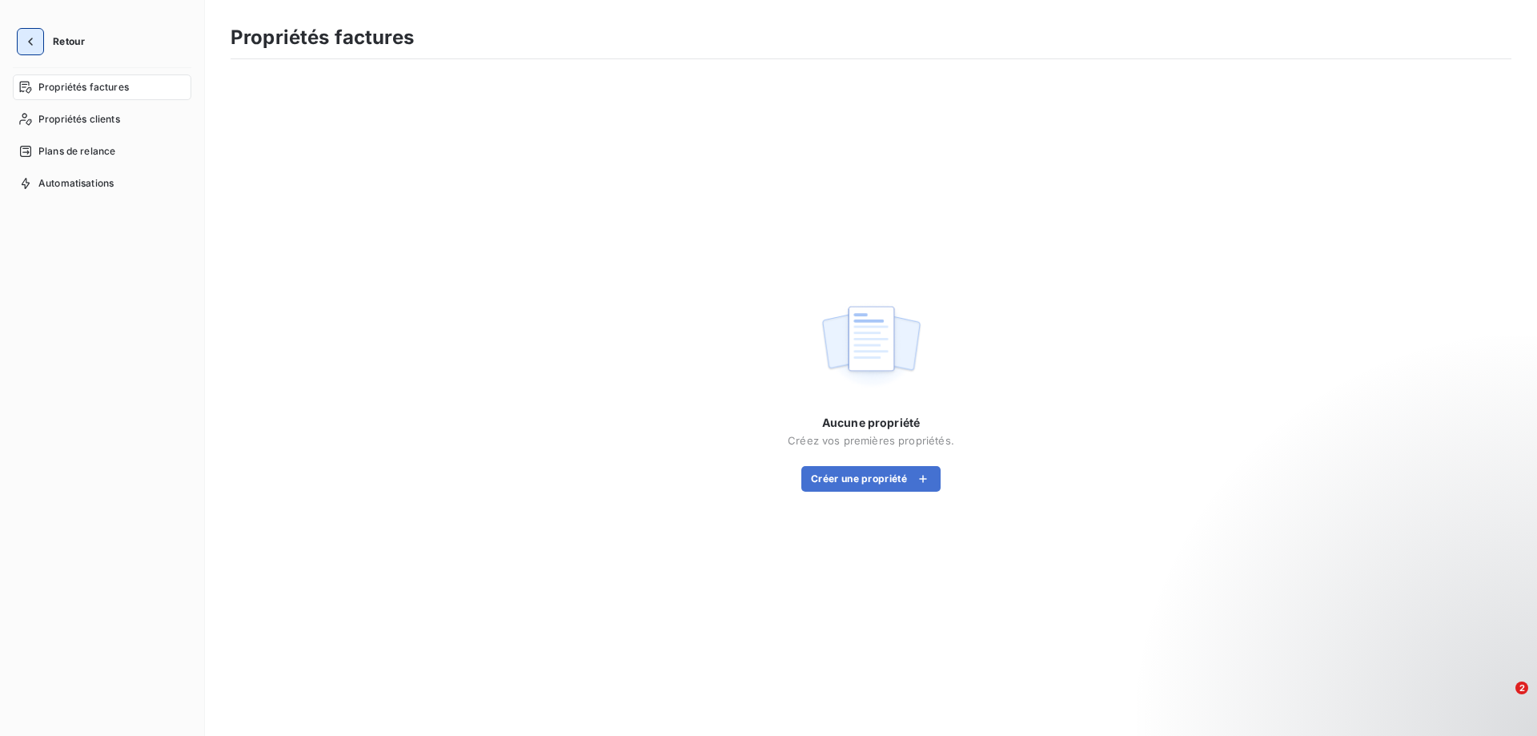
click at [26, 38] on icon "button" at bounding box center [30, 42] width 16 height 16
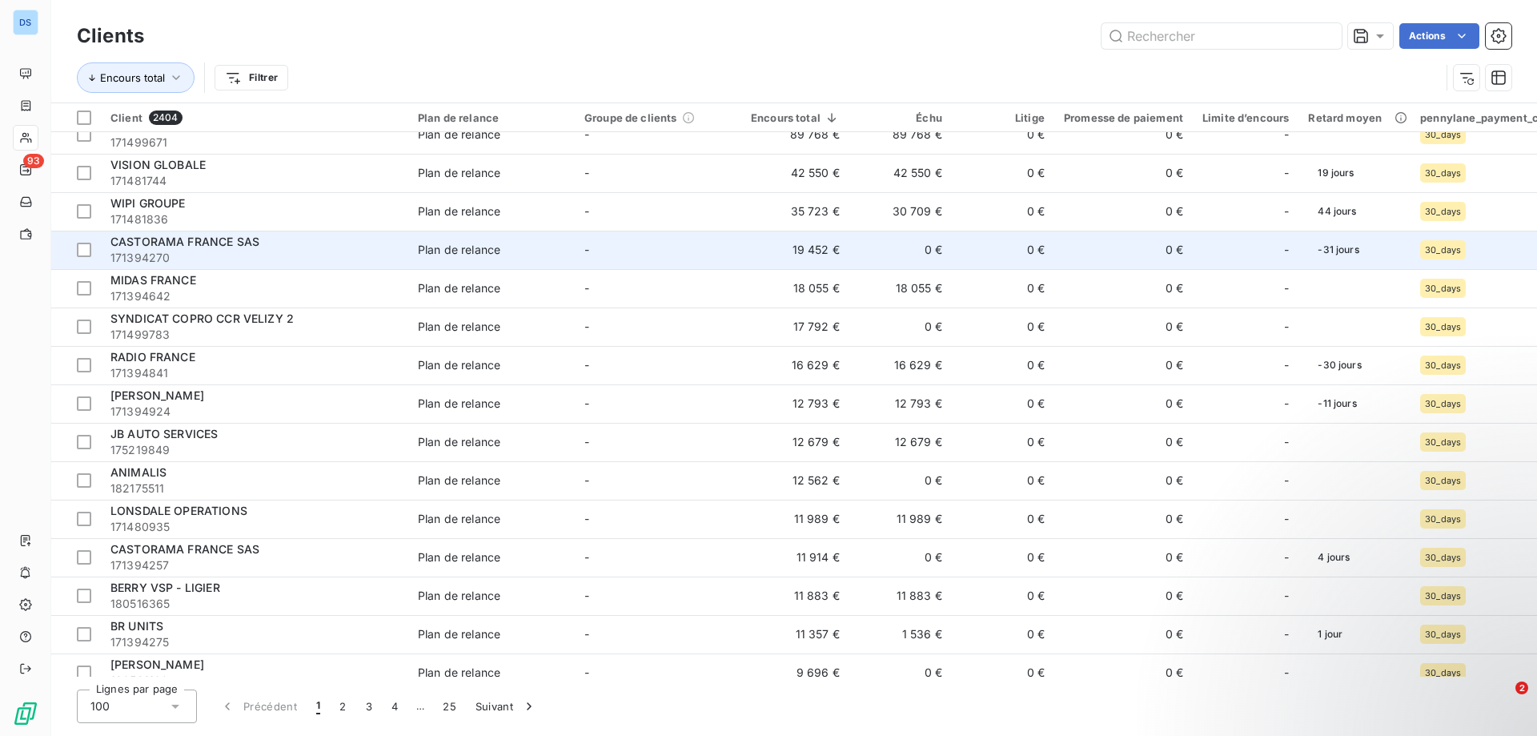
scroll to position [80, 0]
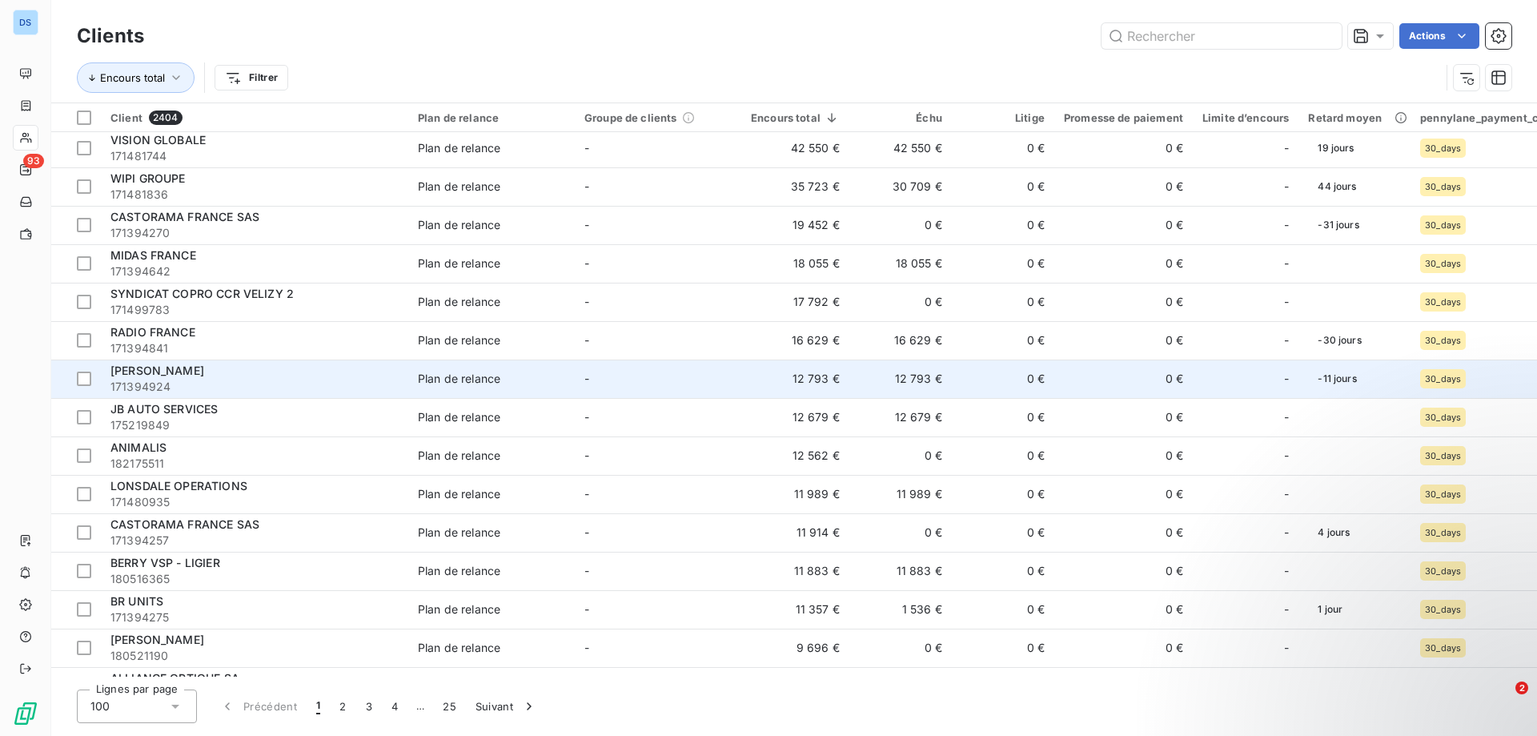
click at [320, 379] on span "171394924" at bounding box center [254, 387] width 288 height 16
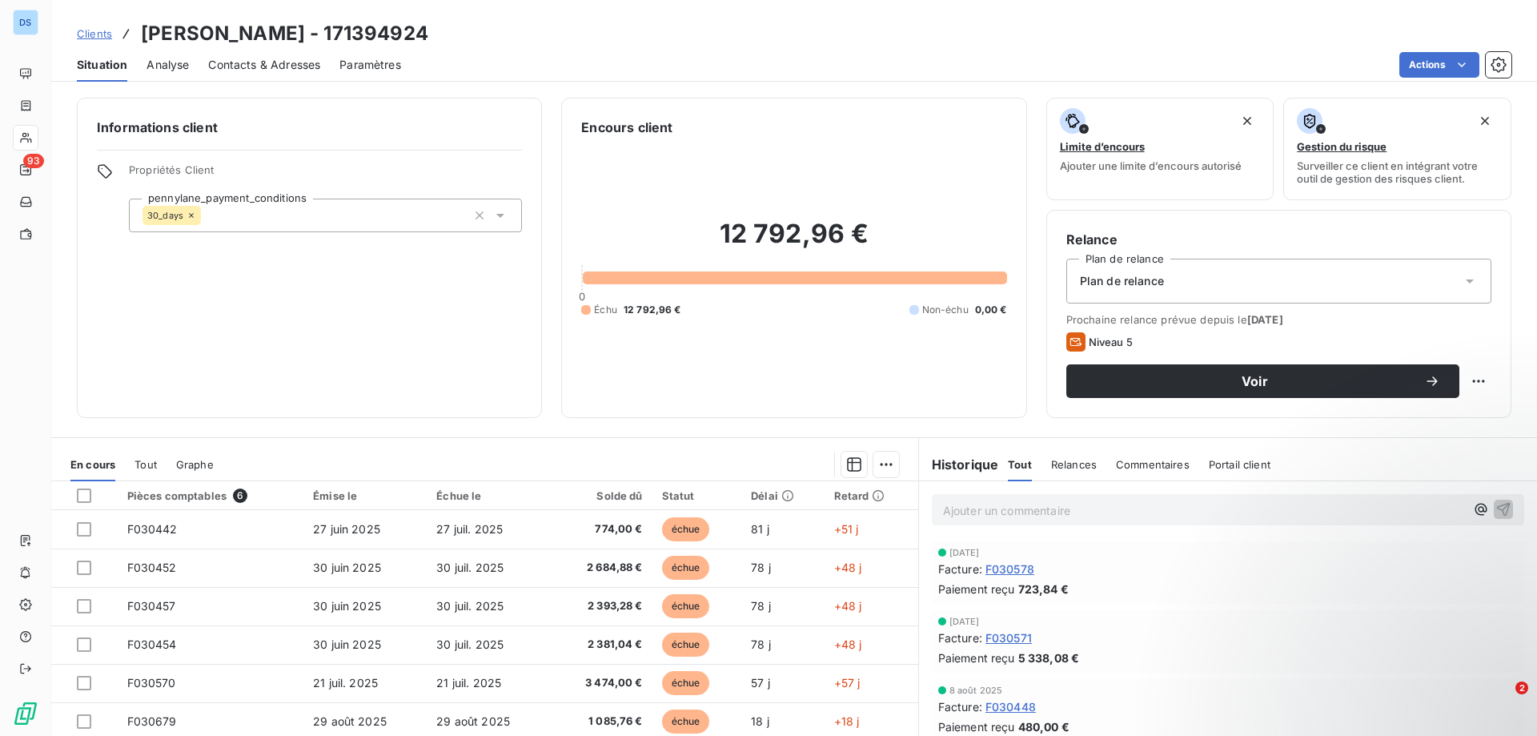
click at [227, 63] on span "Contacts & Adresses" at bounding box center [264, 65] width 112 height 16
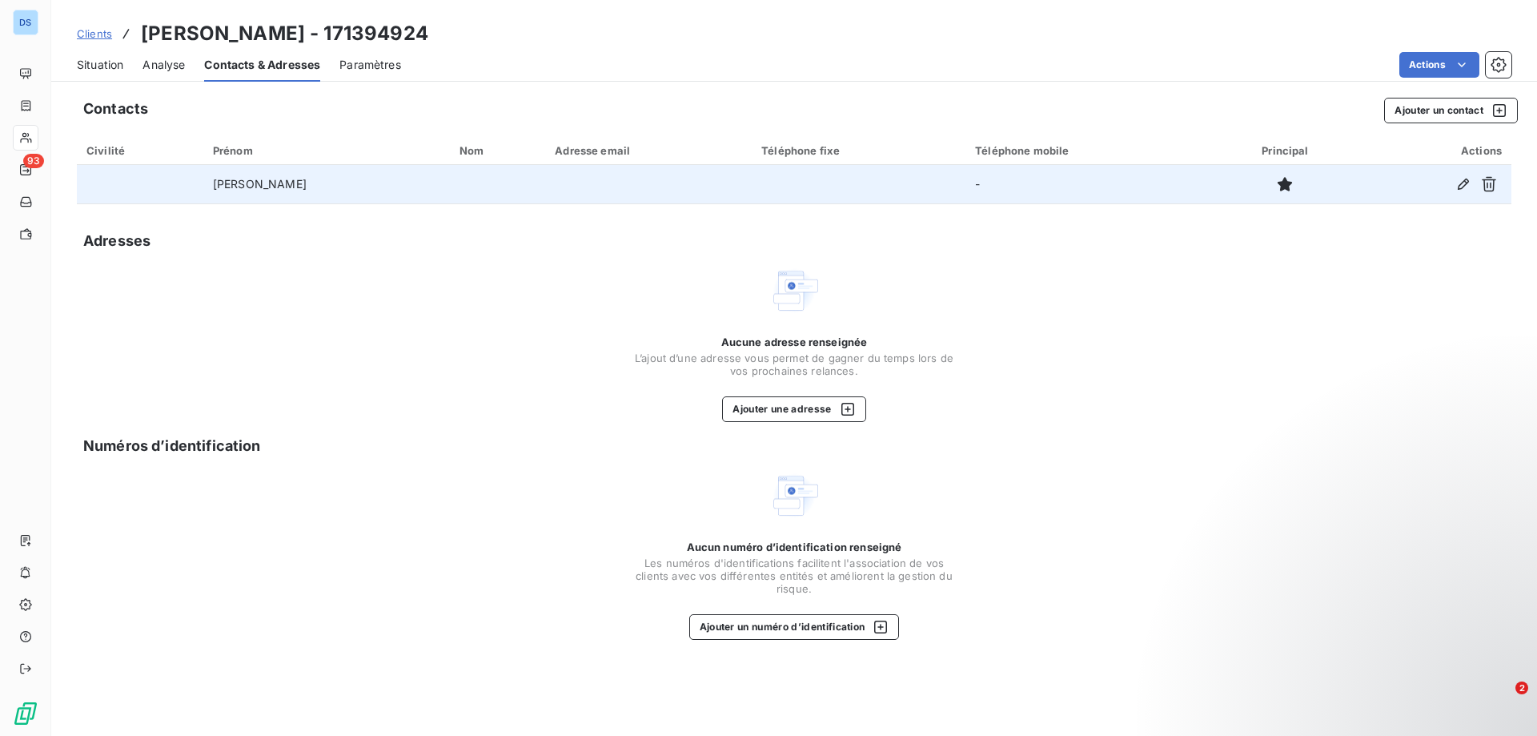
click at [752, 195] on td at bounding box center [859, 184] width 214 height 38
click at [752, 182] on td at bounding box center [859, 184] width 214 height 38
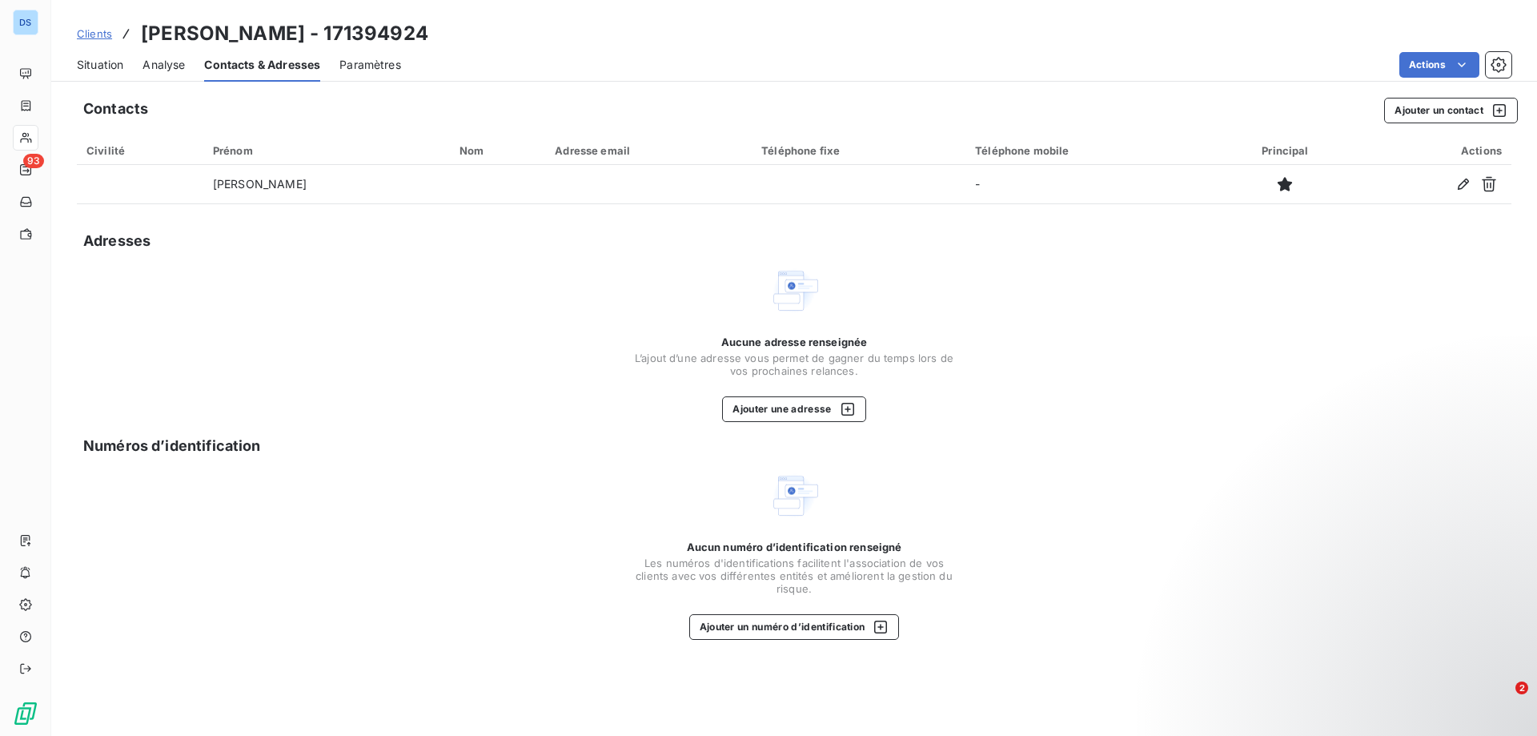
click at [761, 151] on div "Téléphone fixe" at bounding box center [858, 150] width 195 height 13
drag, startPoint x: 736, startPoint y: 407, endPoint x: 676, endPoint y: 436, distance: 66.9
click at [678, 436] on div "Contacts Ajouter un contact Civilité Prénom Nom Adresse email Téléphone fixe Té…" at bounding box center [794, 412] width 1486 height 648
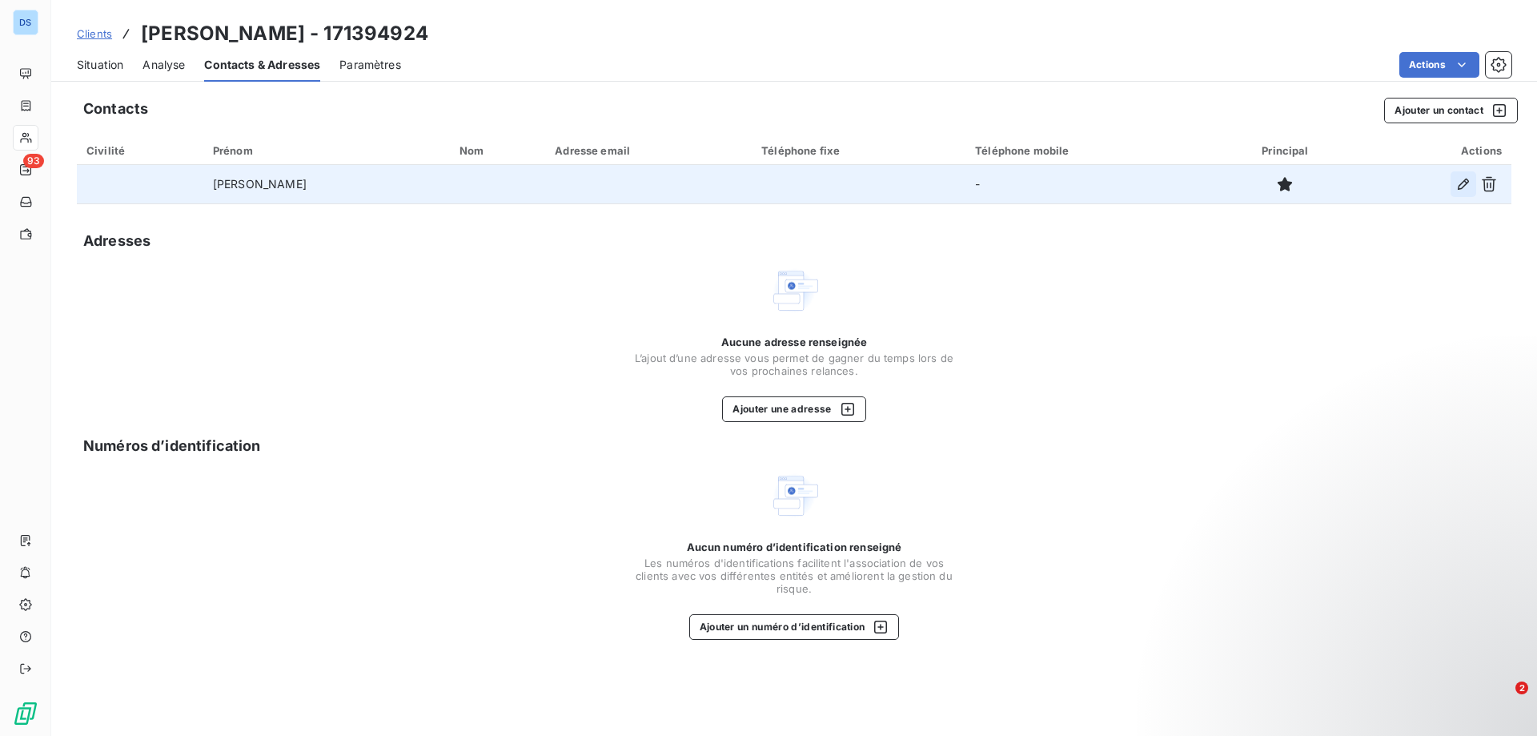
click at [1458, 187] on icon "button" at bounding box center [1463, 184] width 16 height 16
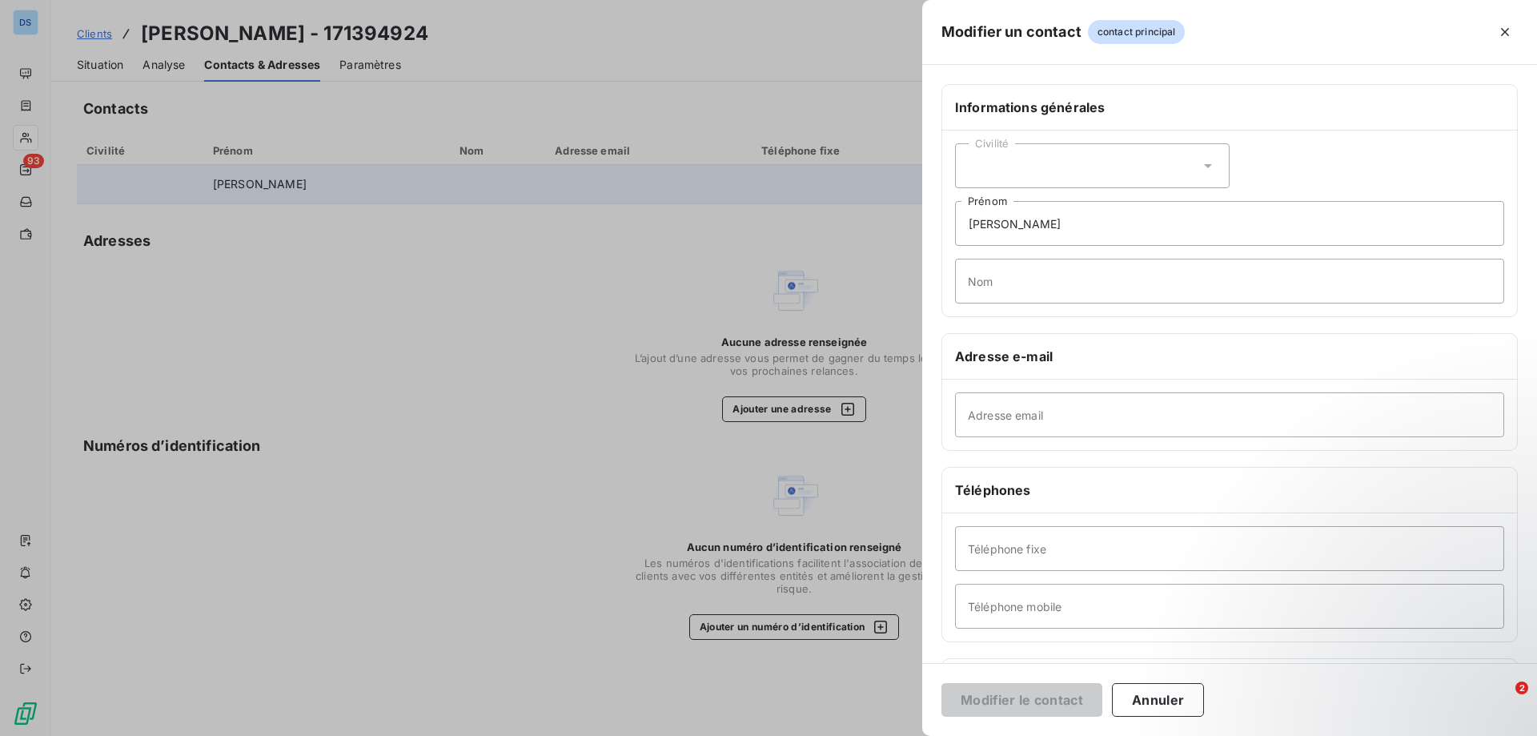
click at [990, 161] on div "Civilité" at bounding box center [1092, 165] width 275 height 45
click at [1005, 207] on span "Madame" at bounding box center [1008, 206] width 43 height 15
click at [1006, 406] on input "Adresse email" at bounding box center [1229, 414] width 549 height 45
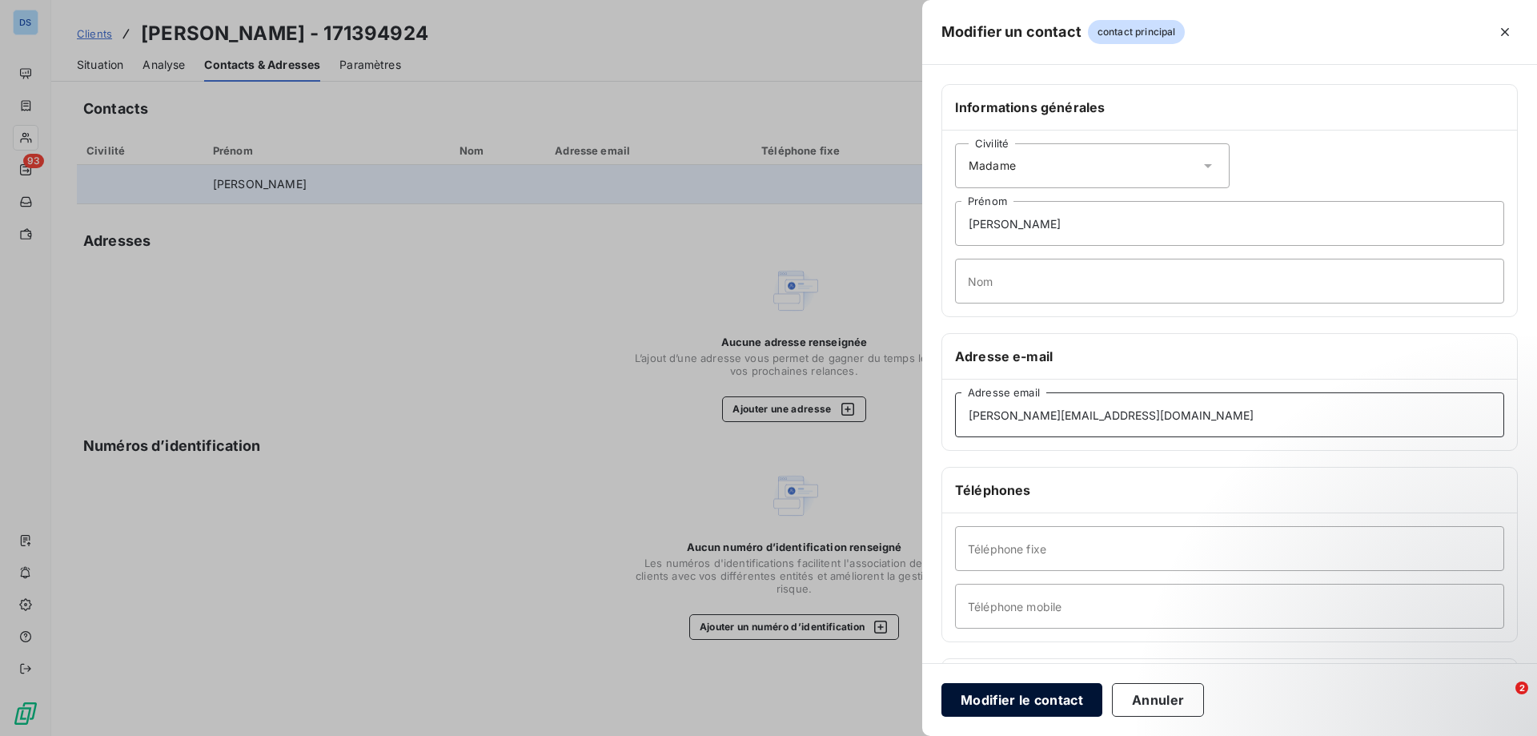
type input "[PERSON_NAME][EMAIL_ADDRESS][DOMAIN_NAME]"
click at [1033, 706] on button "Modifier le contact" at bounding box center [1021, 700] width 161 height 34
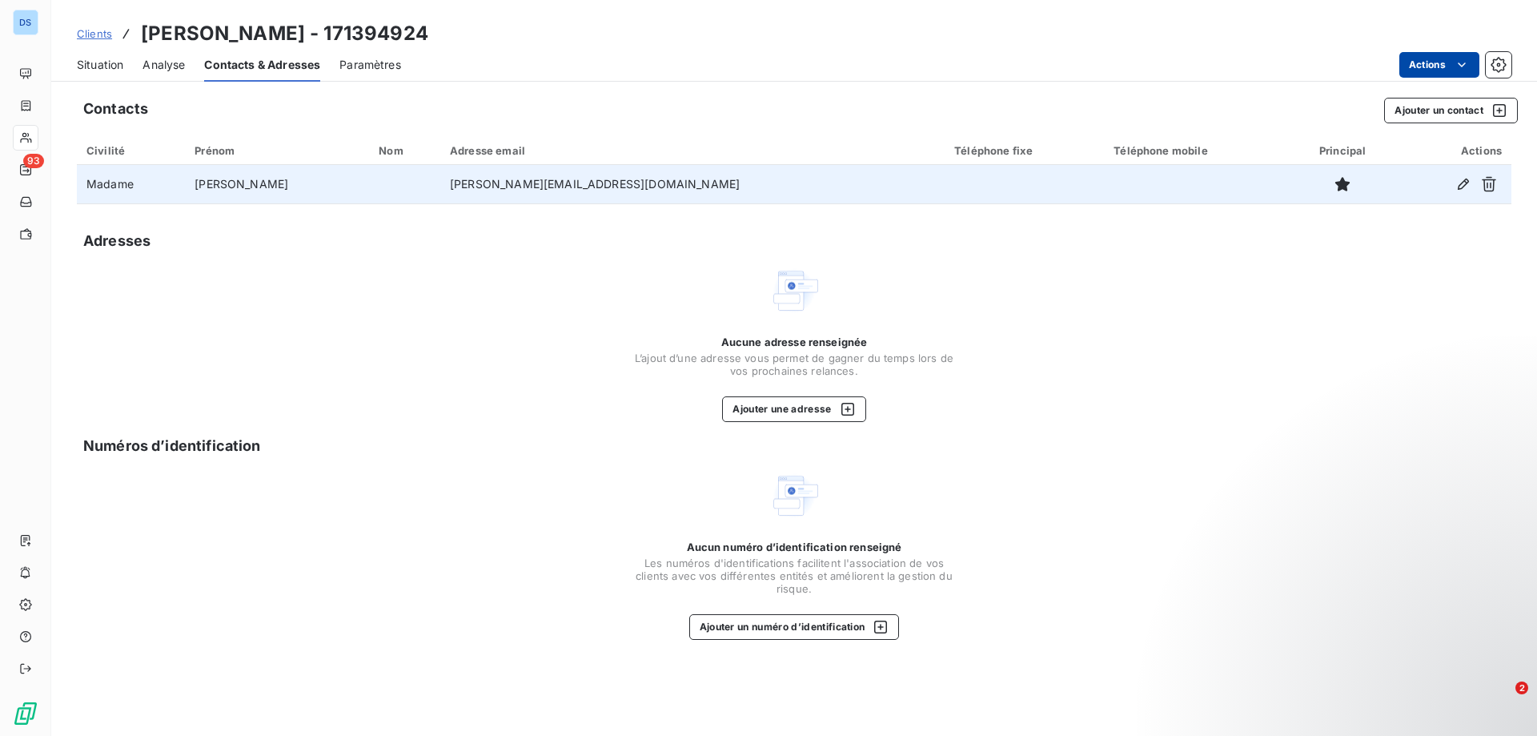
click at [1449, 65] on html "DS 93 Clients [PERSON_NAME] - 171394924 Situation Analyse Contacts & Adresses P…" at bounding box center [768, 368] width 1537 height 736
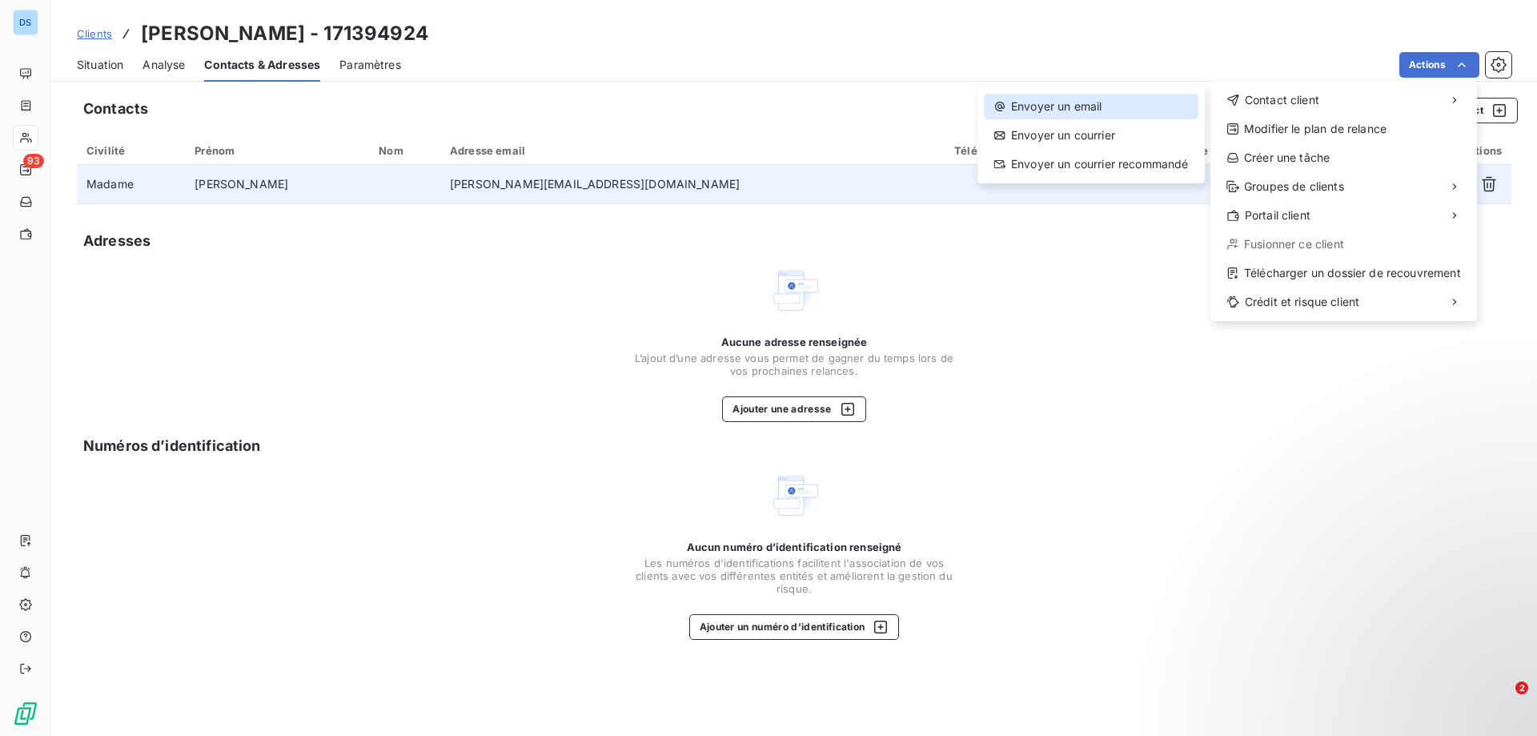
click at [1143, 110] on div "Envoyer un email" at bounding box center [1091, 107] width 215 height 26
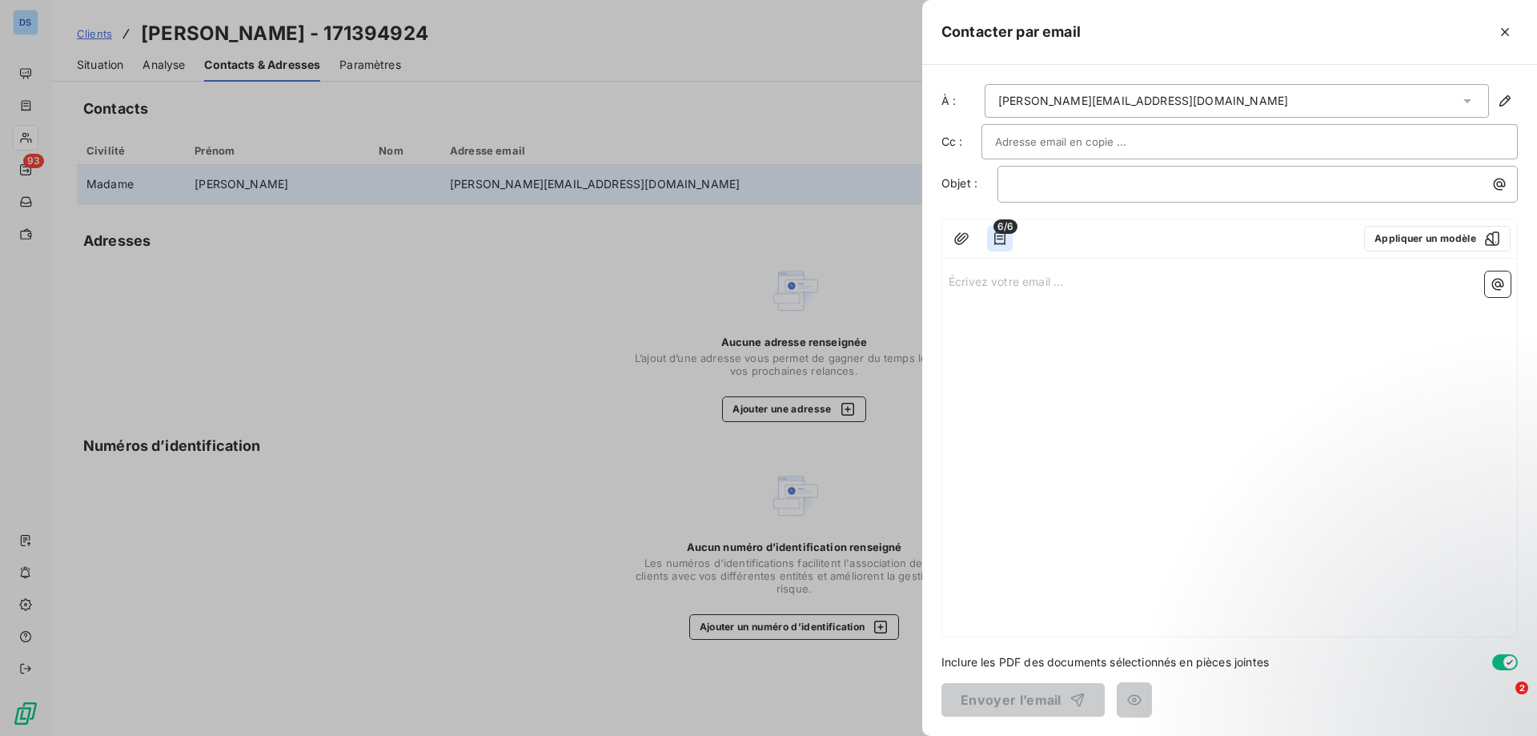
click at [997, 238] on icon "button" at bounding box center [1000, 239] width 16 height 16
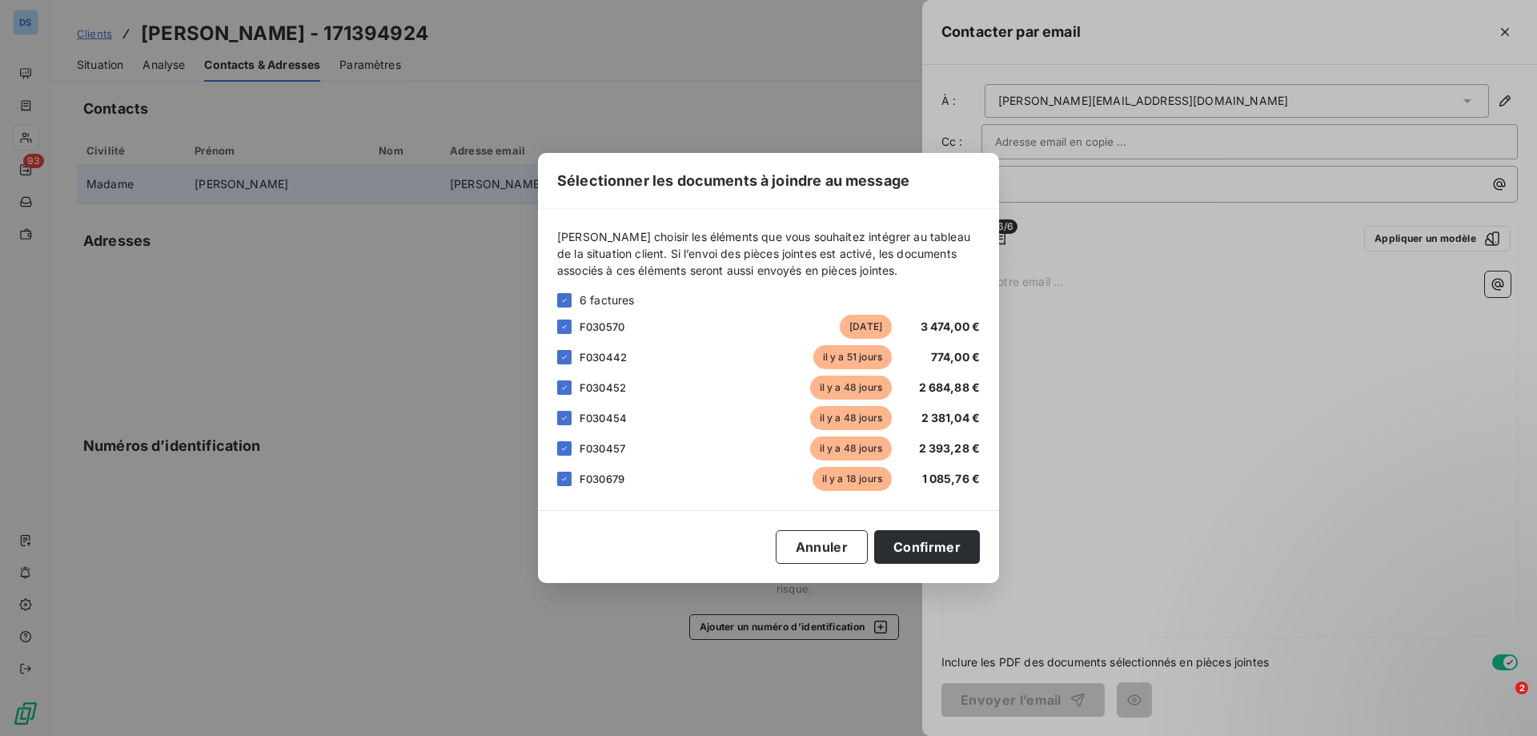
click at [1094, 244] on div "Sélectionner les documents à joindre au message [PERSON_NAME] choisir les éléme…" at bounding box center [768, 368] width 1537 height 736
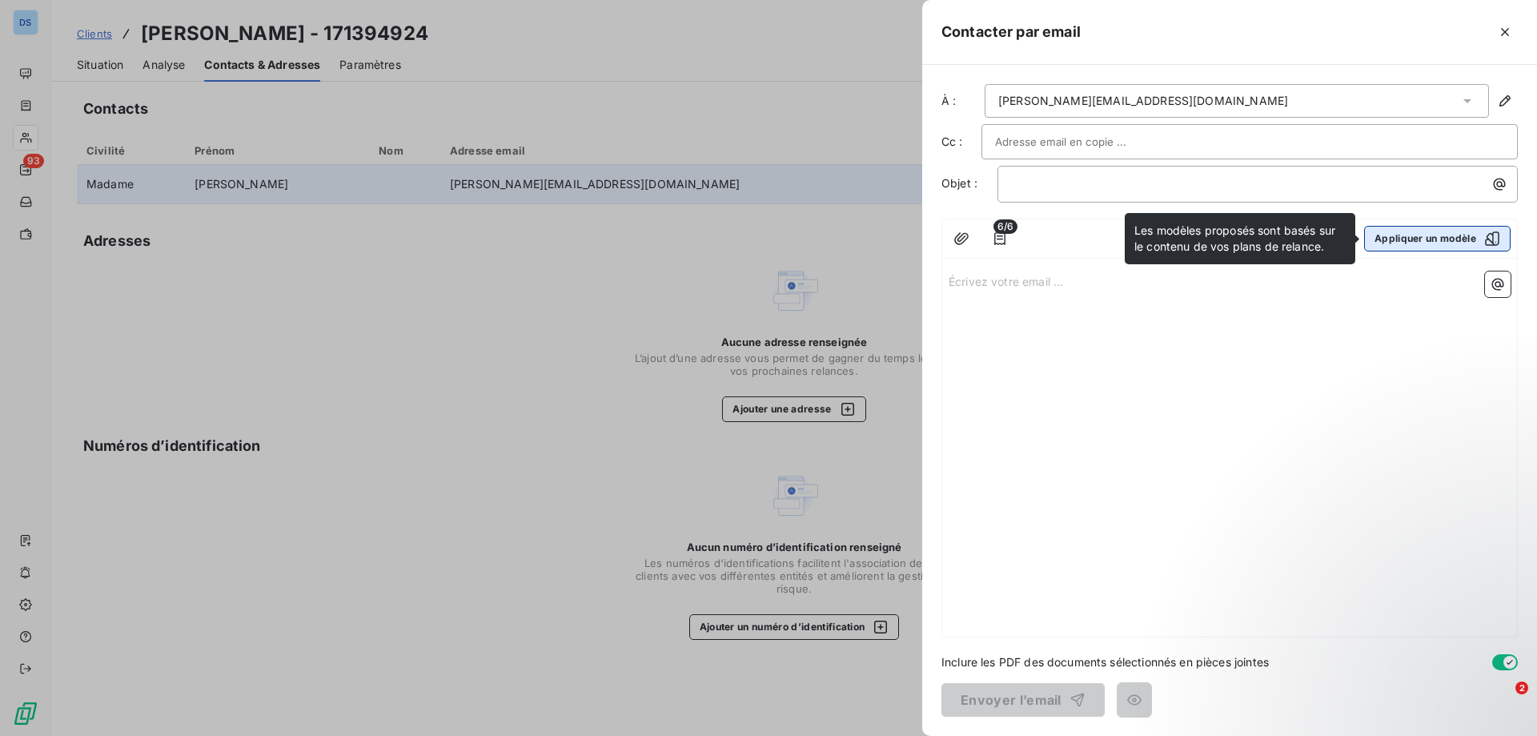
click at [1405, 235] on button "Appliquer un modèle" at bounding box center [1437, 239] width 146 height 26
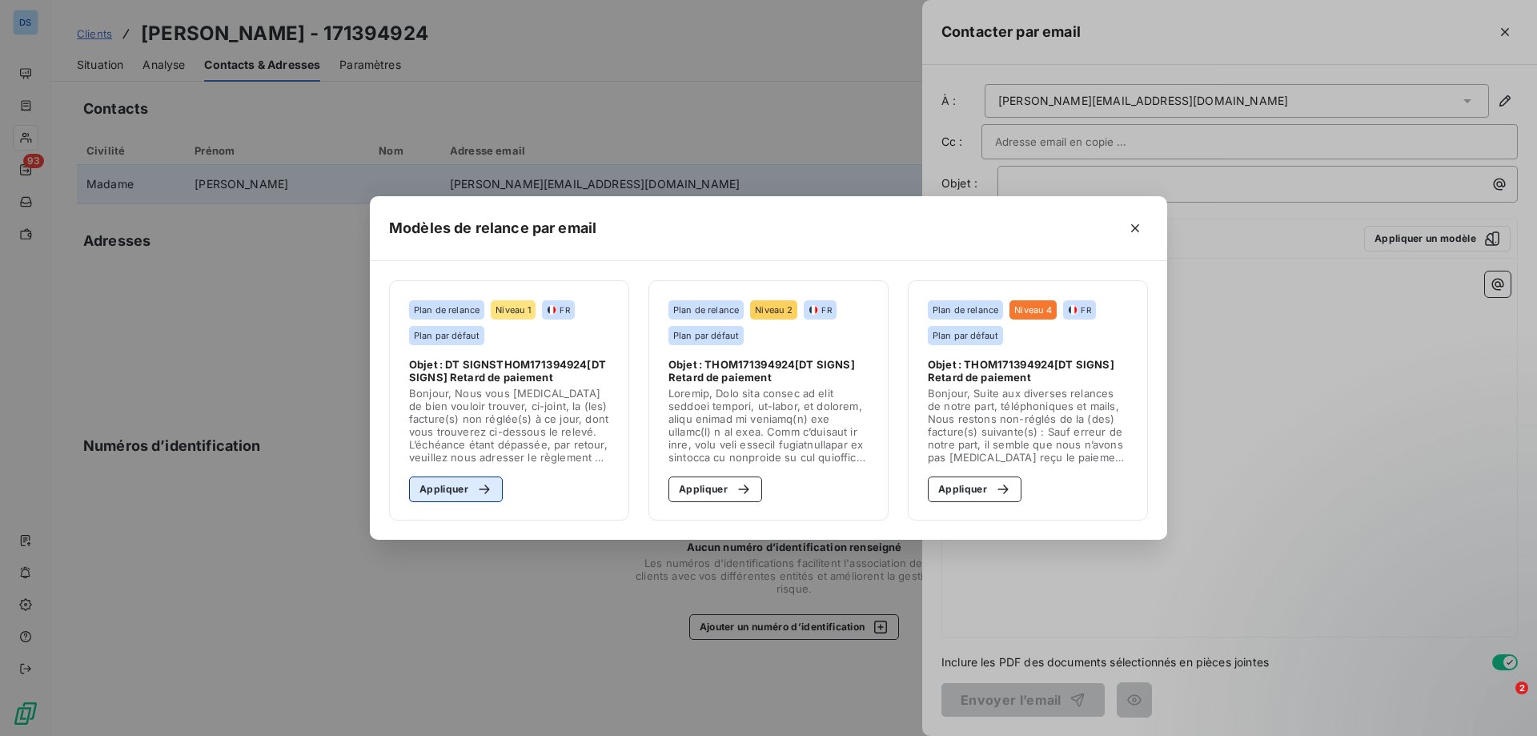
click at [465, 487] on button "Appliquer" at bounding box center [456, 489] width 94 height 26
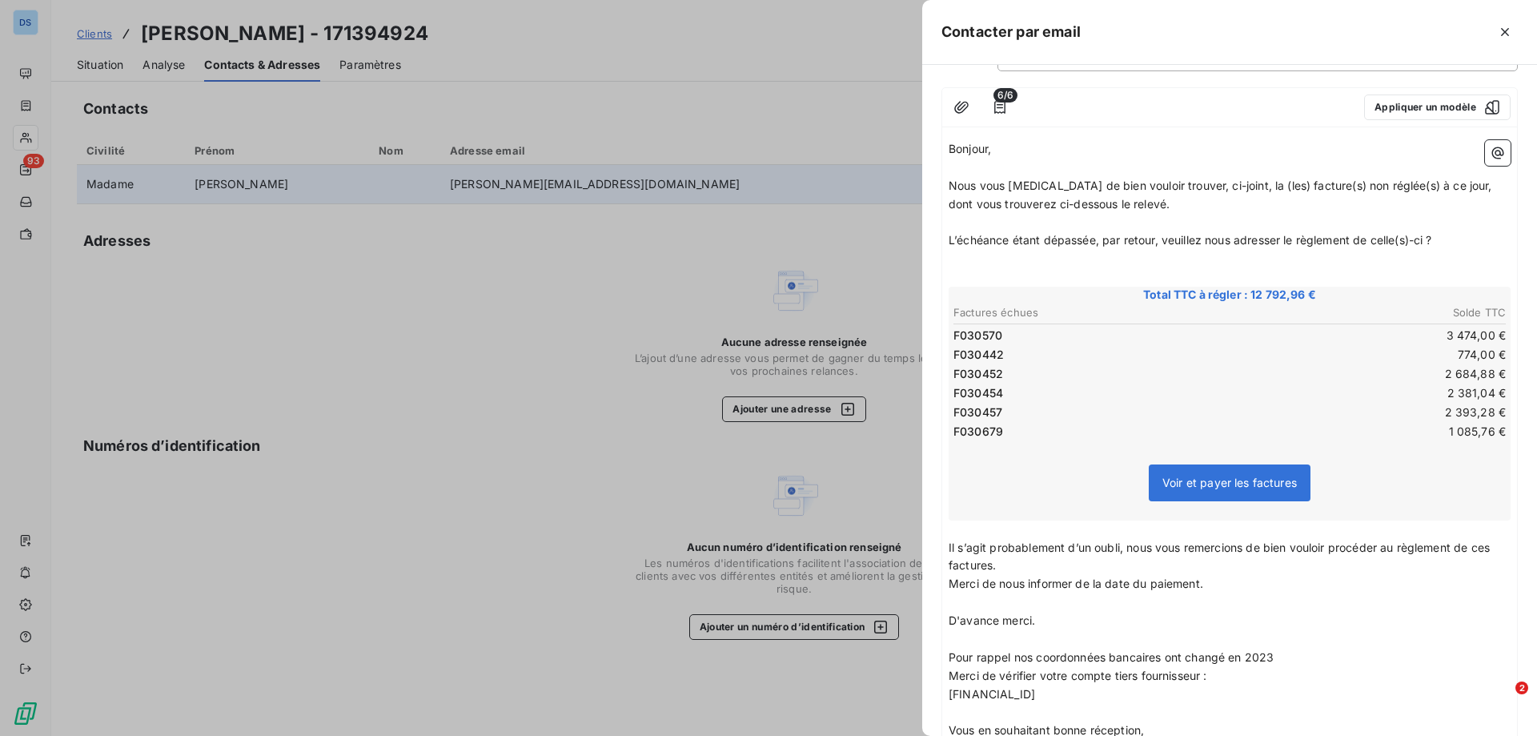
scroll to position [72, 0]
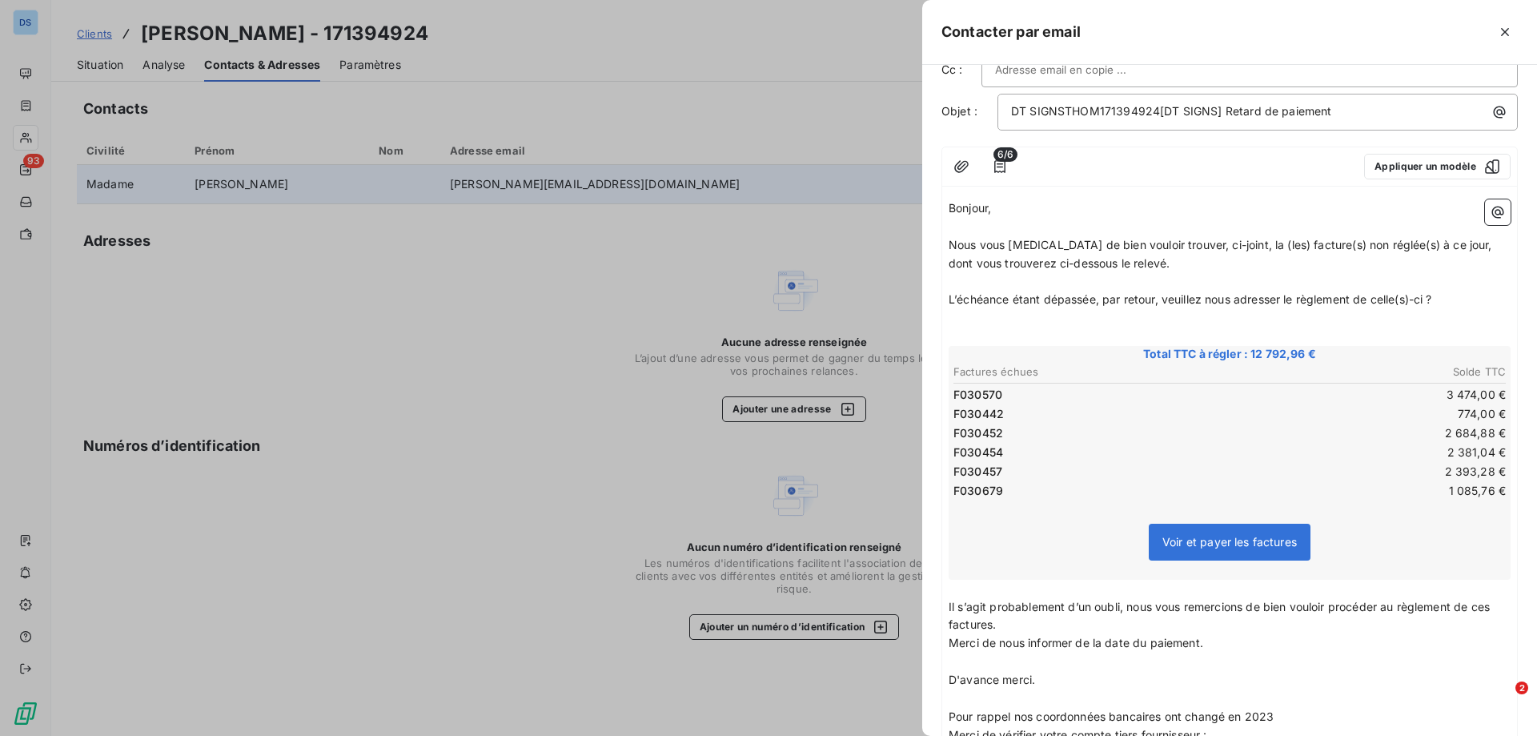
click at [1216, 552] on span "Voir et payer les factures" at bounding box center [1230, 542] width 162 height 37
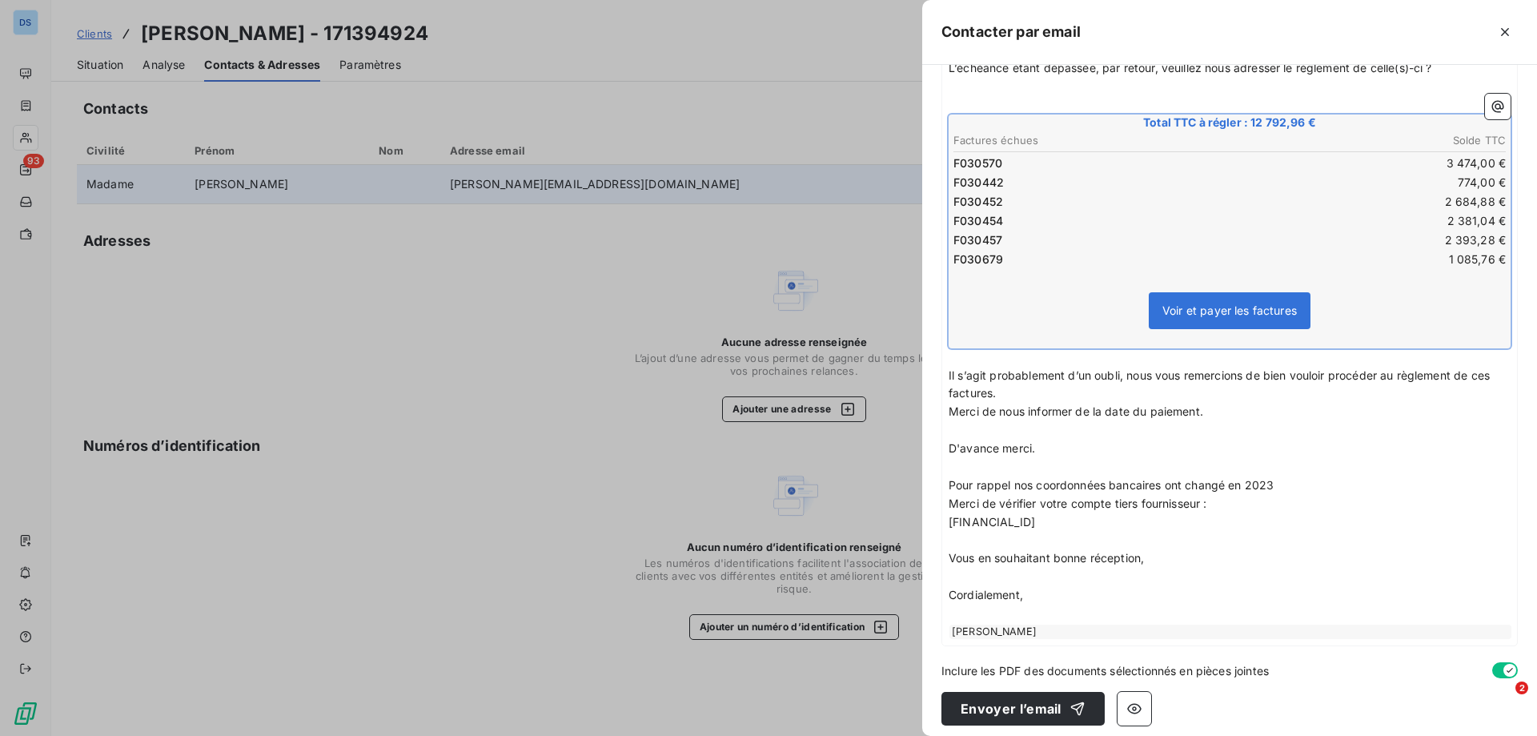
scroll to position [312, 0]
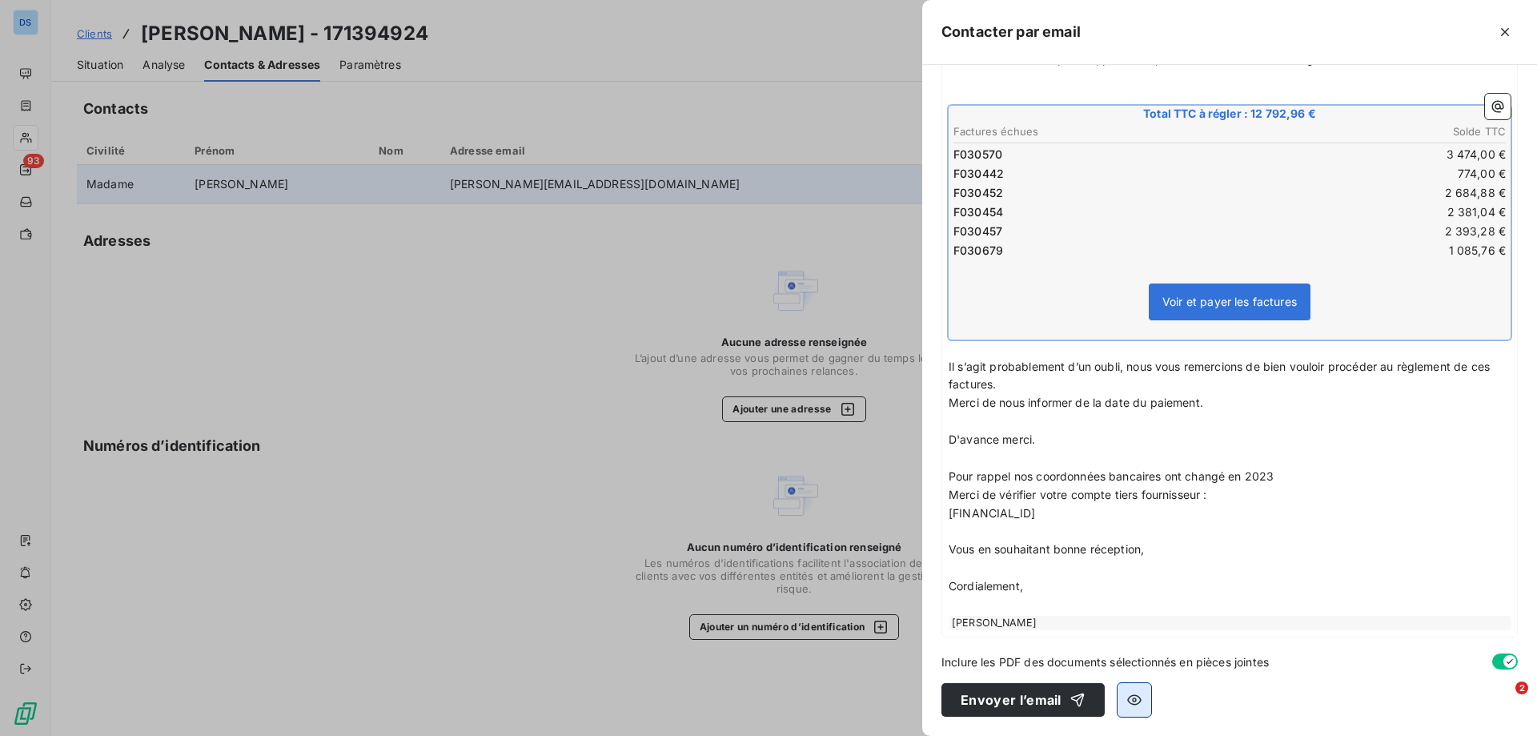
click at [1135, 696] on icon "button" at bounding box center [1134, 699] width 14 height 10
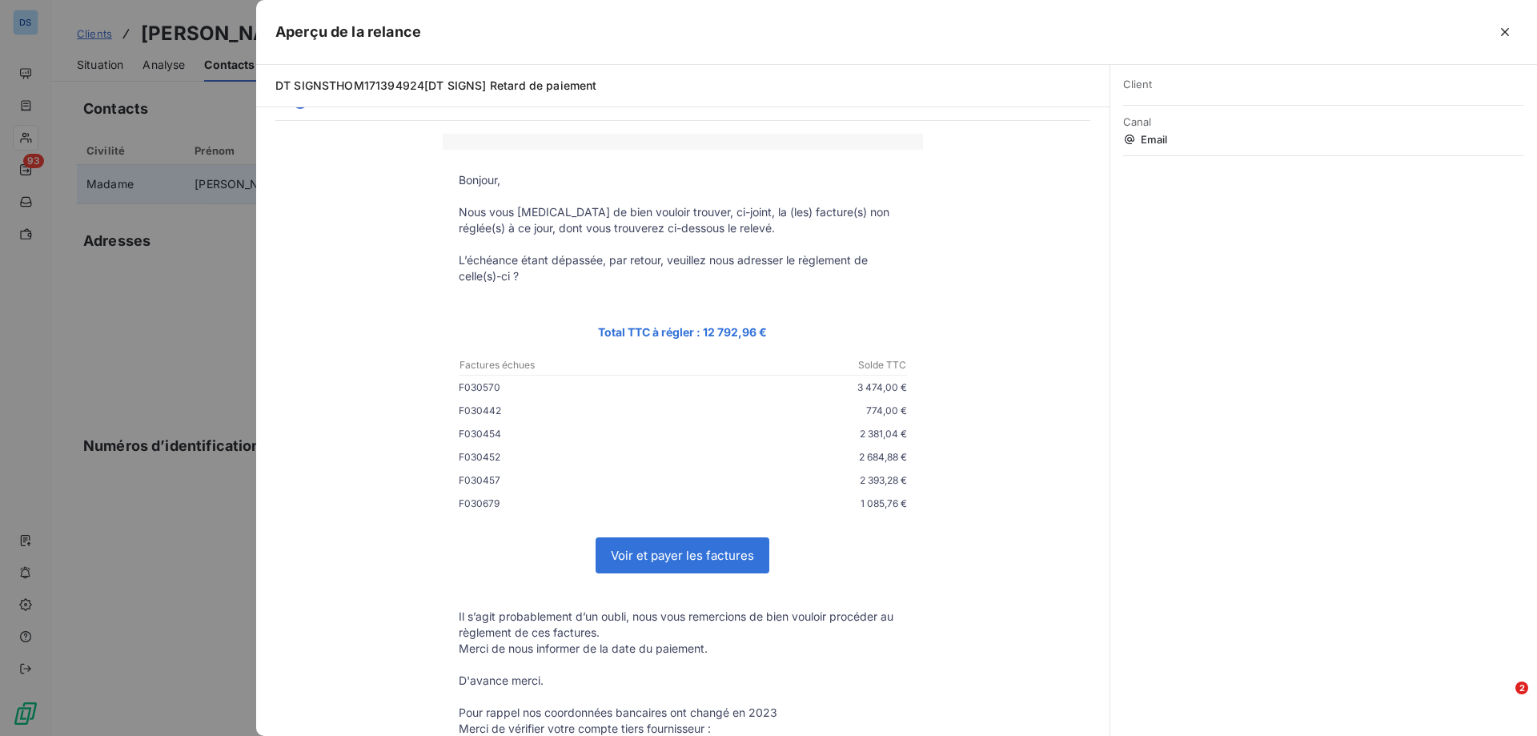
scroll to position [0, 0]
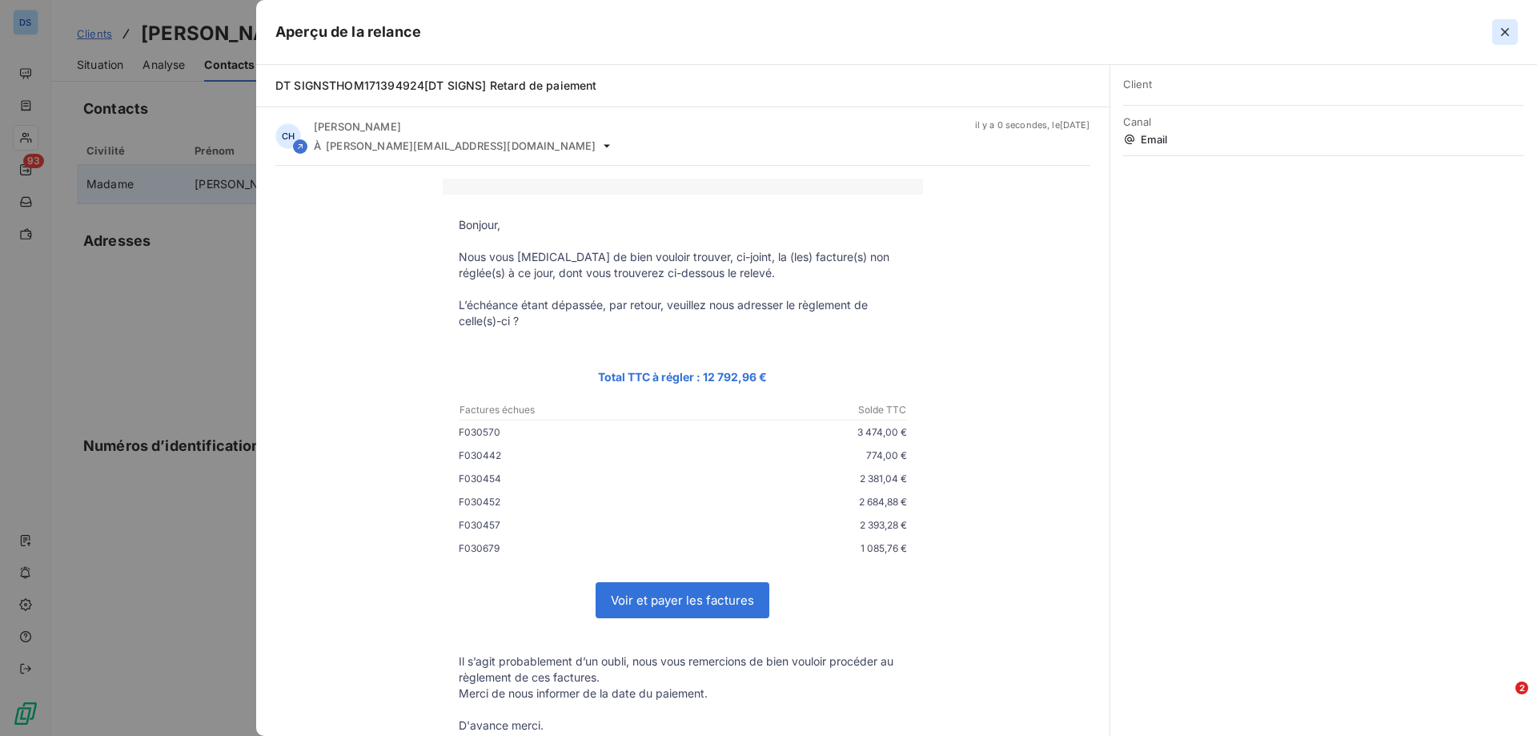
click at [1503, 26] on icon "button" at bounding box center [1505, 32] width 16 height 16
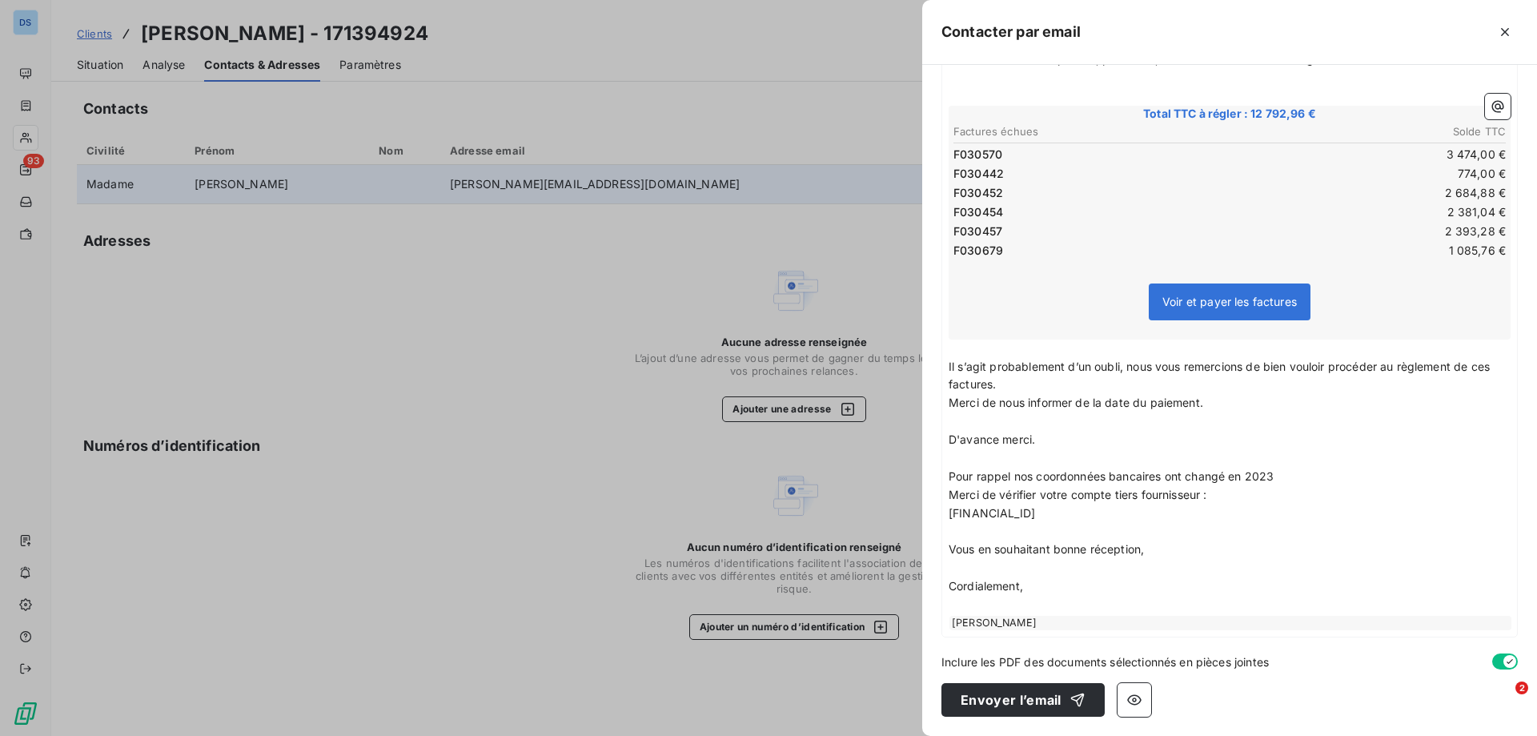
click at [528, 304] on div at bounding box center [768, 368] width 1537 height 736
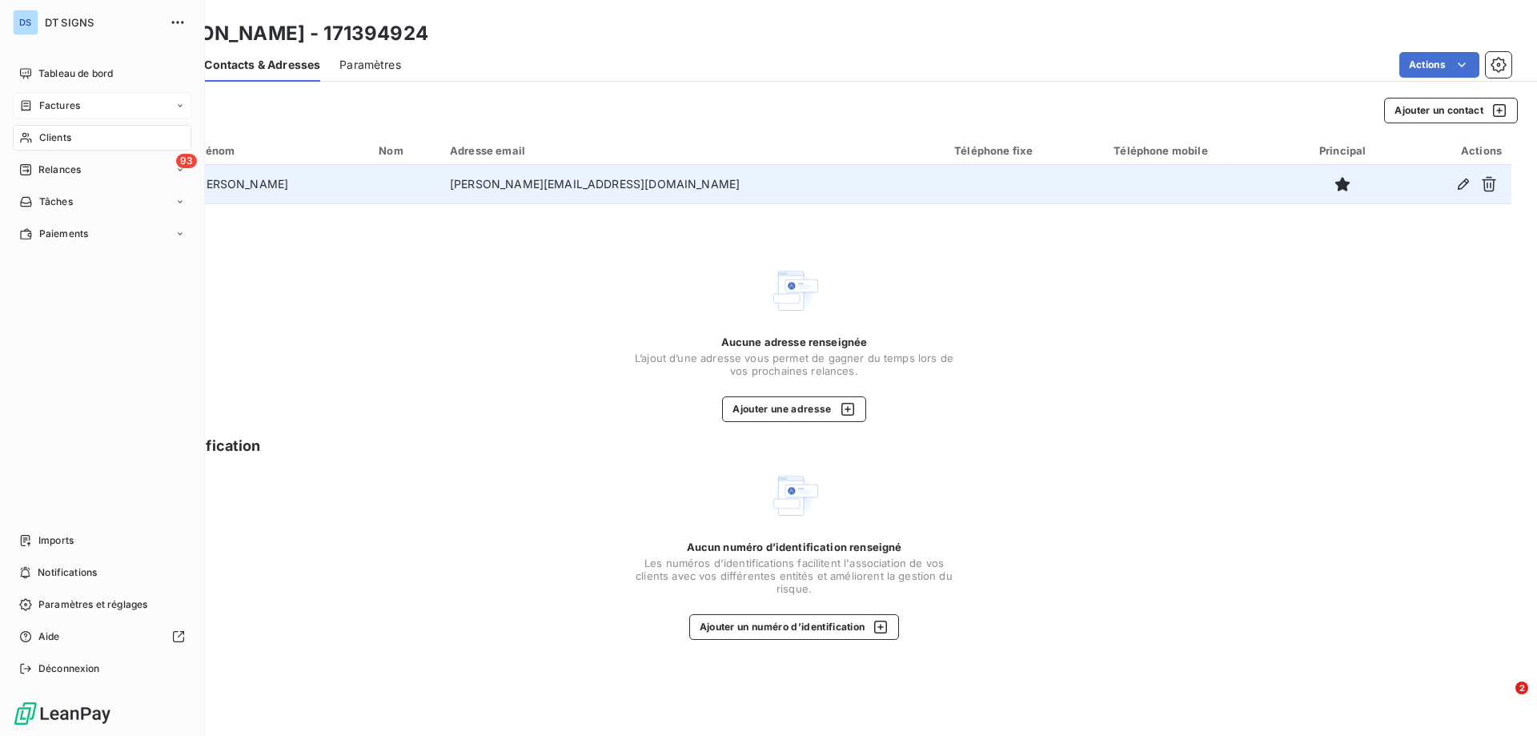
click at [50, 103] on span "Factures" at bounding box center [59, 105] width 41 height 14
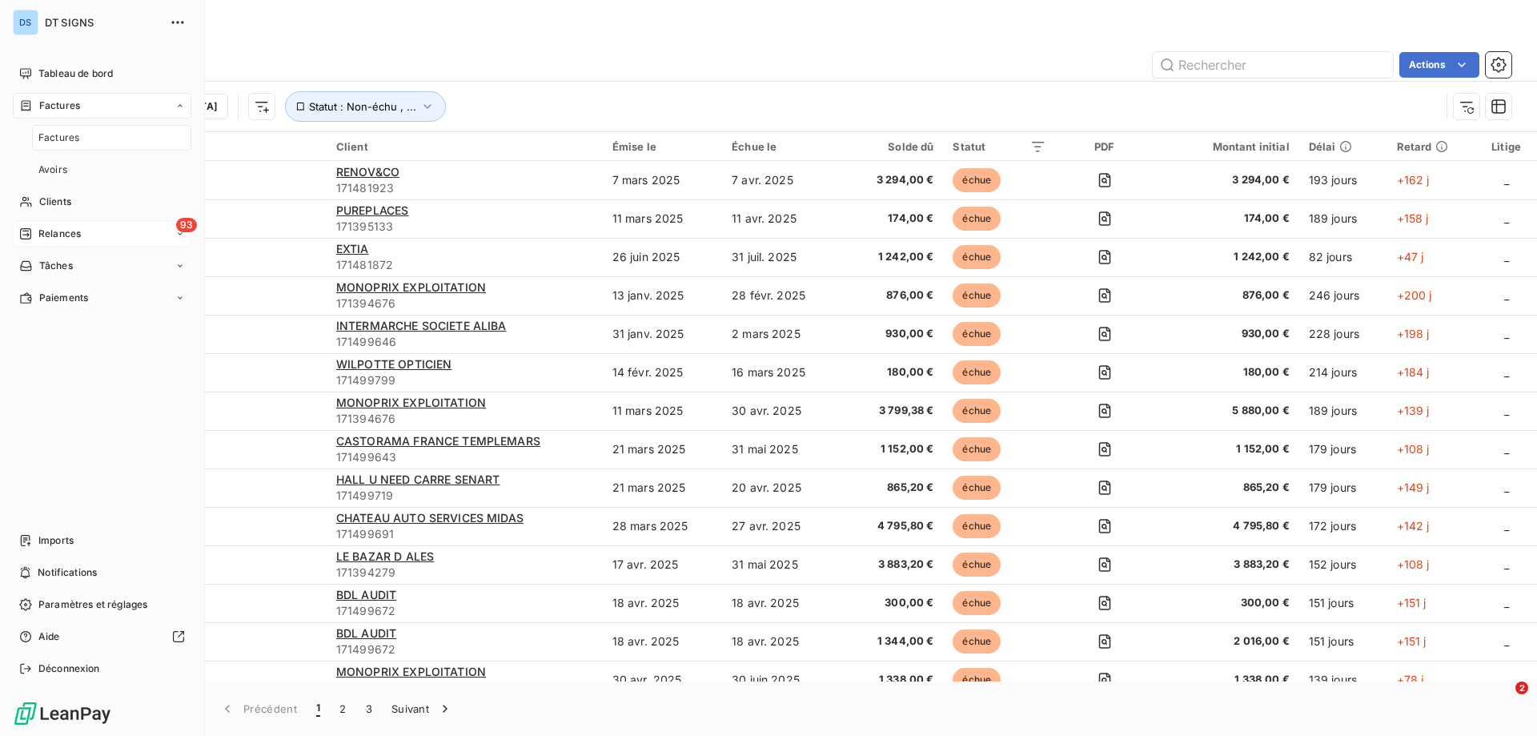
click at [54, 234] on span "Relances" at bounding box center [59, 234] width 42 height 14
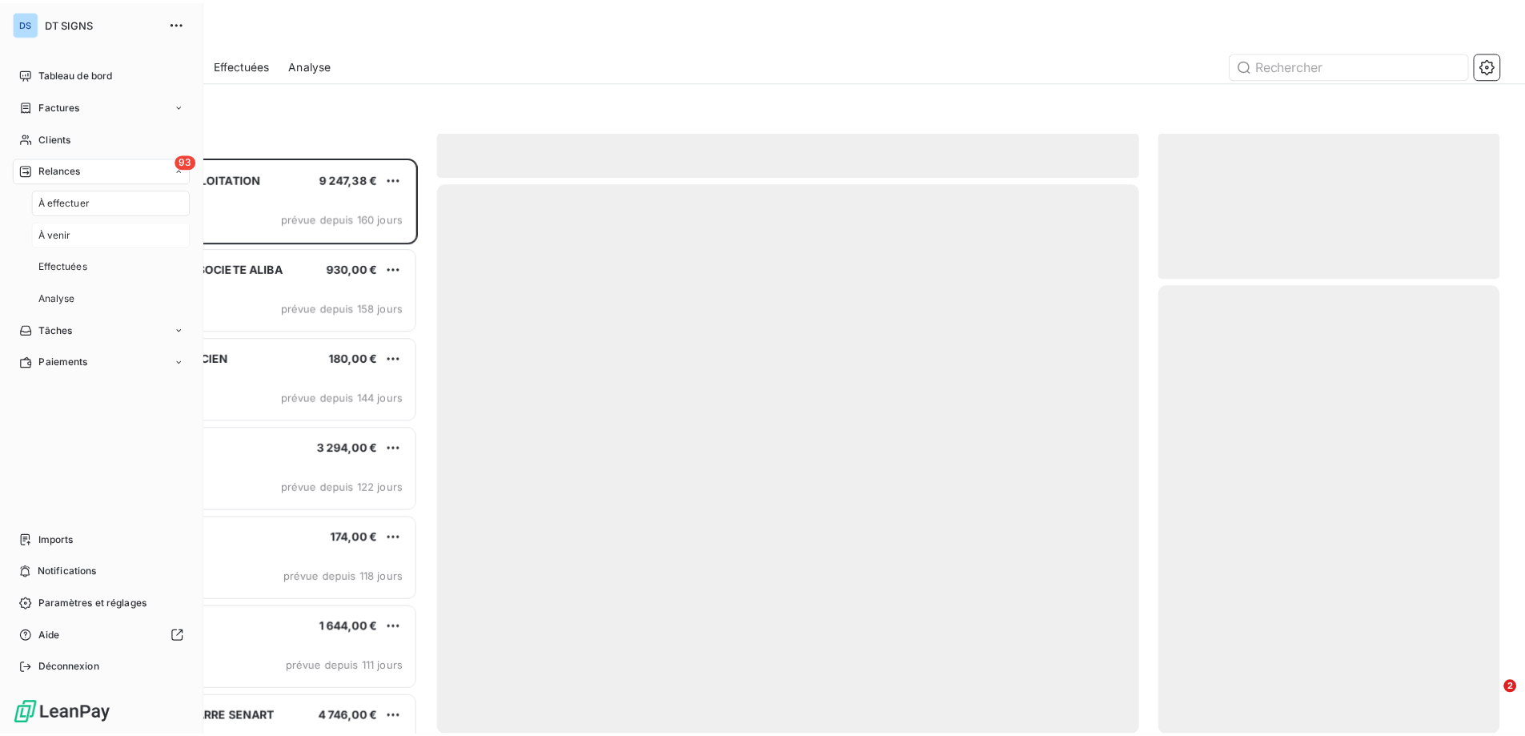
scroll to position [567, 332]
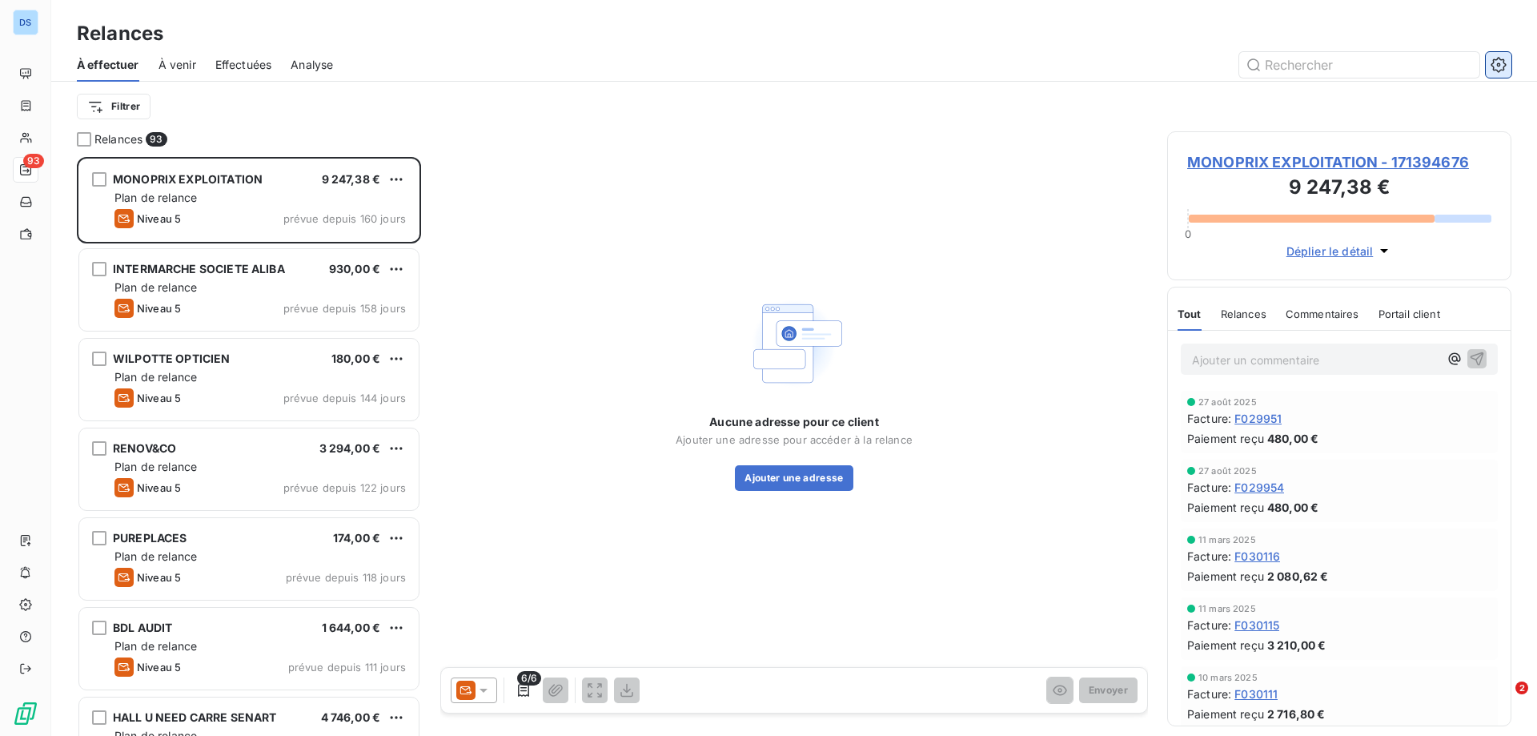
click at [1503, 68] on icon "button" at bounding box center [1498, 65] width 16 height 16
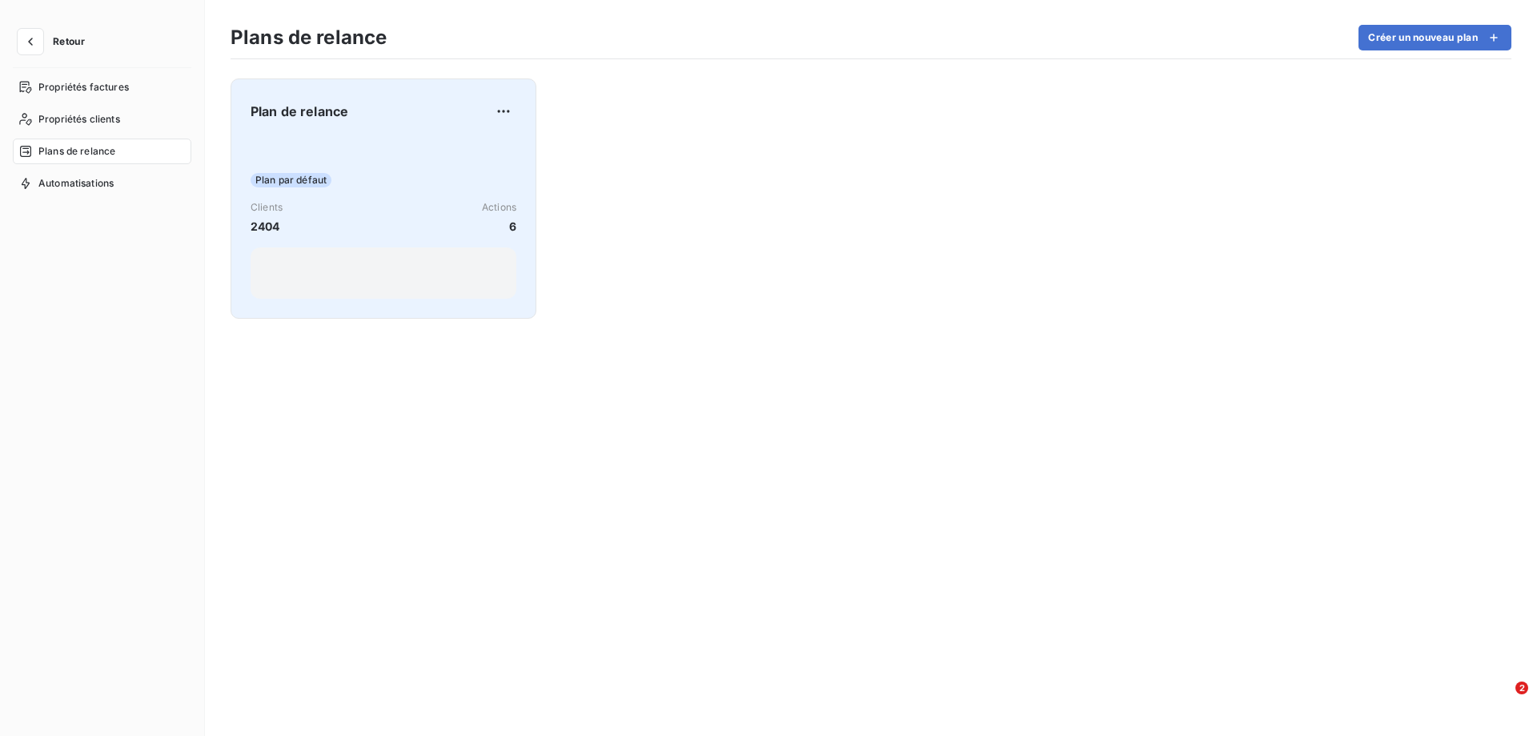
click at [291, 118] on span "Plan de relance" at bounding box center [300, 111] width 98 height 19
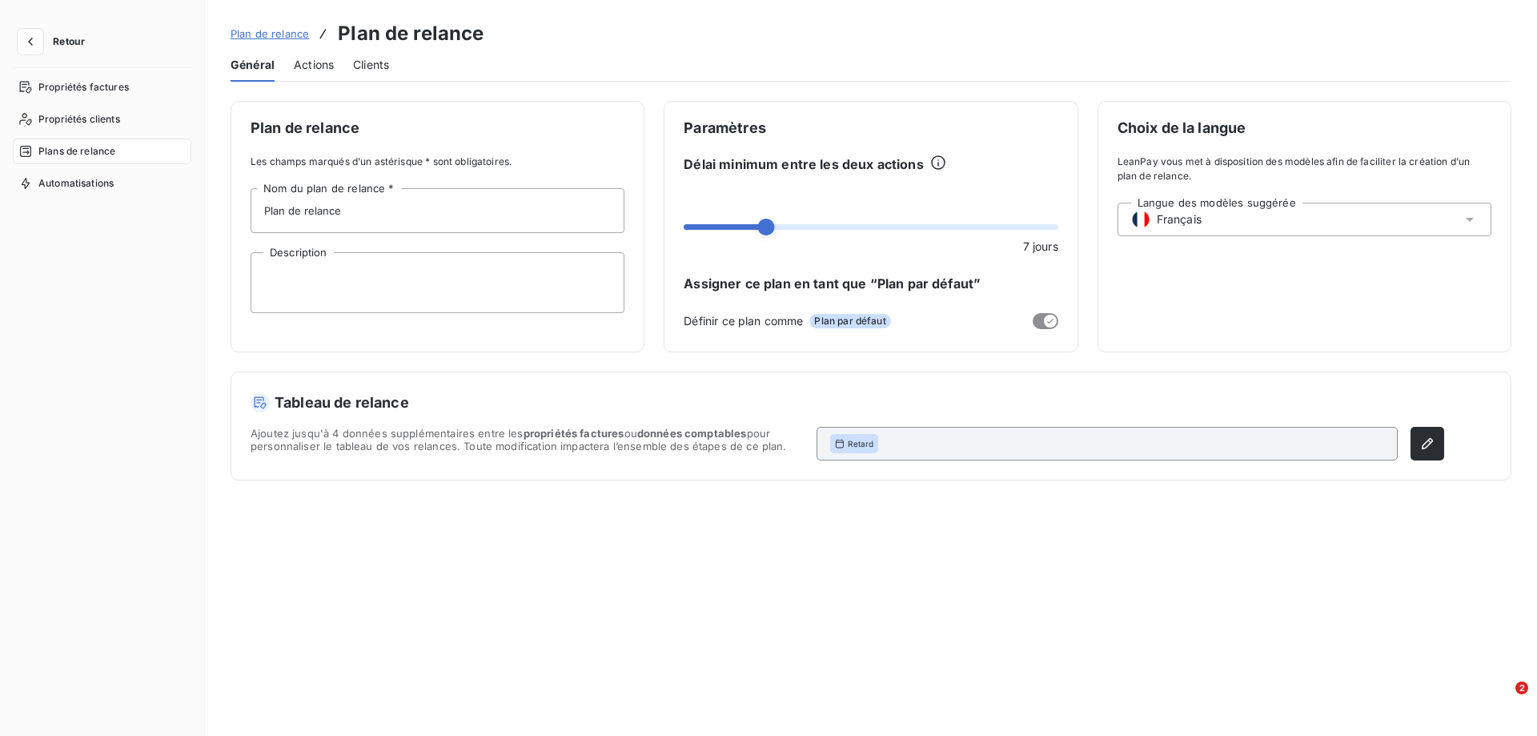
click at [315, 64] on span "Actions" at bounding box center [314, 65] width 40 height 16
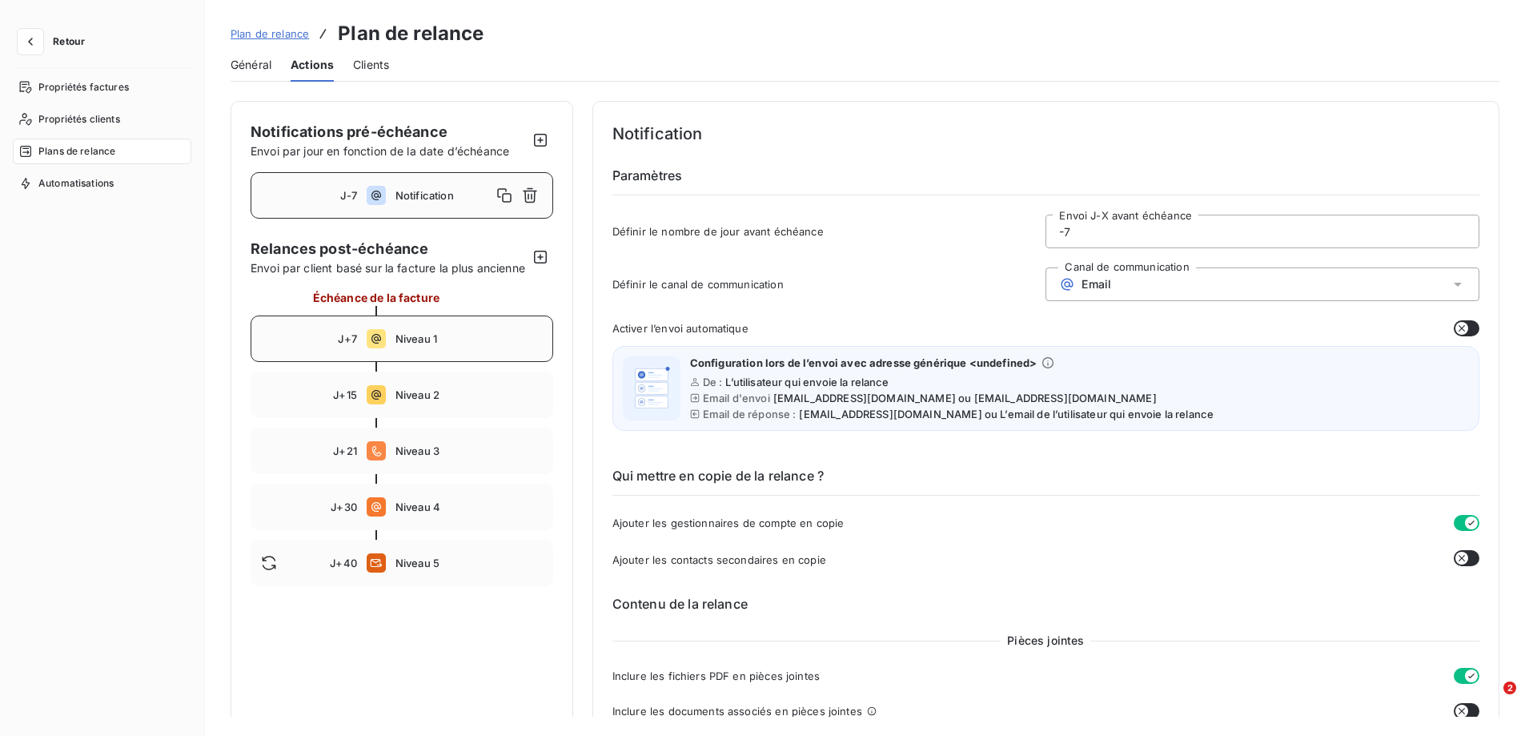
click at [471, 362] on div "J+7 Niveau 1" at bounding box center [402, 338] width 303 height 46
type input "7"
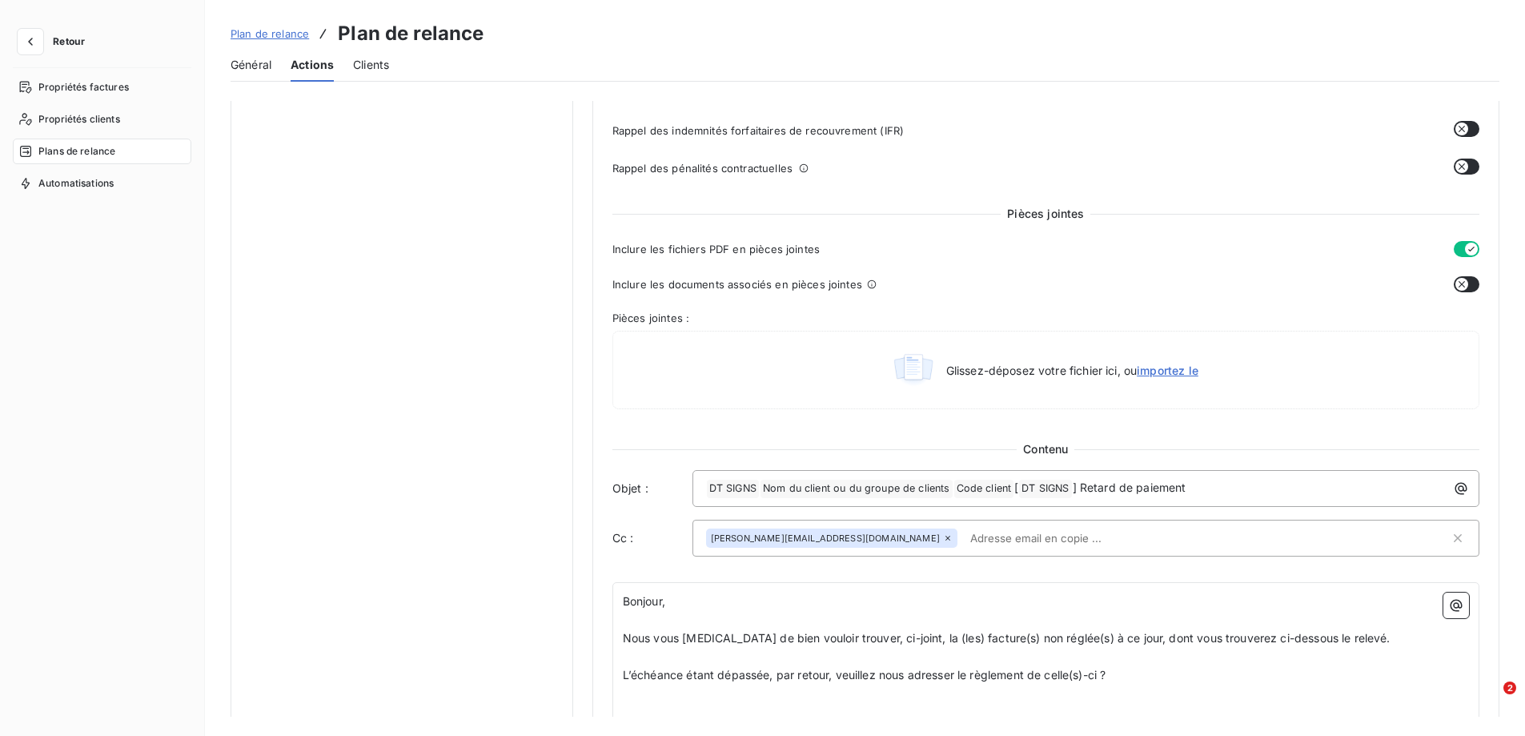
scroll to position [800, 0]
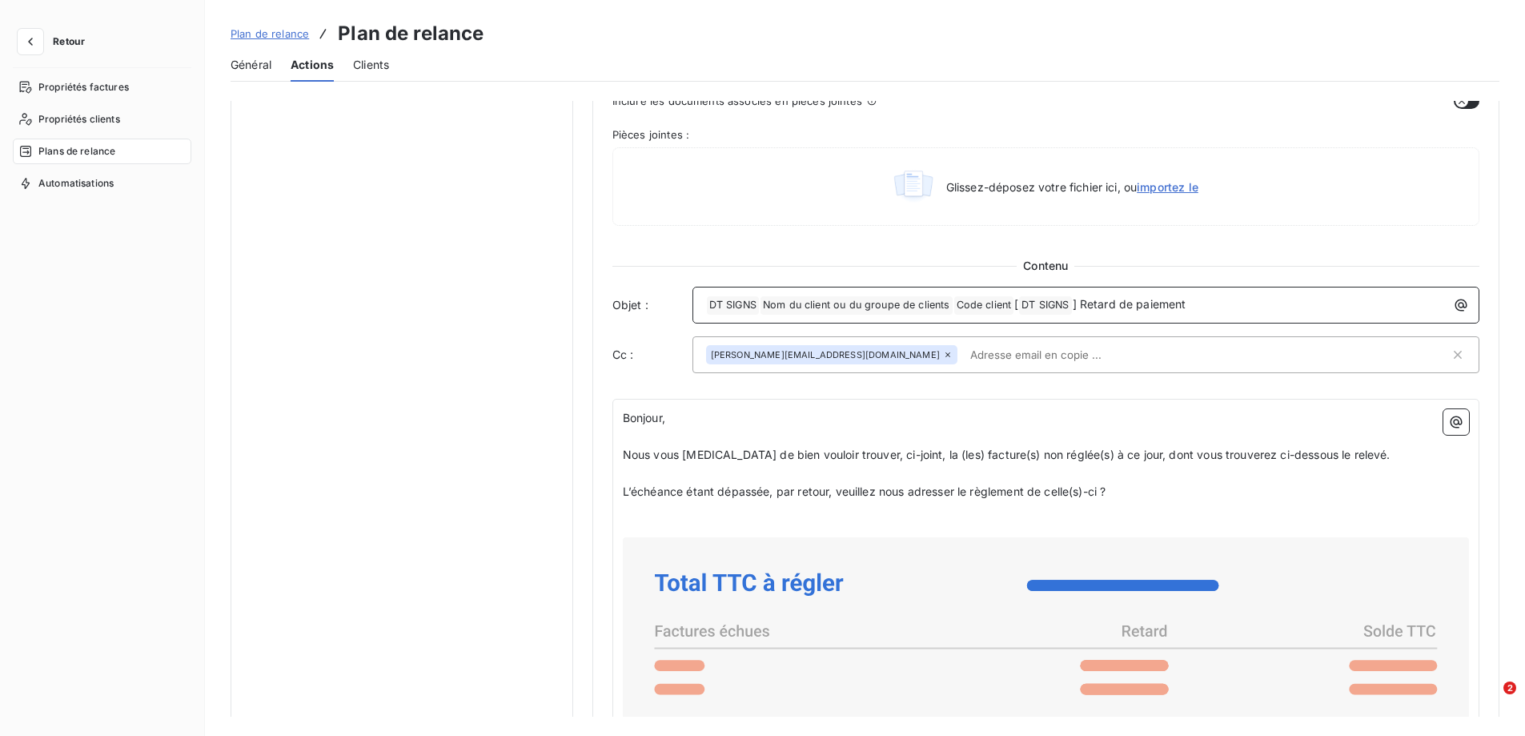
click at [764, 306] on span "Nom du client ou du groupe de clients ﻿" at bounding box center [856, 305] width 192 height 18
click at [741, 306] on span "DT SIGNS ﻿" at bounding box center [733, 305] width 52 height 18
click at [763, 301] on span "Nom du client ou du groupe de clients ﻿" at bounding box center [856, 305] width 192 height 18
click at [756, 305] on span "DT SIGNS ﻿" at bounding box center [733, 305] width 52 height 18
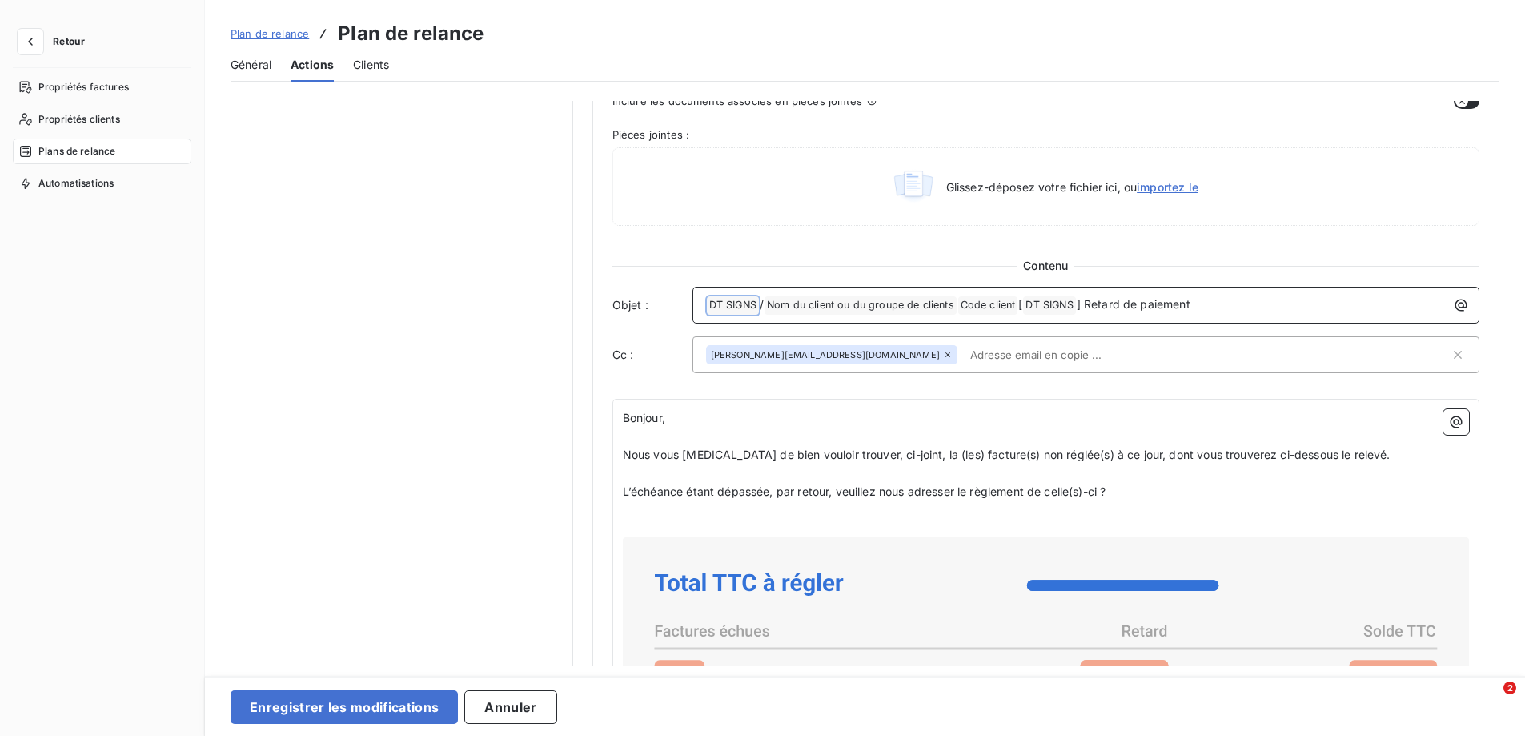
drag, startPoint x: 766, startPoint y: 303, endPoint x: 703, endPoint y: 303, distance: 63.2
click at [703, 303] on div "﻿ DT SIGNS ﻿ / Nom du client ou du groupe de clients ﻿ ﻿ Code client ﻿ [ DT SIG…" at bounding box center [1086, 303] width 776 height 22
click at [961, 304] on span "[" at bounding box center [963, 304] width 4 height 14
click at [985, 303] on span "DT SIGNS ﻿" at bounding box center [991, 305] width 52 height 18
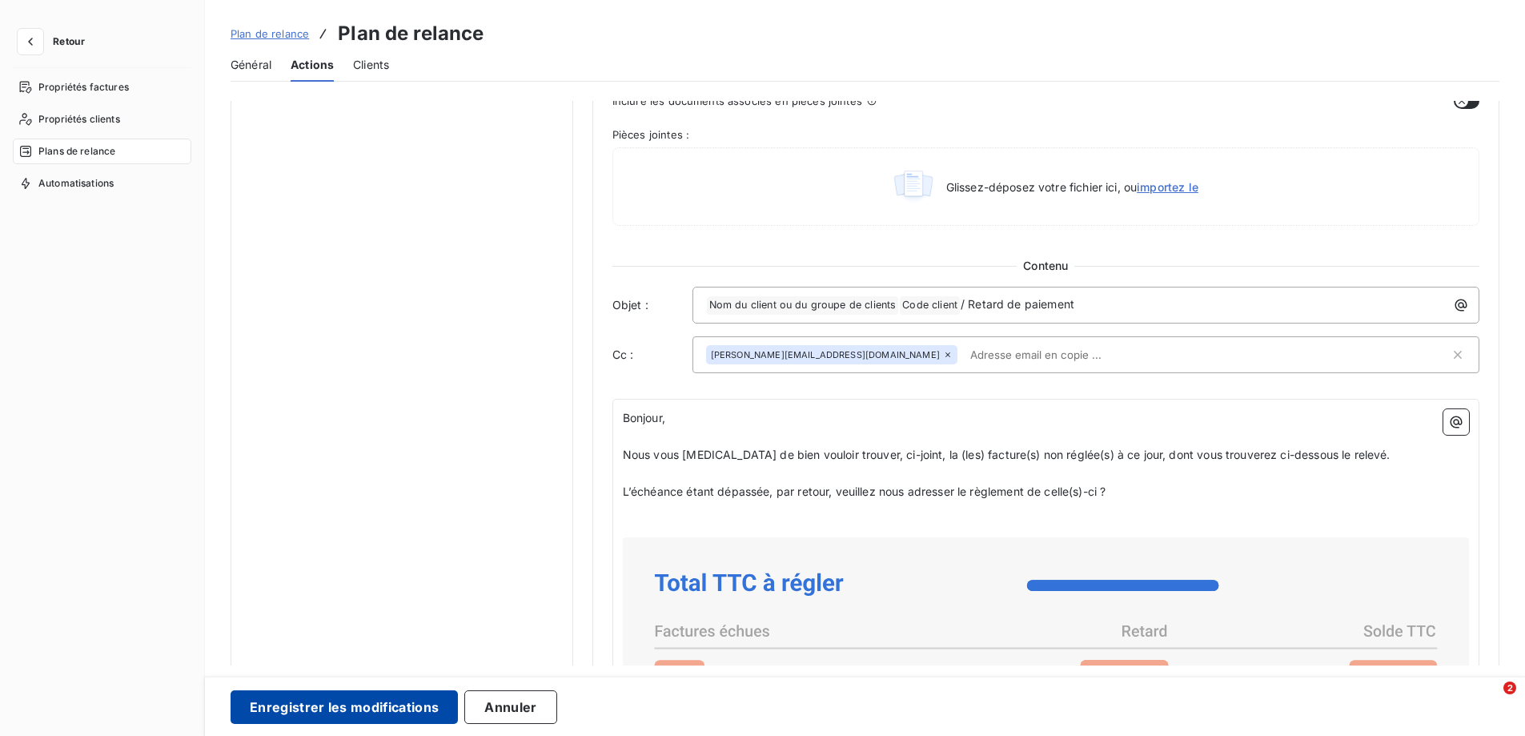
click at [352, 700] on button "Enregistrer les modifications" at bounding box center [344, 707] width 227 height 34
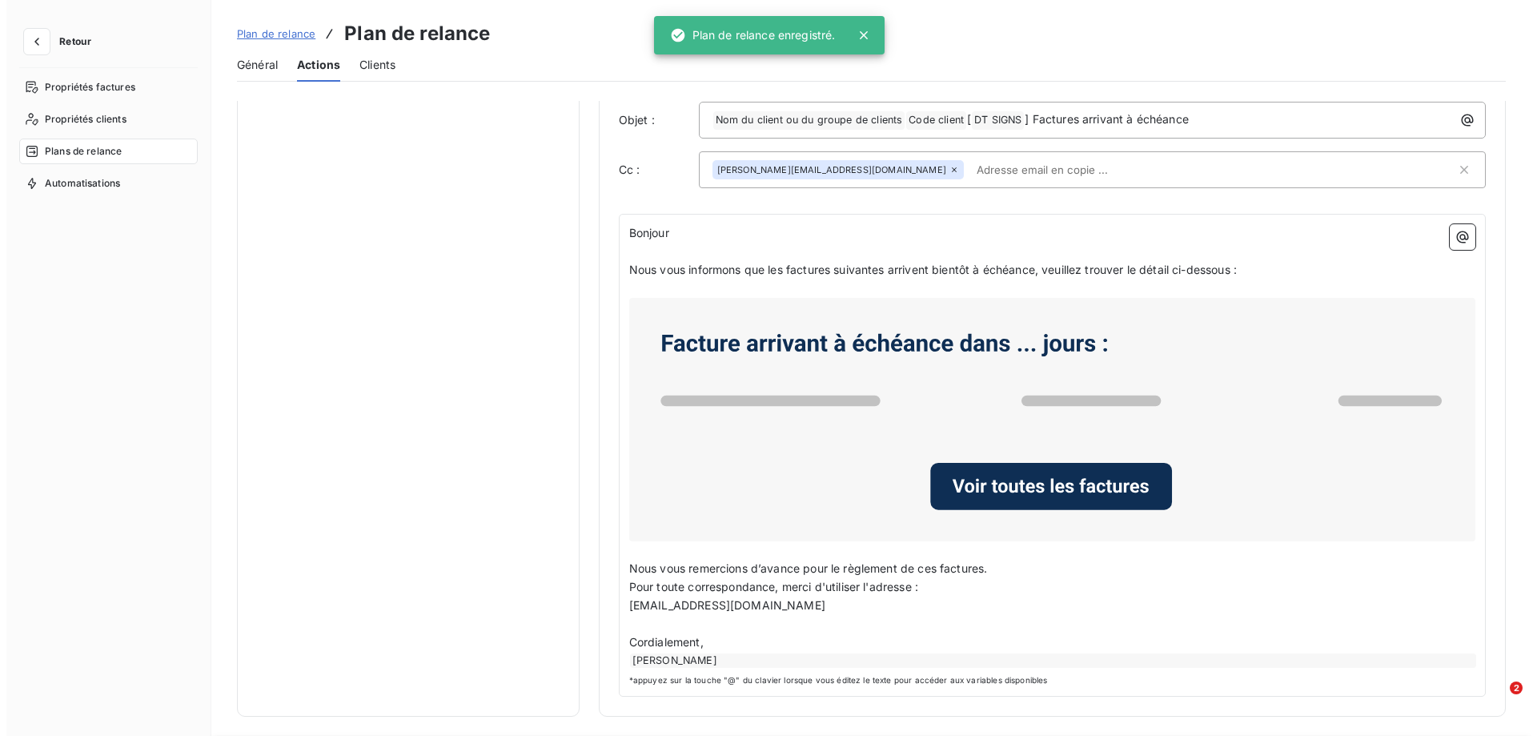
scroll to position [0, 0]
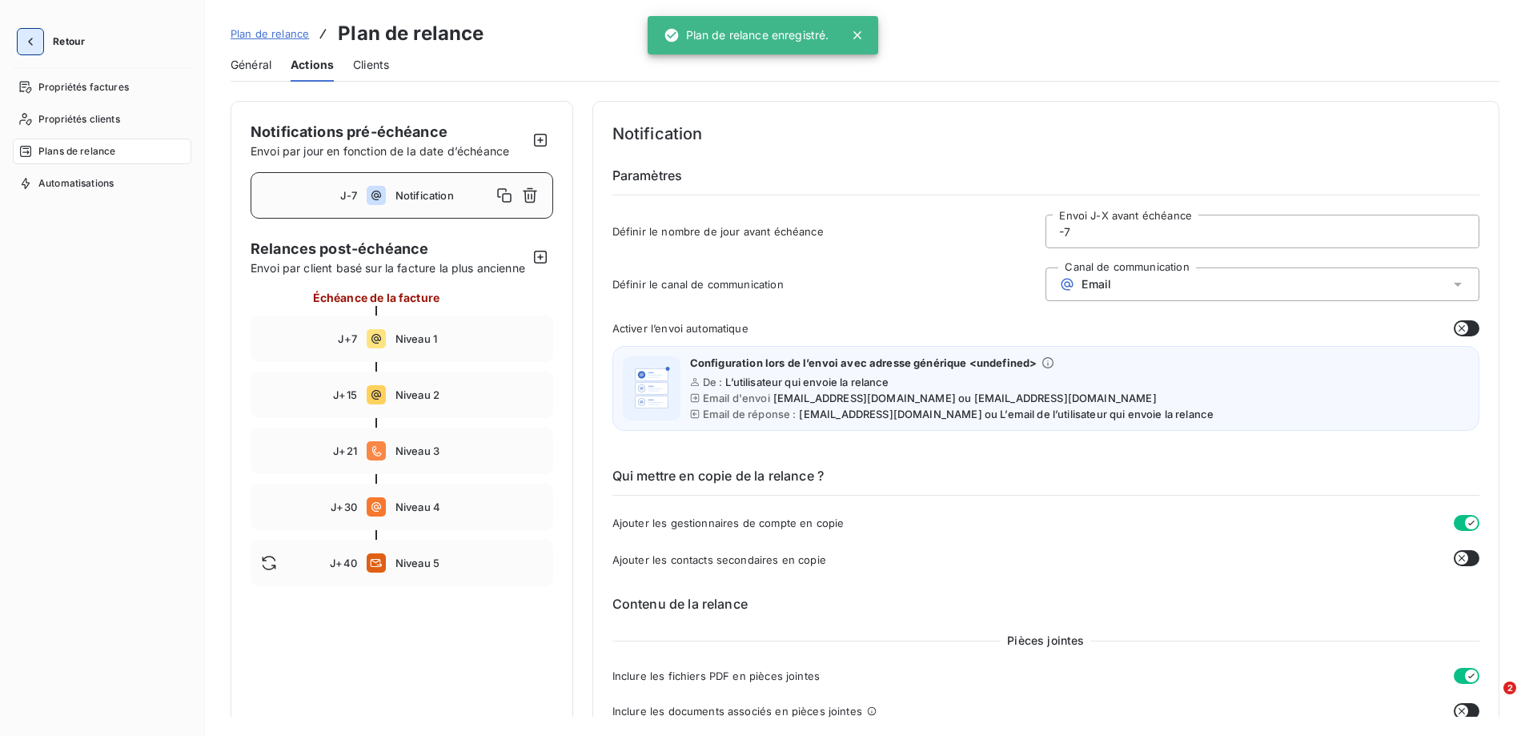
click at [33, 38] on icon "button" at bounding box center [30, 42] width 16 height 16
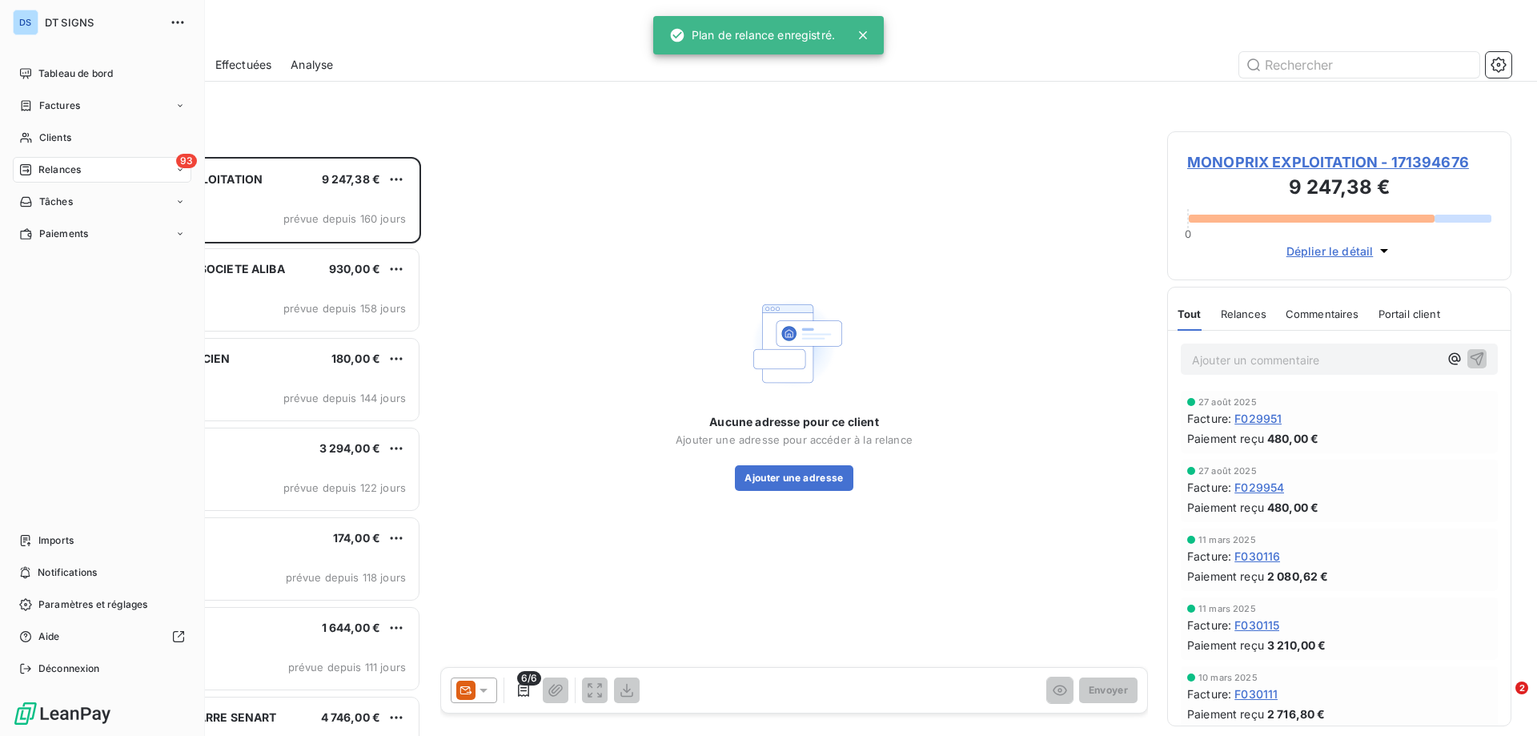
scroll to position [567, 332]
click at [69, 102] on span "Factures" at bounding box center [59, 105] width 41 height 14
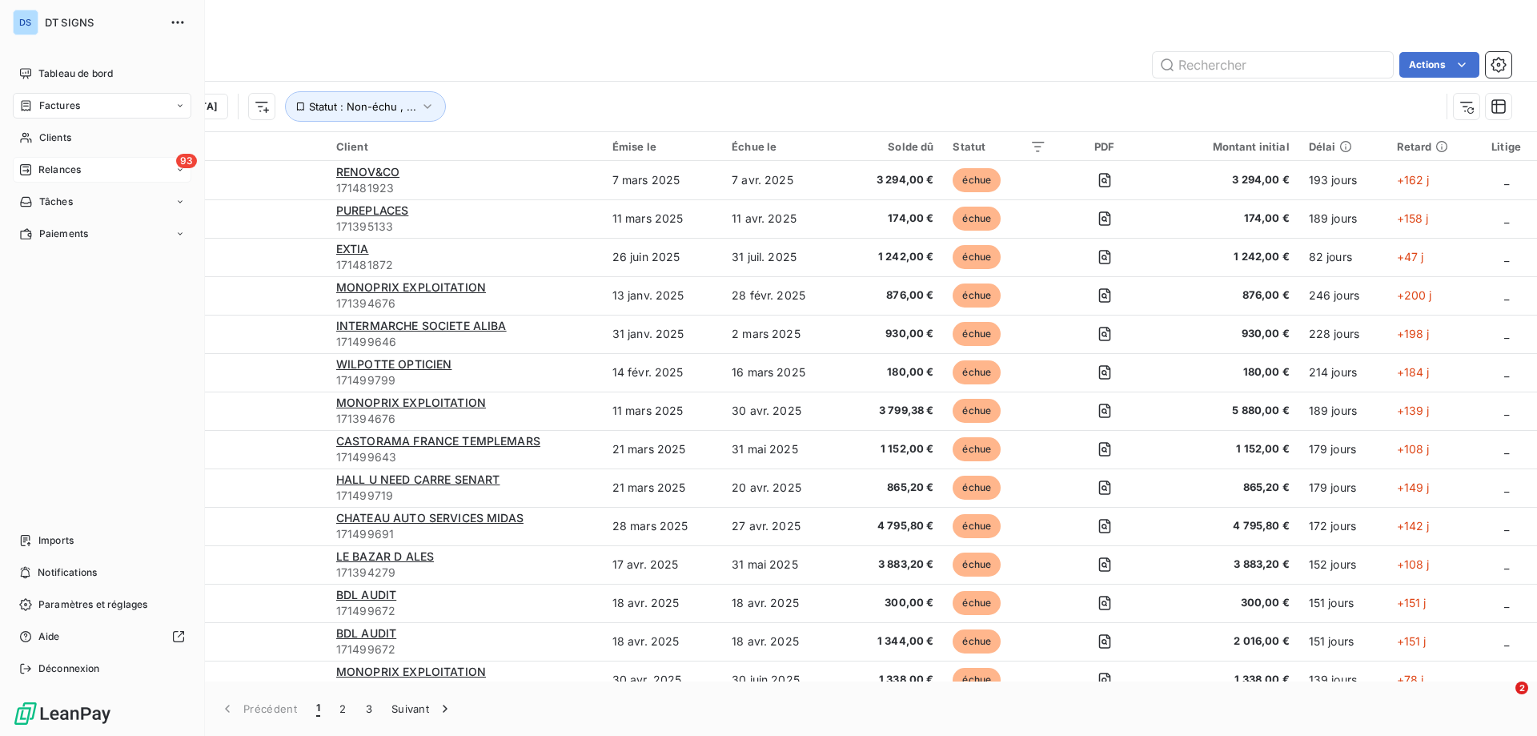
click at [67, 169] on span "Relances" at bounding box center [59, 169] width 42 height 14
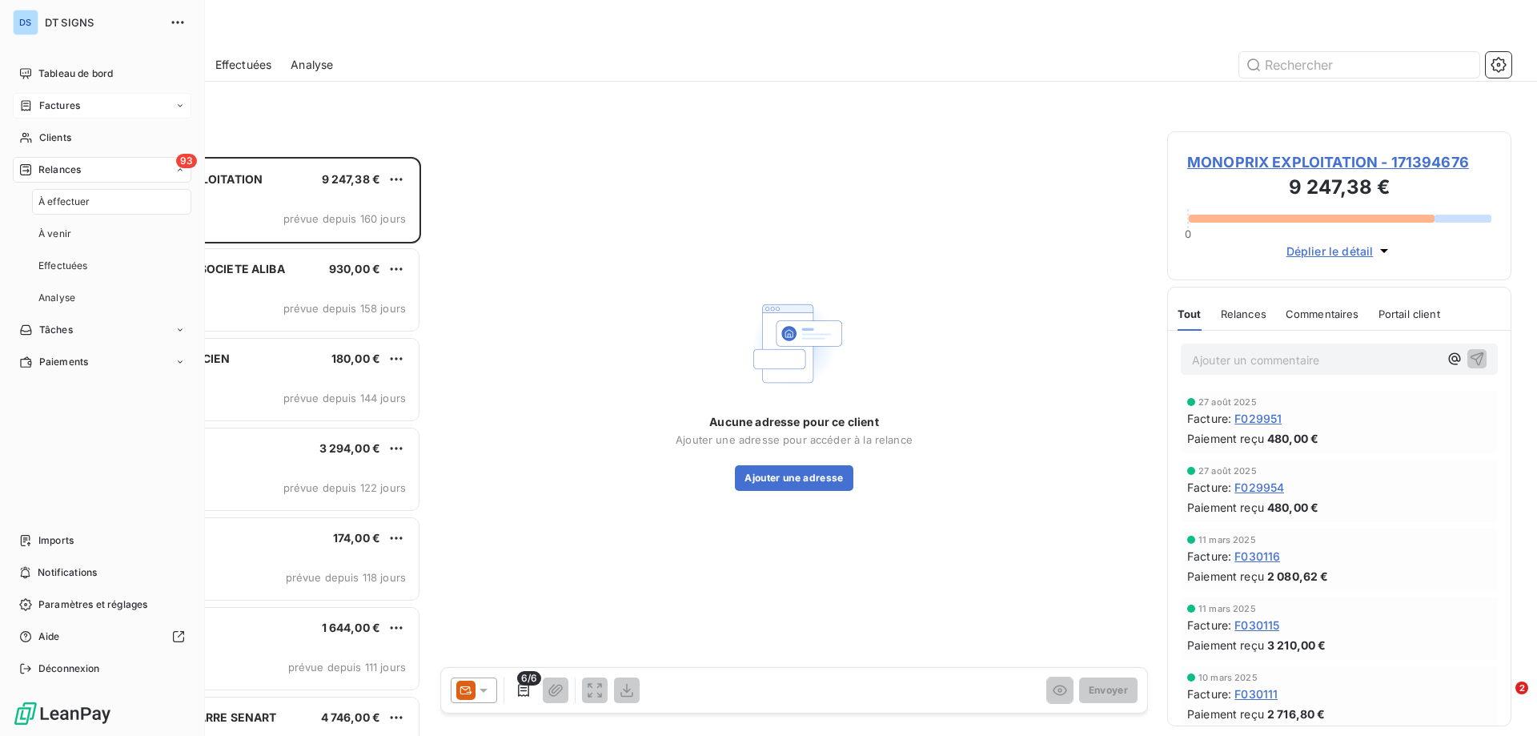
scroll to position [567, 332]
click at [99, 206] on div "À effectuer" at bounding box center [111, 202] width 159 height 26
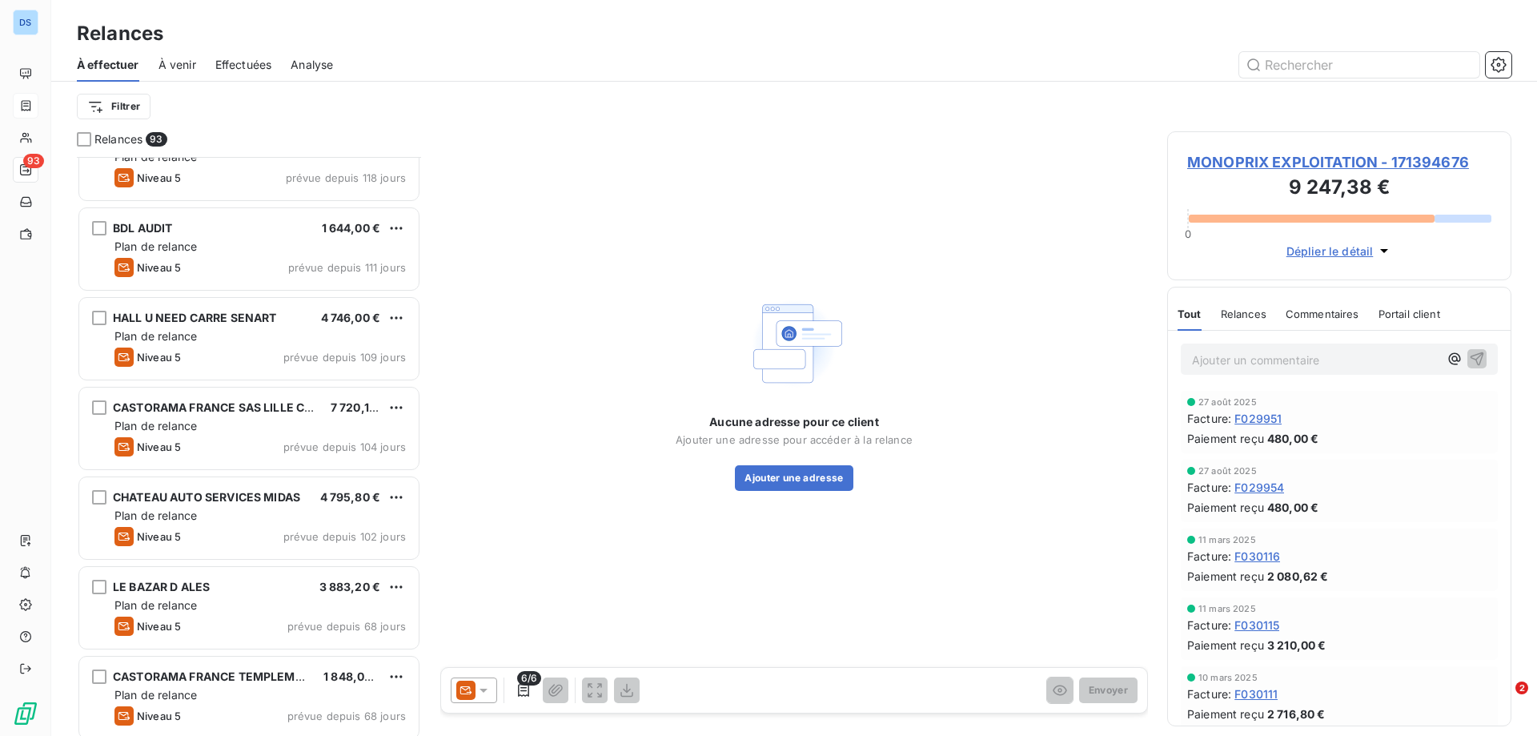
scroll to position [161, 0]
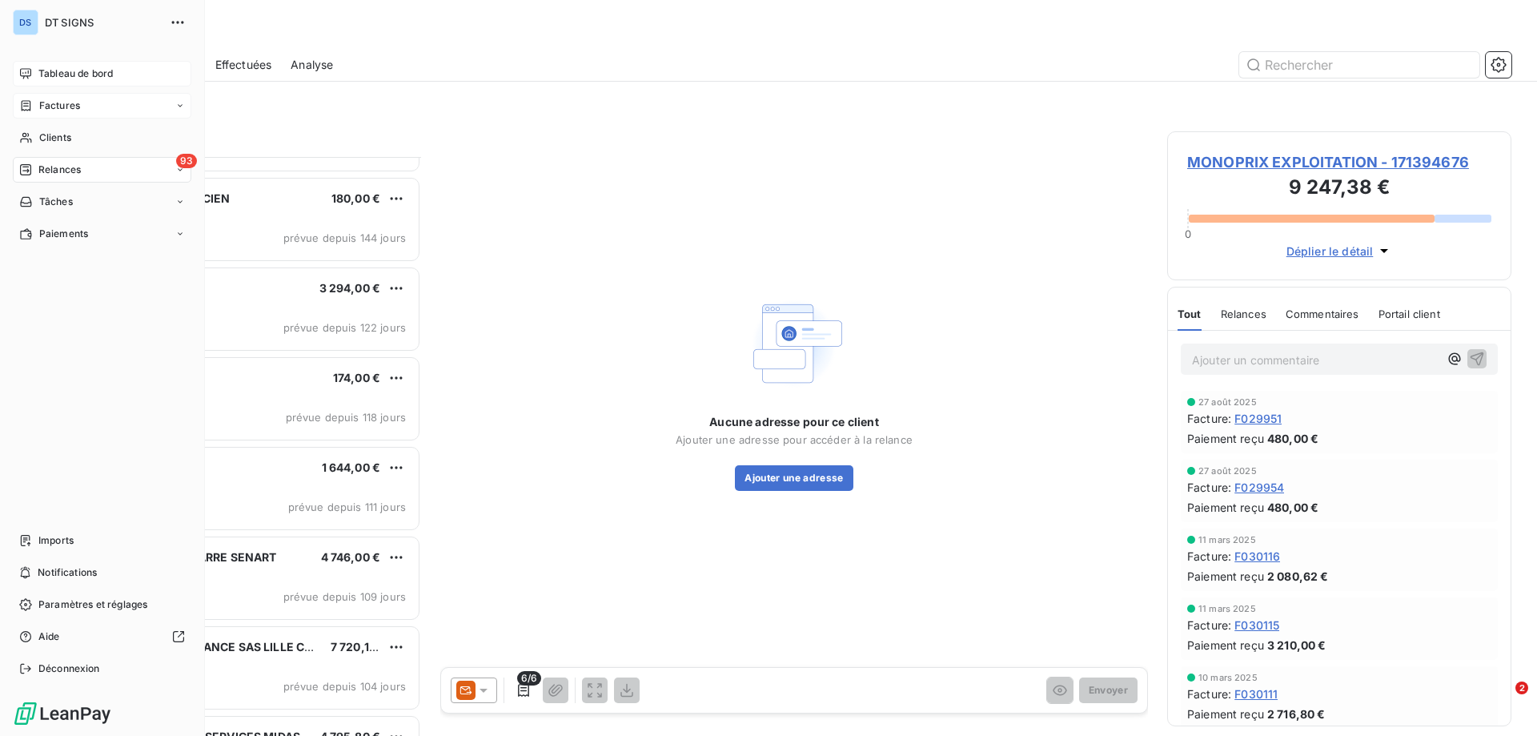
click at [74, 71] on span "Tableau de bord" at bounding box center [75, 73] width 74 height 14
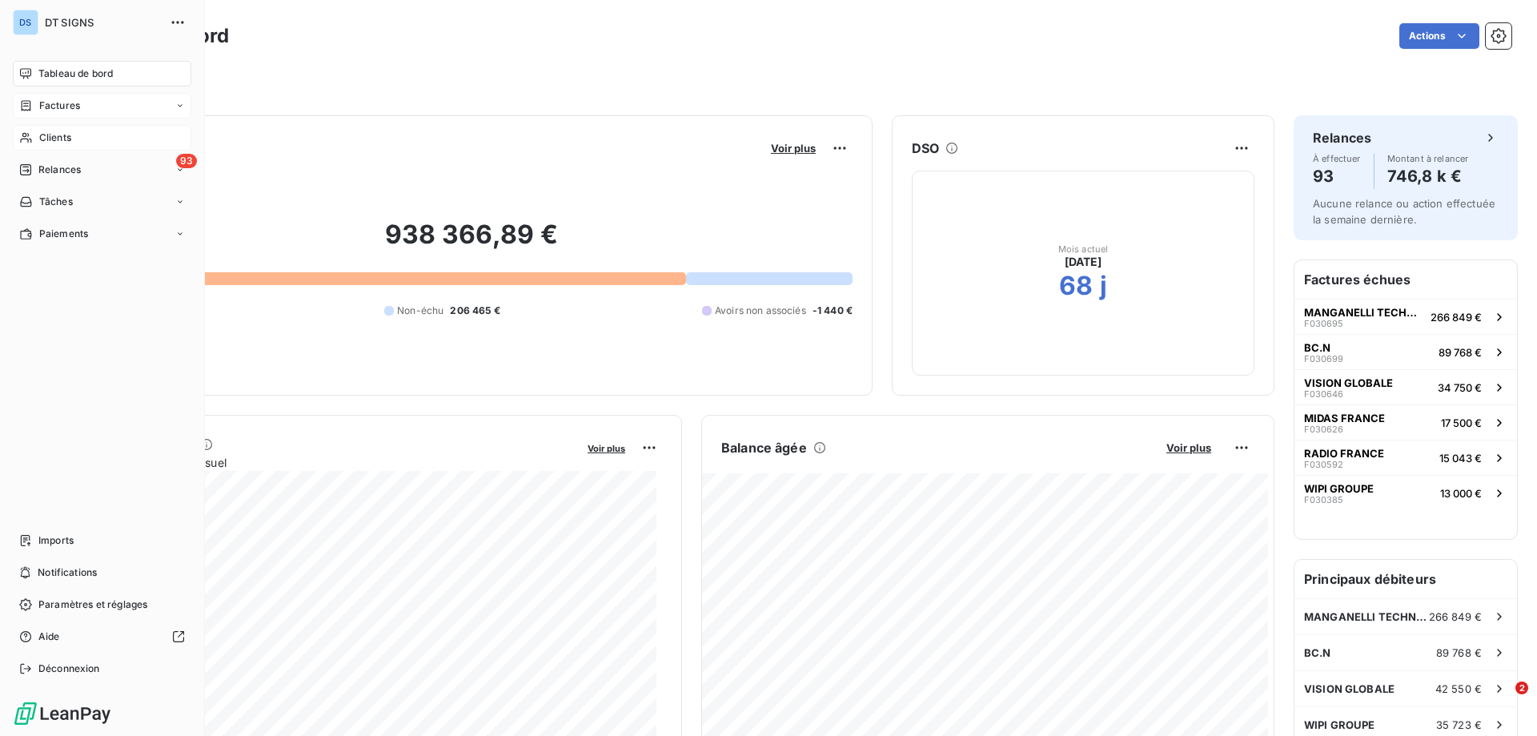
click at [46, 135] on span "Clients" at bounding box center [55, 137] width 32 height 14
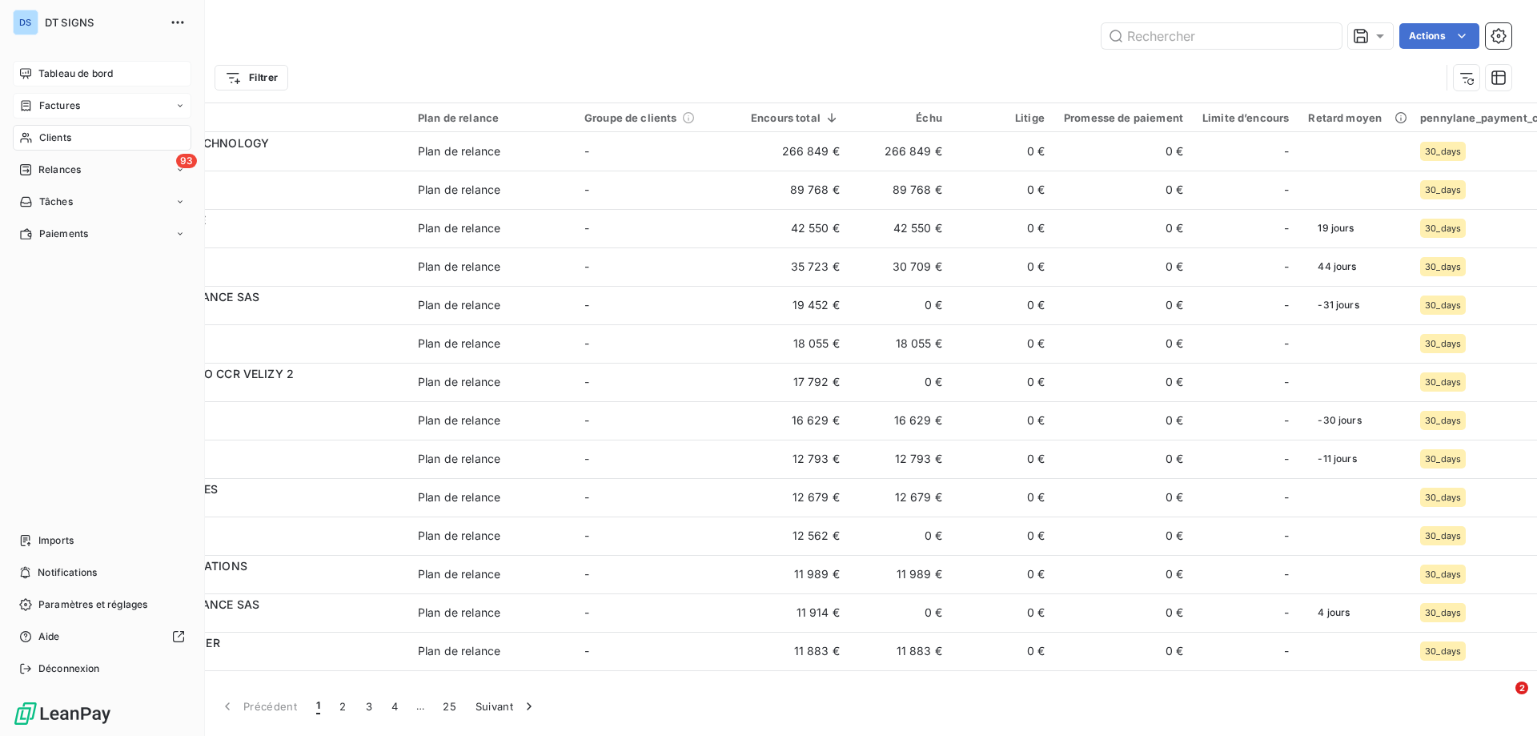
click at [58, 74] on span "Tableau de bord" at bounding box center [75, 73] width 74 height 14
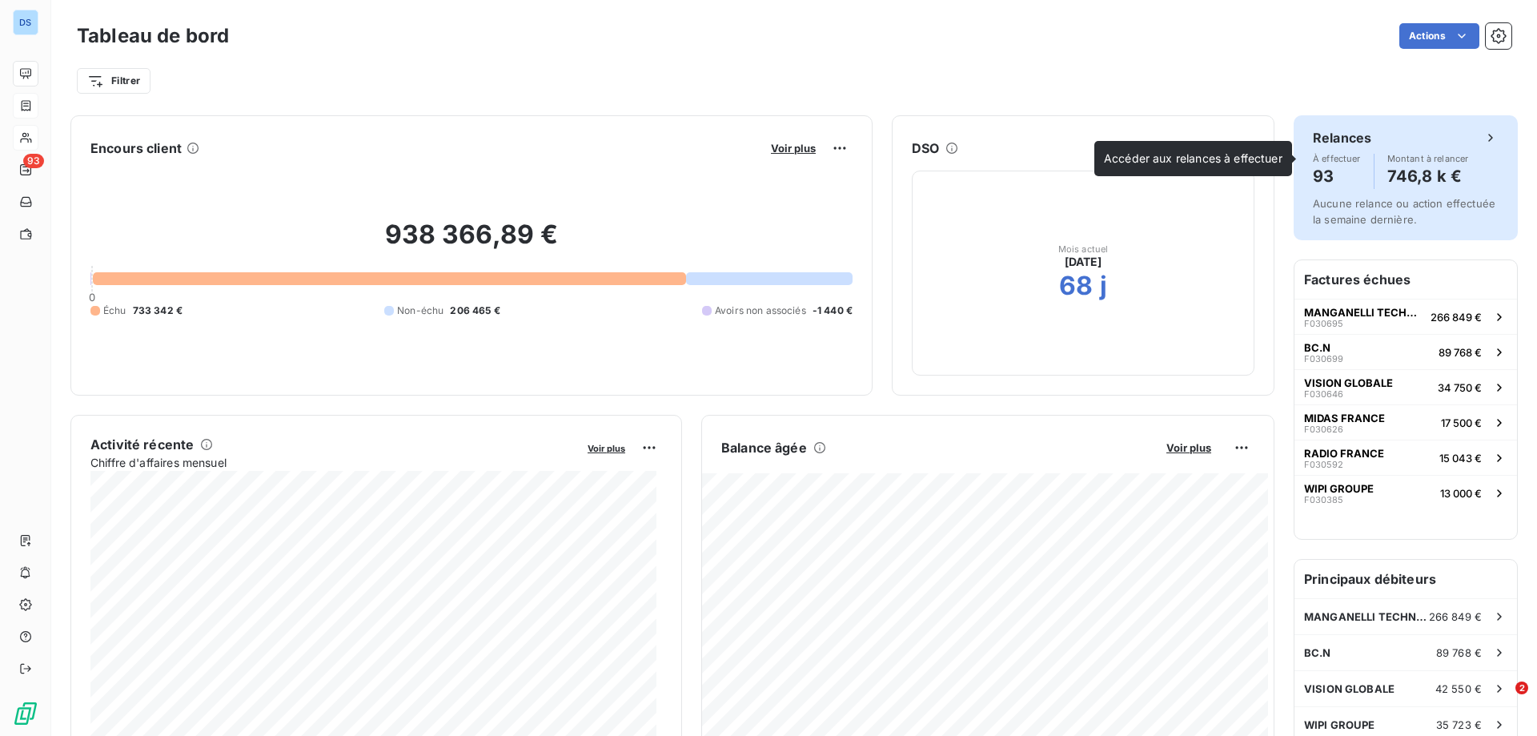
click at [1415, 142] on div "Relances" at bounding box center [1406, 137] width 186 height 19
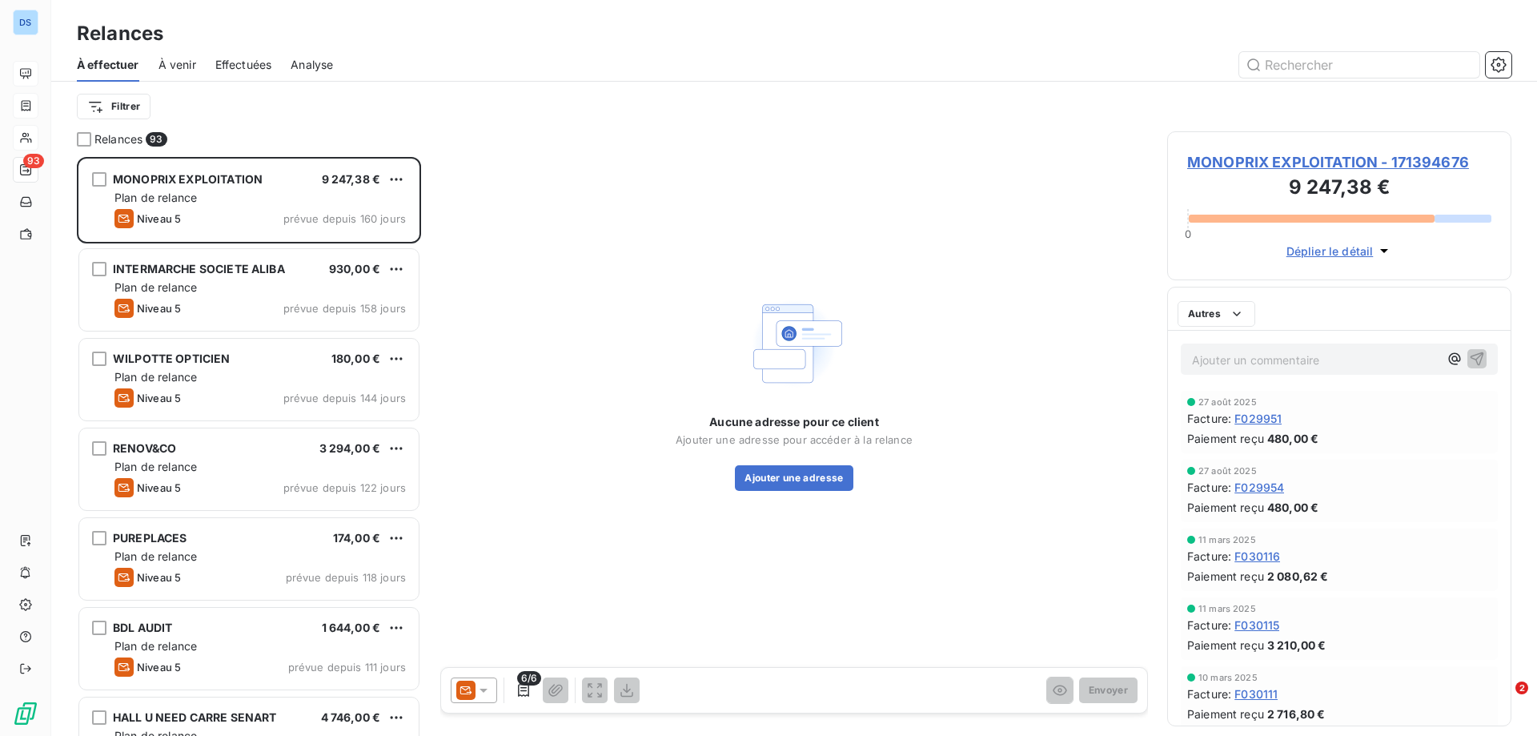
scroll to position [567, 332]
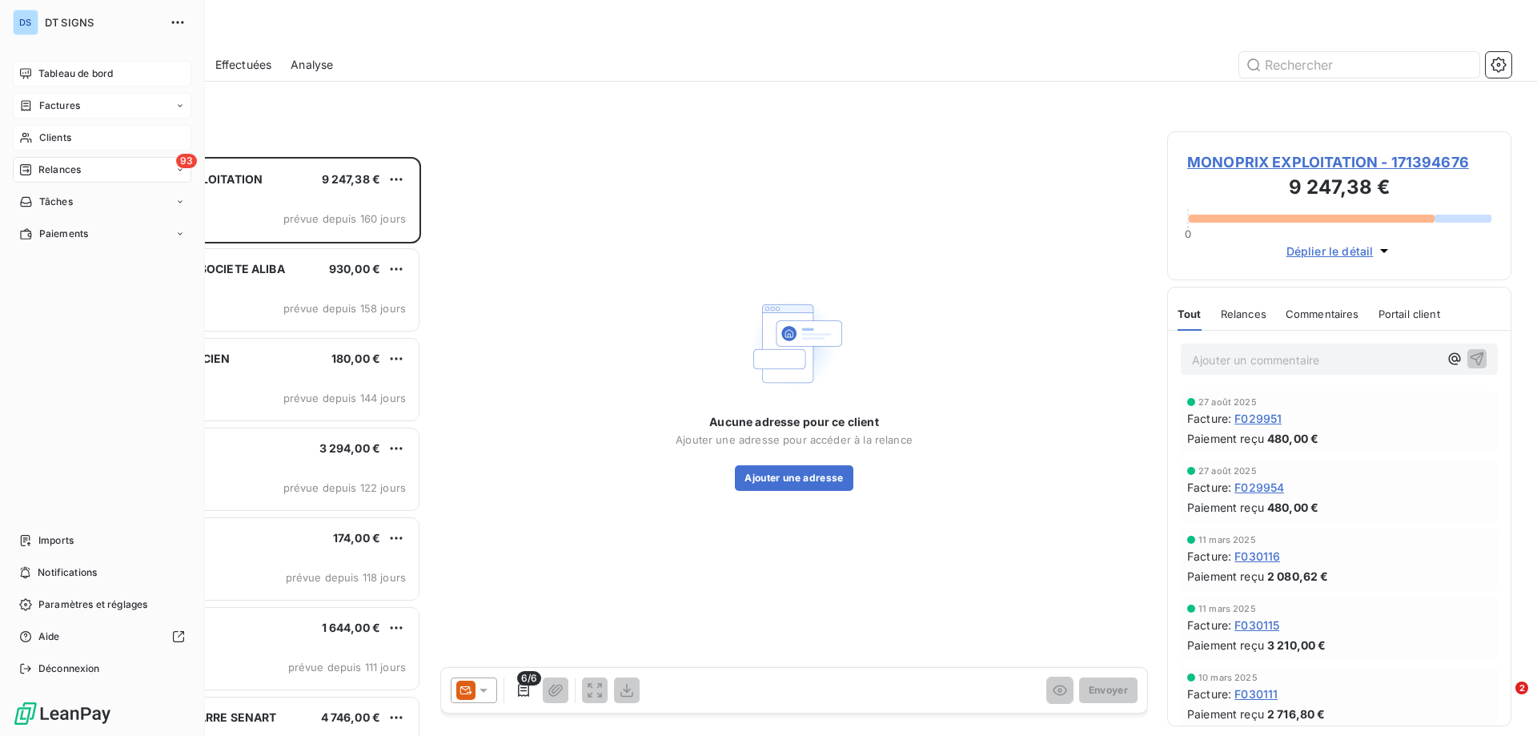
click at [57, 107] on span "Factures" at bounding box center [59, 105] width 41 height 14
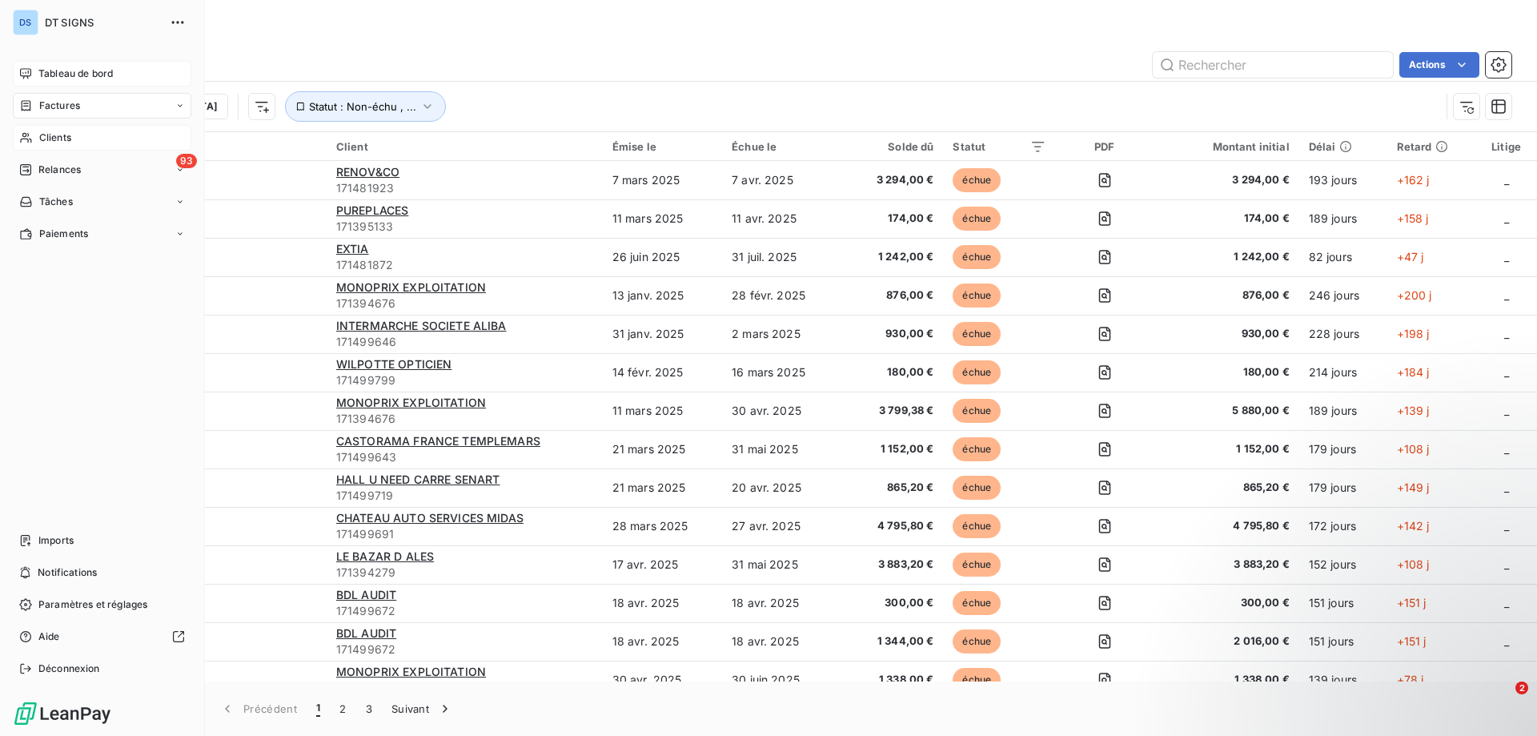
click at [52, 134] on span "Clients" at bounding box center [55, 137] width 32 height 14
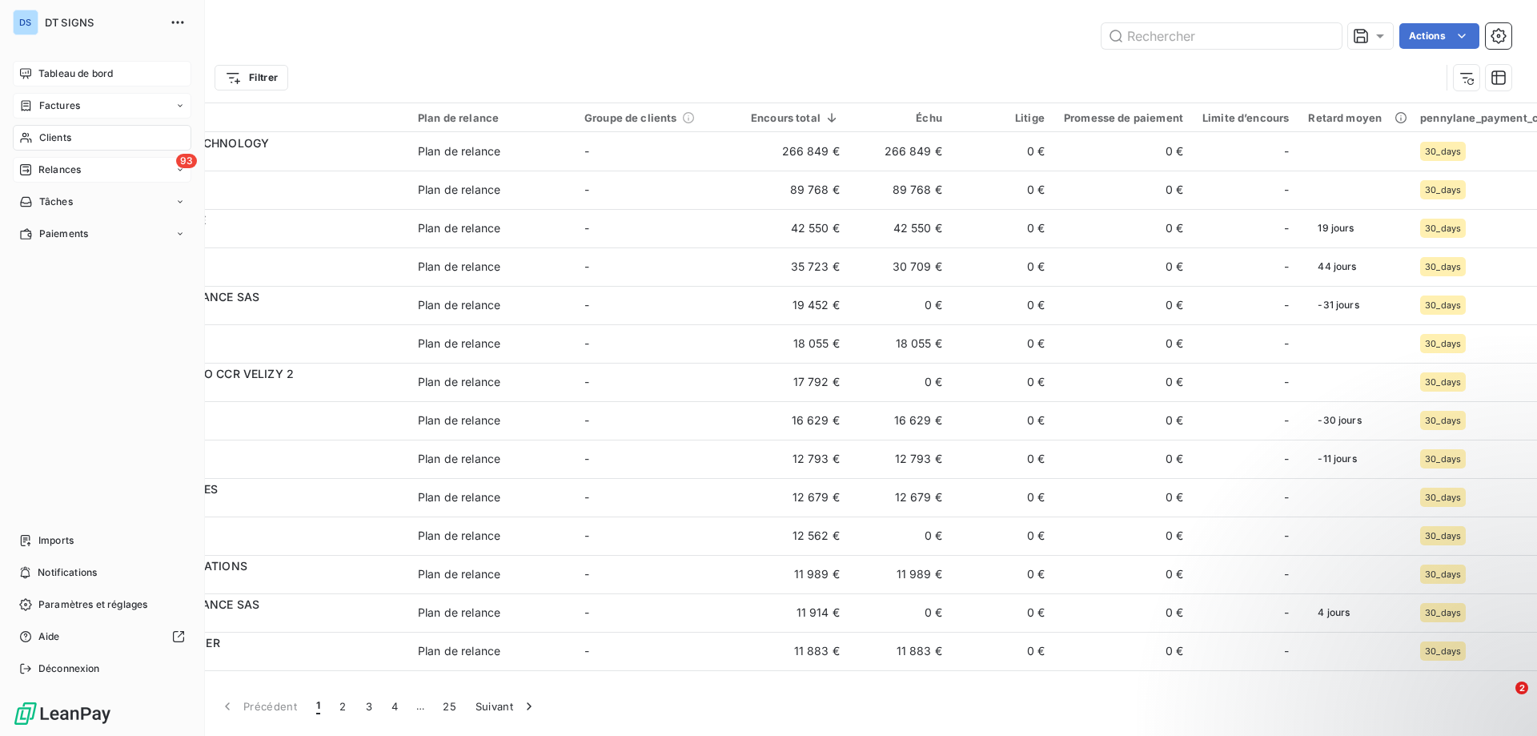
click at [45, 176] on span "Relances" at bounding box center [59, 169] width 42 height 14
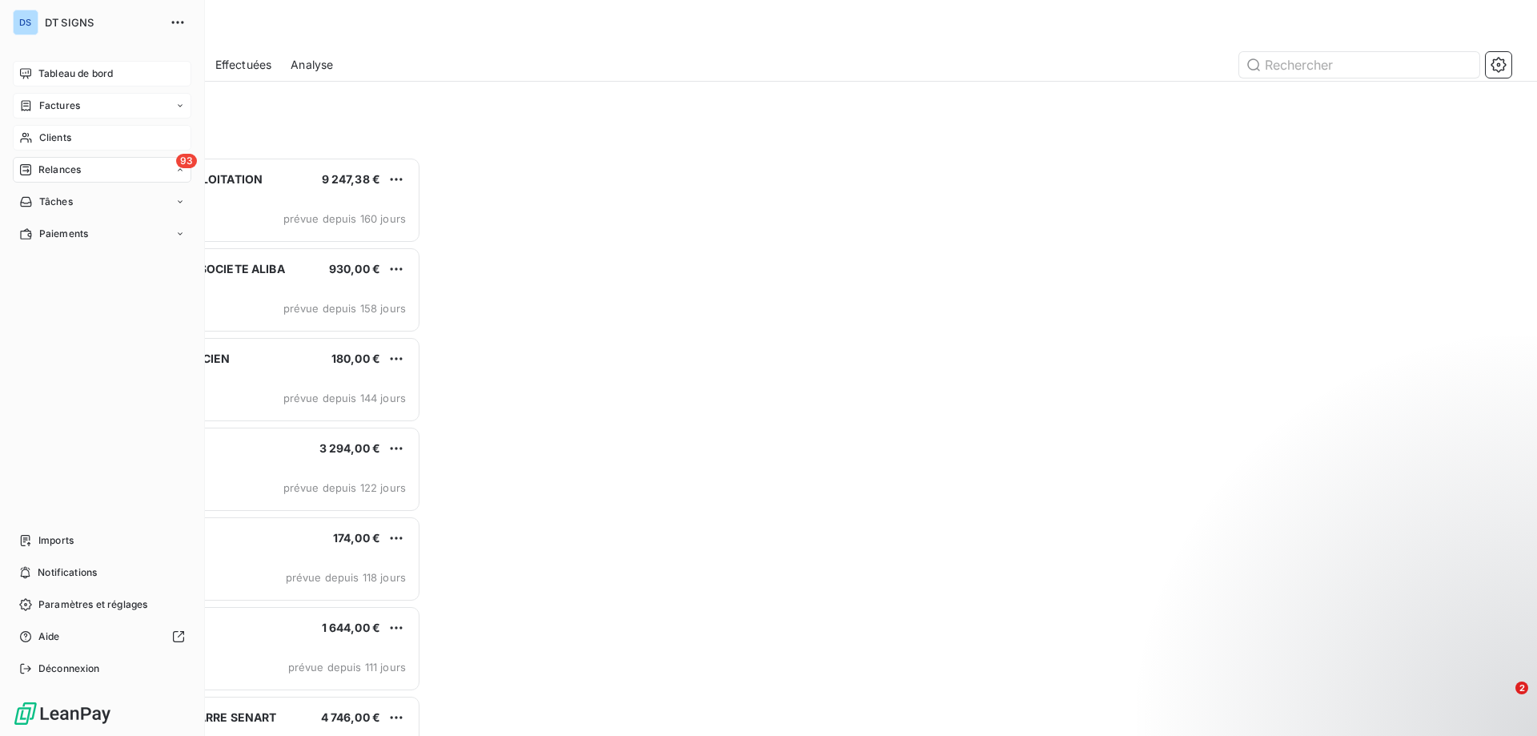
scroll to position [567, 332]
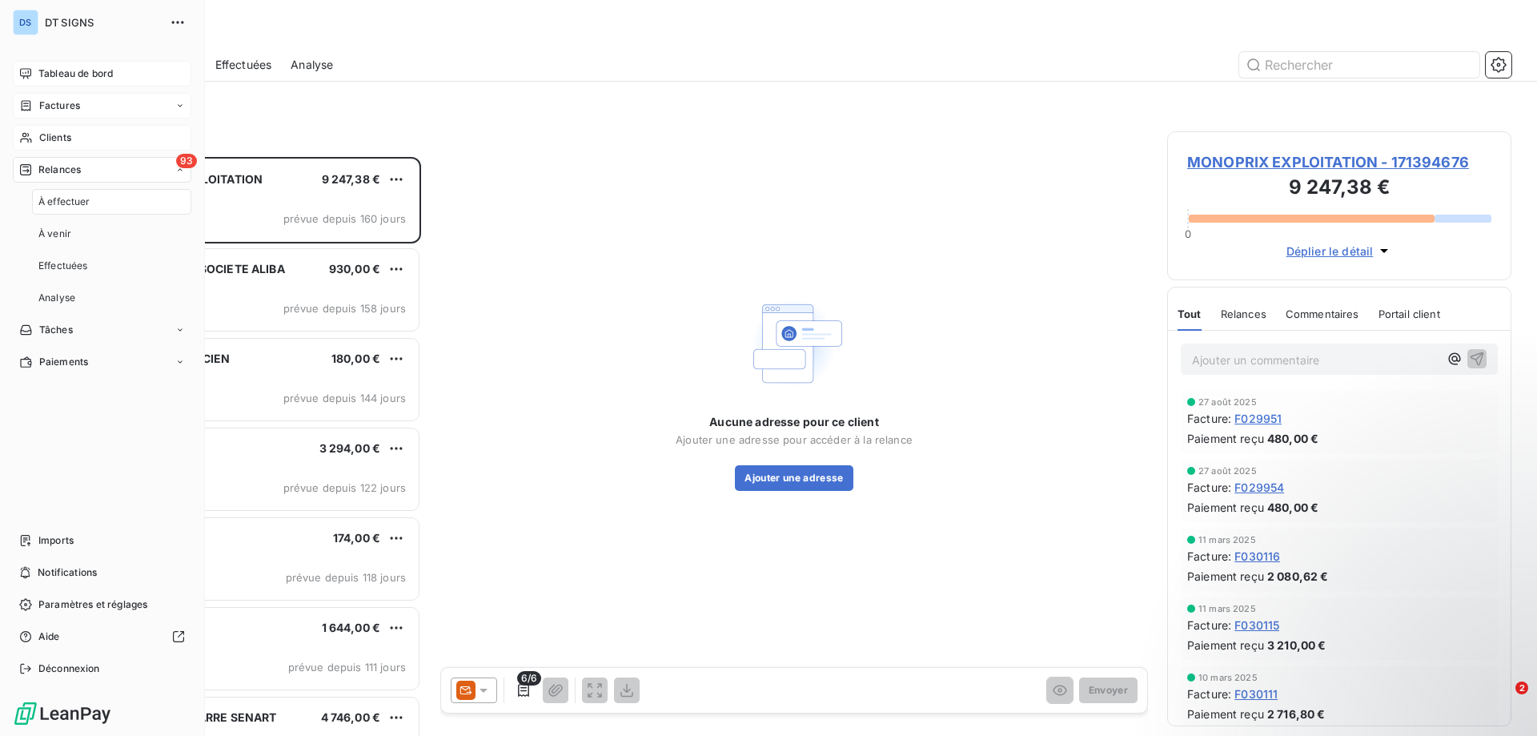
click at [54, 169] on span "Relances" at bounding box center [59, 169] width 42 height 14
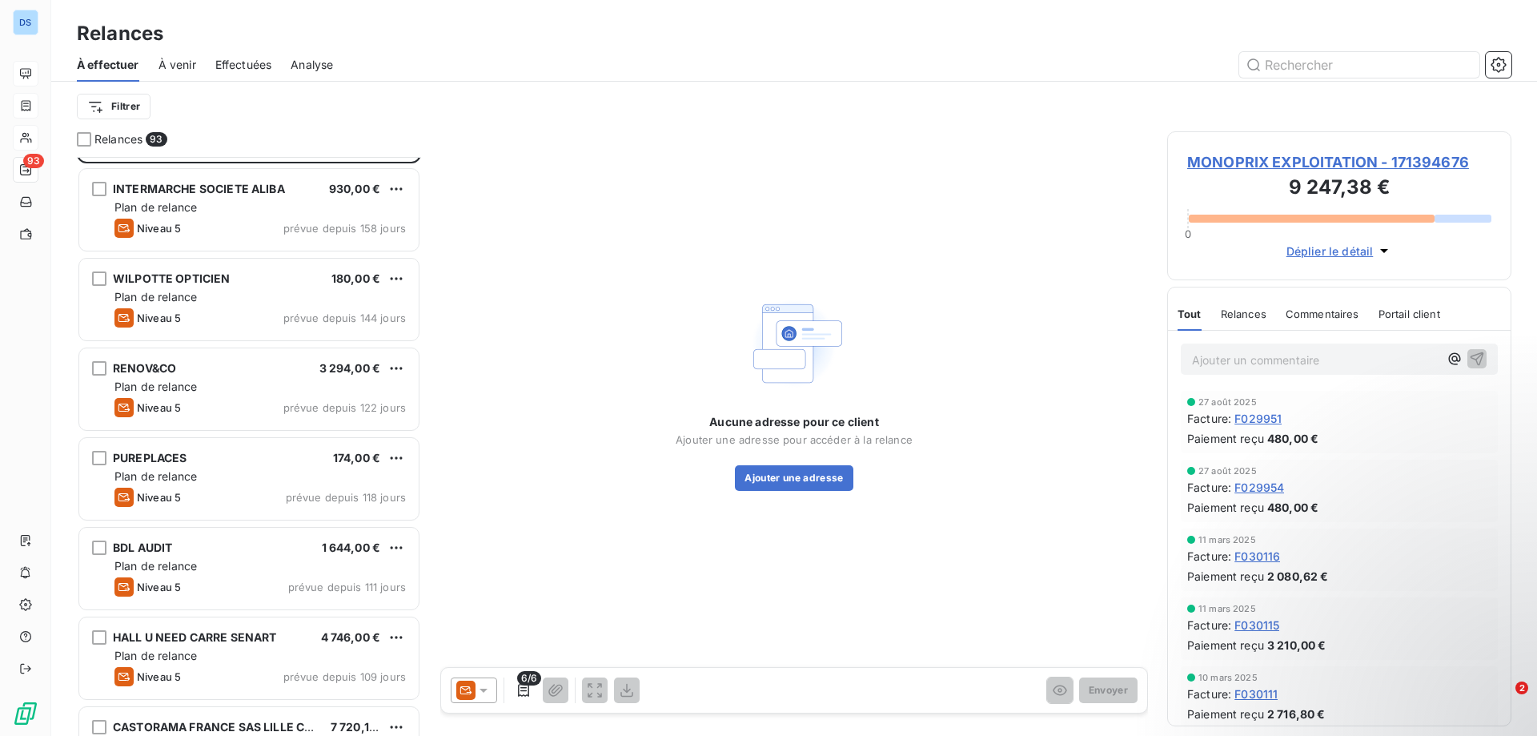
scroll to position [0, 0]
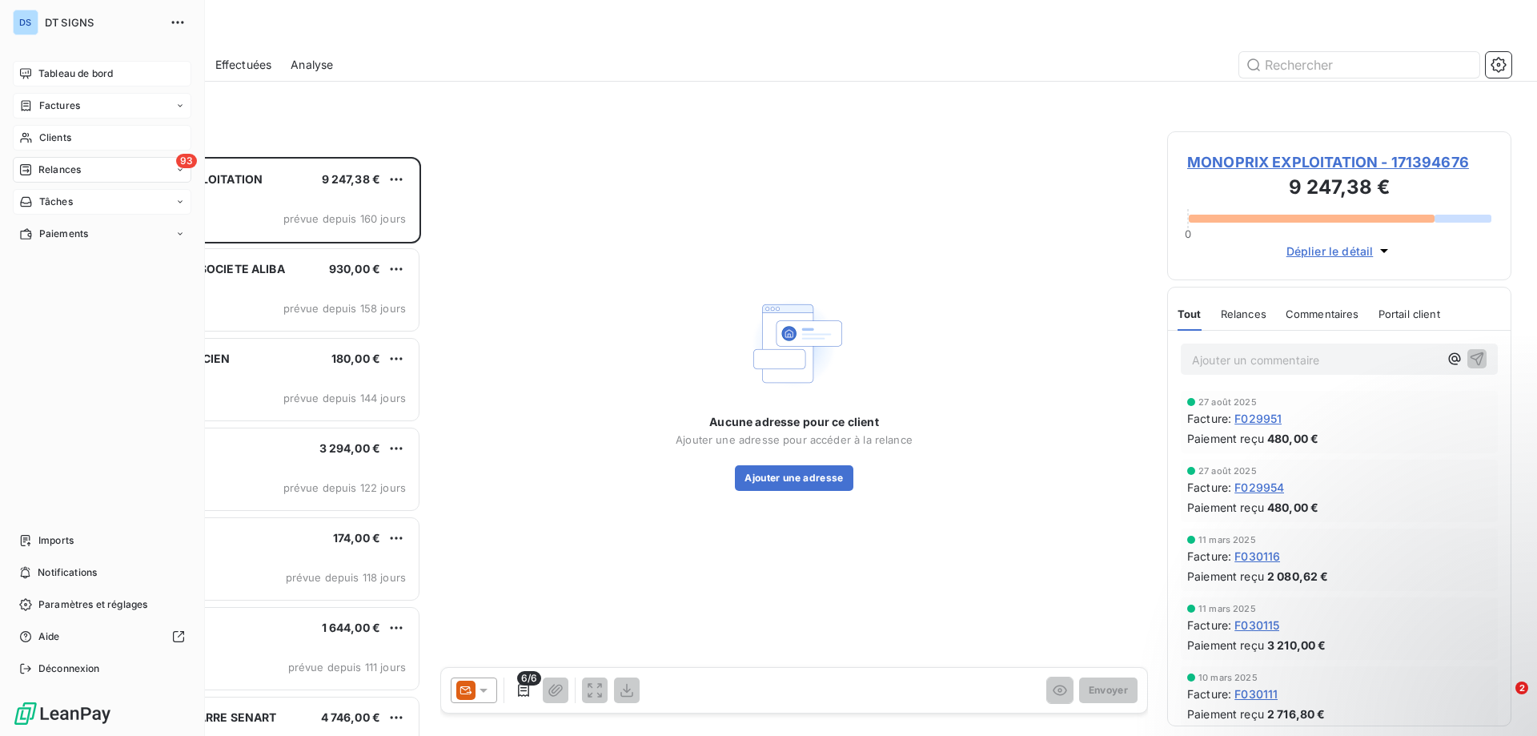
click at [34, 201] on div "Tâches" at bounding box center [46, 202] width 54 height 14
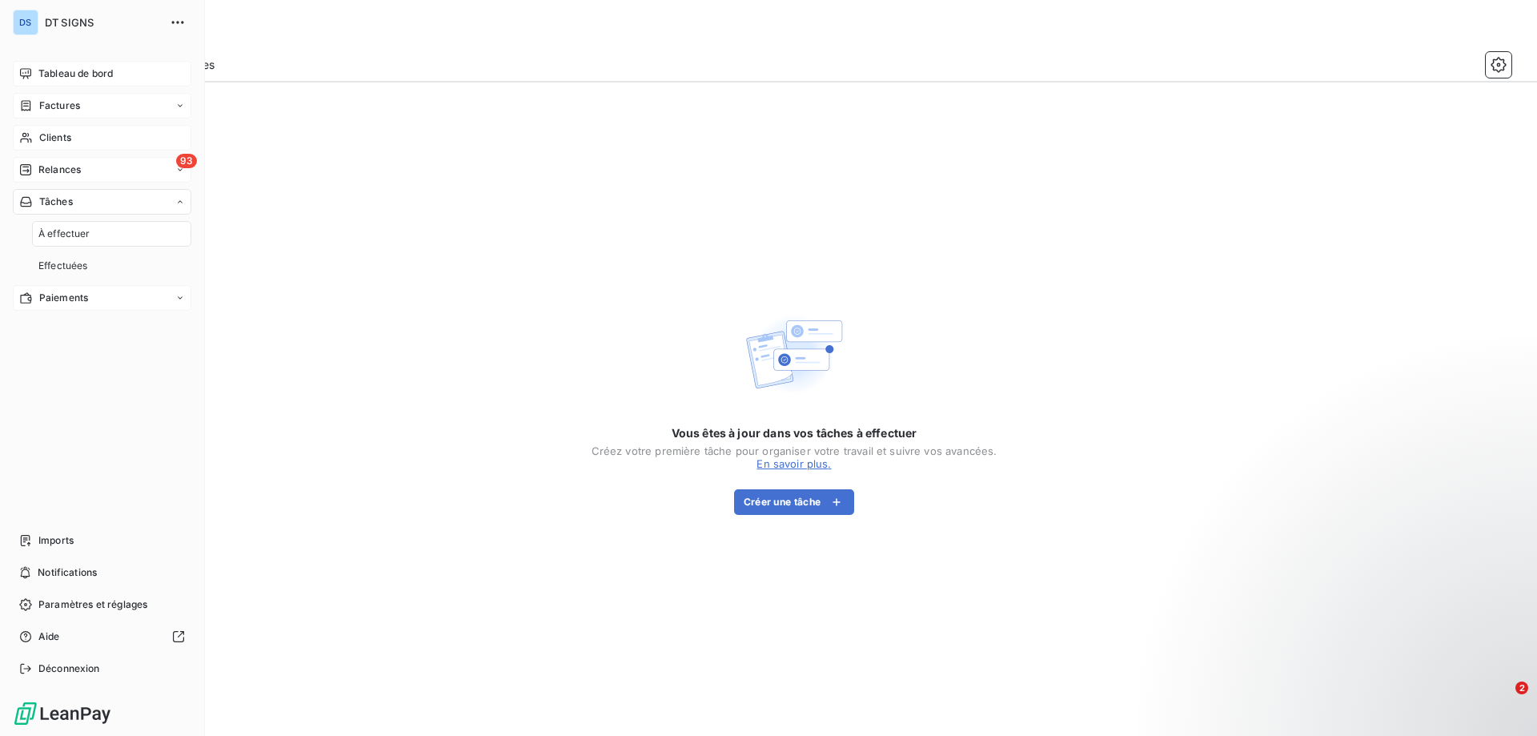
click at [28, 303] on icon at bounding box center [26, 297] width 14 height 13
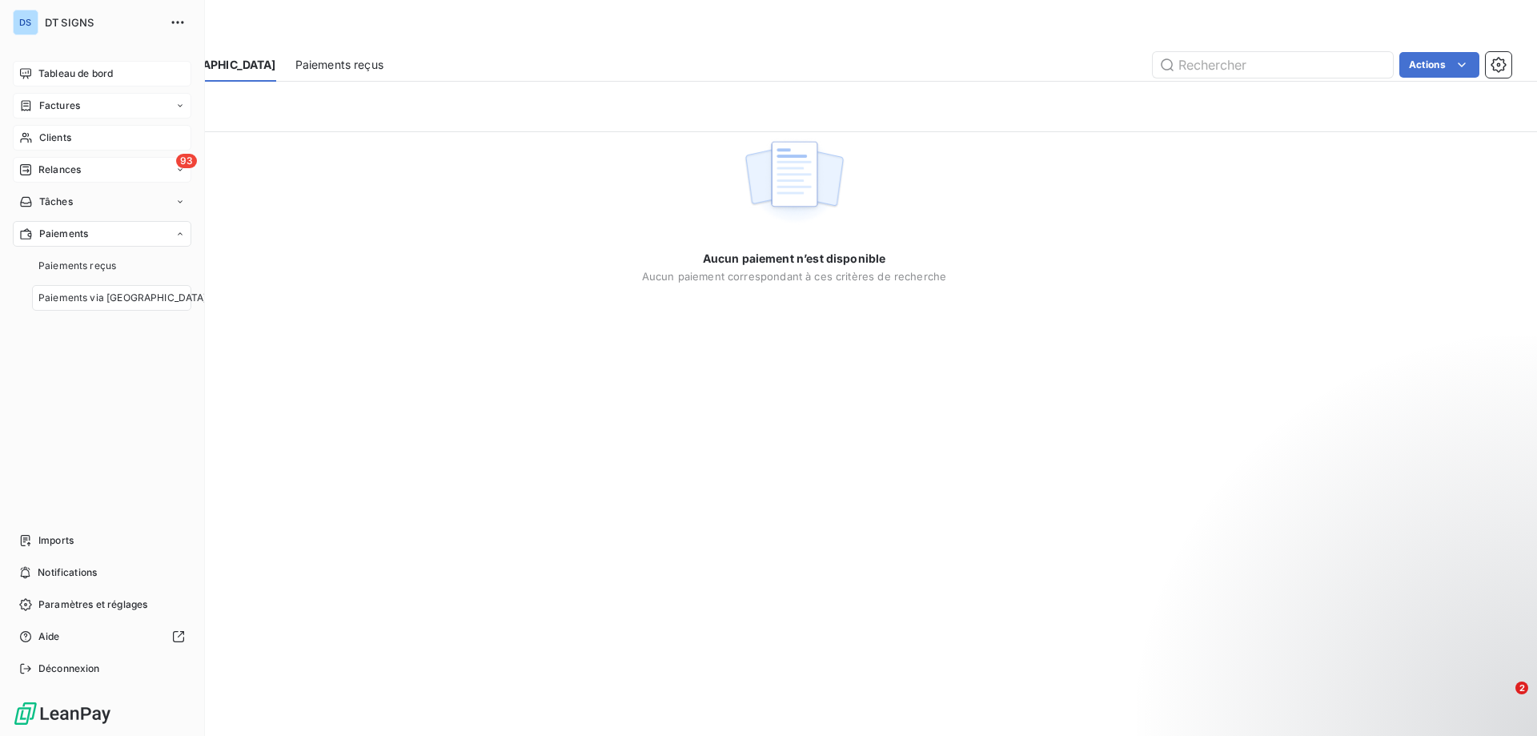
click at [49, 106] on span "Factures" at bounding box center [59, 105] width 41 height 14
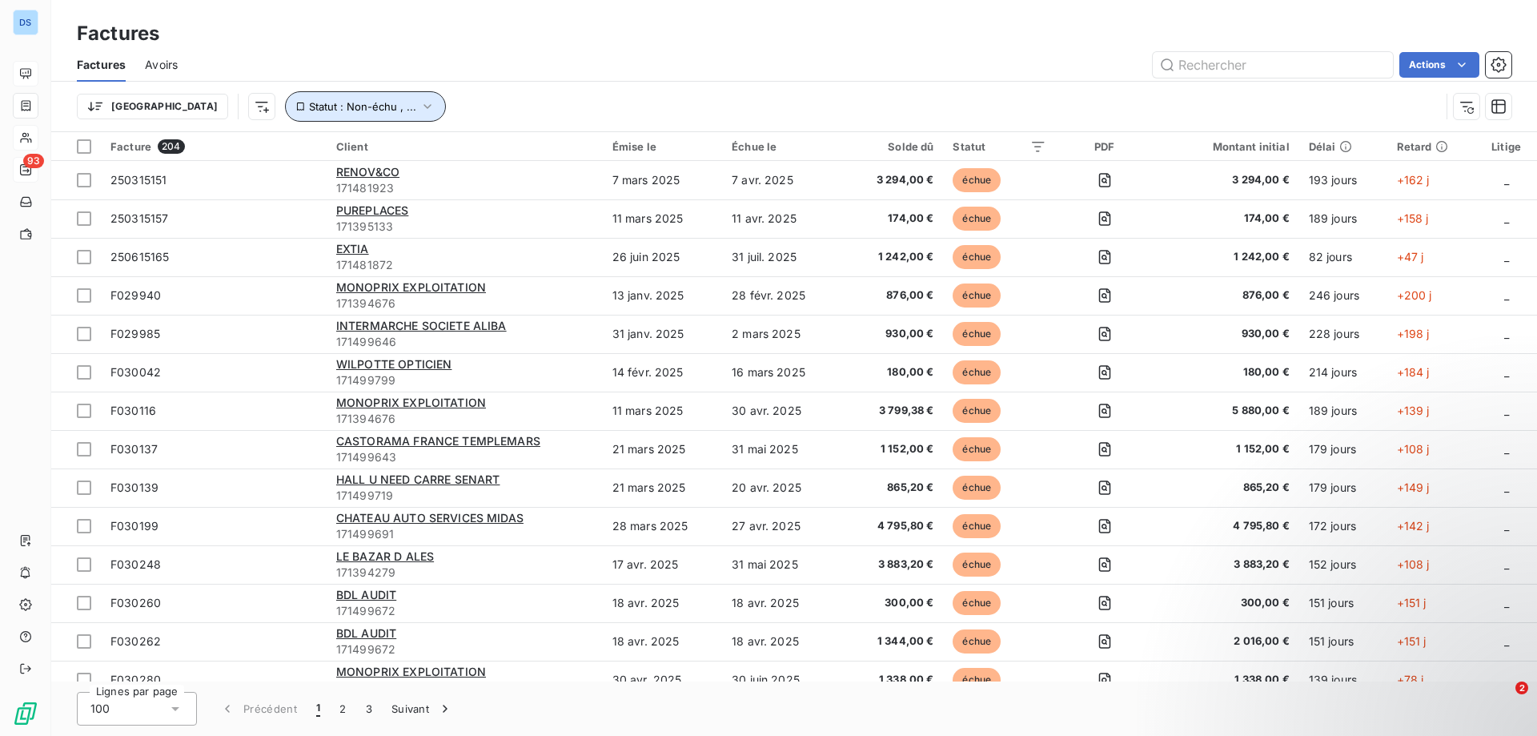
click at [309, 107] on span "Statut : Non-échu , ..." at bounding box center [362, 106] width 107 height 13
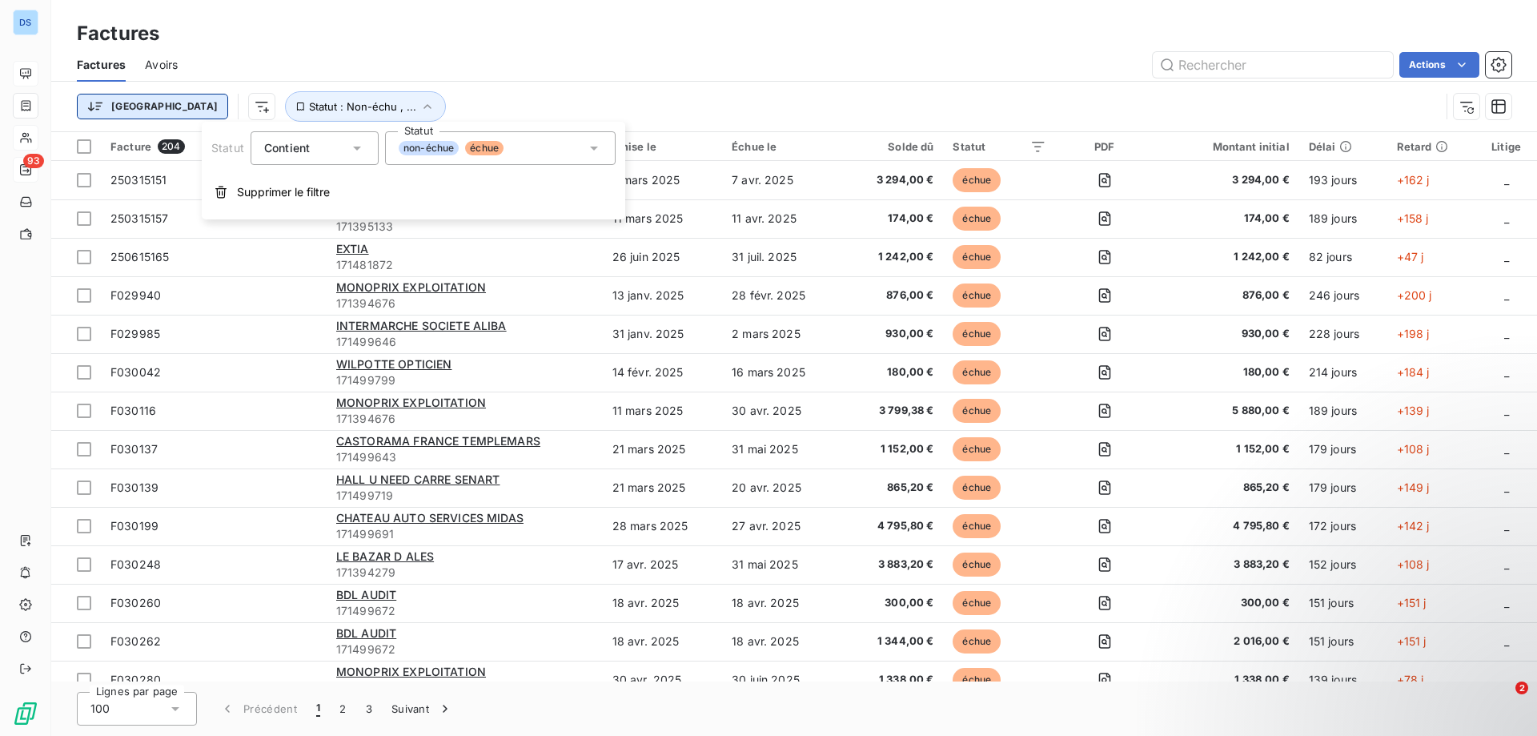
click at [111, 110] on html "DS 93 Factures Factures Avoirs Actions Trier Statut : Non-échu , ... Facture 20…" at bounding box center [768, 368] width 1537 height 736
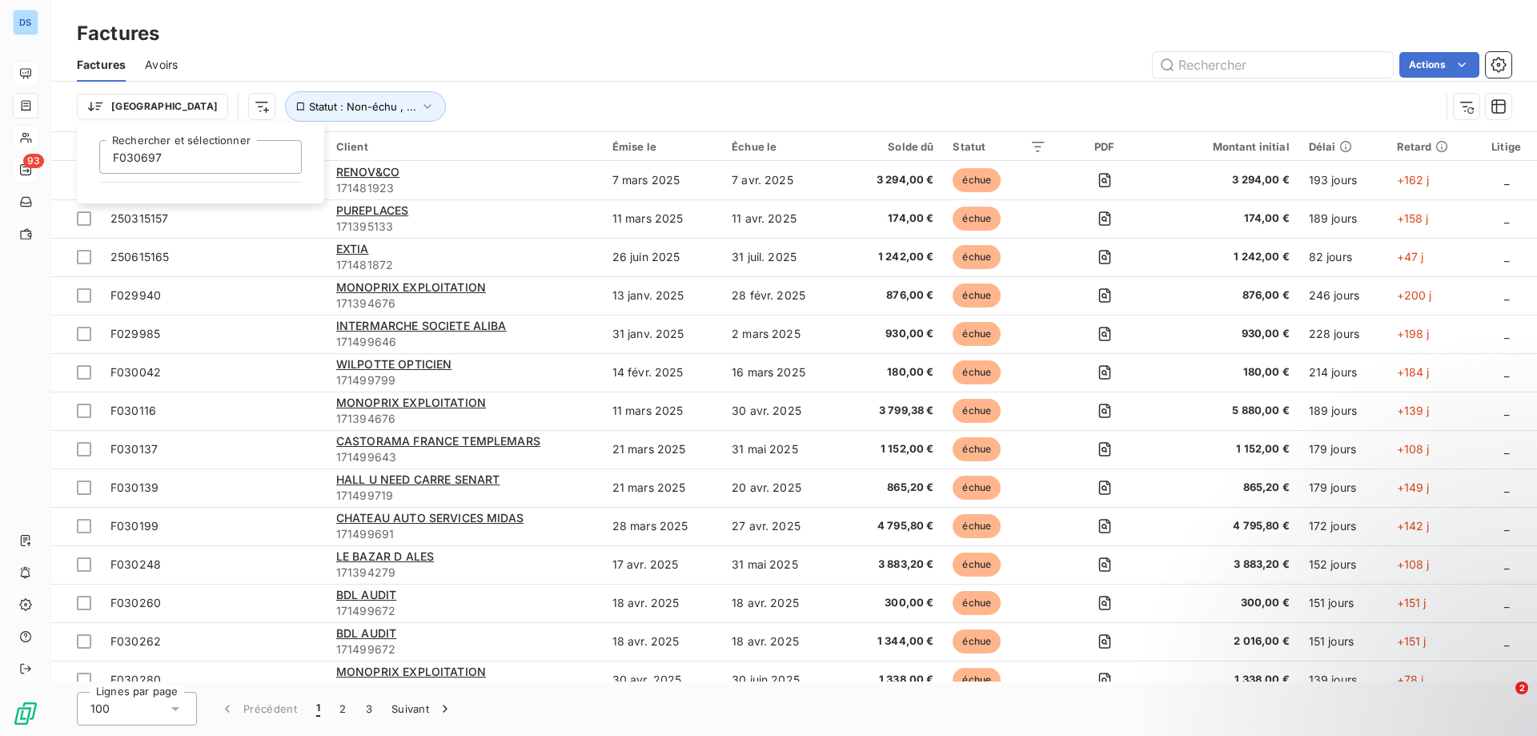
type input "F030697"
click at [207, 266] on html "DS 93 Factures Factures Avoirs Actions Trier F030697 Rechercher et sélectionner…" at bounding box center [768, 368] width 1537 height 736
click at [97, 94] on html "DS 93 Factures Factures Avoirs Actions Trier Statut : Non-échu , ... Facture 20…" at bounding box center [768, 368] width 1537 height 736
click at [154, 155] on input "Rechercher et sélectionner" at bounding box center [200, 157] width 203 height 34
click at [118, 158] on input "F030697" at bounding box center [200, 157] width 203 height 34
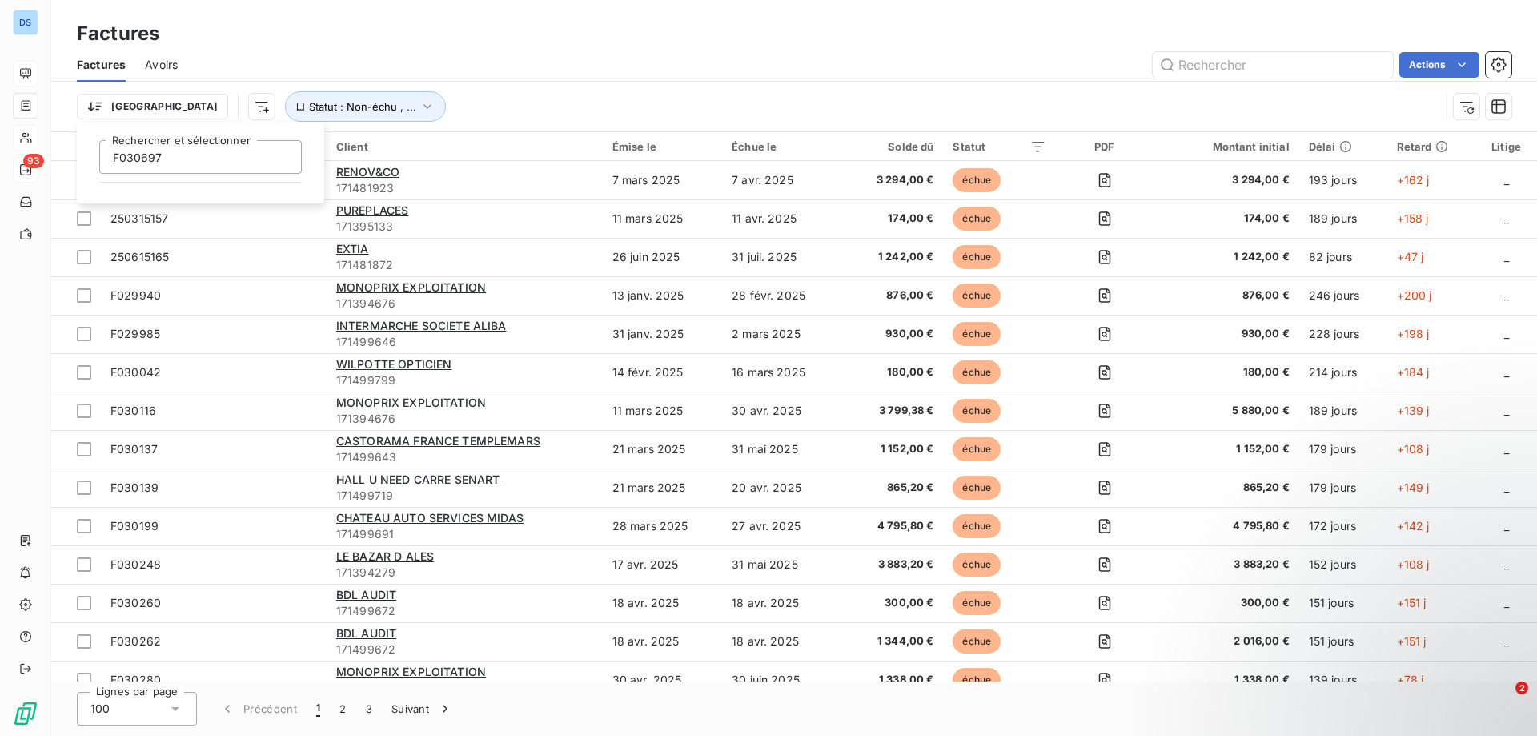
type input "F030697"
click at [259, 165] on input "F030697" at bounding box center [200, 157] width 203 height 34
click at [193, 237] on html "DS 93 Factures Factures Avoirs Actions Trier F030697 Rechercher et sélectionner…" at bounding box center [768, 368] width 1537 height 736
click at [115, 116] on html "DS 93 Factures Factures Avoirs Actions Trier Statut : Non-échu , ... Facture 20…" at bounding box center [768, 368] width 1537 height 736
click at [142, 207] on div "Réference" at bounding box center [201, 204] width 222 height 26
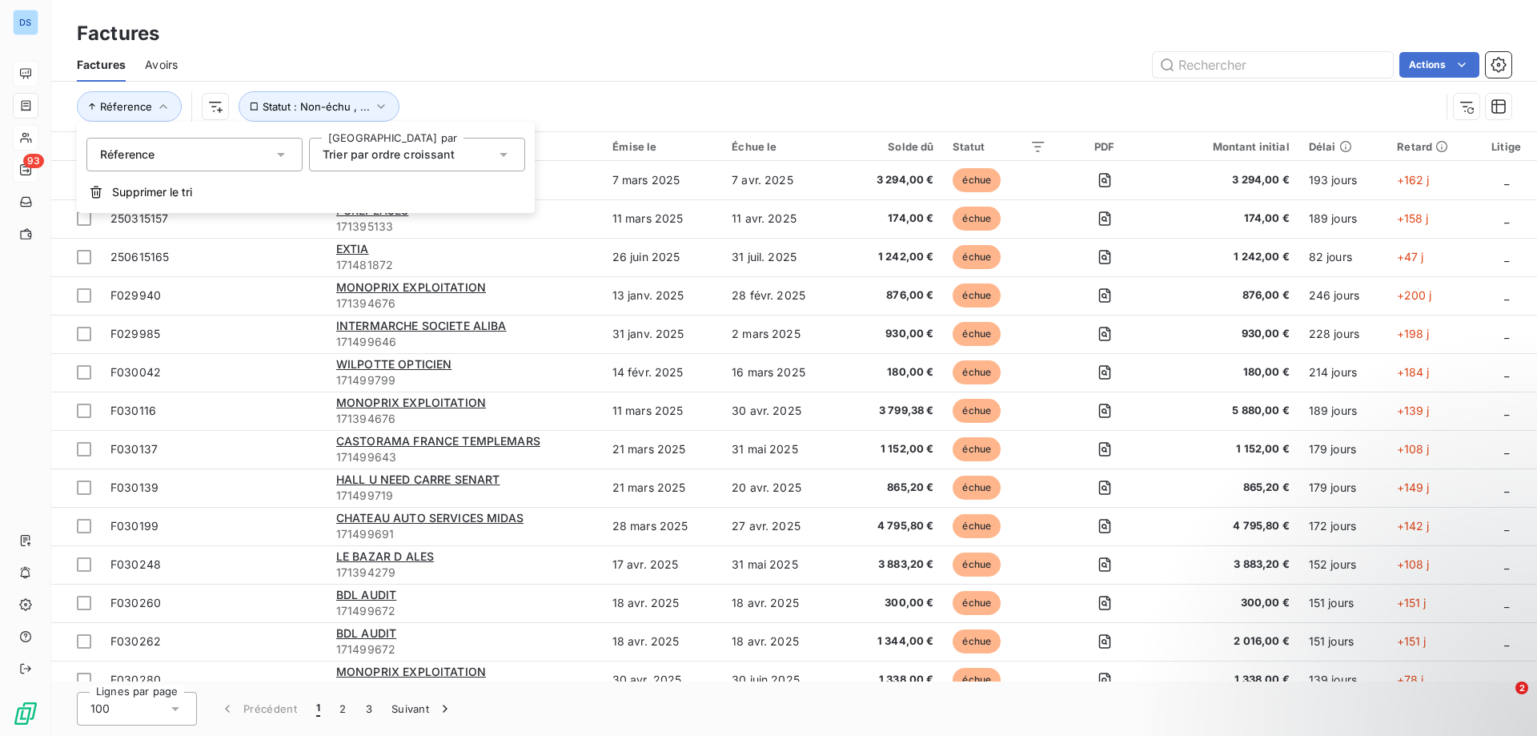
click at [158, 153] on div "Réference" at bounding box center [194, 155] width 216 height 34
click at [183, 151] on div "Réference" at bounding box center [194, 155] width 216 height 34
click at [161, 111] on icon "button" at bounding box center [163, 106] width 16 height 16
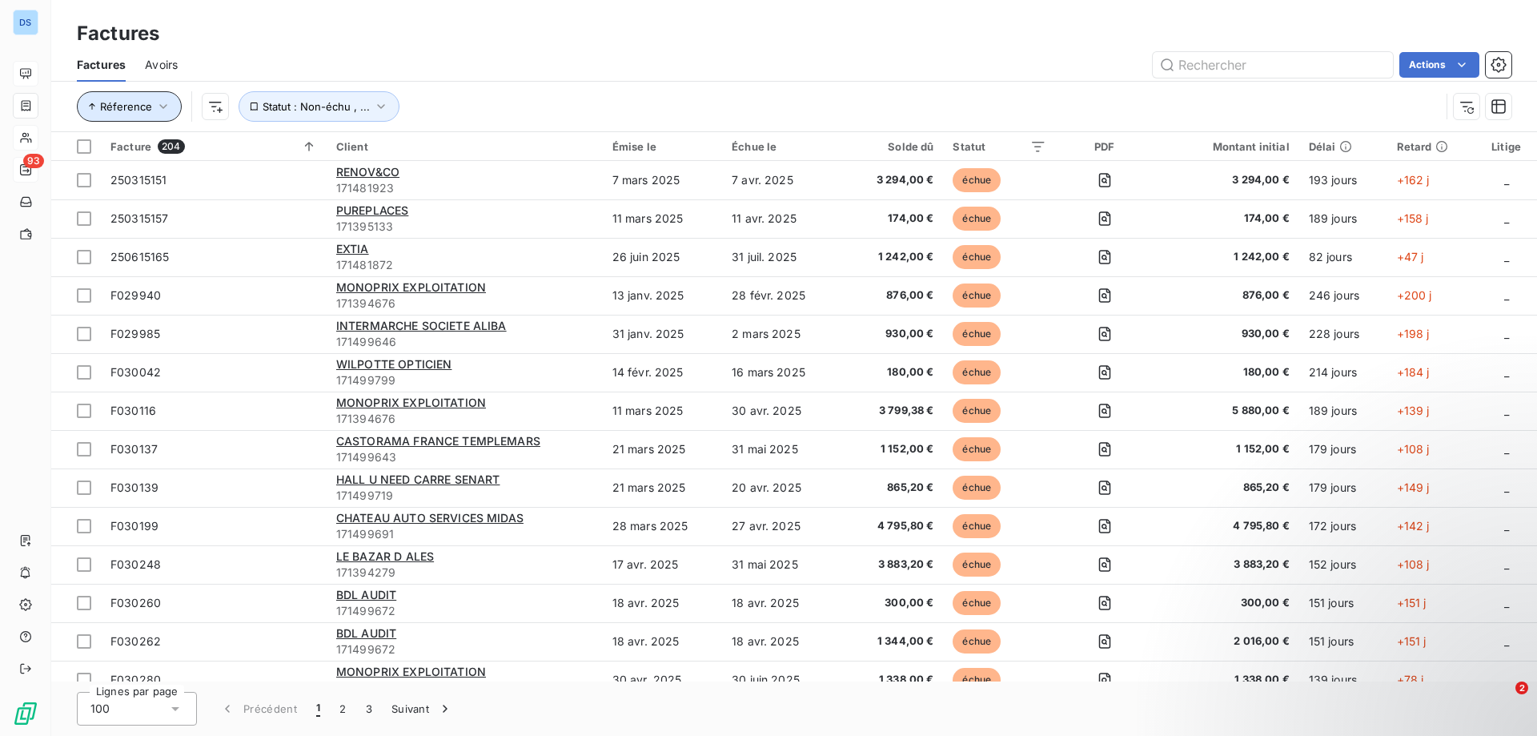
click at [161, 111] on icon "button" at bounding box center [163, 106] width 16 height 16
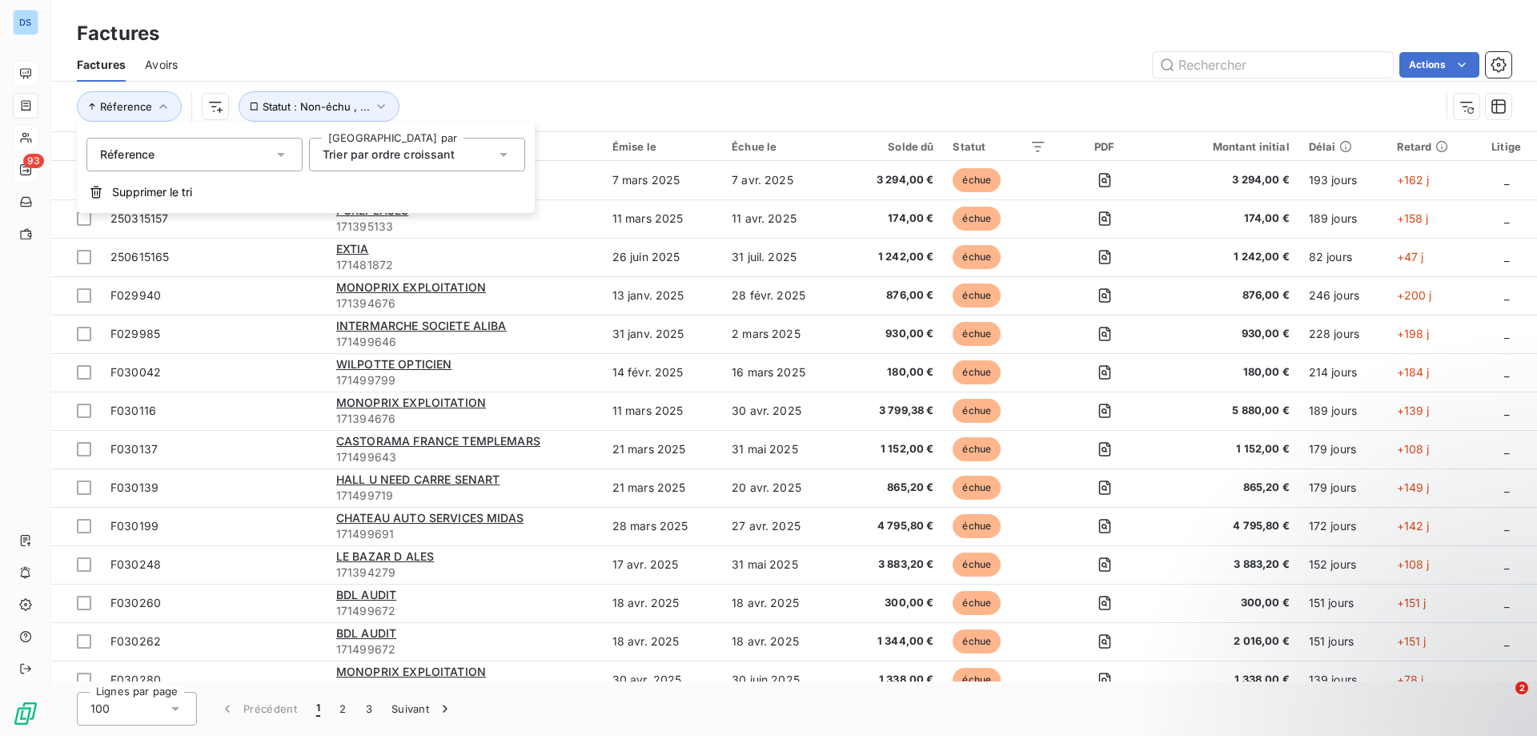
click at [491, 154] on div "Trier par ordre croissant" at bounding box center [409, 154] width 173 height 22
click at [448, 191] on span "Trier par ordre croissant" at bounding box center [407, 192] width 132 height 14
click at [431, 114] on div "Réference Statut : Non-échu , ..." at bounding box center [758, 106] width 1363 height 30
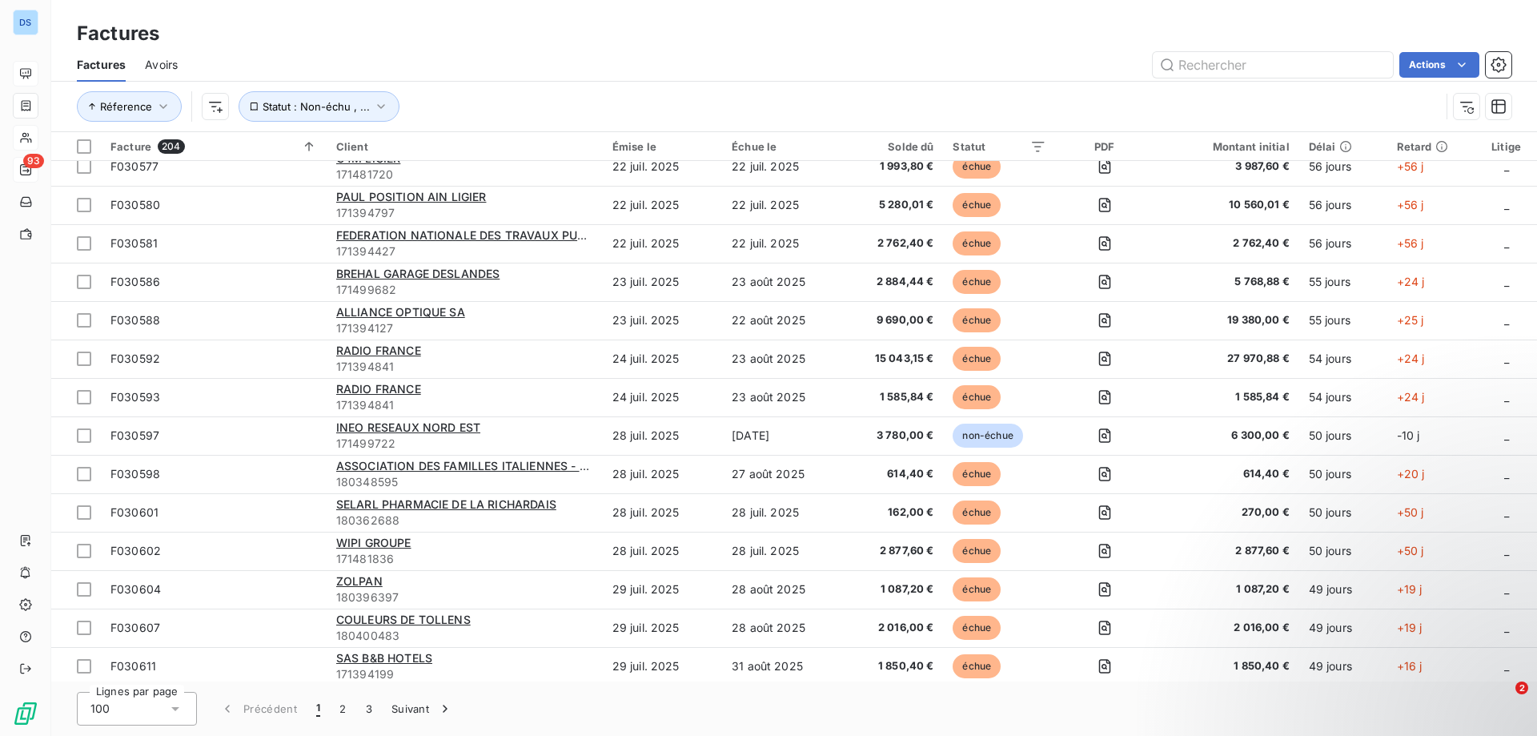
scroll to position [3323, 0]
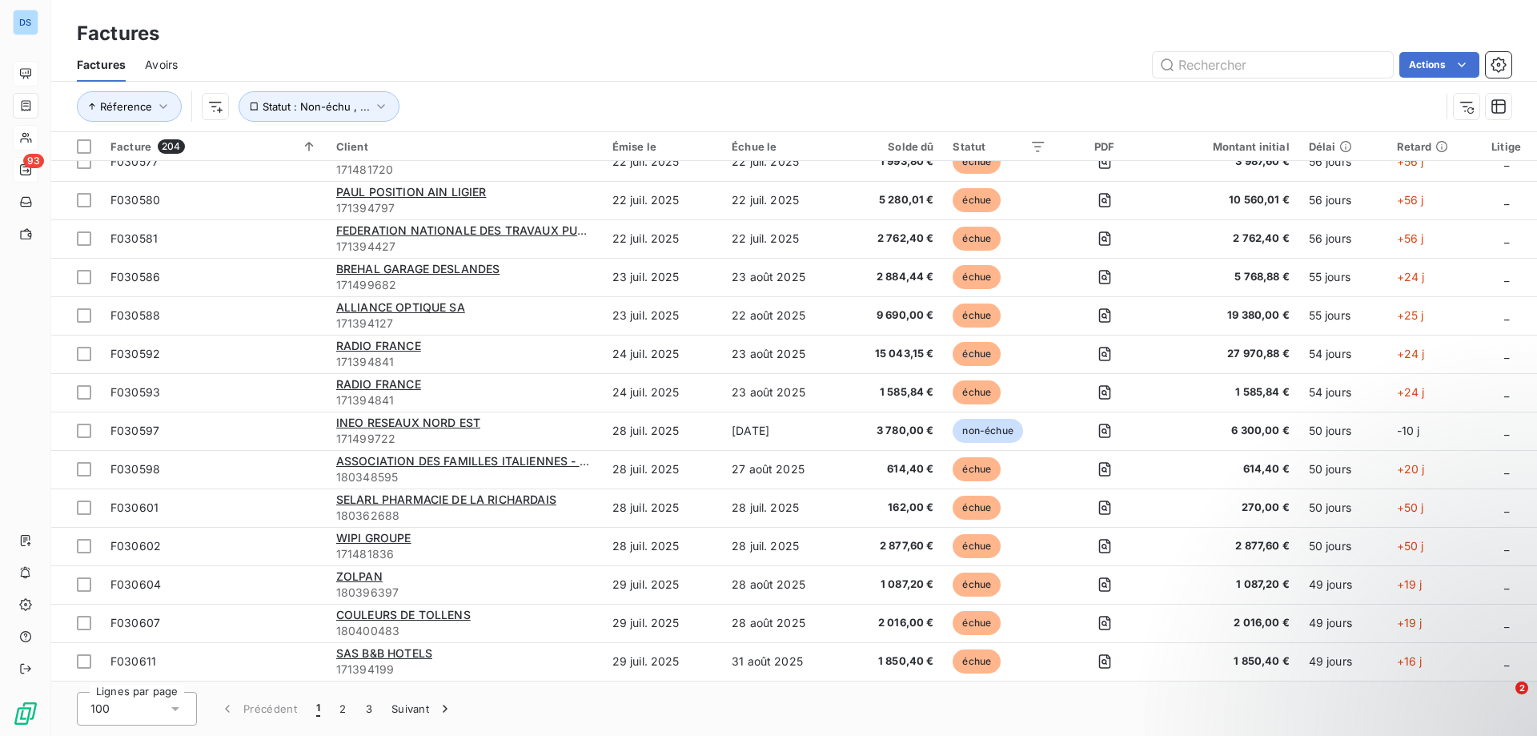
click at [174, 709] on icon at bounding box center [175, 709] width 8 height 4
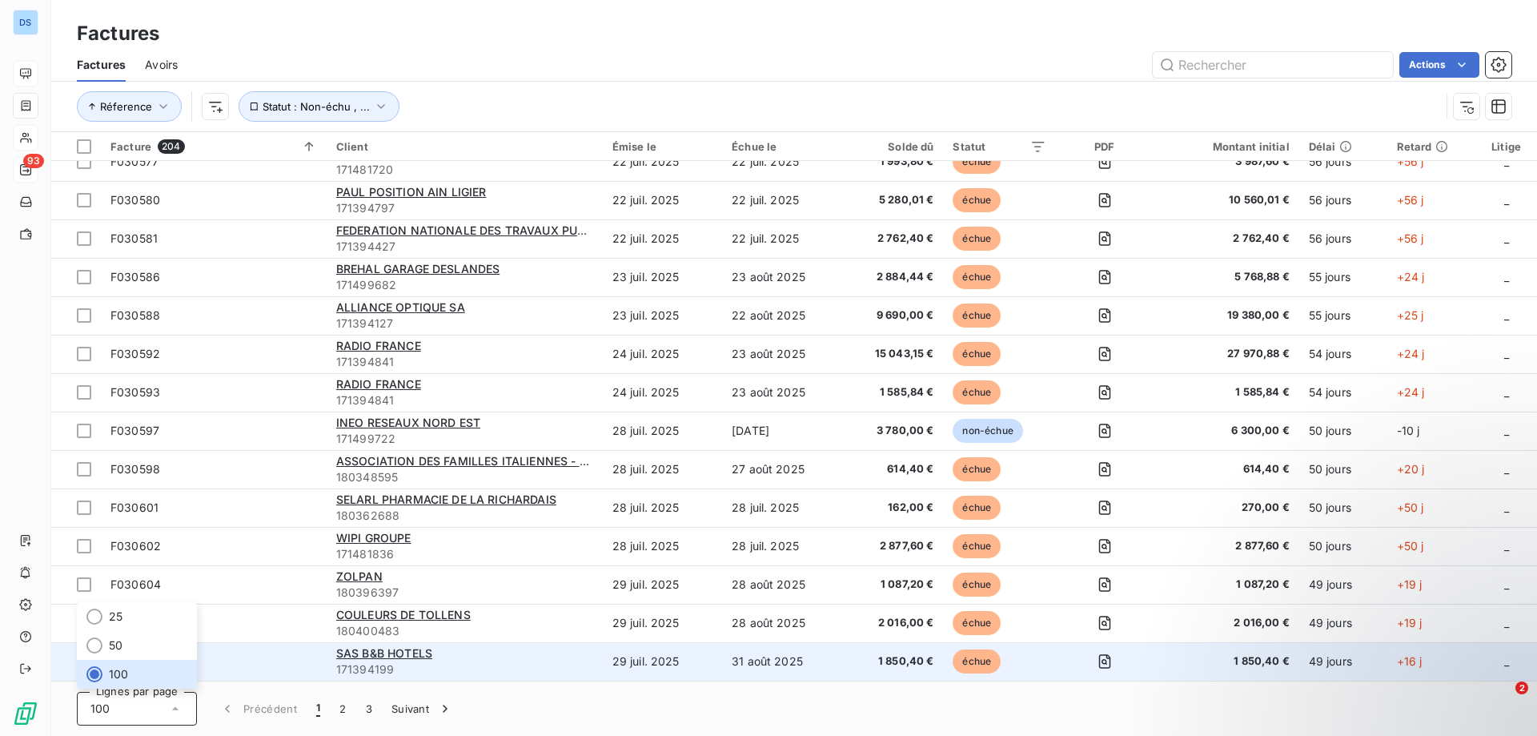
click at [238, 664] on span "F030611" at bounding box center [213, 661] width 207 height 16
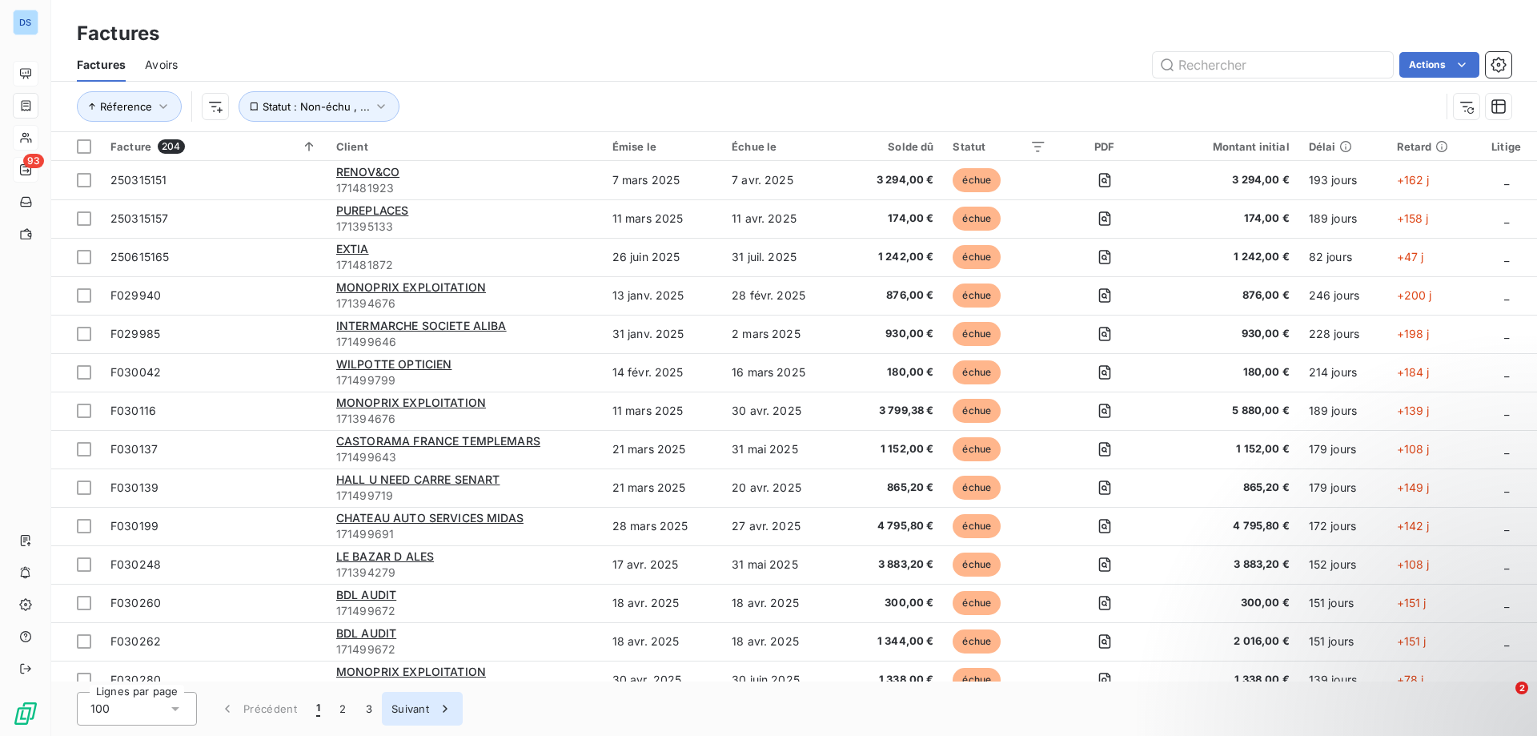
click at [395, 713] on button "Suivant" at bounding box center [422, 709] width 81 height 34
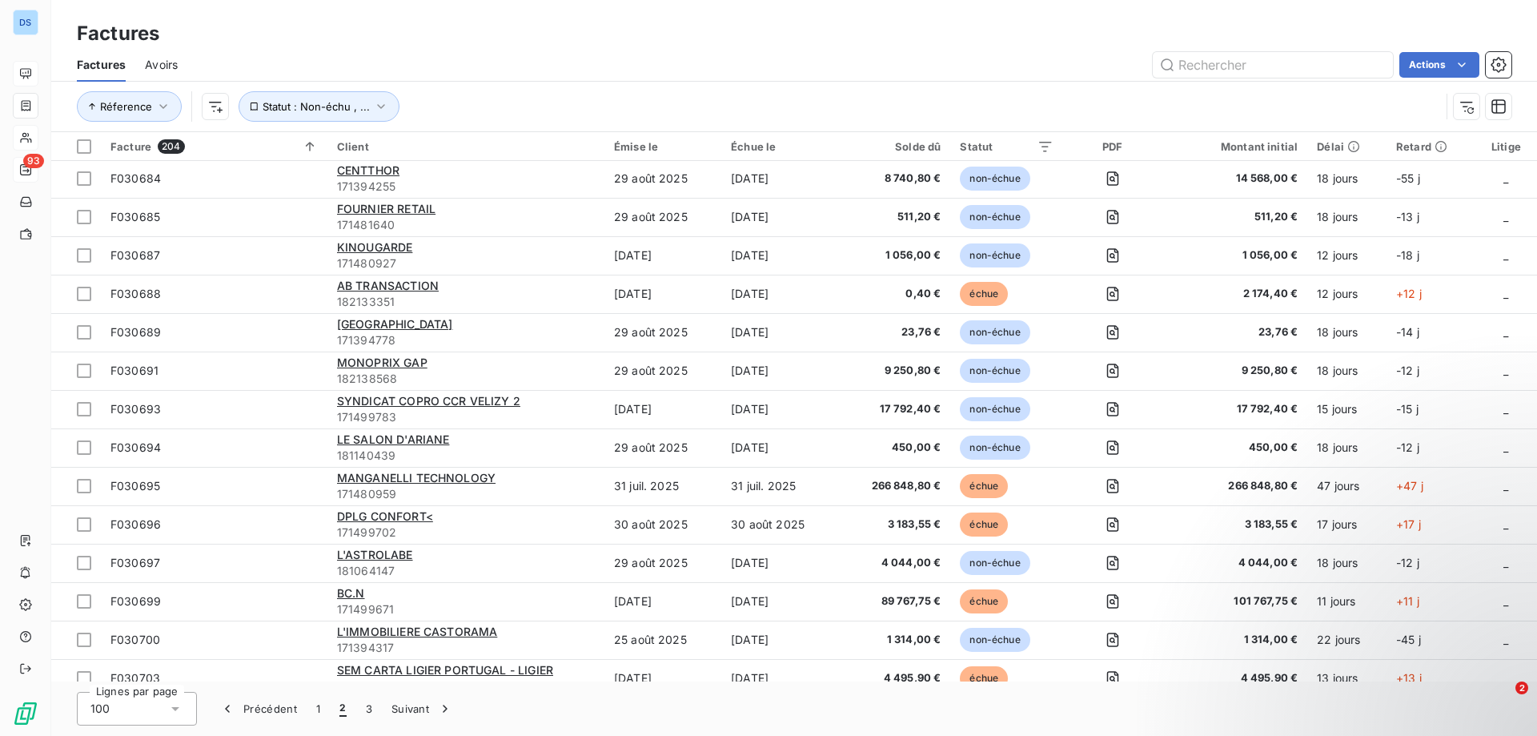
scroll to position [2081, 0]
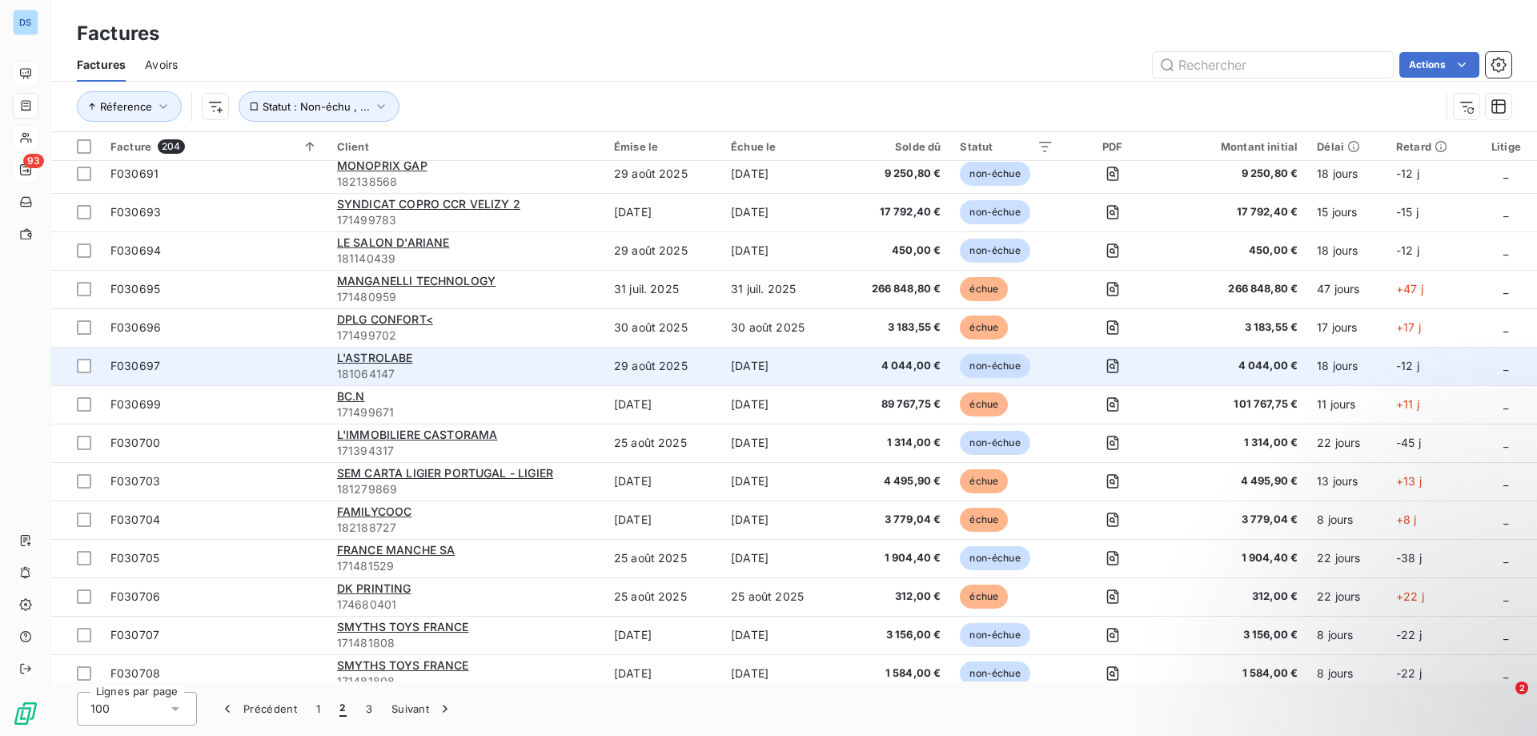
click at [389, 366] on span "181064147" at bounding box center [466, 374] width 258 height 16
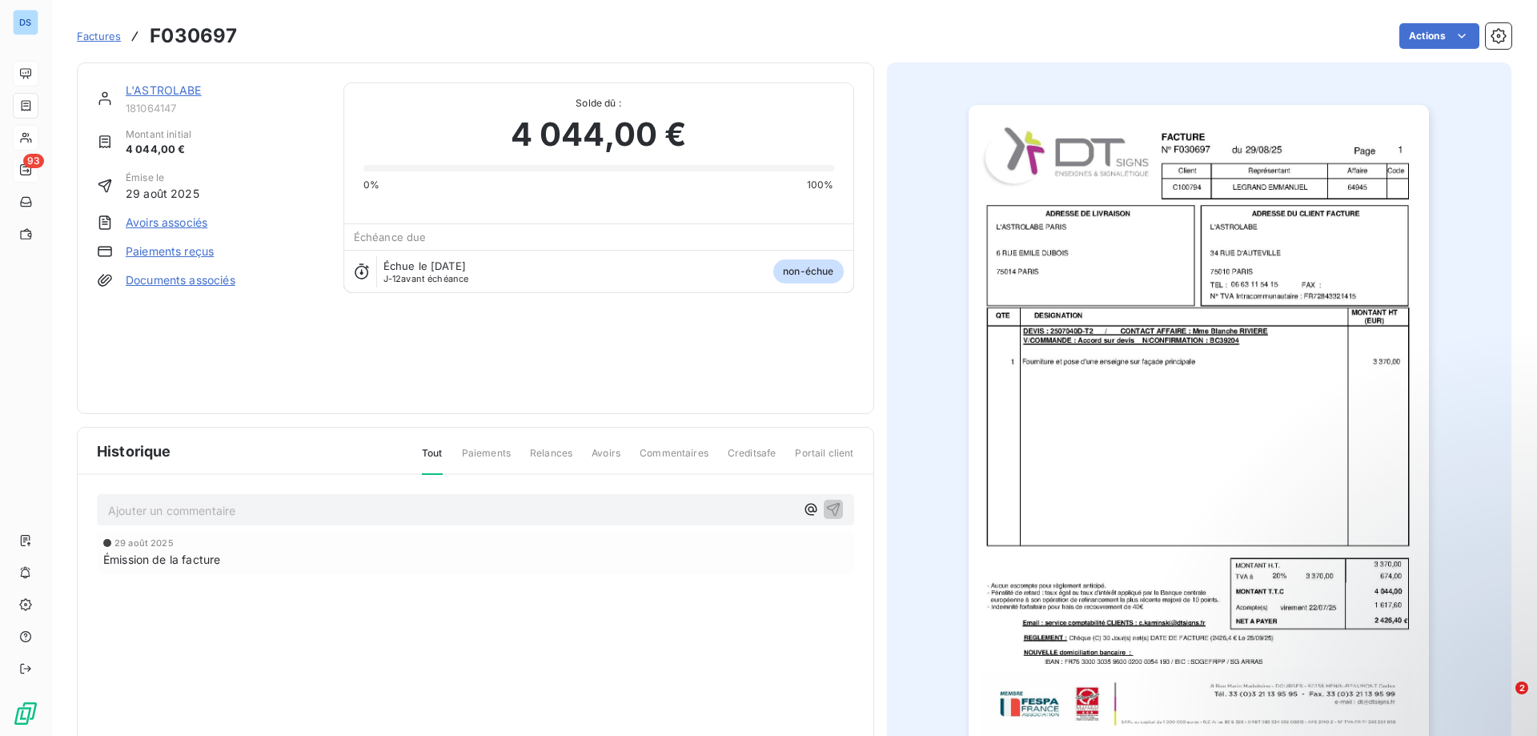
click at [474, 453] on span "Paiements" at bounding box center [486, 459] width 49 height 27
click at [648, 453] on span "Commentaires" at bounding box center [674, 459] width 69 height 27
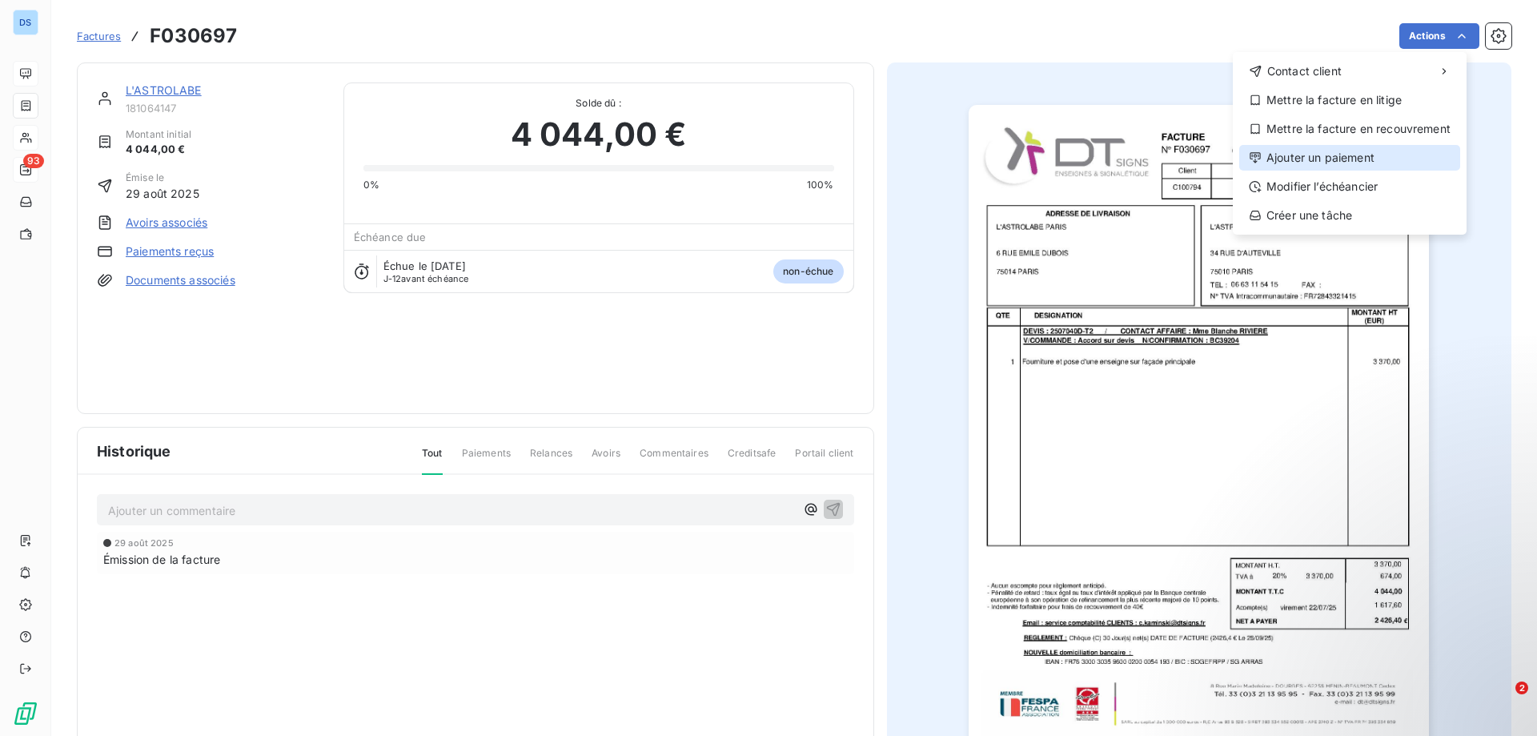
click at [1318, 156] on div "Ajouter un paiement" at bounding box center [1349, 158] width 221 height 26
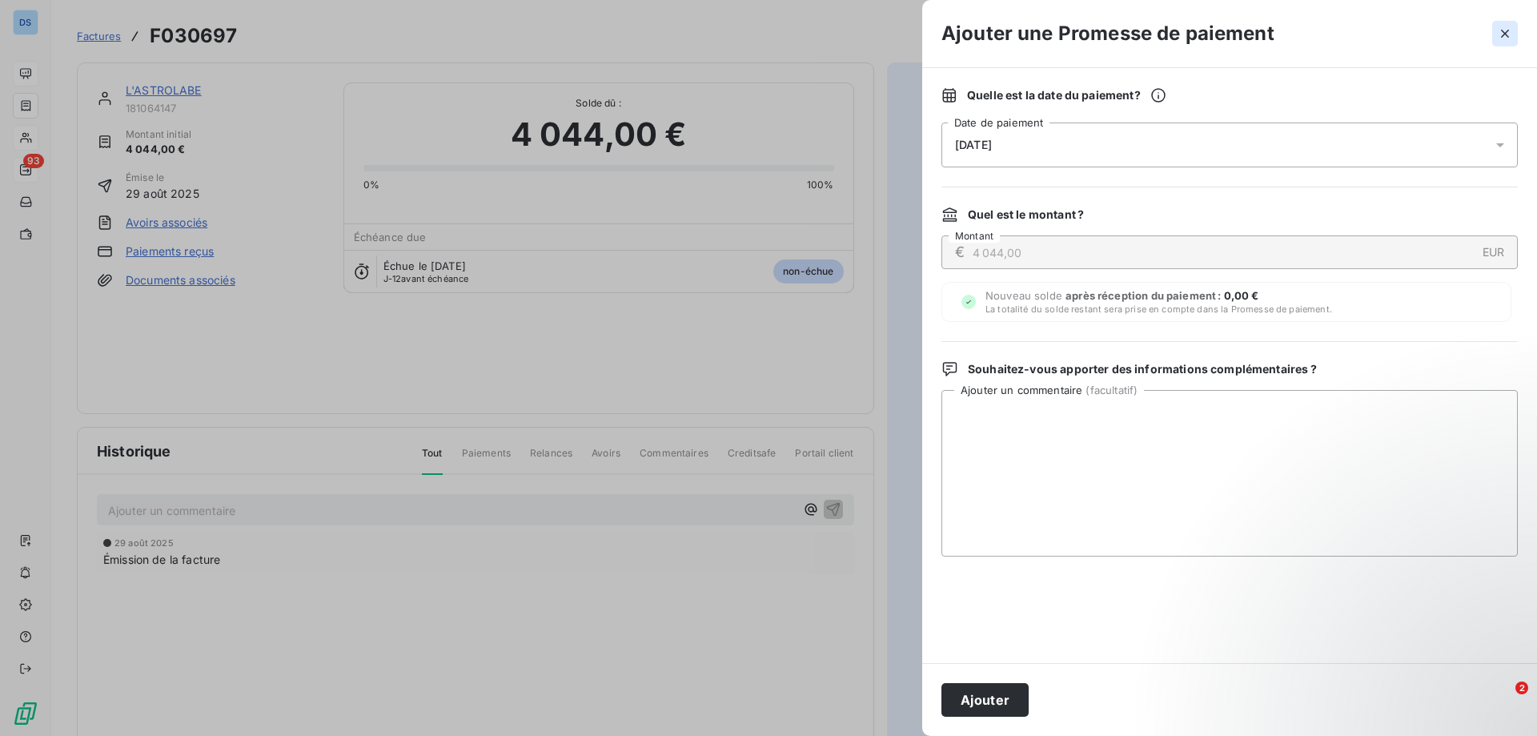
click at [1500, 24] on button "button" at bounding box center [1505, 34] width 26 height 26
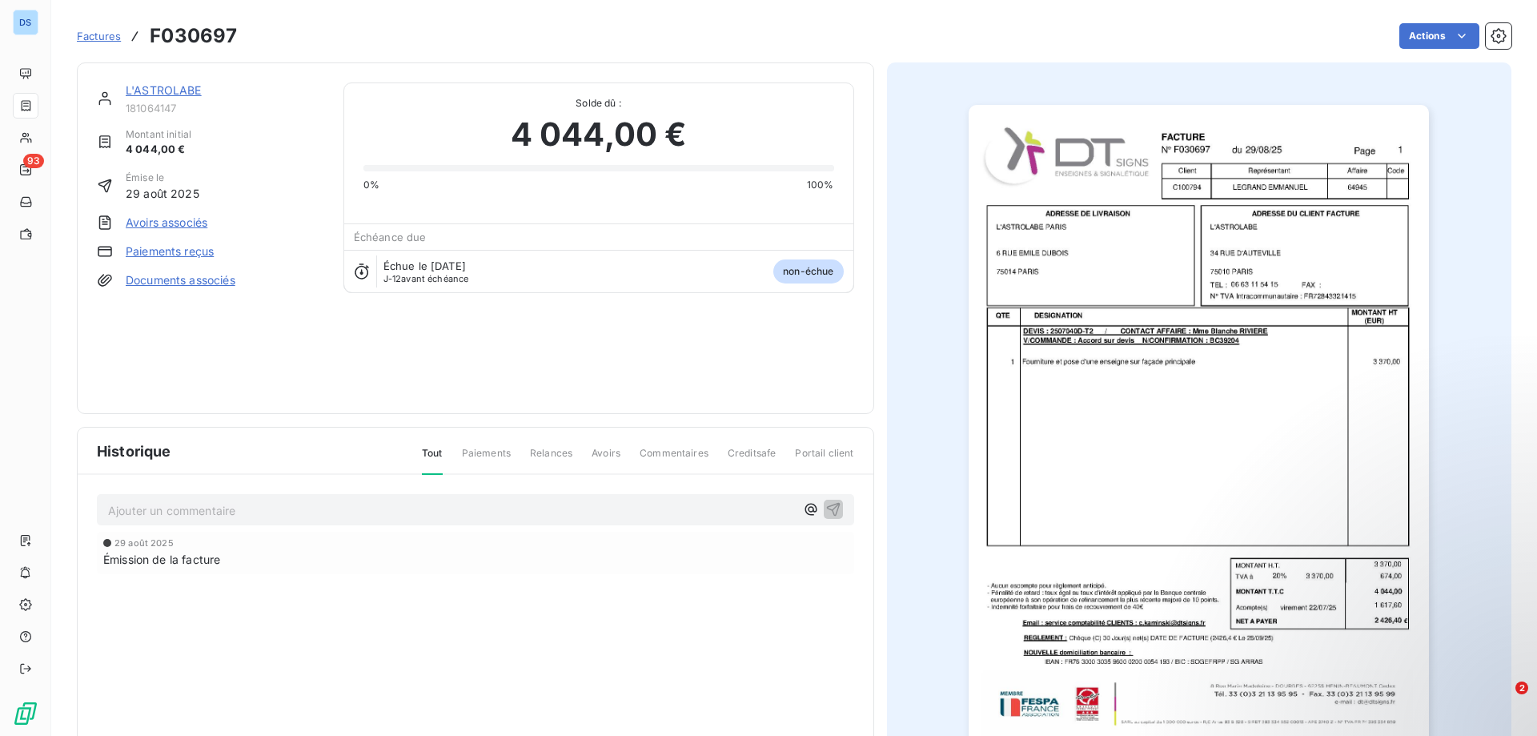
click at [187, 254] on link "Paiements reçus" at bounding box center [170, 251] width 88 height 16
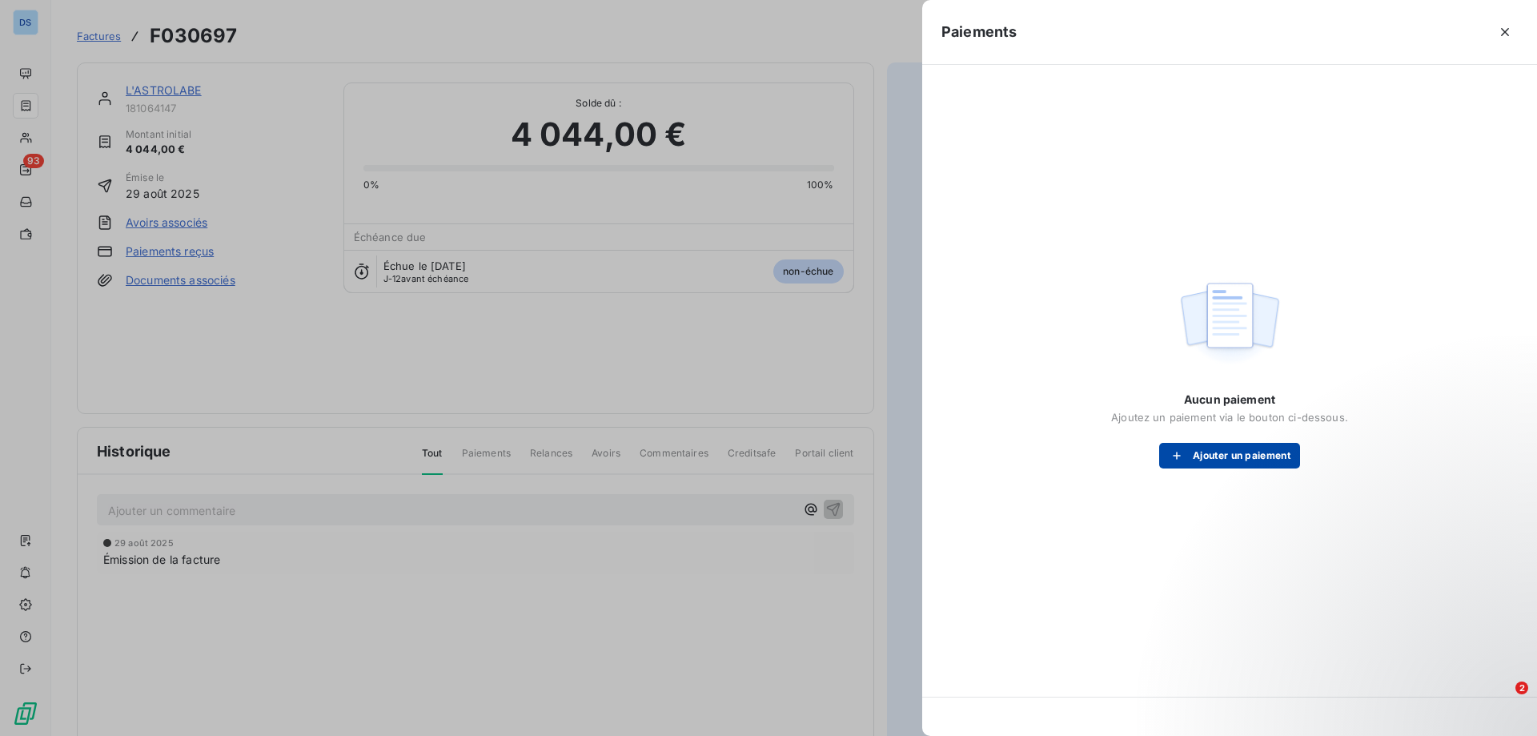
click at [1198, 455] on button "Ajouter un paiement" at bounding box center [1229, 456] width 141 height 26
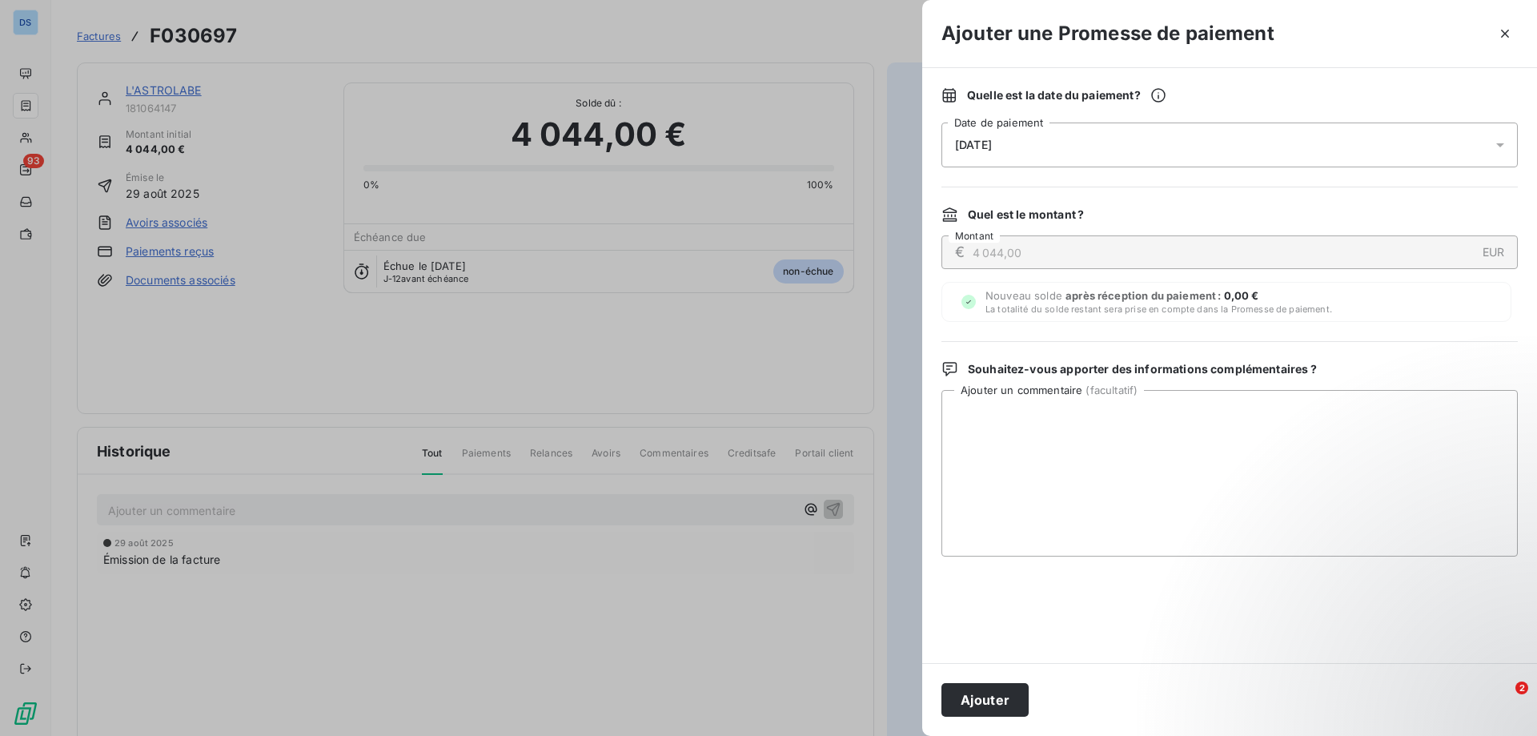
click at [974, 142] on span "[DATE]" at bounding box center [973, 144] width 37 height 13
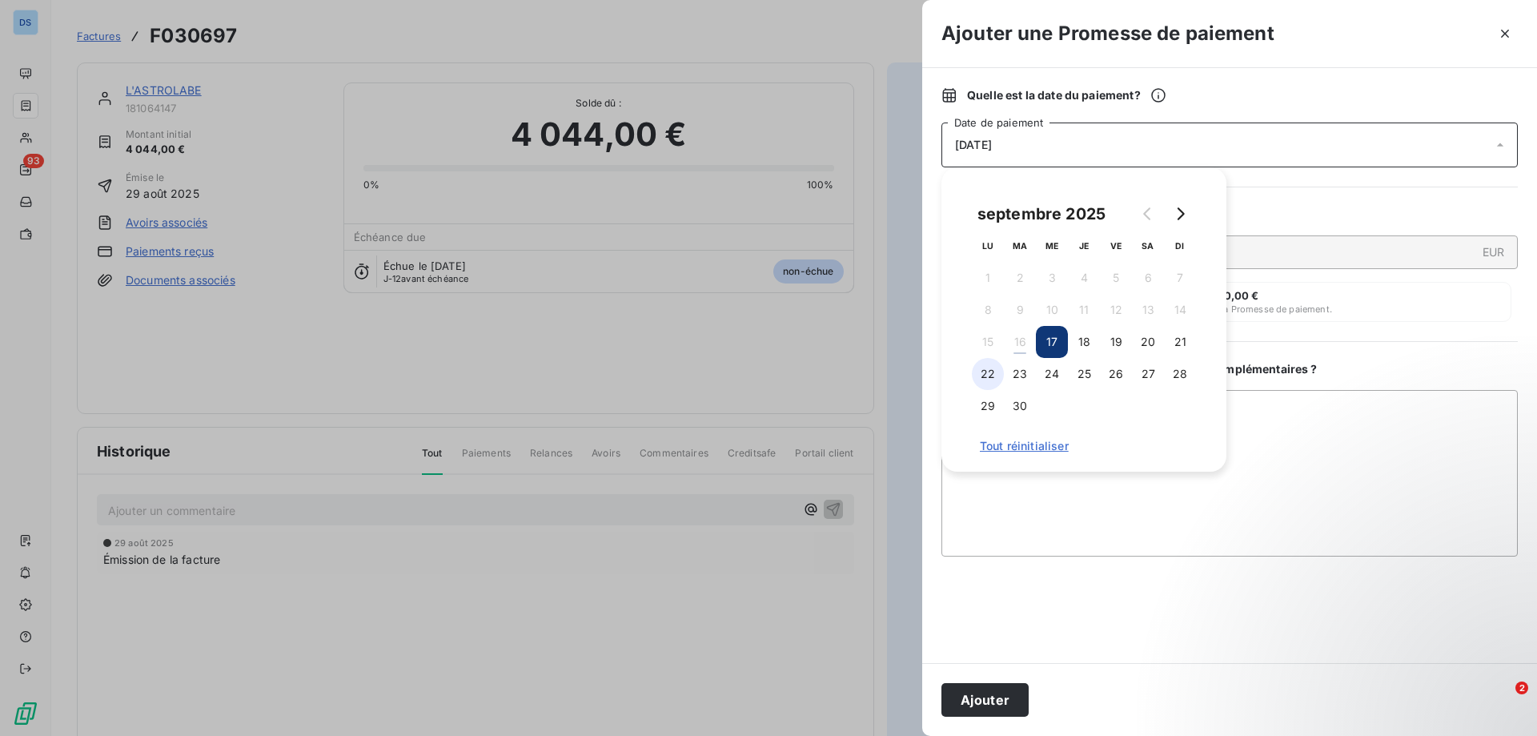
click at [978, 371] on button "22" at bounding box center [988, 374] width 32 height 32
click at [988, 381] on button "22" at bounding box center [988, 374] width 32 height 32
click at [1051, 336] on button "17" at bounding box center [1052, 342] width 32 height 32
click at [986, 142] on span "[DATE]" at bounding box center [973, 144] width 37 height 13
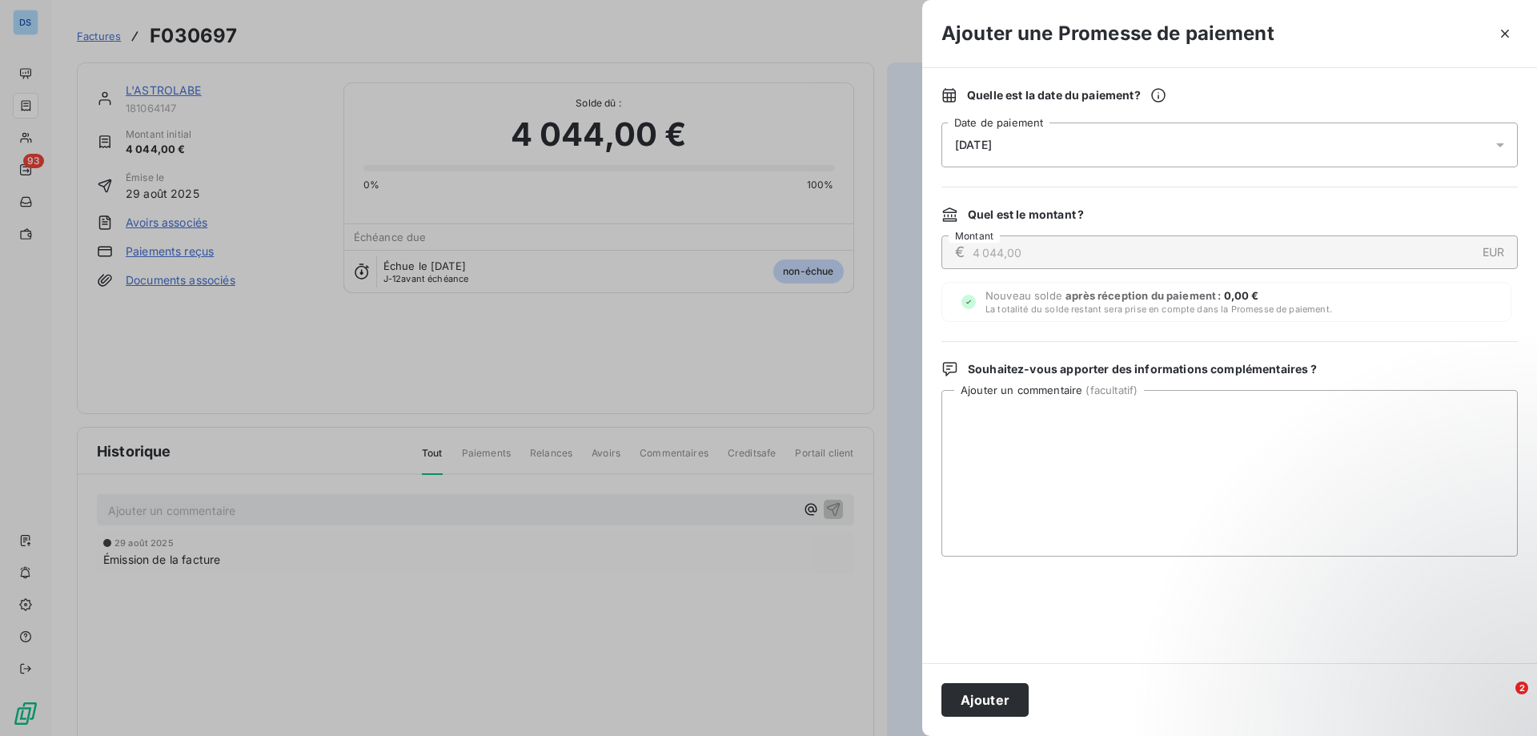
click at [966, 138] on span "[DATE]" at bounding box center [973, 144] width 37 height 13
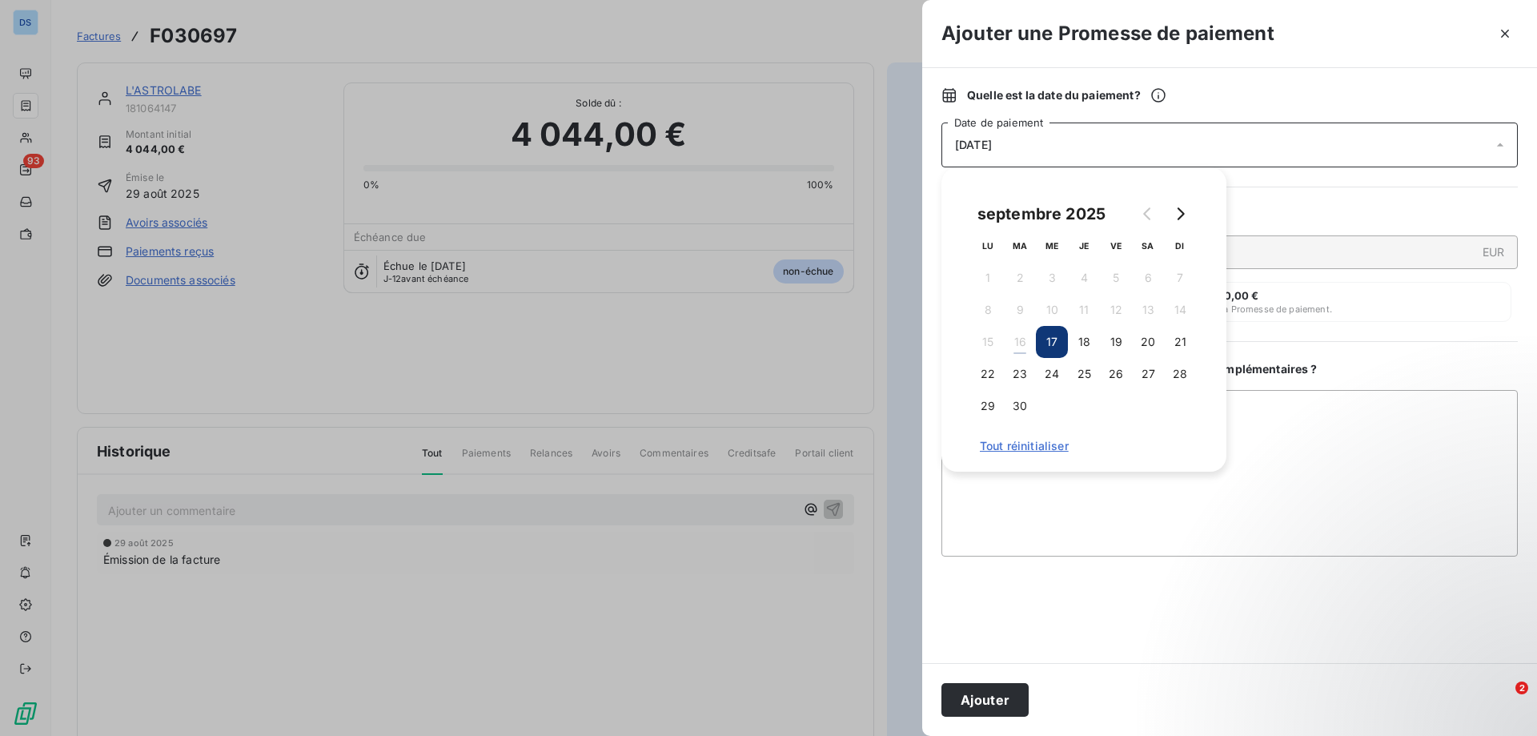
click at [965, 146] on span "[DATE]" at bounding box center [973, 144] width 37 height 13
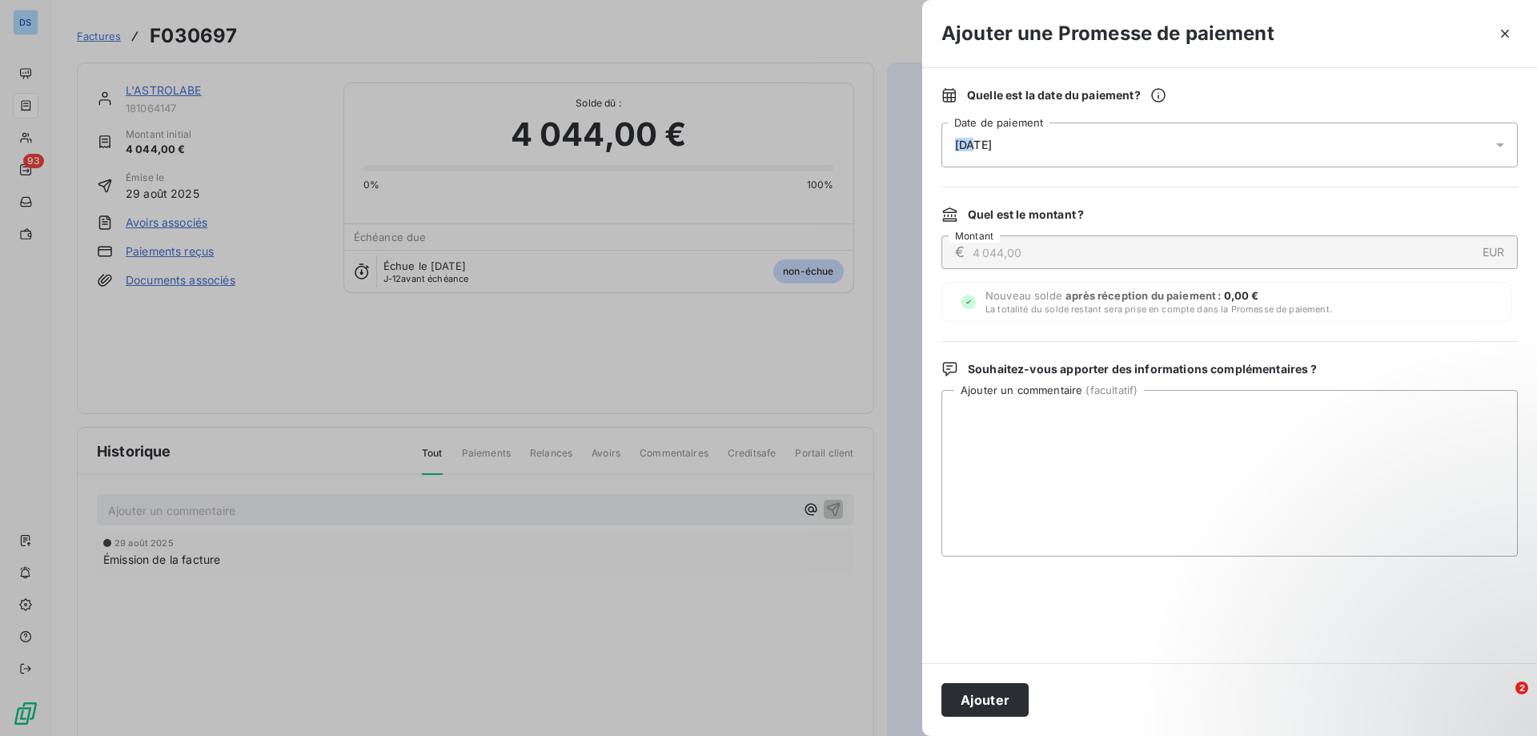
click at [948, 146] on div "[DATE]" at bounding box center [1229, 144] width 576 height 45
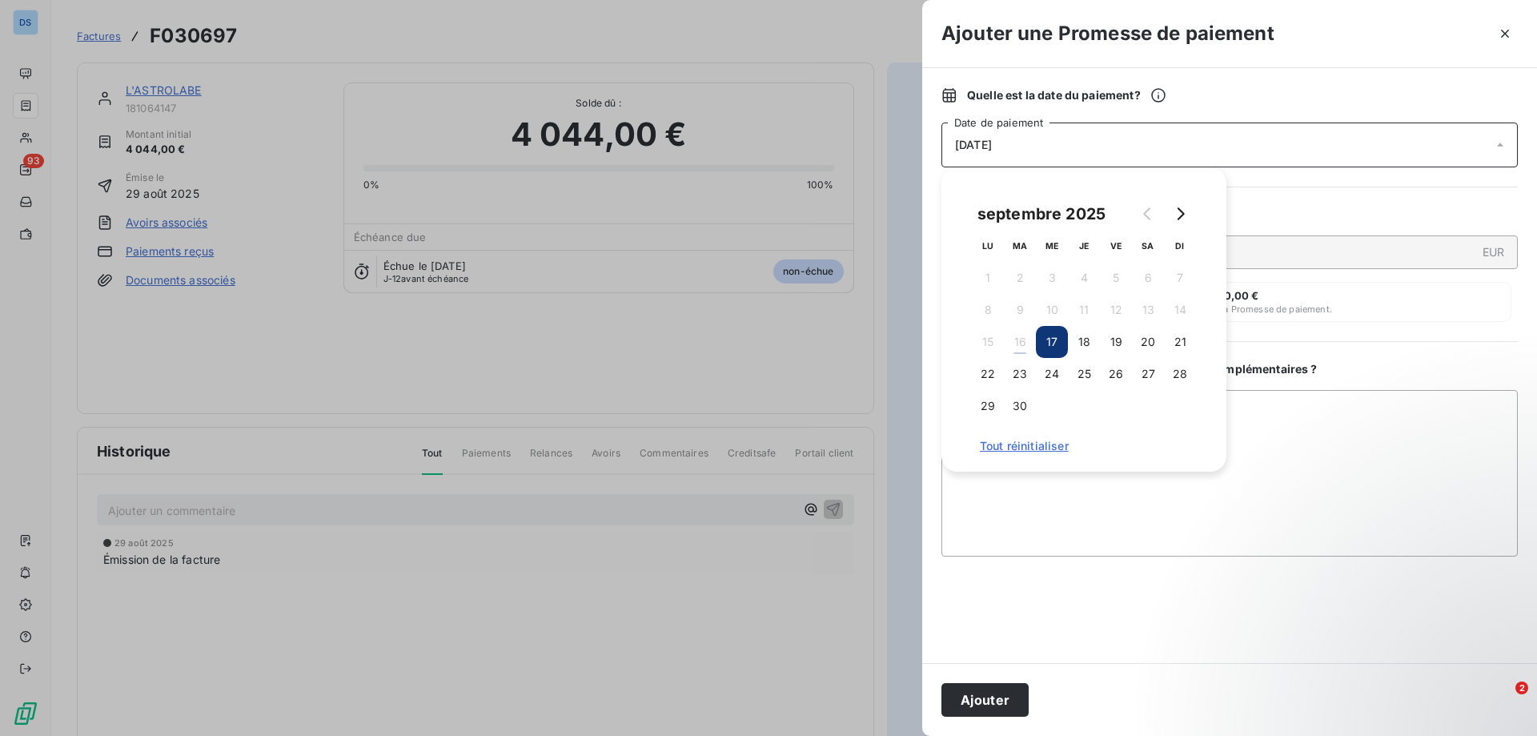
click at [1503, 134] on div at bounding box center [1505, 144] width 26 height 45
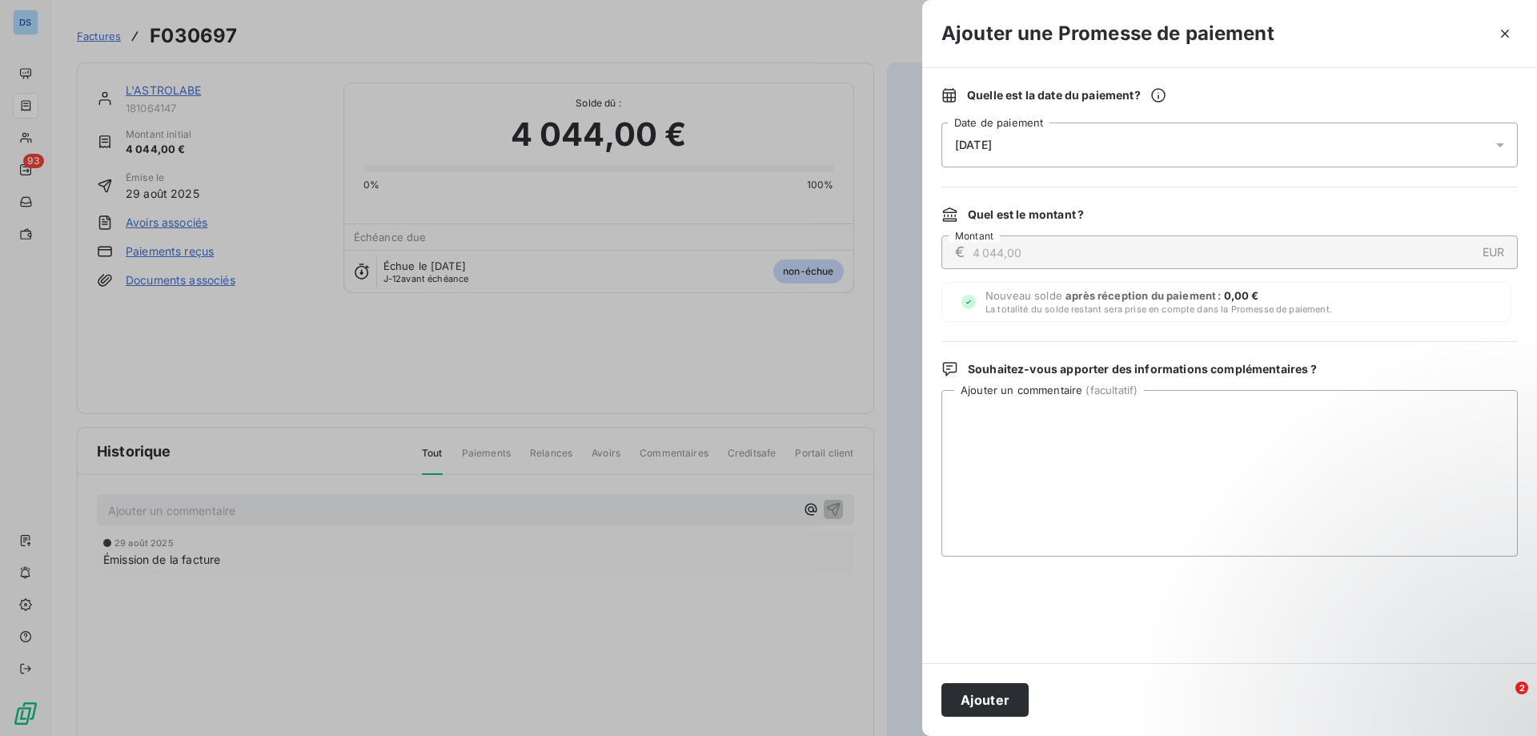
click at [965, 245] on div "€ 4 044,00 EUR Montant" at bounding box center [1229, 252] width 576 height 34
click at [1036, 142] on div "[DATE]" at bounding box center [1229, 144] width 576 height 45
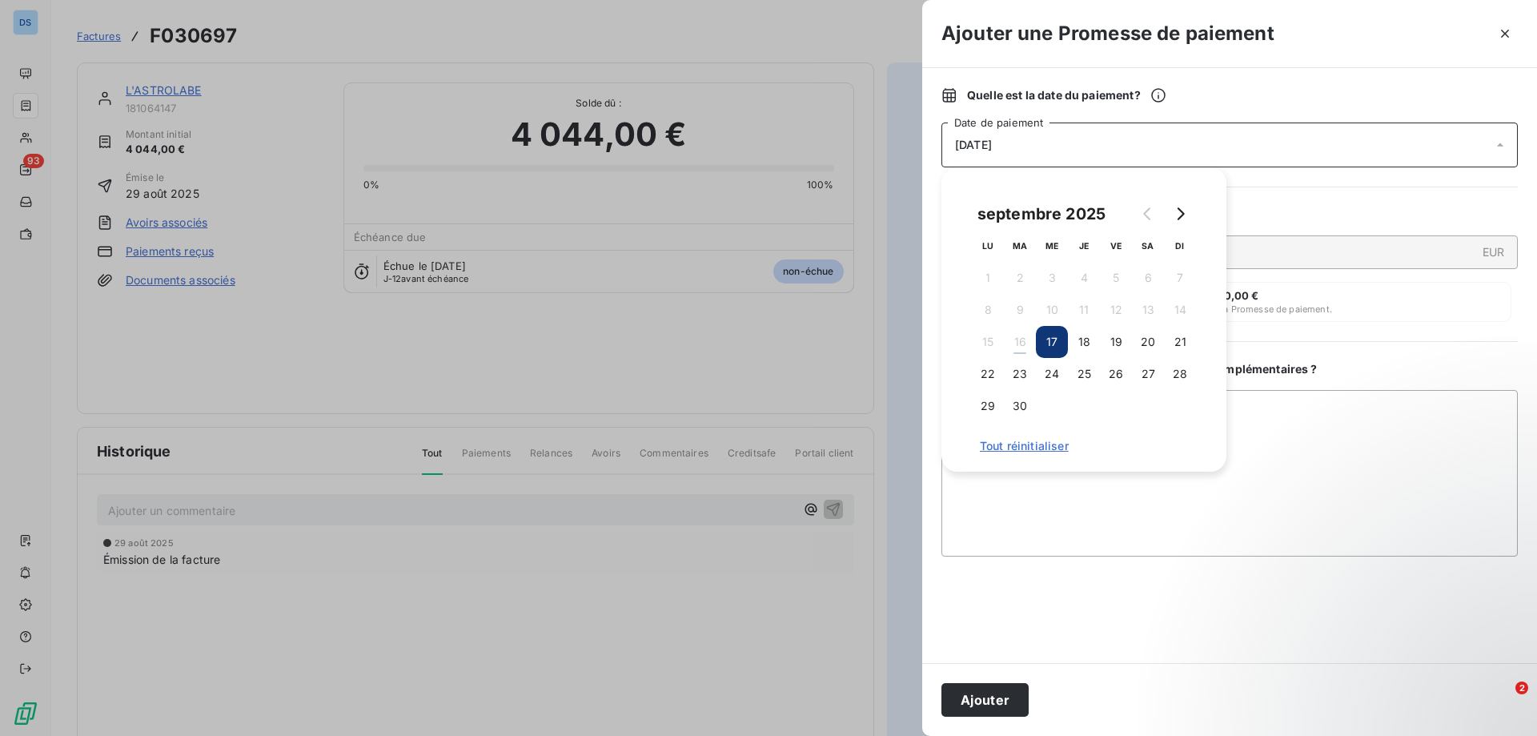
type input "2 426,40"
click at [1058, 339] on button "17" at bounding box center [1052, 342] width 32 height 32
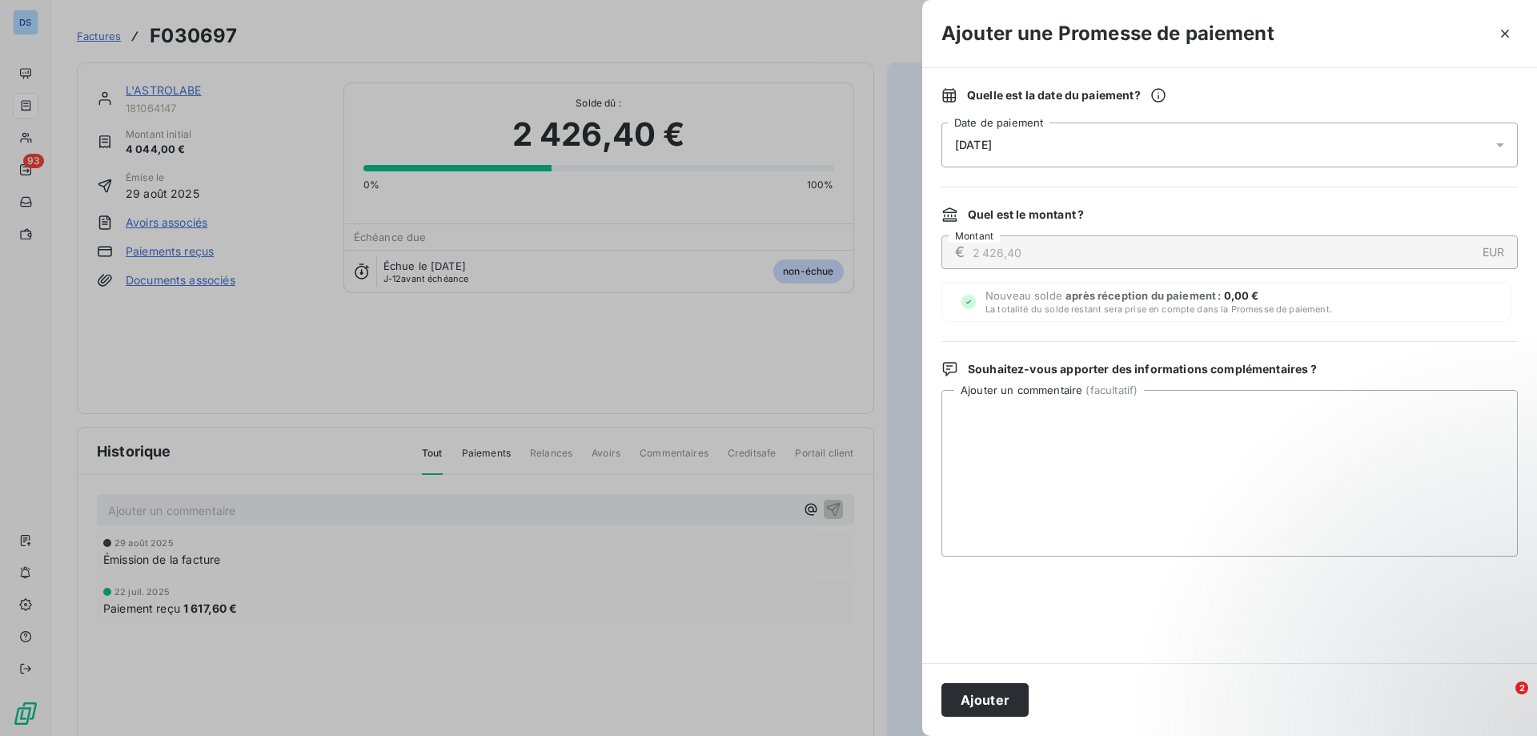
click at [1345, 216] on div "Quel est le montant ?" at bounding box center [1229, 215] width 576 height 16
click at [1035, 451] on textarea "Ajouter un commentaire ( facultatif )" at bounding box center [1229, 473] width 576 height 166
click at [1055, 409] on textarea "avis de paiement reu pour le 15/09/25" at bounding box center [1229, 473] width 576 height 166
click at [1060, 412] on textarea "avis de paiement reu pour le 15/09/25" at bounding box center [1229, 473] width 576 height 166
click at [1107, 451] on textarea "avis de paiement reçu pour le 15/09/25" at bounding box center [1229, 473] width 576 height 166
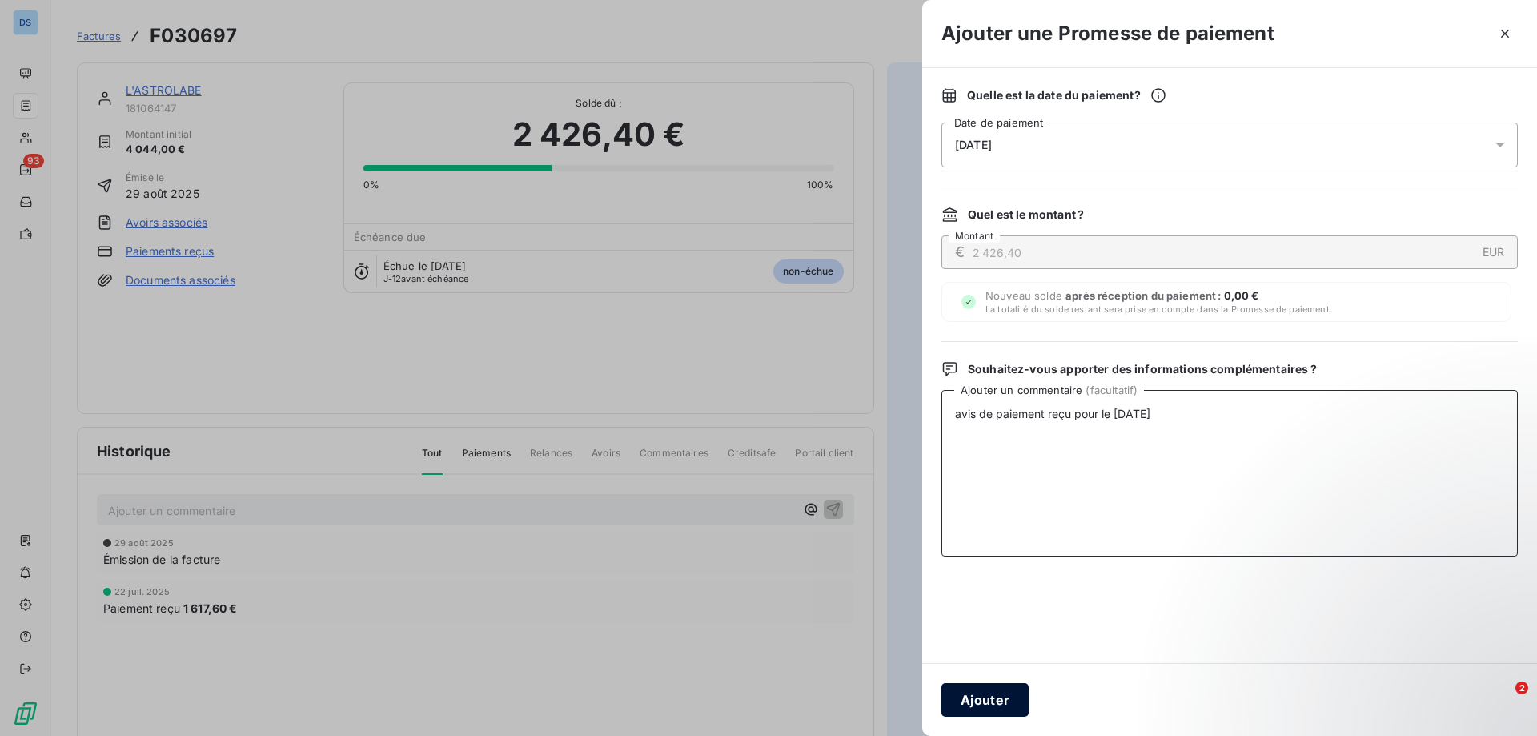
type textarea "avis de paiement reçu pour le 15/09/25"
click at [995, 696] on button "Ajouter" at bounding box center [984, 700] width 87 height 34
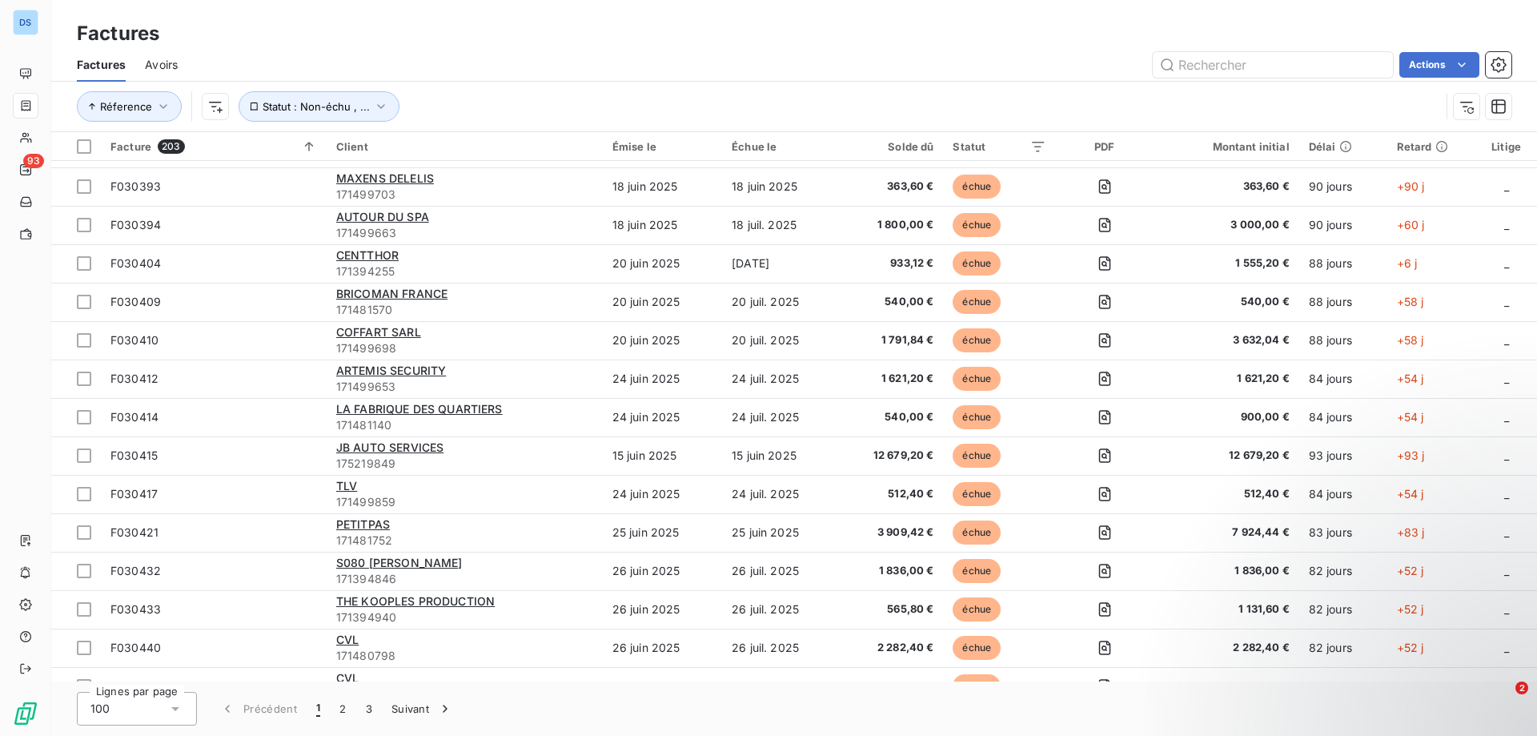
scroll to position [1441, 0]
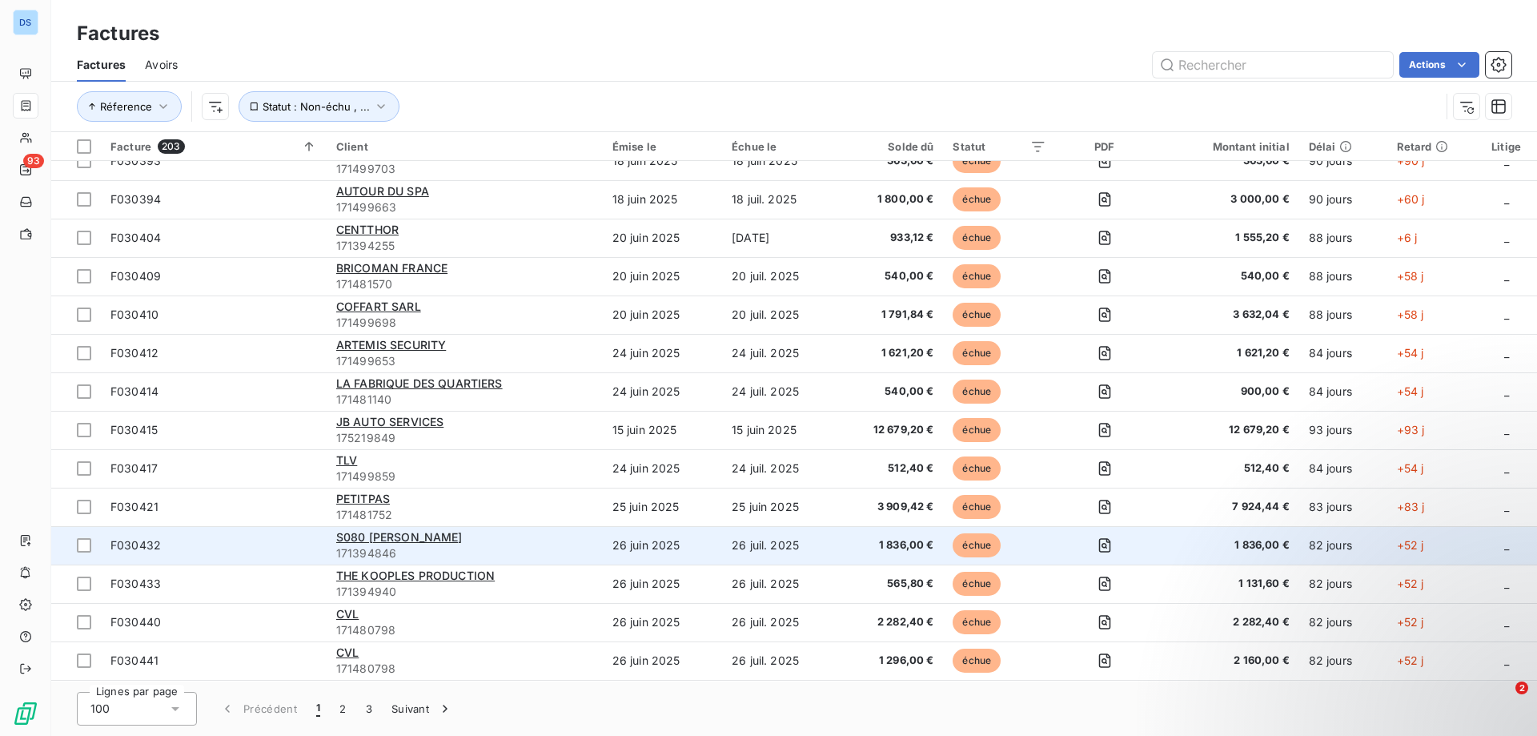
click at [379, 544] on div "S080 [PERSON_NAME]" at bounding box center [464, 537] width 257 height 16
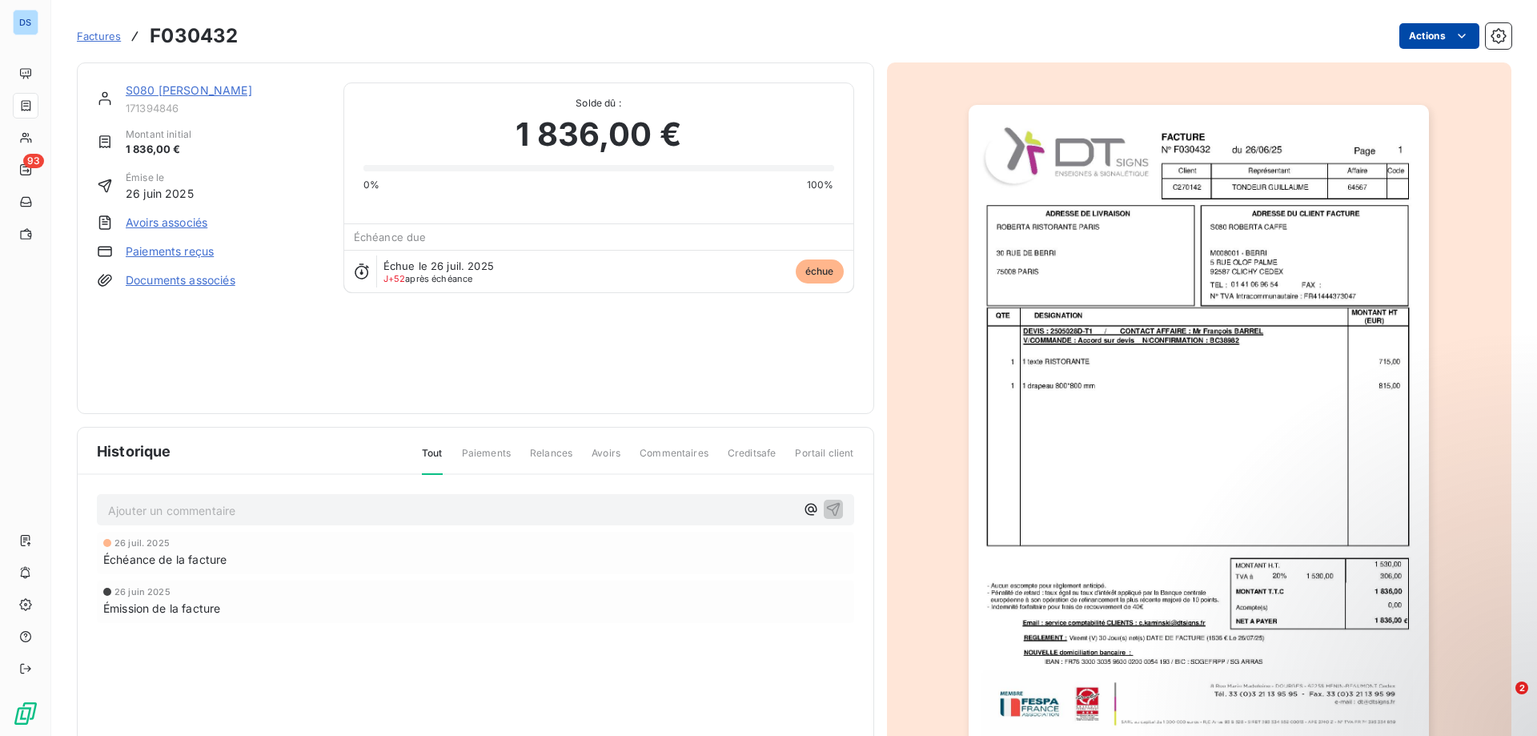
click at [1413, 44] on html "DS 93 Factures F030432 Actions S080 ROBERTA CAFFE 171394846 Montant initial 1 8…" at bounding box center [768, 368] width 1537 height 736
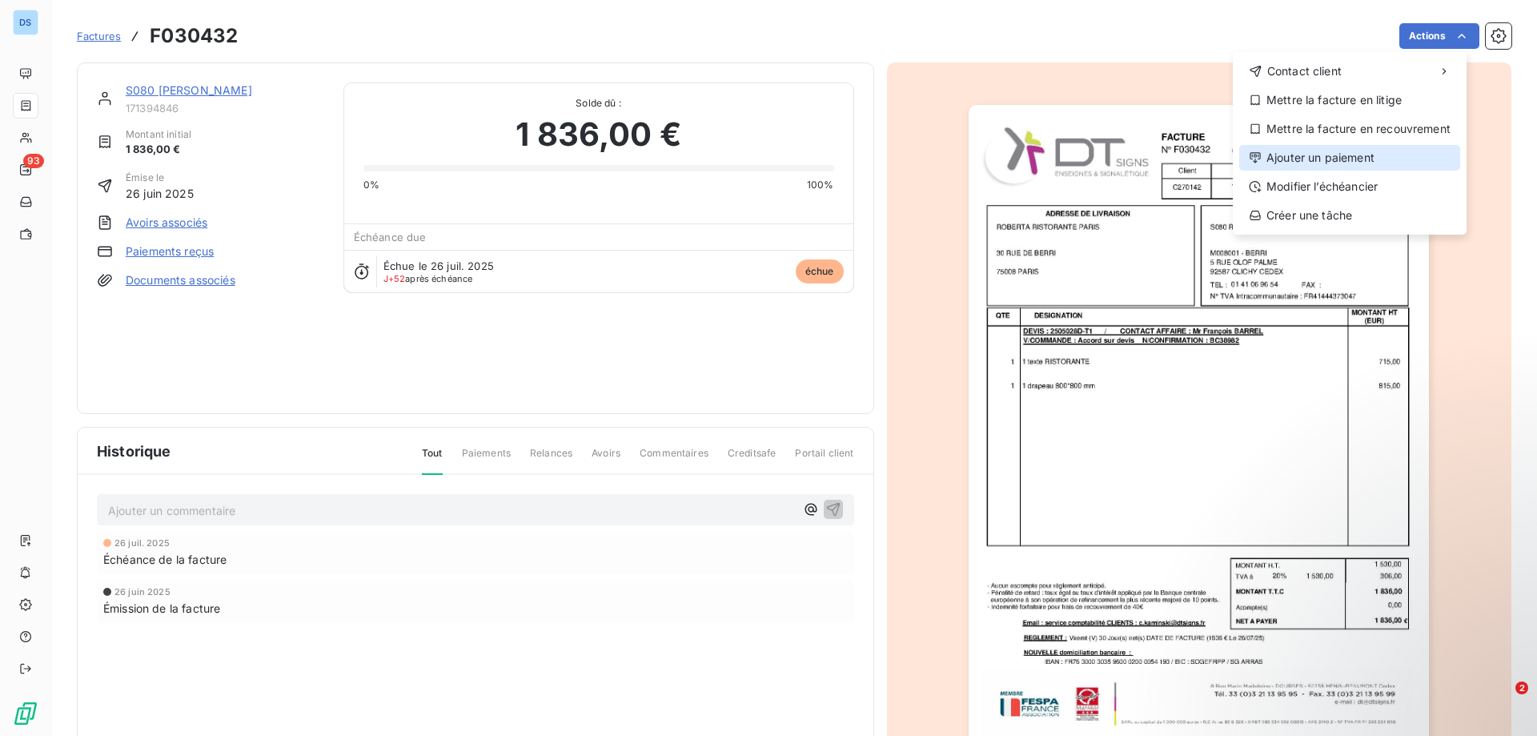
click at [1317, 159] on div "Ajouter un paiement" at bounding box center [1349, 158] width 221 height 26
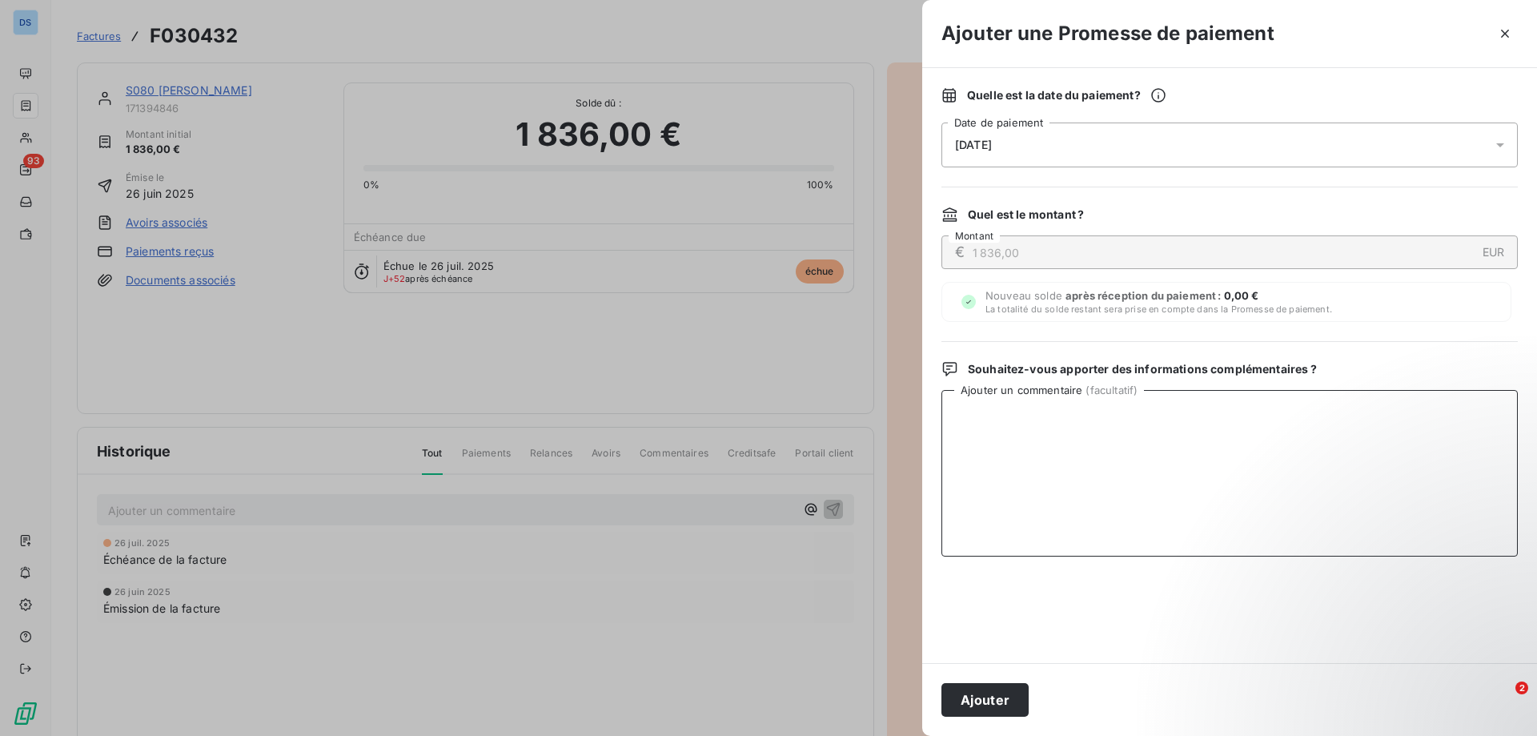
click at [1021, 423] on textarea "Ajouter un commentaire ( facultatif )" at bounding box center [1229, 473] width 576 height 166
type textarea "avis de paiement reçu pour le 15/09/25"
click at [993, 698] on button "Ajouter" at bounding box center [984, 700] width 87 height 34
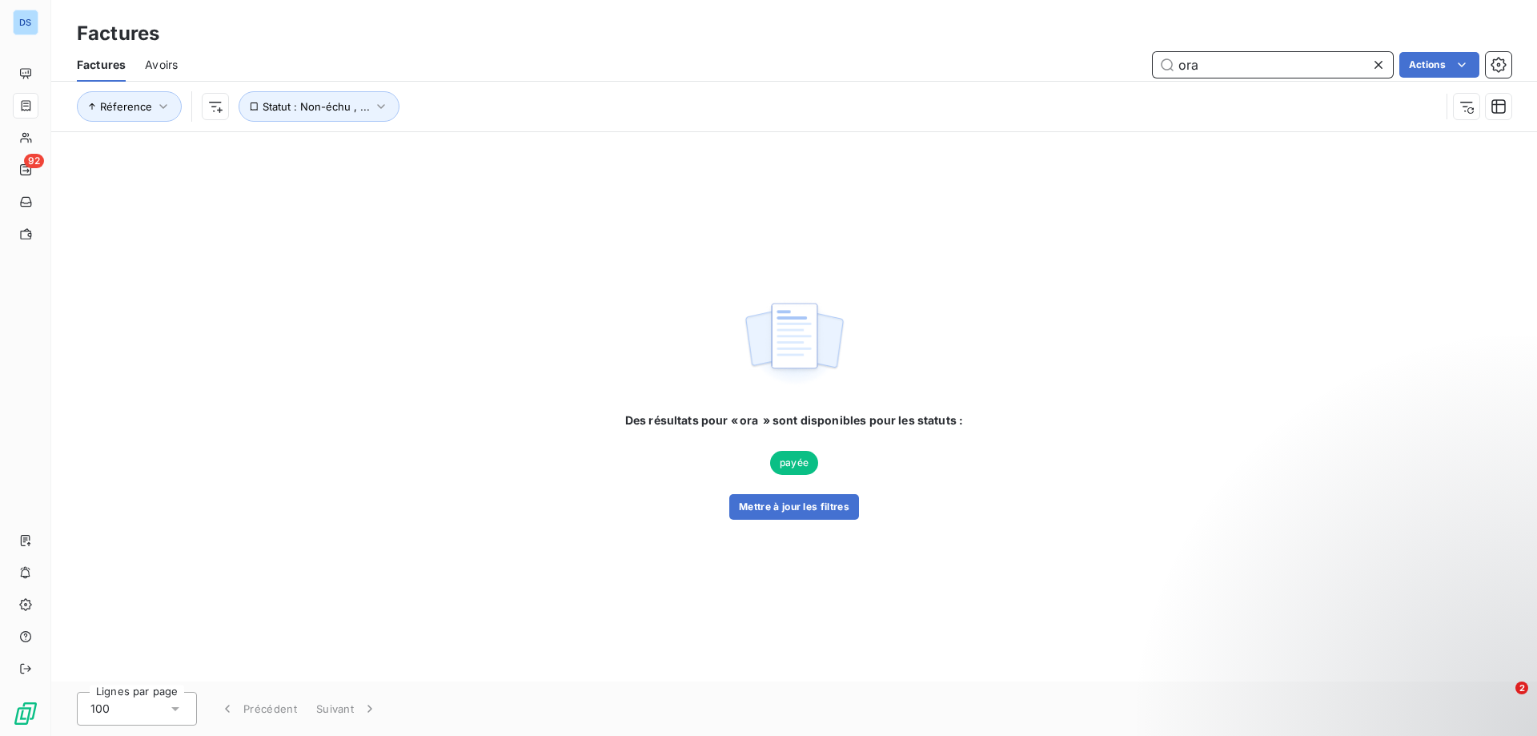
drag, startPoint x: 1252, startPoint y: 62, endPoint x: 1114, endPoint y: 69, distance: 137.9
click at [1114, 69] on div "ora Actions" at bounding box center [854, 65] width 1314 height 26
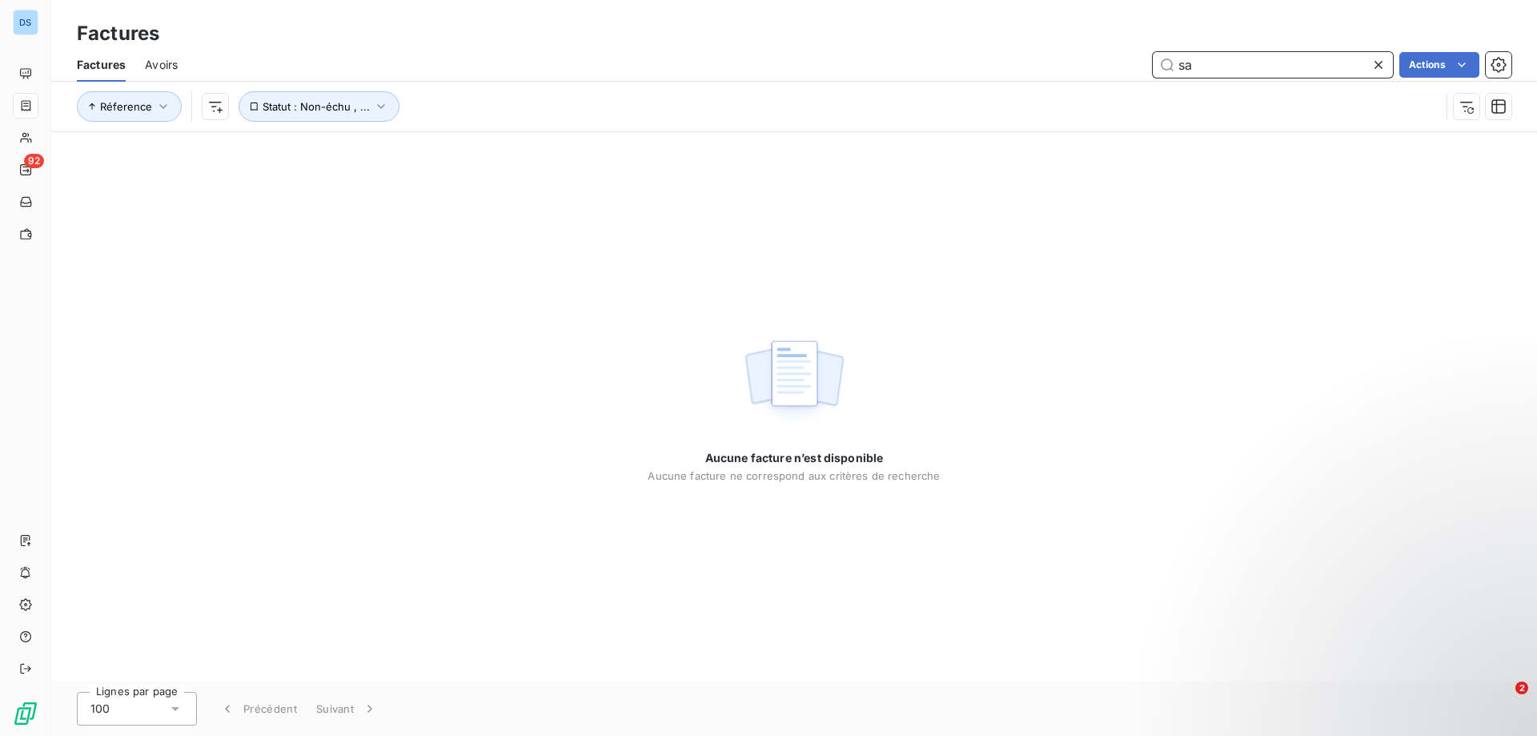
type input "s"
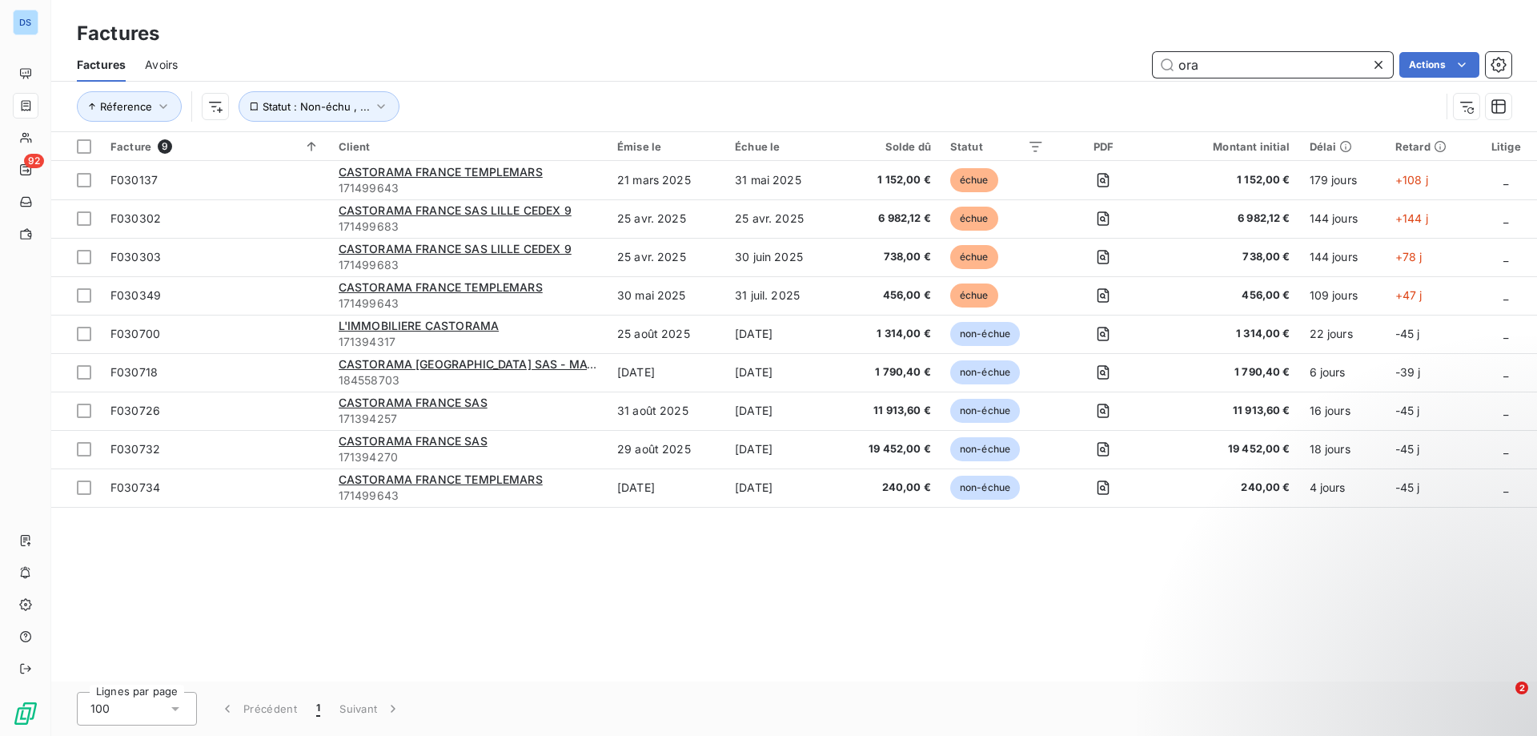
drag, startPoint x: 1327, startPoint y: 58, endPoint x: 1182, endPoint y: 62, distance: 145.7
click at [1182, 62] on input "ora" at bounding box center [1273, 65] width 240 height 26
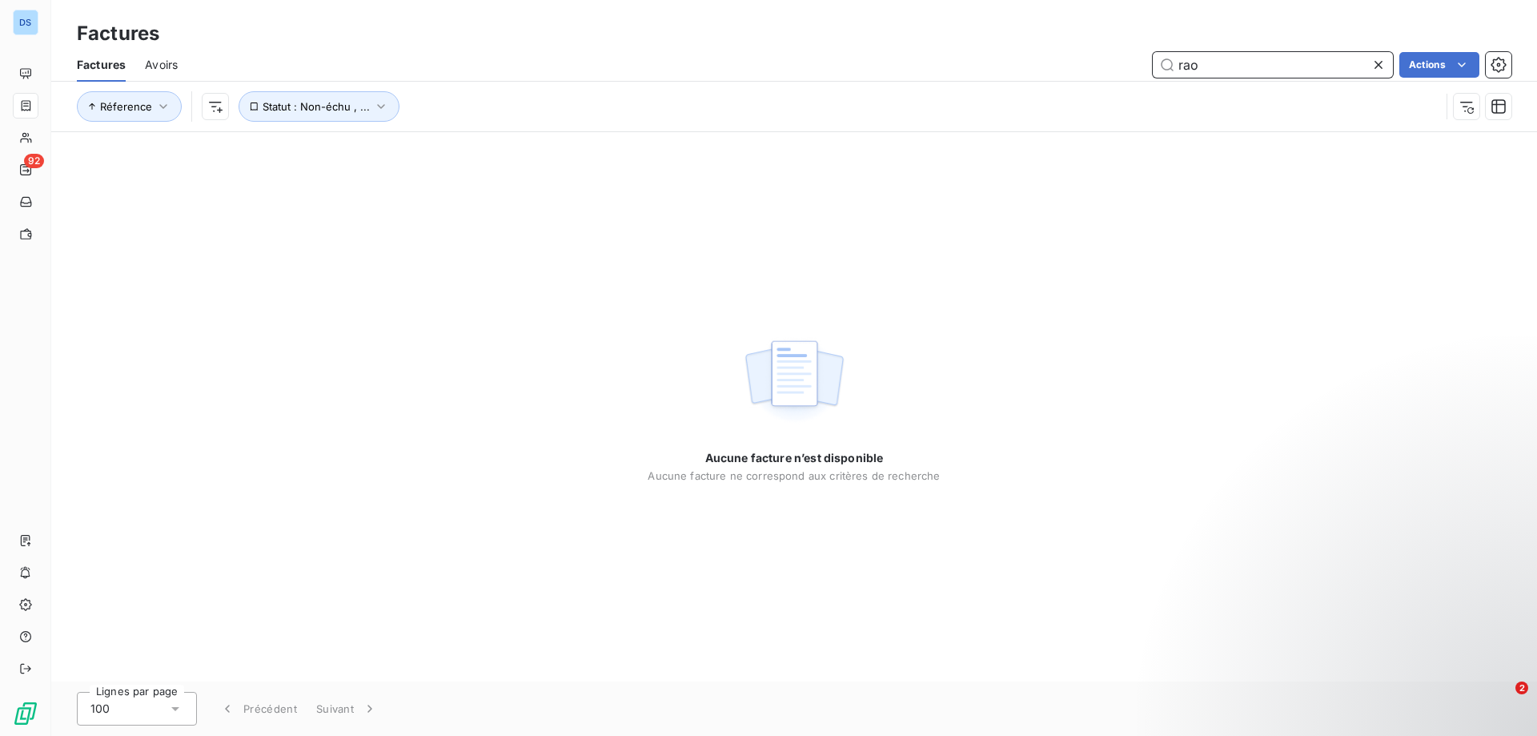
type input "o"
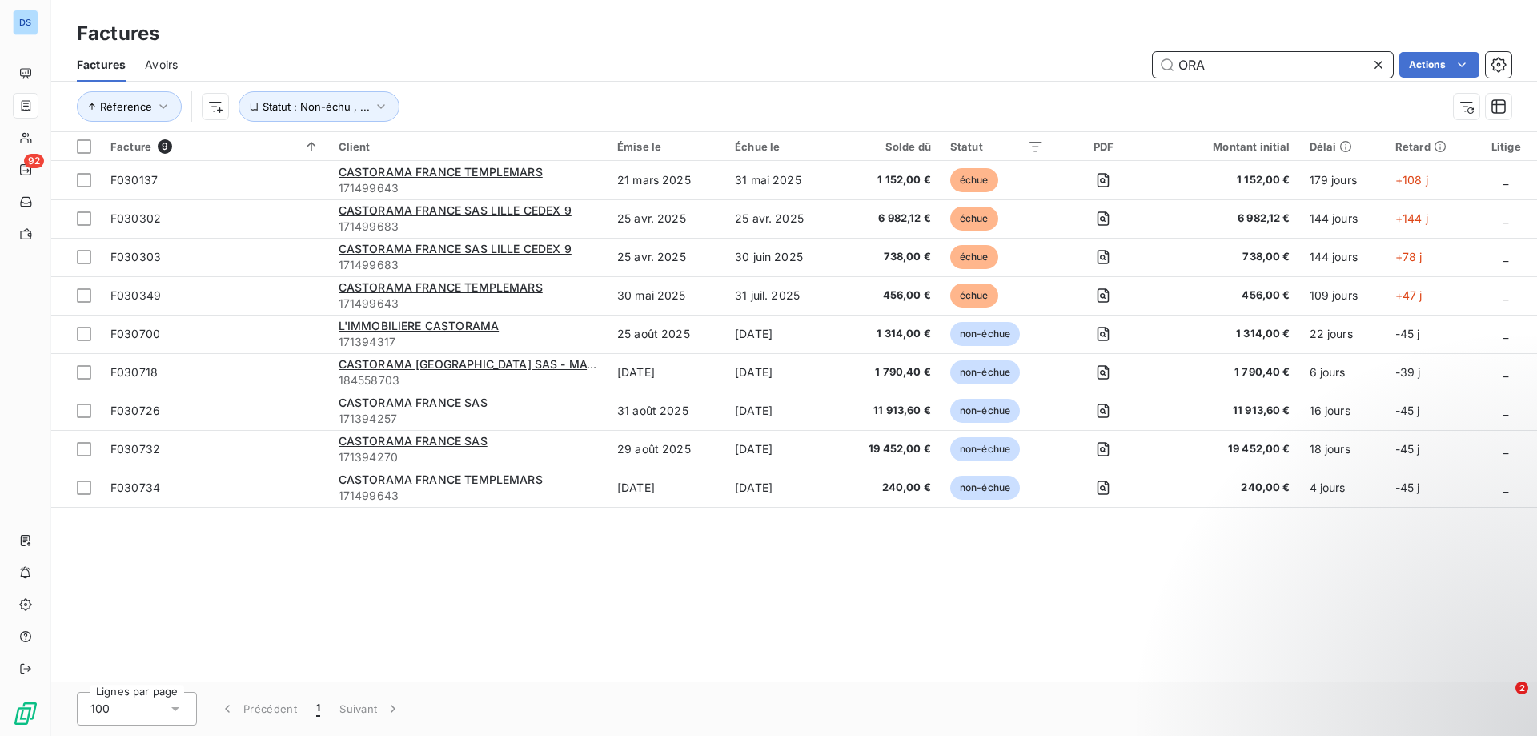
type input "ORA"
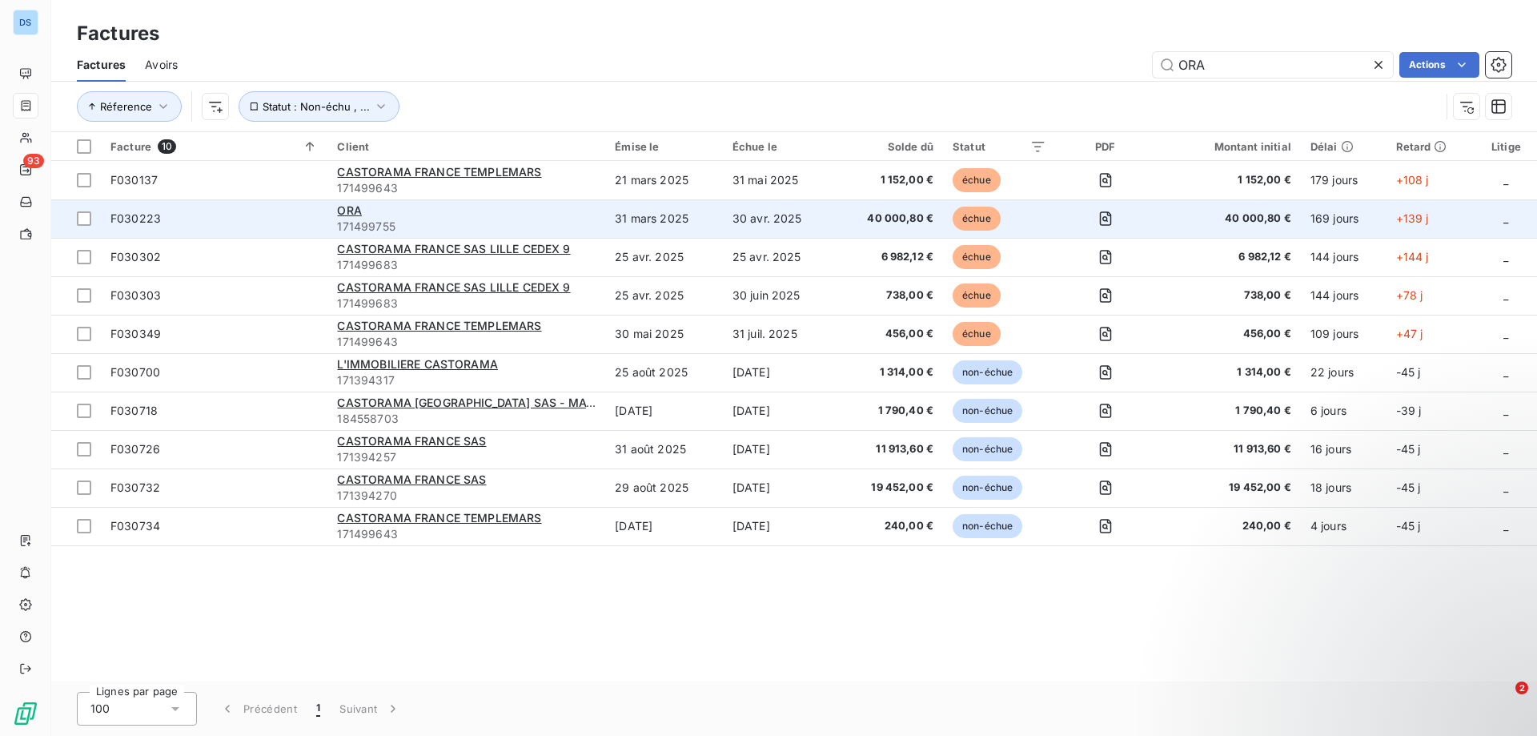
click at [646, 225] on td "31 mars 2025" at bounding box center [664, 218] width 118 height 38
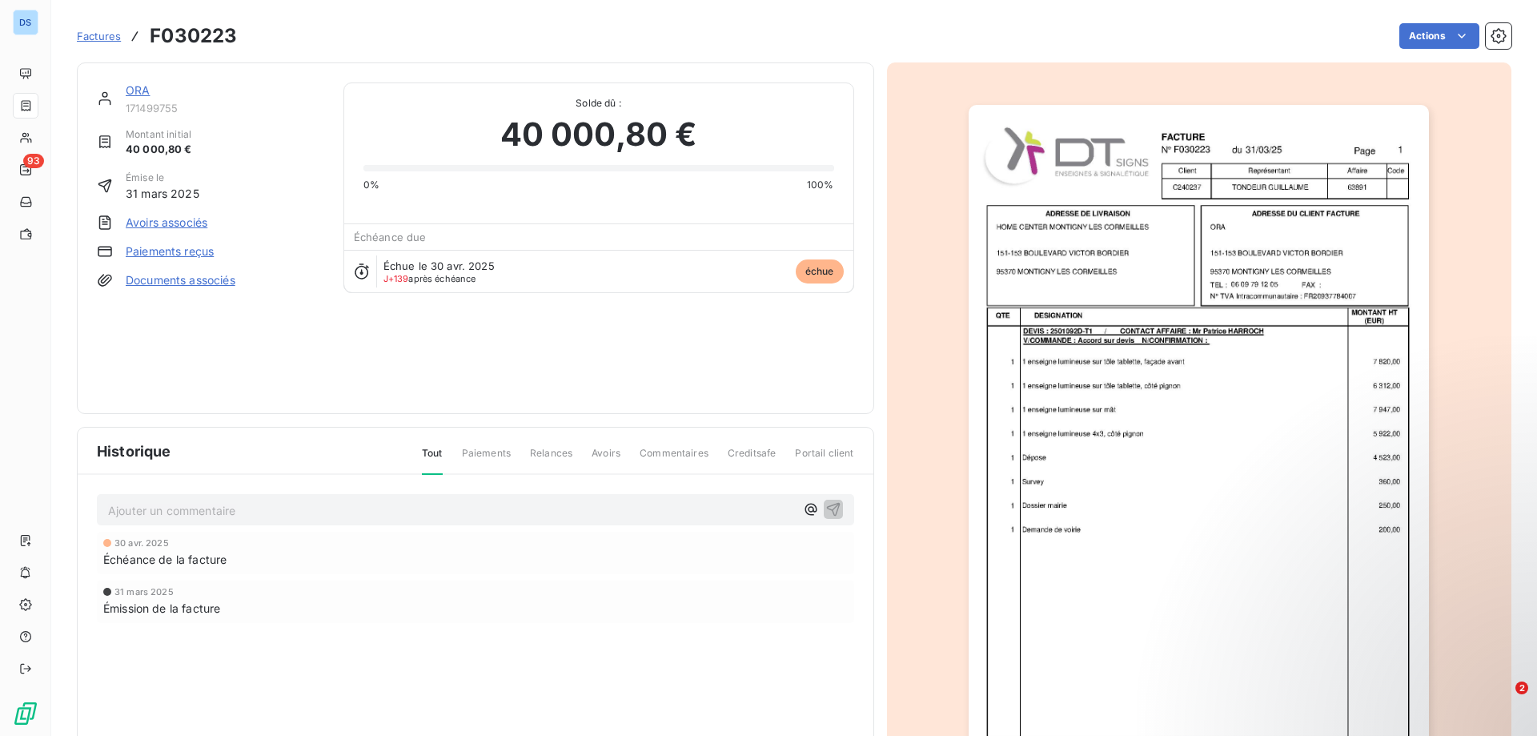
click at [167, 253] on link "Paiements reçus" at bounding box center [170, 251] width 88 height 16
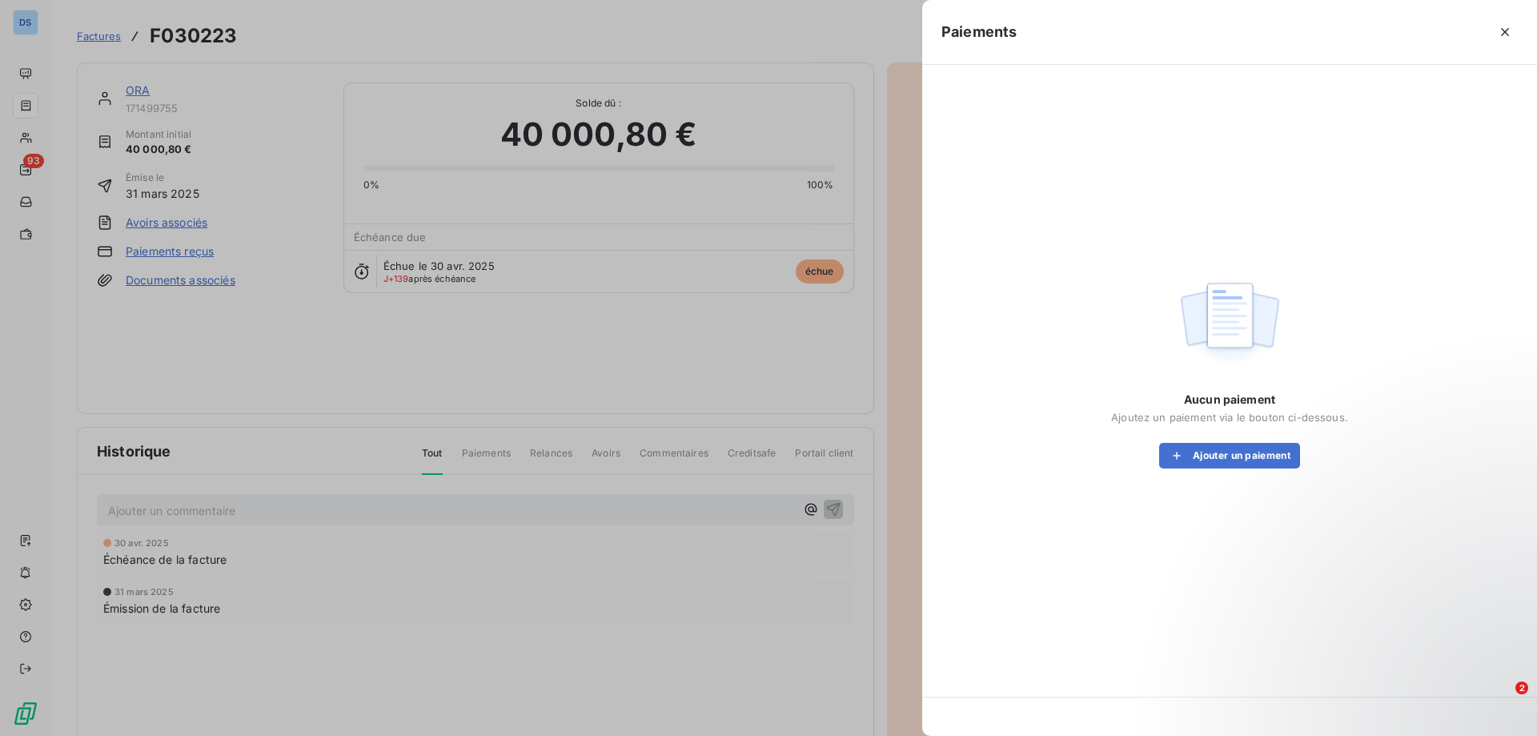
click at [702, 180] on div at bounding box center [768, 368] width 1537 height 736
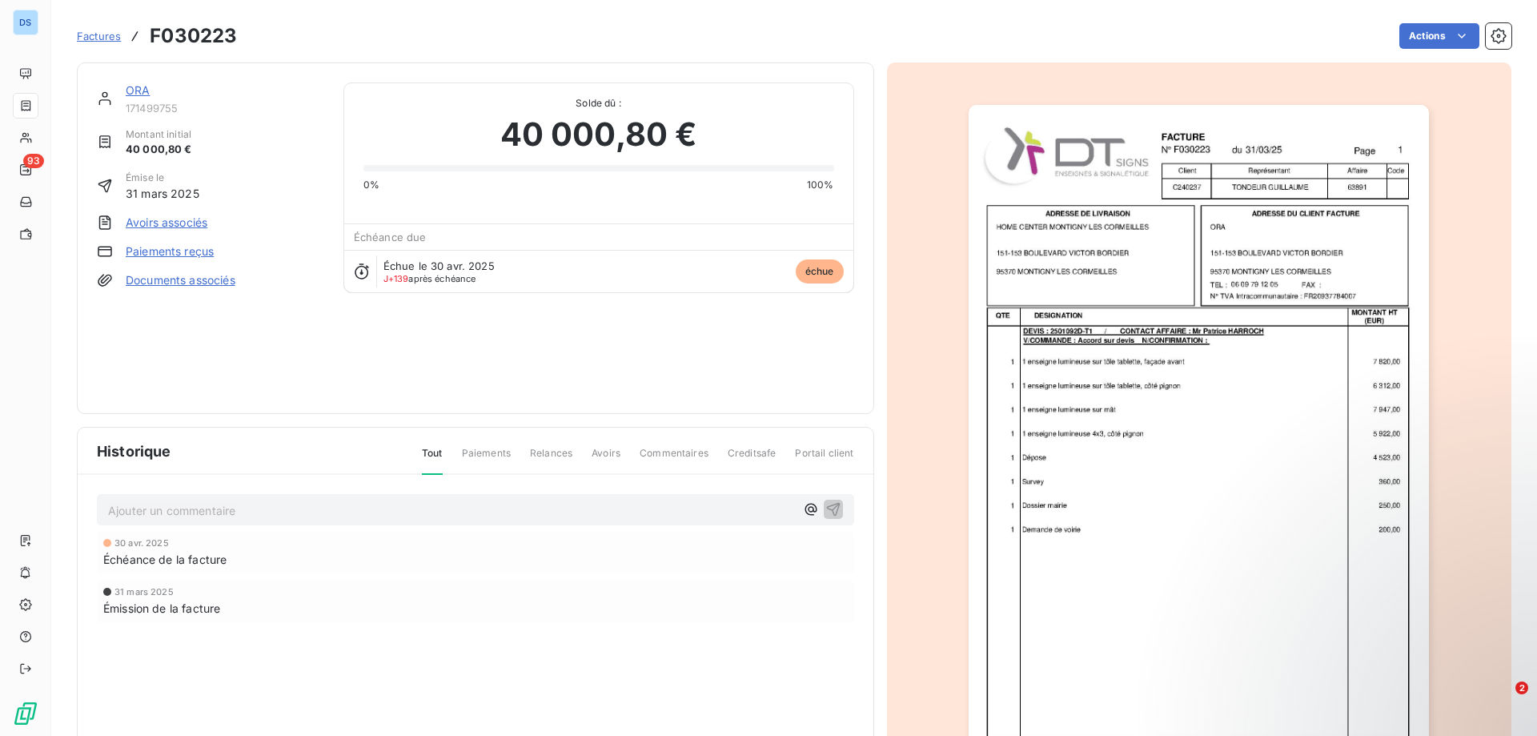
click at [142, 94] on link "ORA" at bounding box center [138, 90] width 24 height 14
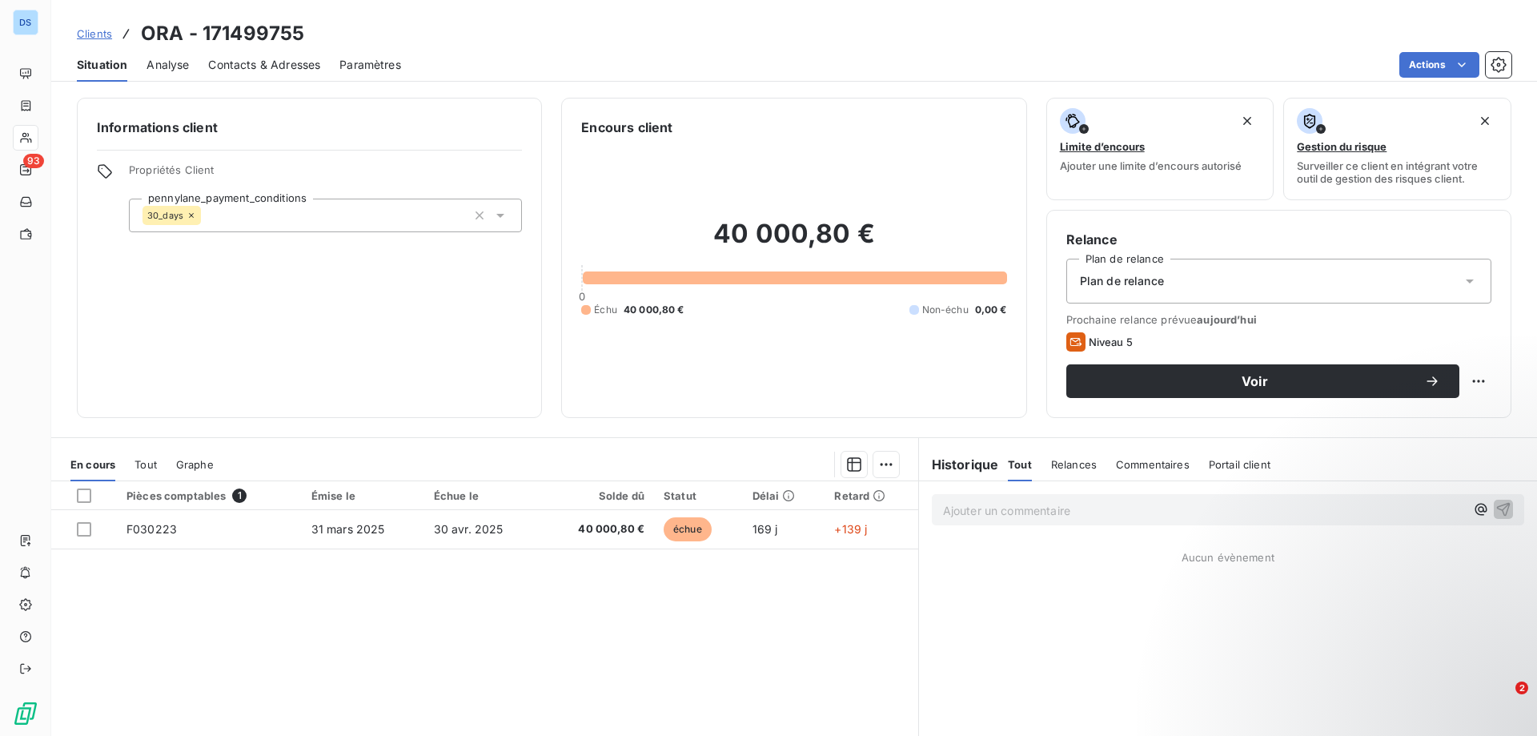
click at [156, 62] on span "Analyse" at bounding box center [167, 65] width 42 height 16
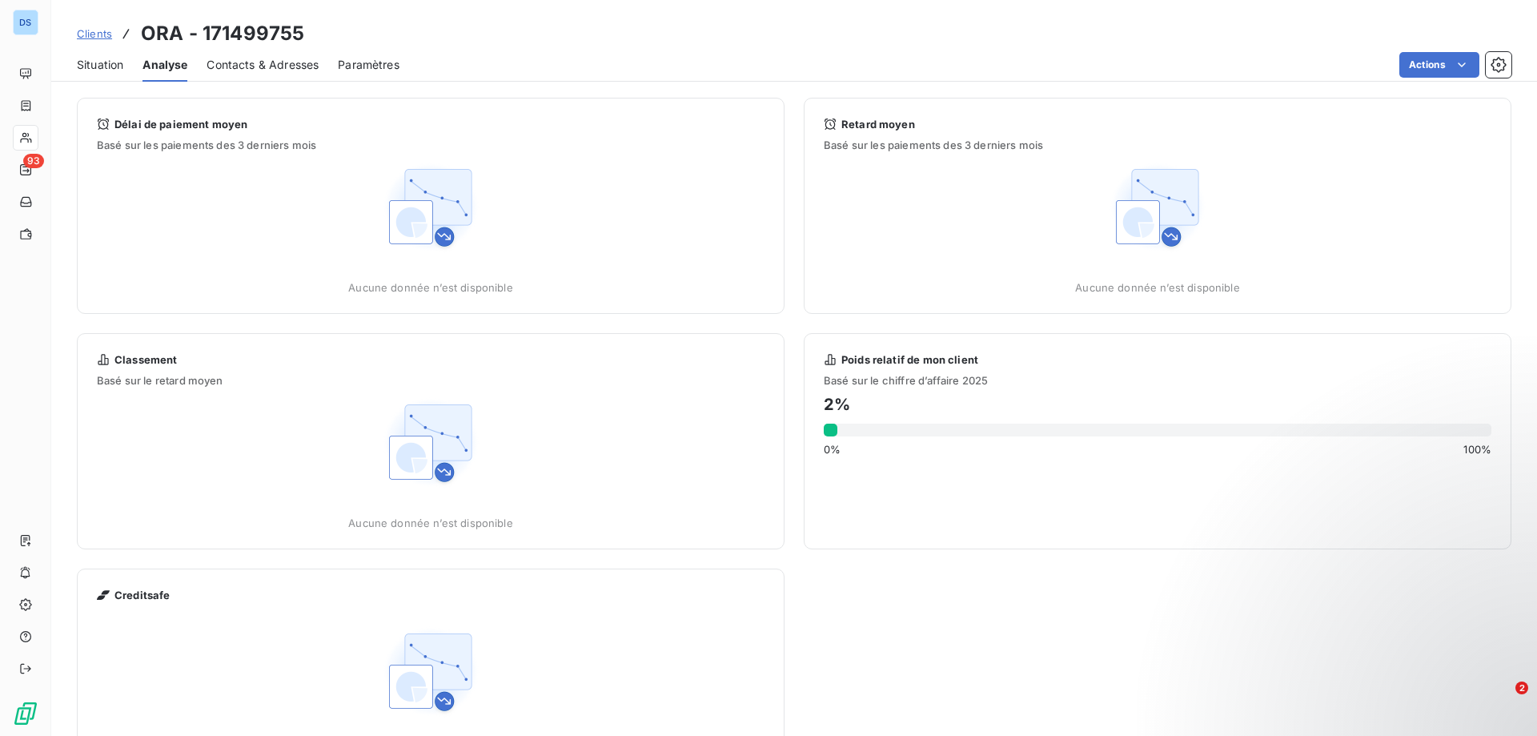
click at [362, 60] on span "Paramètres" at bounding box center [369, 65] width 62 height 16
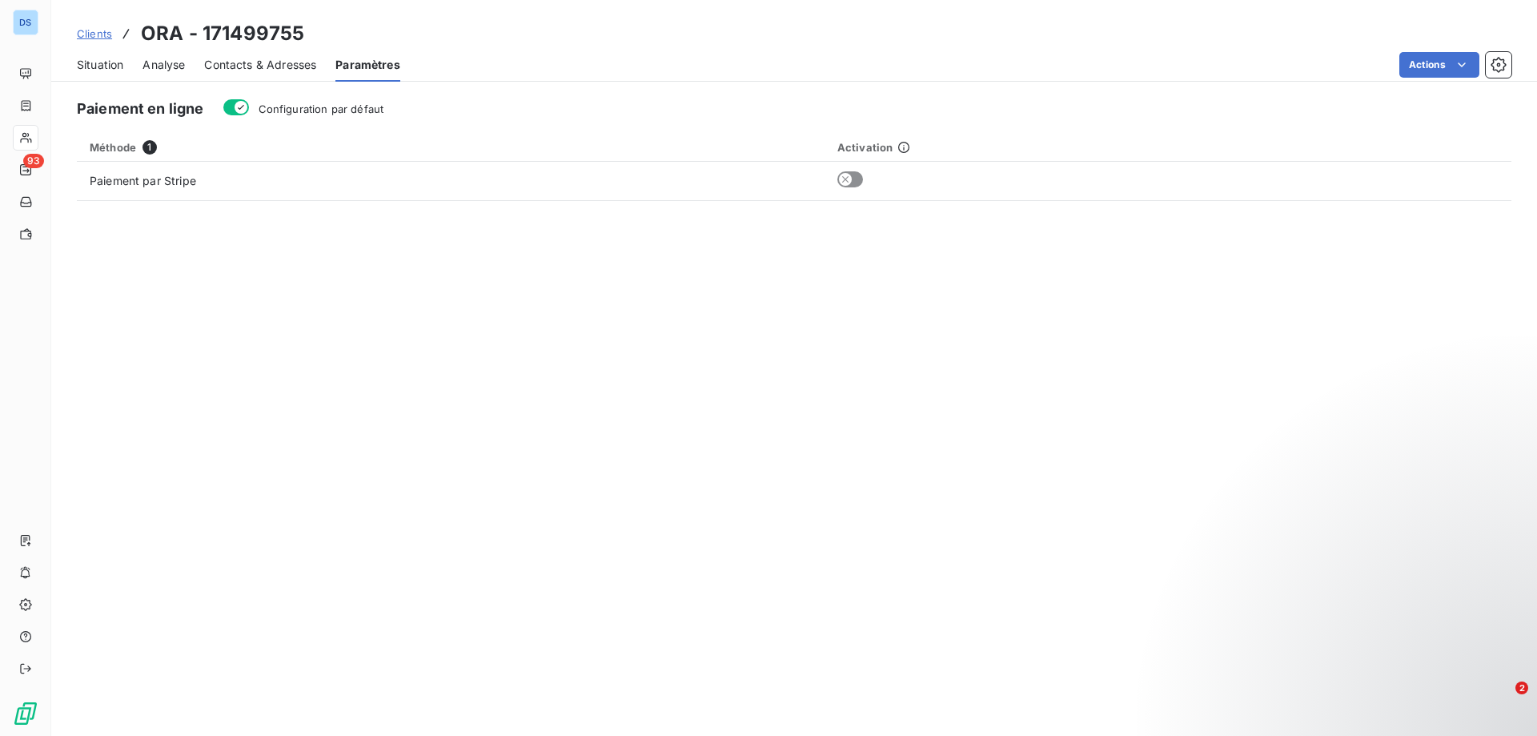
click at [107, 67] on span "Situation" at bounding box center [100, 65] width 46 height 16
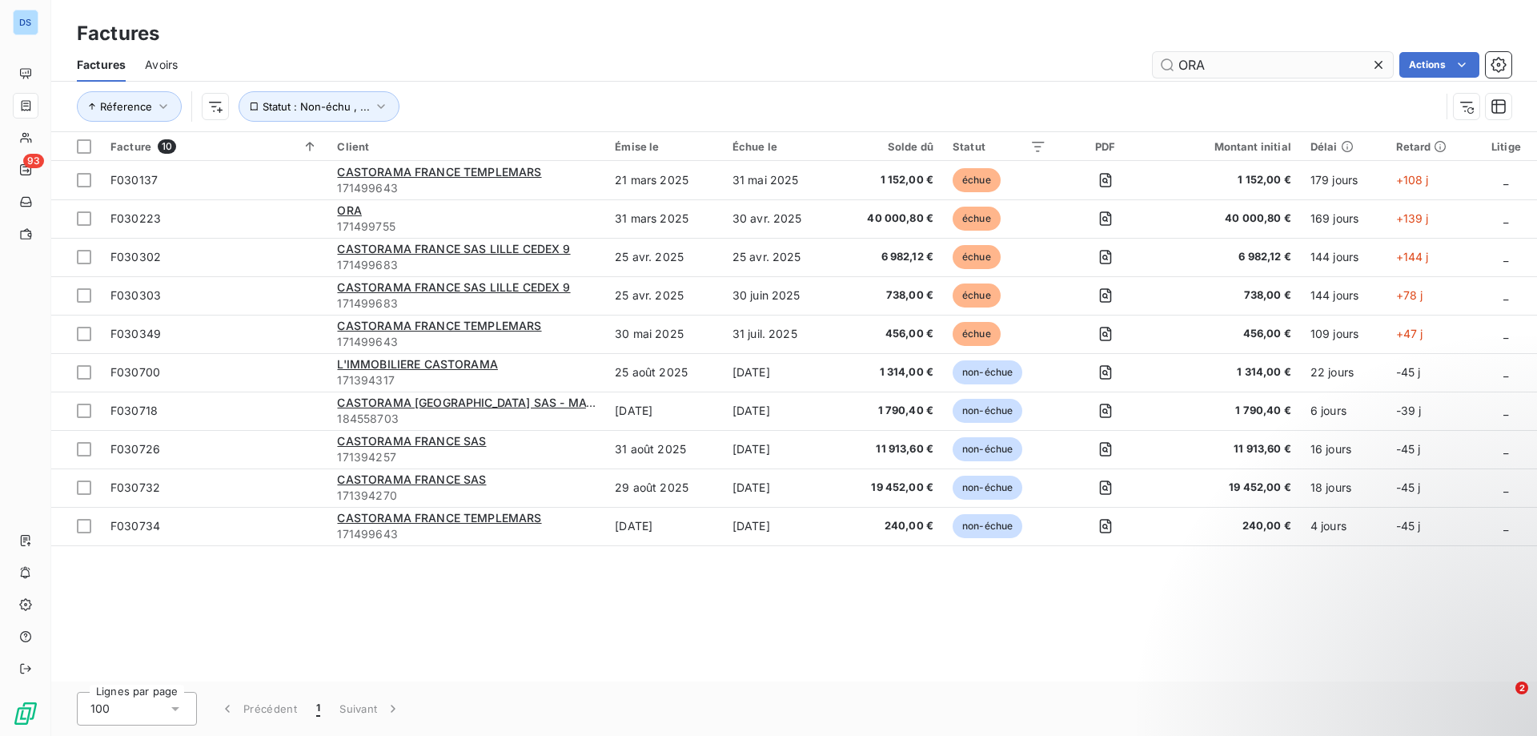
click at [1235, 66] on input "ORA" at bounding box center [1273, 65] width 240 height 26
drag, startPoint x: 1208, startPoint y: 64, endPoint x: 1074, endPoint y: 67, distance: 133.7
click at [1077, 66] on div "ORA Actions" at bounding box center [854, 65] width 1314 height 26
paste input "F030578"
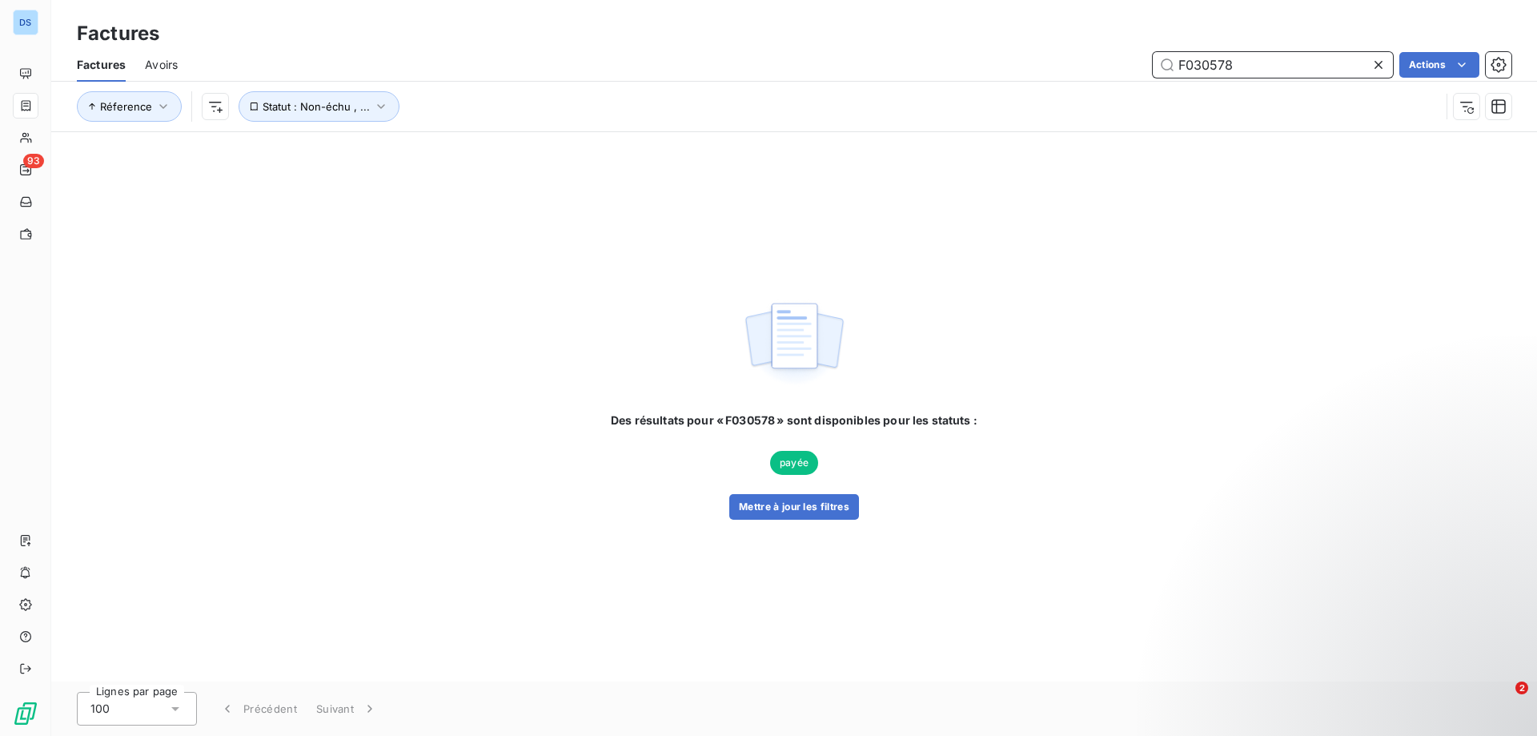
type input "F030578"
click at [1378, 69] on icon at bounding box center [1378, 65] width 16 height 16
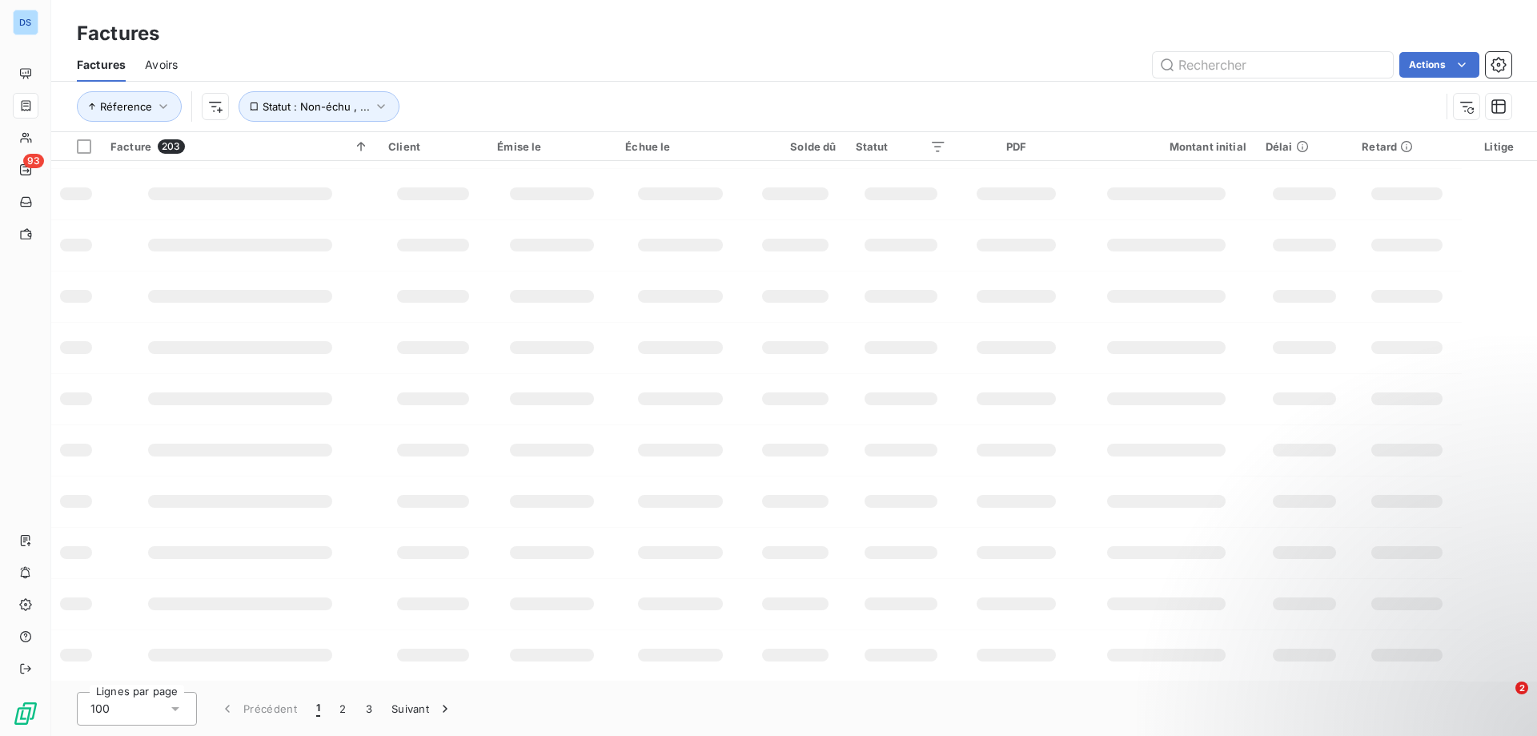
scroll to position [249, 0]
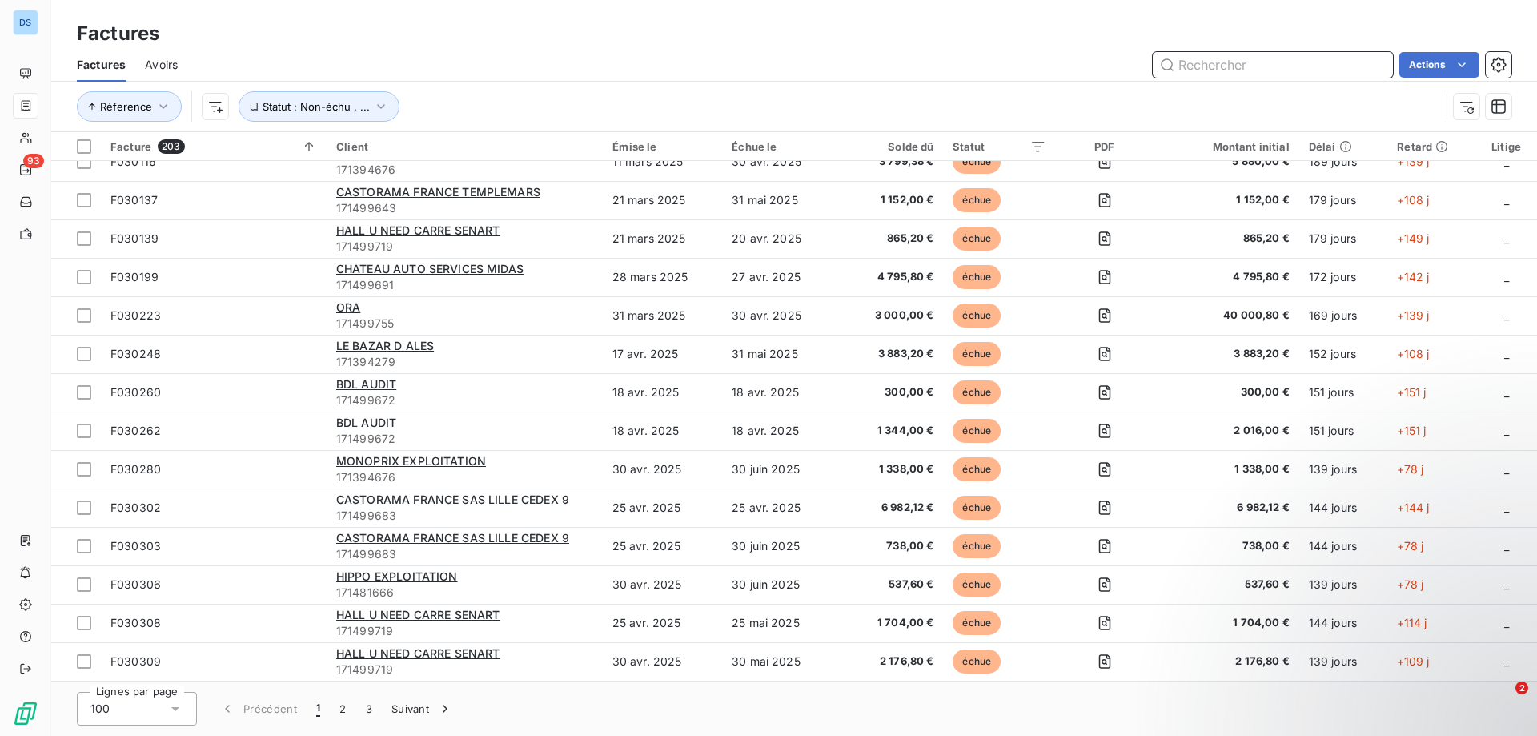
click at [1210, 68] on input "text" at bounding box center [1273, 65] width 240 height 26
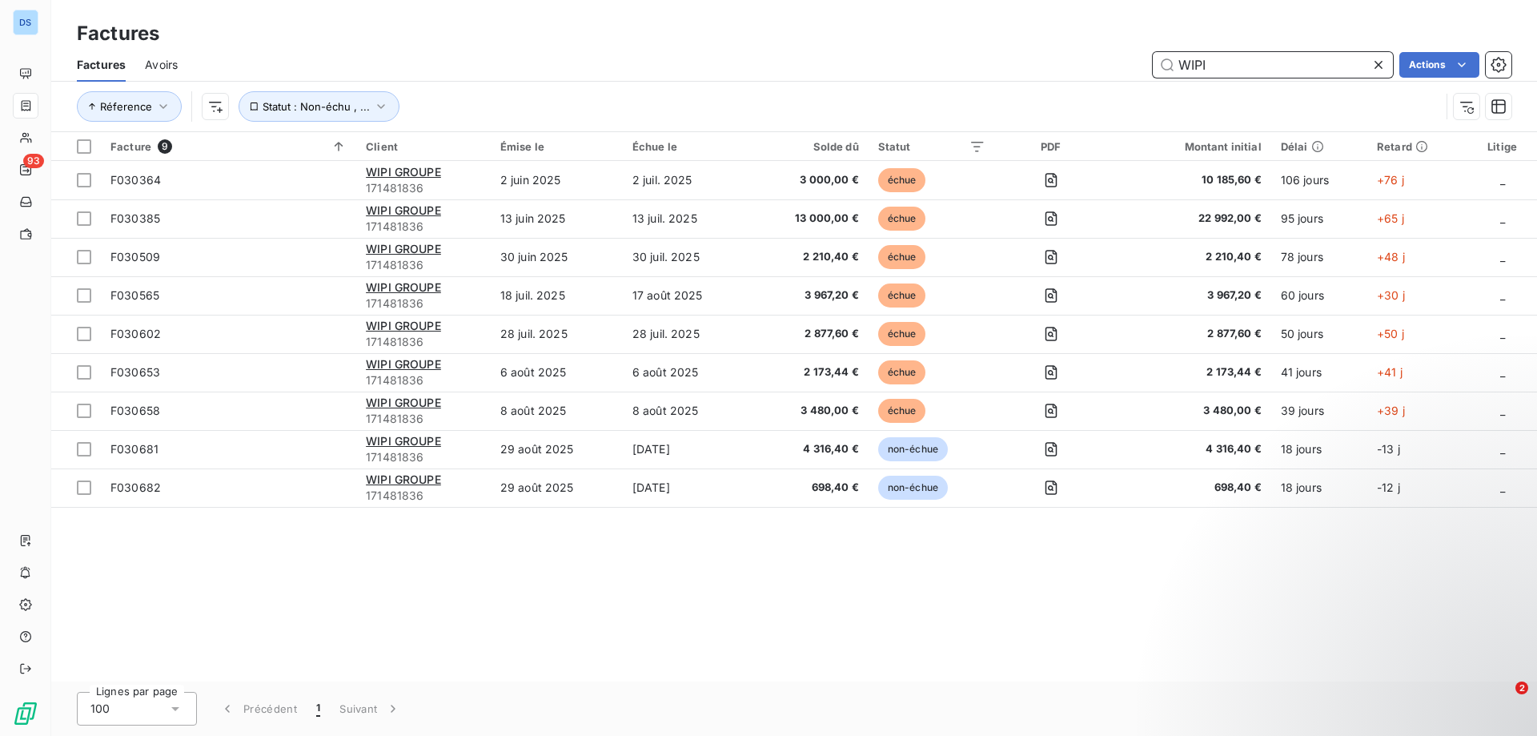
scroll to position [0, 0]
type input "WIPI"
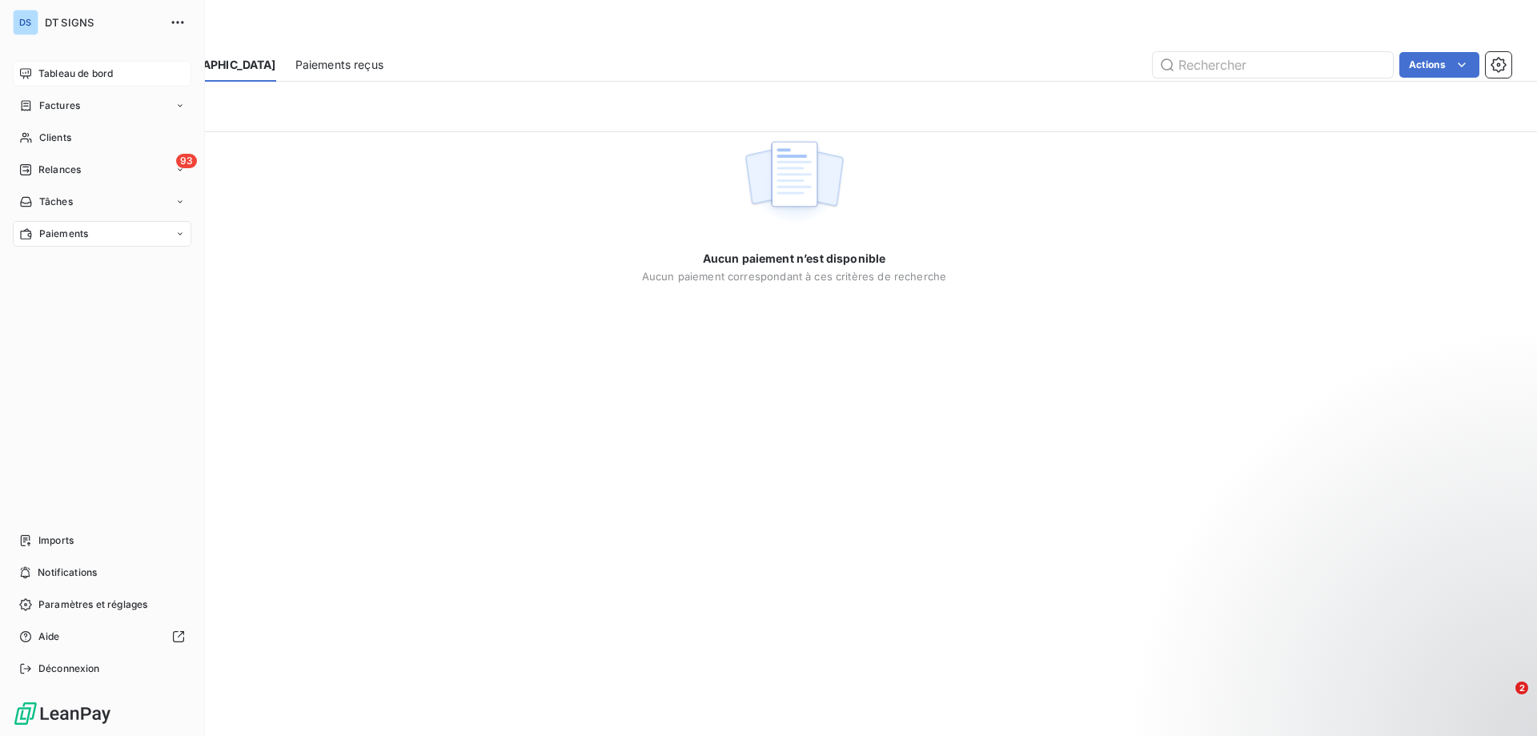
click at [76, 78] on span "Tableau de bord" at bounding box center [75, 73] width 74 height 14
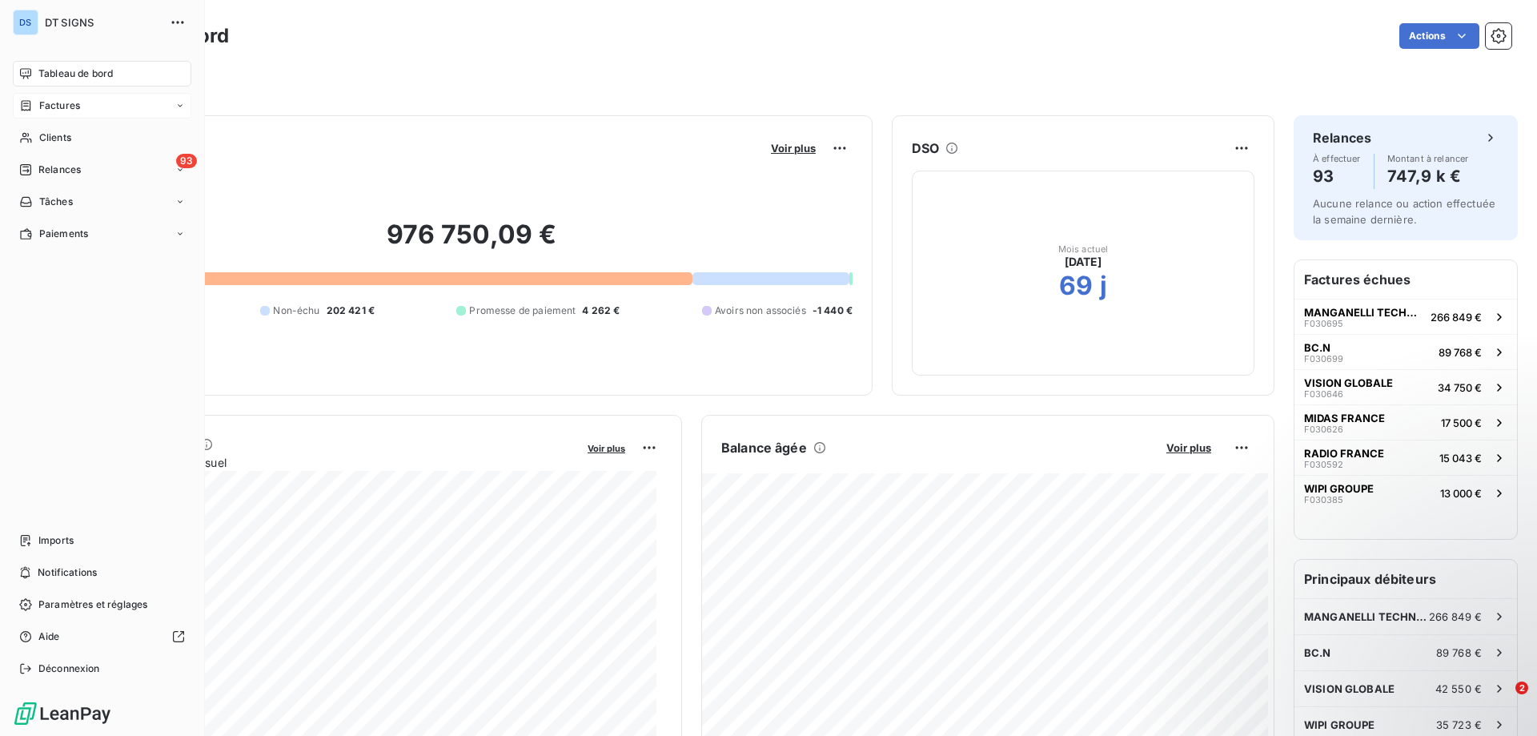
click at [67, 110] on span "Factures" at bounding box center [59, 105] width 41 height 14
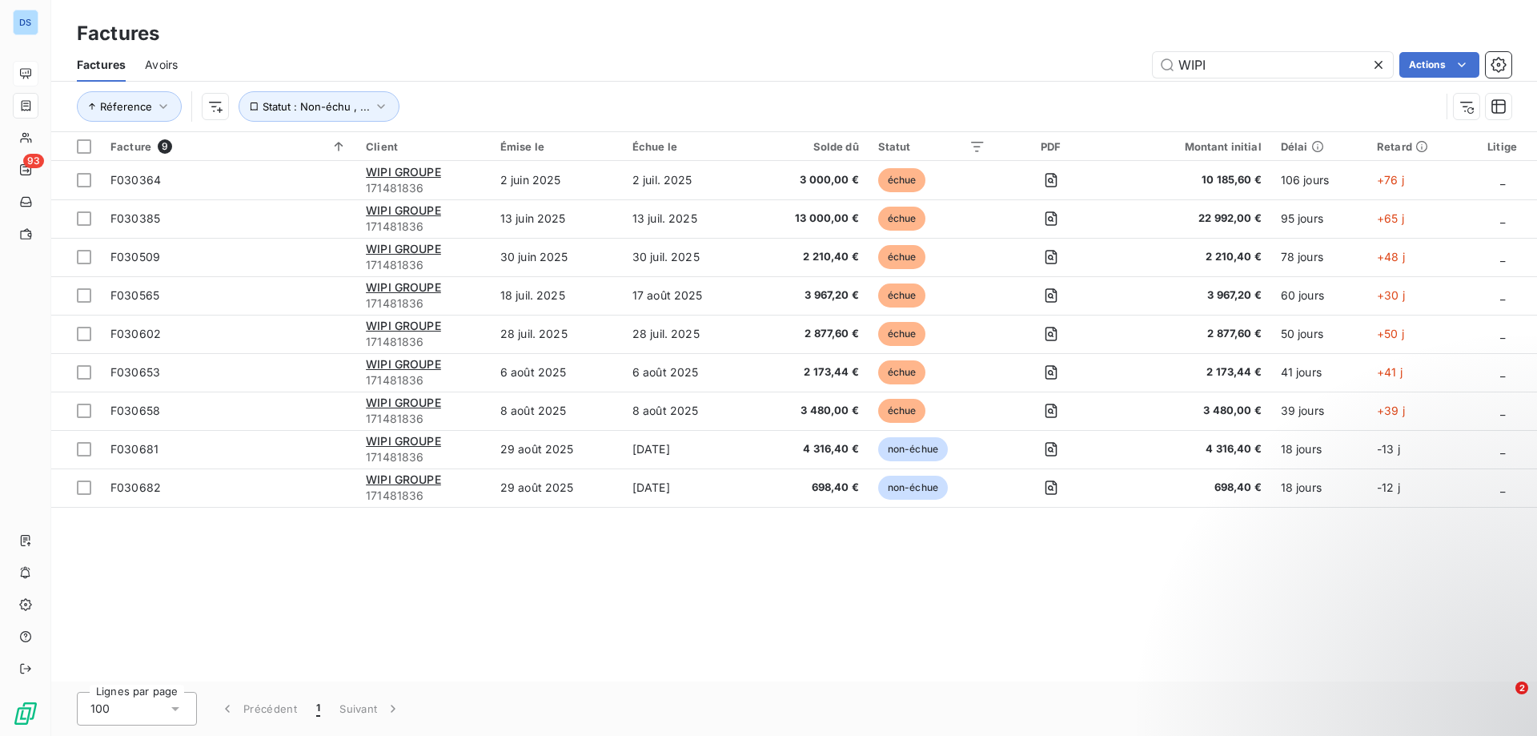
drag, startPoint x: 1241, startPoint y: 75, endPoint x: 1065, endPoint y: 57, distance: 177.1
click at [1071, 58] on div "WIPI Actions" at bounding box center [854, 65] width 1314 height 26
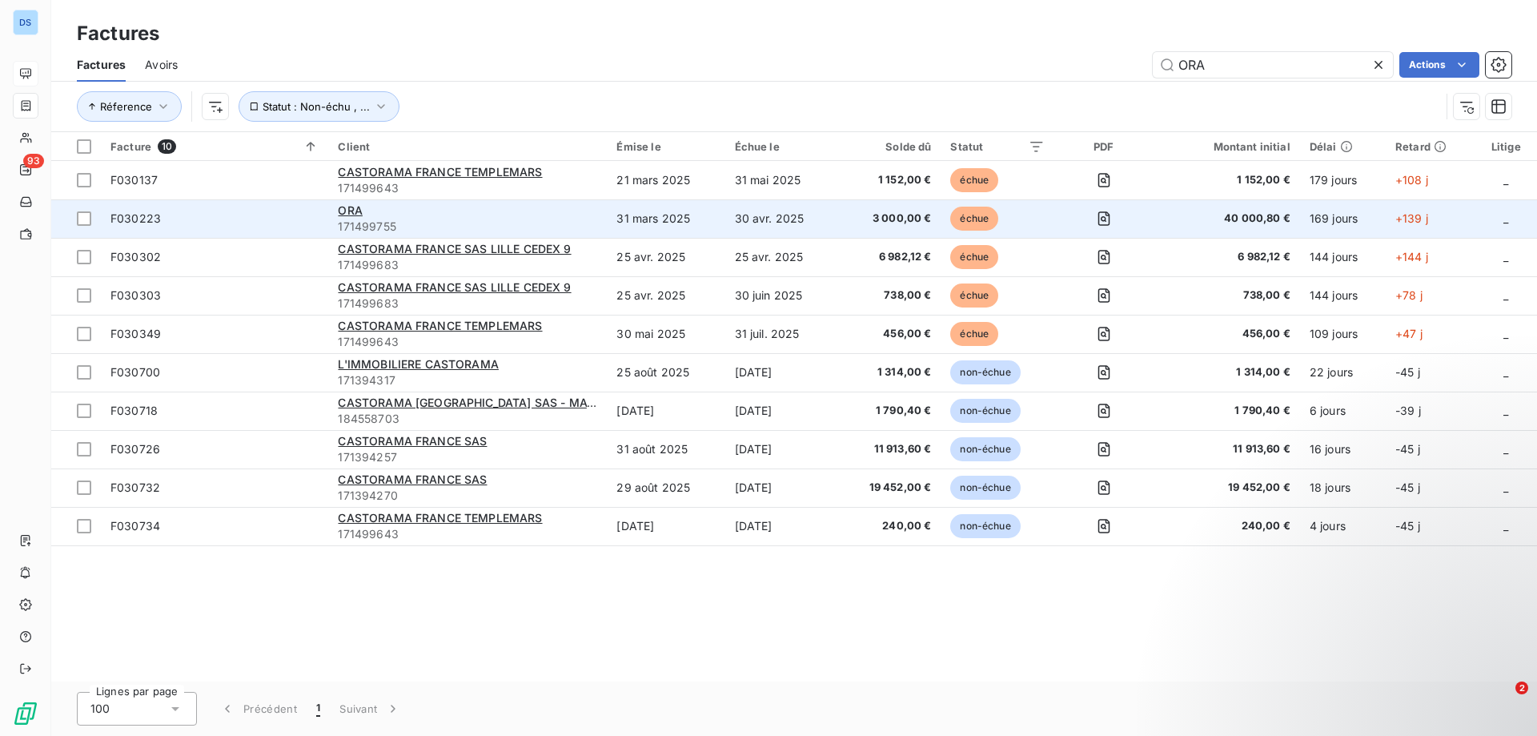
type input "ORA"
click at [572, 231] on span "171499755" at bounding box center [467, 227] width 259 height 16
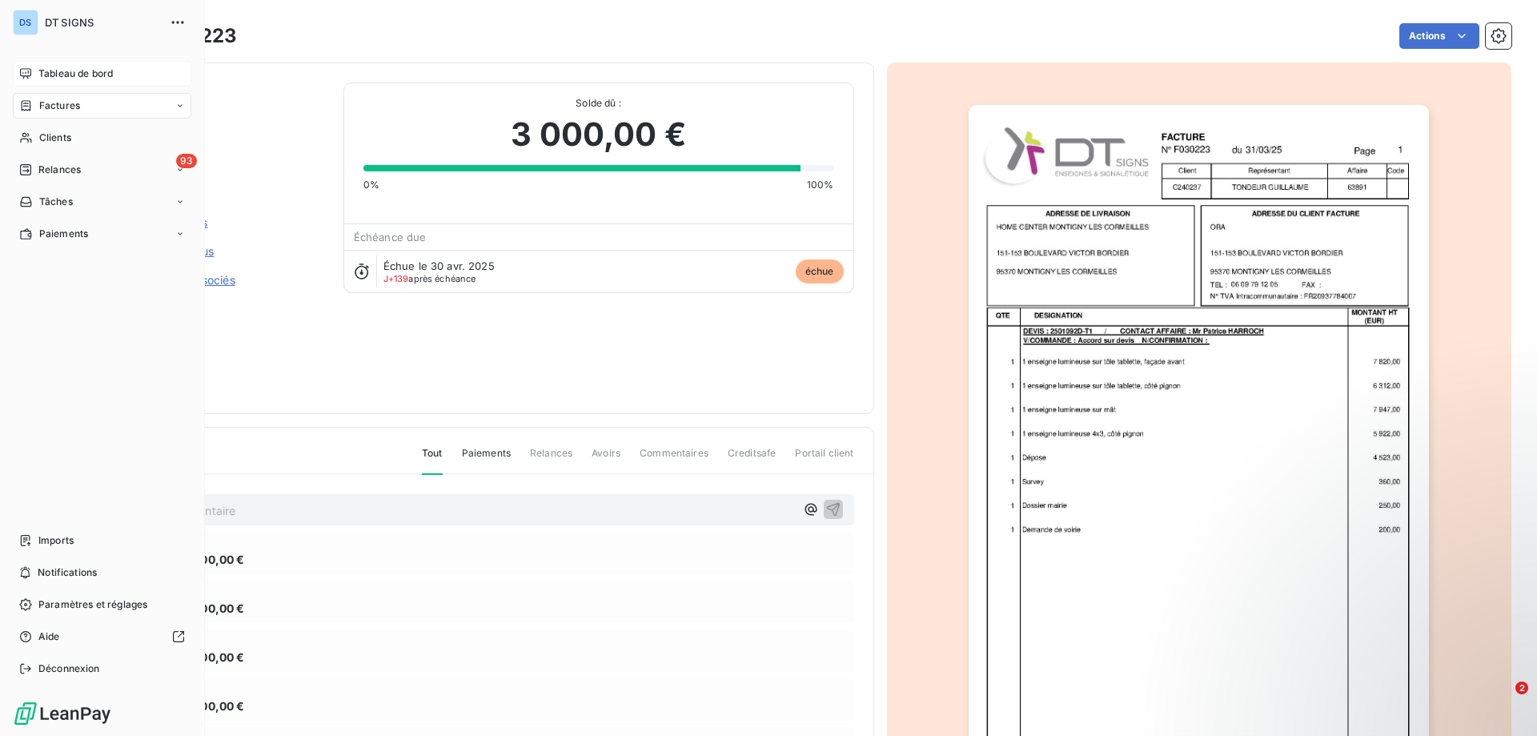
click at [62, 73] on span "Tableau de bord" at bounding box center [75, 73] width 74 height 14
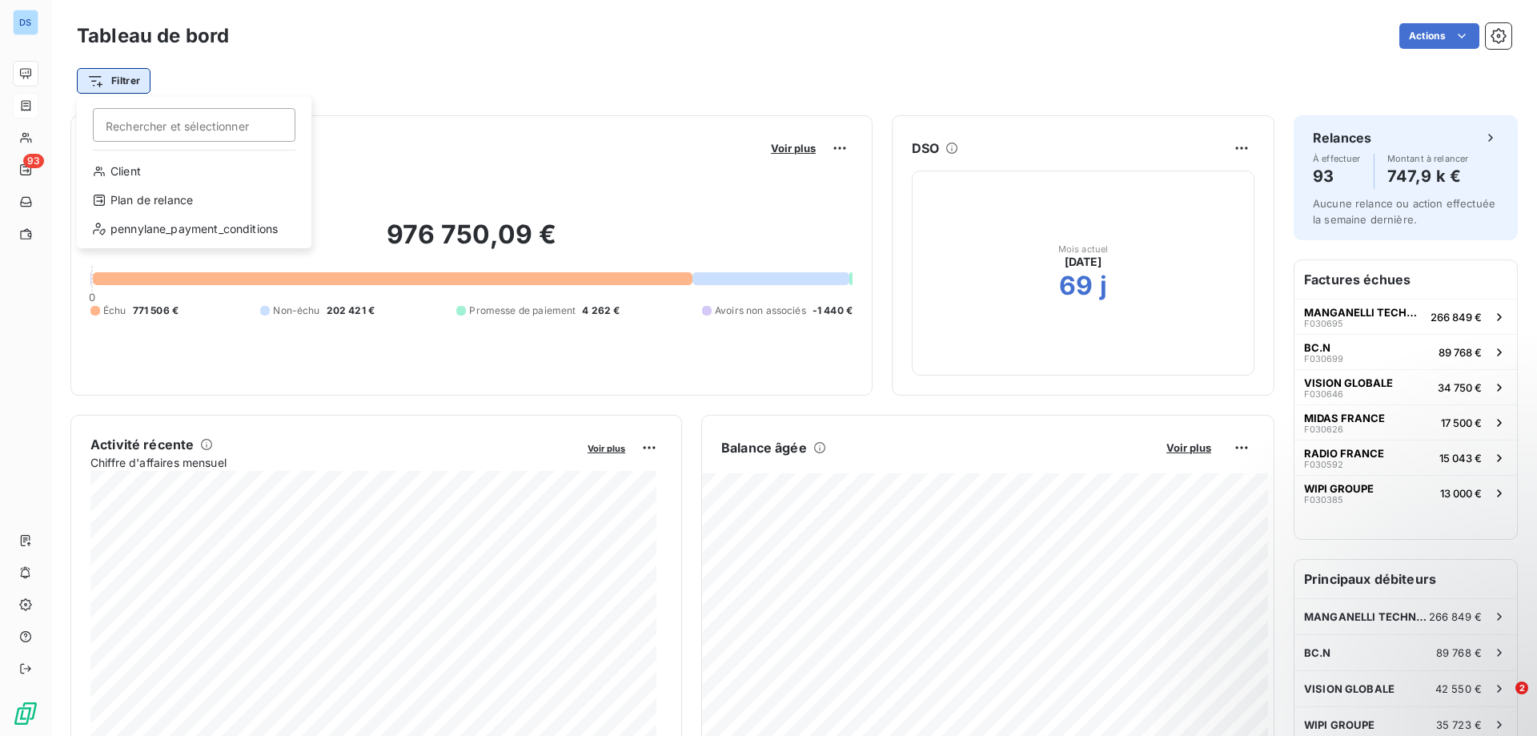
click at [103, 78] on html "DS 93 Tableau de bord Actions Filtrer Rechercher et sélectionner Client Plan de…" at bounding box center [768, 368] width 1537 height 736
click at [126, 171] on div "Client" at bounding box center [194, 171] width 222 height 26
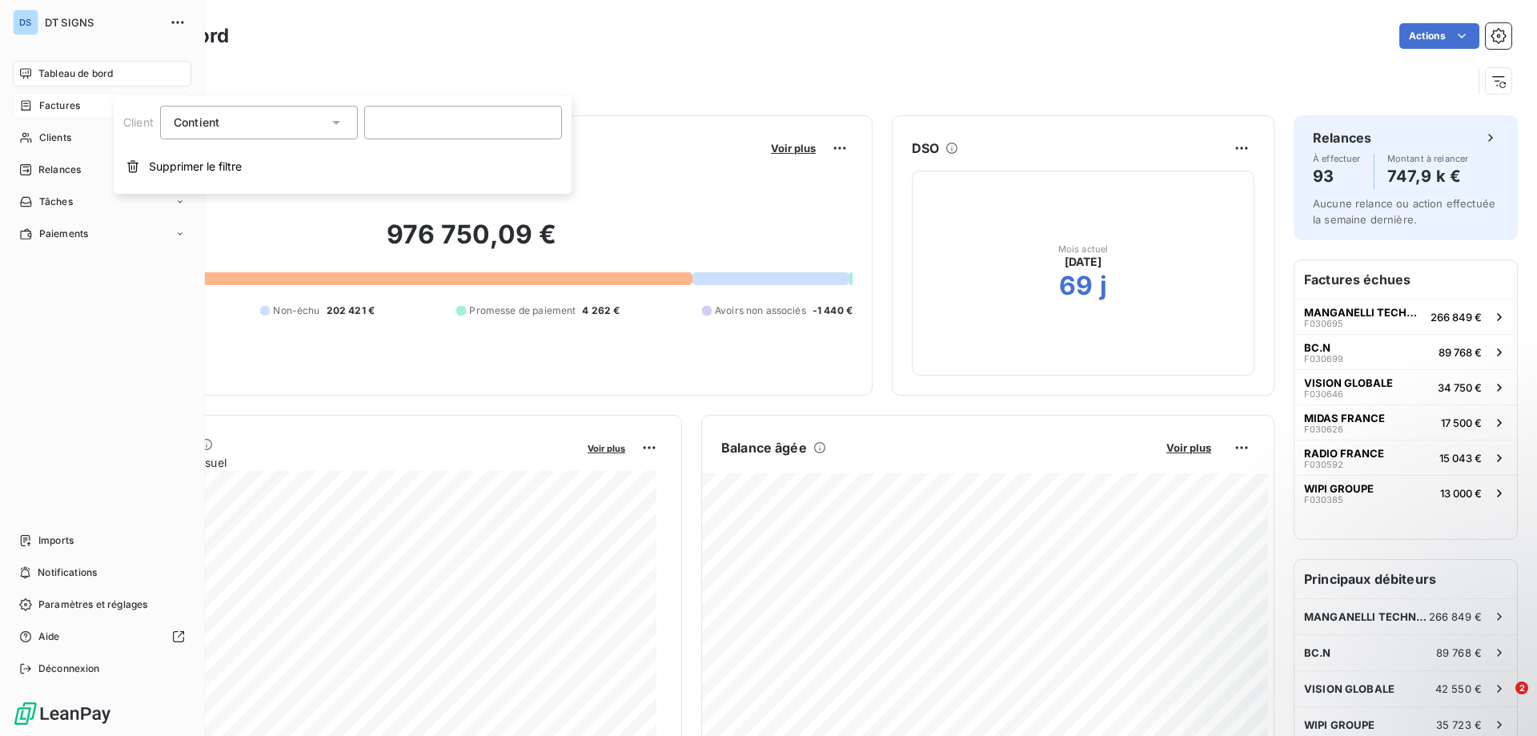
click at [59, 109] on span "Factures" at bounding box center [59, 105] width 41 height 14
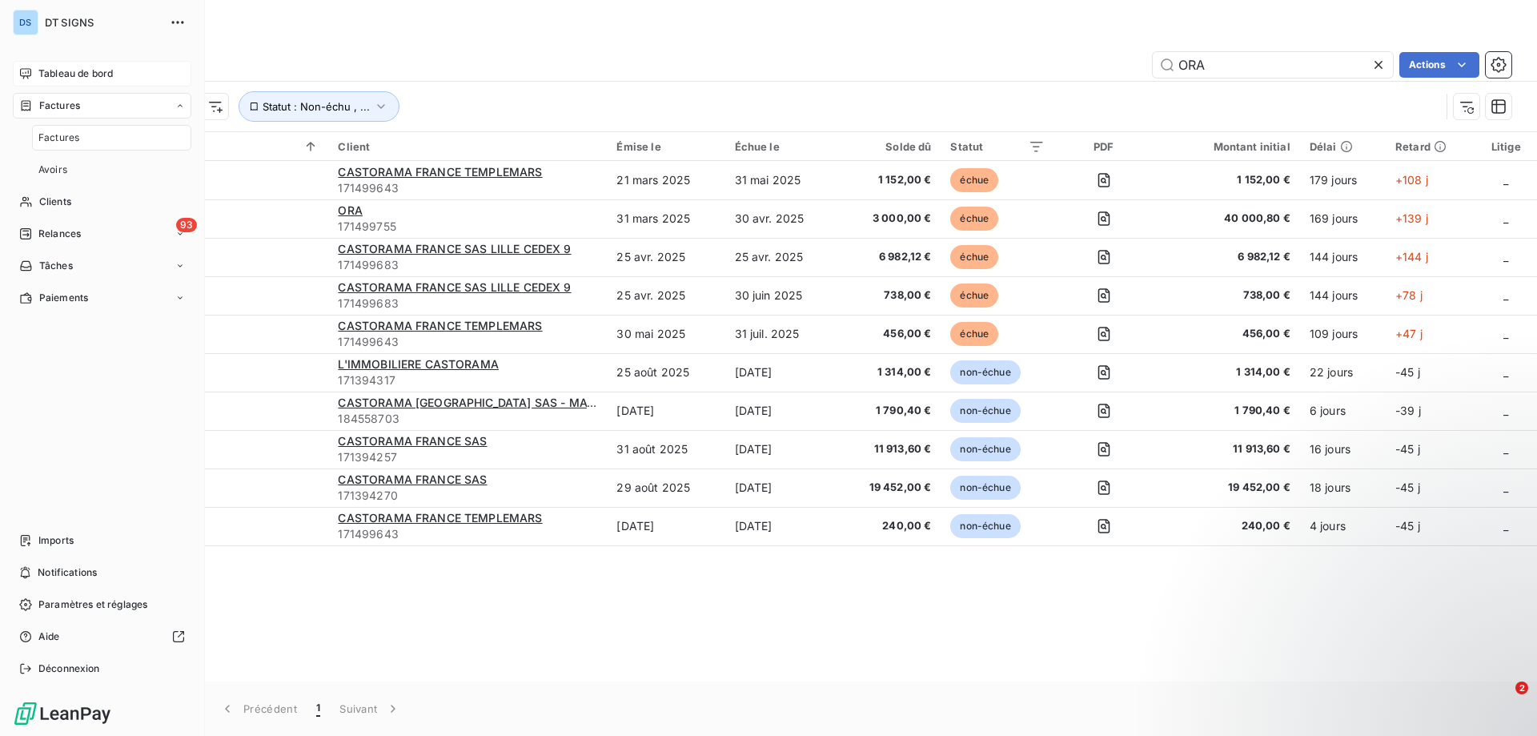
click at [114, 110] on div "Factures" at bounding box center [102, 106] width 179 height 26
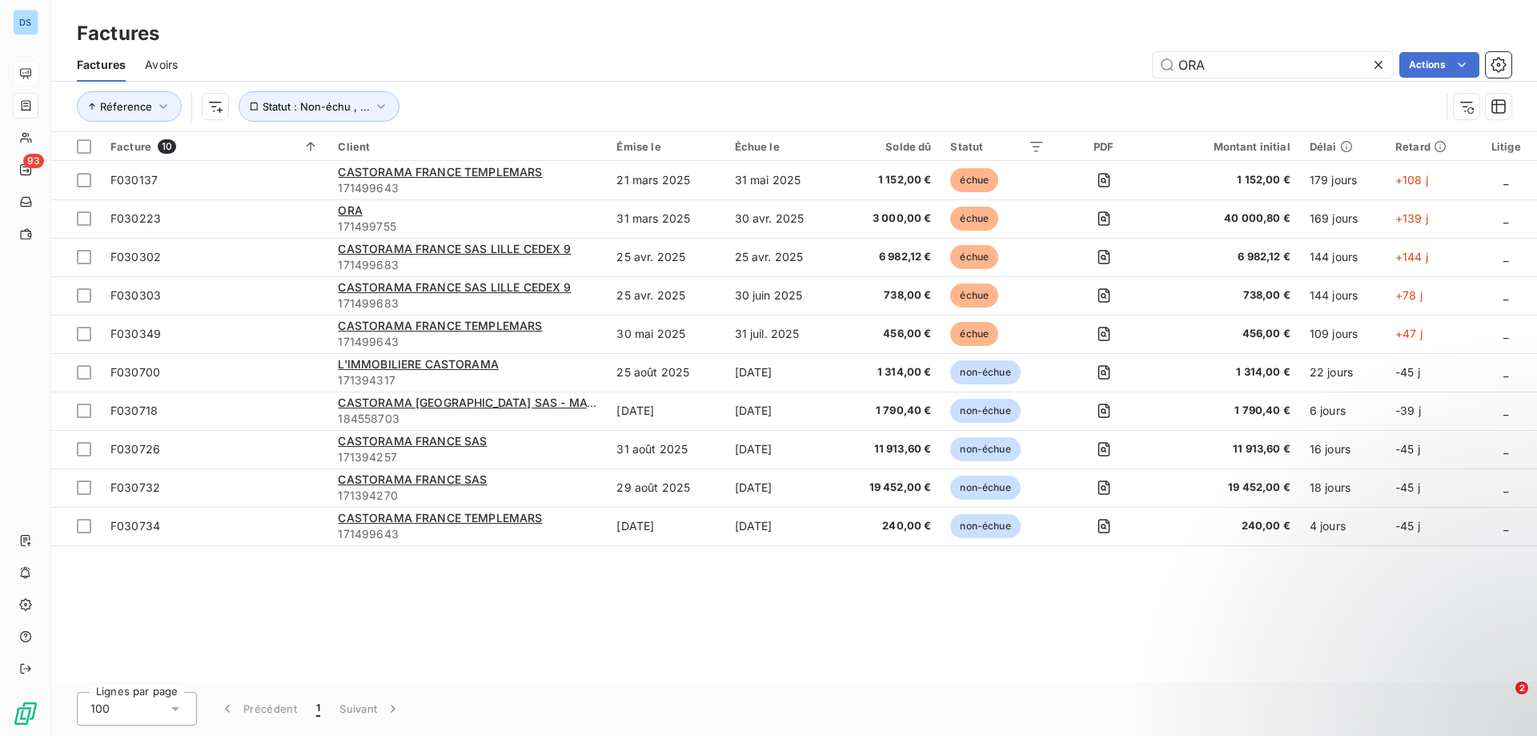
click at [1382, 62] on icon at bounding box center [1378, 65] width 16 height 16
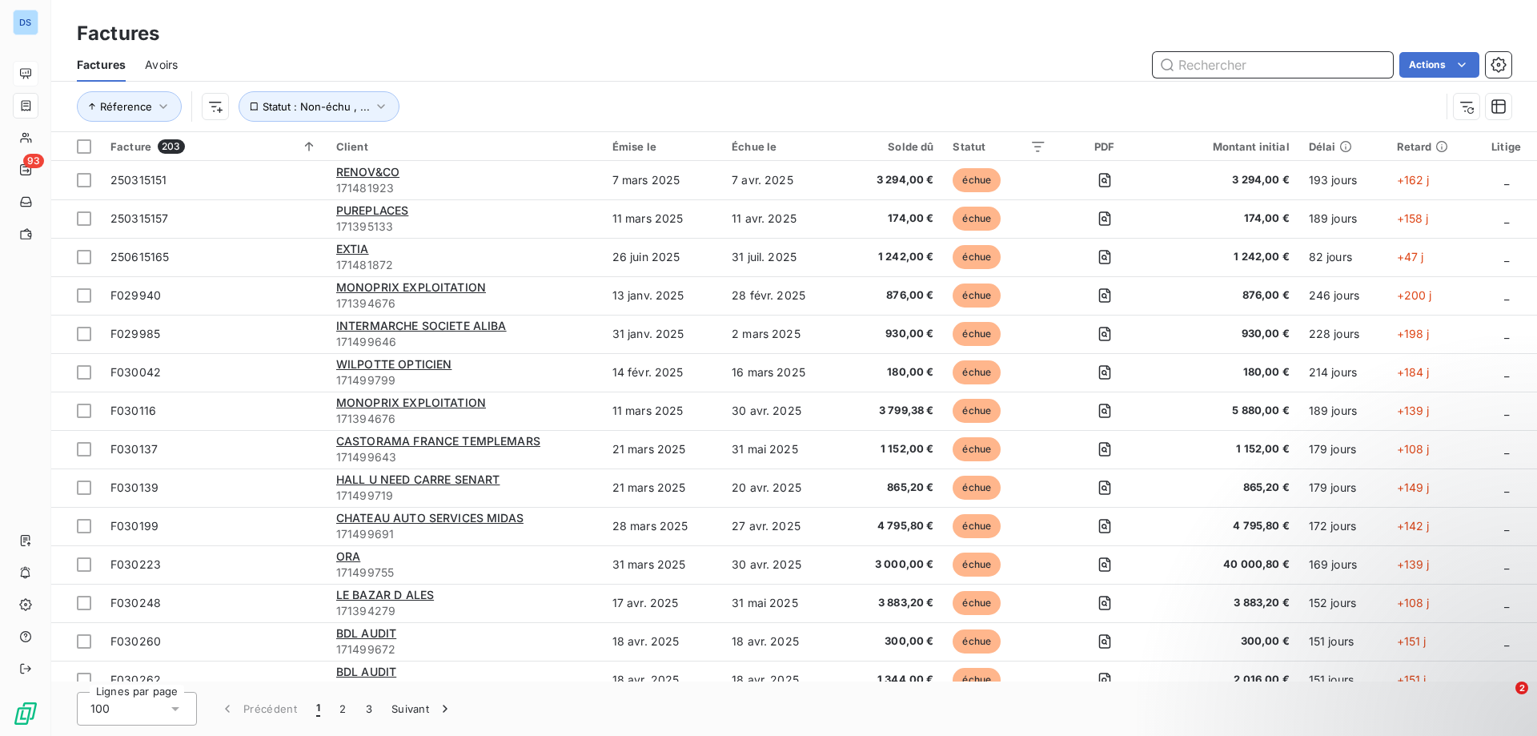
click at [1190, 72] on input "text" at bounding box center [1273, 65] width 240 height 26
type input "[PERSON_NAME]"
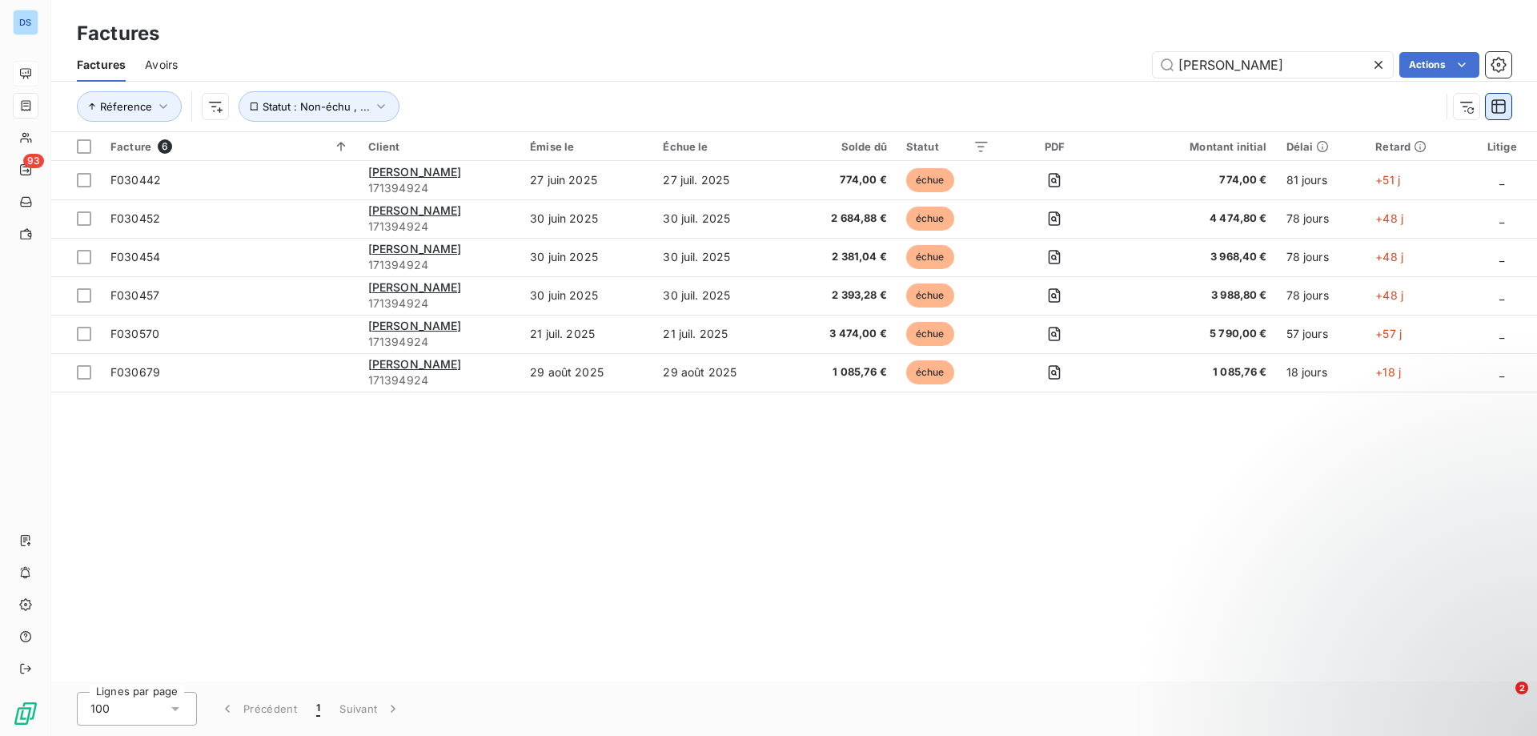
click at [1497, 107] on icon "button" at bounding box center [1498, 106] width 14 height 14
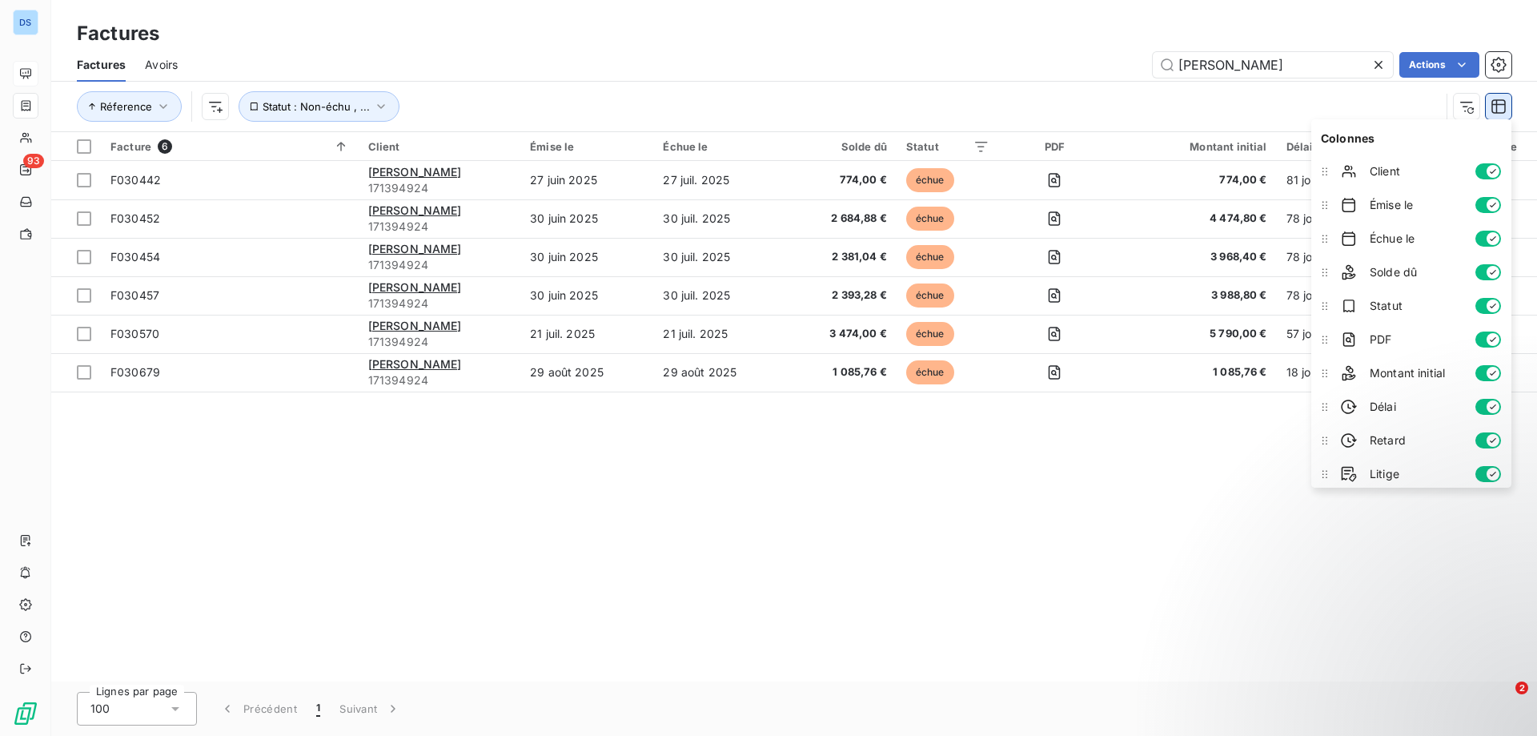
click at [1498, 107] on icon "button" at bounding box center [1498, 106] width 16 height 16
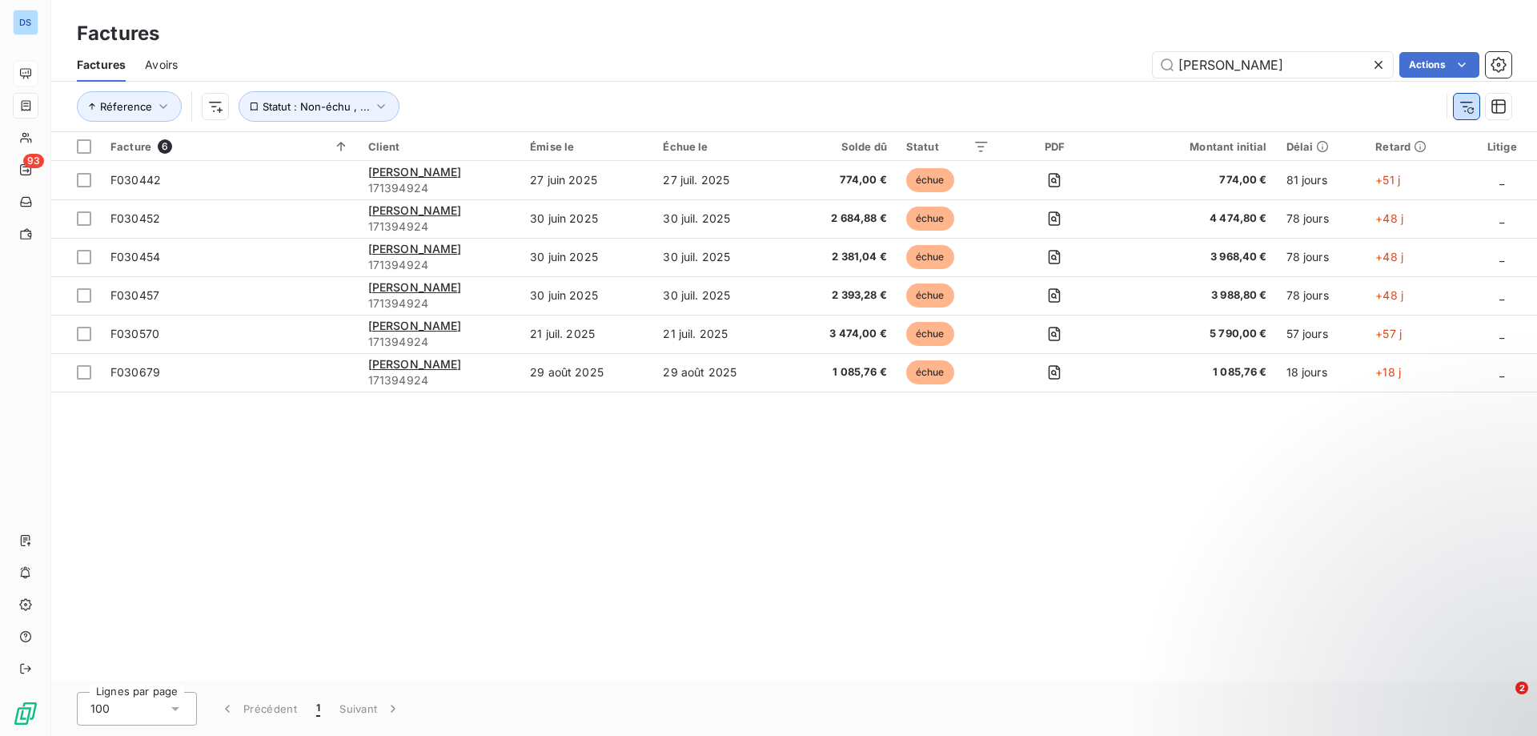
click at [1457, 115] on button "button" at bounding box center [1467, 107] width 26 height 26
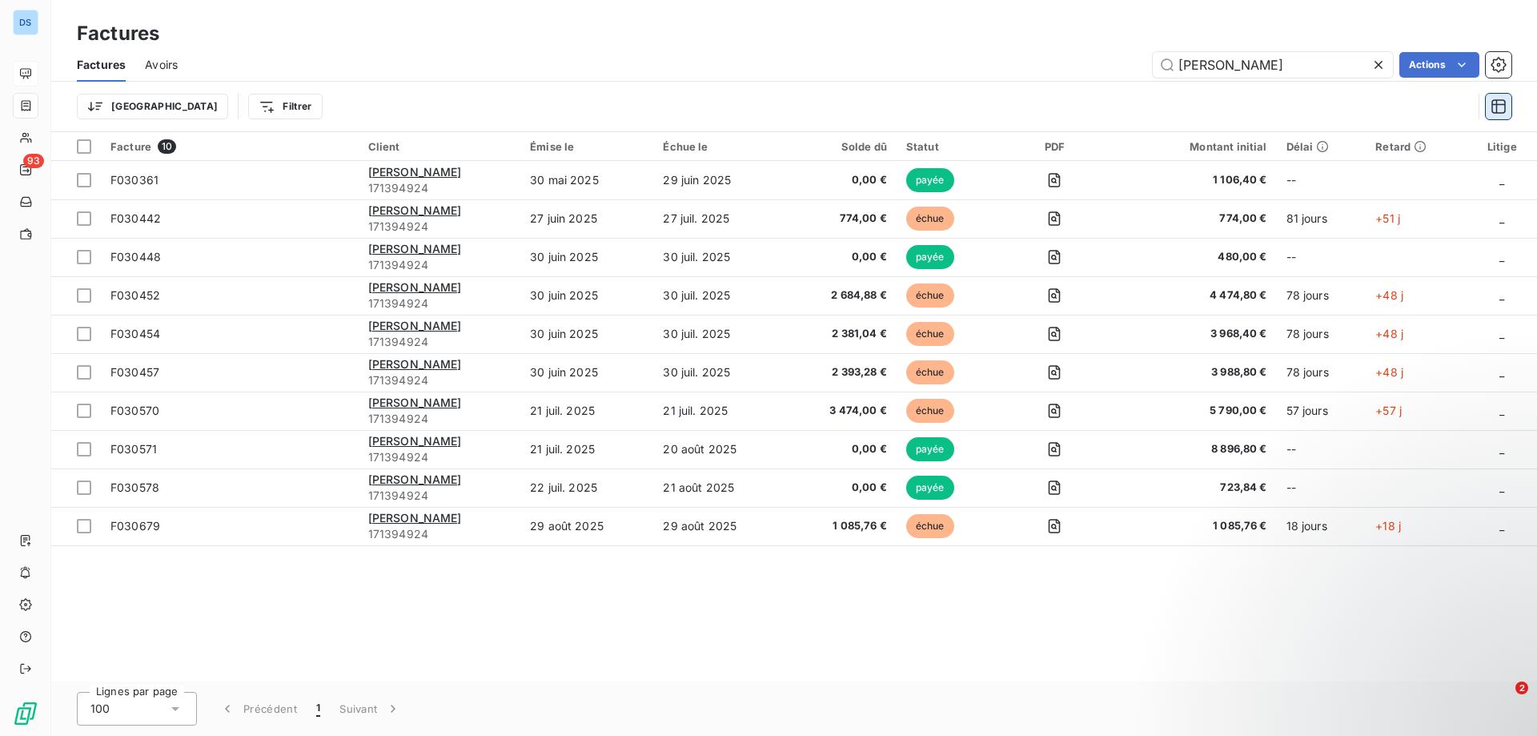
click at [1498, 105] on icon "button" at bounding box center [1498, 106] width 14 height 14
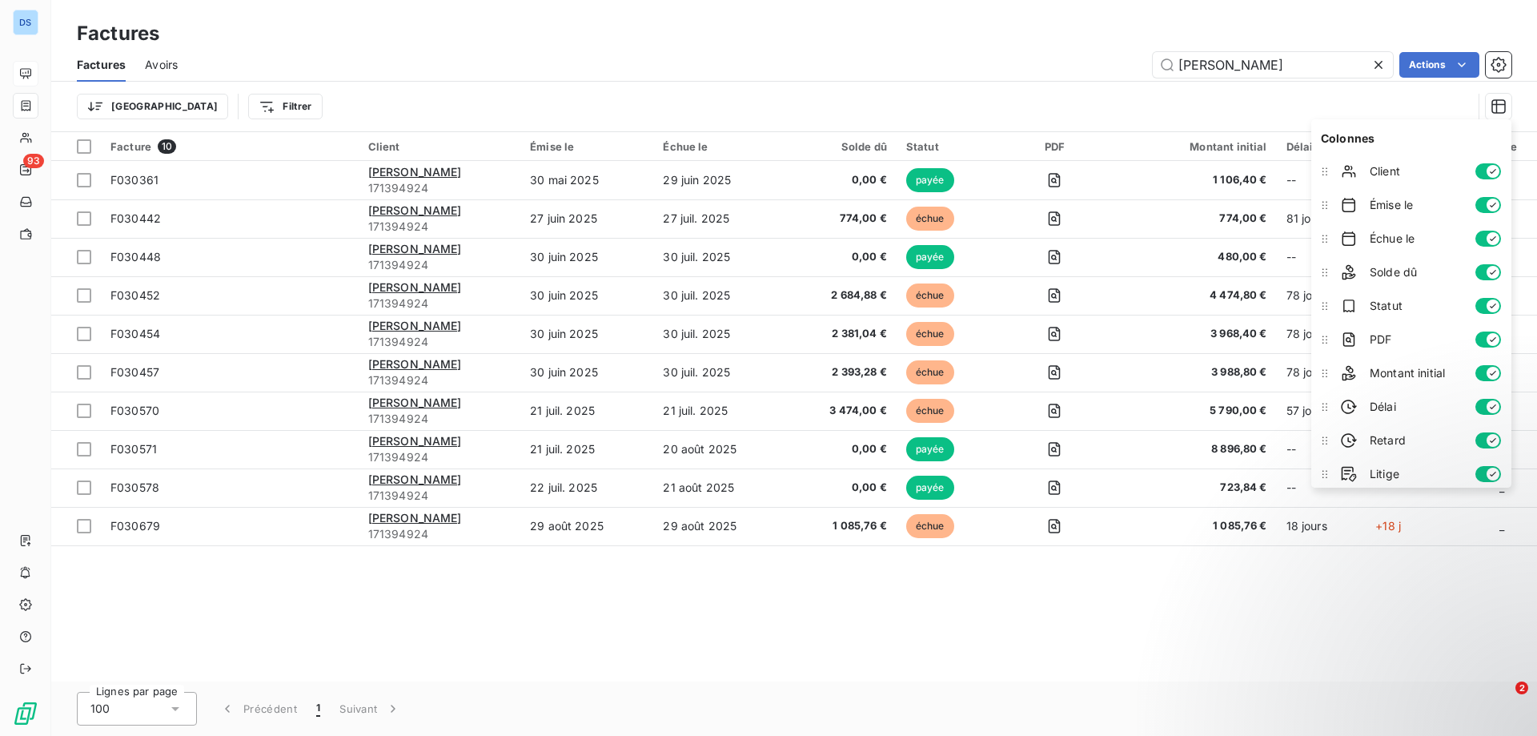
click at [1322, 109] on div "Trier Filtrer" at bounding box center [774, 106] width 1395 height 30
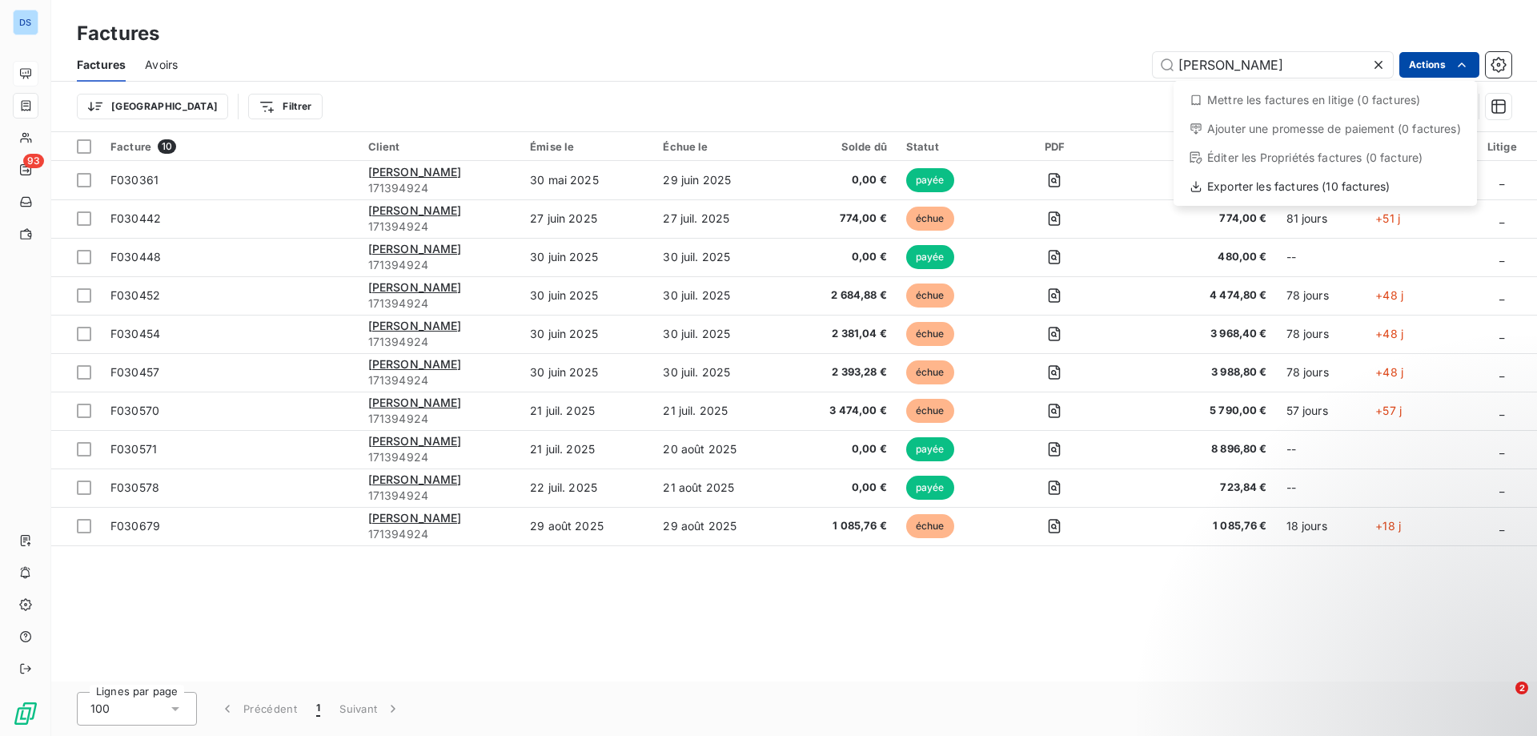
click at [1449, 74] on html "DS 93 Factures Factures Avoirs THOM Actions Mettre les factures en litige (0 fa…" at bounding box center [768, 368] width 1537 height 736
click at [1449, 74] on html "DS 93 Factures Factures Avoirs THOM Actions Trier Filtrer Facture 10 Client Émi…" at bounding box center [768, 368] width 1537 height 736
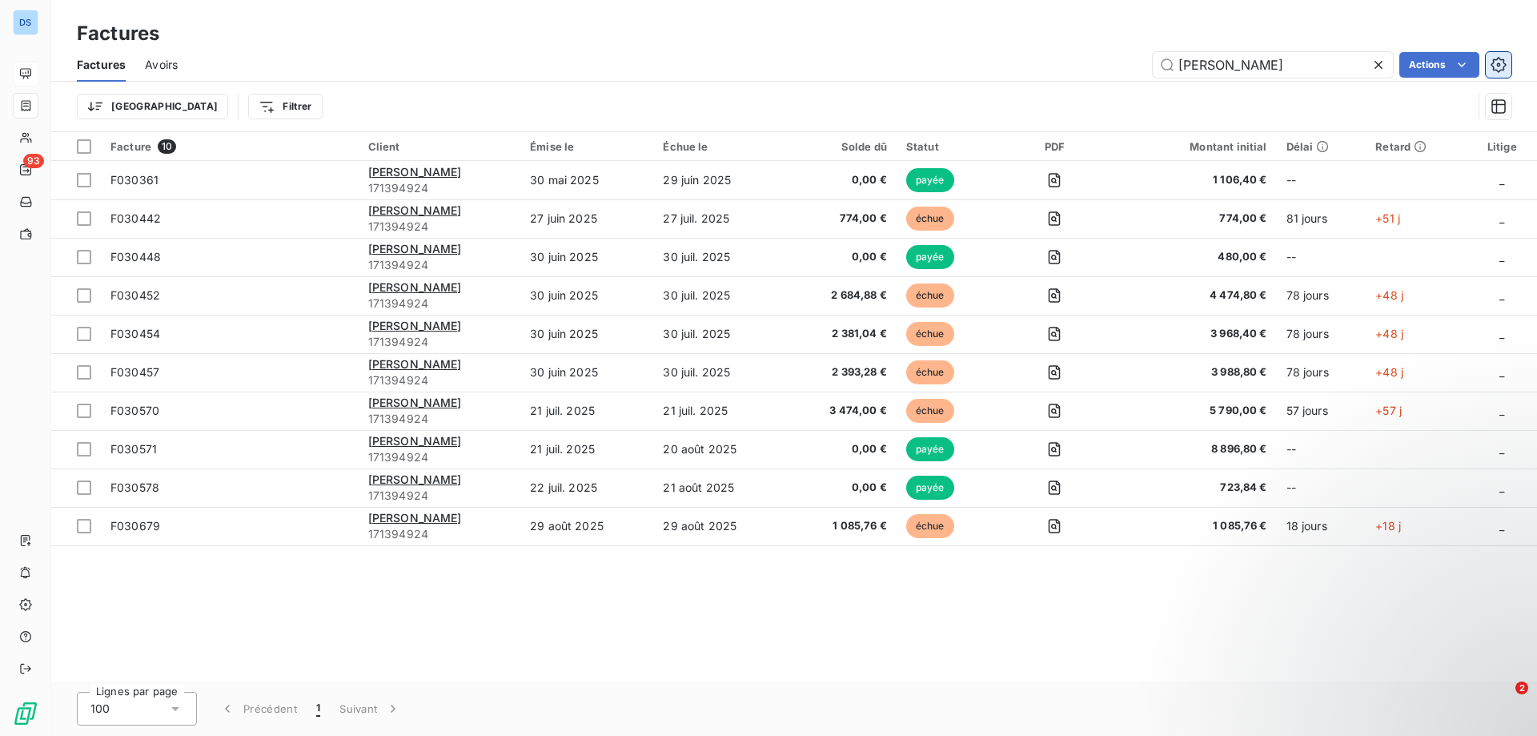
click at [1504, 66] on icon "button" at bounding box center [1497, 64] width 15 height 15
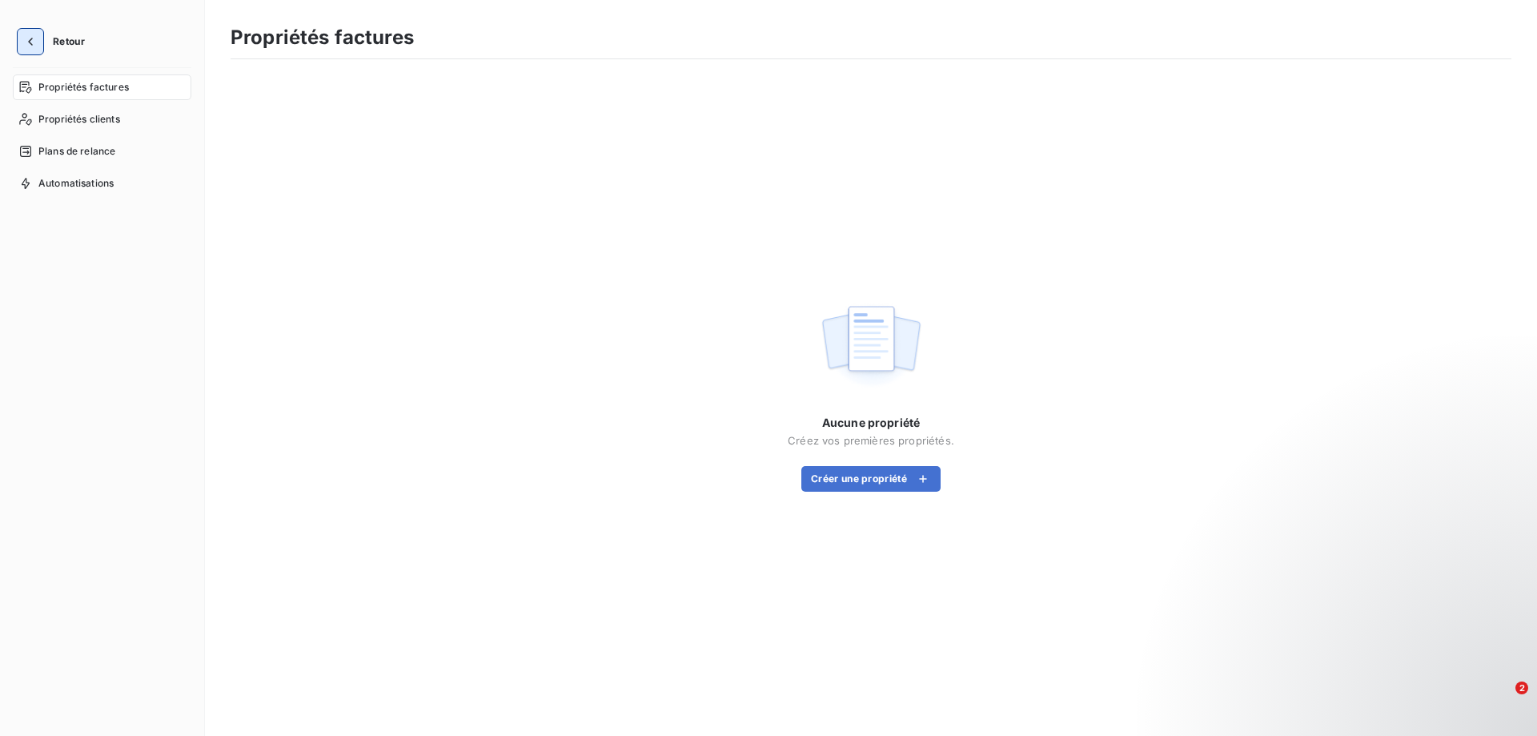
click at [36, 48] on icon "button" at bounding box center [30, 42] width 16 height 16
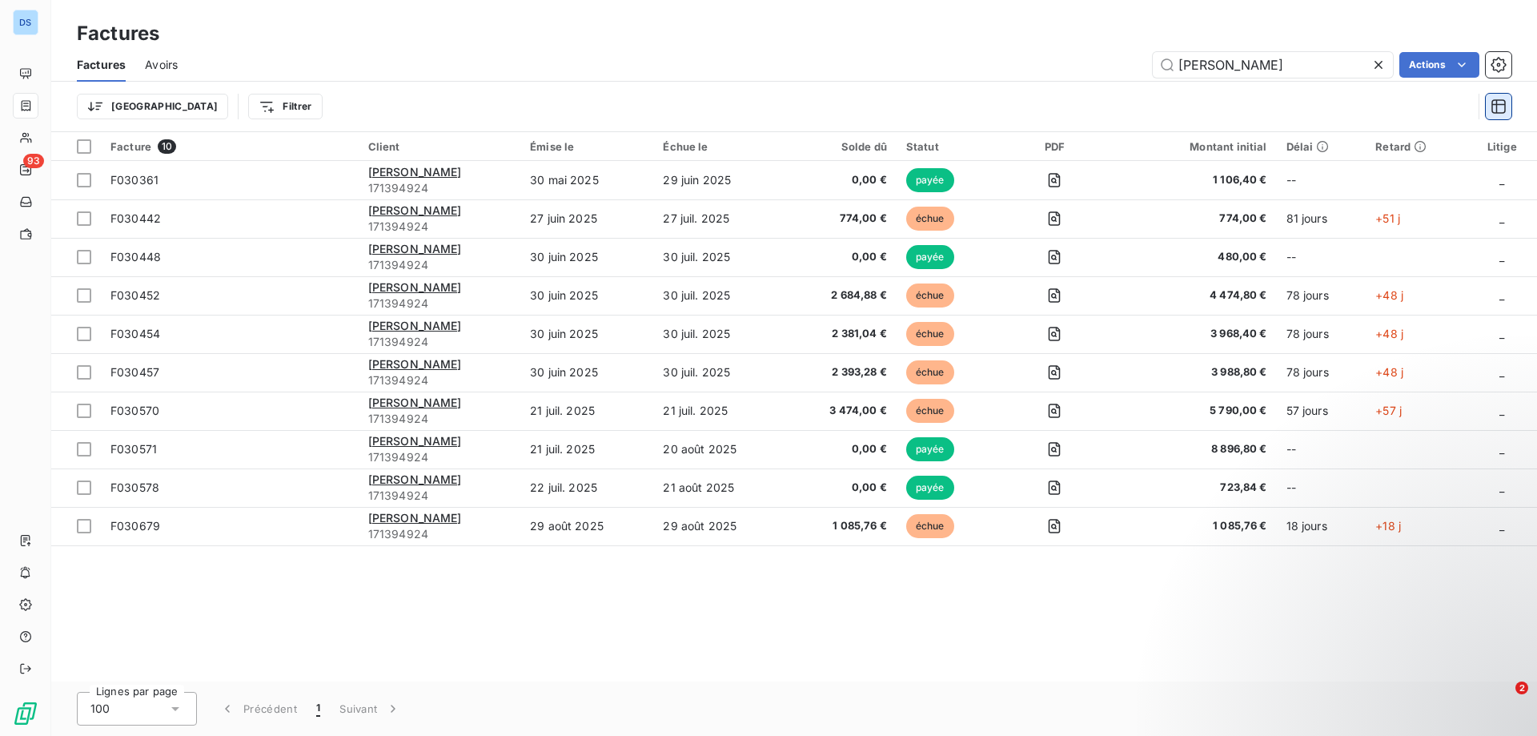
click at [1494, 109] on icon "button" at bounding box center [1498, 106] width 16 height 16
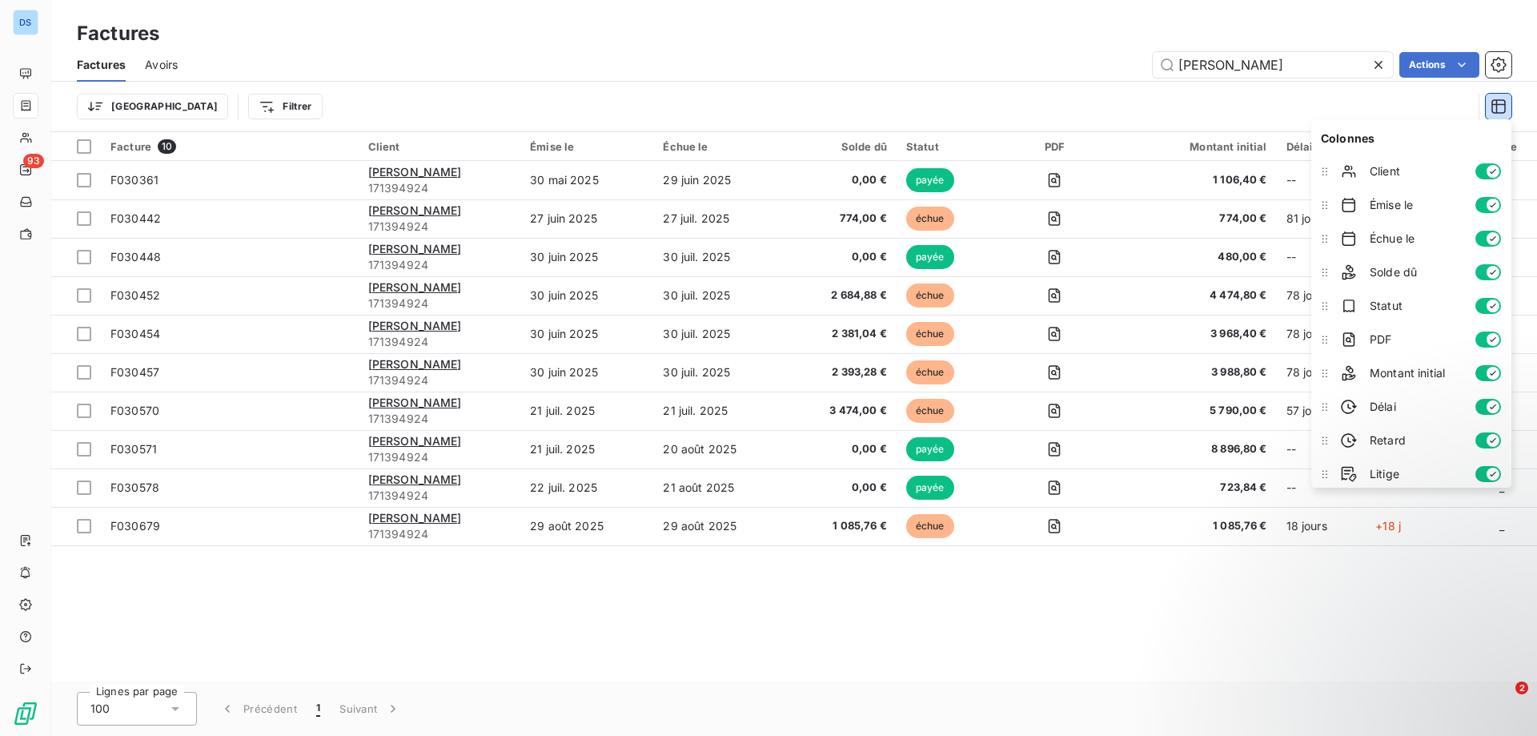
scroll to position [6, 0]
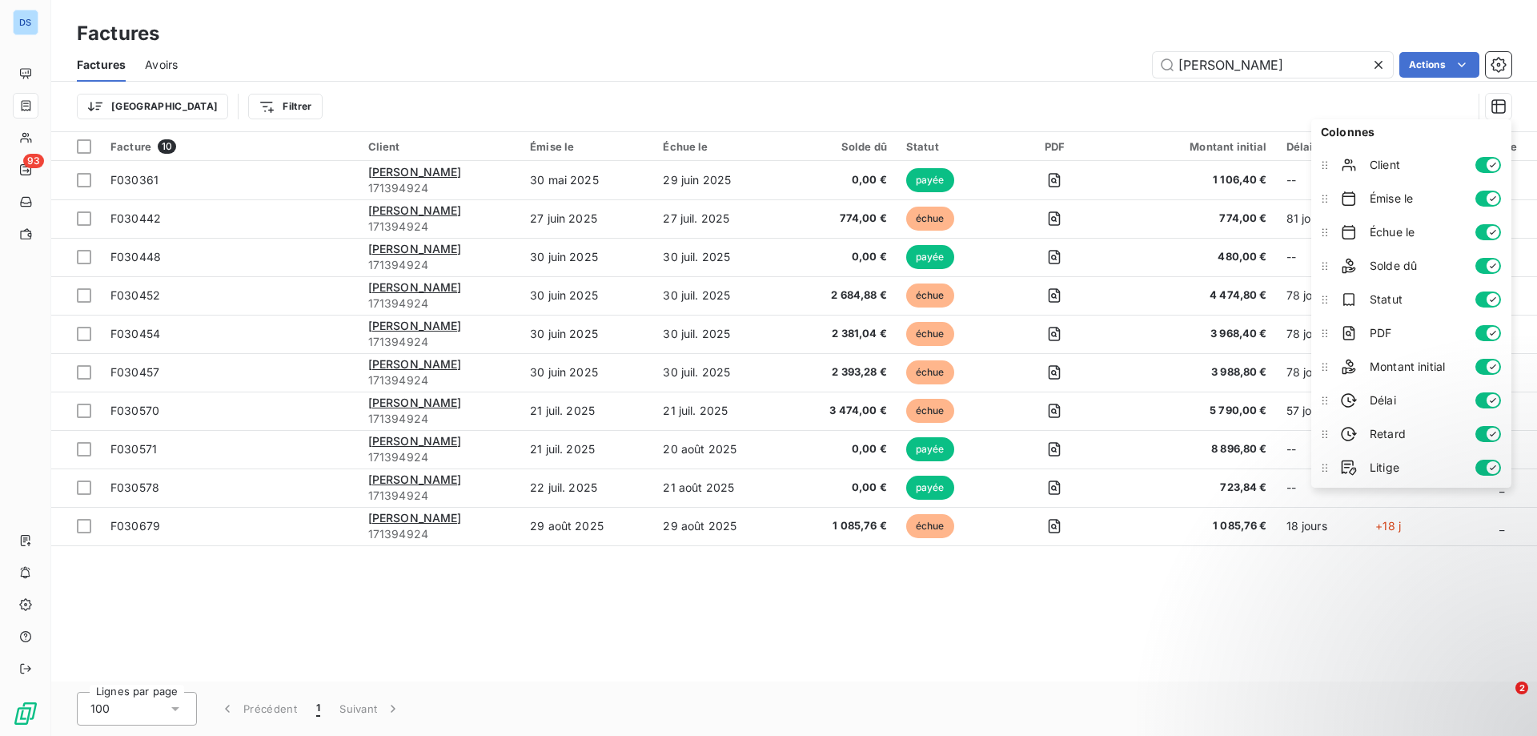
click at [1398, 299] on span "Statut" at bounding box center [1416, 299] width 93 height 16
click at [1386, 334] on span "PDF" at bounding box center [1416, 333] width 93 height 16
click at [1388, 365] on span "Montant initial" at bounding box center [1416, 367] width 93 height 16
click at [1392, 400] on span "Délai" at bounding box center [1416, 400] width 93 height 16
click at [1394, 434] on span "Retard" at bounding box center [1416, 434] width 93 height 16
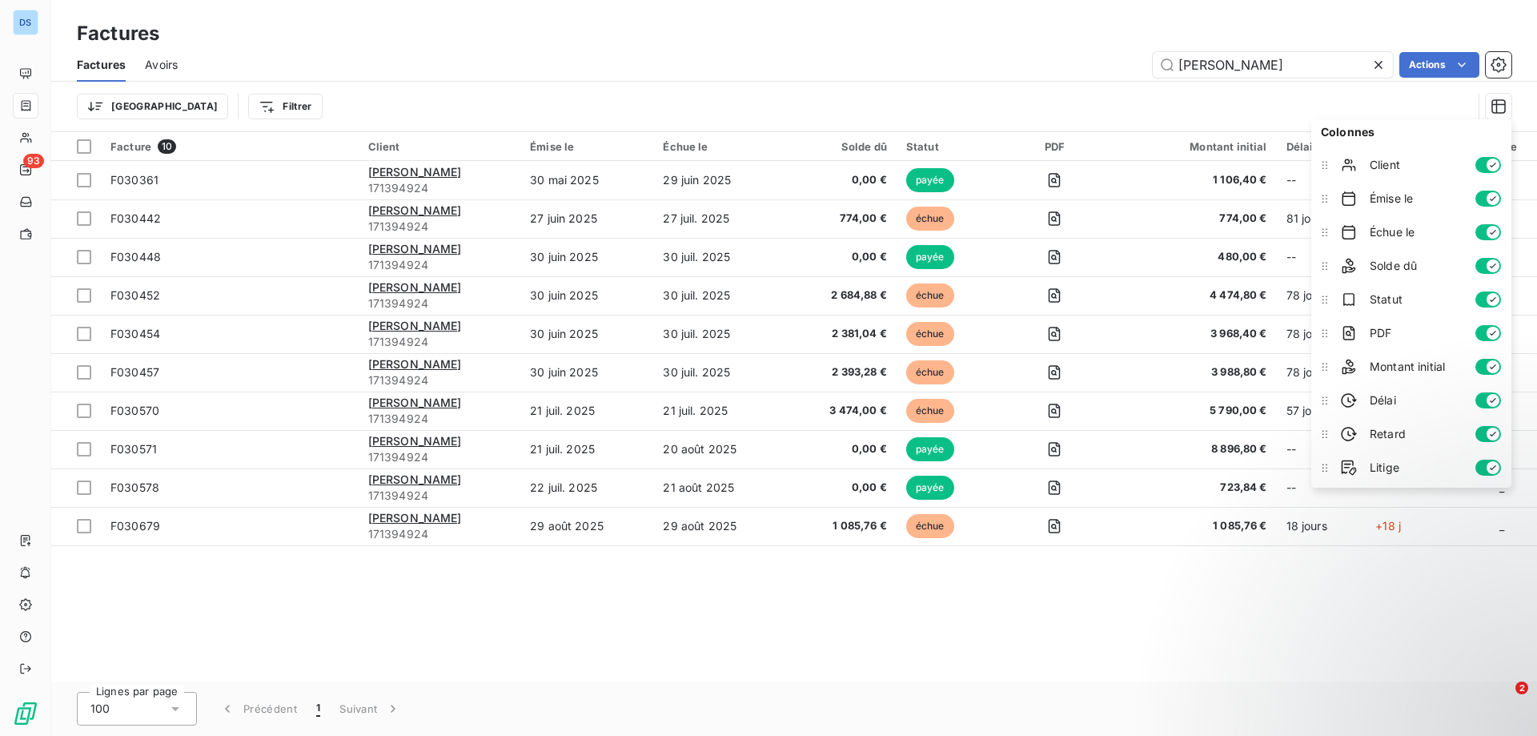
click at [1385, 468] on span "Litige" at bounding box center [1416, 467] width 93 height 16
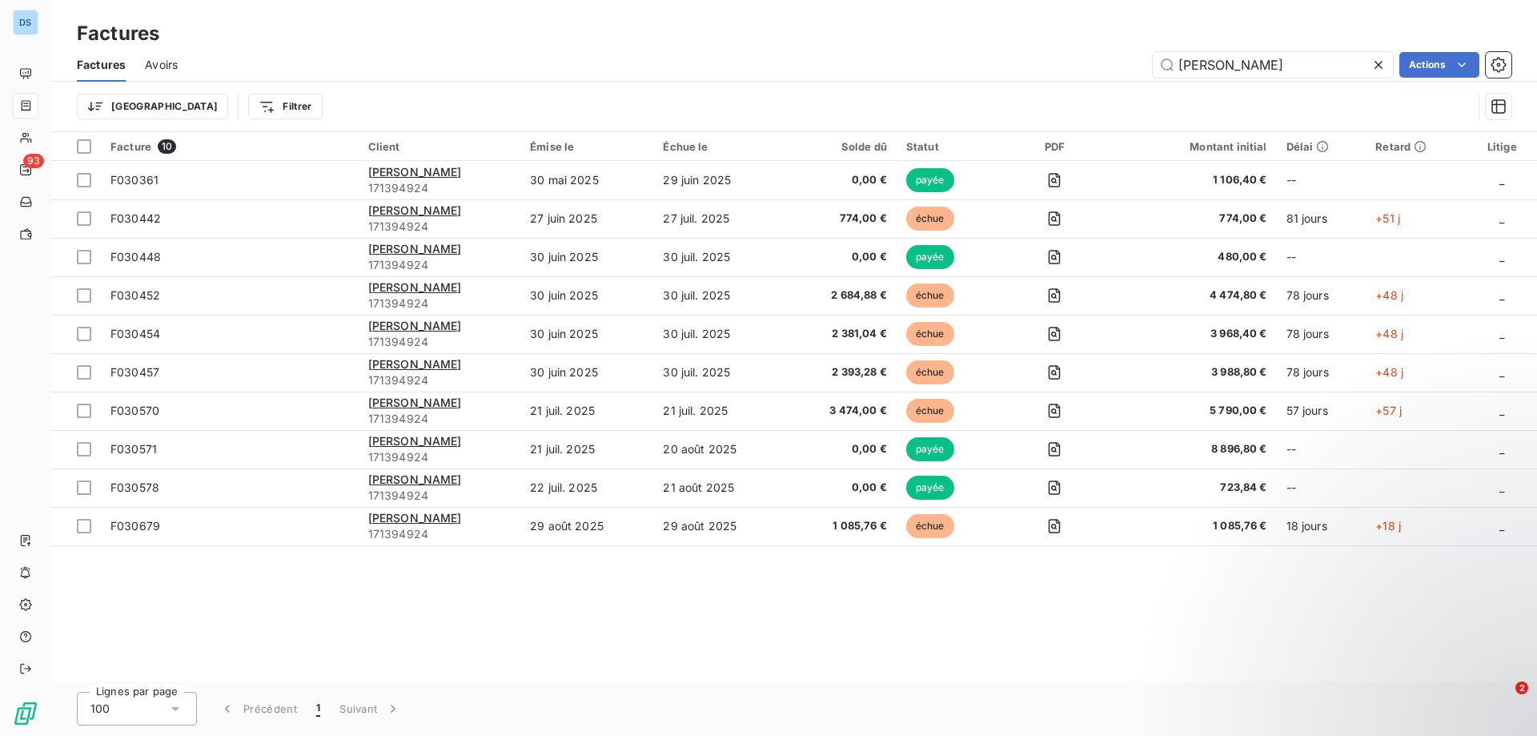
click at [1331, 114] on div "Trier Filtrer" at bounding box center [774, 106] width 1395 height 30
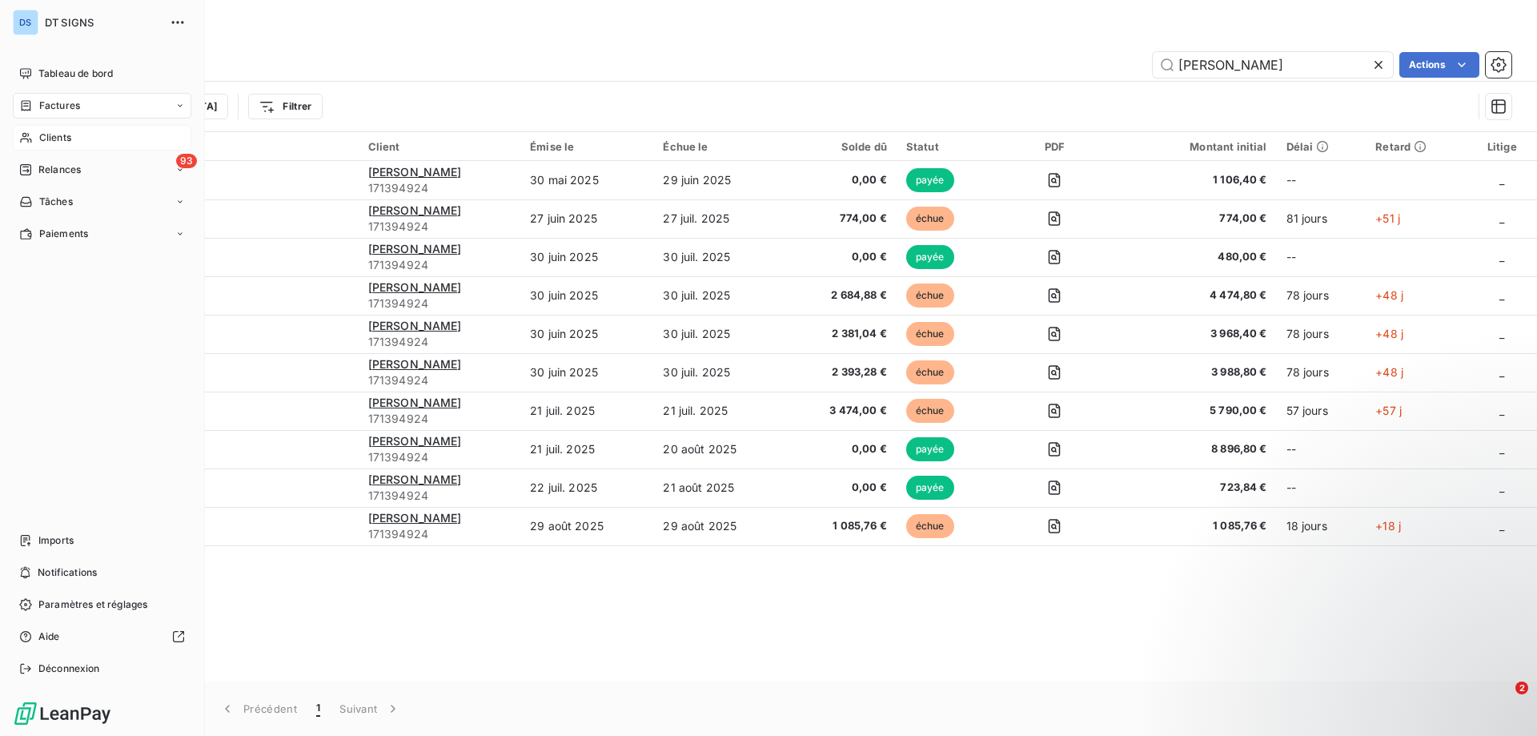
click at [77, 135] on div "Clients" at bounding box center [102, 138] width 179 height 26
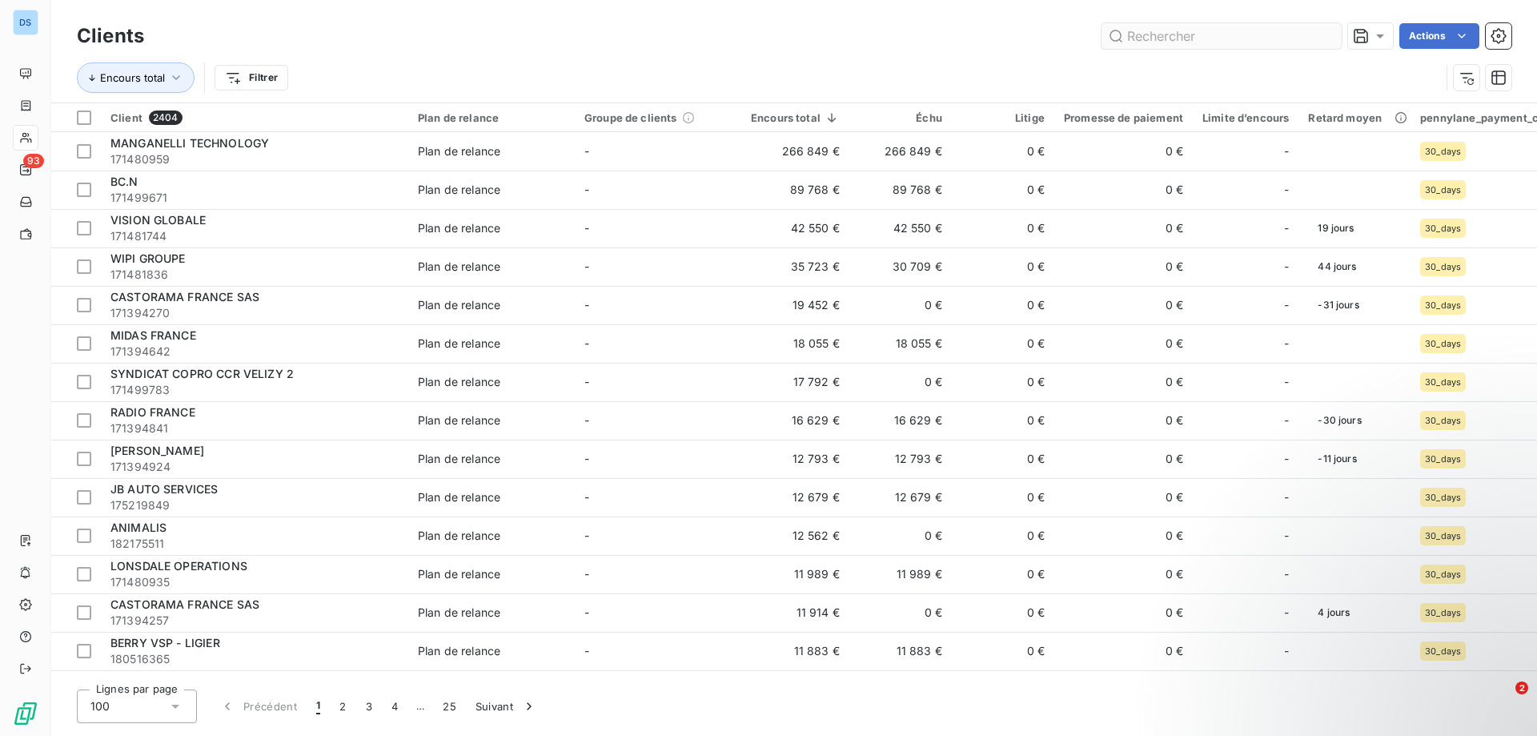
click at [1161, 32] on input "text" at bounding box center [1221, 36] width 240 height 26
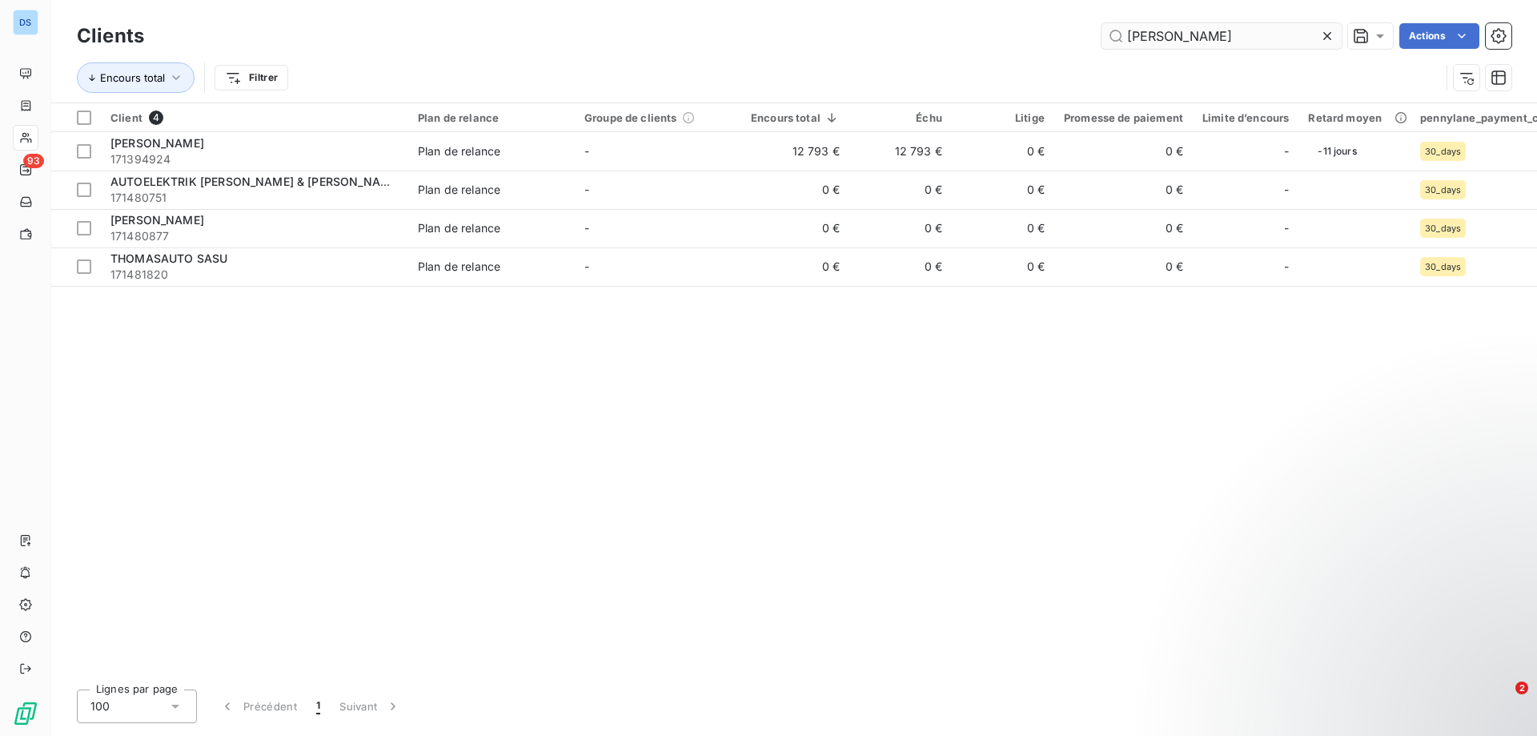
type input "[PERSON_NAME]"
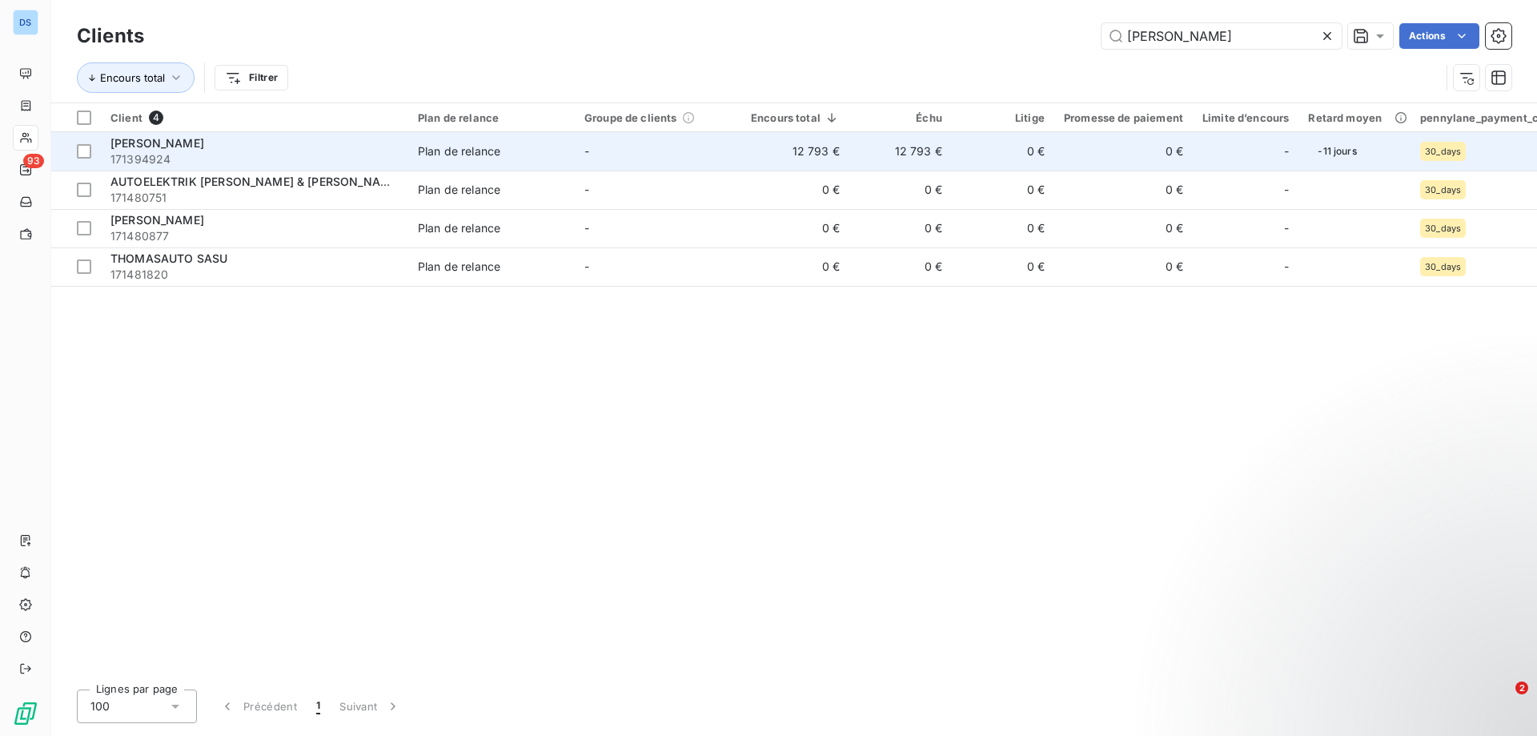
click at [1114, 150] on td "0 €" at bounding box center [1123, 151] width 138 height 38
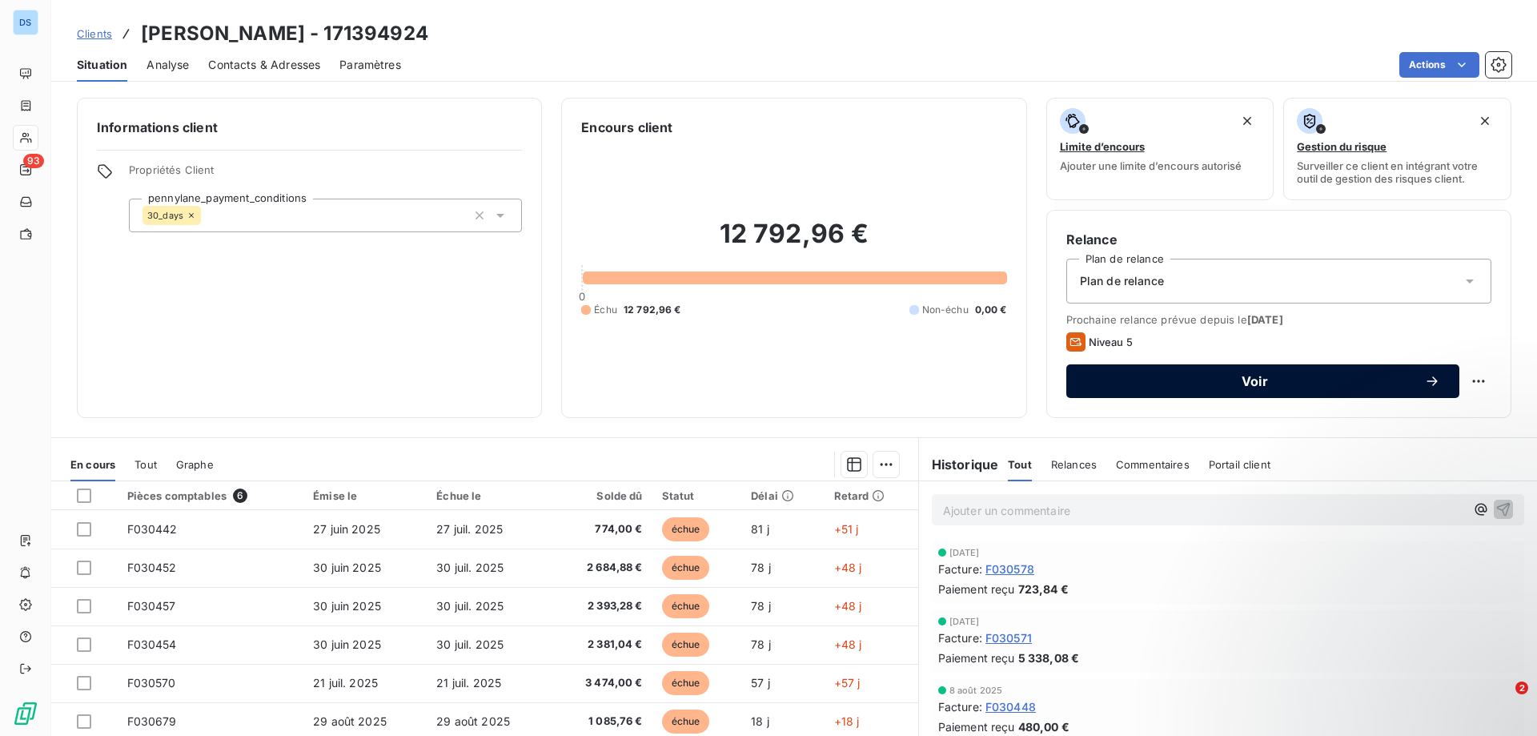
click at [1268, 377] on span "Voir" at bounding box center [1254, 381] width 339 height 13
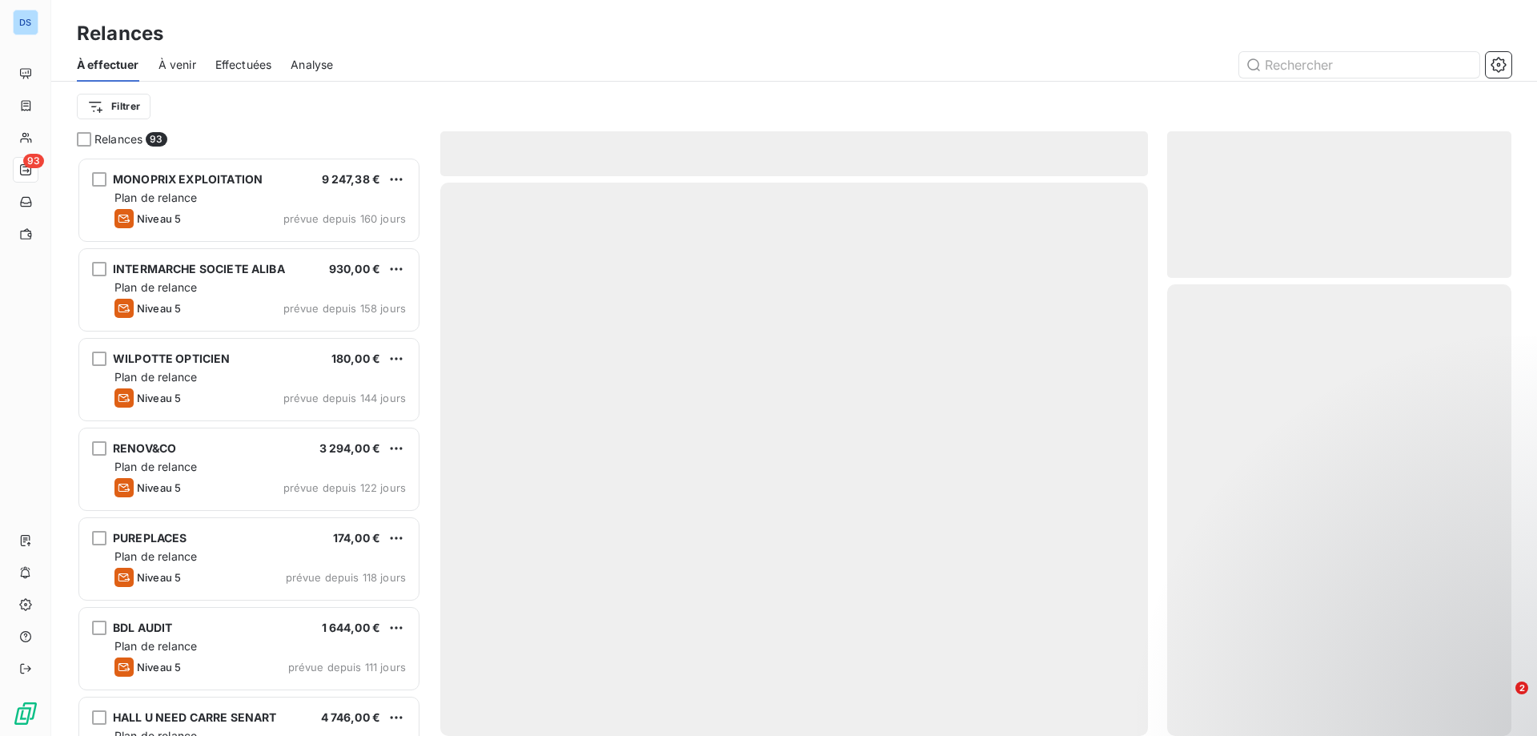
scroll to position [567, 332]
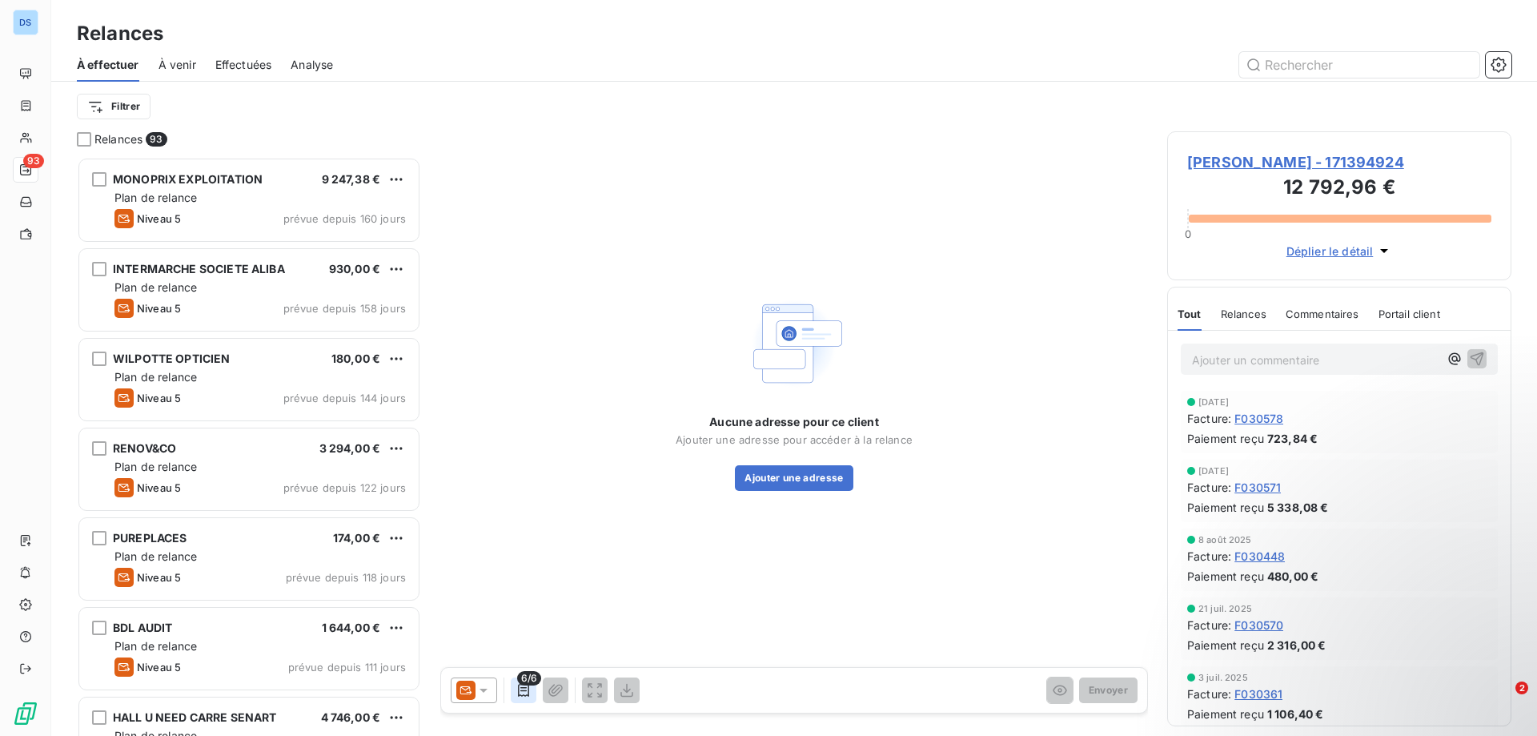
click at [520, 692] on icon "button" at bounding box center [524, 690] width 16 height 16
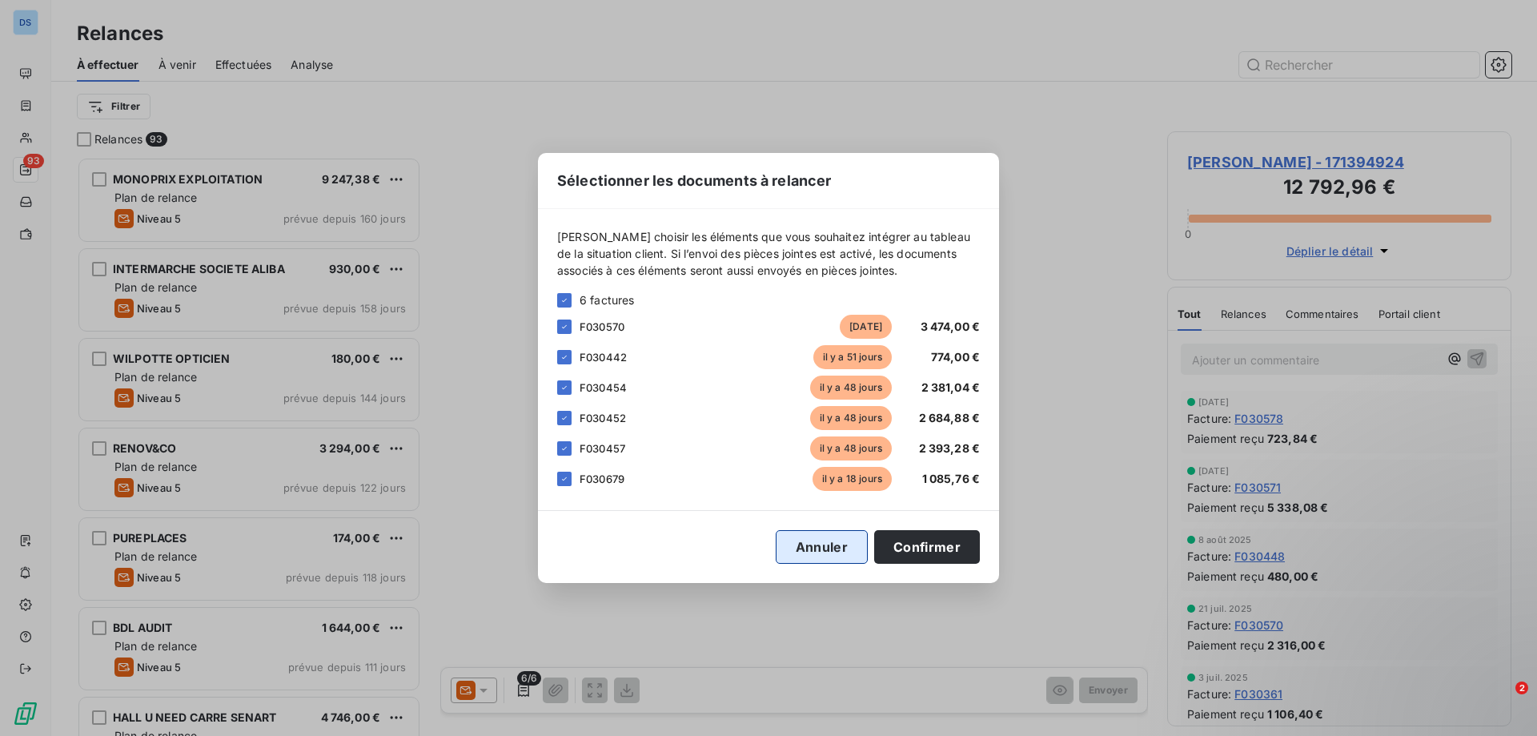
click at [827, 547] on button "Annuler" at bounding box center [822, 547] width 92 height 34
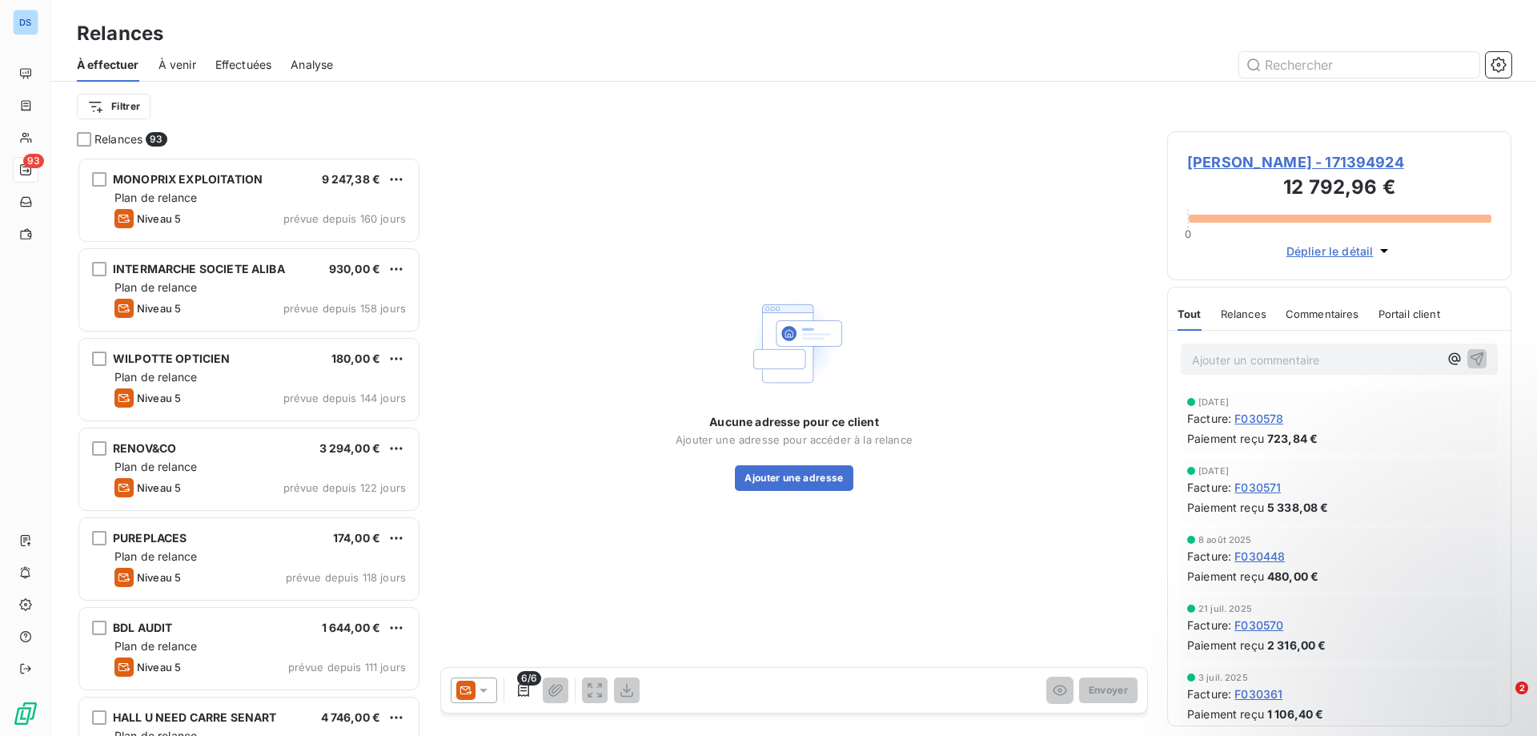
click at [1248, 313] on span "Relances" at bounding box center [1244, 313] width 46 height 13
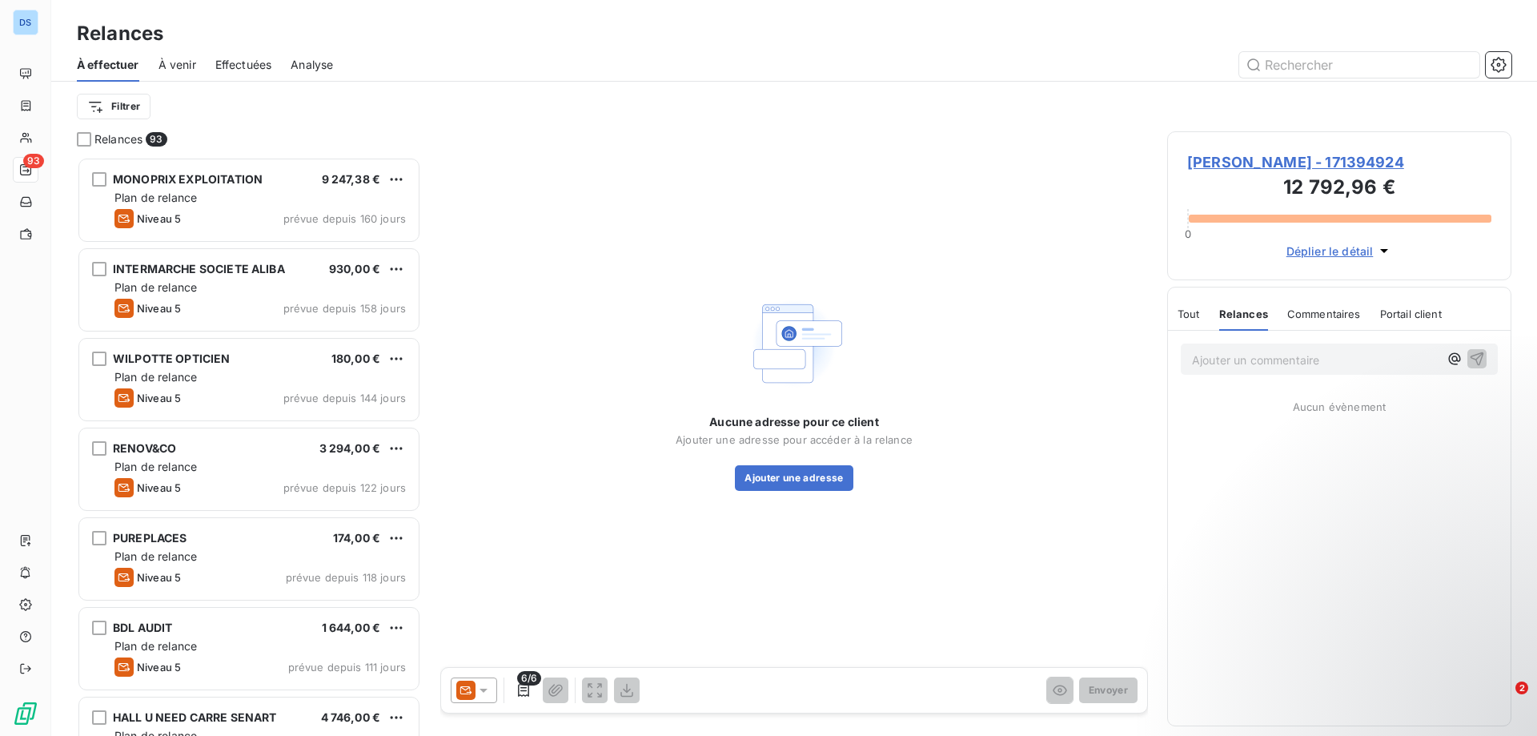
click at [1301, 315] on span "Commentaires" at bounding box center [1324, 313] width 74 height 13
click at [1404, 311] on span "Portail client" at bounding box center [1412, 313] width 62 height 13
click at [1196, 311] on span "Tout" at bounding box center [1189, 313] width 22 height 13
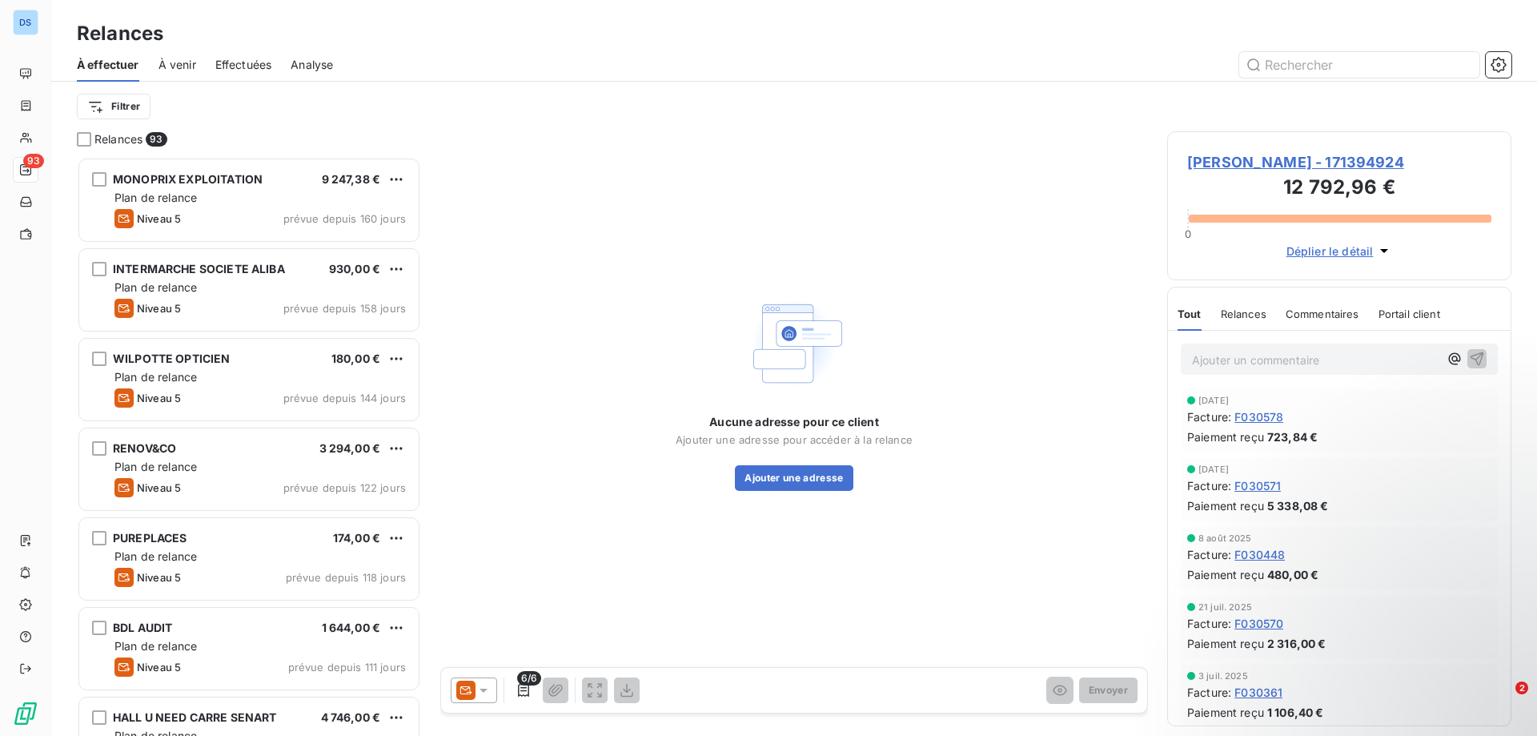
scroll to position [0, 0]
click at [706, 165] on div "Aucune adresse pour ce client Ajouter une adresse pour accéder à la relance Ajo…" at bounding box center [794, 391] width 708 height 520
click at [1247, 317] on span "Relances" at bounding box center [1244, 313] width 46 height 13
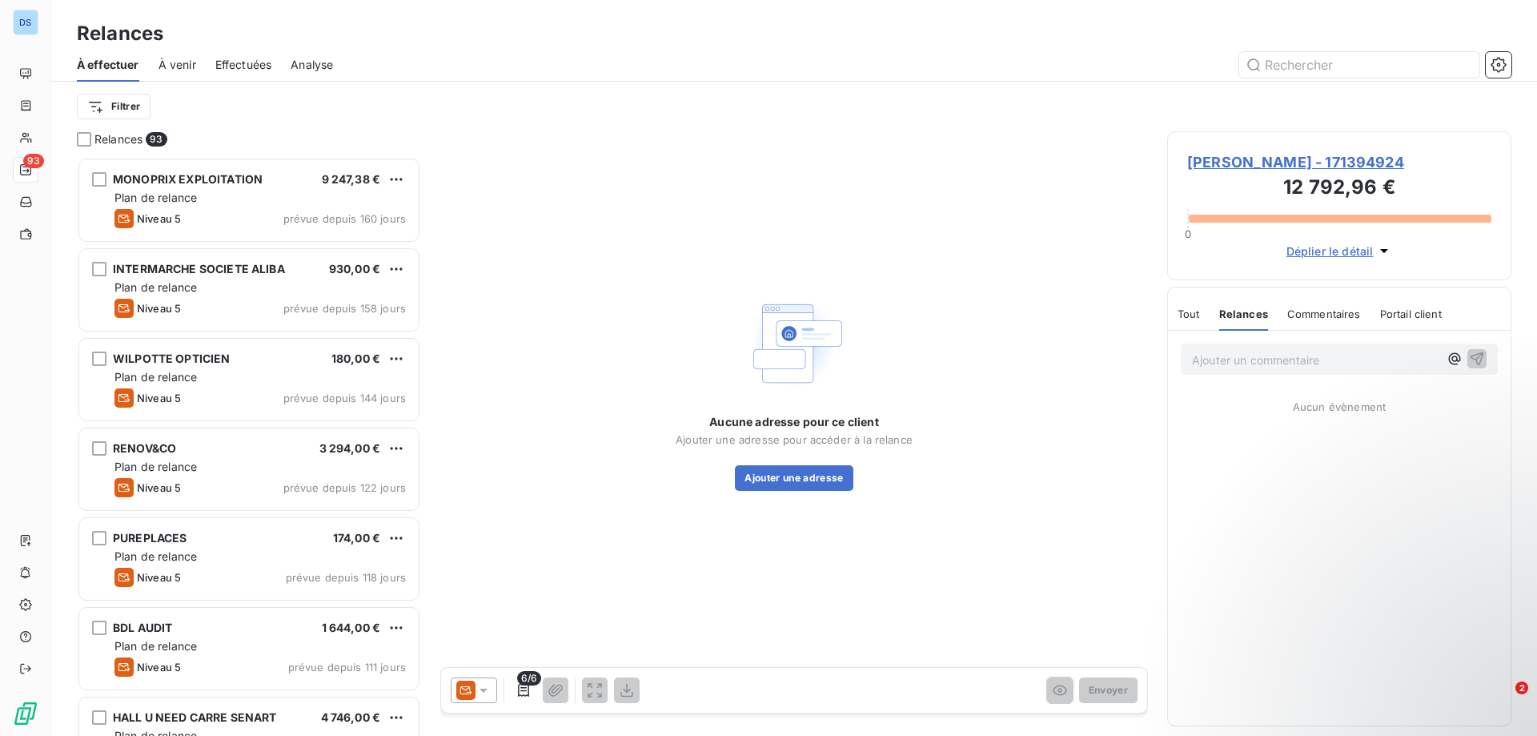
click at [1264, 364] on p "Ajouter un commentaire ﻿" at bounding box center [1315, 360] width 247 height 20
click at [1451, 359] on icon "button" at bounding box center [1454, 359] width 16 height 16
click at [1451, 359] on icon "button" at bounding box center [1454, 358] width 16 height 16
drag, startPoint x: 1220, startPoint y: 351, endPoint x: 1169, endPoint y: 351, distance: 51.2
click at [1169, 351] on div "@ @" at bounding box center [1339, 358] width 343 height 55
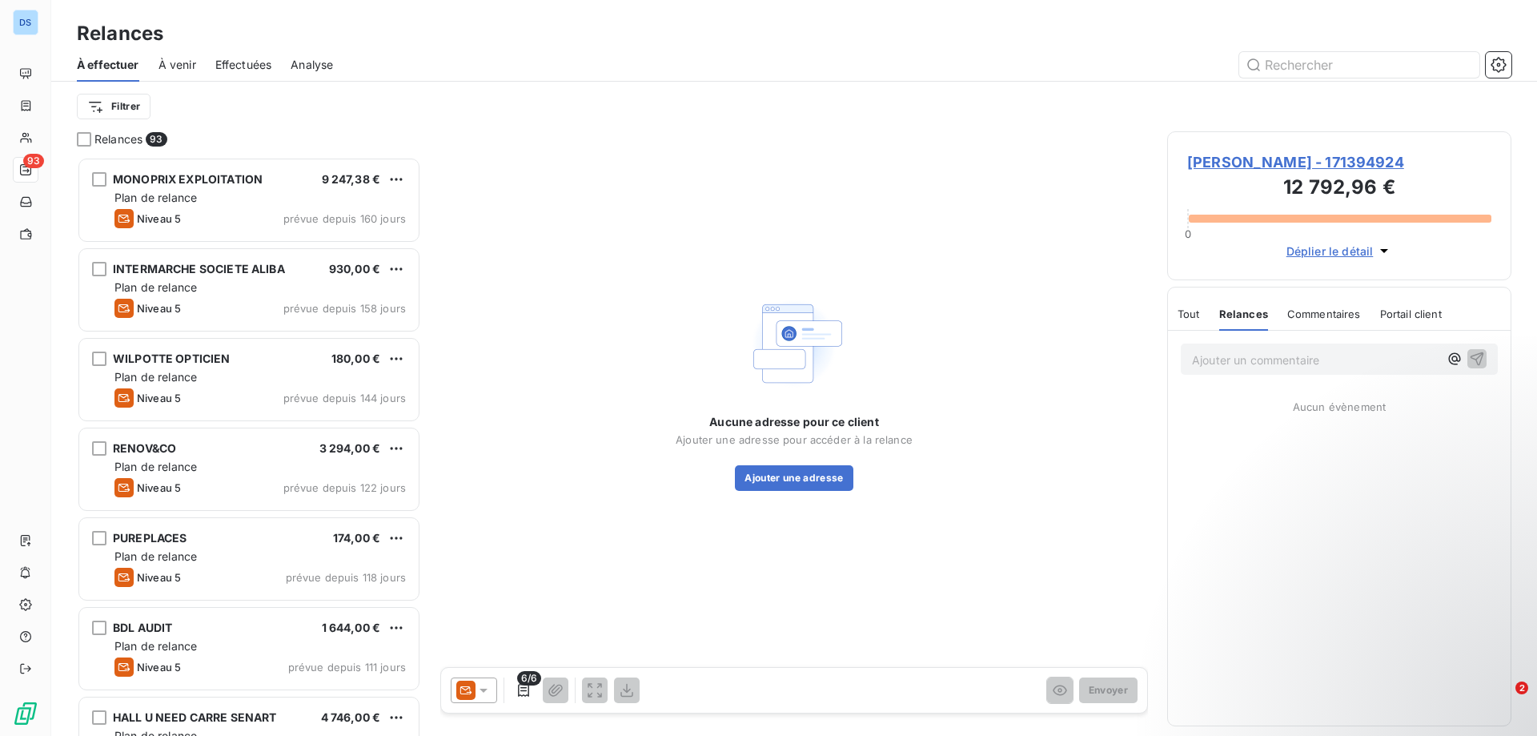
click at [1087, 193] on div "Aucune adresse pour ce client Ajouter une adresse pour accéder à la relance Ajo…" at bounding box center [794, 391] width 708 height 520
click at [1454, 362] on icon "button" at bounding box center [1454, 358] width 16 height 16
drag, startPoint x: 1213, startPoint y: 355, endPoint x: 1166, endPoint y: 356, distance: 46.5
click at [1166, 356] on div "Relances 93 MONOPRIX EXPLOITATION 9 247,38 € Plan de relance Niveau 5 prévue de…" at bounding box center [794, 433] width 1486 height 604
click at [1053, 158] on div "Aucune adresse pour ce client Ajouter une adresse pour accéder à la relance Ajo…" at bounding box center [794, 391] width 708 height 520
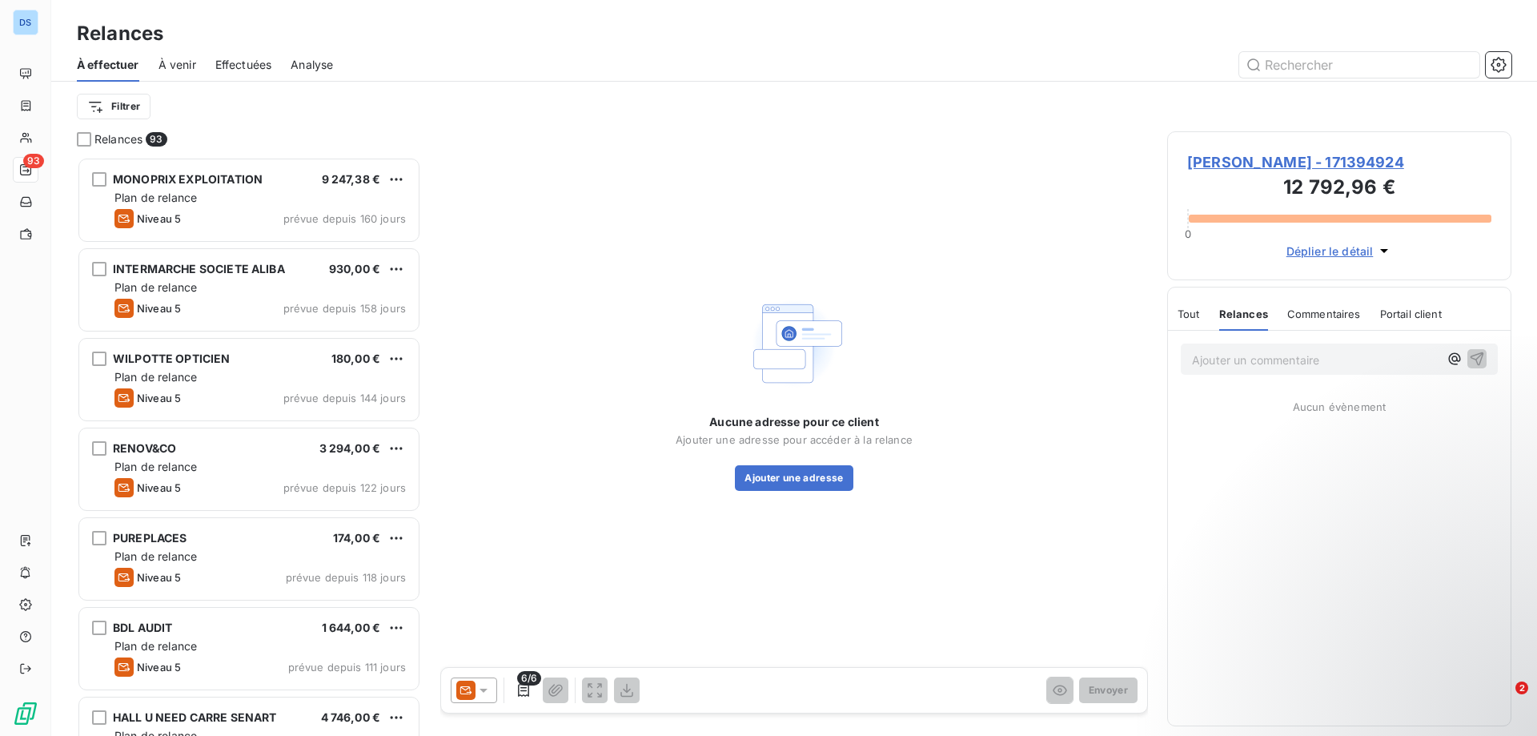
click at [180, 69] on span "À venir" at bounding box center [177, 65] width 38 height 16
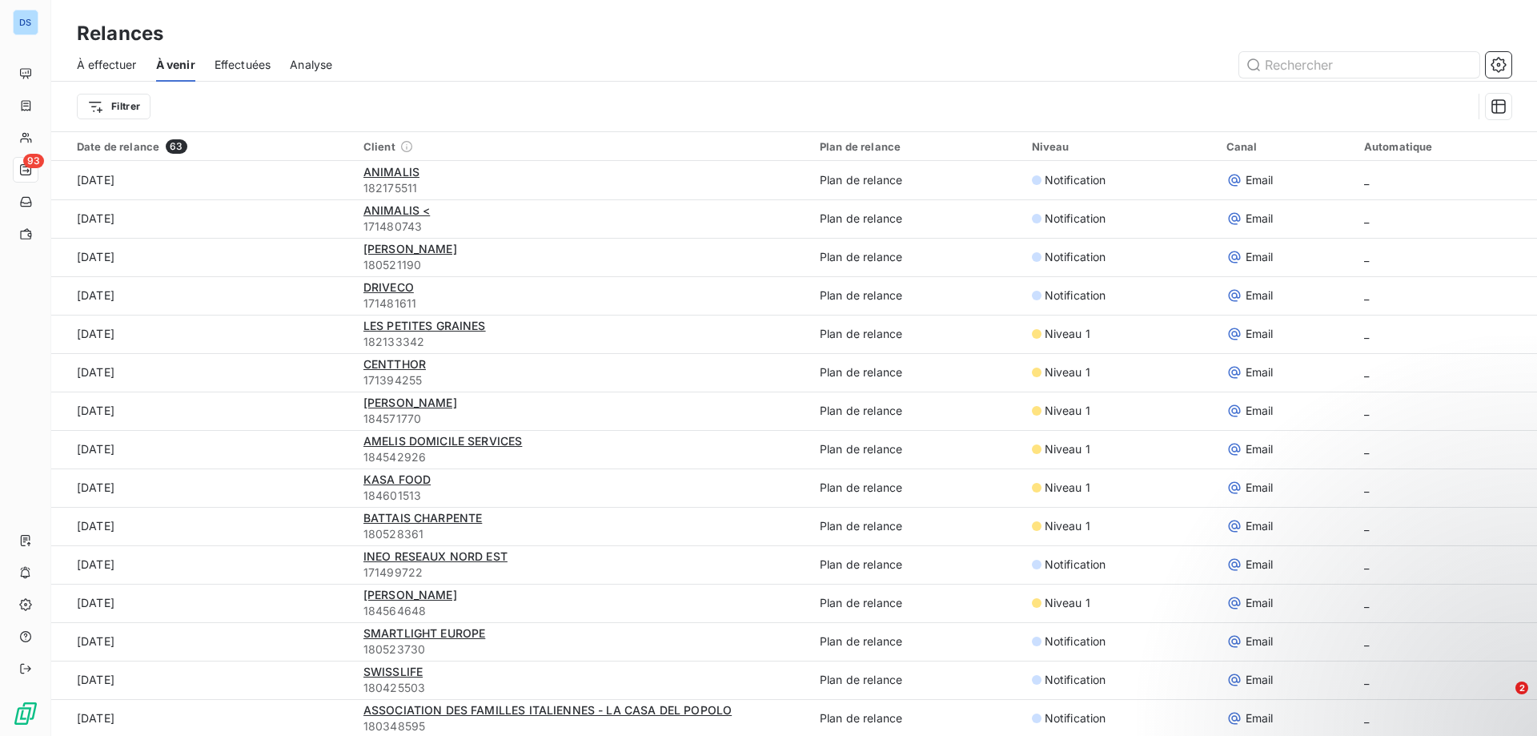
click at [242, 70] on span "Effectuées" at bounding box center [243, 65] width 57 height 16
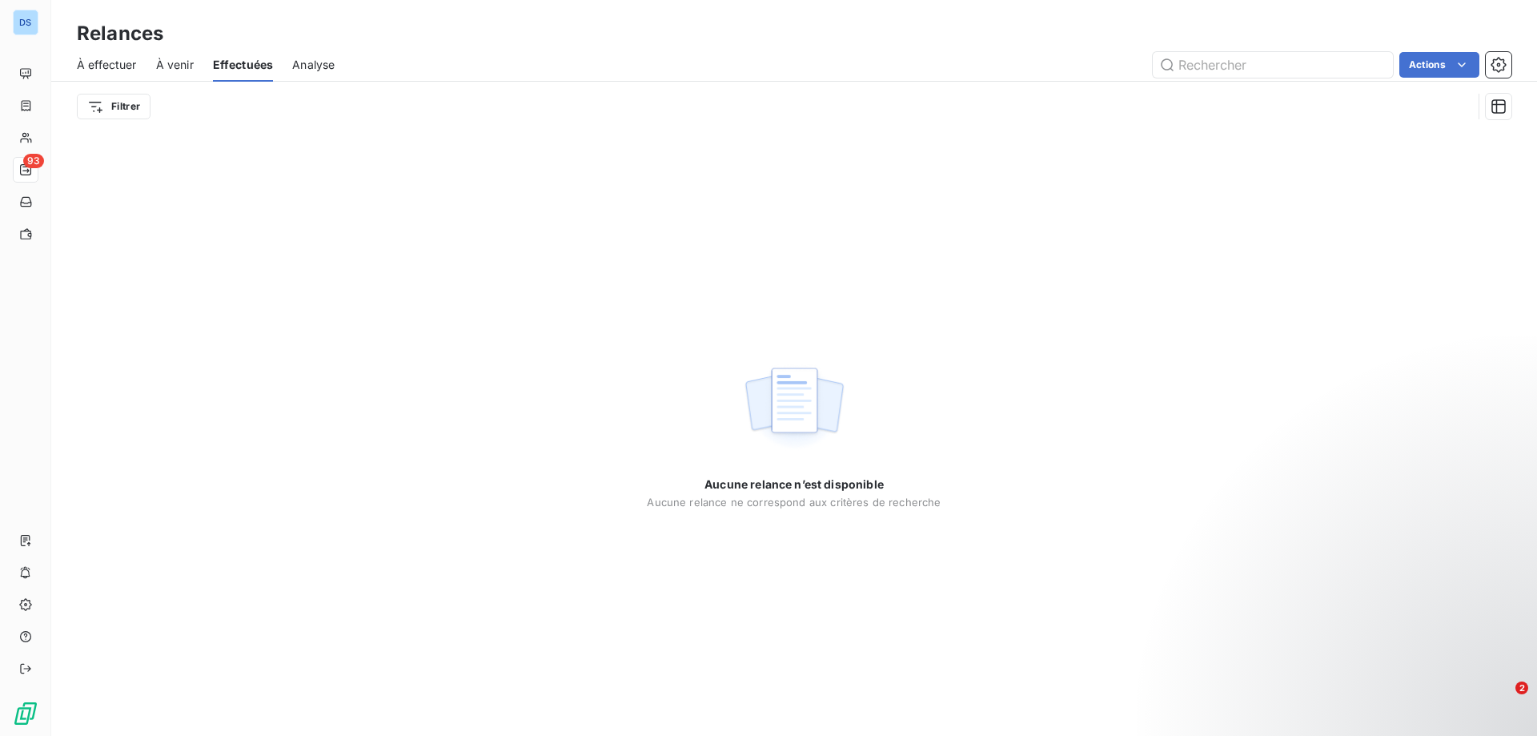
click at [322, 65] on span "Analyse" at bounding box center [313, 65] width 42 height 16
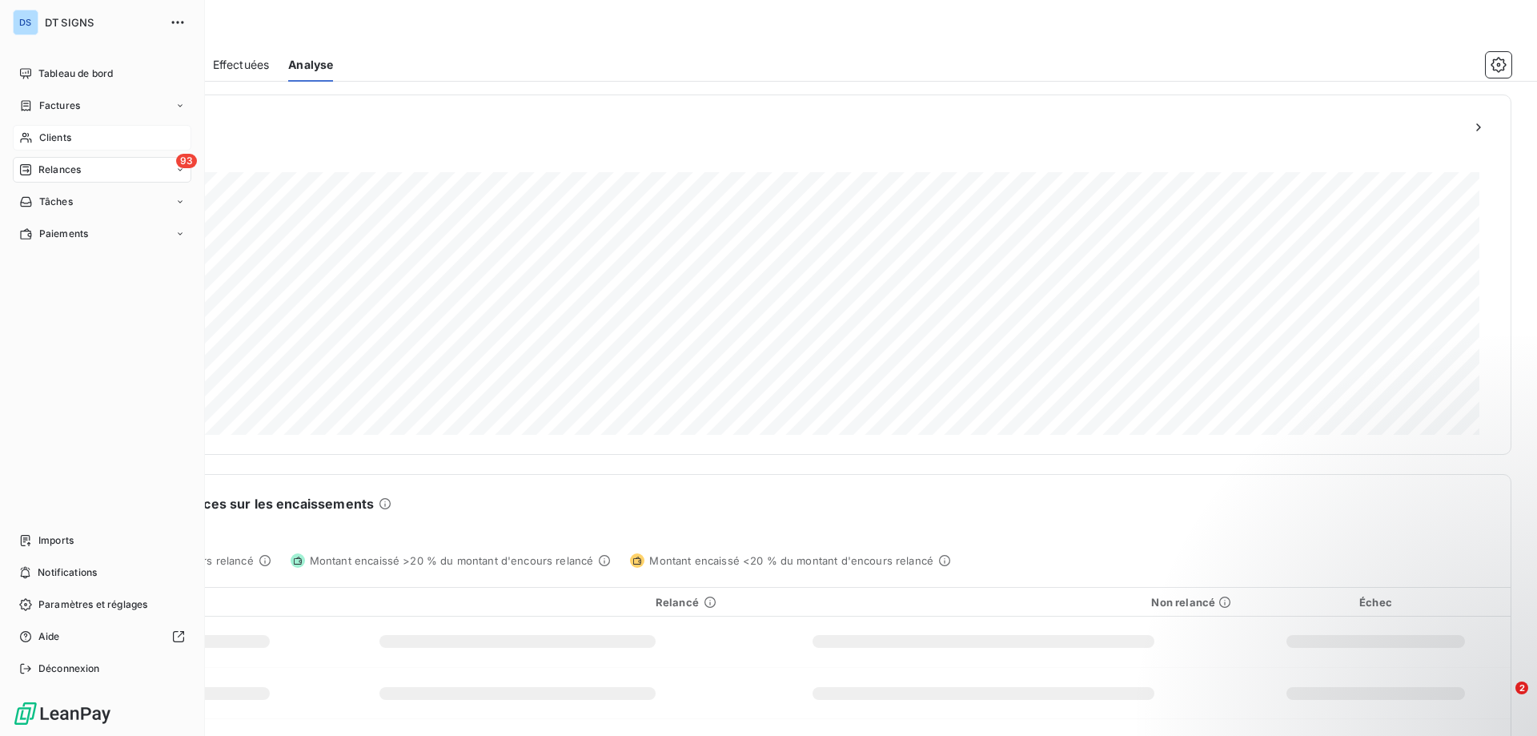
click at [46, 134] on div "Clients" at bounding box center [102, 138] width 179 height 26
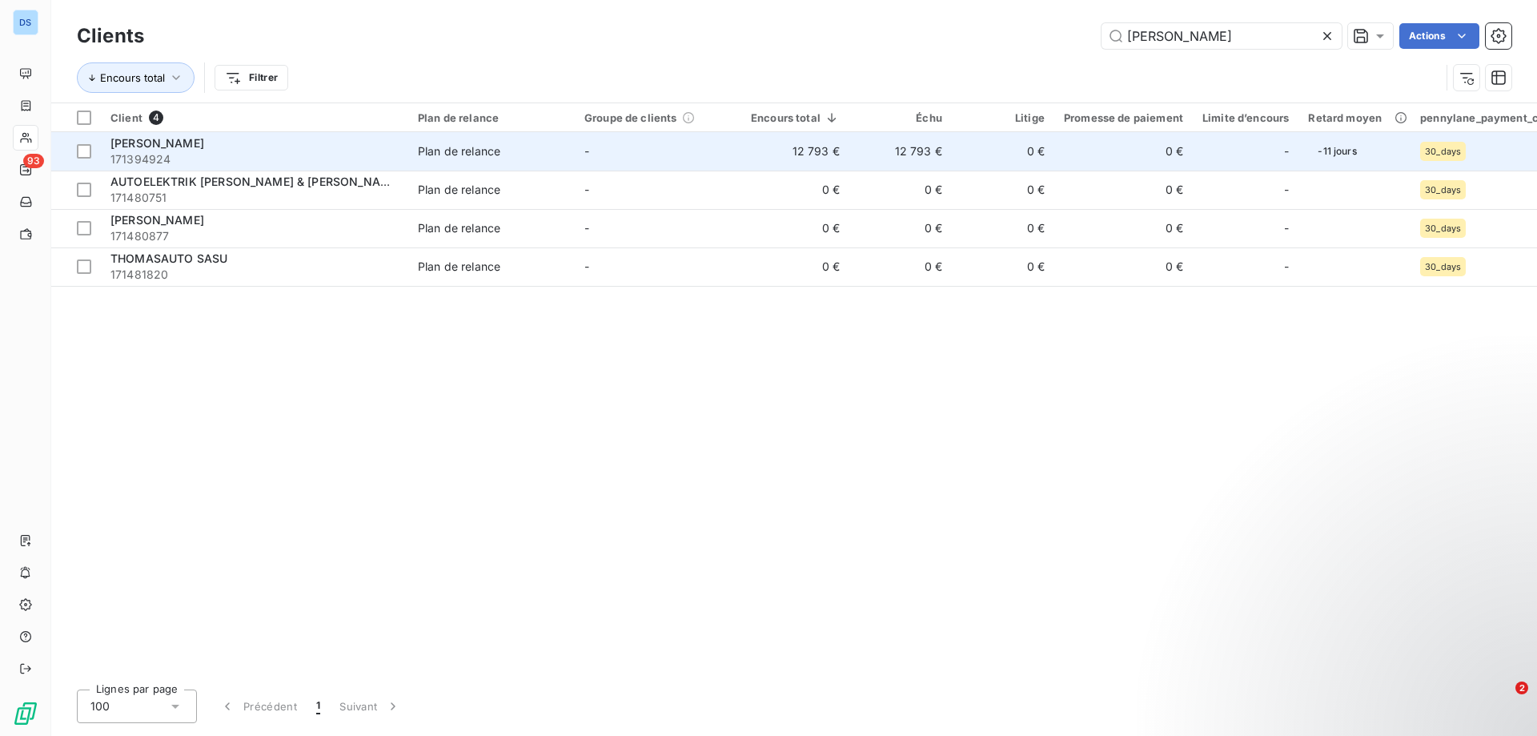
click at [435, 154] on div "Plan de relance" at bounding box center [459, 151] width 82 height 16
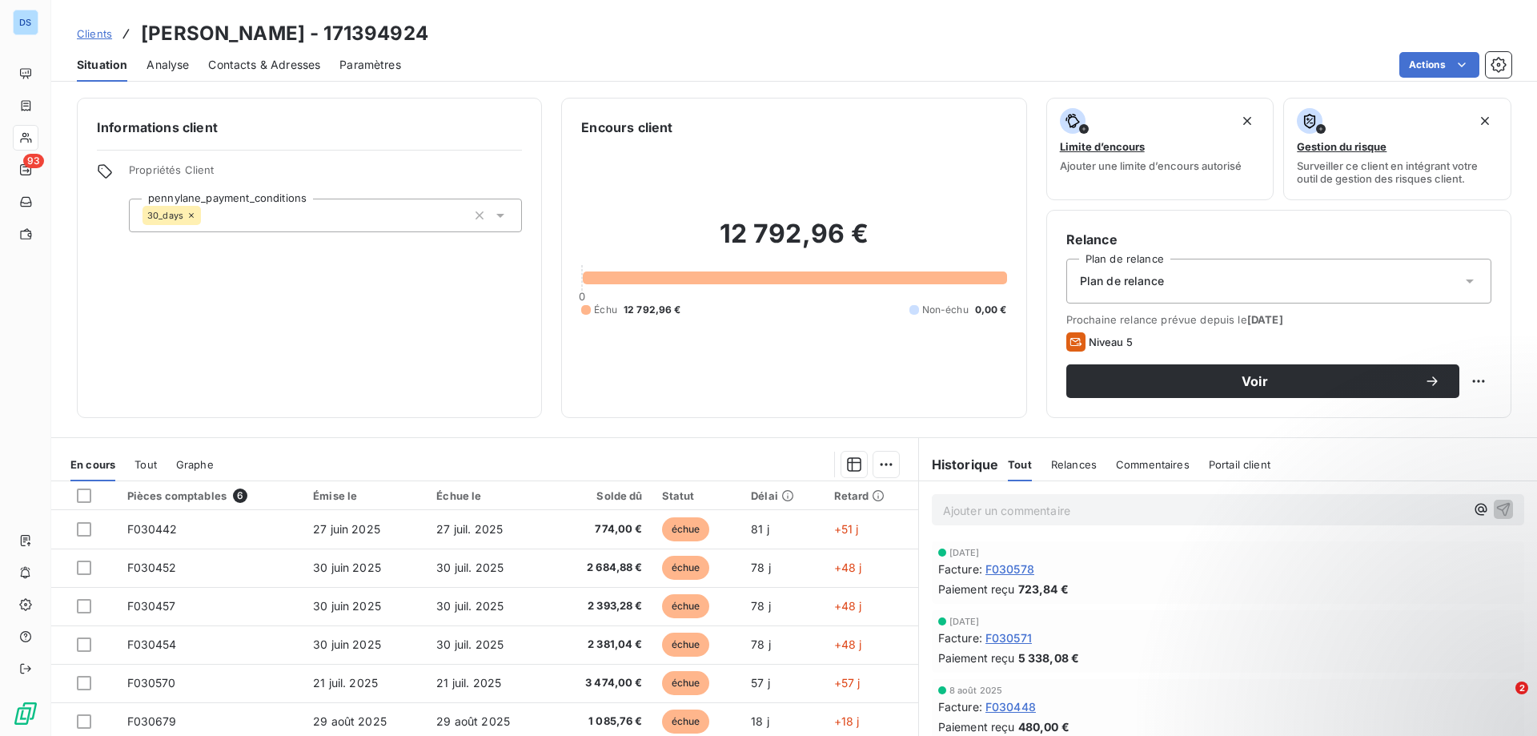
click at [1054, 467] on span "Relances" at bounding box center [1074, 464] width 46 height 13
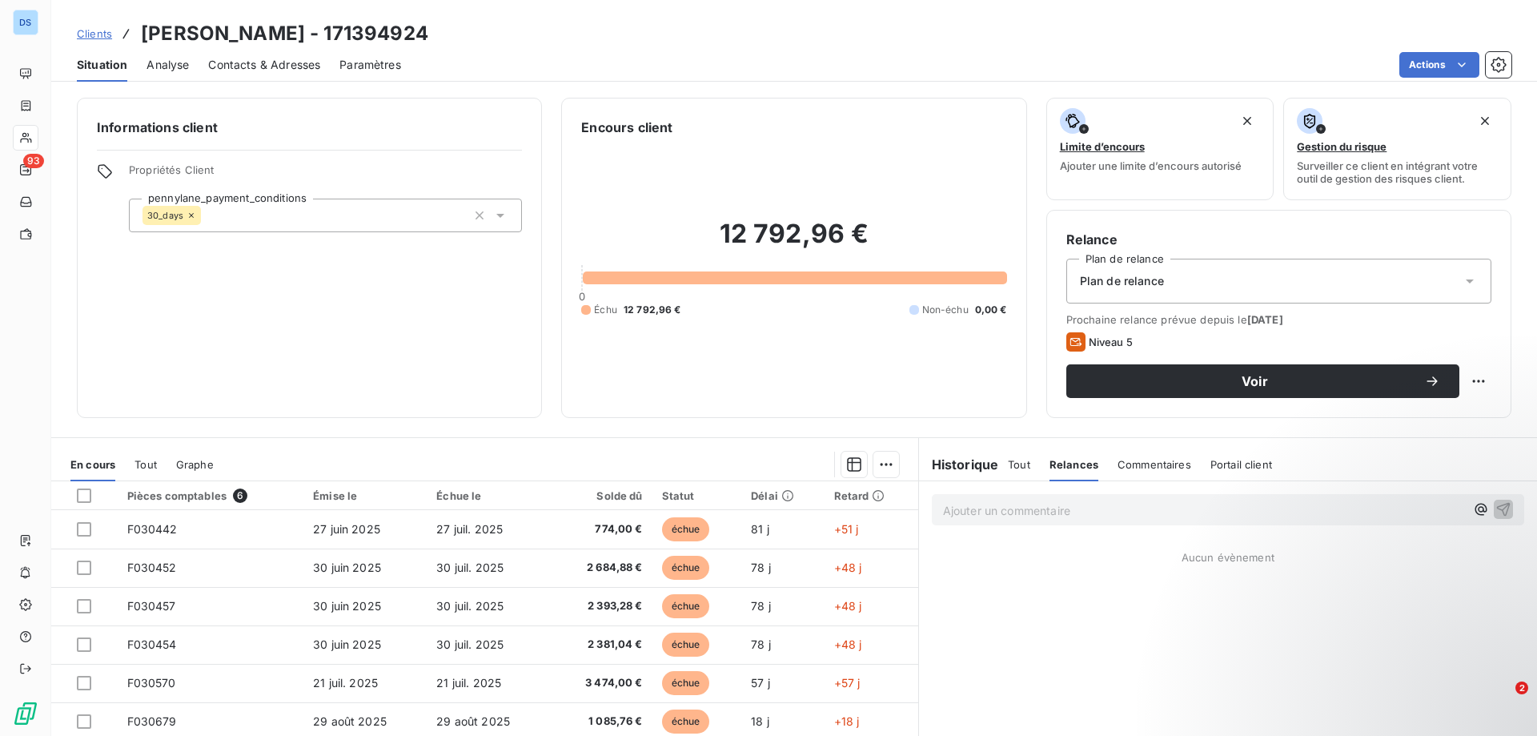
click at [955, 470] on h6 "Historique" at bounding box center [959, 464] width 80 height 19
click at [1022, 467] on span "Tout" at bounding box center [1019, 464] width 22 height 13
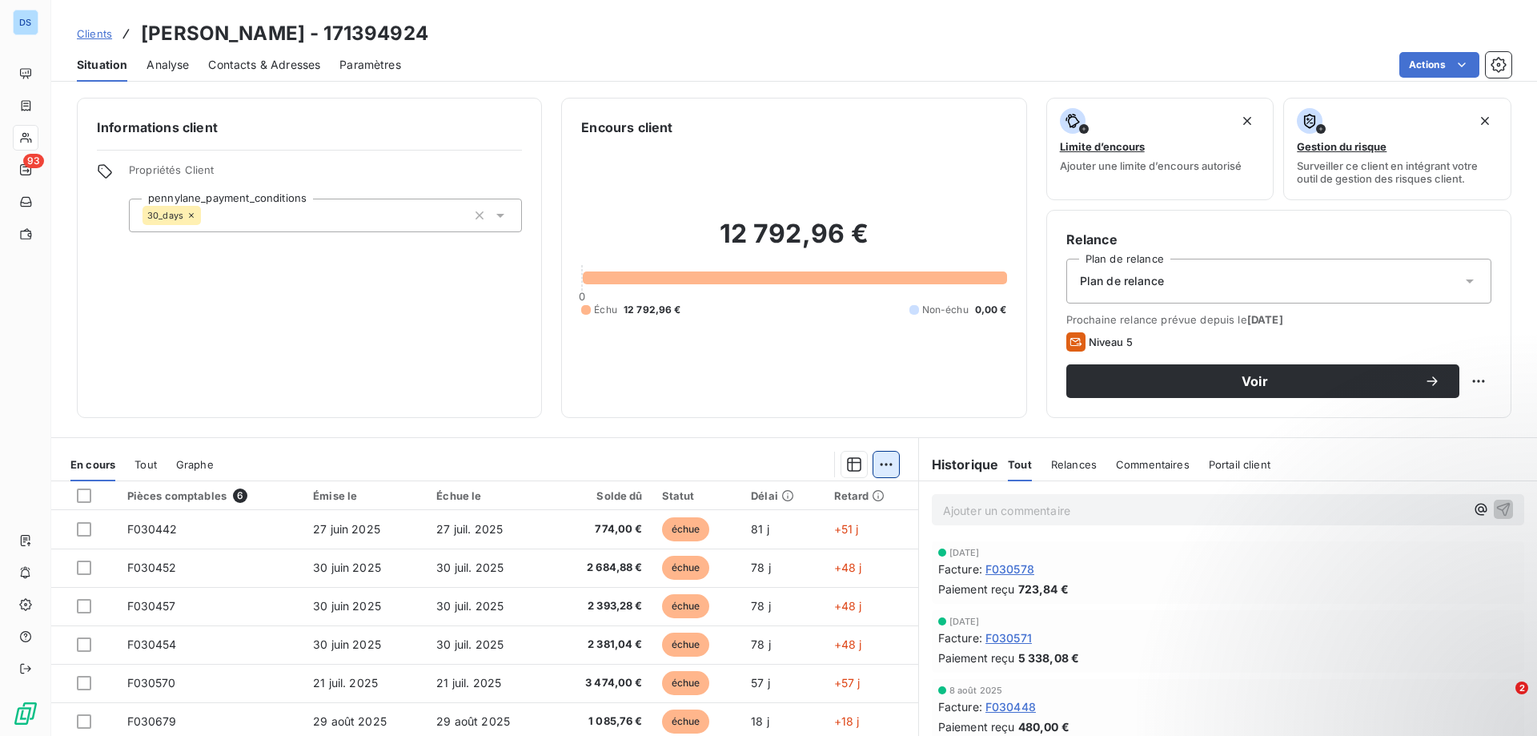
click at [877, 464] on html "DS 93 Clients THOM - 171394924 Situation Analyse Contacts & Adresses Paramètres…" at bounding box center [768, 368] width 1537 height 736
click at [796, 473] on html "DS 93 Clients THOM - 171394924 Situation Analyse Contacts & Adresses Paramètres…" at bounding box center [768, 368] width 1537 height 736
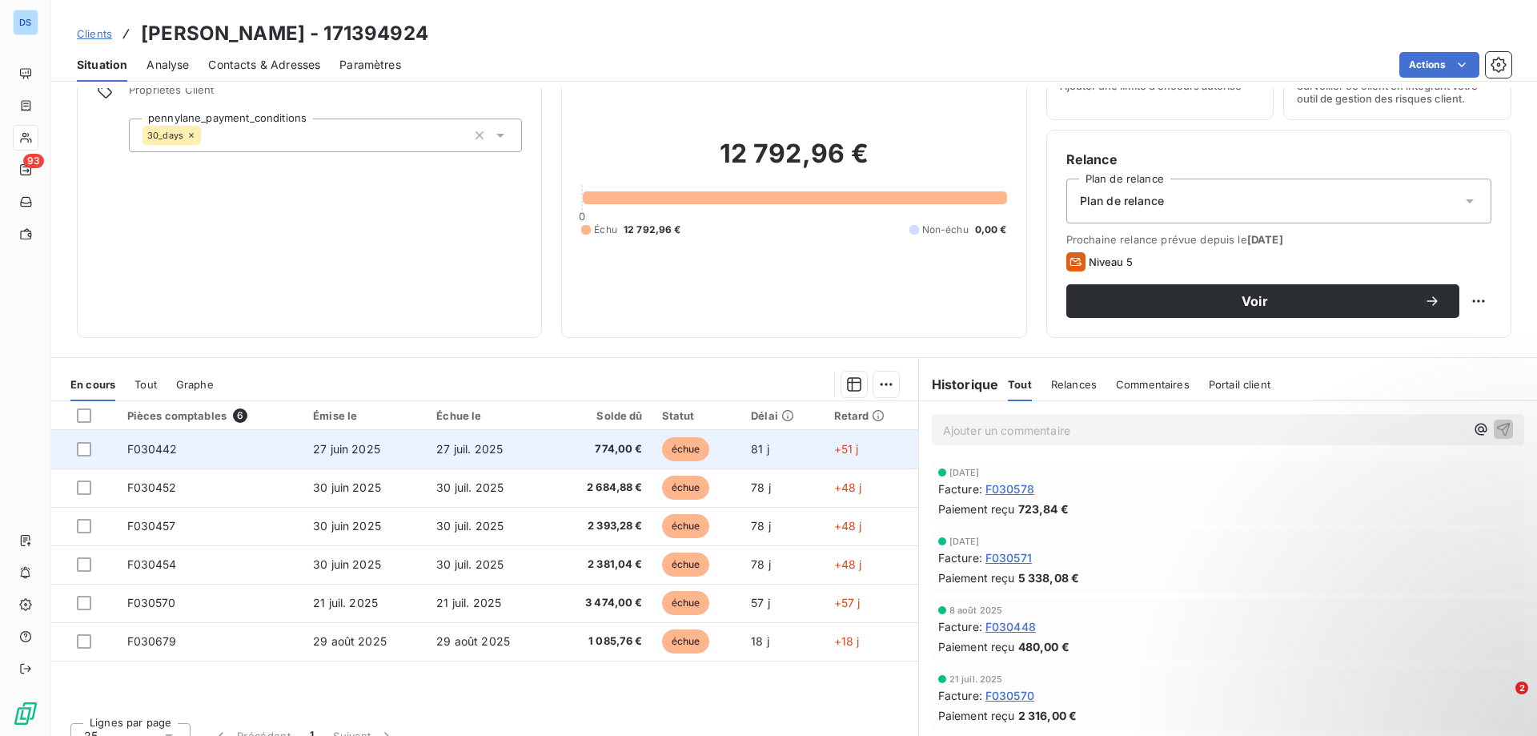
scroll to position [102, 0]
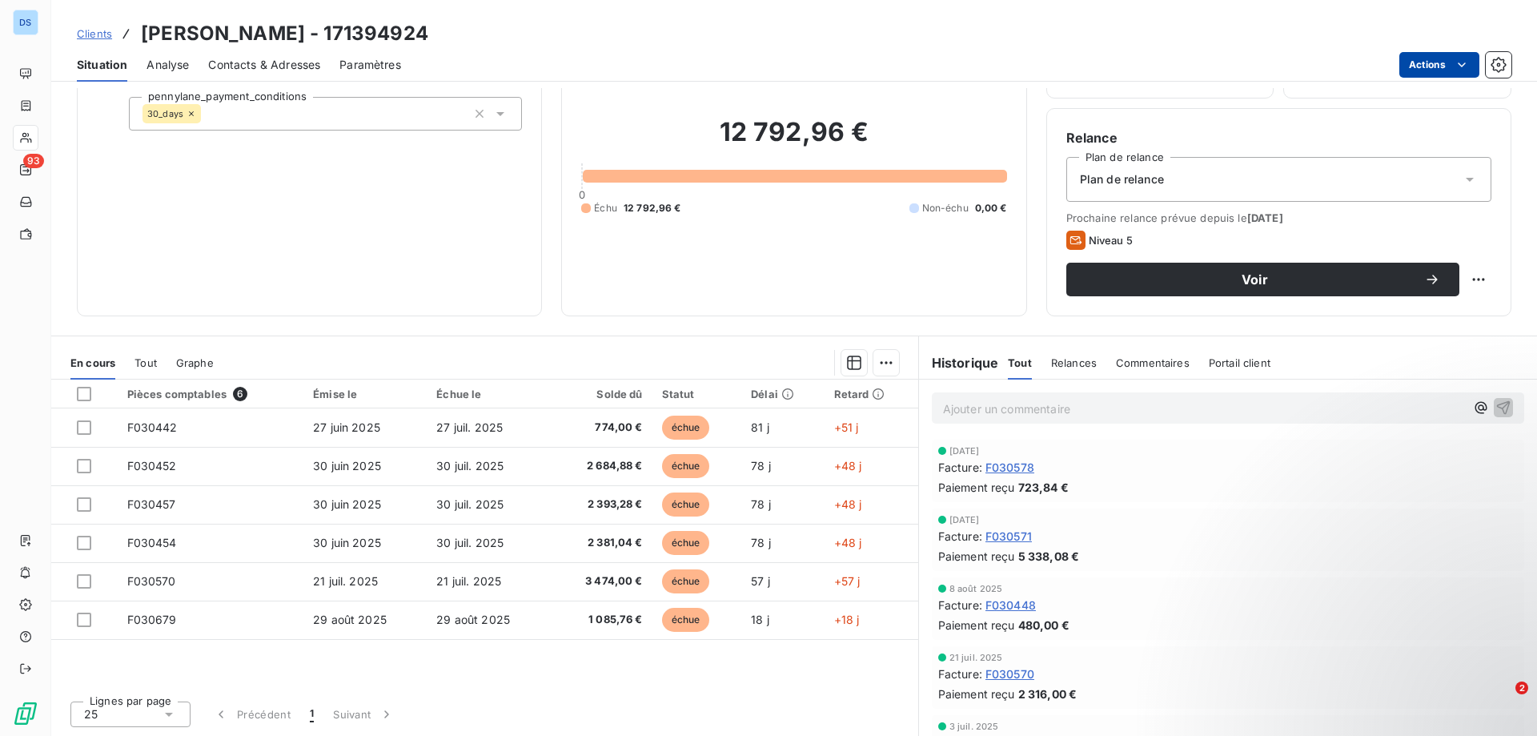
click at [1420, 63] on html "DS 93 Clients THOM - 171394924 Situation Analyse Contacts & Adresses Paramètres…" at bounding box center [768, 368] width 1537 height 736
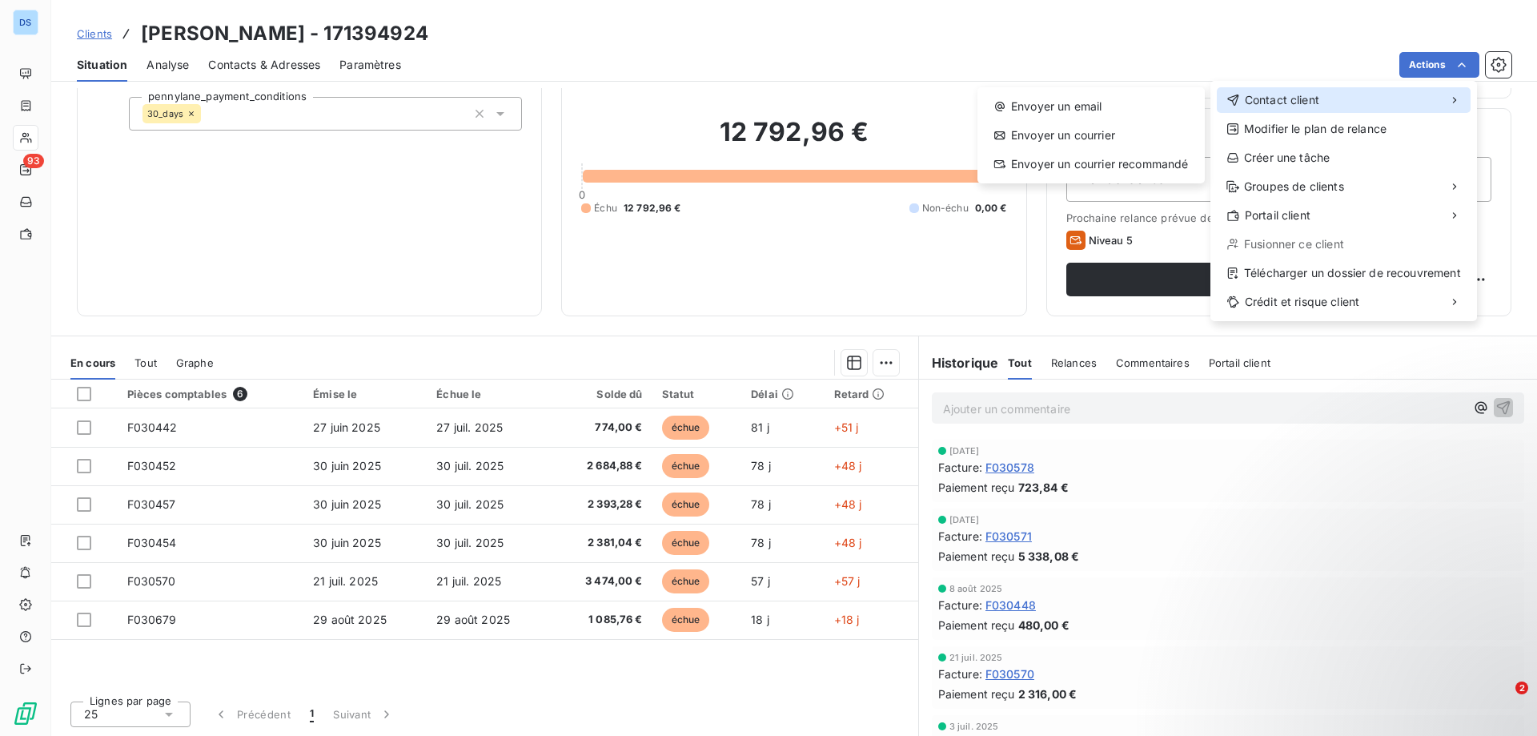
click at [1286, 103] on span "Contact client" at bounding box center [1282, 100] width 74 height 16
click at [1114, 109] on div "Envoyer un email" at bounding box center [1091, 107] width 215 height 26
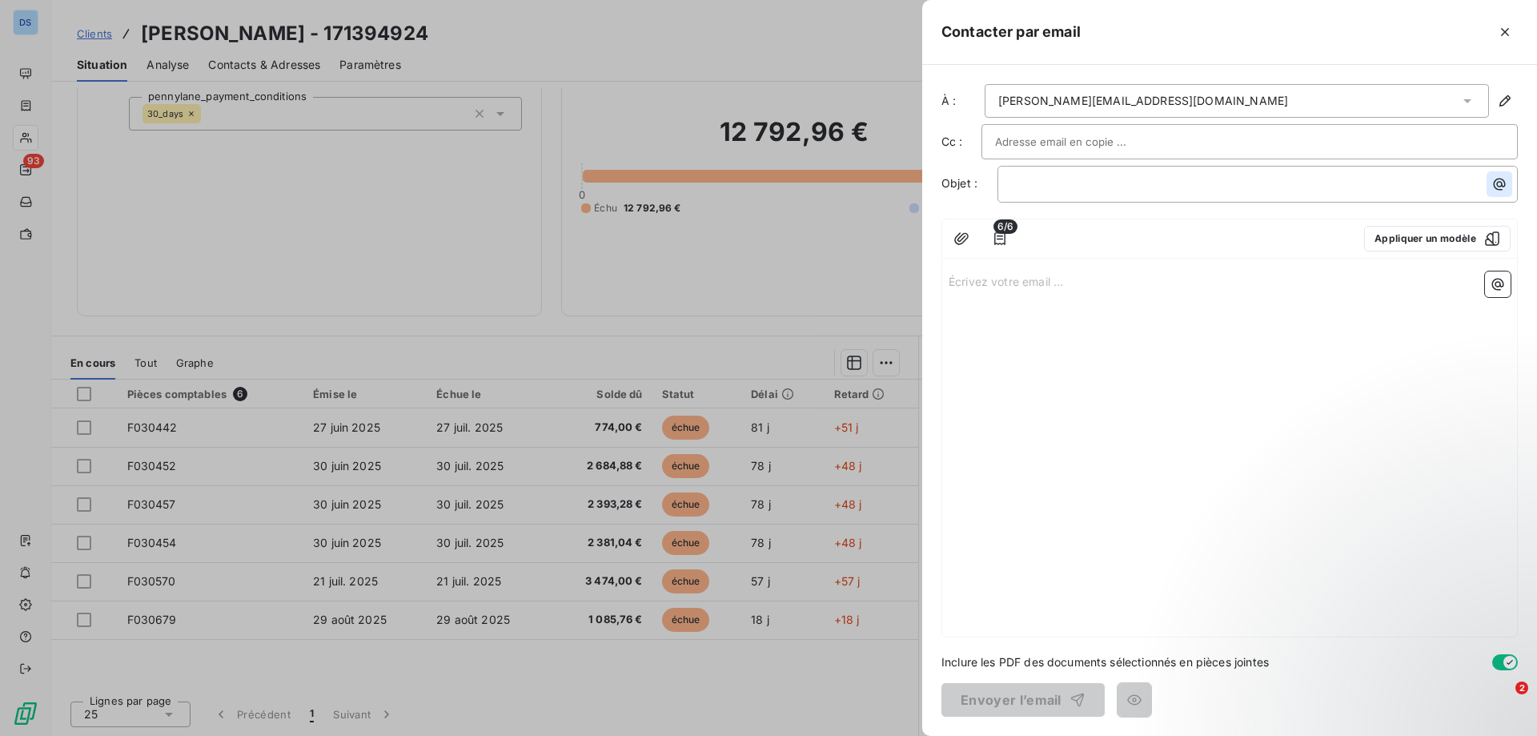
click at [1496, 184] on icon "button" at bounding box center [1499, 184] width 16 height 16
click at [1496, 184] on html "DS 93 Clients THOM - 171394924 Situation Analyse Contacts & Adresses Paramètres…" at bounding box center [768, 368] width 1537 height 736
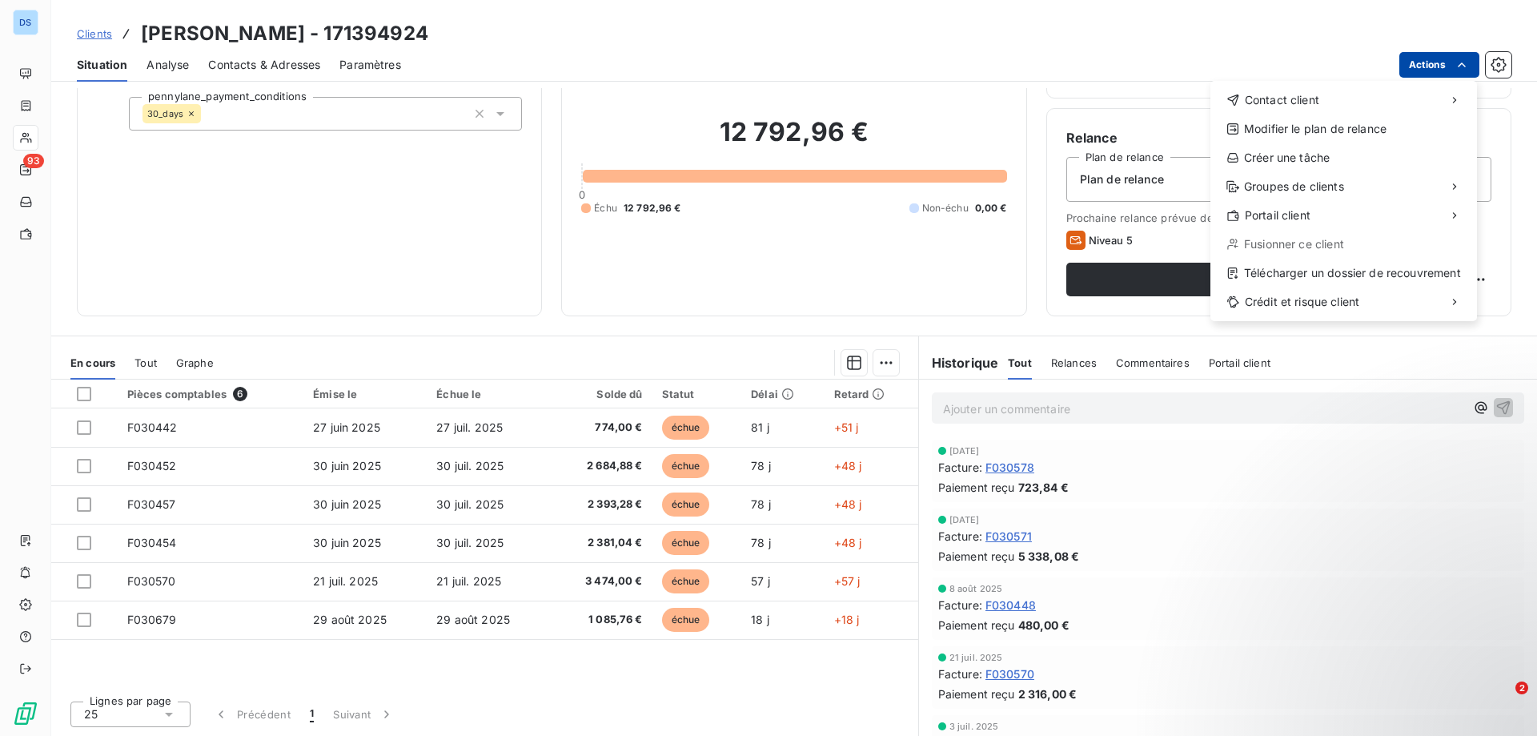
click at [1428, 68] on html "DS 93 Clients THOM - 171394924 Situation Analyse Contacts & Adresses Paramètres…" at bounding box center [768, 368] width 1537 height 736
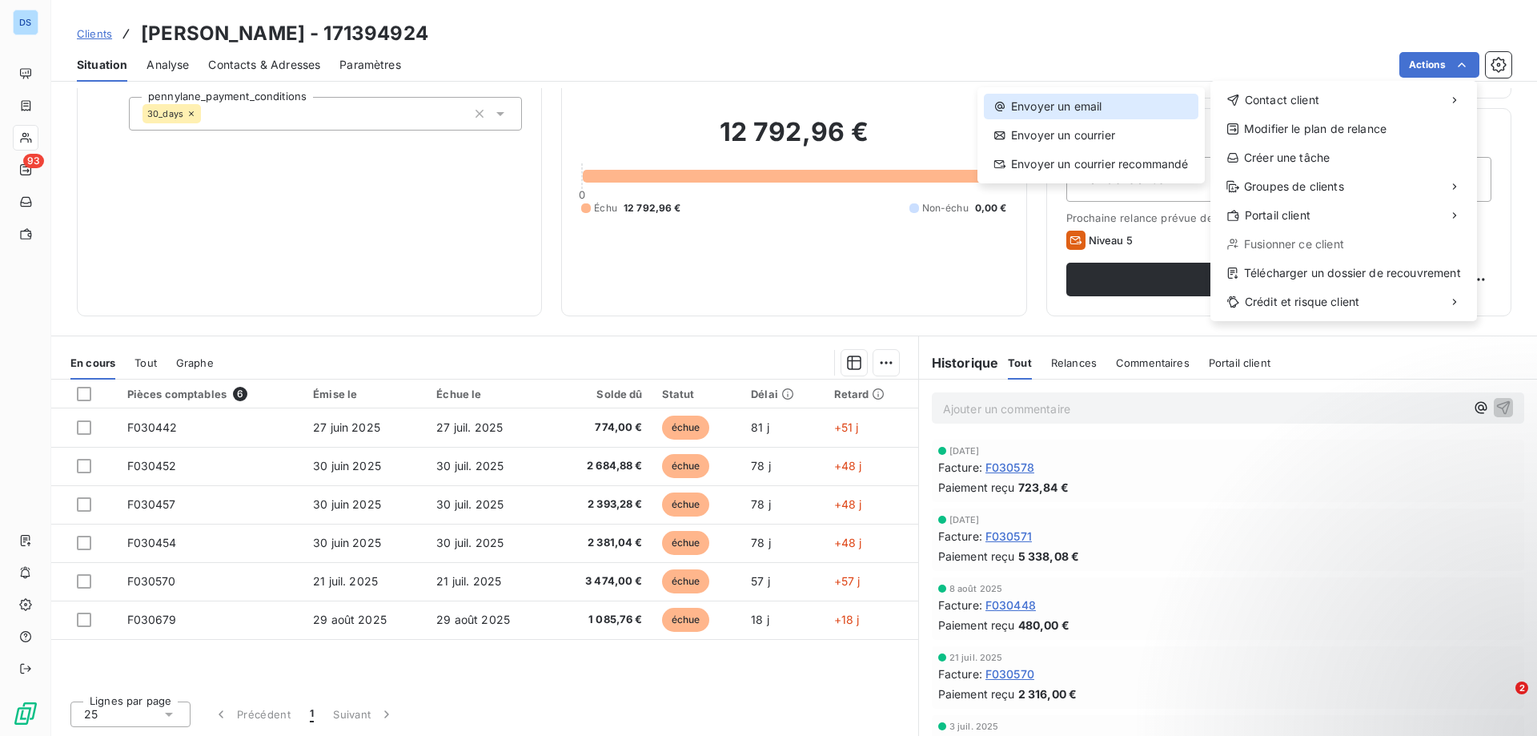
click at [1076, 110] on div "Envoyer un email" at bounding box center [1091, 107] width 215 height 26
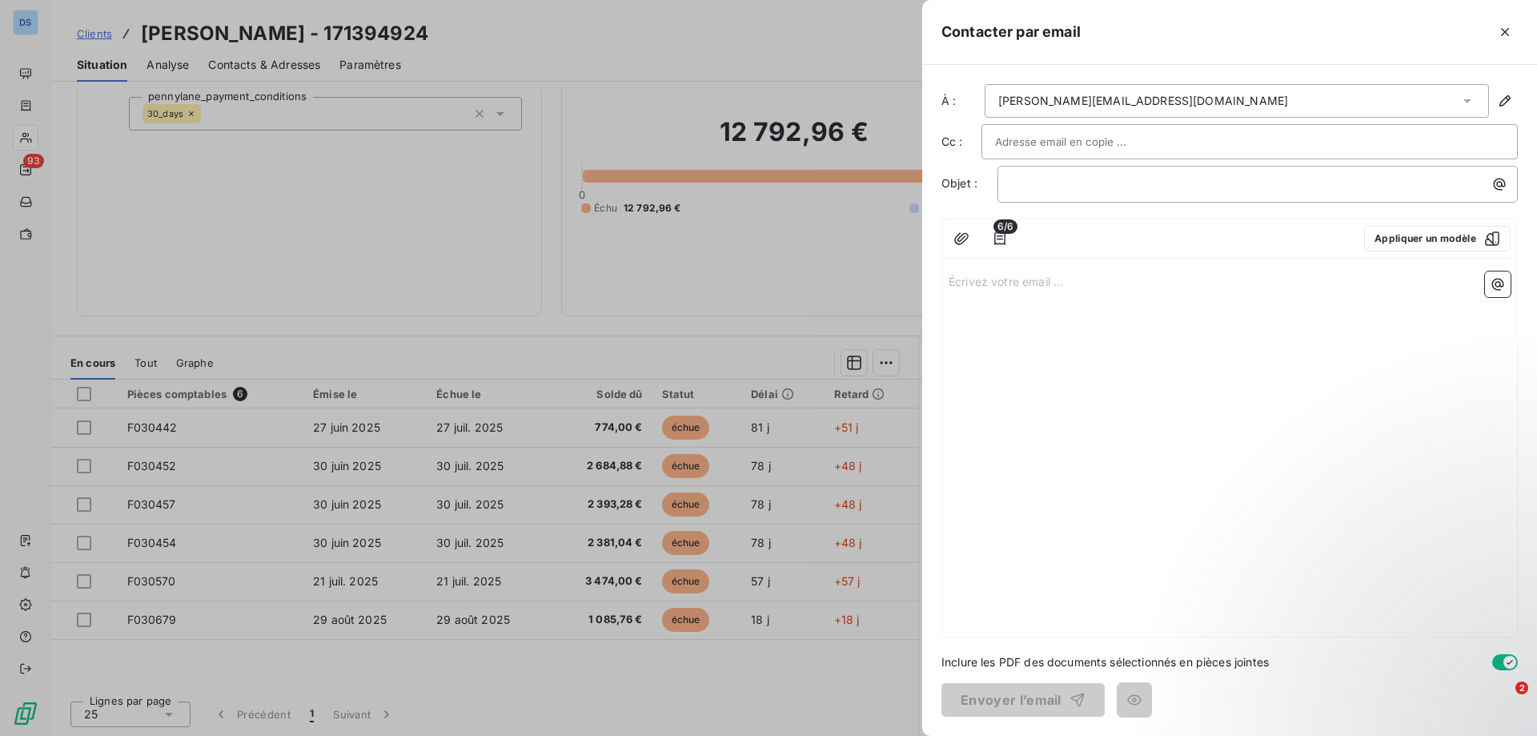
click at [1067, 147] on input "text" at bounding box center [1081, 142] width 172 height 24
click at [1149, 180] on p "﻿" at bounding box center [1261, 184] width 501 height 18
click at [1127, 229] on div at bounding box center [1188, 239] width 326 height 26
click at [1504, 182] on icon "button" at bounding box center [1500, 185] width 12 height 12
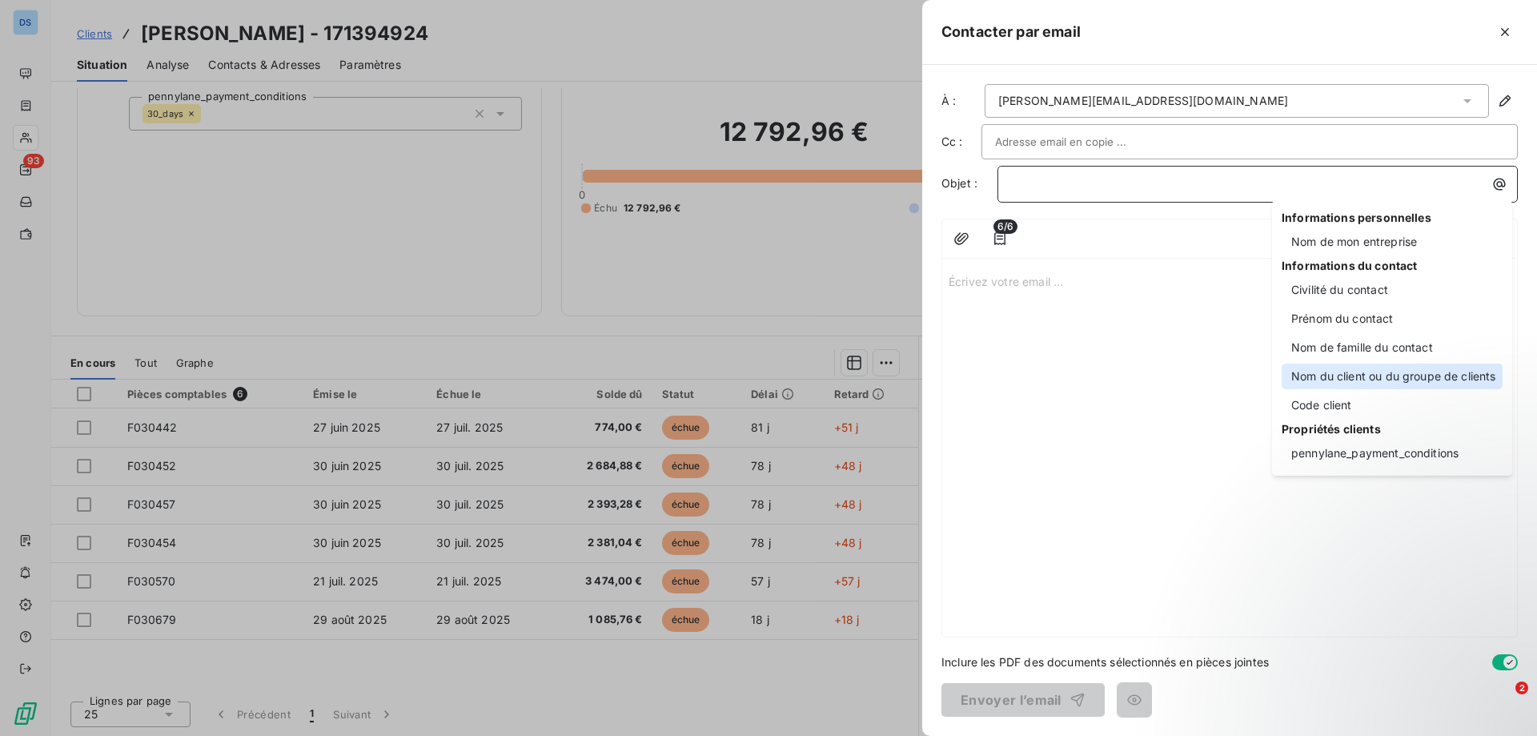
click at [1310, 372] on div "Nom du client ou du groupe de clients" at bounding box center [1392, 376] width 221 height 26
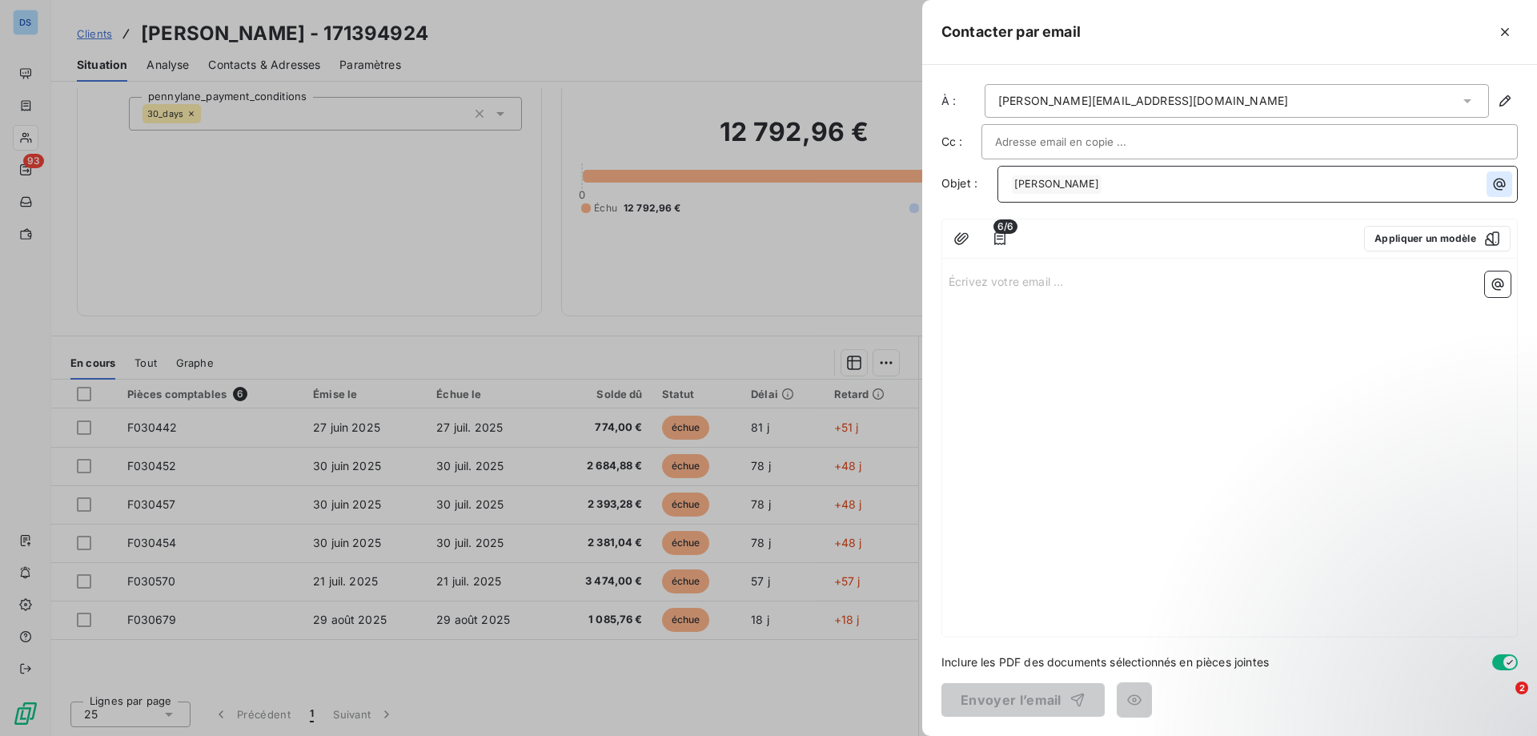
click at [1496, 183] on icon "button" at bounding box center [1499, 184] width 16 height 16
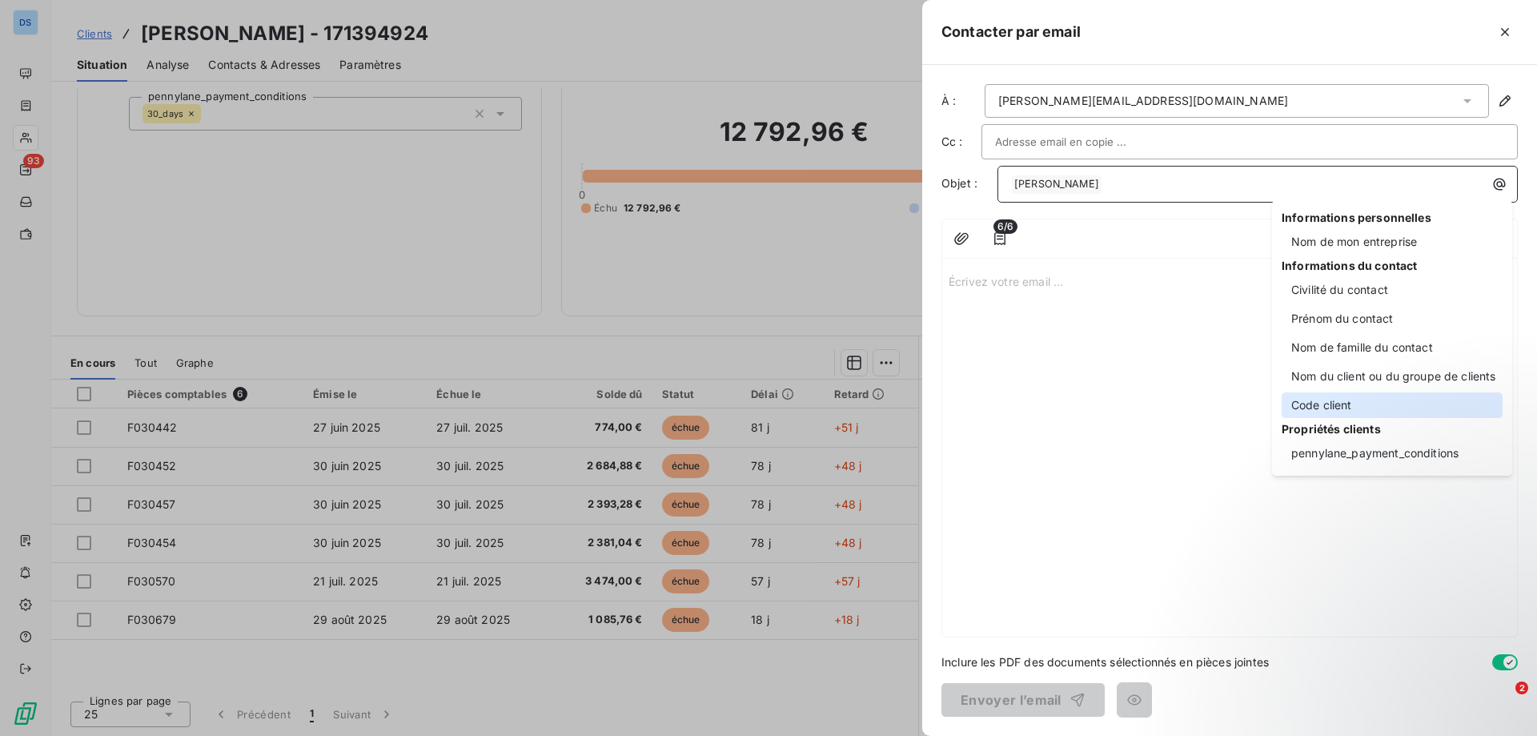
click at [1320, 405] on div "Code client" at bounding box center [1392, 405] width 221 height 26
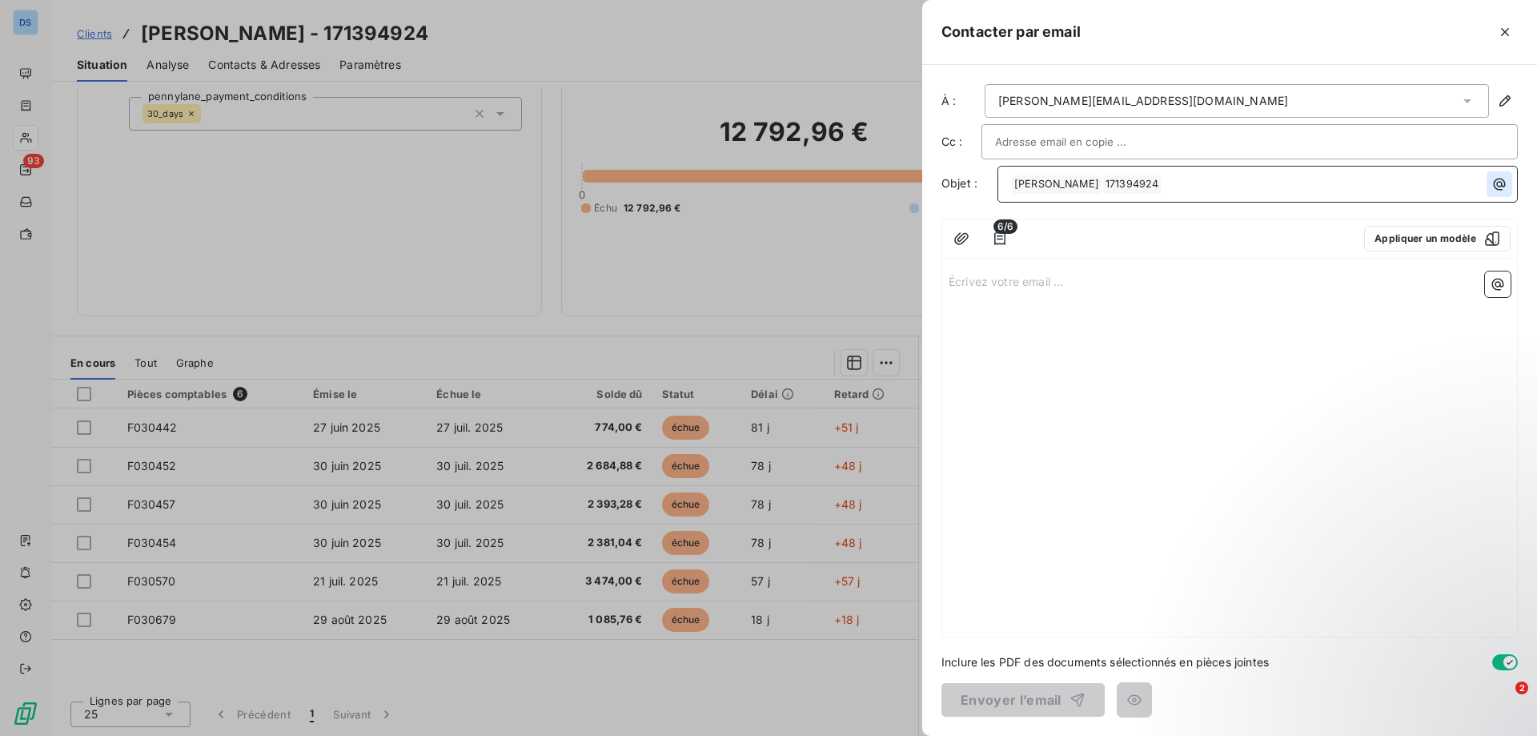
click at [1493, 181] on icon "button" at bounding box center [1499, 184] width 16 height 16
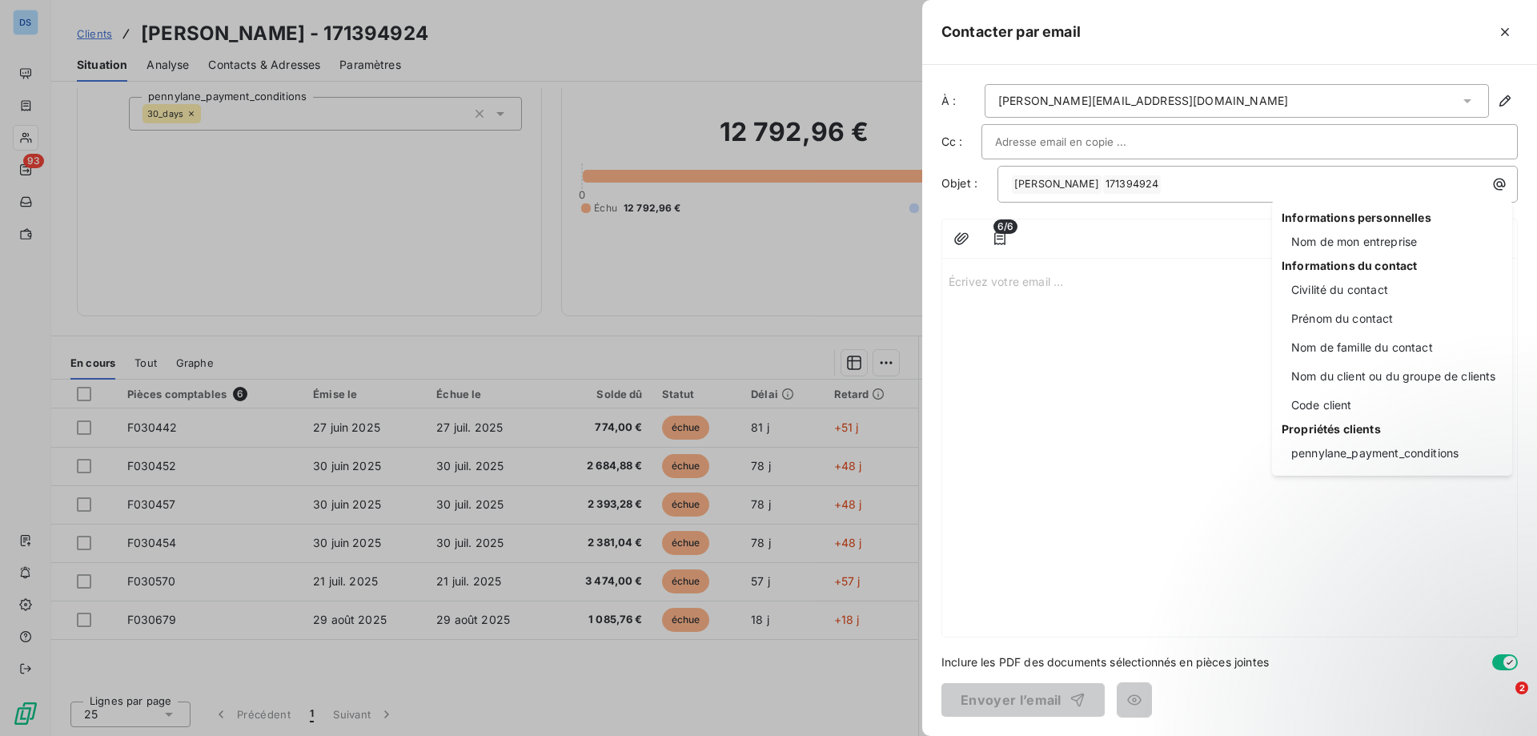
click at [1128, 307] on html "DS 93 Clients THOM - 171394924 Situation Analyse Contacts & Adresses Paramètres…" at bounding box center [768, 368] width 1537 height 736
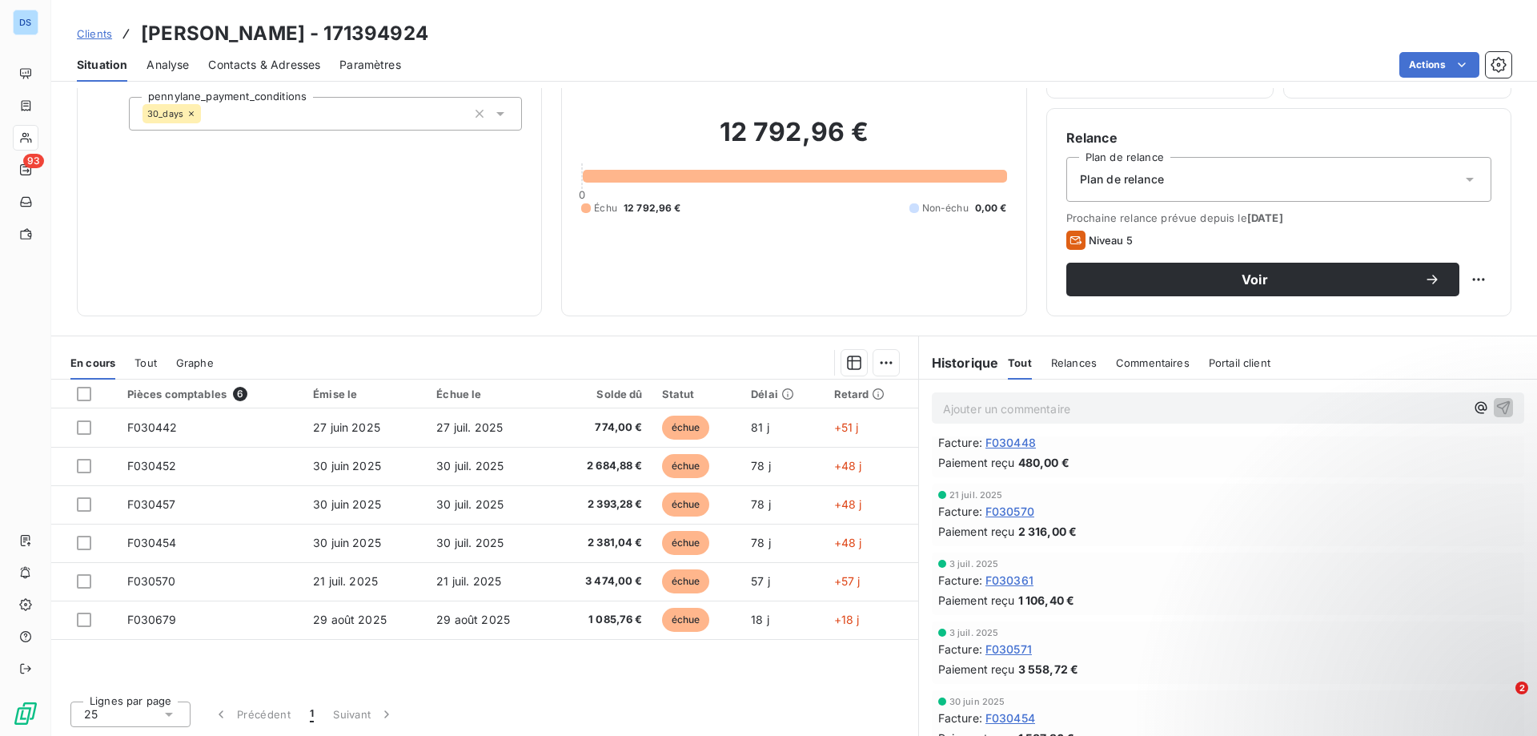
scroll to position [0, 0]
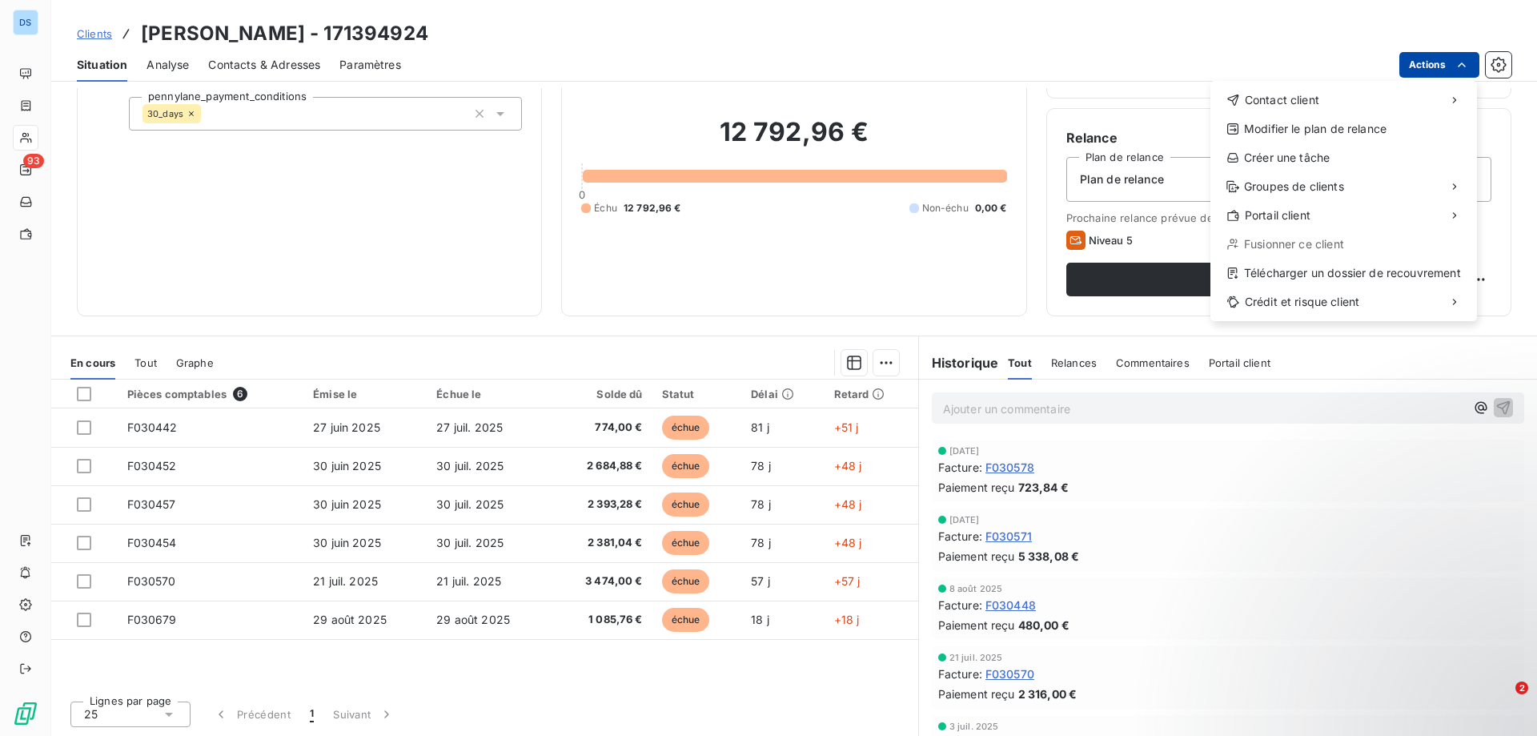
click at [1444, 66] on html "DS 93 Clients THOM - 171394924 Situation Analyse Contacts & Adresses Paramètres…" at bounding box center [768, 368] width 1537 height 736
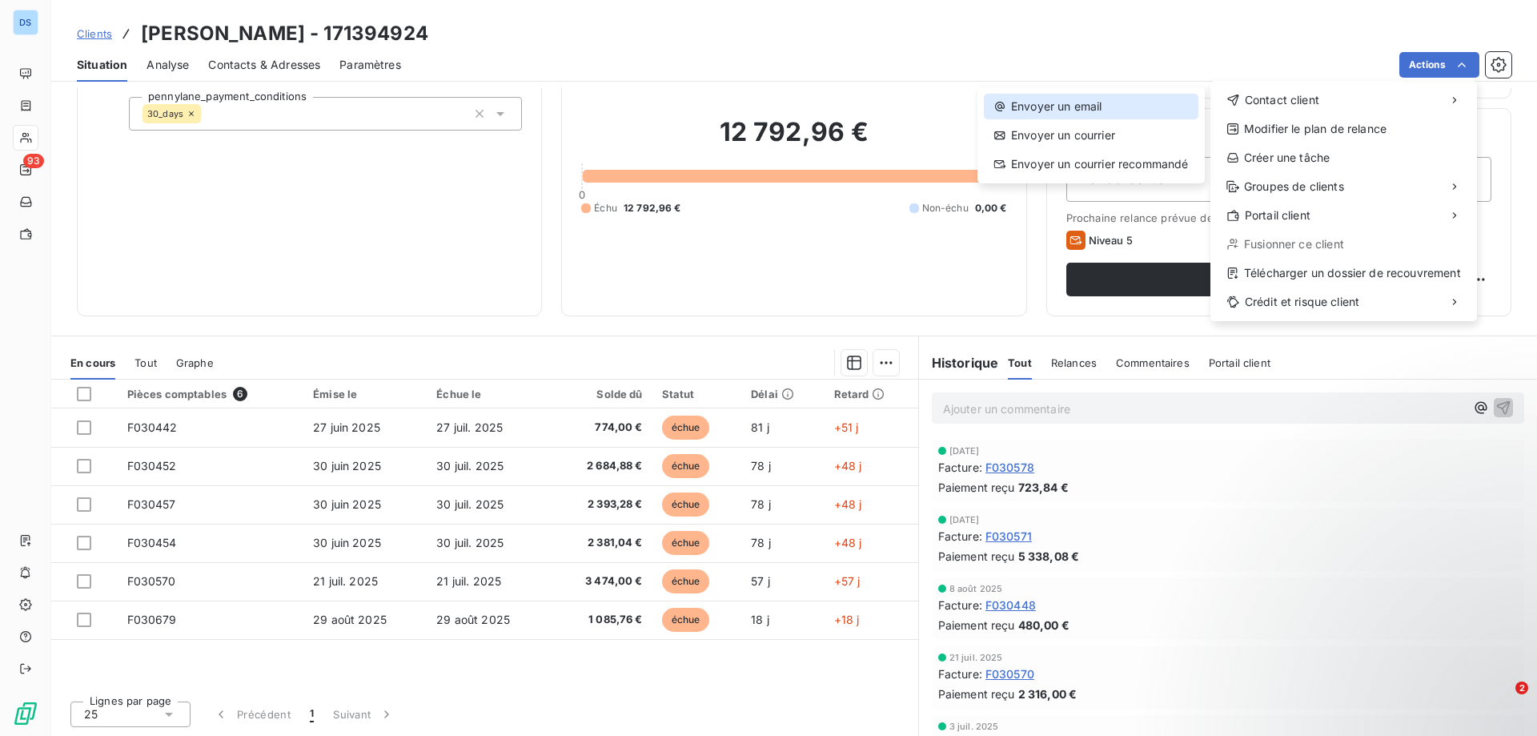
click at [1096, 98] on div "Envoyer un email" at bounding box center [1091, 107] width 215 height 26
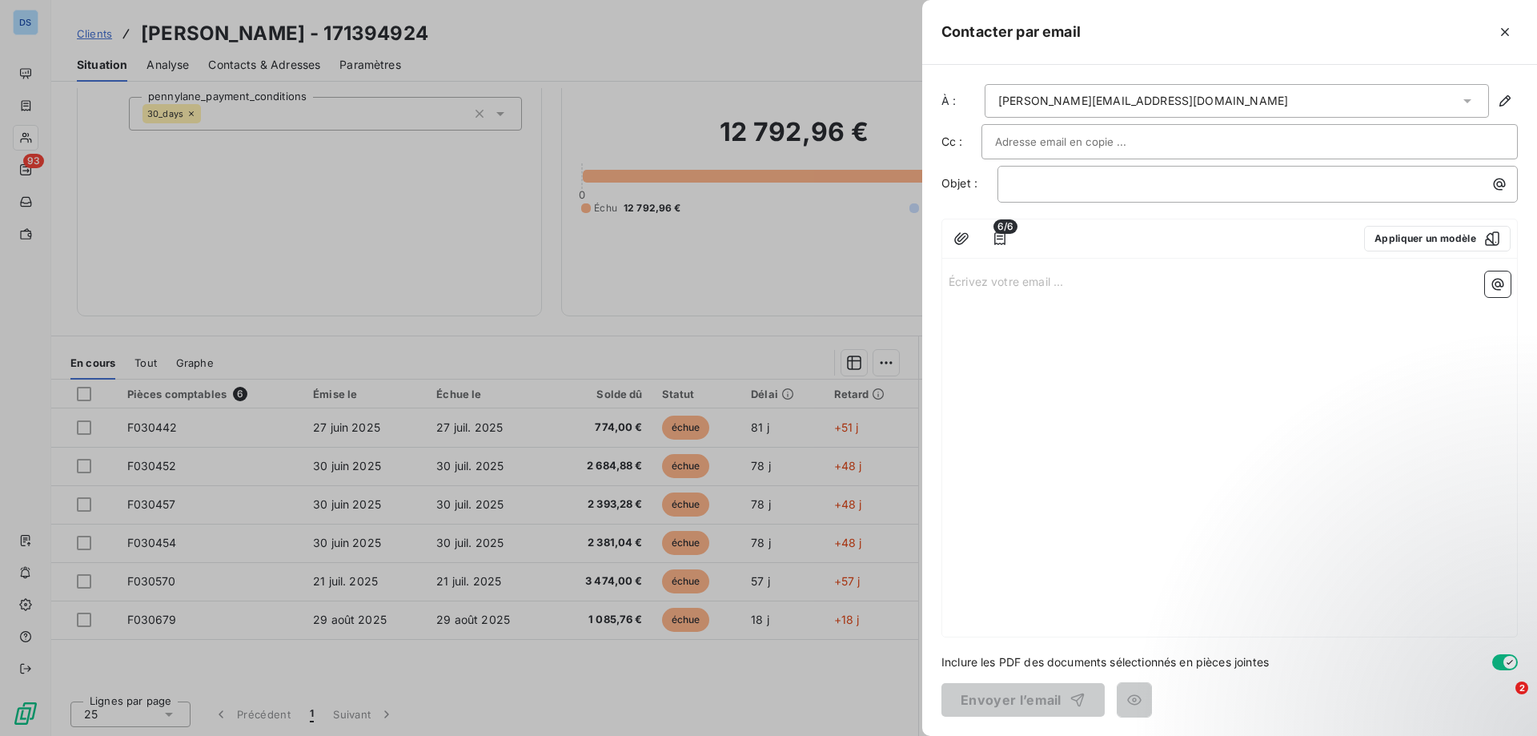
click at [1032, 139] on input "text" at bounding box center [1081, 142] width 172 height 24
click at [1095, 178] on p "﻿" at bounding box center [1261, 184] width 501 height 18
click at [1499, 188] on icon "button" at bounding box center [1499, 184] width 16 height 16
click at [1089, 322] on html "DS 93 Clients THOM - 171394924 Situation Analyse Contacts & Adresses Paramètres…" at bounding box center [768, 368] width 1537 height 736
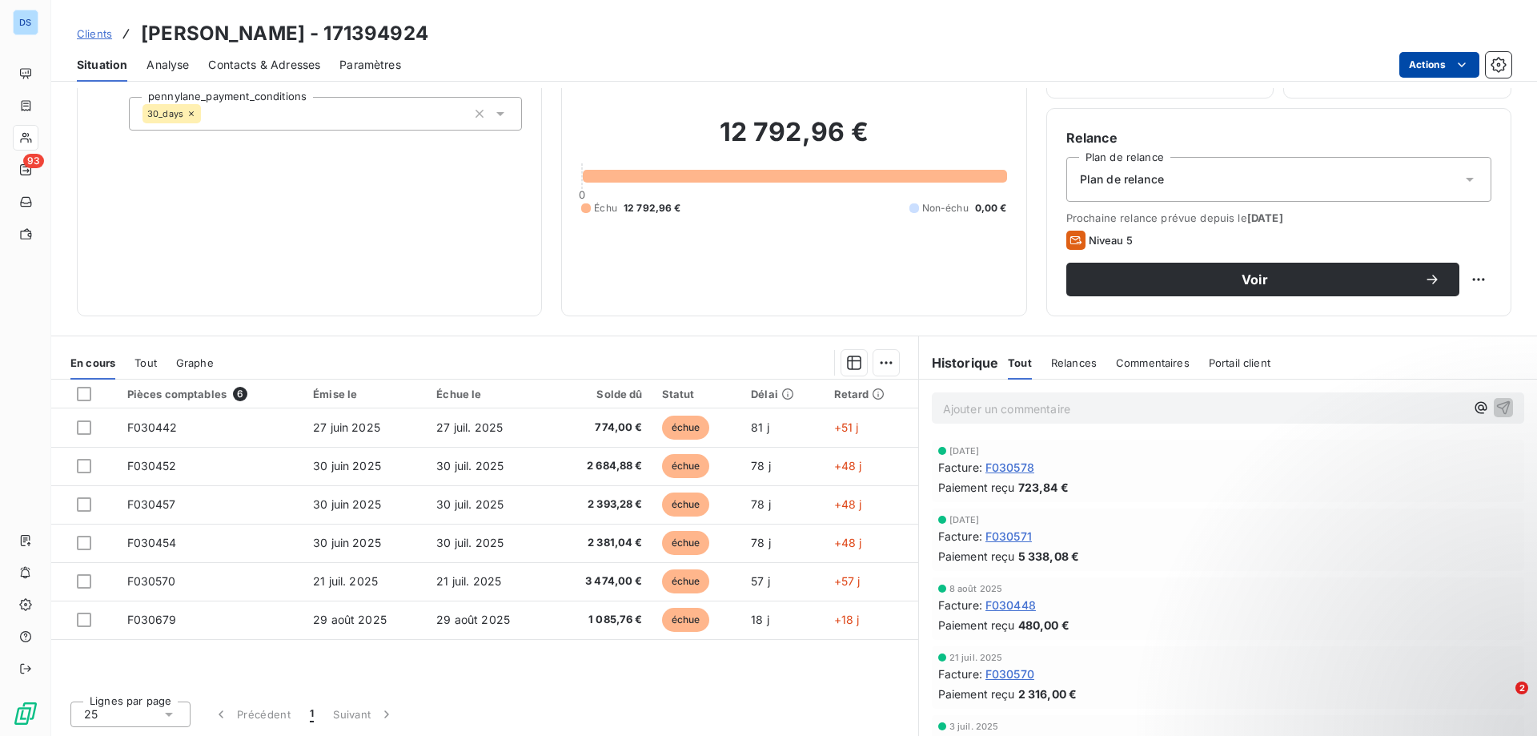
click at [1406, 62] on html "DS 93 Clients THOM - 171394924 Situation Analyse Contacts & Adresses Paramètres…" at bounding box center [768, 368] width 1537 height 736
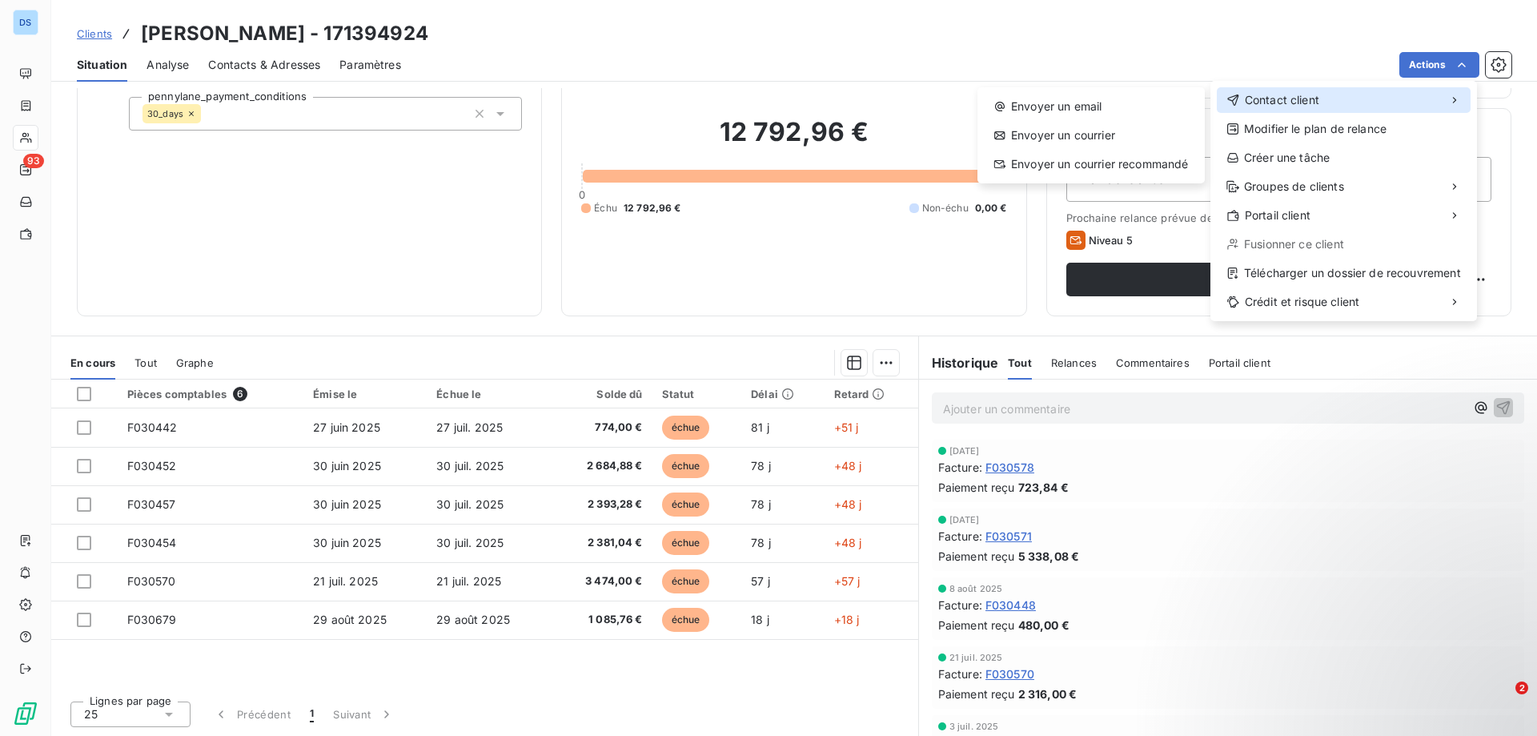
click at [1317, 112] on div "Contact client" at bounding box center [1344, 100] width 254 height 26
click at [1101, 108] on div "Envoyer un email" at bounding box center [1091, 107] width 215 height 26
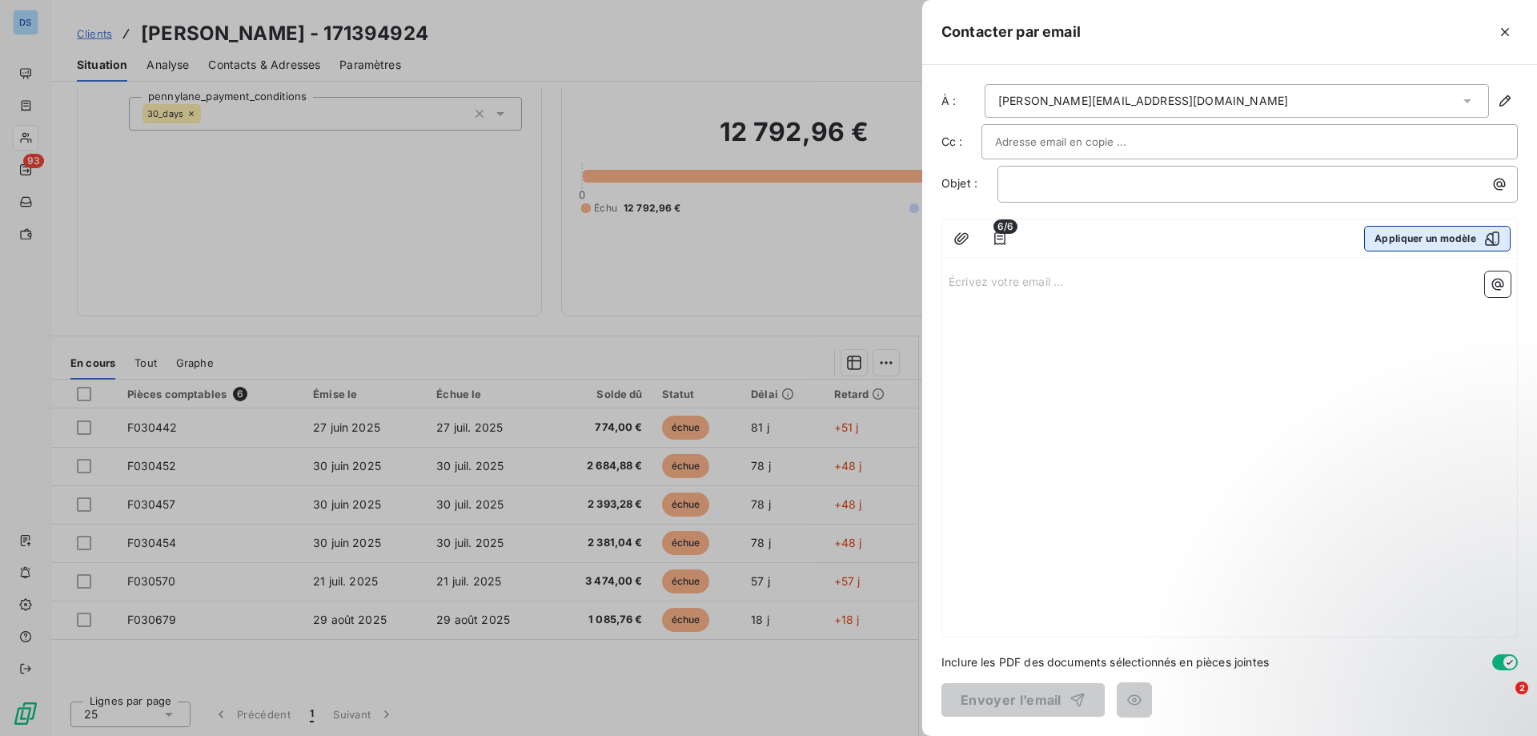
click at [1491, 235] on icon "button" at bounding box center [1492, 239] width 16 height 16
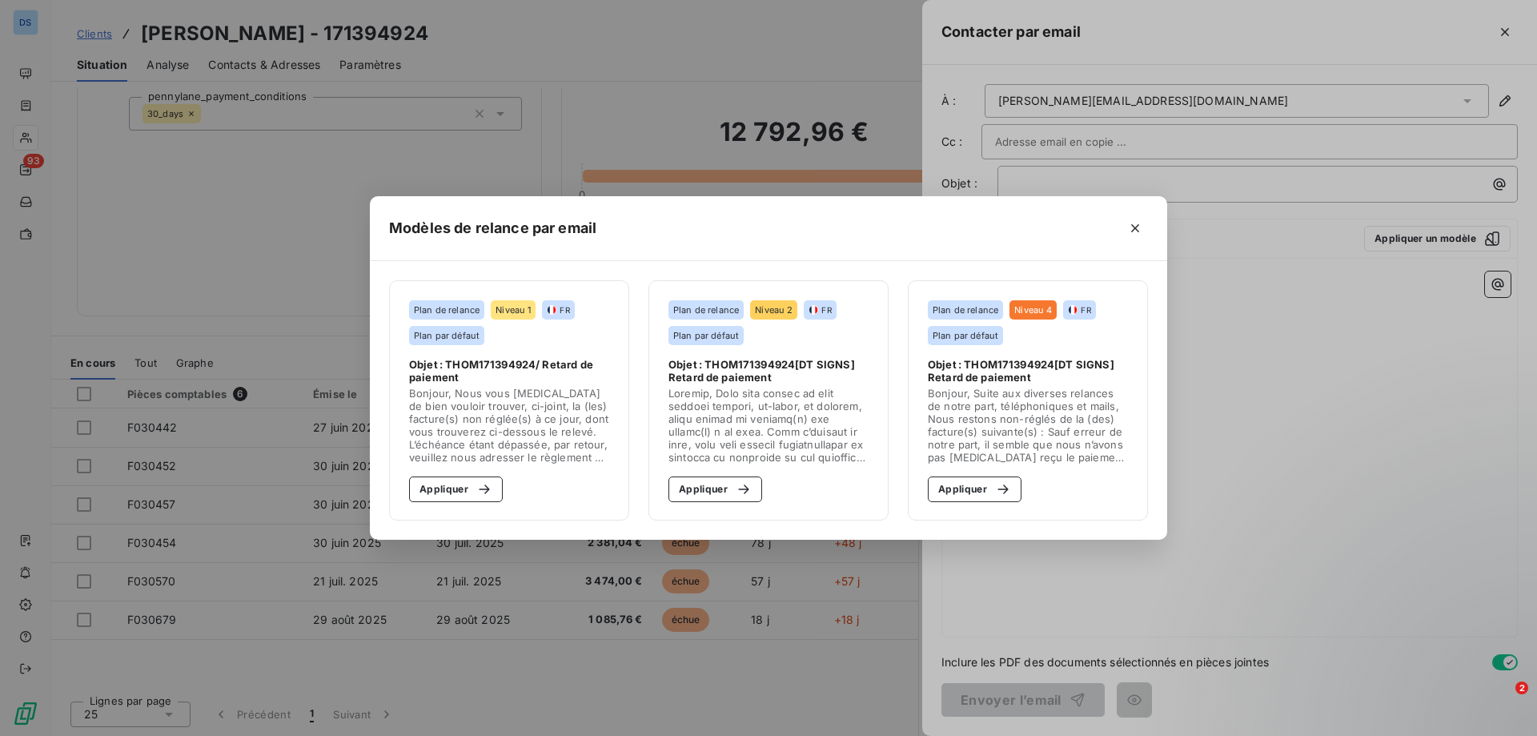
click at [437, 414] on span "Bonjour, Nous vous [MEDICAL_DATA] de bien vouloir trouver, ci-joint, la (les) f…" at bounding box center [509, 425] width 200 height 77
click at [433, 499] on button "Appliquer" at bounding box center [456, 489] width 94 height 26
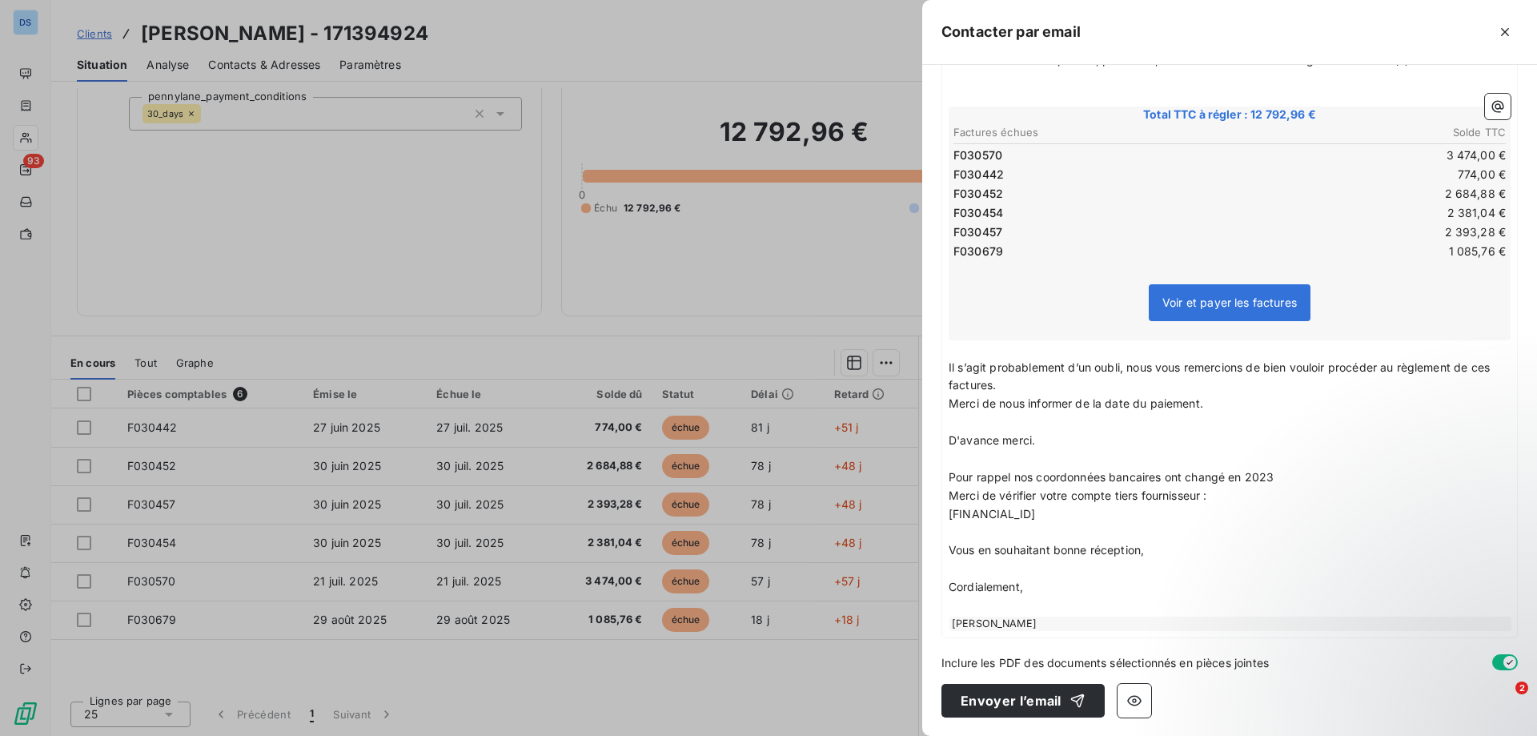
scroll to position [312, 0]
click at [1015, 709] on button "Envoyer l’email" at bounding box center [1022, 700] width 163 height 34
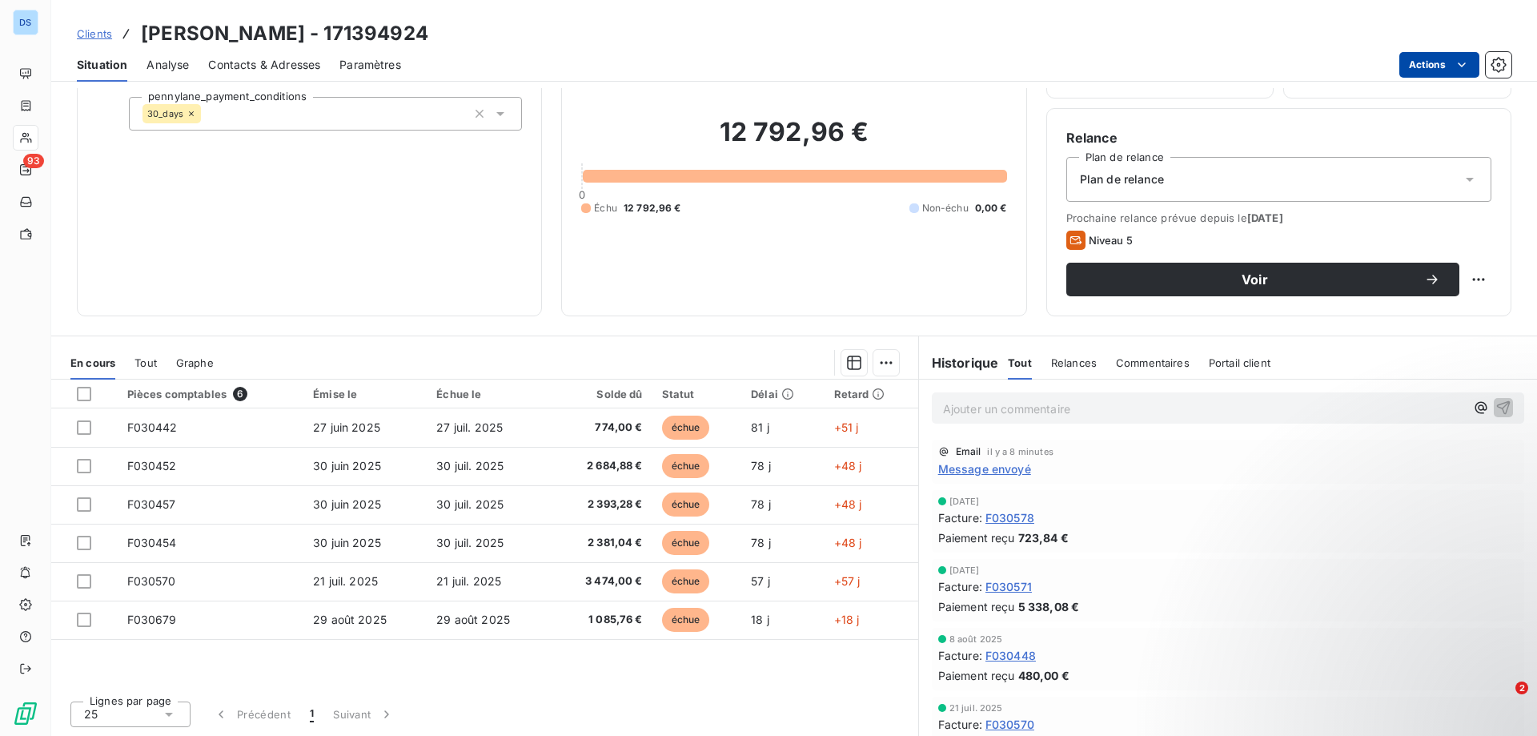
click at [1447, 66] on html "DS 93 Clients THOM - 171394924 Situation Analyse Contacts & Adresses Paramètres…" at bounding box center [768, 368] width 1537 height 736
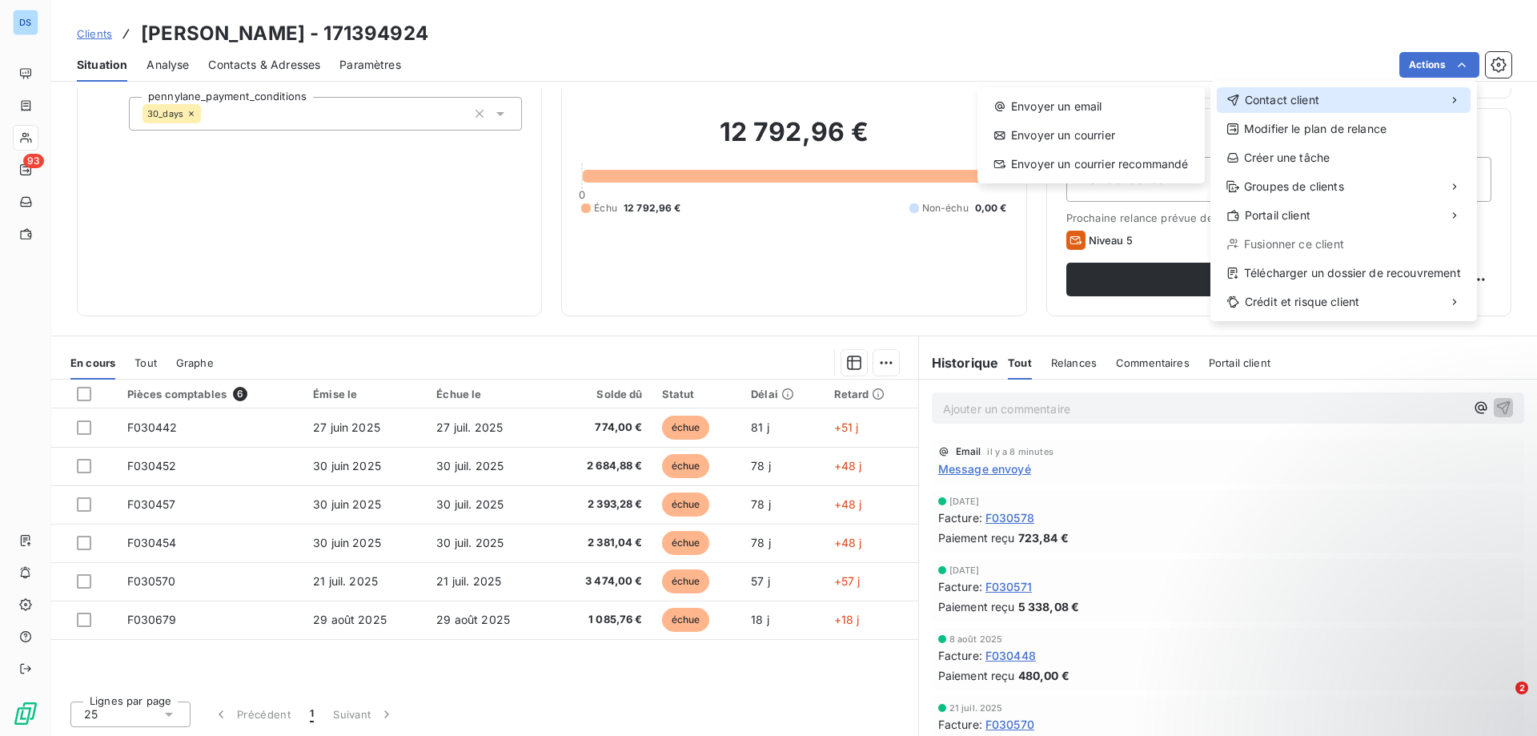
click at [1316, 104] on span "Contact client" at bounding box center [1282, 100] width 74 height 16
click at [1099, 111] on div "Envoyer un email" at bounding box center [1091, 107] width 215 height 26
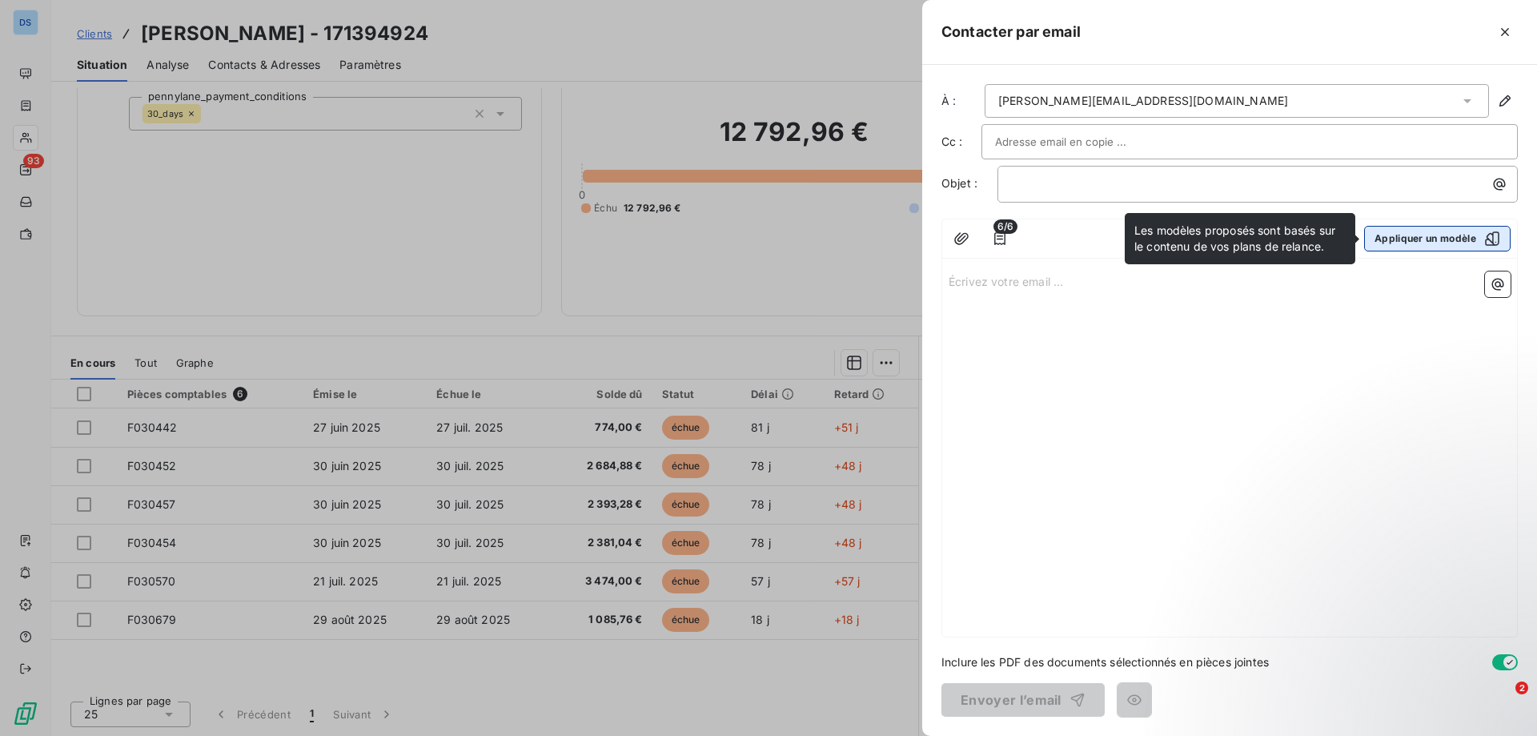
click at [1446, 237] on button "Appliquer un modèle" at bounding box center [1437, 239] width 146 height 26
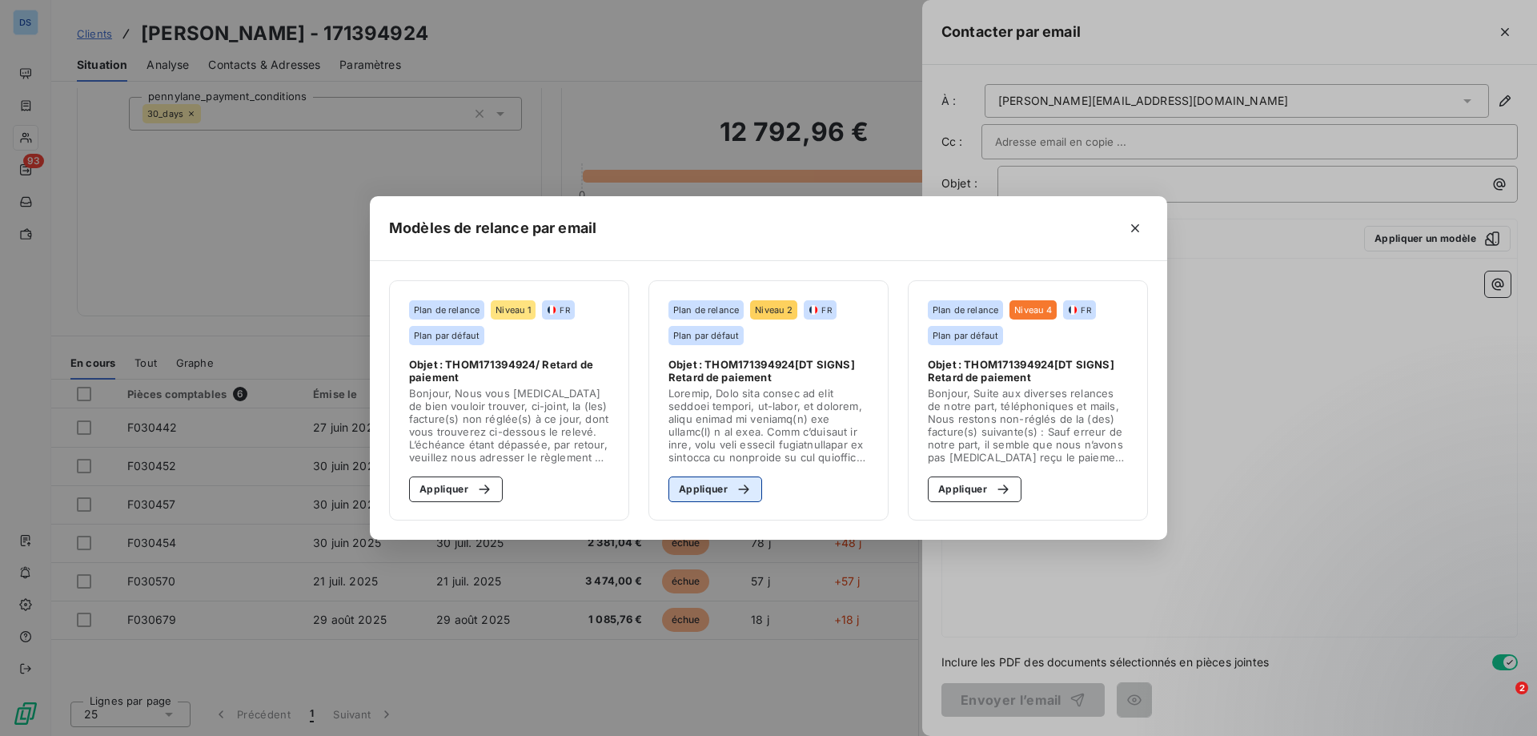
click at [696, 500] on button "Appliquer" at bounding box center [715, 489] width 94 height 26
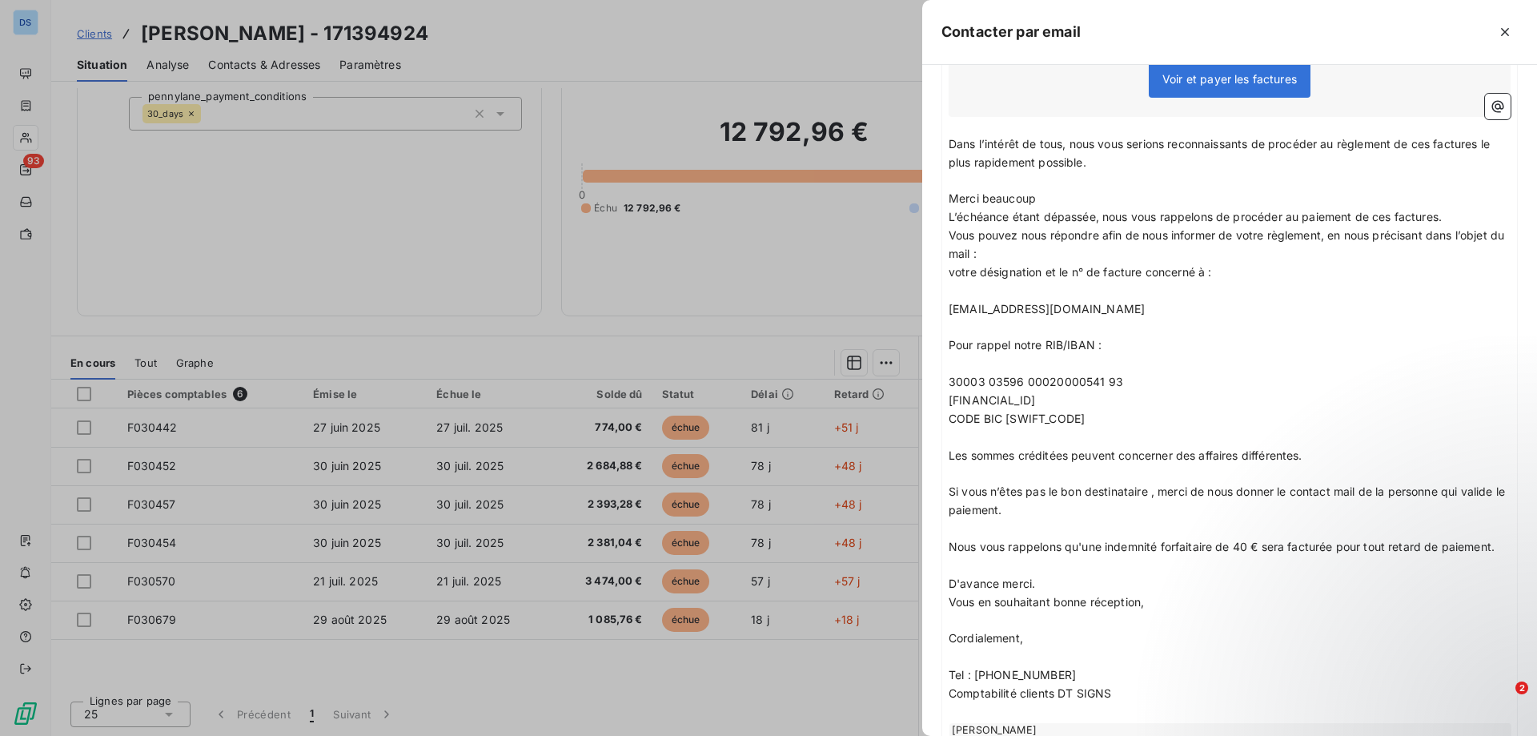
scroll to position [624, 0]
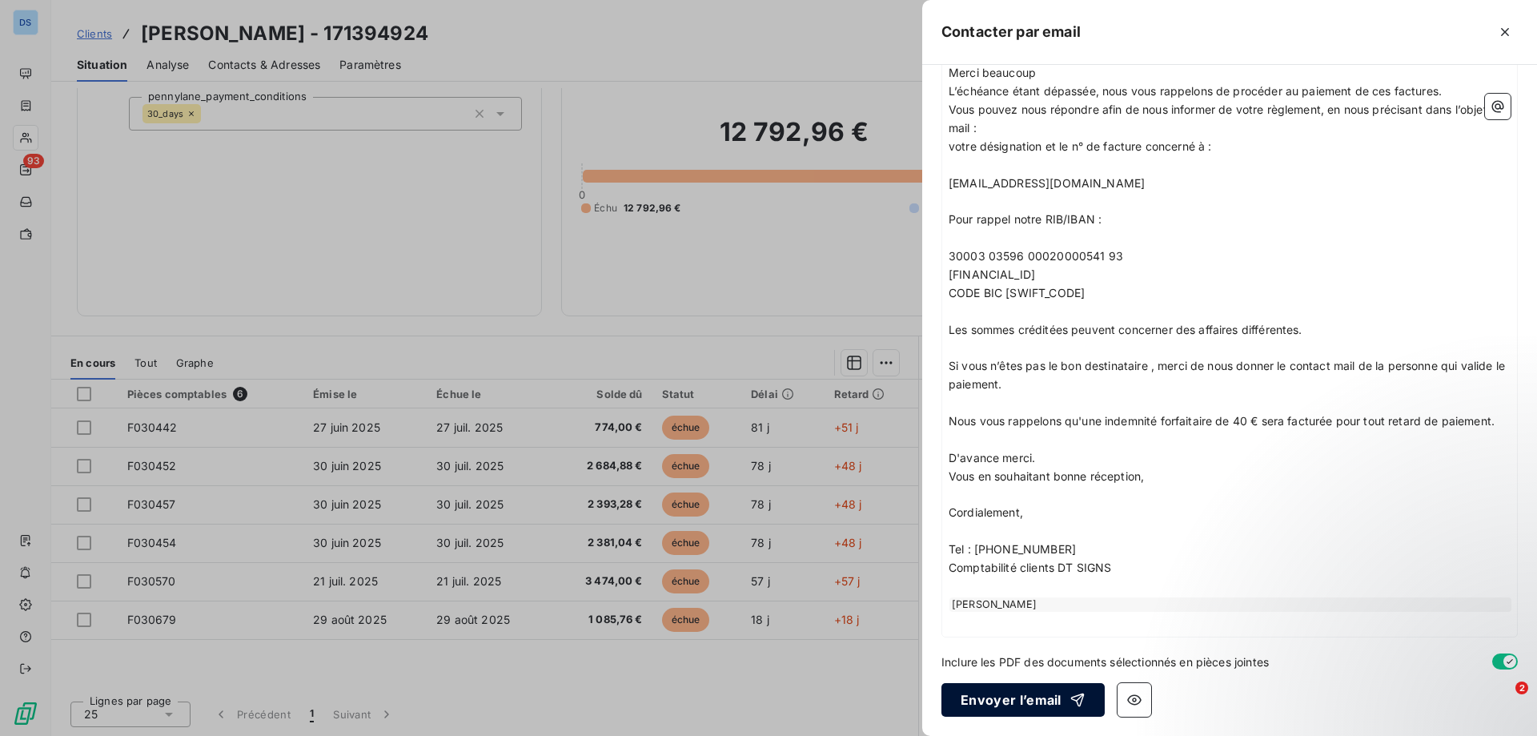
click at [992, 704] on button "Envoyer l’email" at bounding box center [1022, 700] width 163 height 34
